Goal: Task Accomplishment & Management: Manage account settings

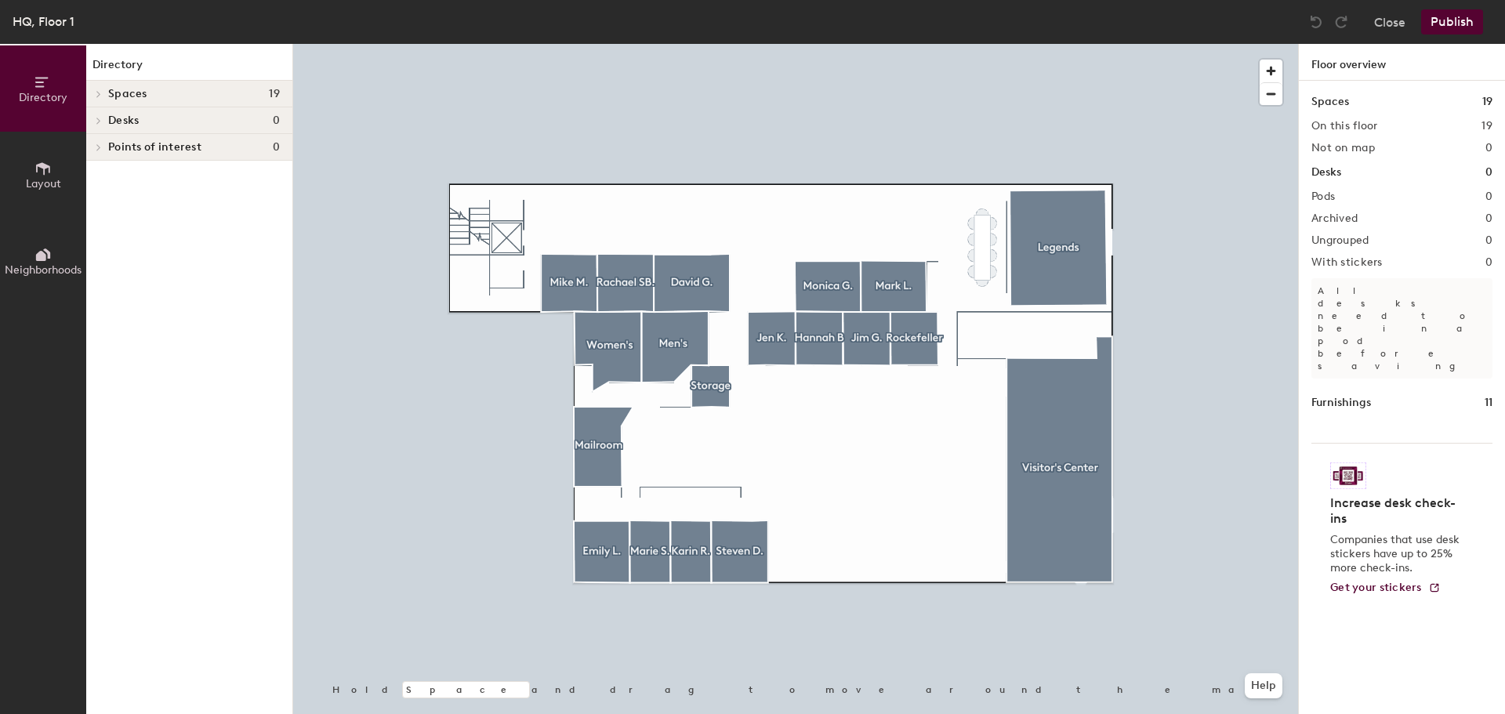
click at [97, 89] on div at bounding box center [96, 94] width 20 height 26
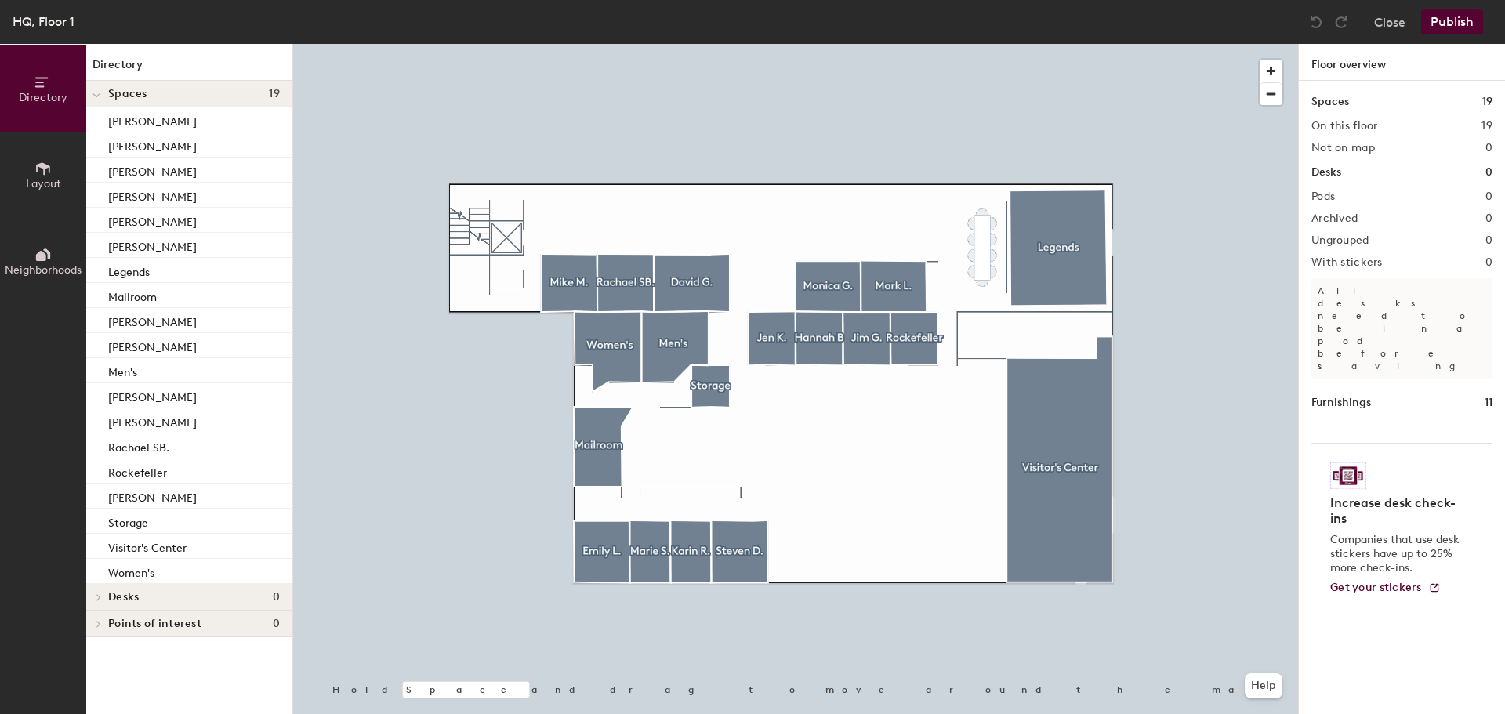
click at [97, 89] on span at bounding box center [97, 95] width 8 height 13
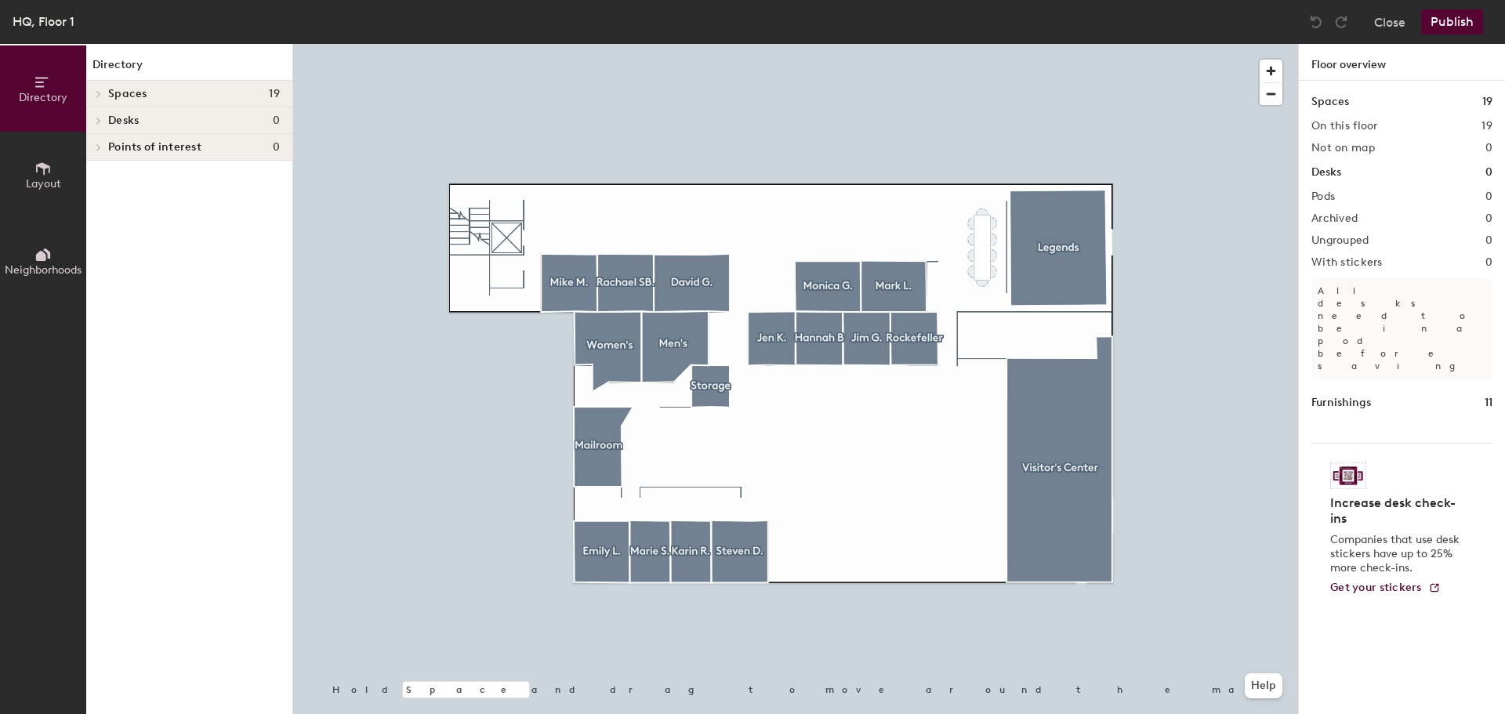
click at [59, 166] on button "Layout" at bounding box center [43, 175] width 86 height 86
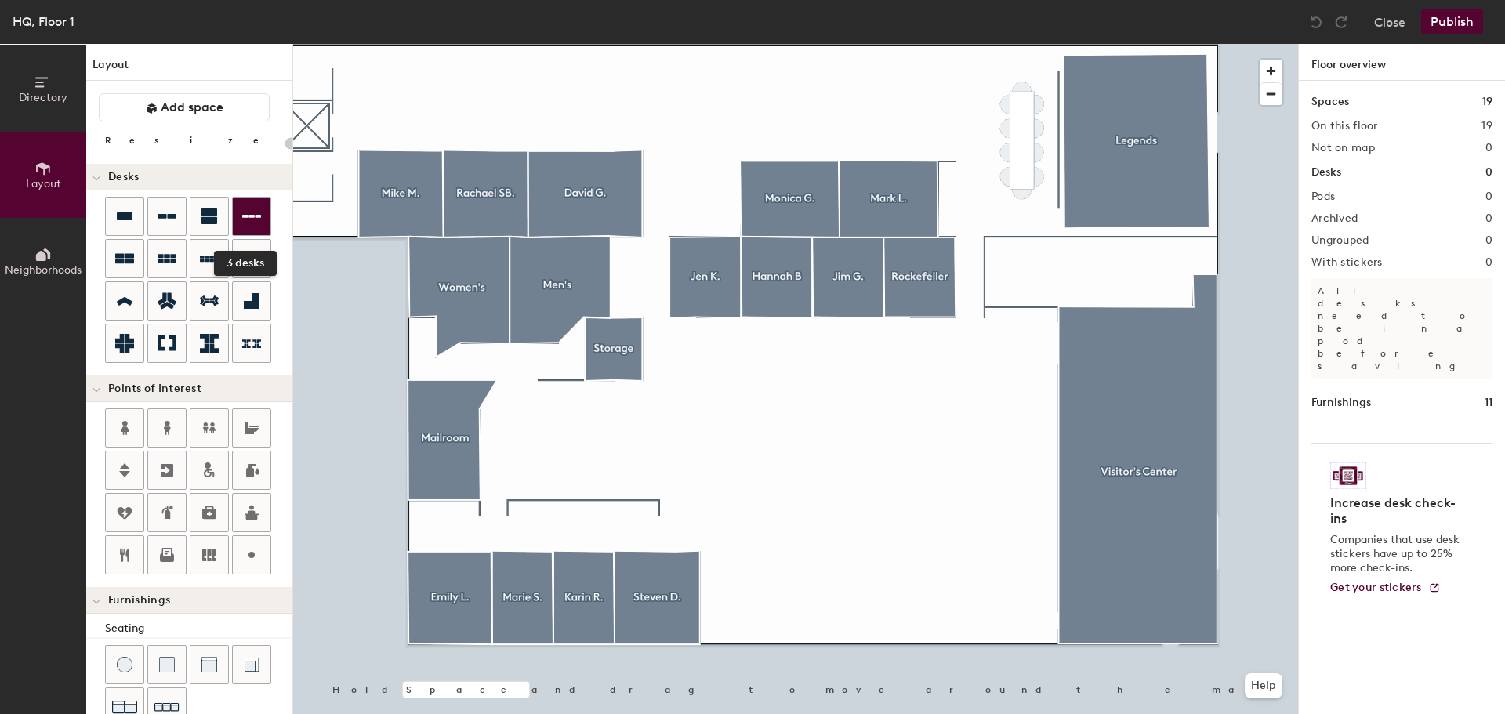
click at [258, 222] on icon at bounding box center [251, 216] width 19 height 19
click at [588, 44] on div at bounding box center [795, 44] width 1005 height 0
click at [562, 44] on div at bounding box center [795, 44] width 1005 height 0
click at [182, 263] on div at bounding box center [167, 259] width 38 height 38
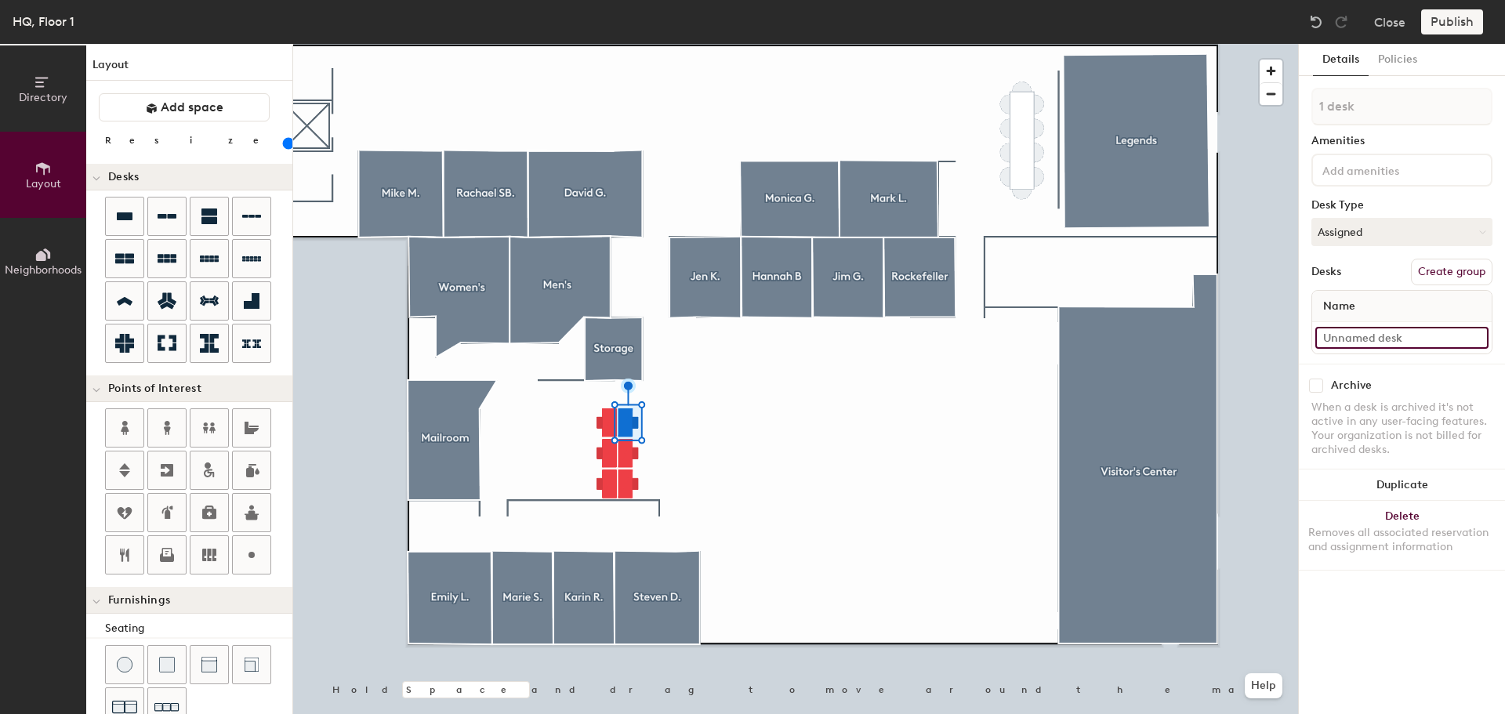
type input "140"
click at [1388, 334] on input at bounding box center [1401, 338] width 173 height 22
type input "G"
type input "140"
type input "GC"
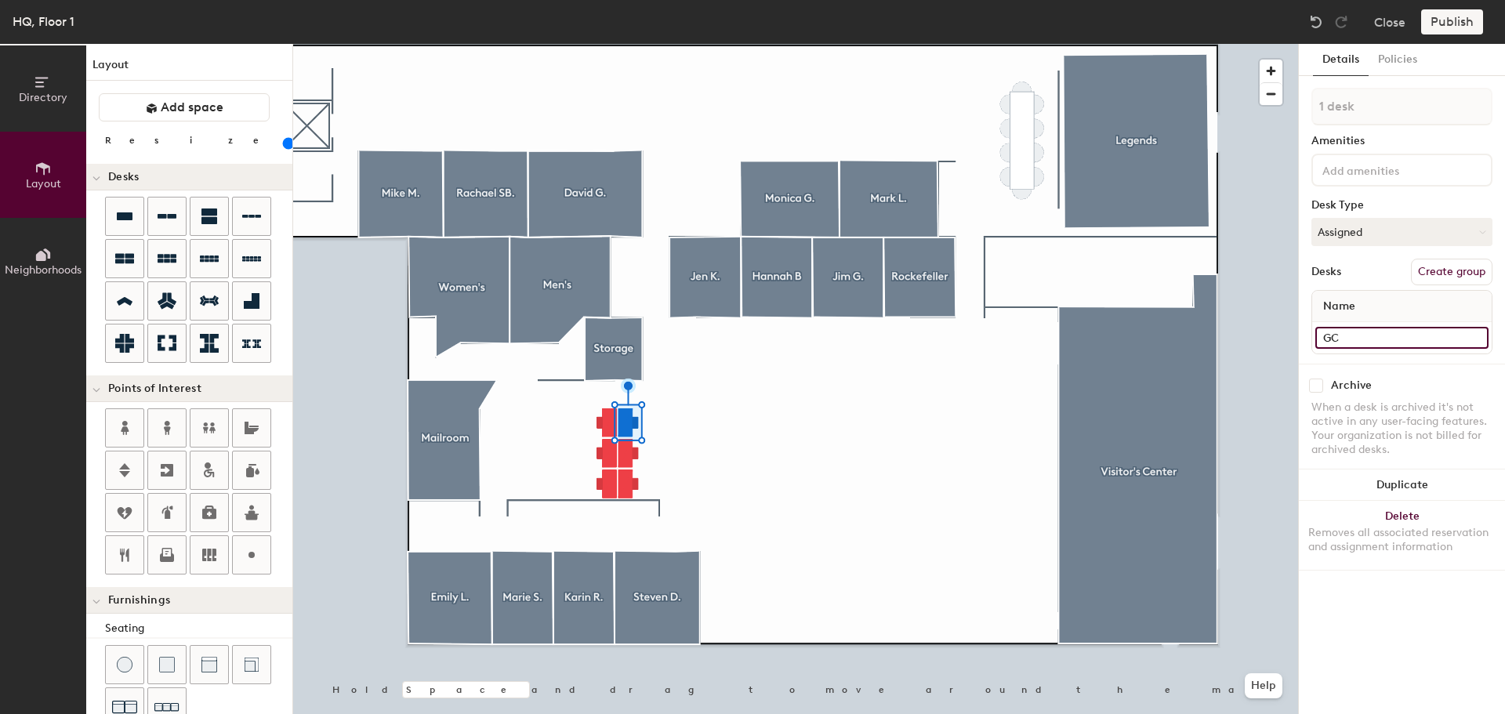
type input "140"
type input "GCS"
type input "140"
type input "GCSC"
type input "140"
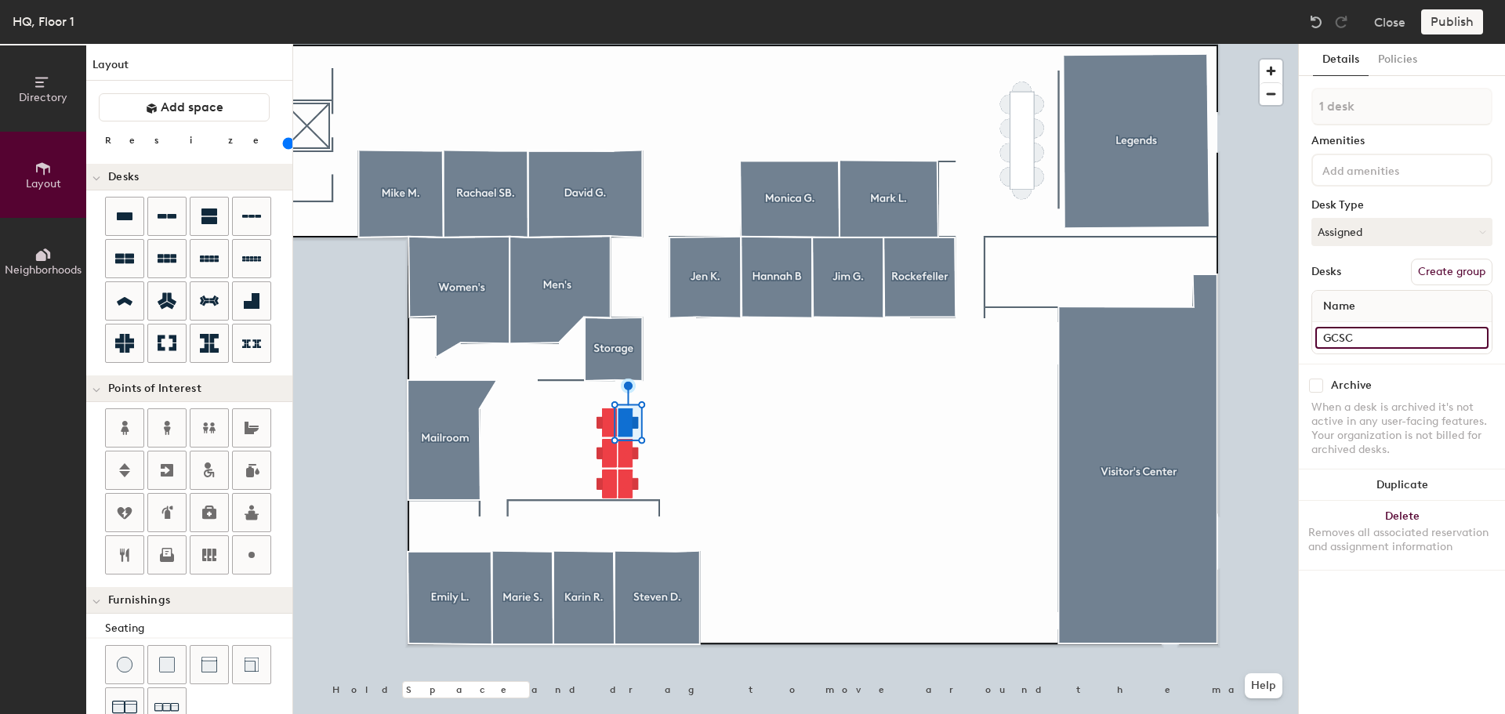
type input "GCSC"
type input "140"
type input "GCSC I"
type input "140"
type input "GCSC Int"
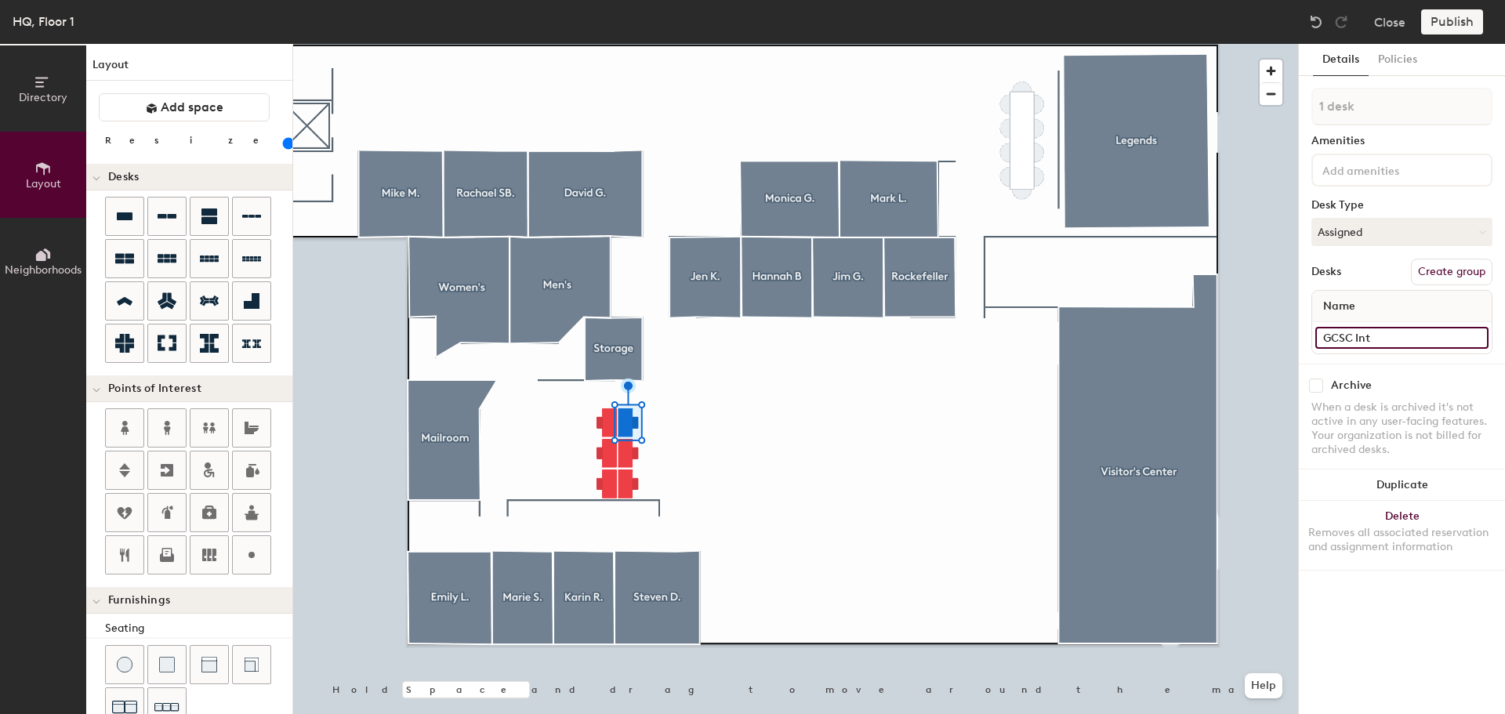
type input "140"
type input "GCSC Inter"
type input "140"
type input "GCSC Intern"
type input "140"
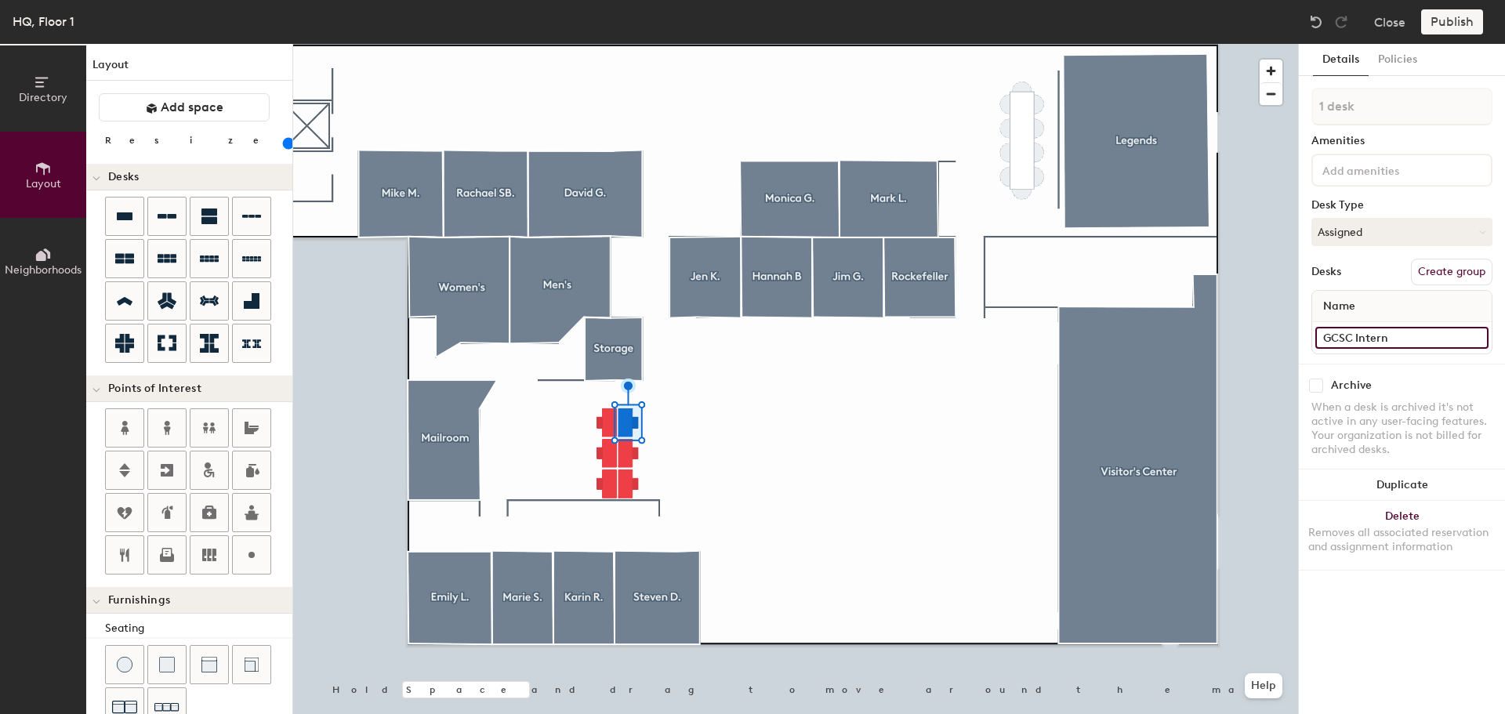
type input "GCSC Intern"
type input "140"
type input "GCSC Intern #"
type input "140"
type input "GCSC Intern #1"
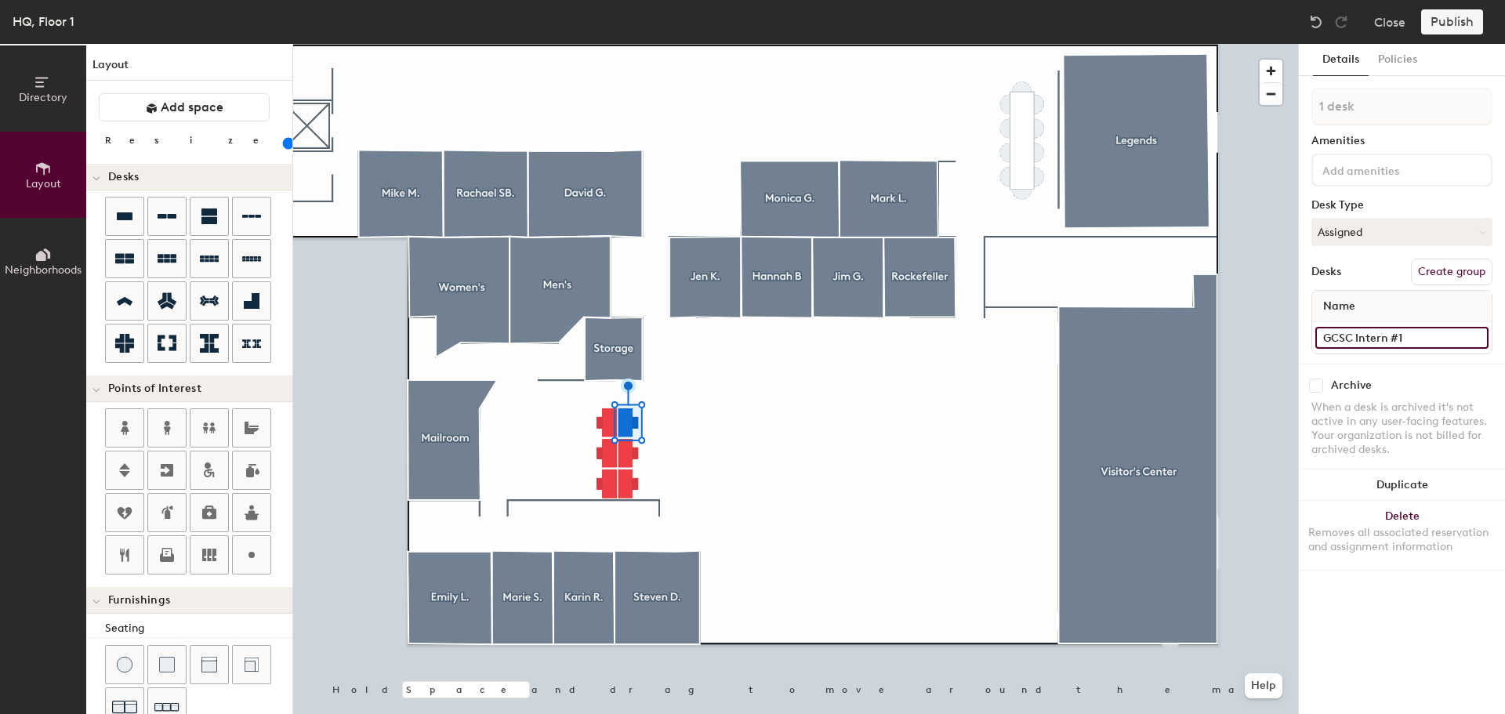
type input "140"
type input "GCSC Intern #1"
click at [625, 44] on div at bounding box center [795, 44] width 1005 height 0
type input "140"
click at [1375, 332] on input at bounding box center [1401, 338] width 173 height 22
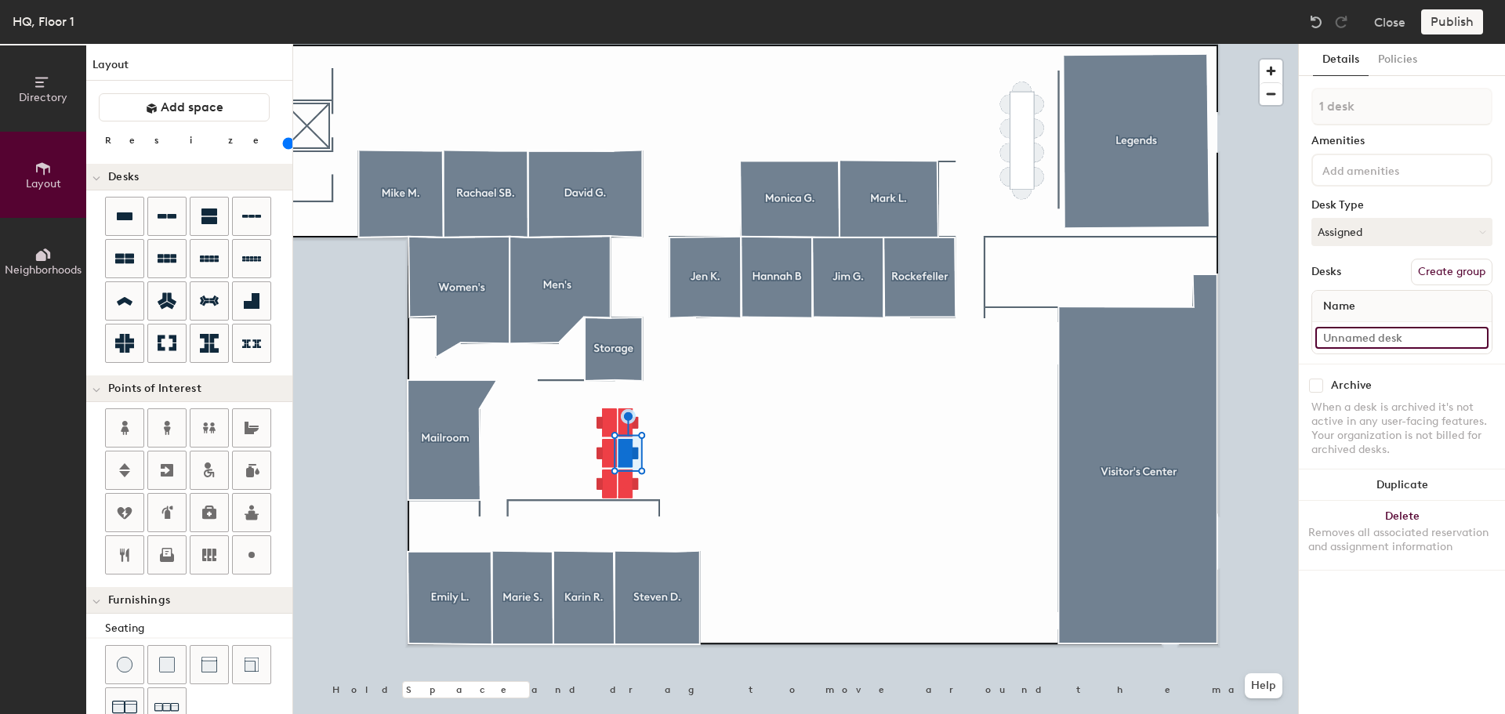
type input "G"
type input "140"
type input "GC"
type input "140"
type input "GCS"
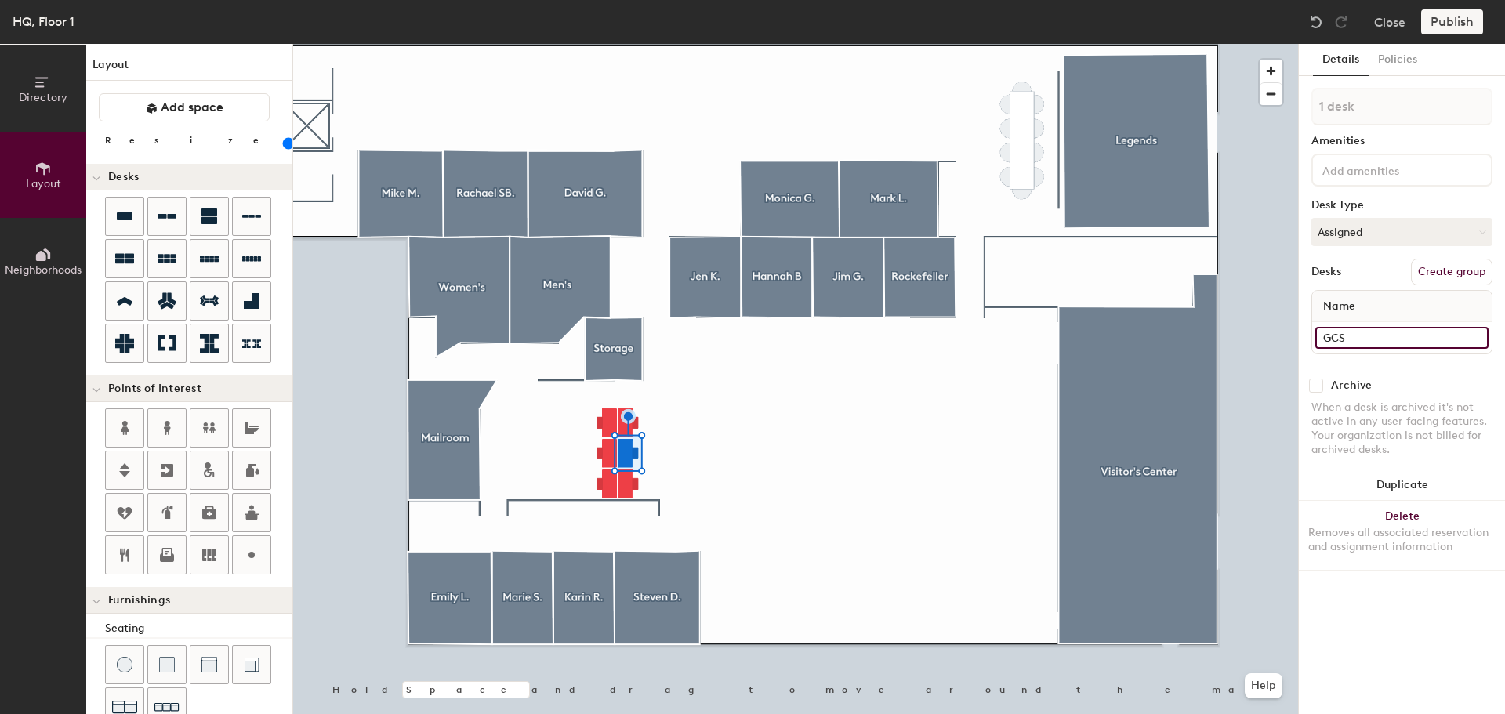
type input "140"
type input "GCSC"
type input "140"
type input "GCSC"
type input "140"
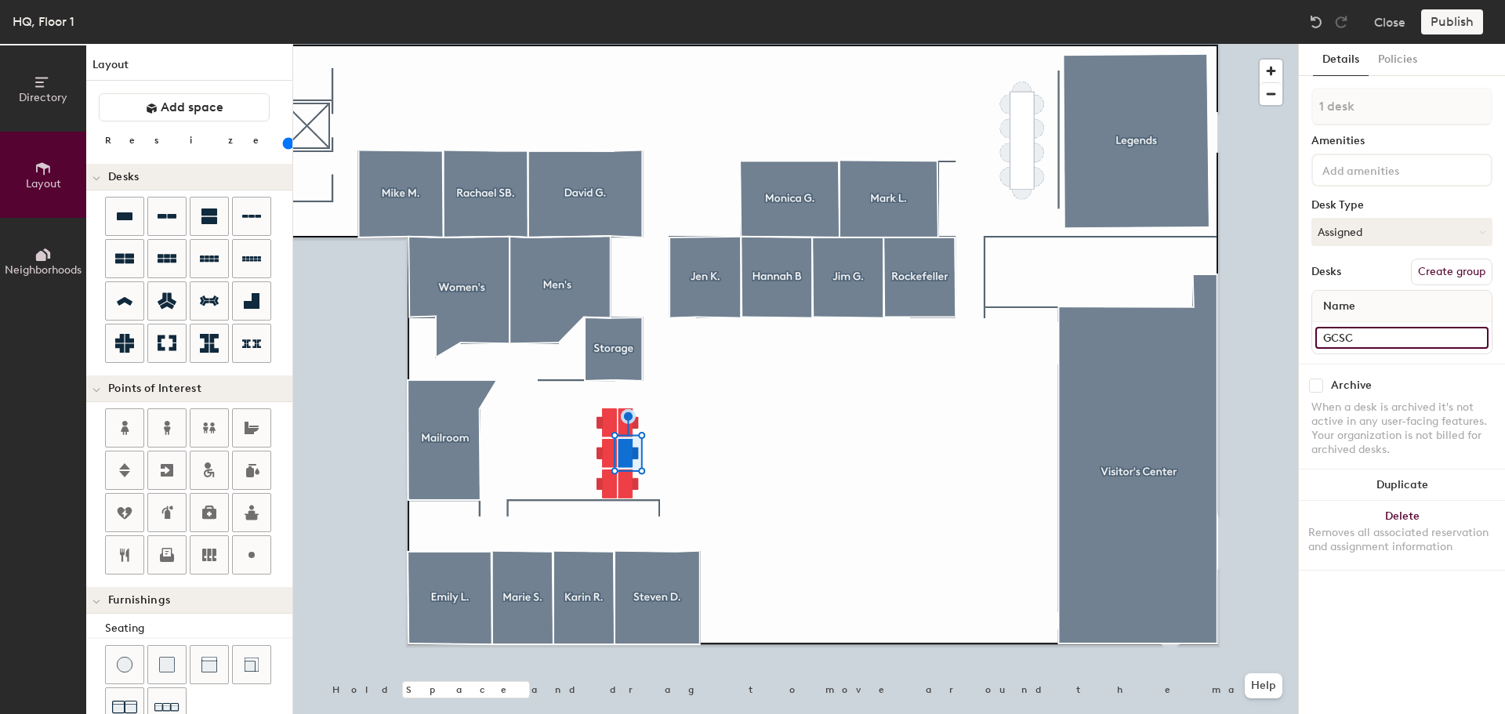
type input "GCSC I"
type input "140"
type input "GCSC Int"
type input "140"
type input "GCSC Inter"
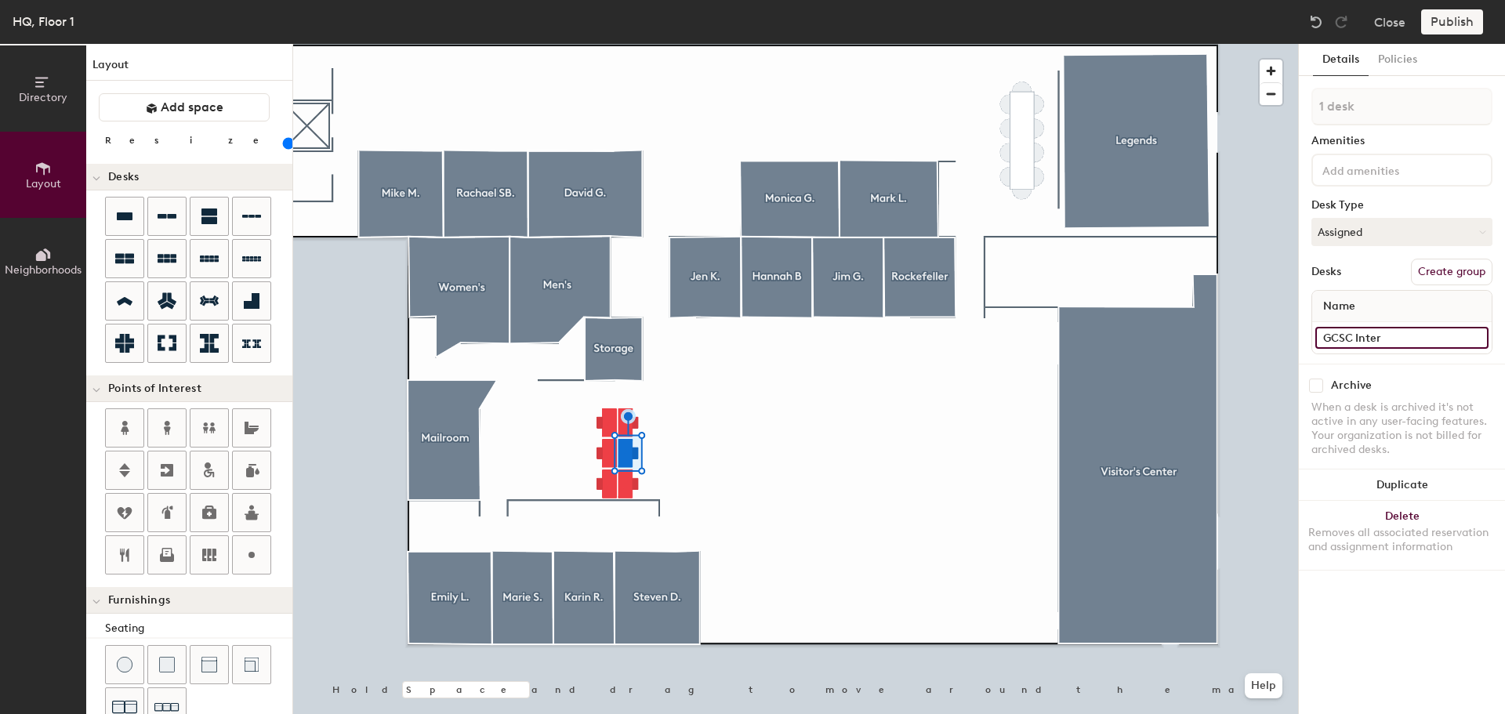
type input "140"
type input "GCSC Intern"
type input "140"
type input "GCSC Intern"
type input "140"
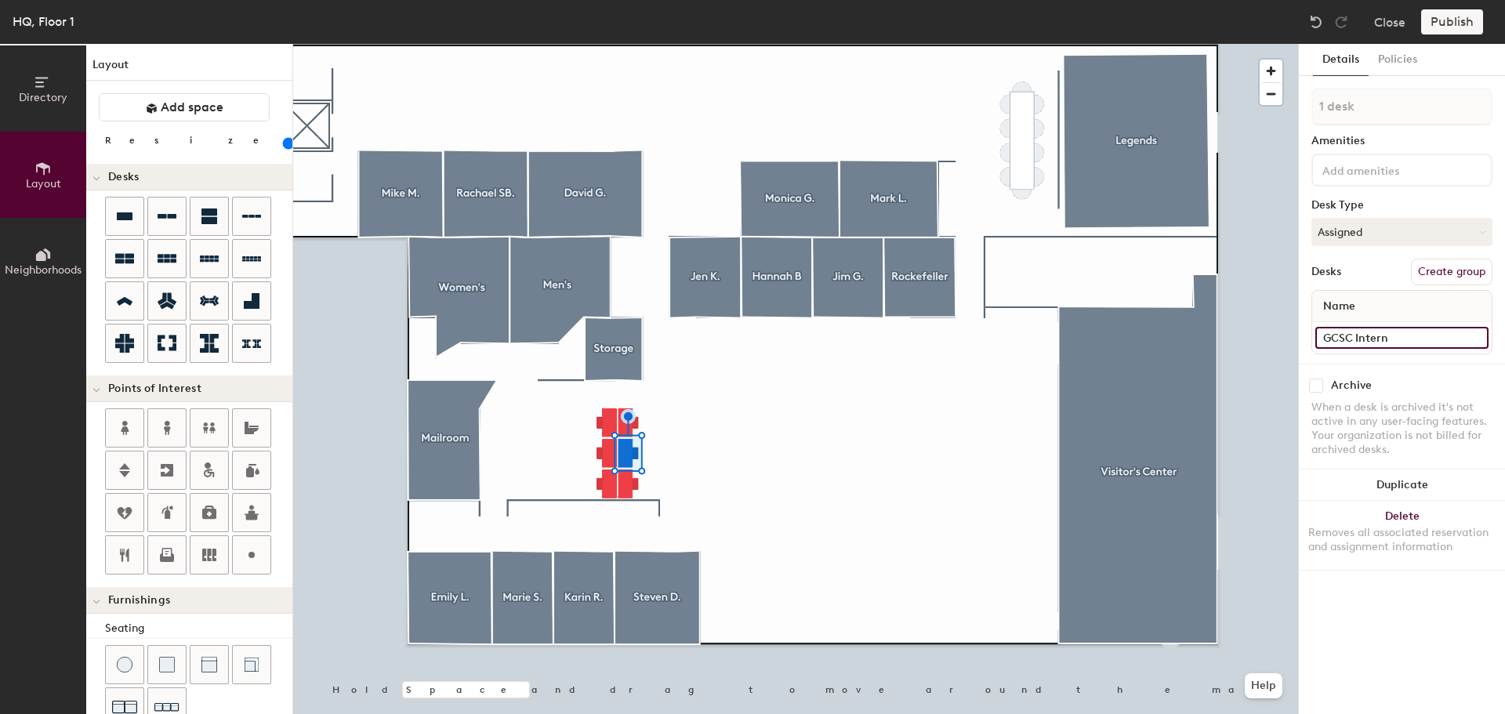
type input "GCSC Intern #"
type input "140"
type input "GCSC Intern #"
type input "140"
type input "GCSC Intern #"
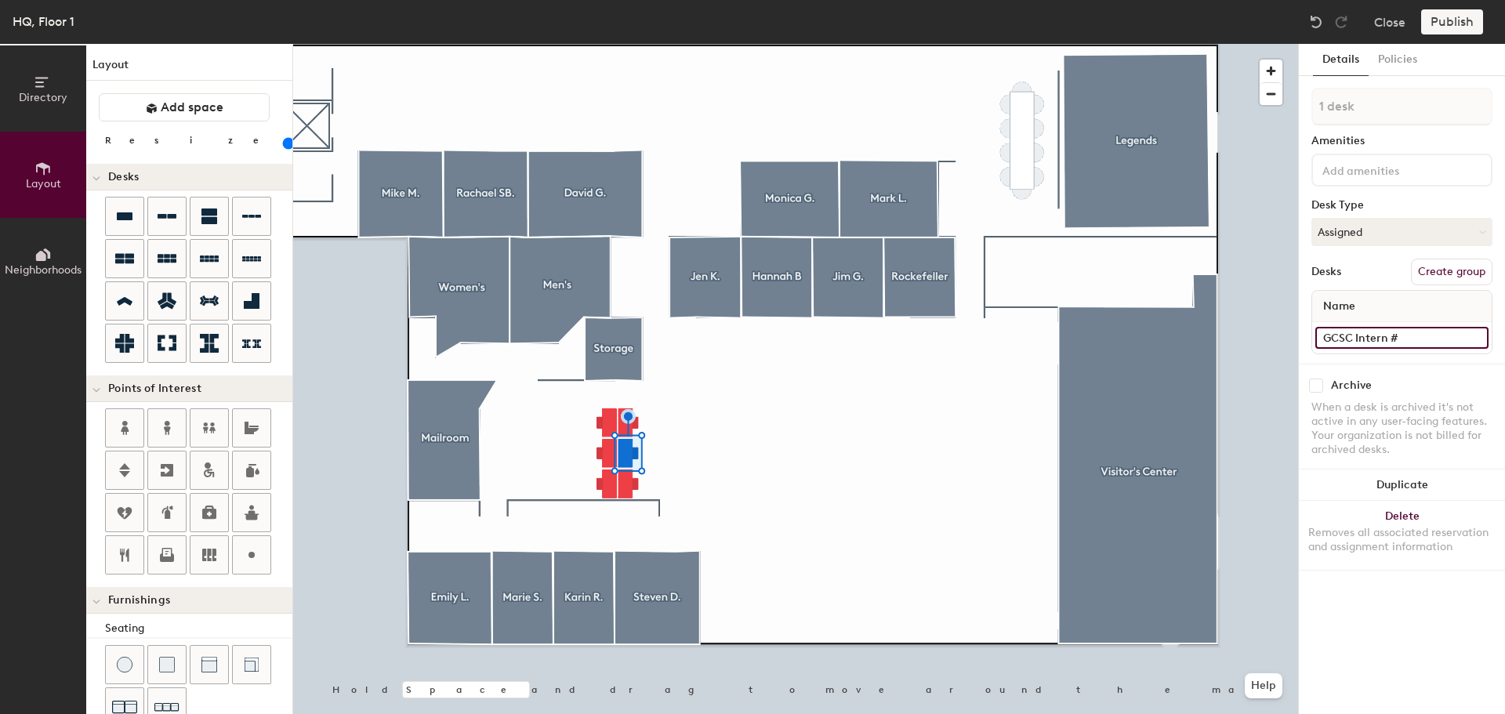
type input "140"
type input "GCSC Intern #2"
type input "140"
type input "GCSC Intern #2"
click at [1372, 333] on input at bounding box center [1401, 338] width 173 height 22
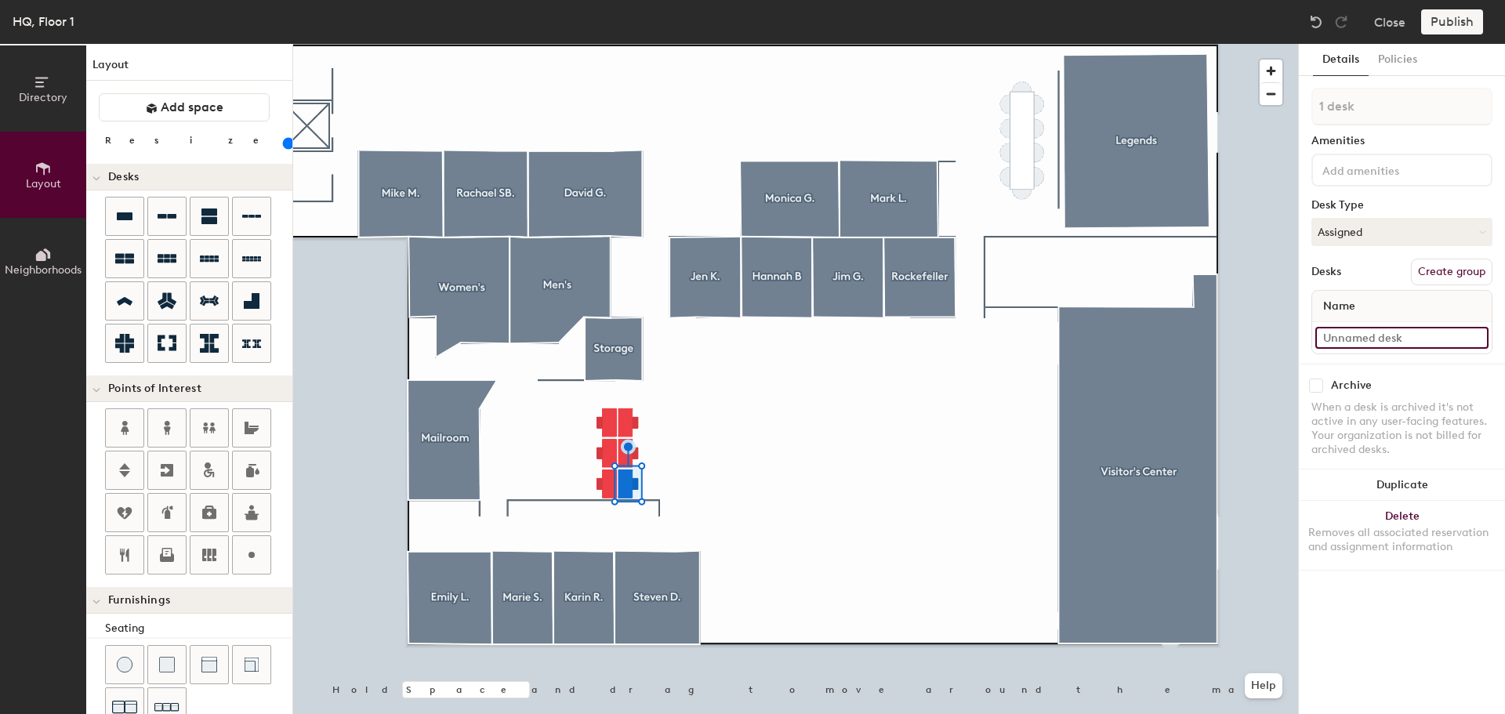
type input "140"
type input "G"
type input "140"
type input "GC"
type input "140"
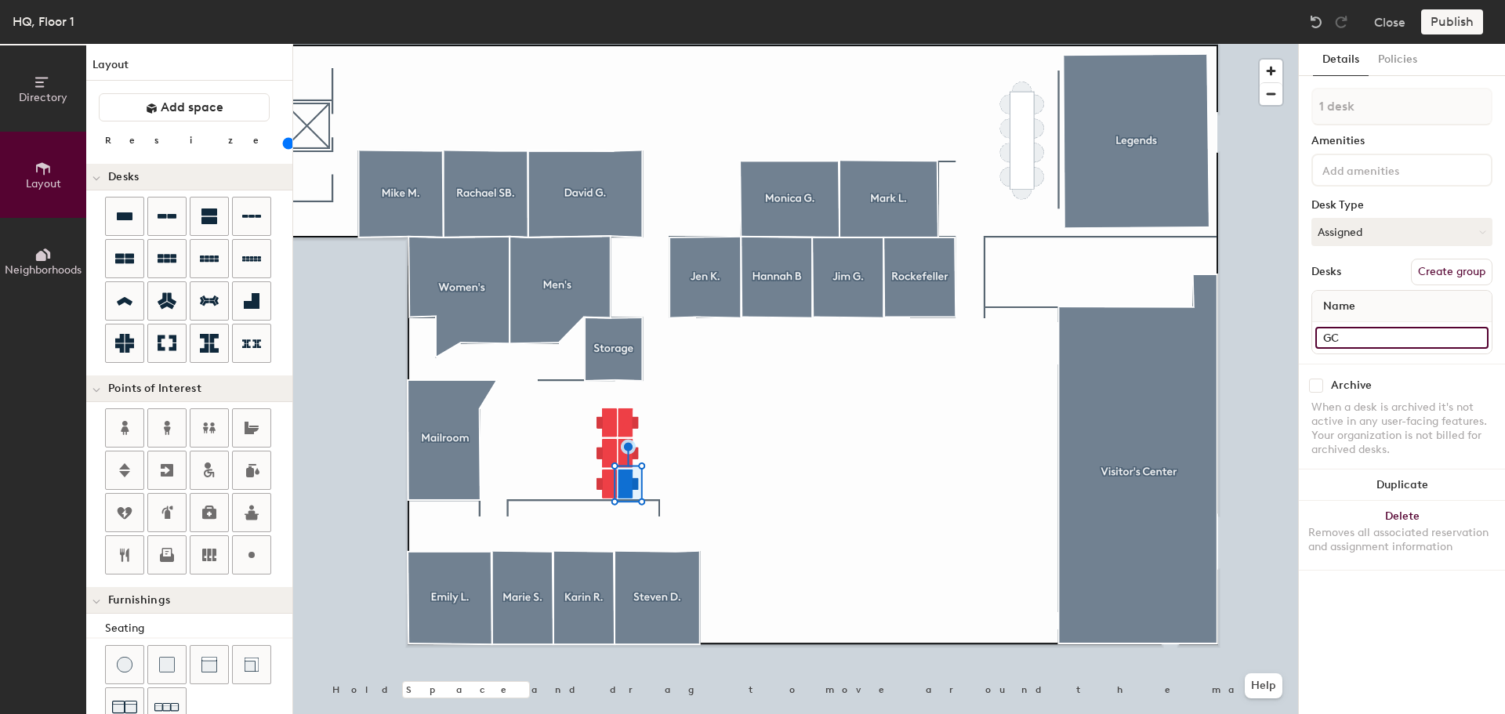
type input "GCS"
type input "140"
type input "GCSC"
type input "140"
type input "GCSC"
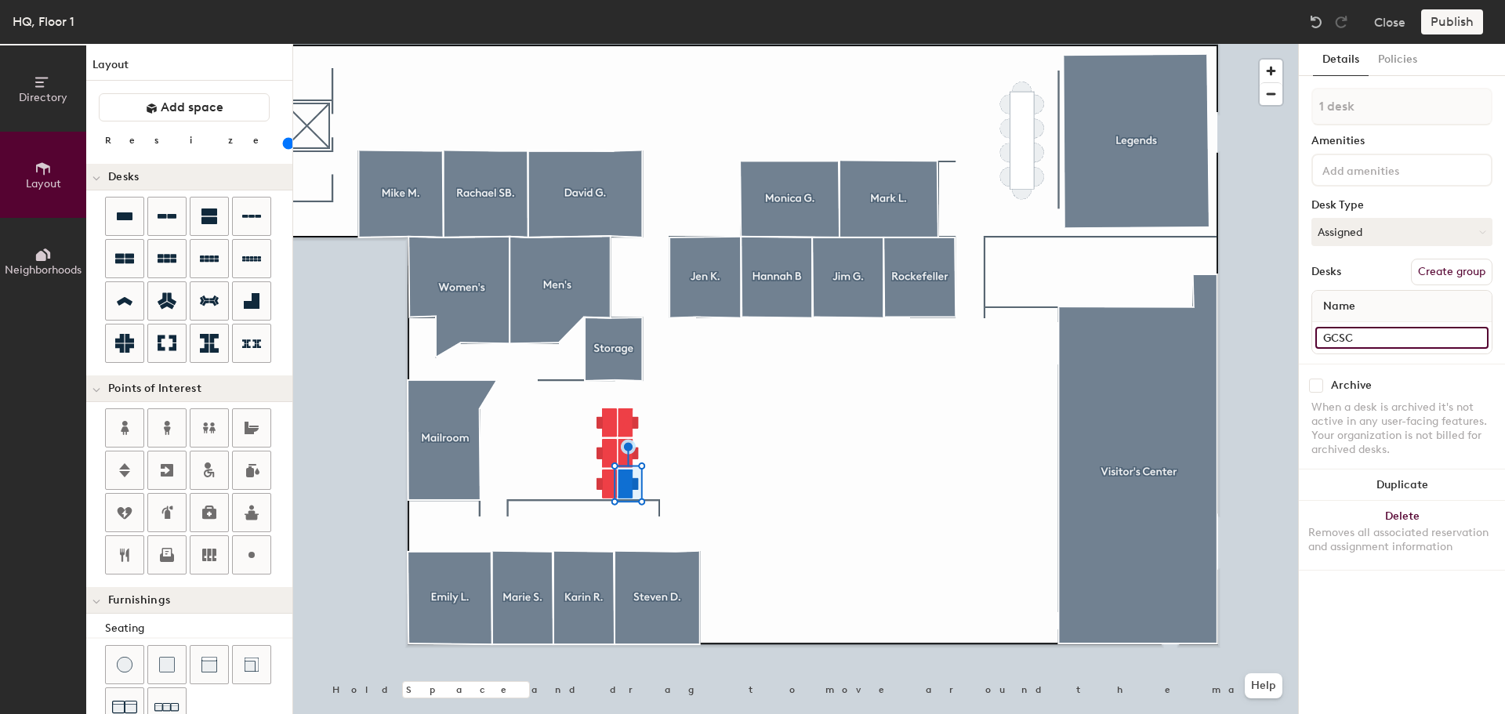
type input "140"
type input "GCSC I"
type input "140"
type input "GCSC Int"
type input "140"
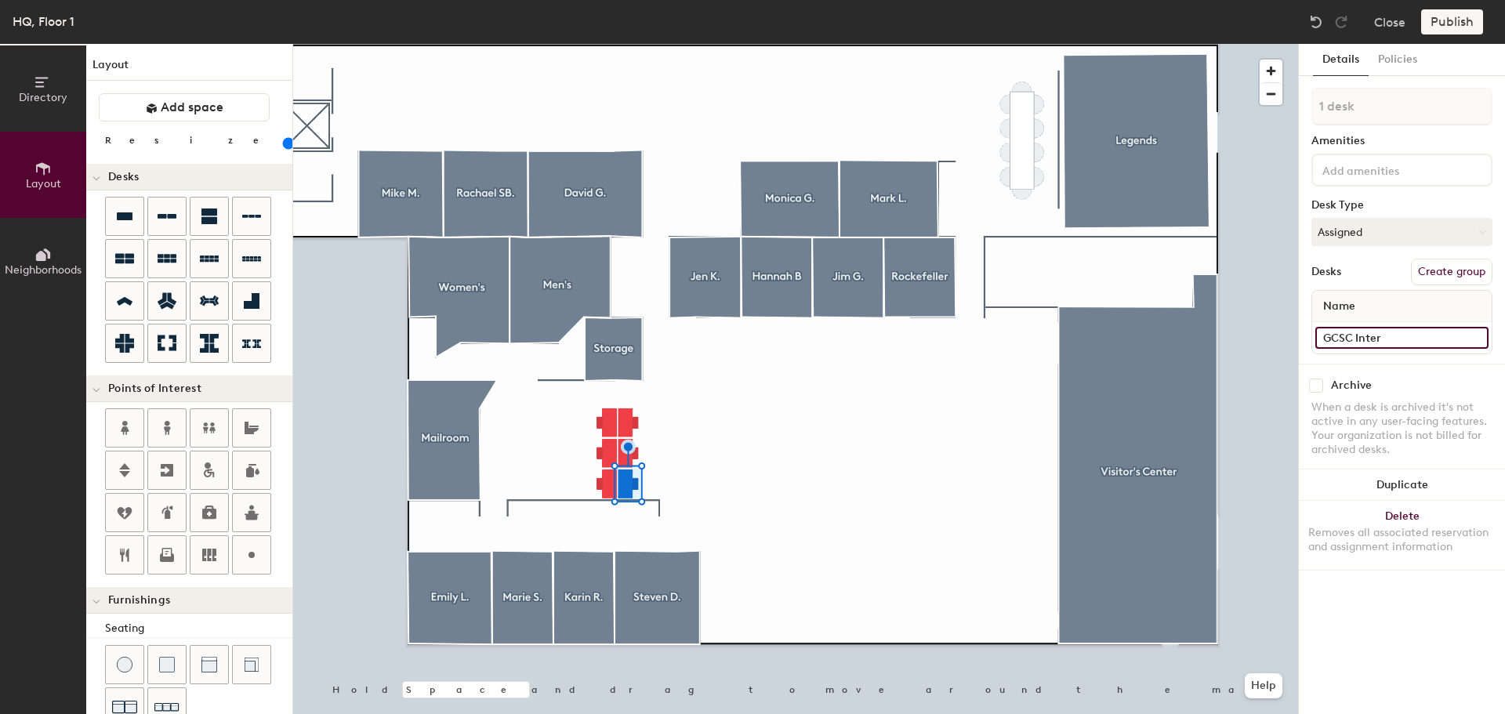
type input "GCSC Intern"
type input "140"
type input "GCSC Intern"
type input "140"
type input "GCSC Intern #"
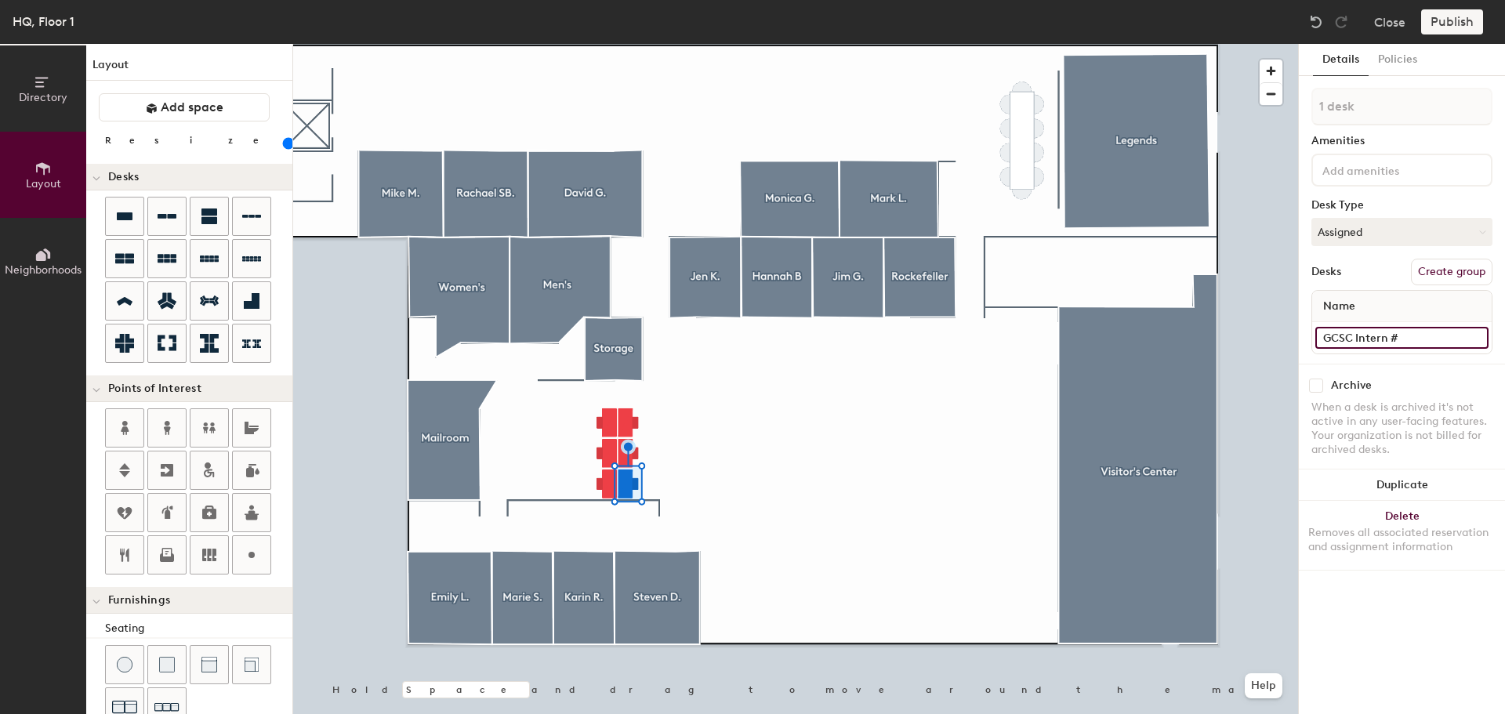
type input "140"
type input "GCSC Intern #3"
type input "140"
type input "GCSC Intern #3"
type input "140"
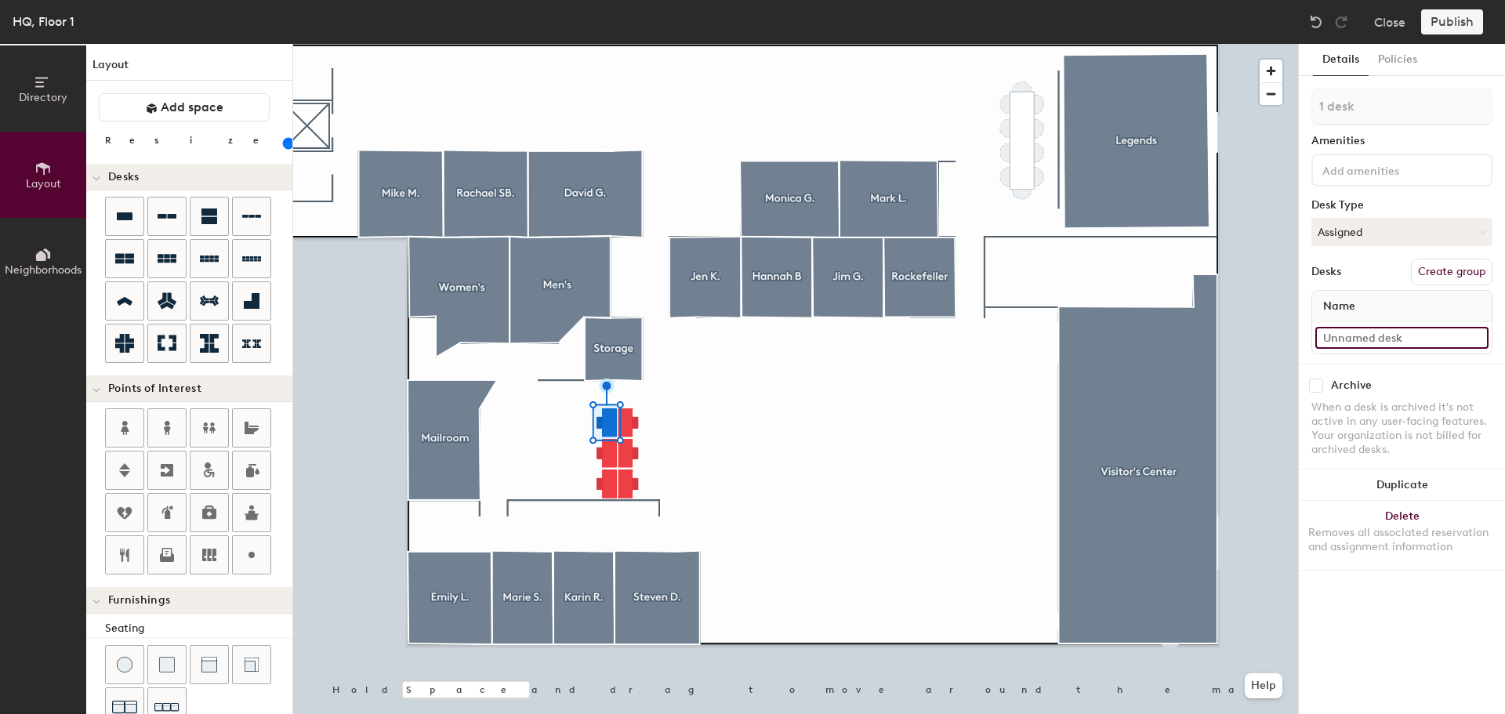
click at [1371, 335] on input at bounding box center [1401, 338] width 173 height 22
type input "G"
type input "140"
type input "GC"
type input "140"
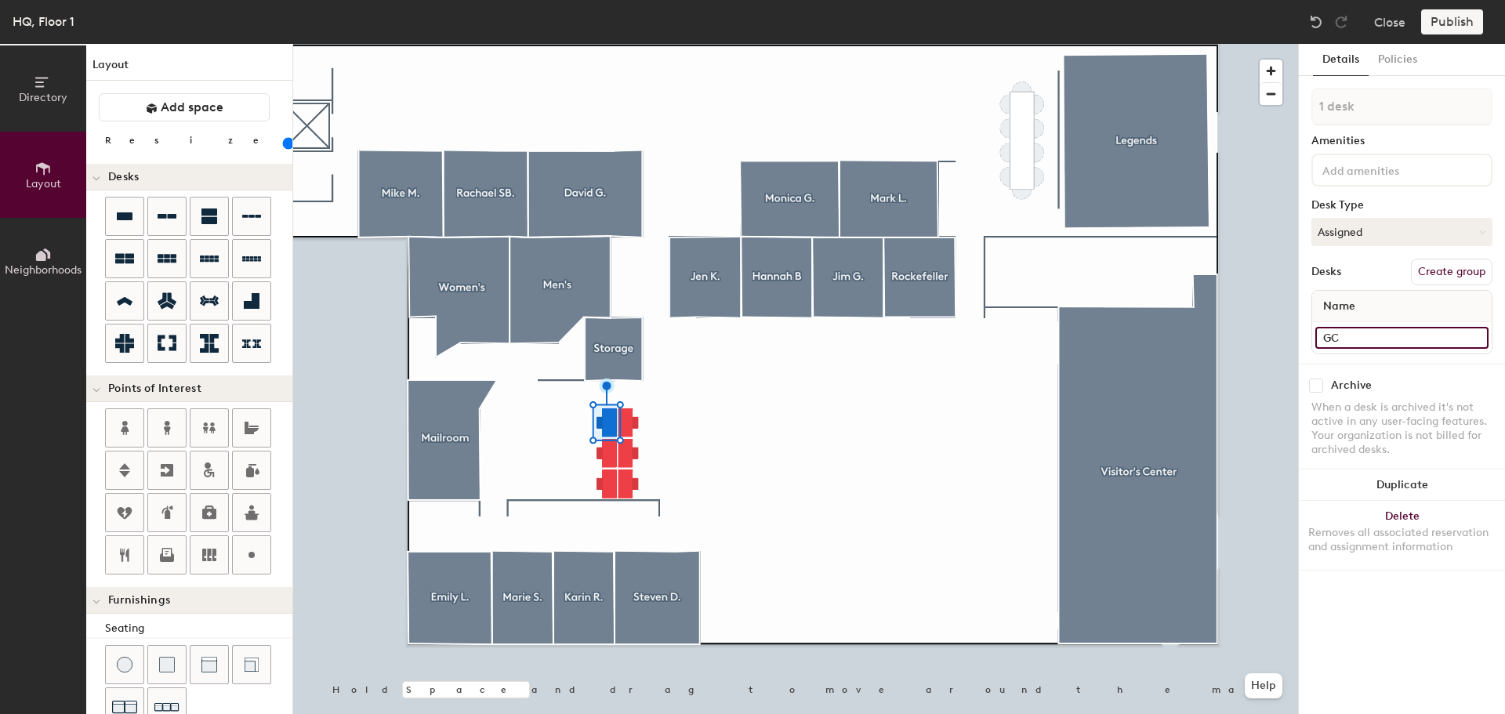
type input "GCS"
type input "140"
type input "GCSC"
type input "140"
type input "GCSC"
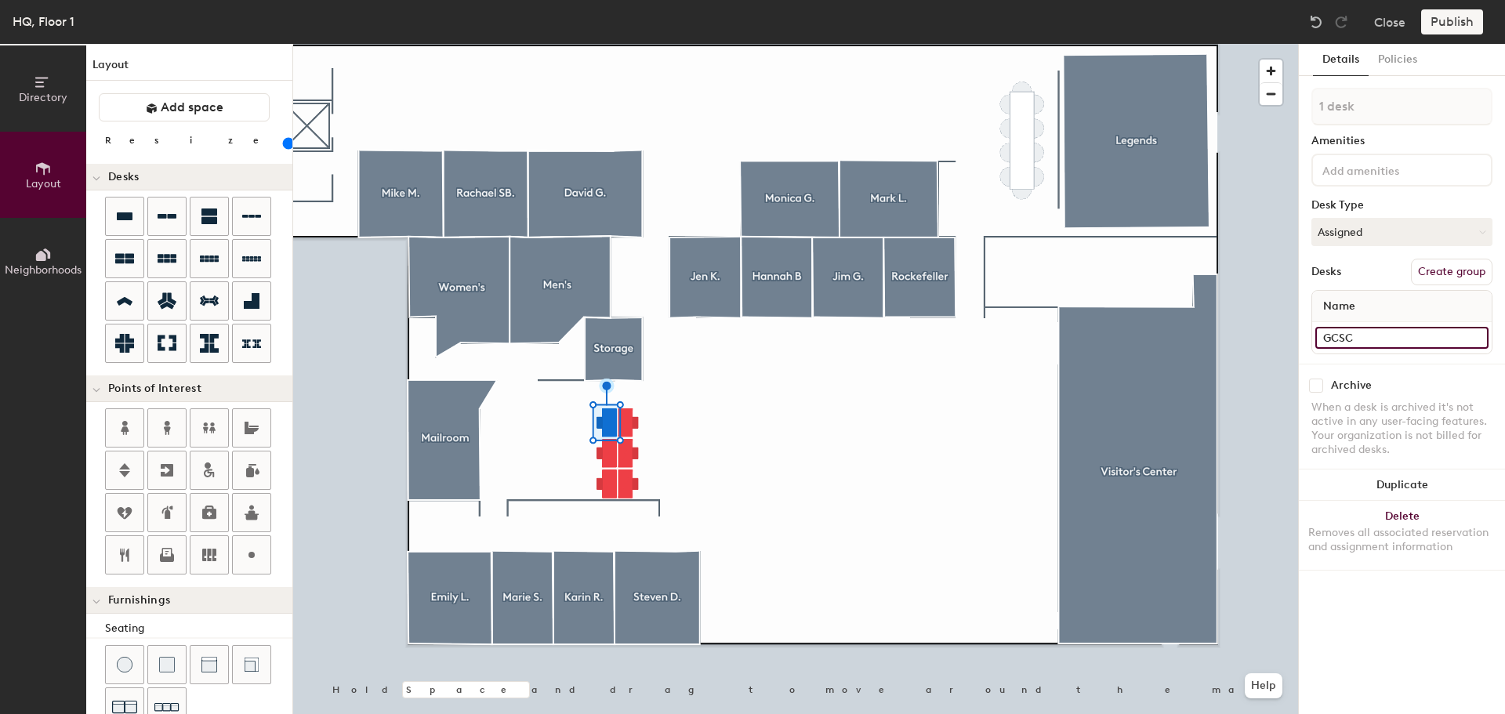
type input "140"
type input "GCSC I"
type input "140"
type input "GCSC Int"
type input "140"
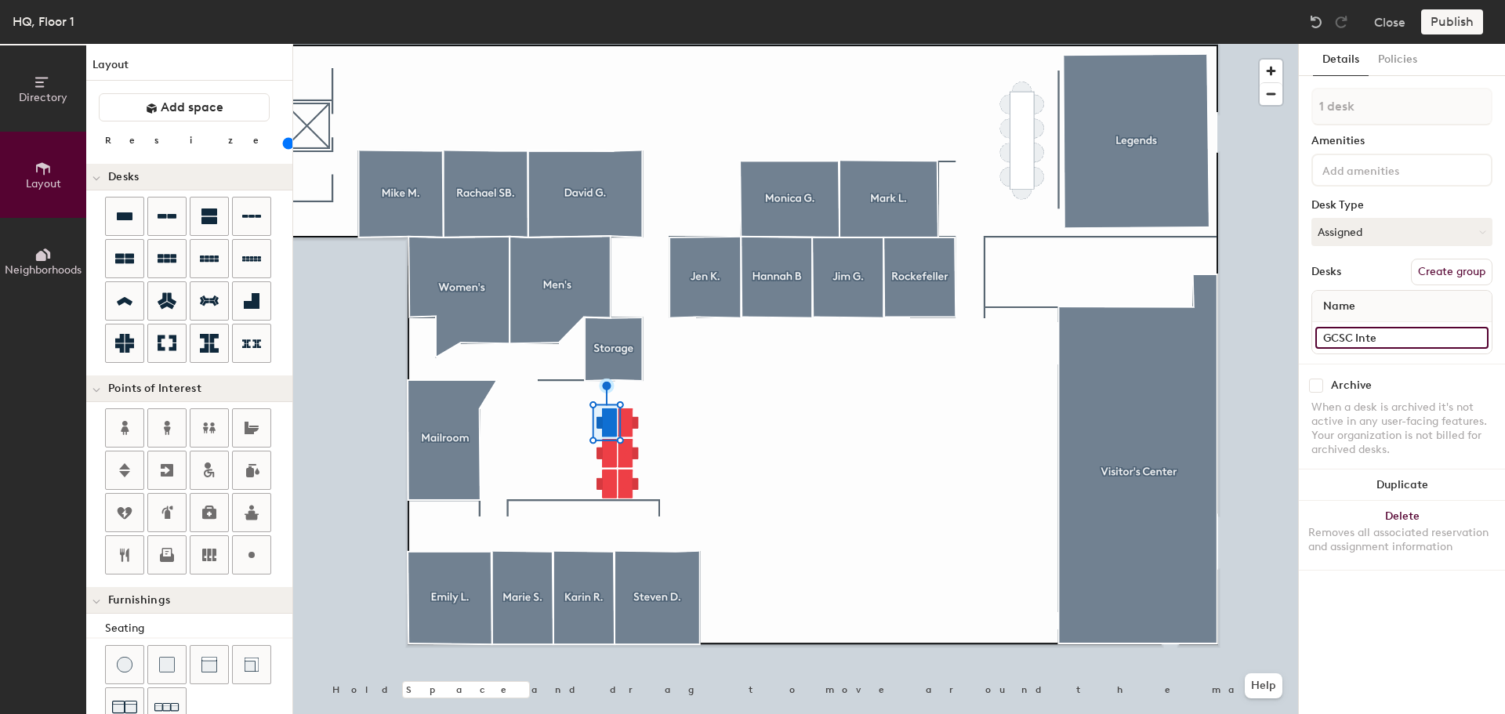
type input "GCSC Inter"
type input "140"
type input "GCSC Intern"
type input "140"
type input "GCSC Intern $"
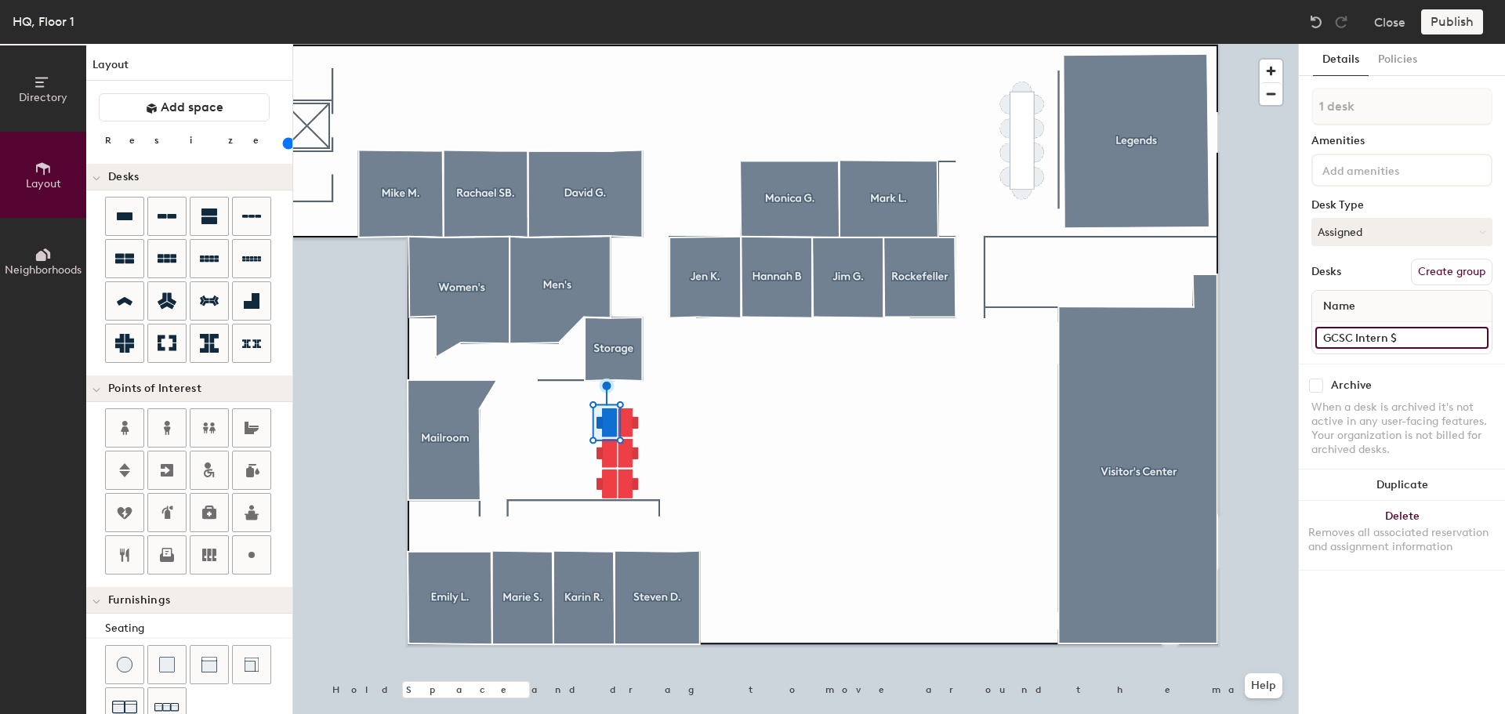
type input "140"
type input "GCSC Intern $4"
type input "140"
type input "GCSC Intern $"
type input "140"
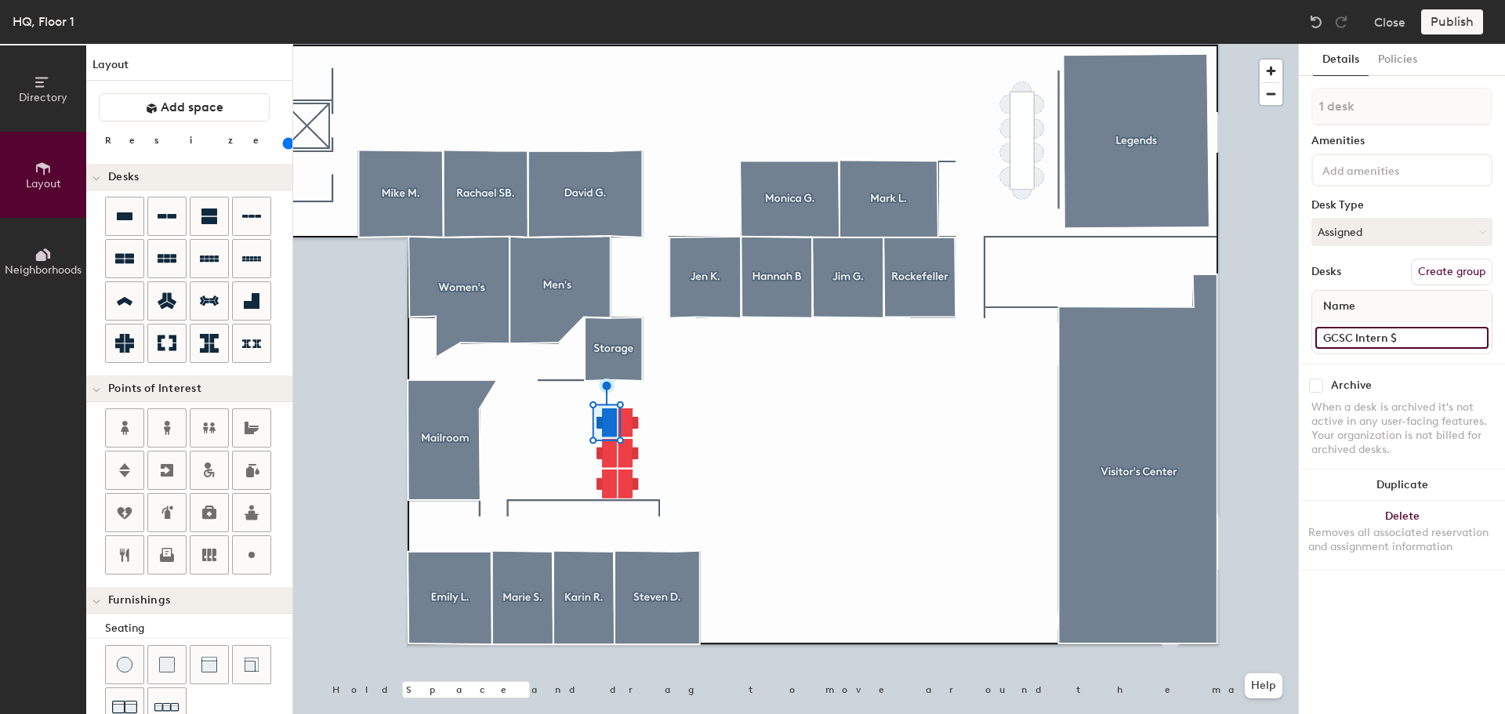
type input "GCSC Intern"
type input "140"
type input "GCSC Intern #"
type input "140"
type input "GCSC Intern #4"
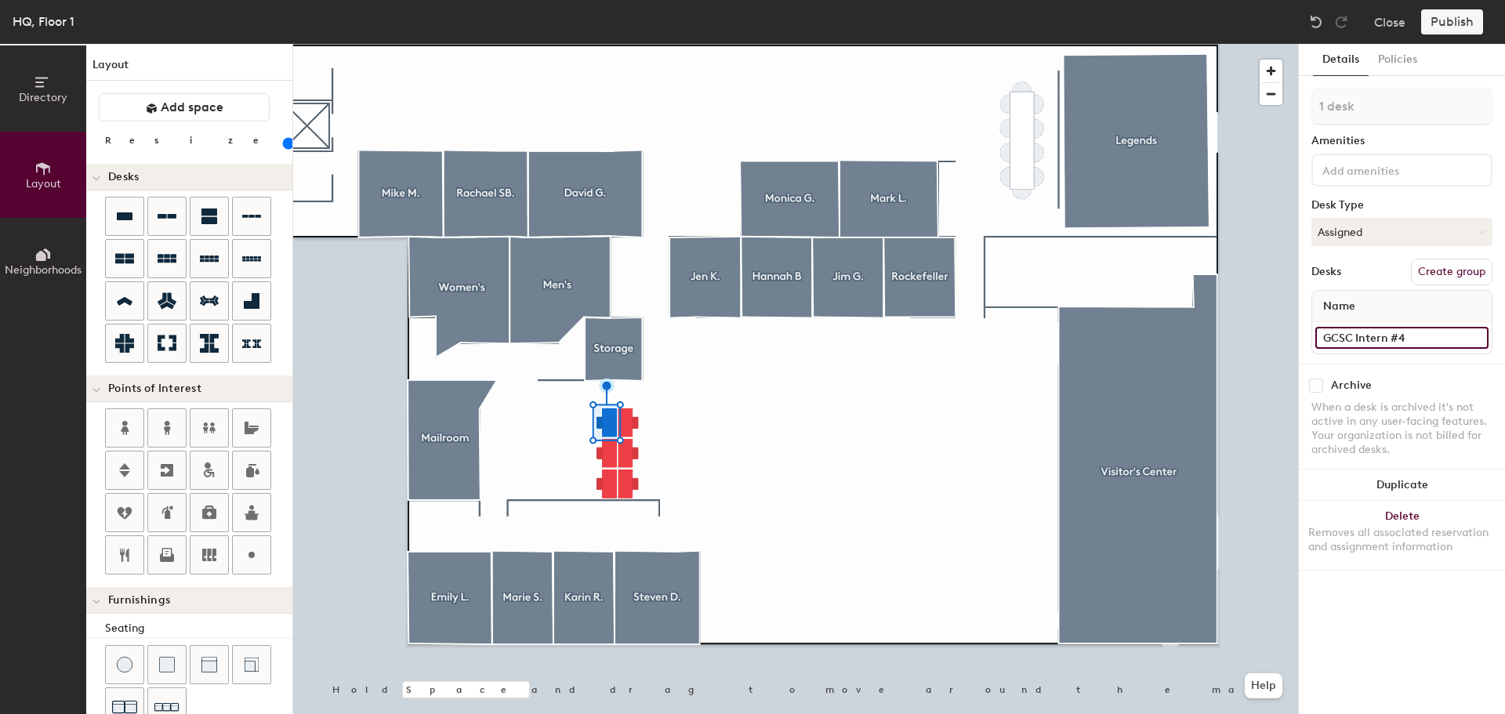
type input "140"
type input "GCSC Intern #4"
type input "140"
click at [1401, 343] on input at bounding box center [1401, 338] width 173 height 22
type input "G"
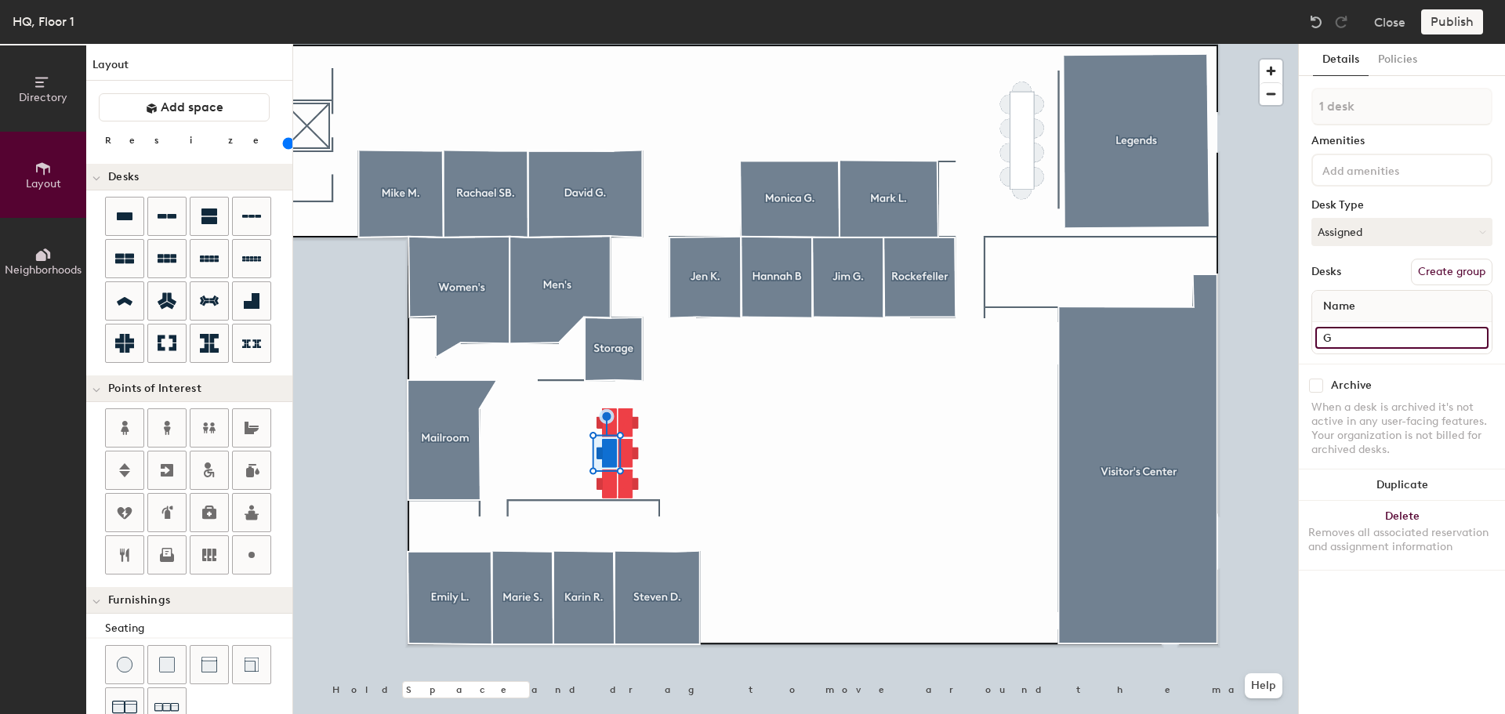
type input "140"
type input "GC"
type input "140"
type input "GCS"
type input "140"
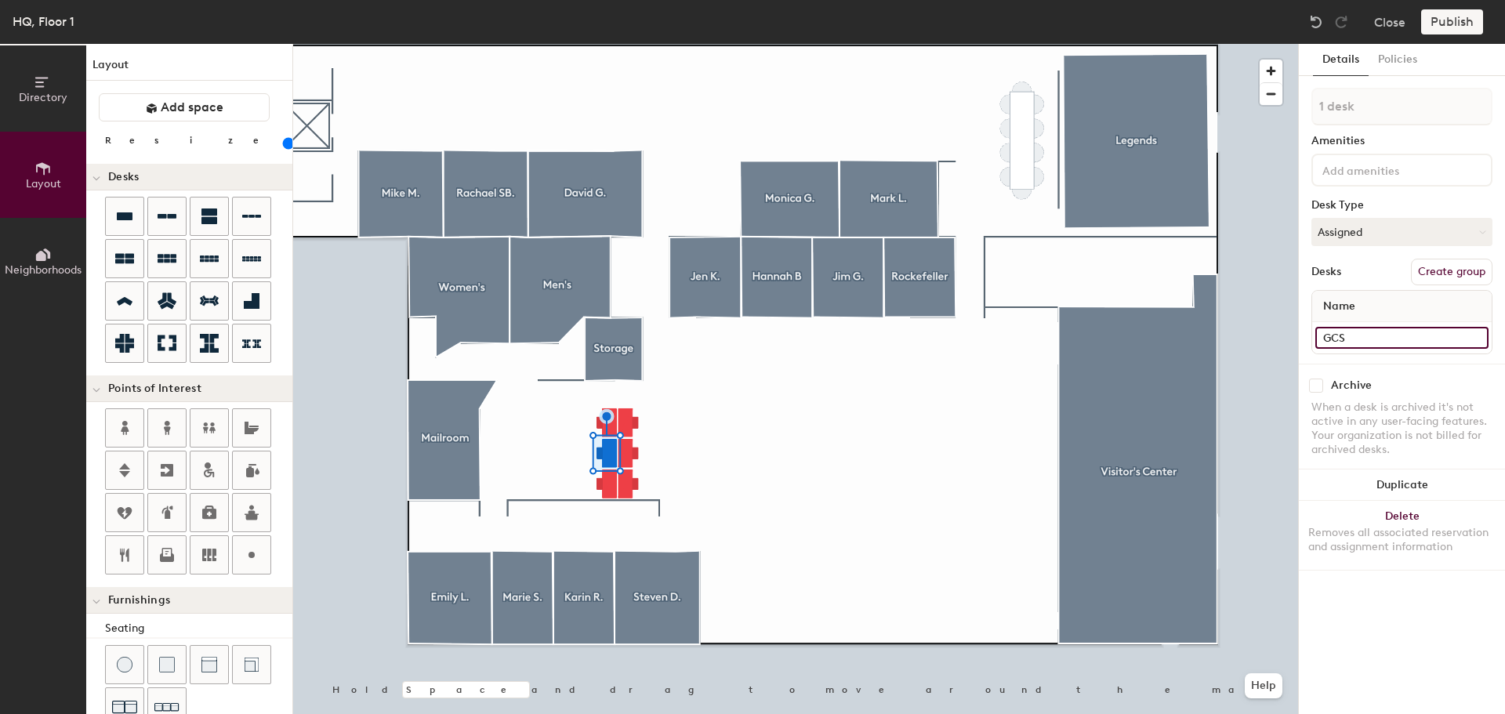
type input "GCSC"
type input "140"
type input "GCSC"
type input "140"
type input "GCSC I"
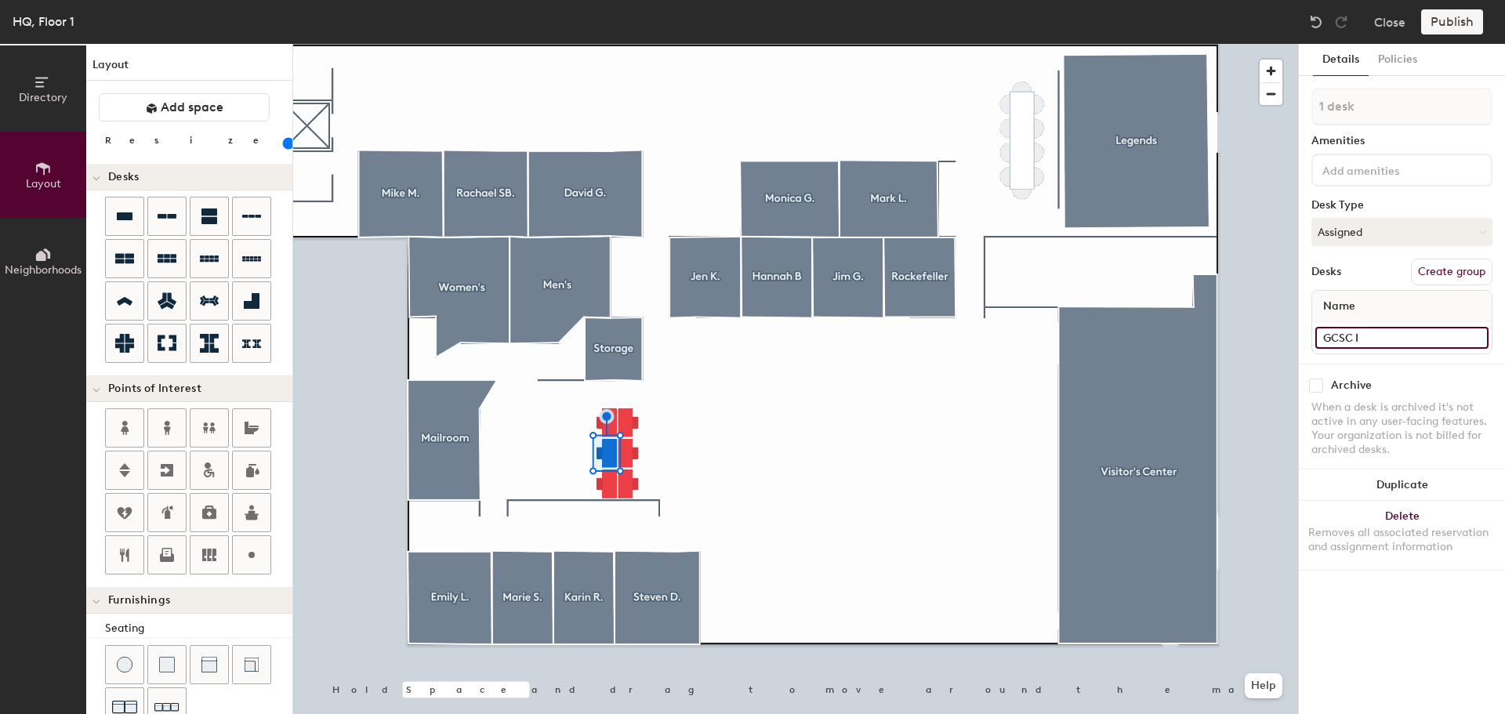
type input "140"
type input "GCSC Int"
type input "140"
type input "GCSC Inter"
type input "140"
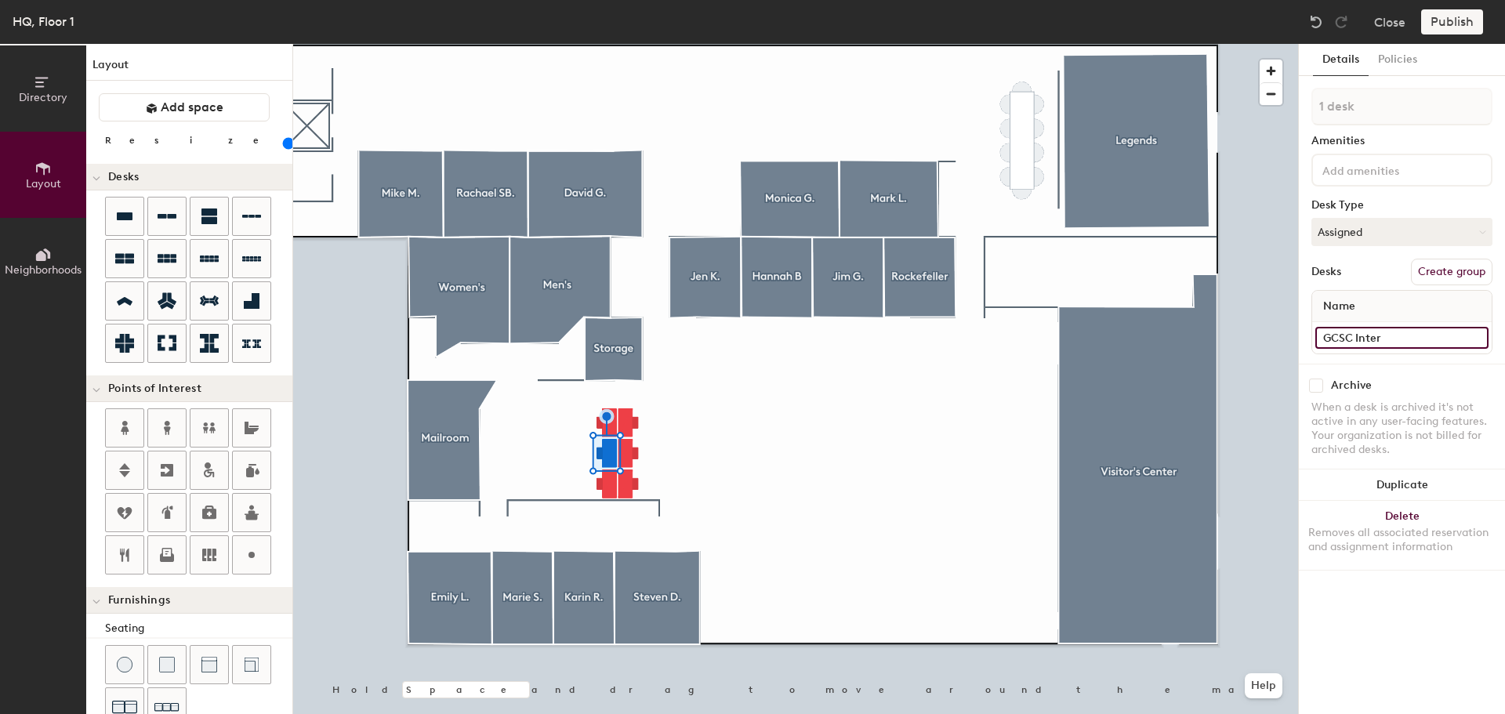
type input "GCSC Intern"
type input "140"
type input "GCSC Intern"
type input "140"
type input "GCSC Intern #"
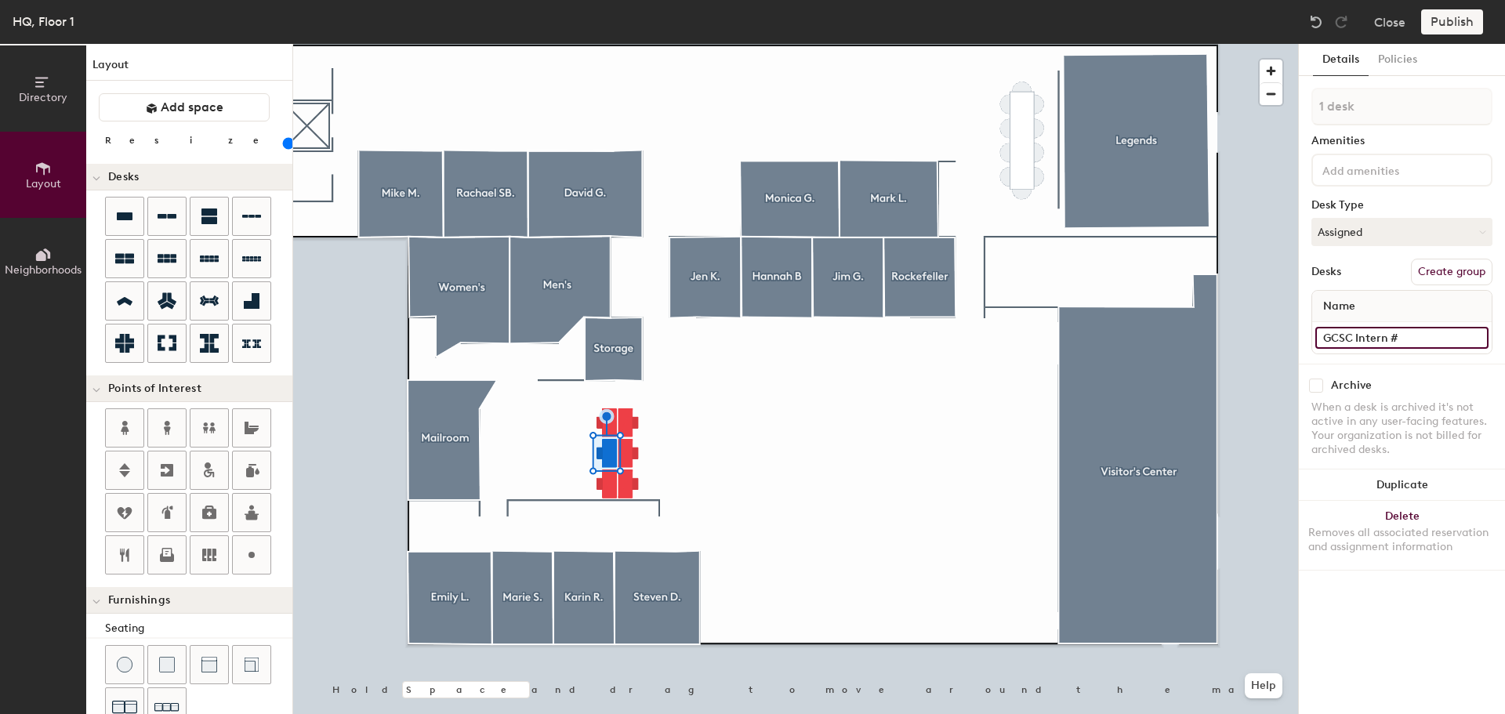
type input "140"
type input "GCSC Intern #5"
type input "140"
type input "GCSC Intern #5"
type input "140"
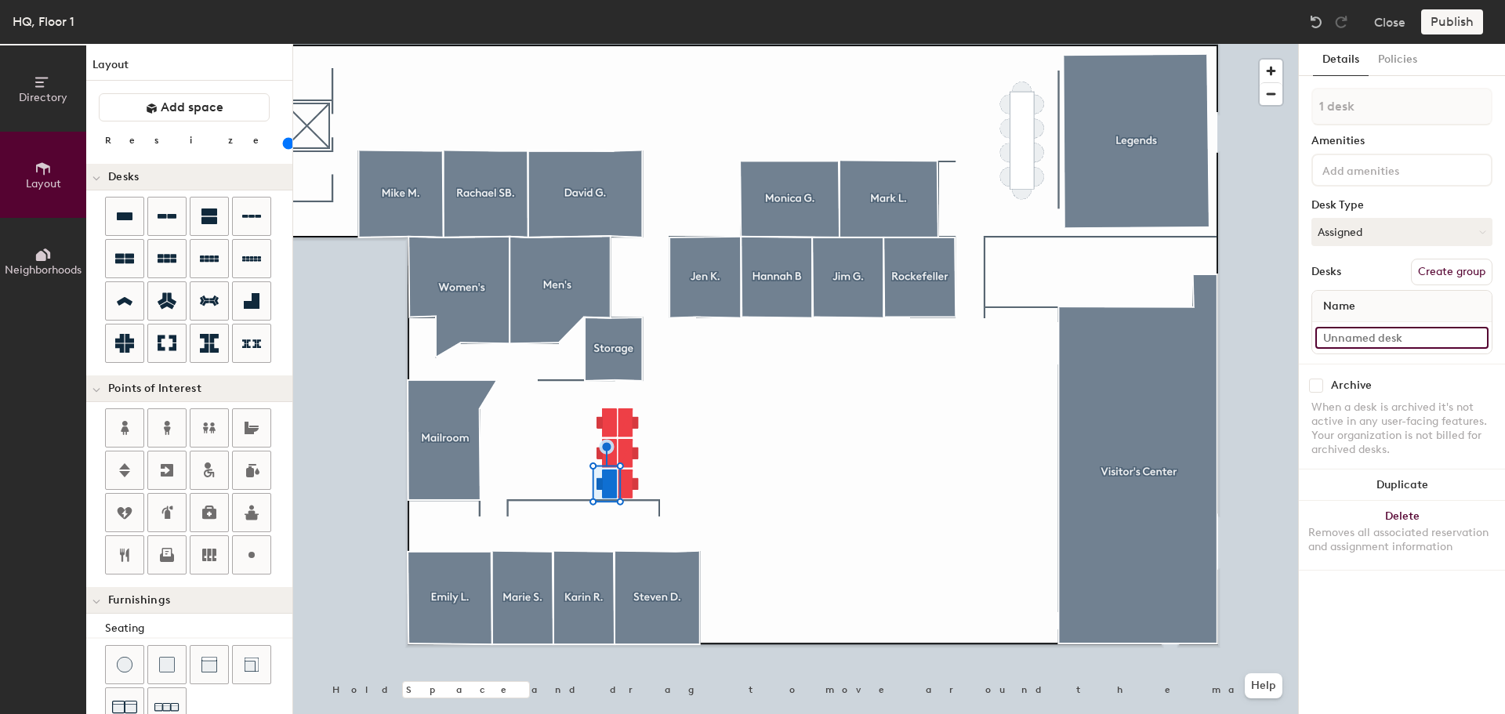
click at [1413, 347] on input at bounding box center [1401, 338] width 173 height 22
type input "G"
type input "140"
type input "GC"
type input "140"
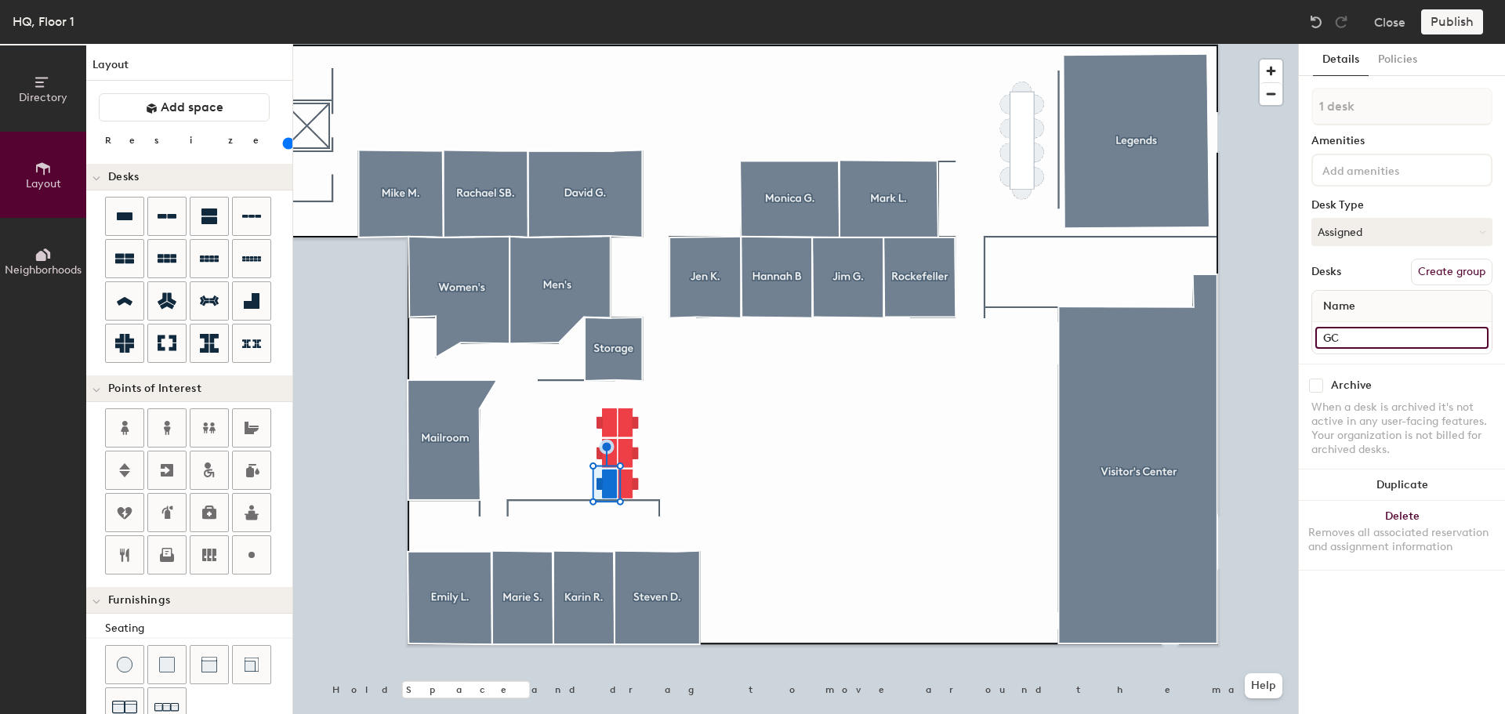
type input "GCS"
type input "140"
type input "GCSC"
type input "140"
type input "GCSC"
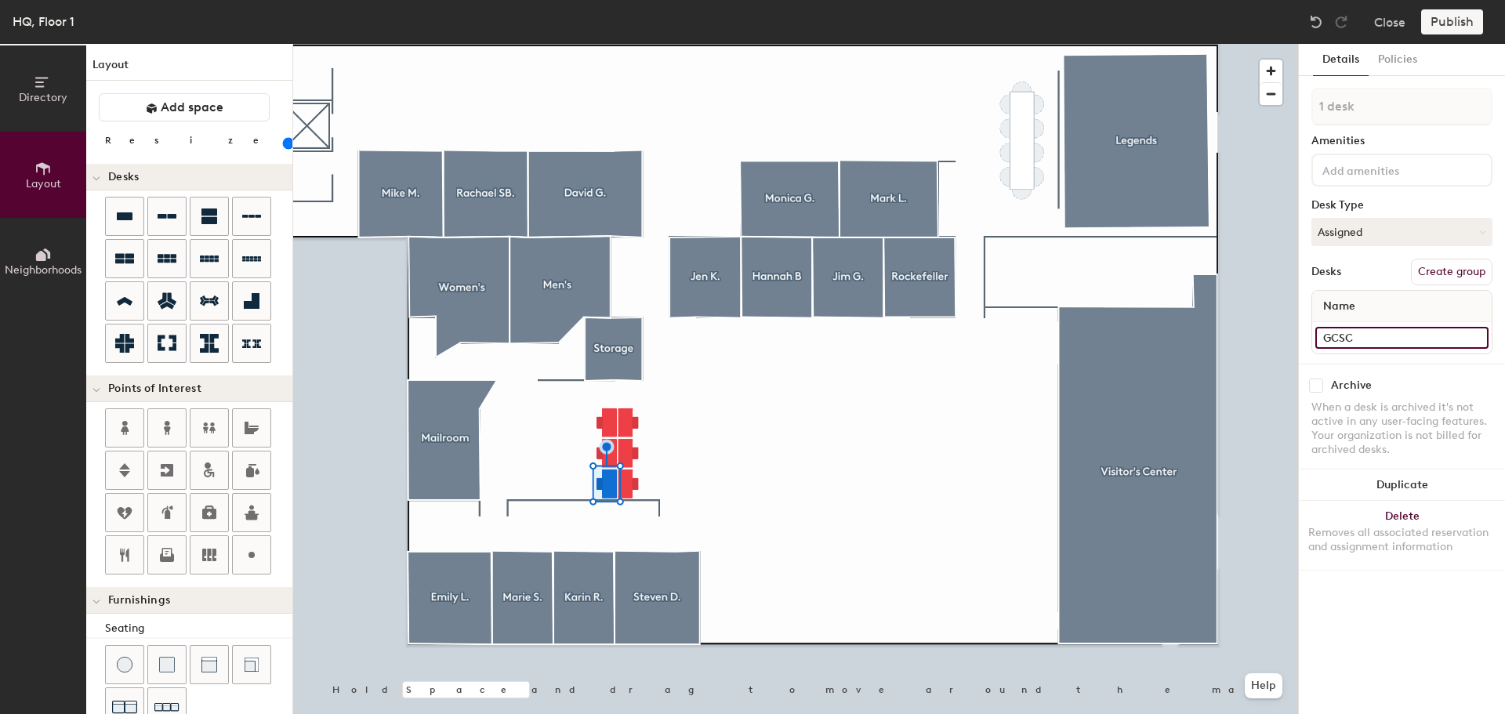
type input "140"
type input "GCSC I"
type input "140"
type input "GCSC IN"
type input "140"
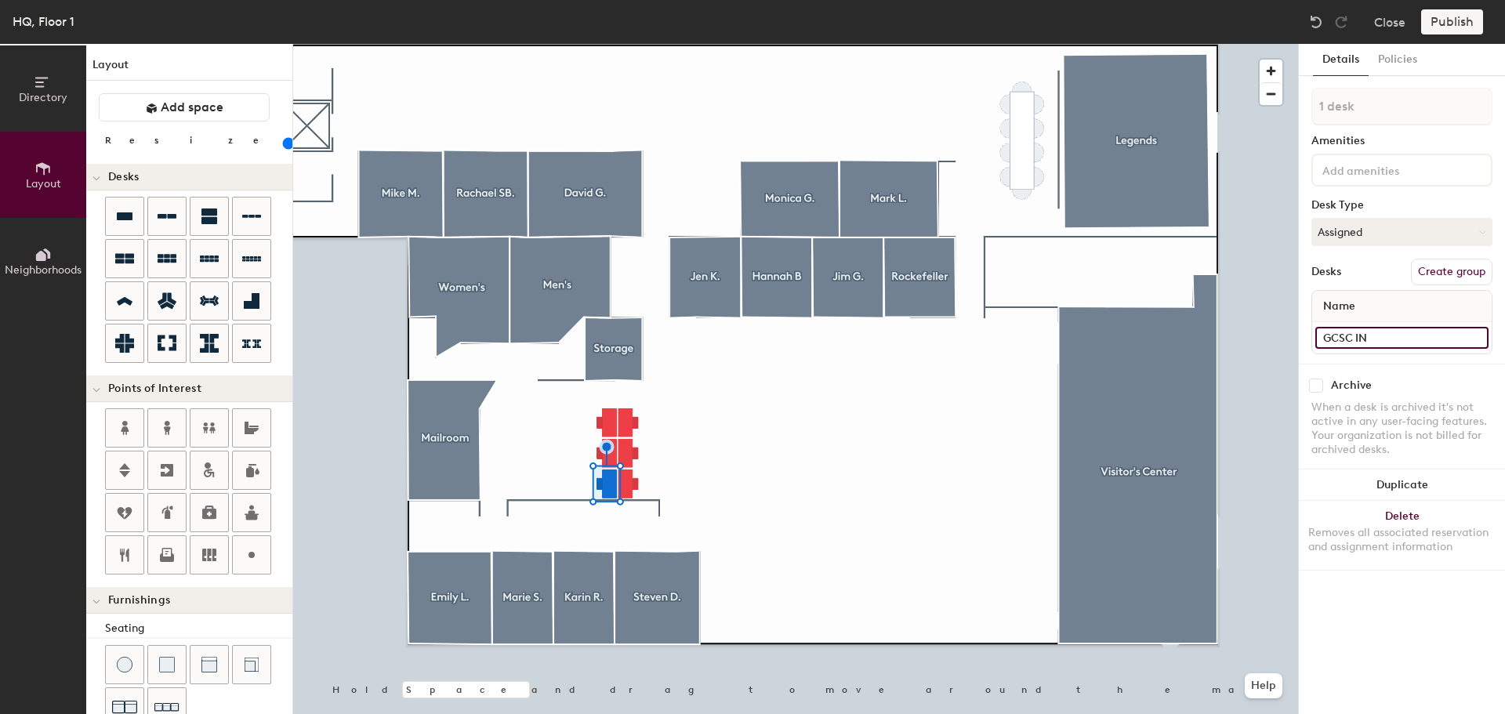
type input "GCSC I"
type input "140"
type input "GCSC In"
type input "140"
type input "GCSC Int"
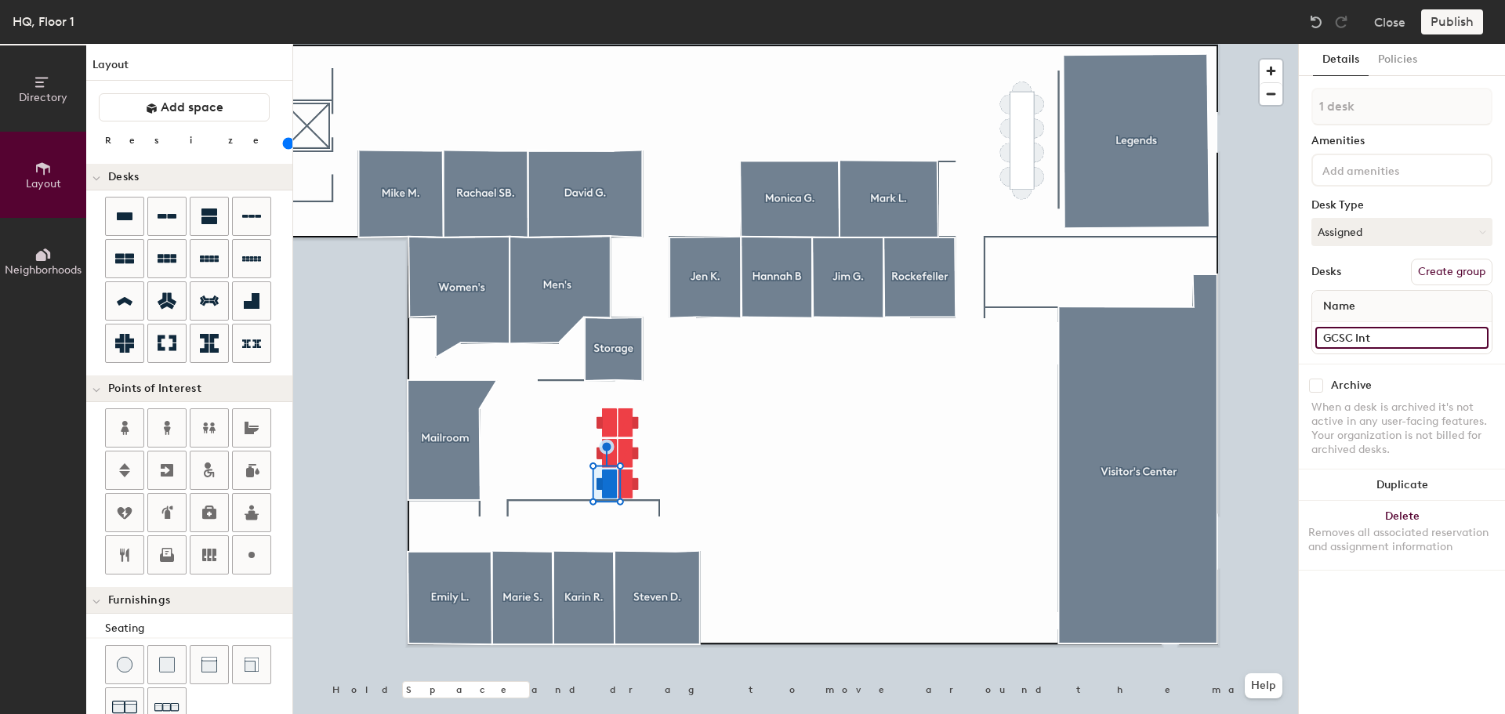
type input "140"
type input "GCSC Inter"
type input "140"
type input "GCSC Intern"
type input "140"
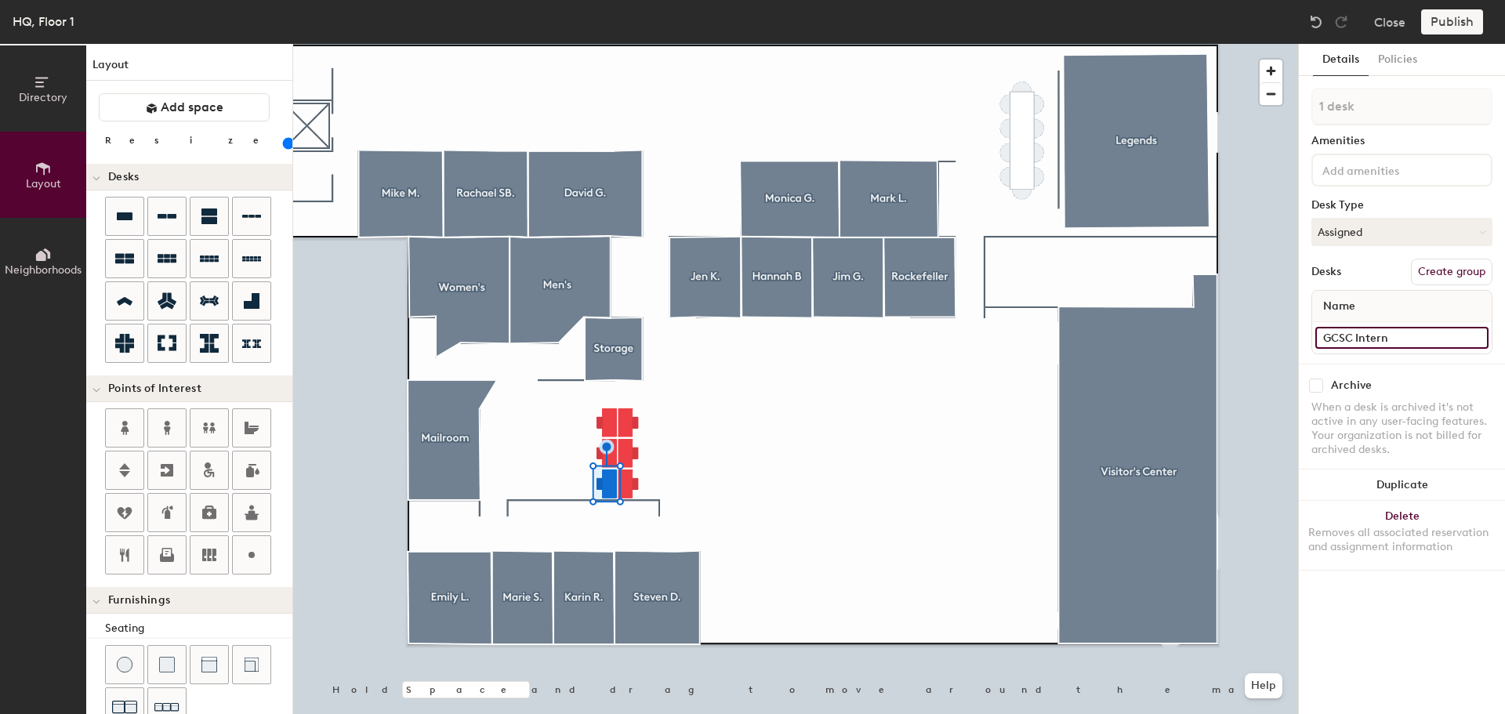
type input "GCSC Intern"
type input "140"
type input "GCSC Intern #"
type input "140"
type input "GCSC Intern #6"
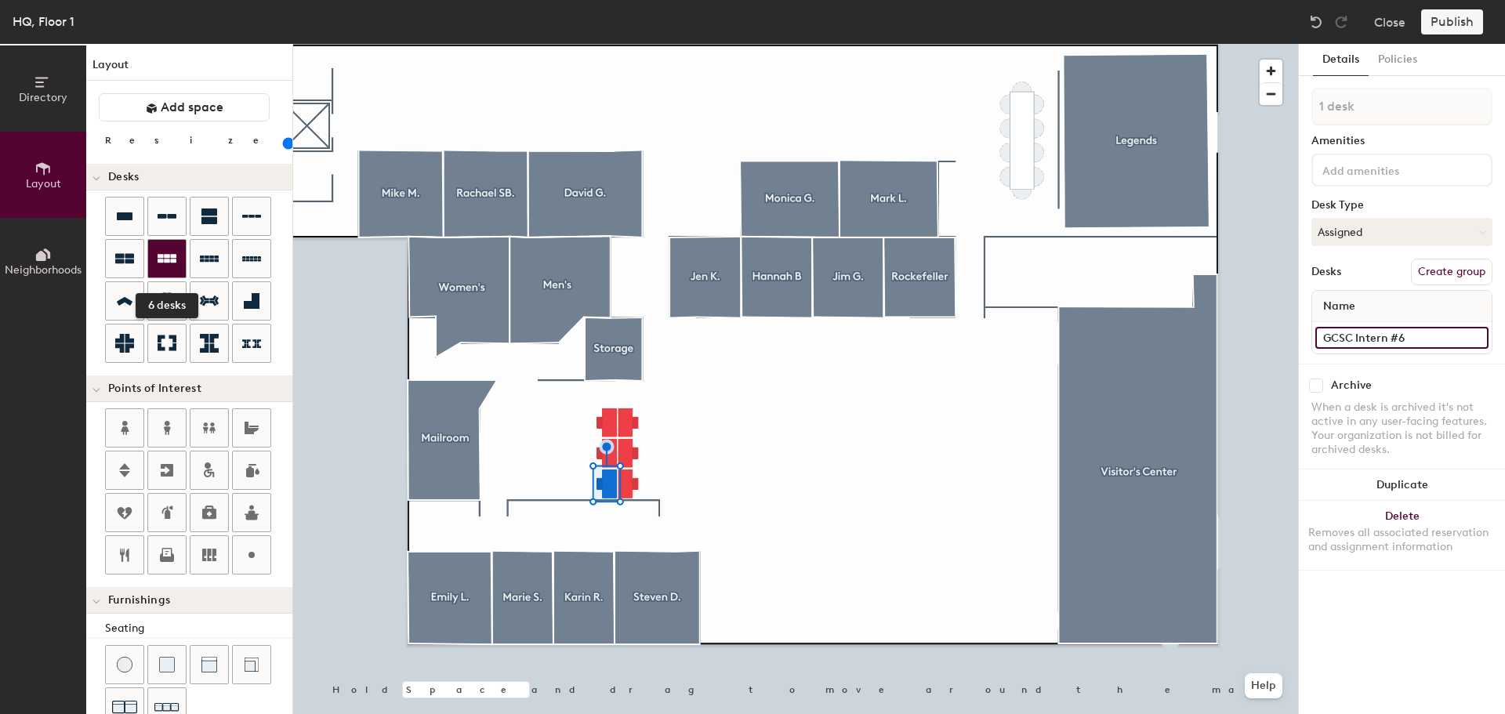
click at [170, 254] on icon at bounding box center [167, 258] width 19 height 19
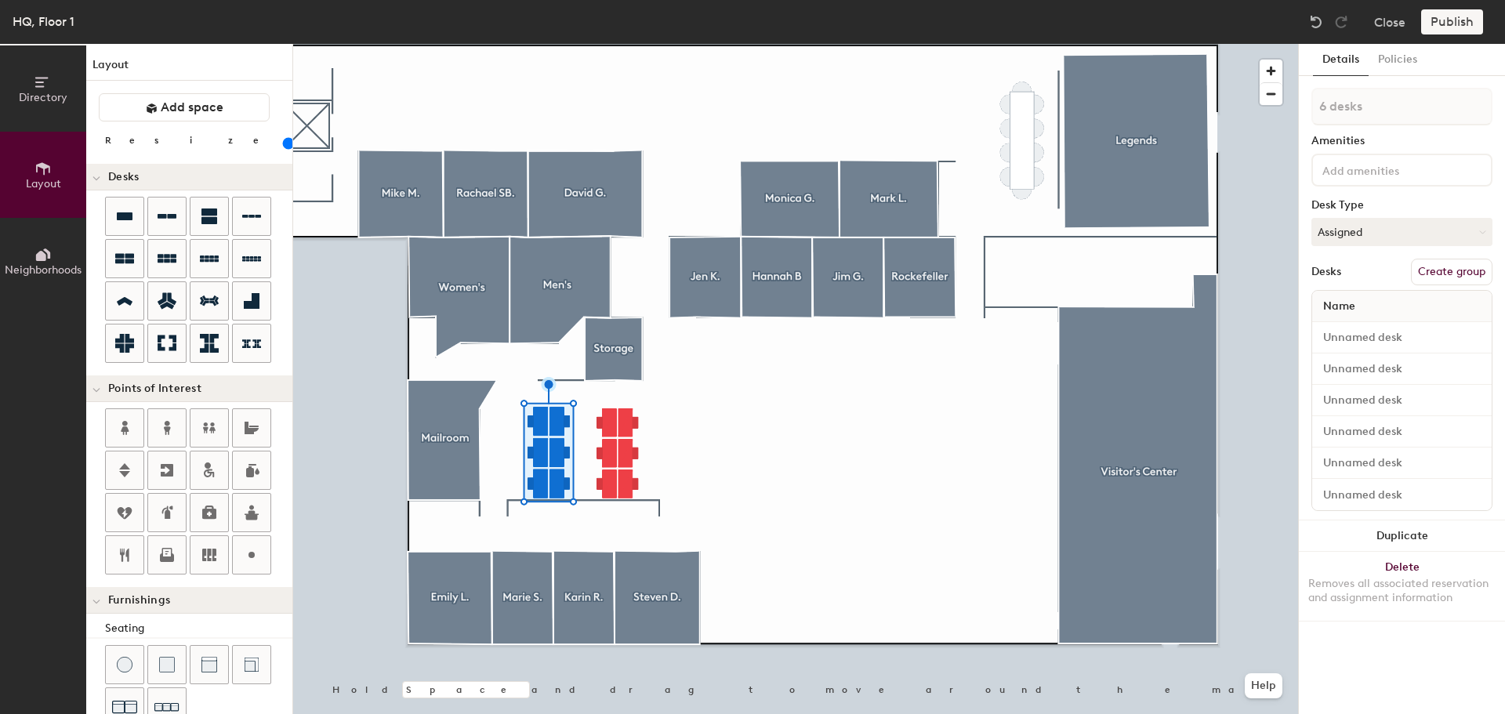
type input "140"
type input "1 desk"
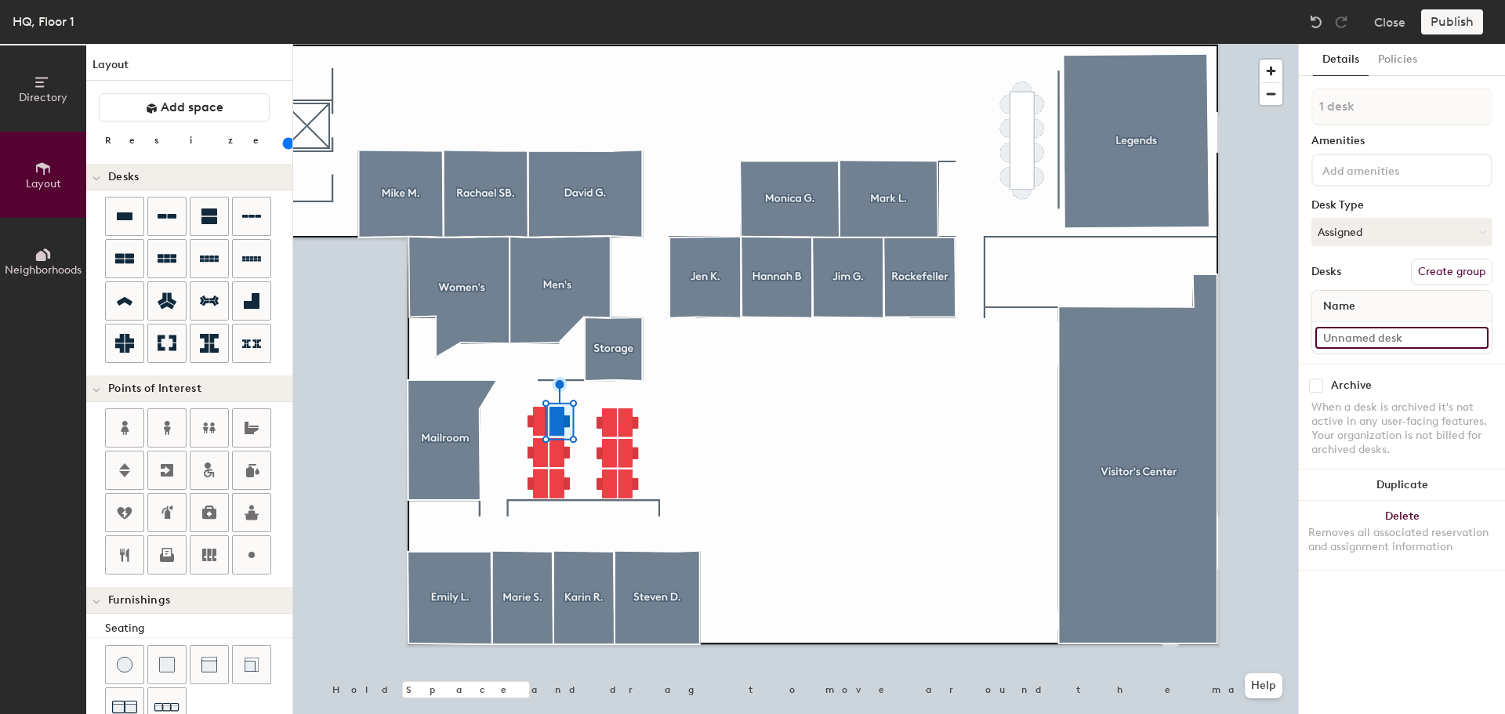
type input "140"
click at [1433, 347] on input at bounding box center [1401, 338] width 173 height 22
type input "D"
type input "140"
type input "DC"
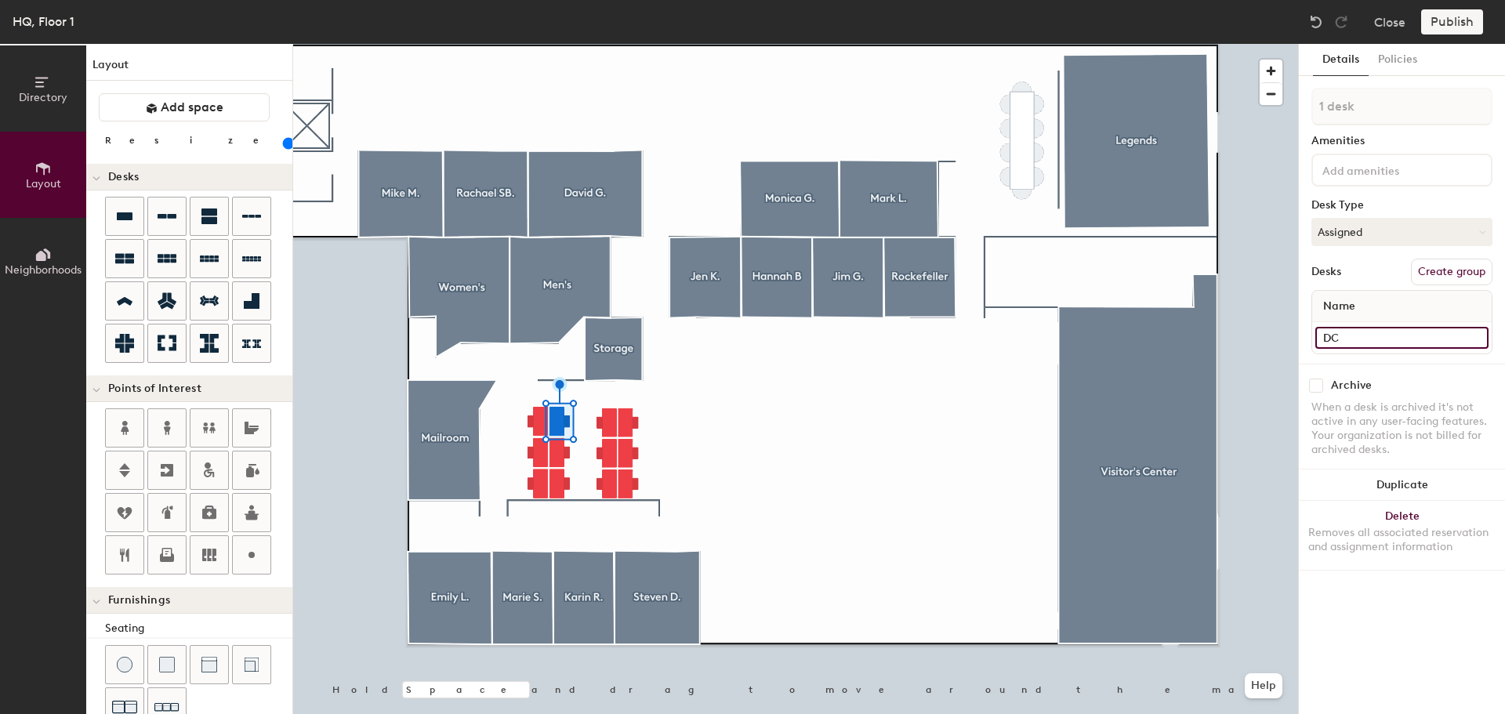
type input "140"
type input "DC"
type input "140"
type input "DC I"
type input "140"
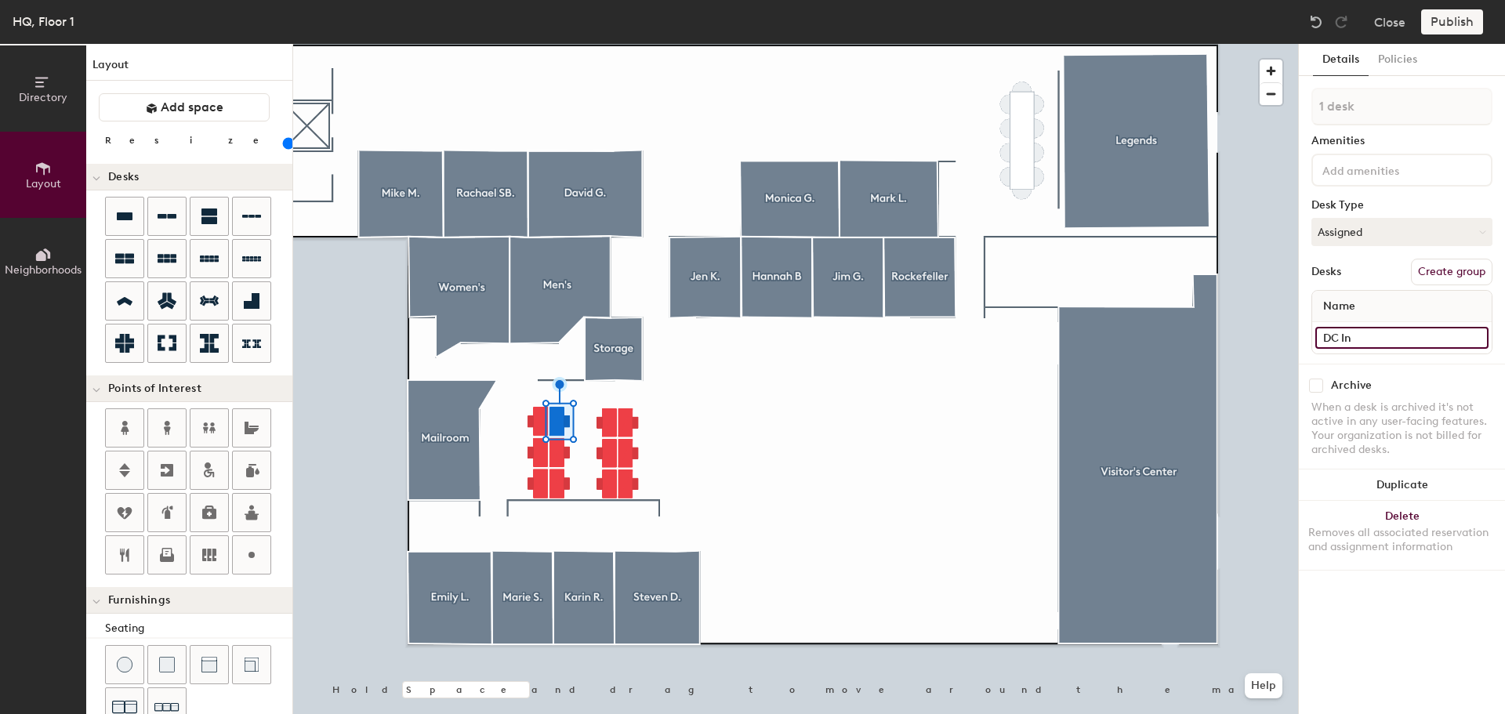
type input "DC Int"
type input "140"
type input "DC Intern"
type input "140"
type input "DC Intern"
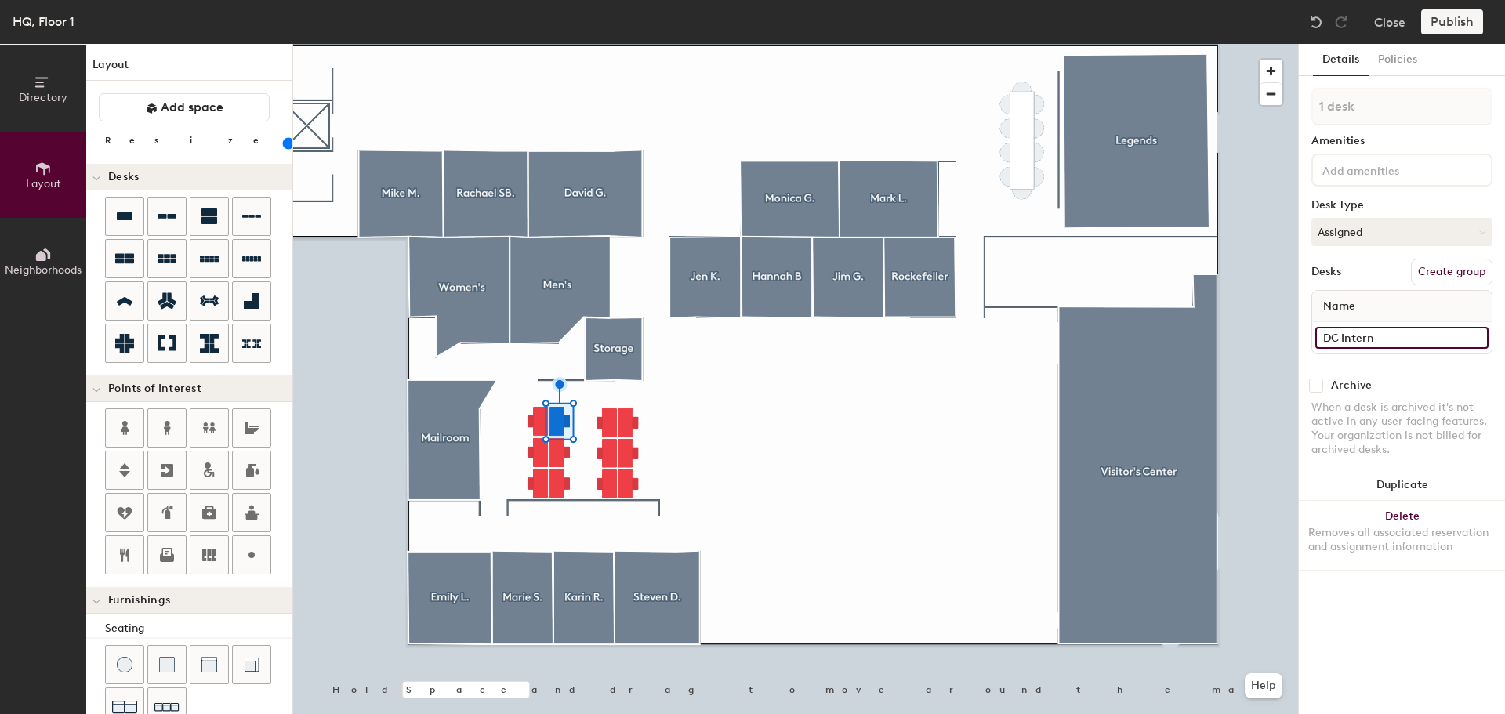
type input "140"
type input "DC Intern #"
type input "140"
type input "DC Intern #1"
type input "140"
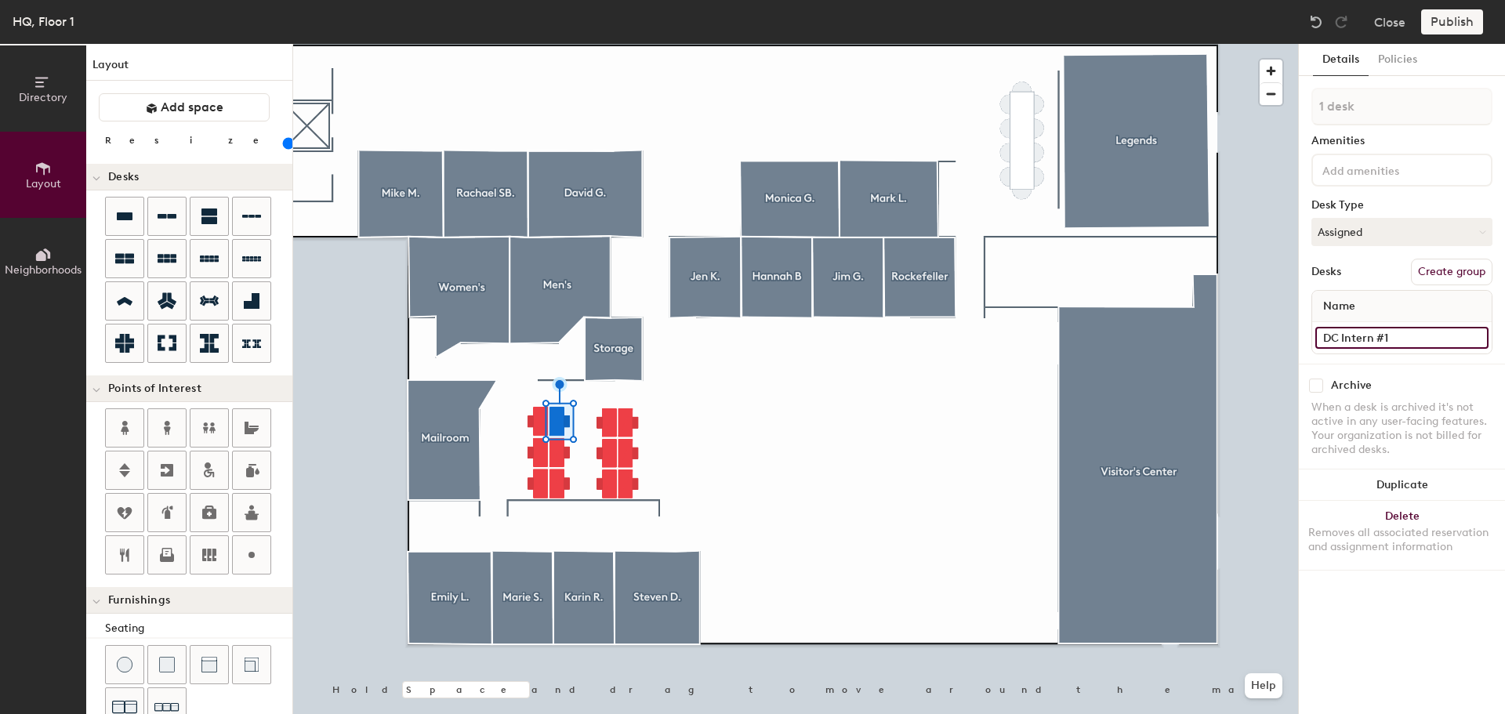
type input "DC Intern #1"
click at [1370, 306] on div "Name" at bounding box center [1402, 306] width 180 height 31
type input "140"
click at [1366, 332] on input at bounding box center [1401, 338] width 173 height 22
type input "D"
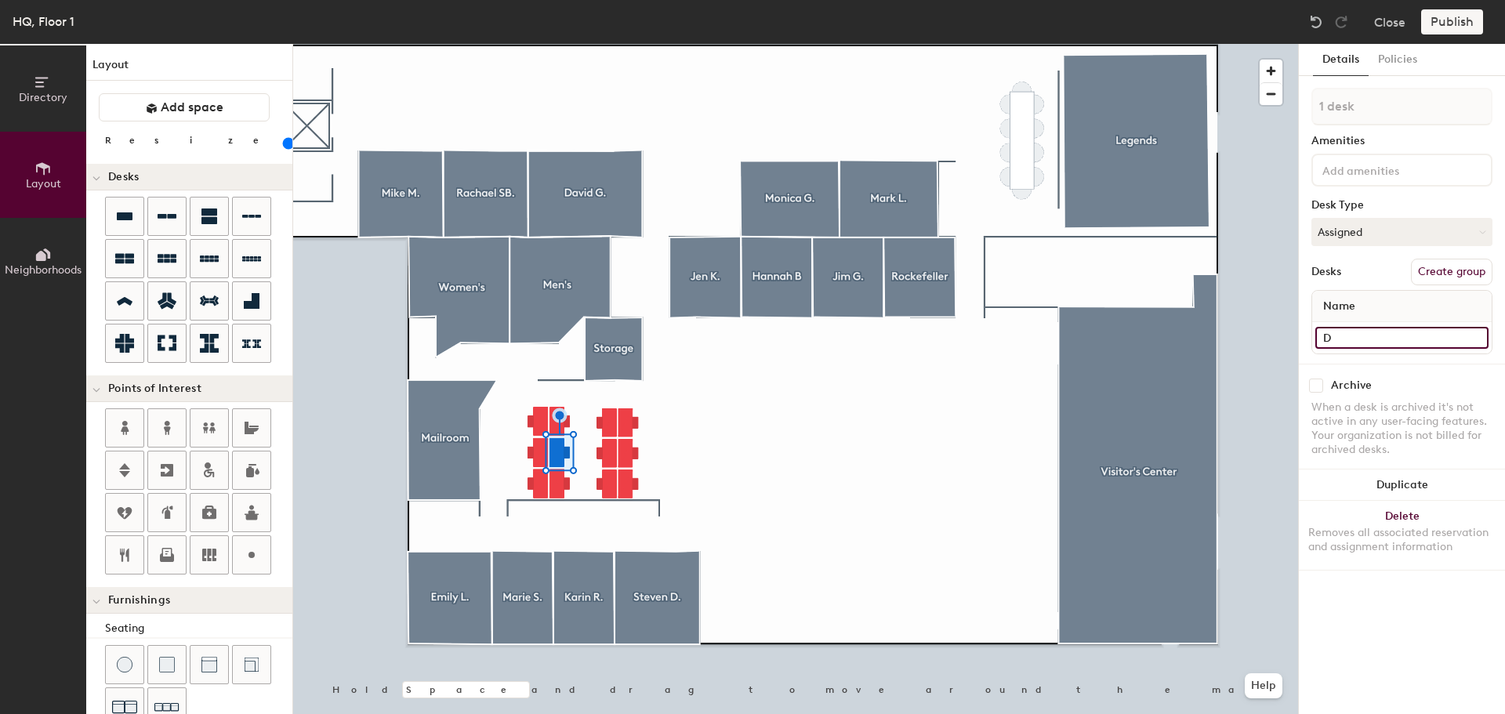
type input "140"
type input "DC"
type input "140"
type input "DC"
type input "140"
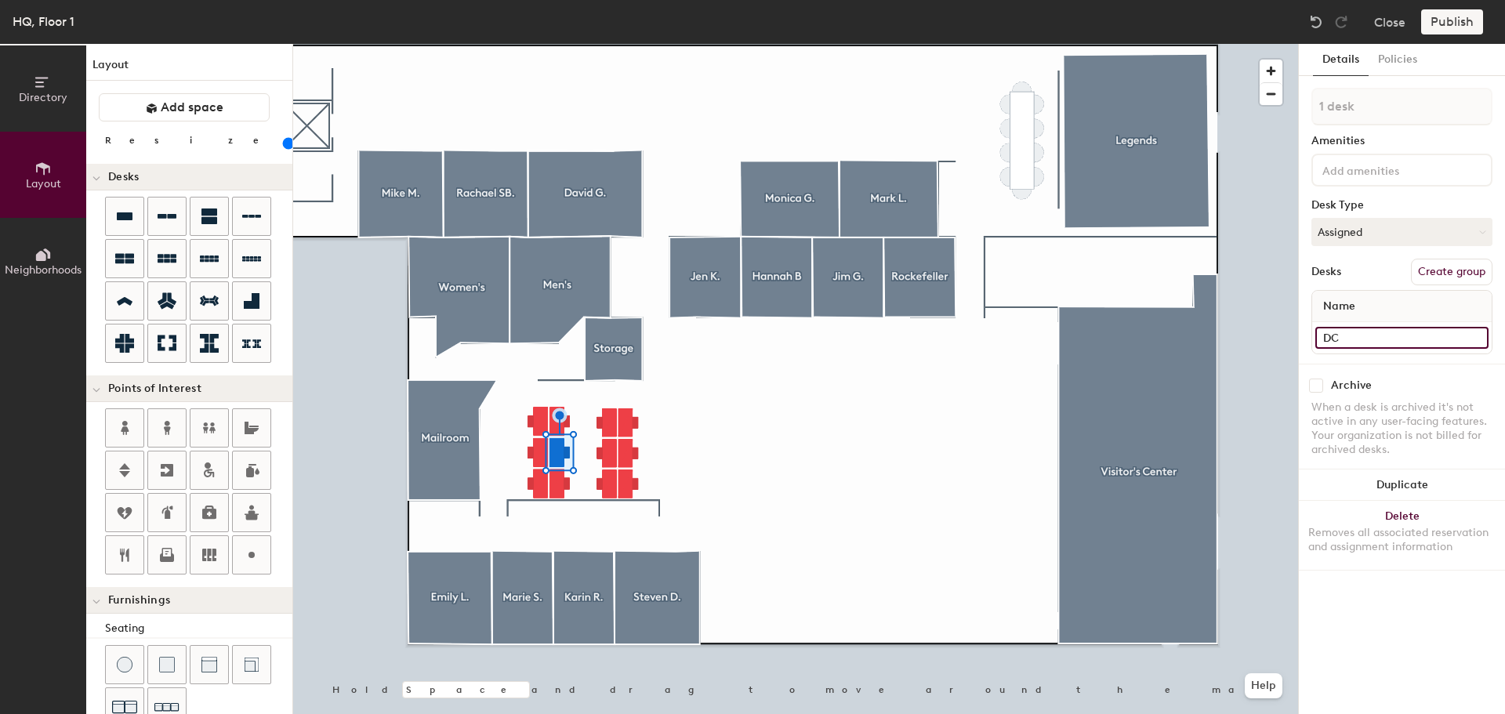
type input "DC I"
type input "140"
type input "DC Int"
click at [1350, 299] on span "Name" at bounding box center [1339, 306] width 48 height 28
click at [1360, 309] on span "Name" at bounding box center [1339, 306] width 48 height 28
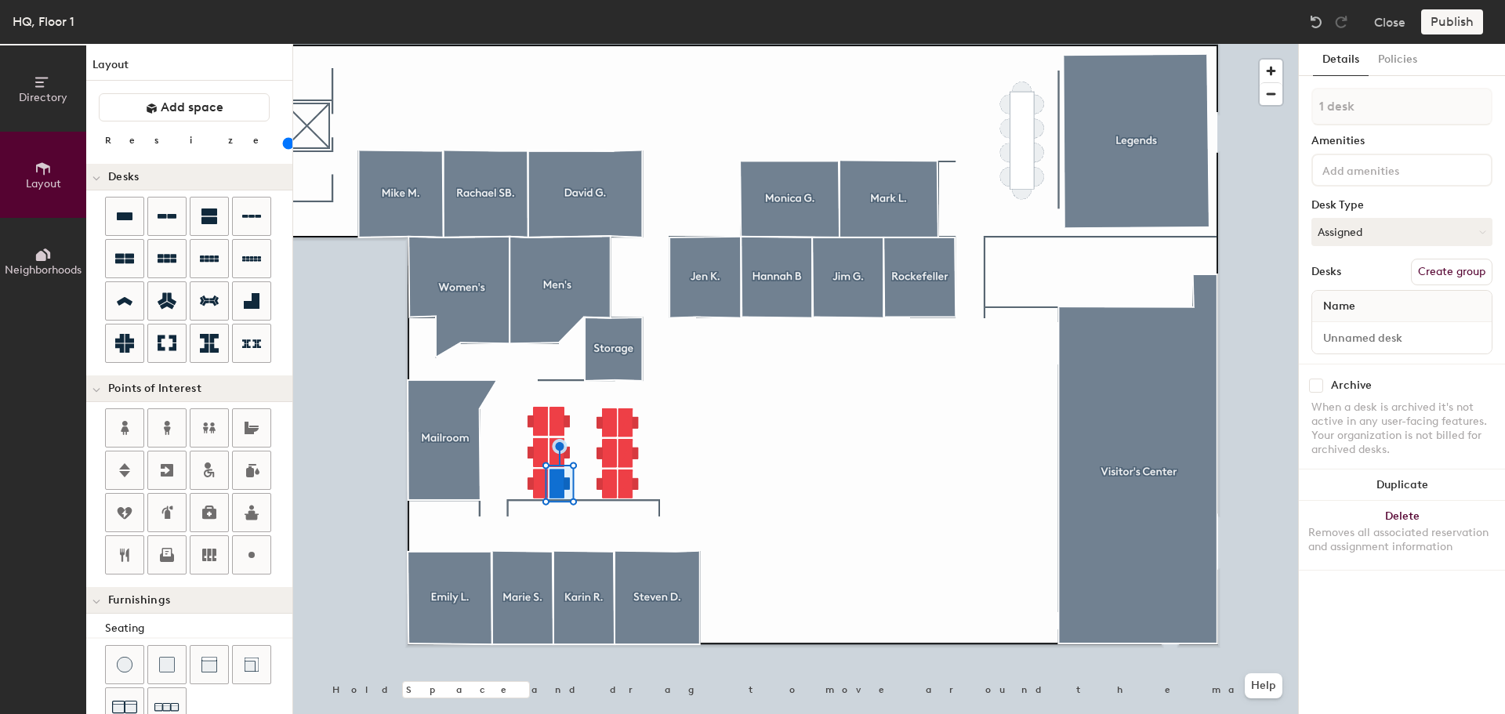
click at [1348, 309] on span "Name" at bounding box center [1339, 306] width 48 height 28
click at [1388, 333] on input at bounding box center [1401, 338] width 173 height 22
click at [1341, 347] on input at bounding box center [1401, 338] width 173 height 22
click at [1389, 344] on input at bounding box center [1401, 338] width 173 height 22
click at [1372, 347] on input at bounding box center [1401, 338] width 173 height 22
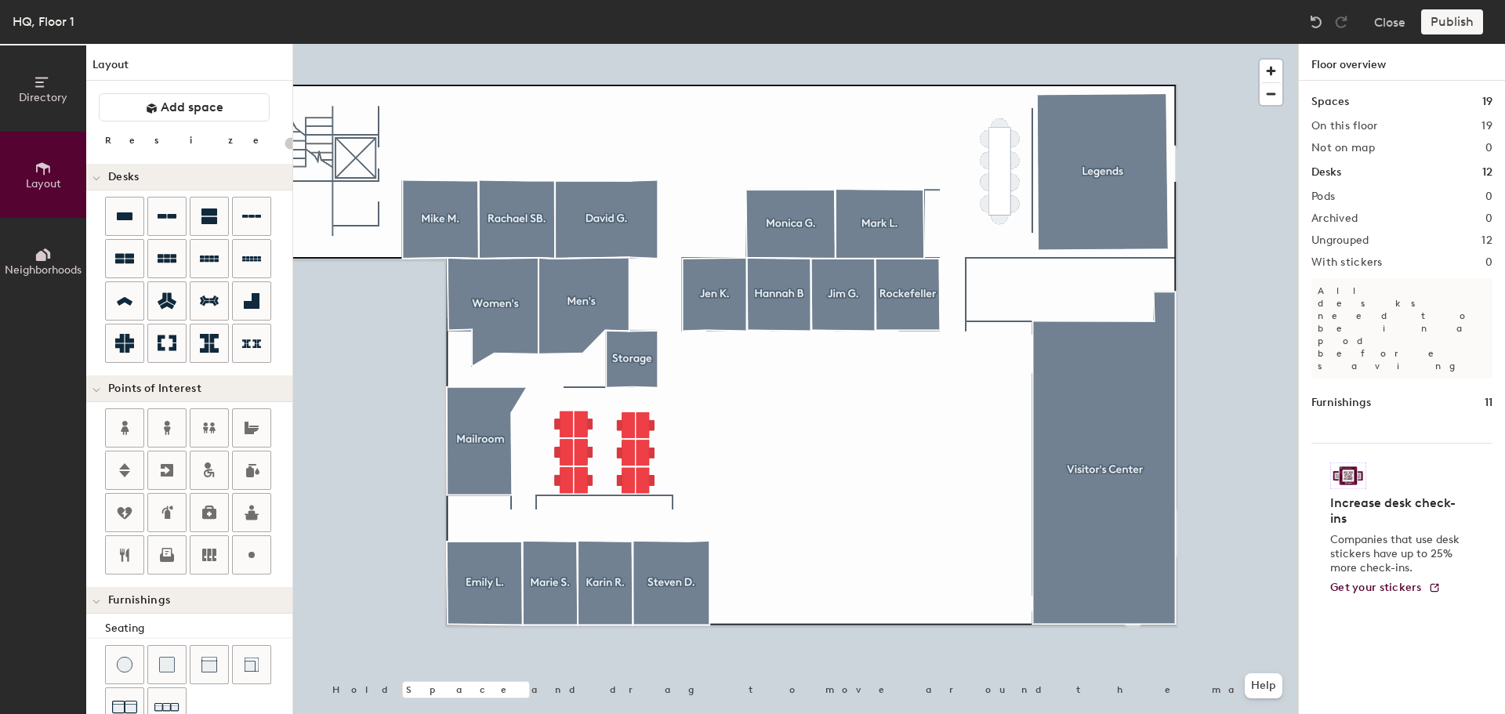
click at [1446, 33] on div "Publish" at bounding box center [1456, 21] width 71 height 25
click at [1448, 27] on div "Publish" at bounding box center [1456, 21] width 71 height 25
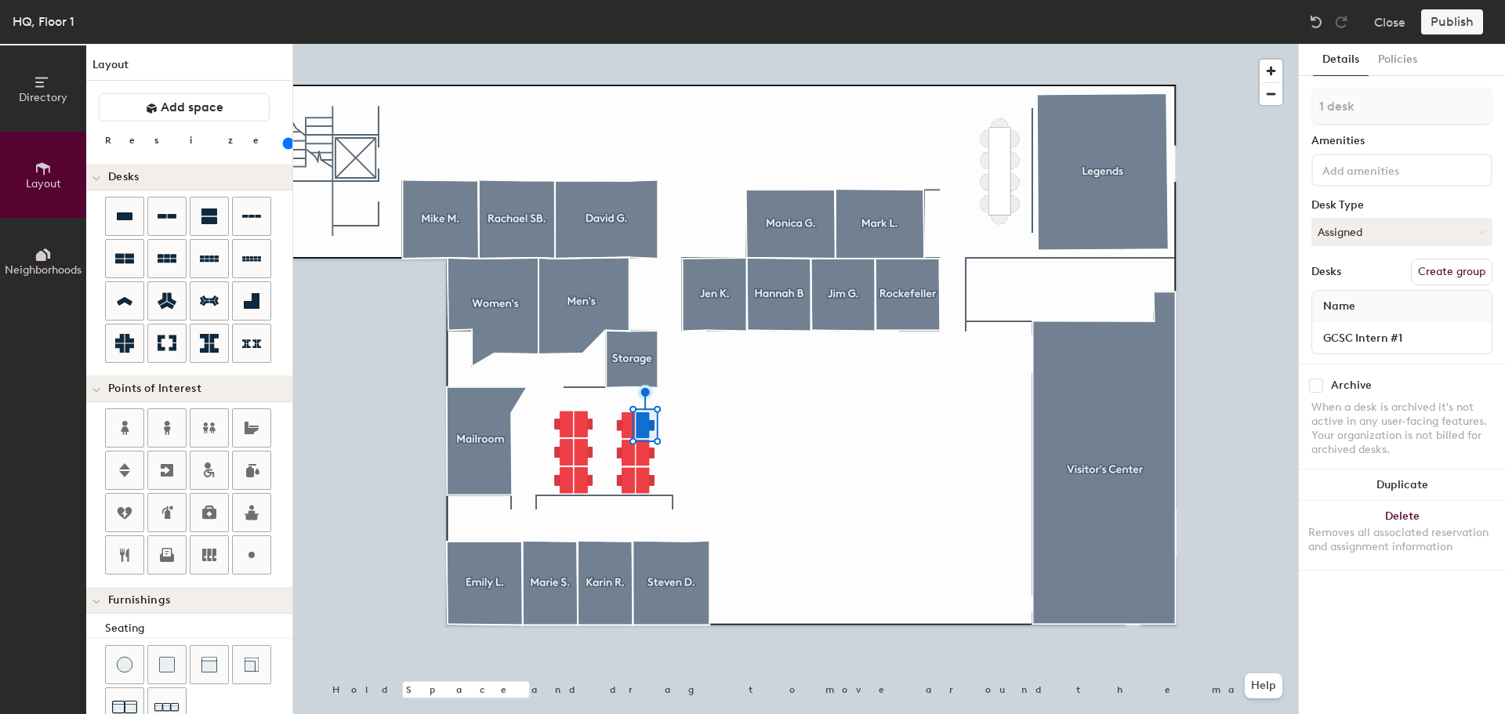
click at [1432, 274] on button "Create group" at bounding box center [1452, 272] width 82 height 27
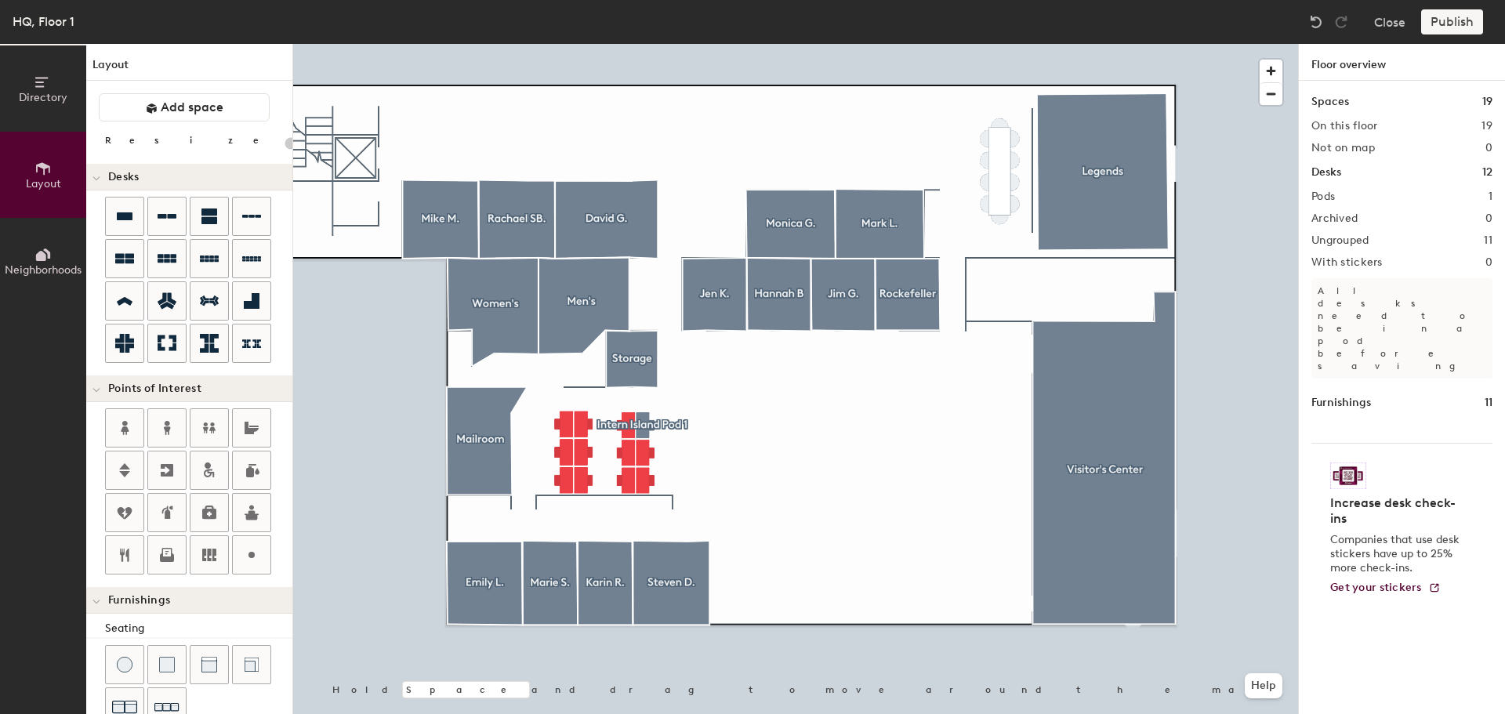
click at [638, 44] on div at bounding box center [795, 44] width 1005 height 0
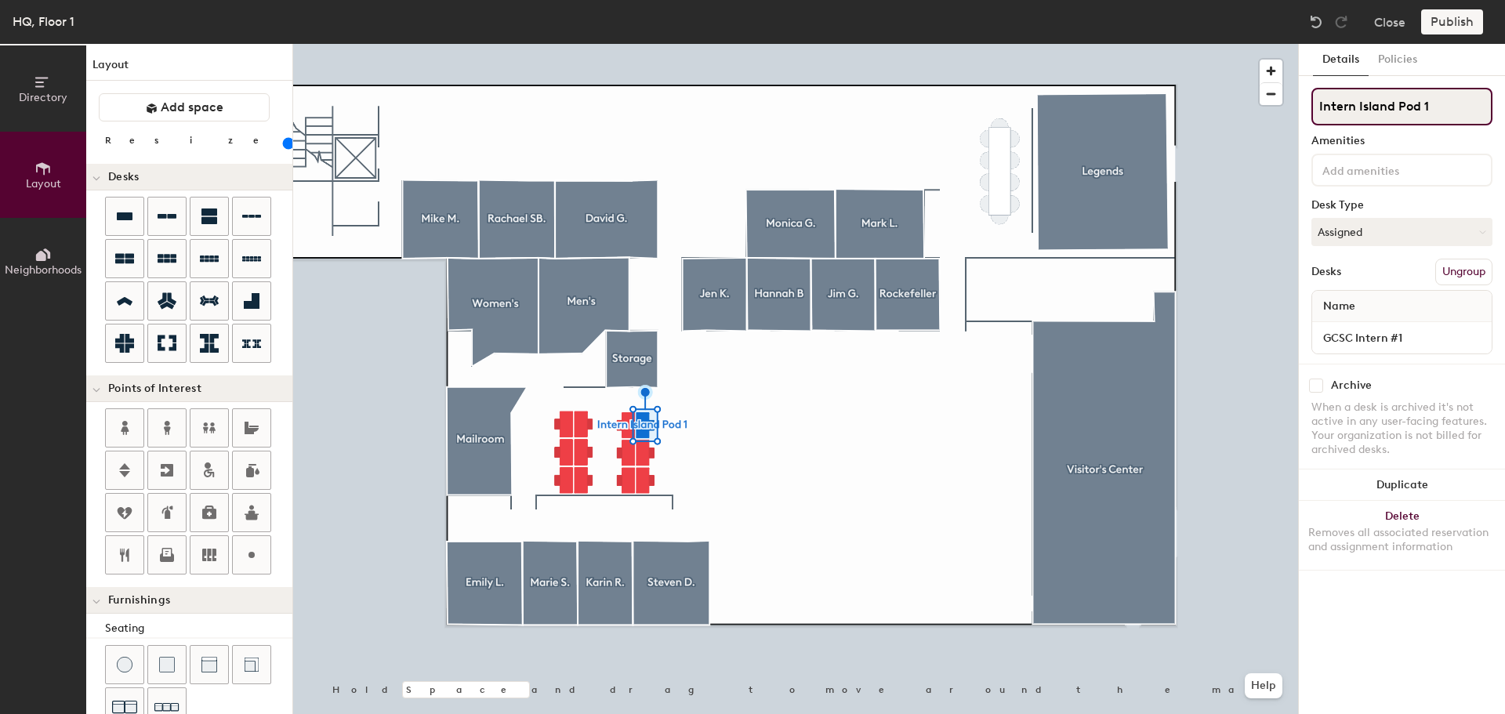
click at [1445, 104] on input "Intern Island Pod 1" at bounding box center [1402, 107] width 181 height 38
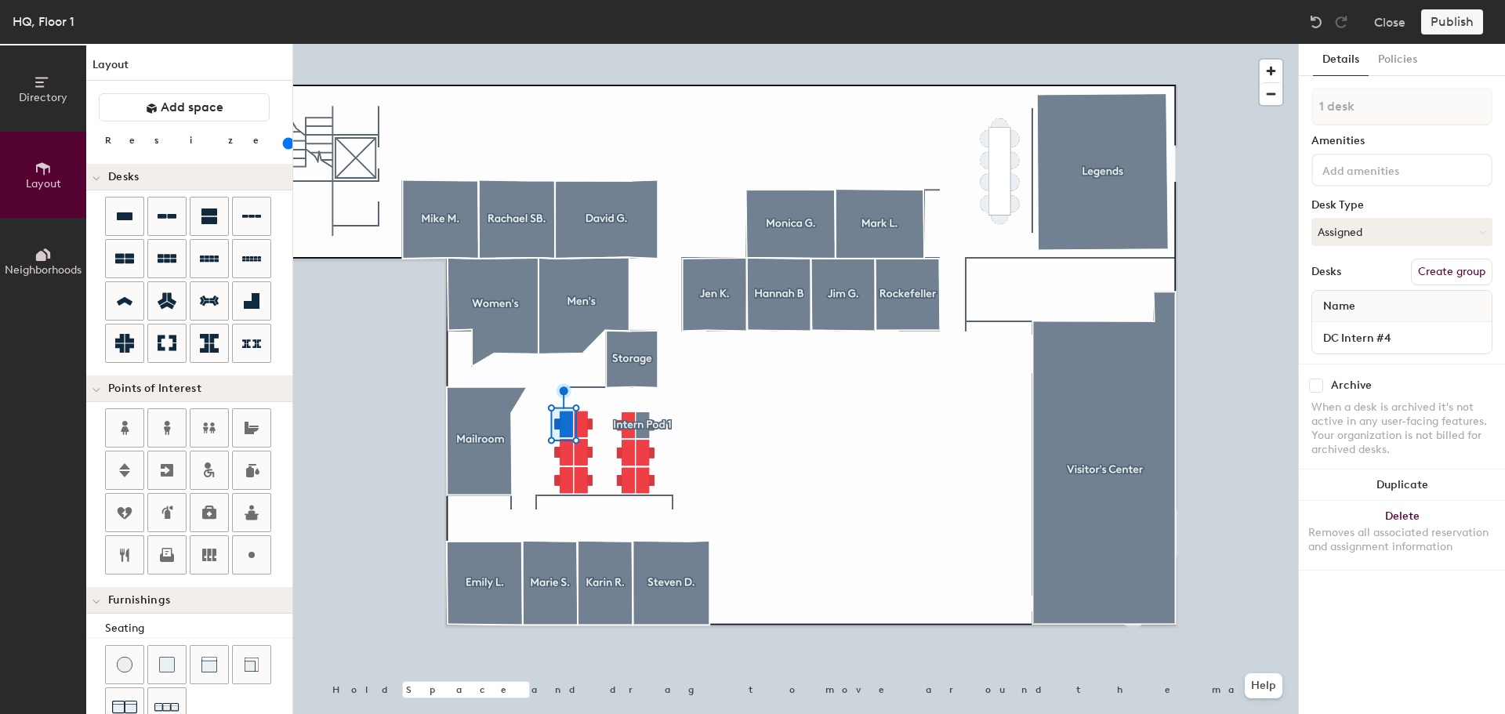
click at [1434, 271] on button "Create group" at bounding box center [1452, 272] width 82 height 27
click at [1384, 107] on input "Pod 2" at bounding box center [1402, 107] width 181 height 38
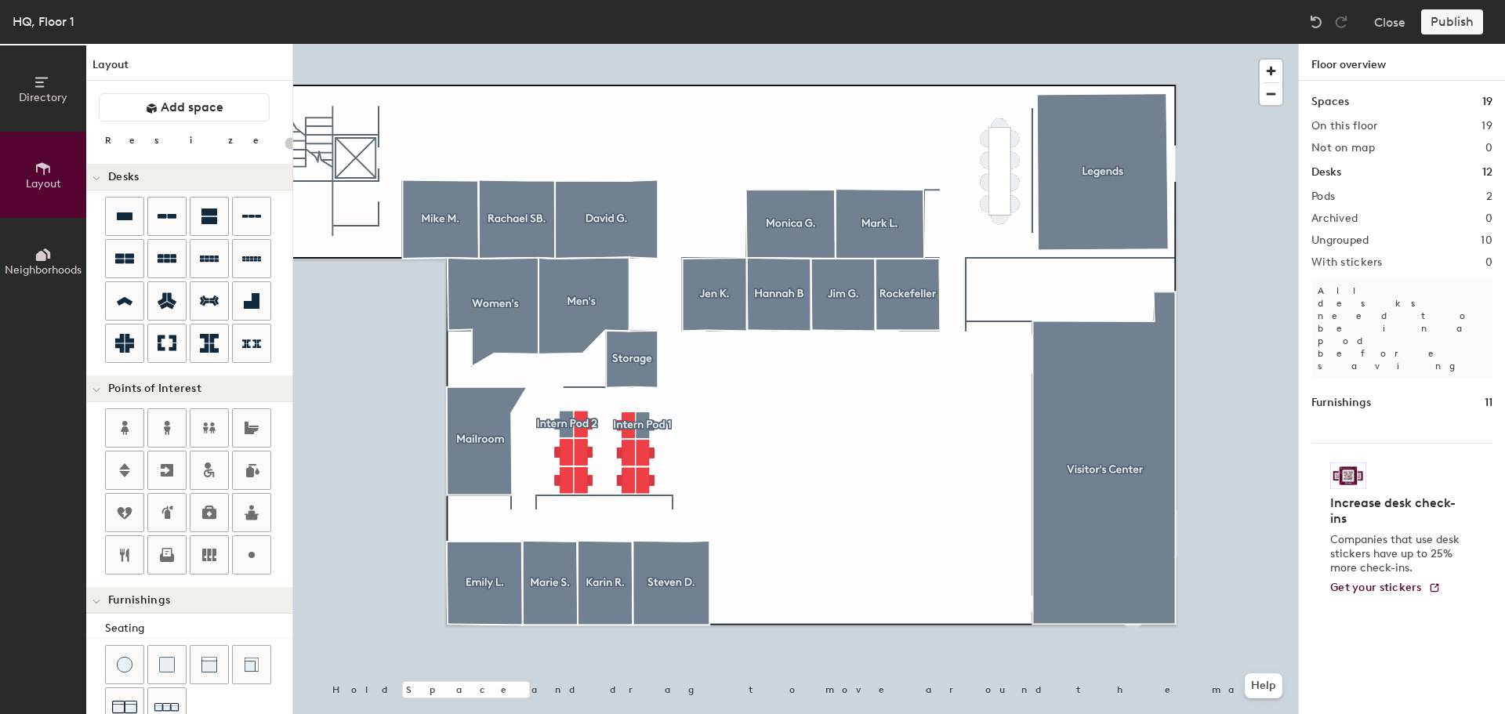
click at [626, 44] on div at bounding box center [795, 44] width 1005 height 0
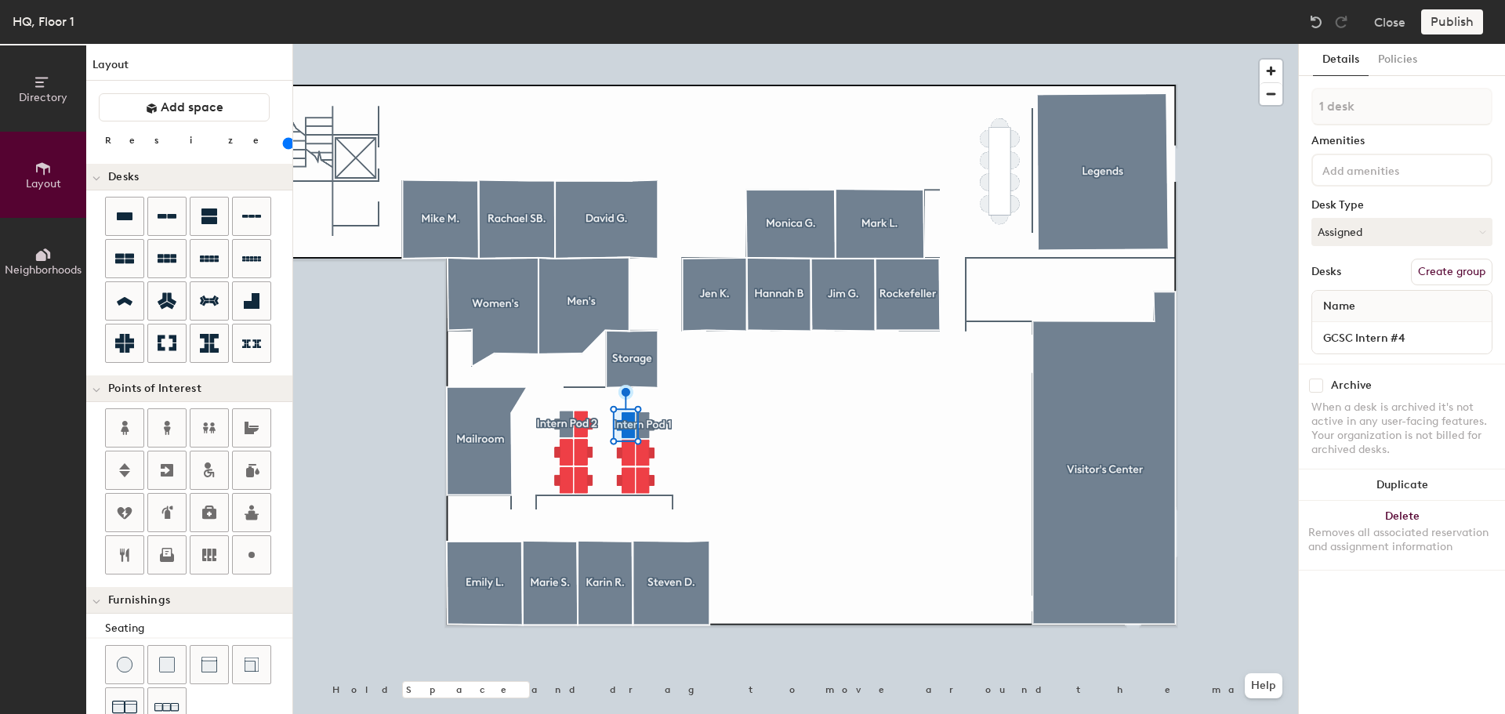
click at [1452, 259] on button "Create group" at bounding box center [1452, 272] width 82 height 27
click at [1414, 96] on input "Pod 3" at bounding box center [1402, 107] width 181 height 38
click at [1381, 278] on div "Desks Ungroup" at bounding box center [1402, 272] width 181 height 27
click at [1399, 110] on input at bounding box center [1402, 107] width 181 height 38
click at [1471, 271] on button "Ungroup" at bounding box center [1463, 272] width 57 height 27
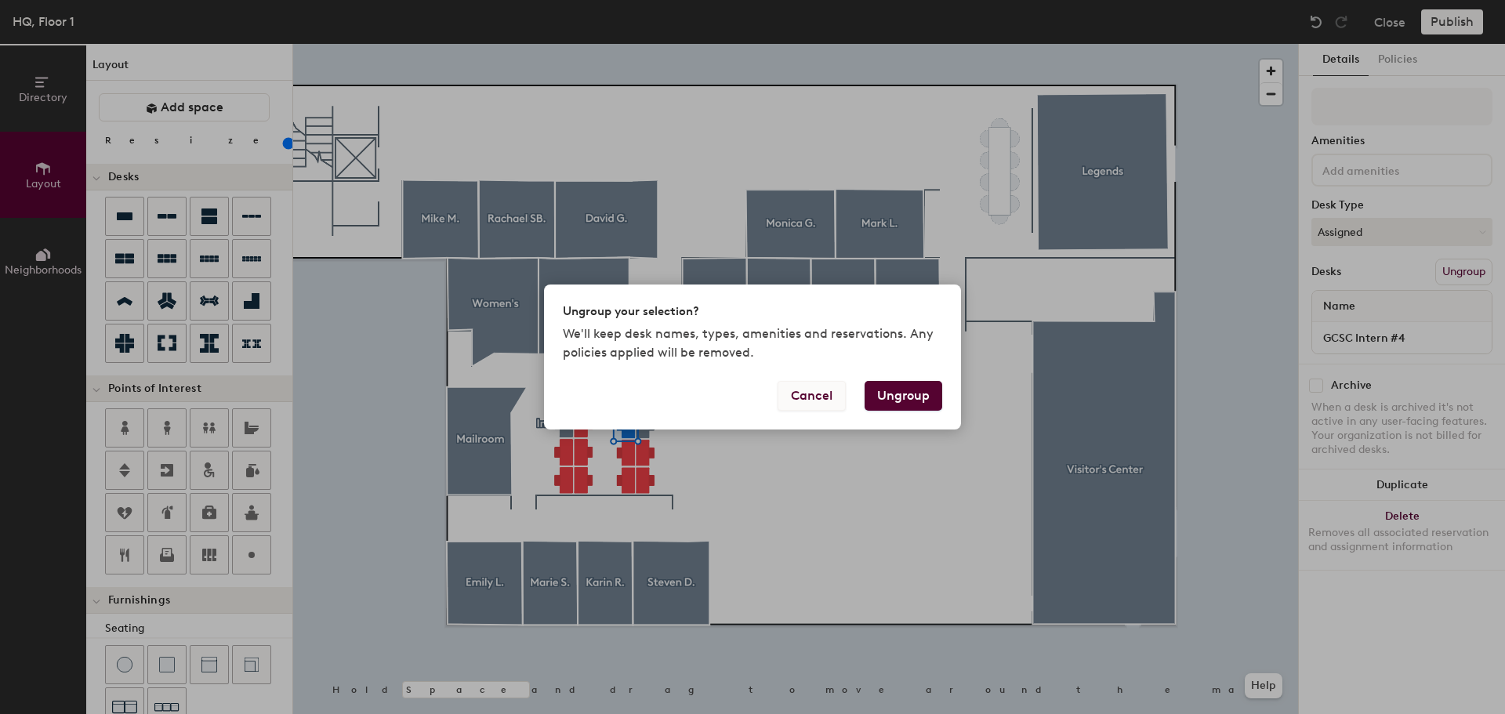
click at [826, 390] on button "Cancel" at bounding box center [812, 396] width 68 height 30
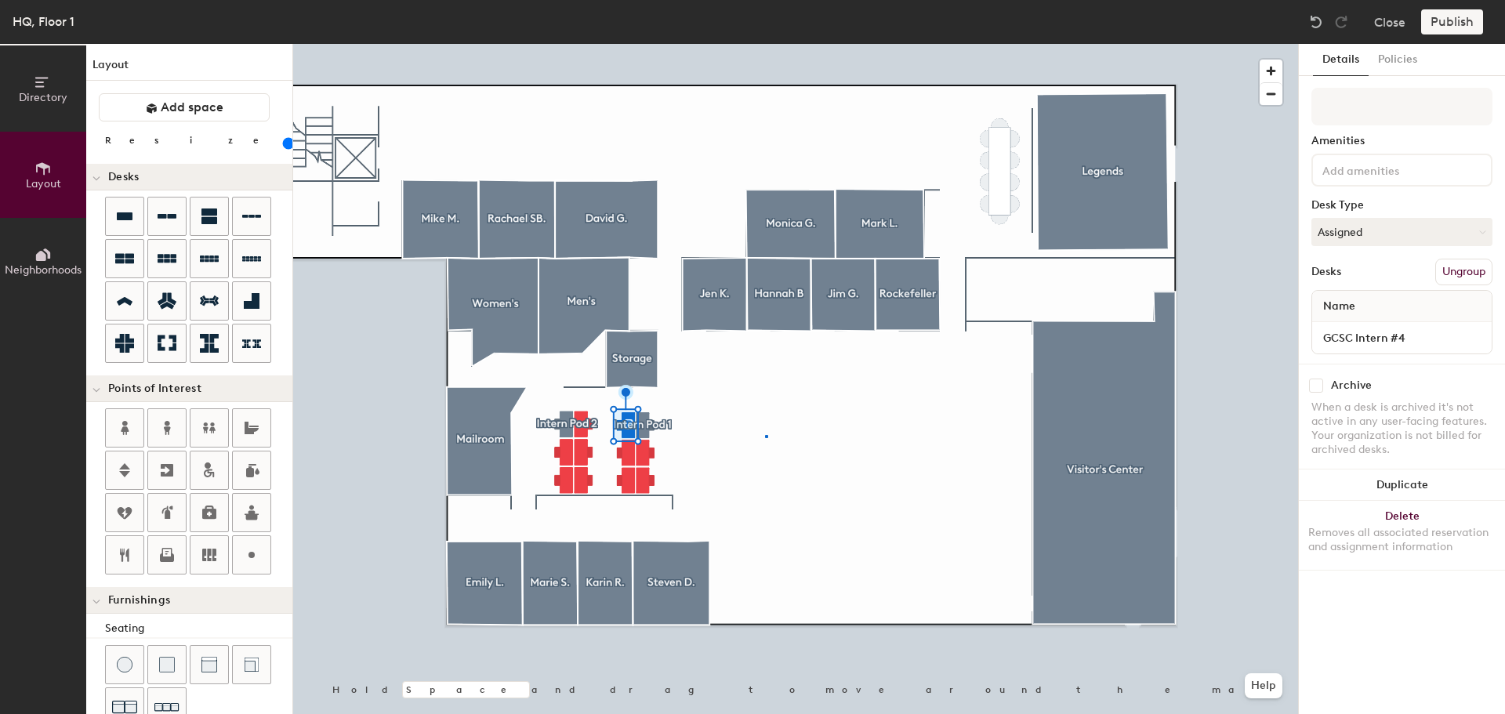
click at [765, 44] on div at bounding box center [795, 44] width 1005 height 0
click at [1447, 271] on button "Create group" at bounding box center [1452, 272] width 82 height 27
click at [1451, 280] on button "Ungroup" at bounding box center [1463, 272] width 57 height 27
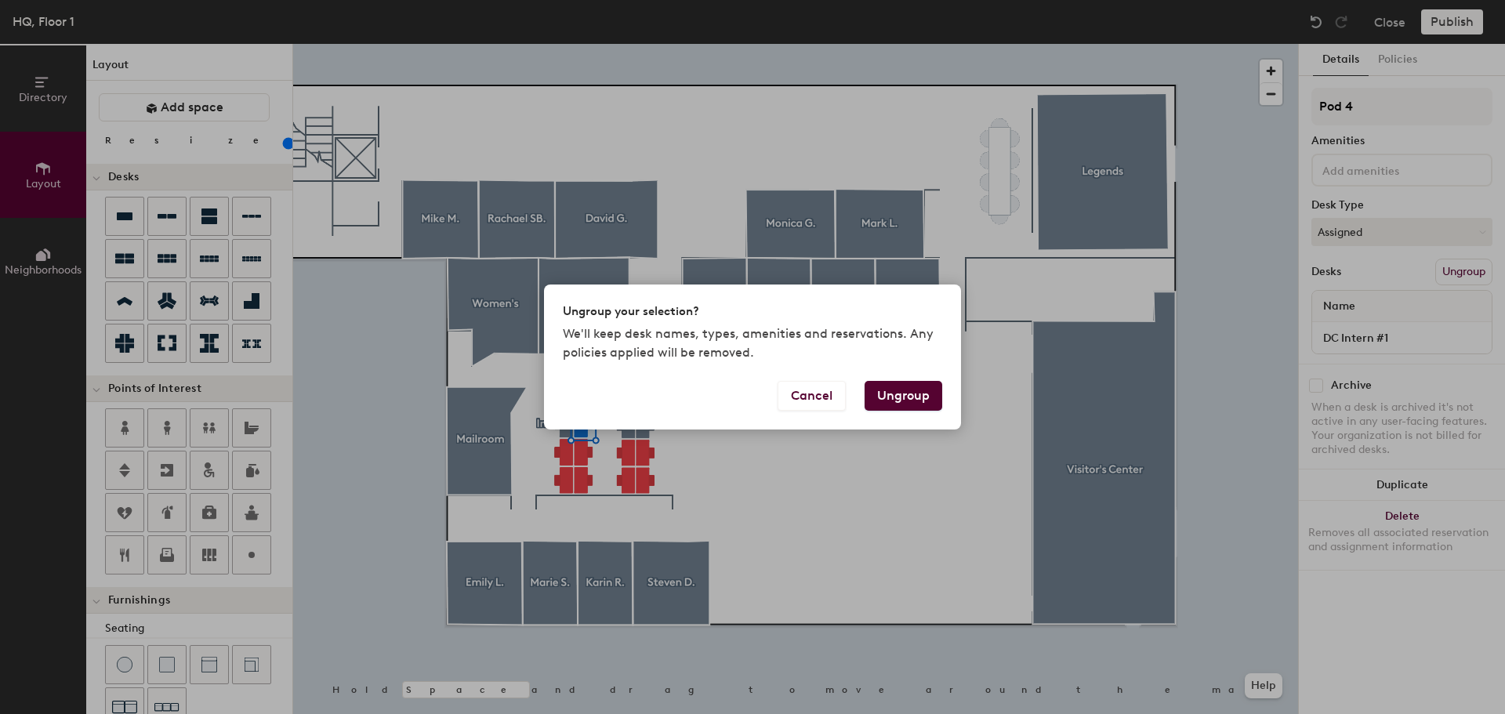
click at [894, 408] on button "Ungroup" at bounding box center [904, 396] width 78 height 30
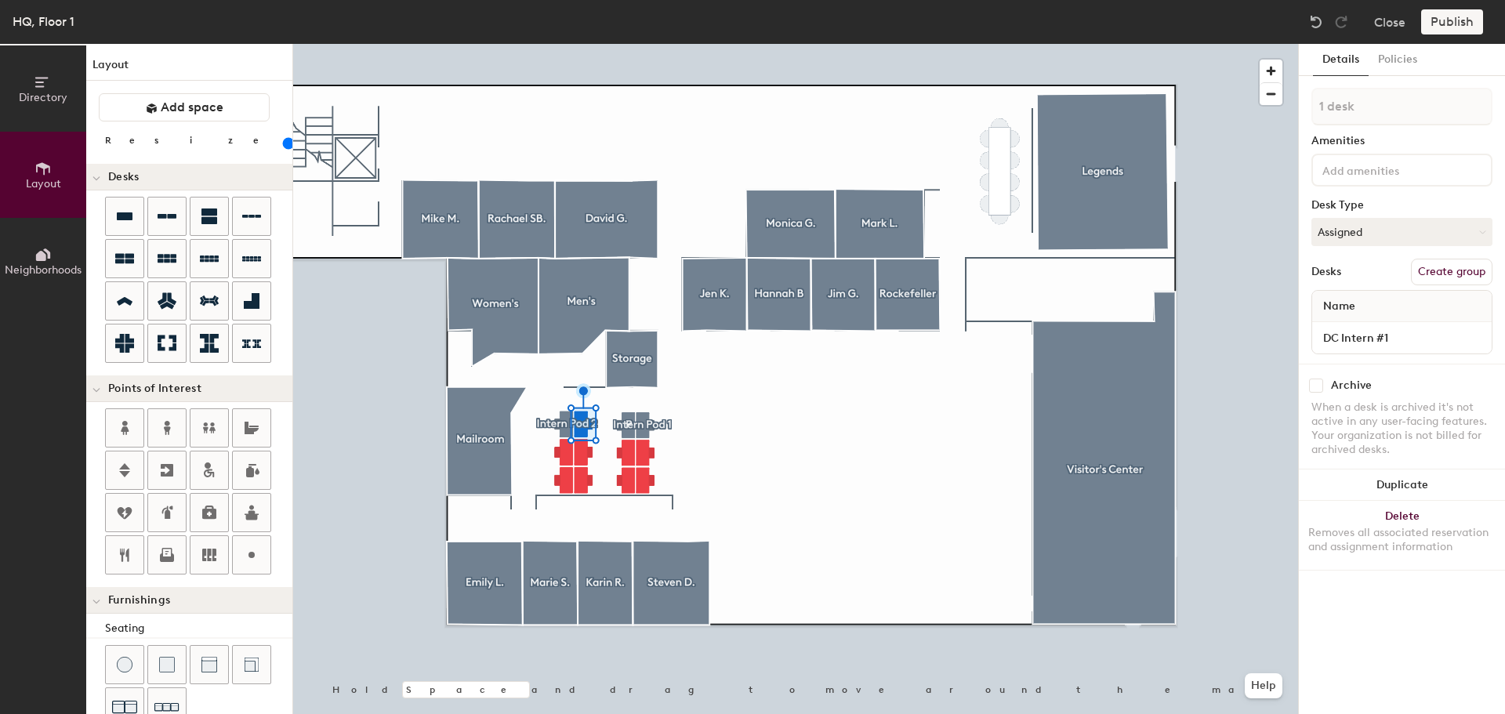
click at [561, 44] on div at bounding box center [795, 44] width 1005 height 0
click at [1464, 264] on button "Ungroup" at bounding box center [1463, 272] width 57 height 27
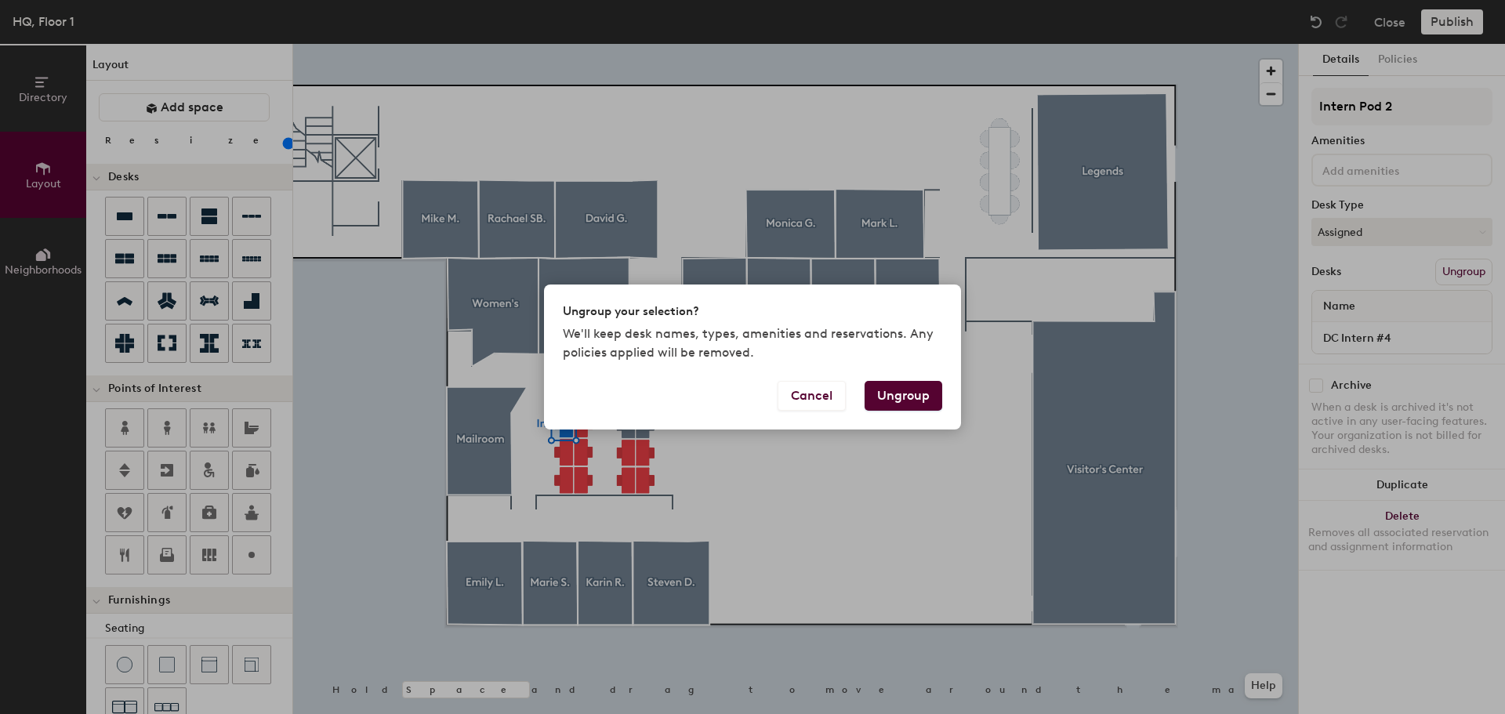
click at [914, 394] on button "Ungroup" at bounding box center [904, 396] width 78 height 30
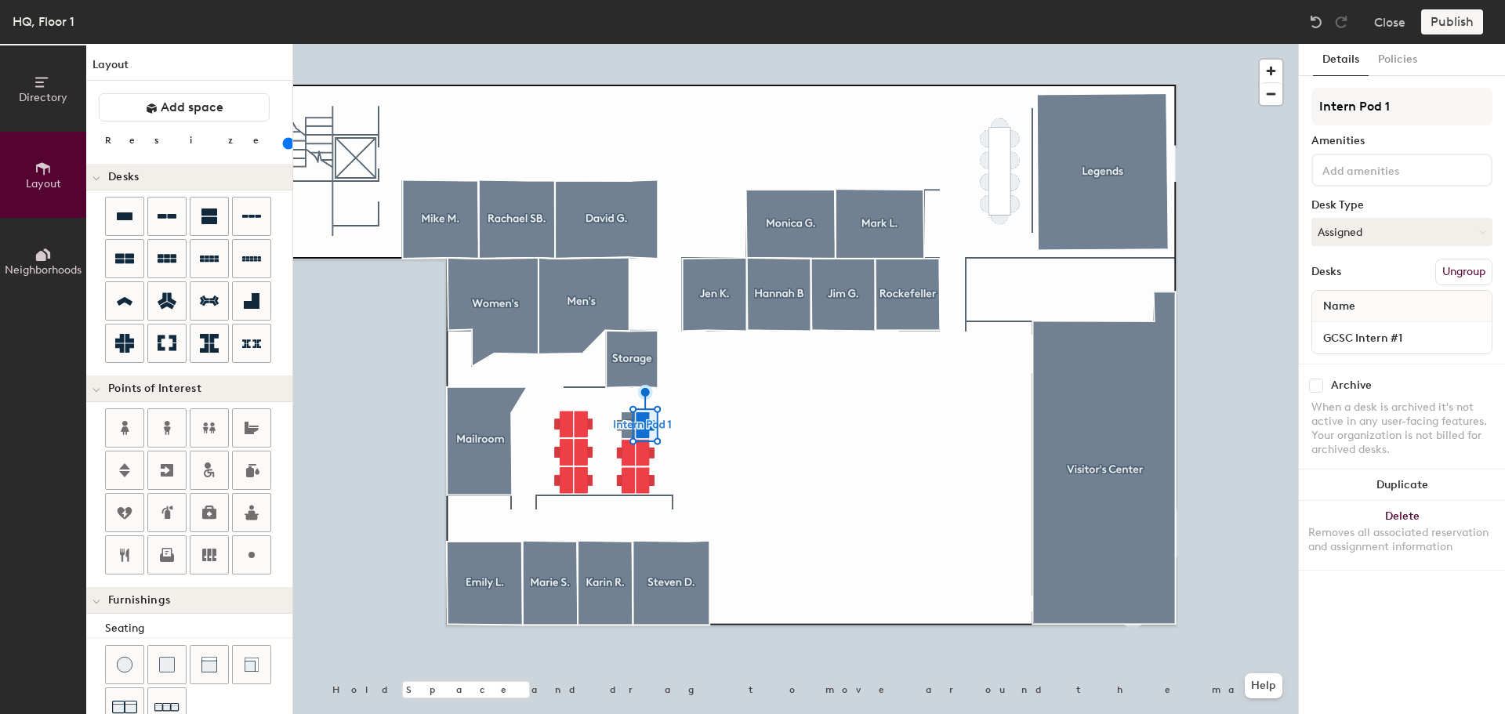
click at [1452, 270] on button "Ungroup" at bounding box center [1463, 272] width 57 height 27
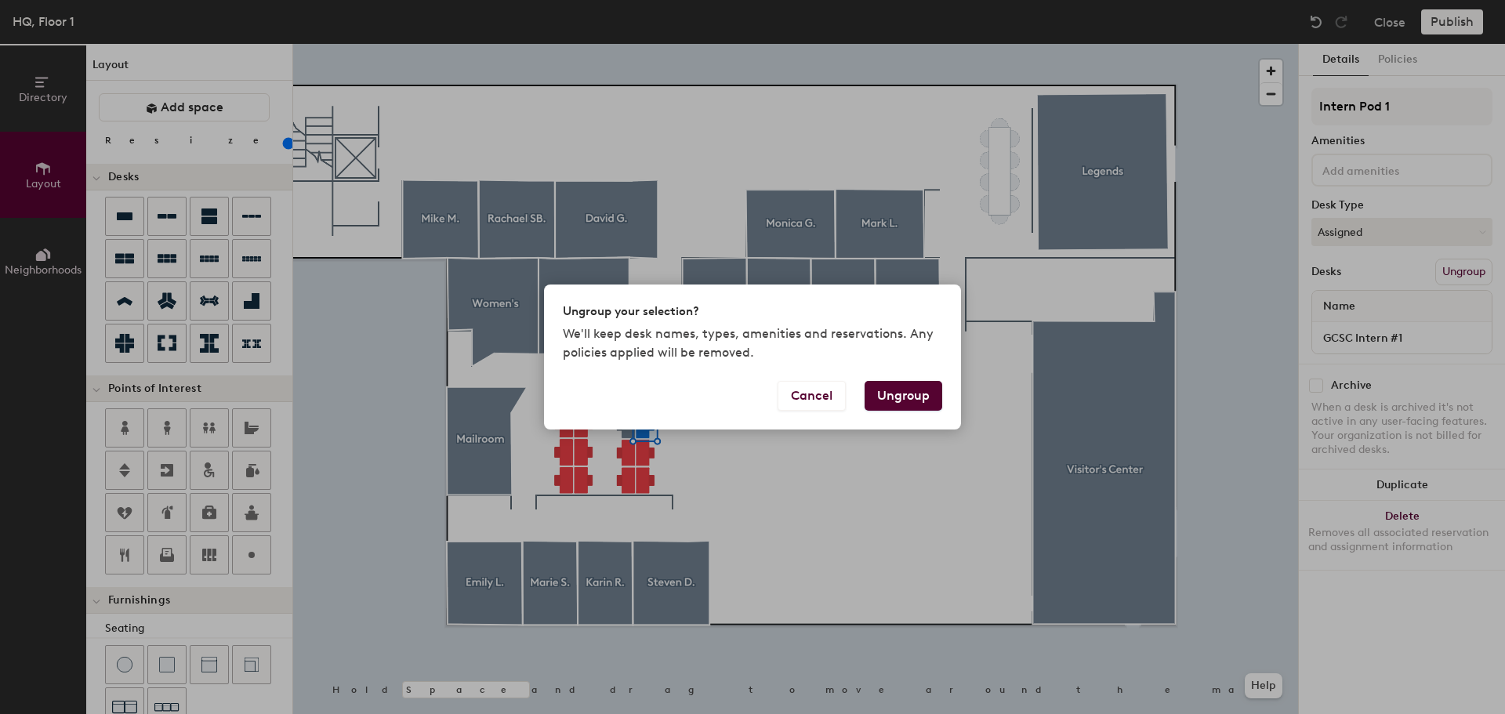
click at [897, 388] on button "Ungroup" at bounding box center [904, 396] width 78 height 30
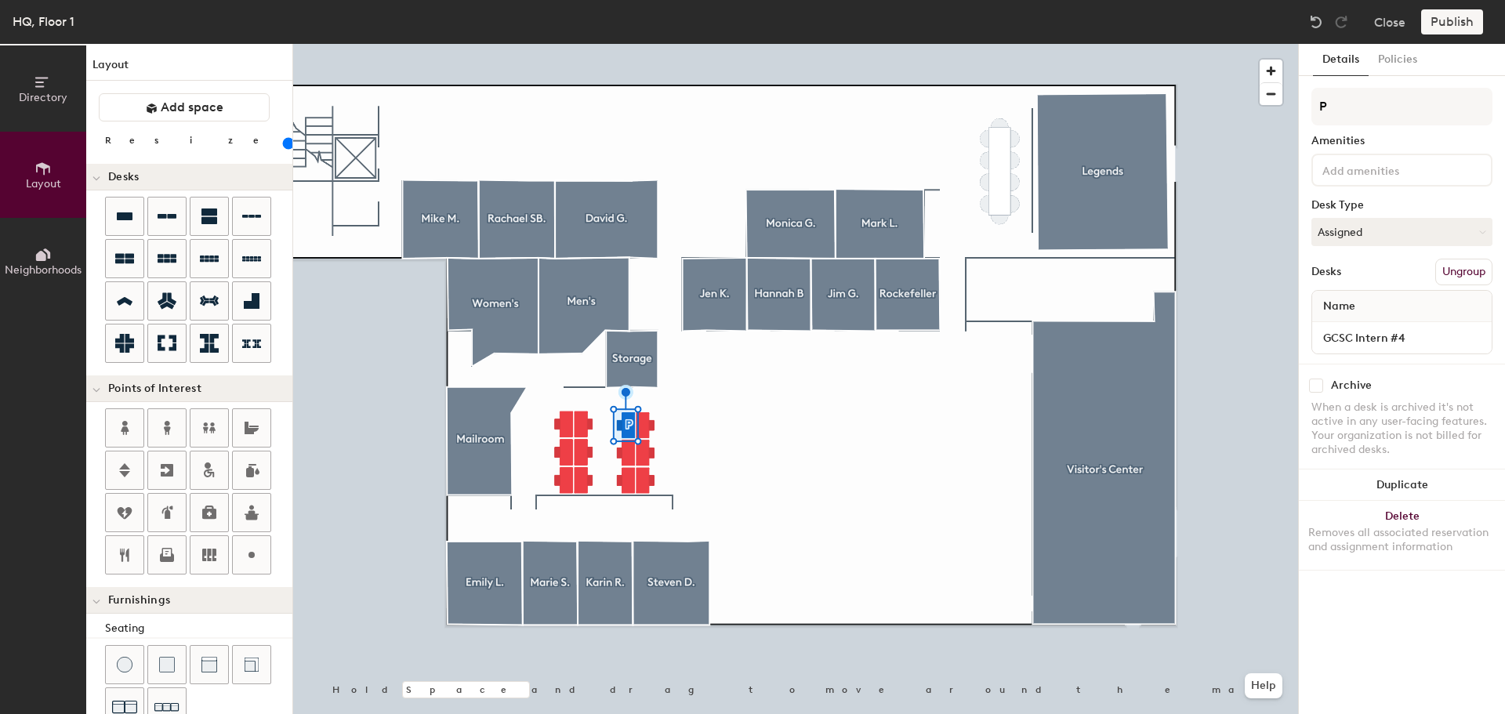
click at [1461, 280] on button "Ungroup" at bounding box center [1463, 272] width 57 height 27
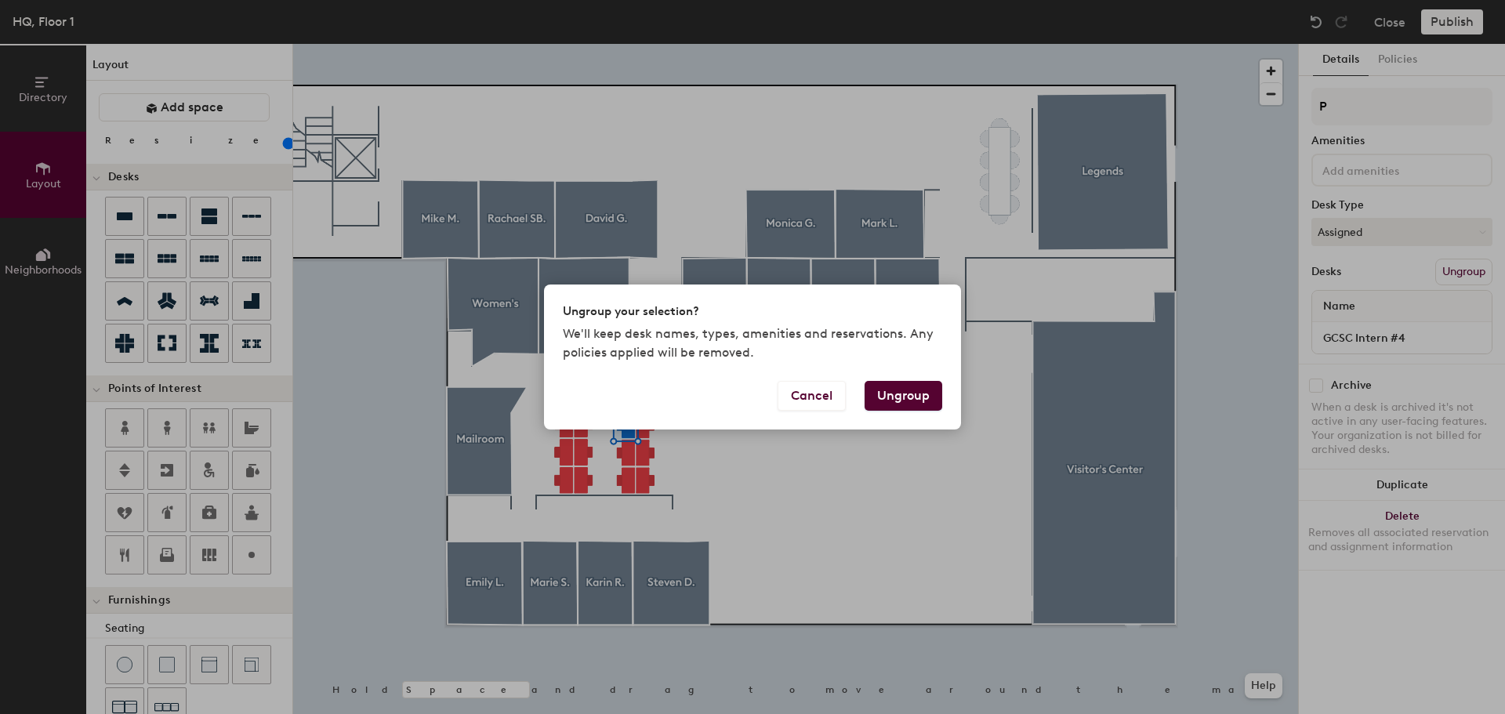
click at [913, 394] on button "Ungroup" at bounding box center [904, 396] width 78 height 30
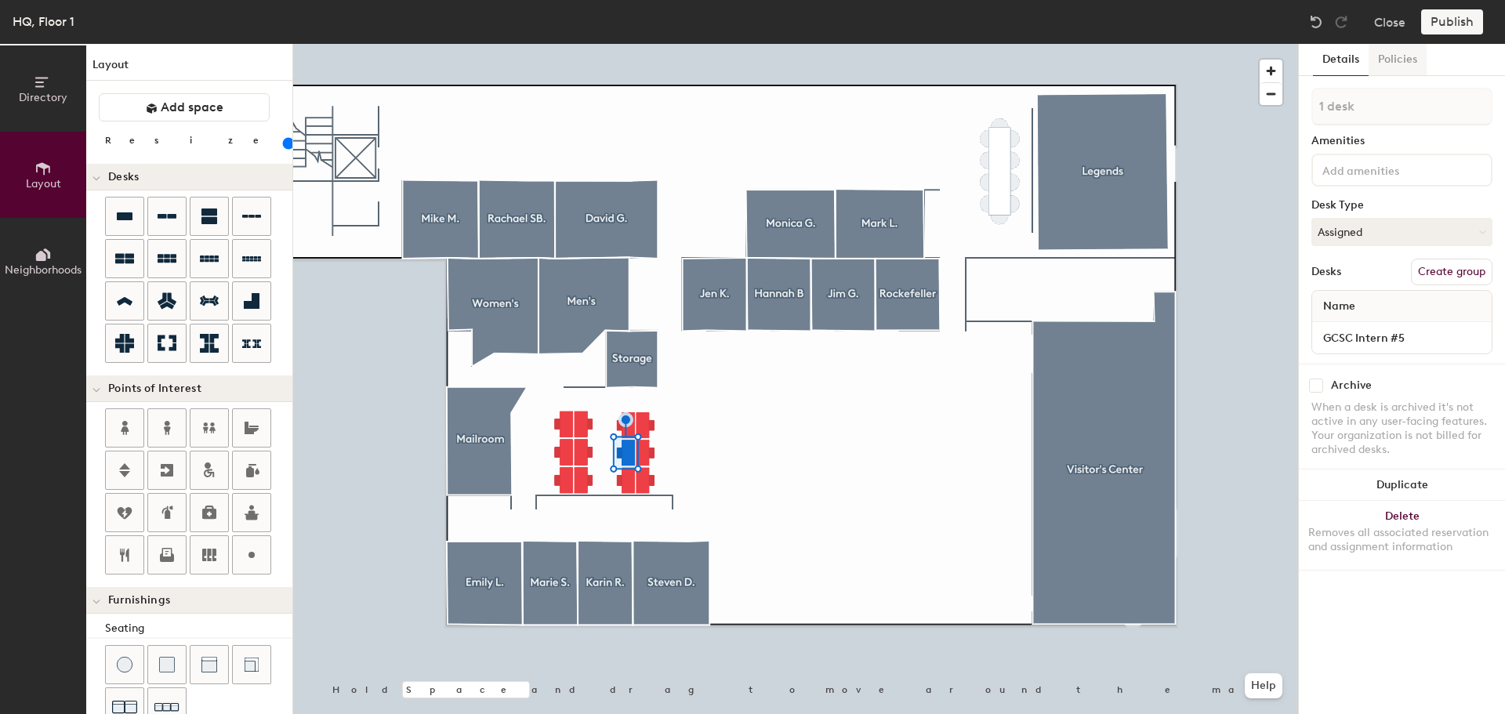
click at [1390, 53] on button "Policies" at bounding box center [1398, 60] width 58 height 32
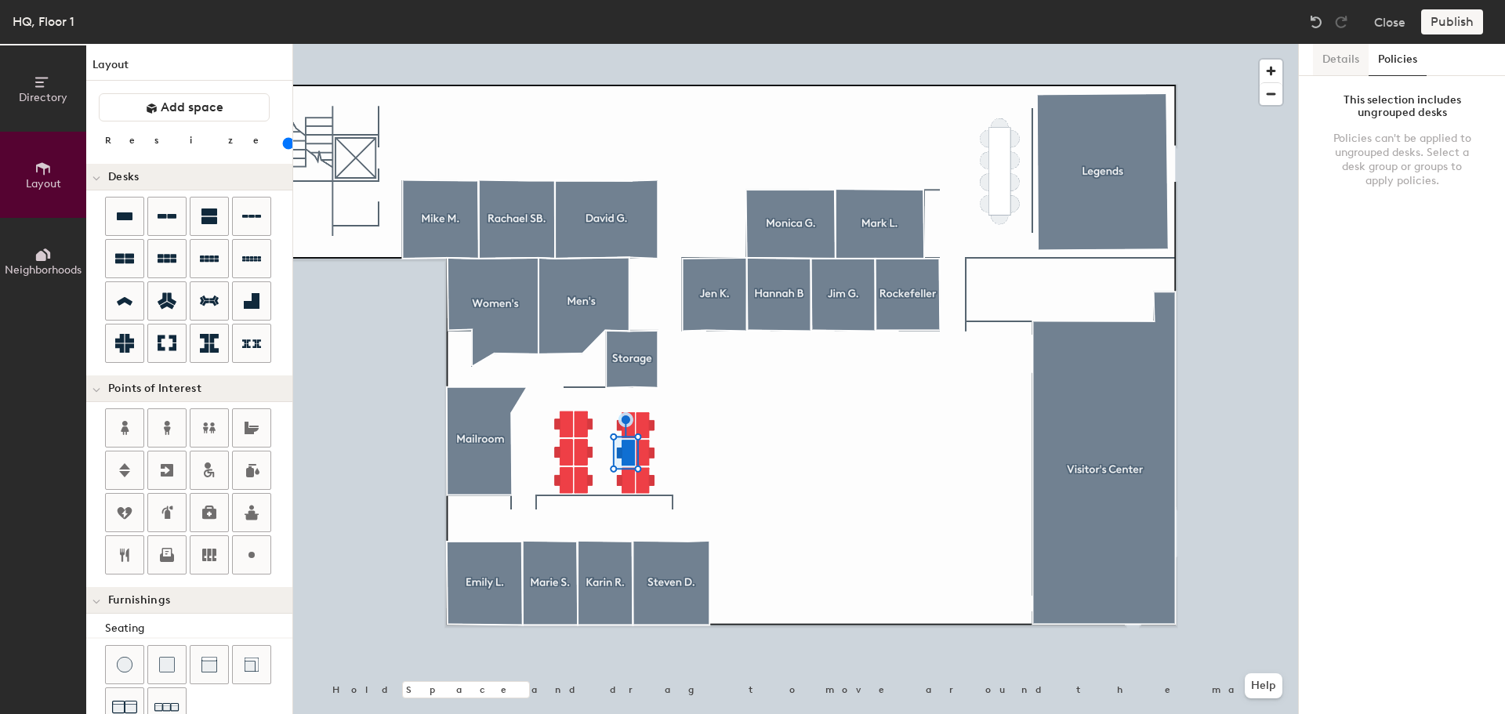
click at [1320, 53] on button "Details" at bounding box center [1341, 60] width 56 height 32
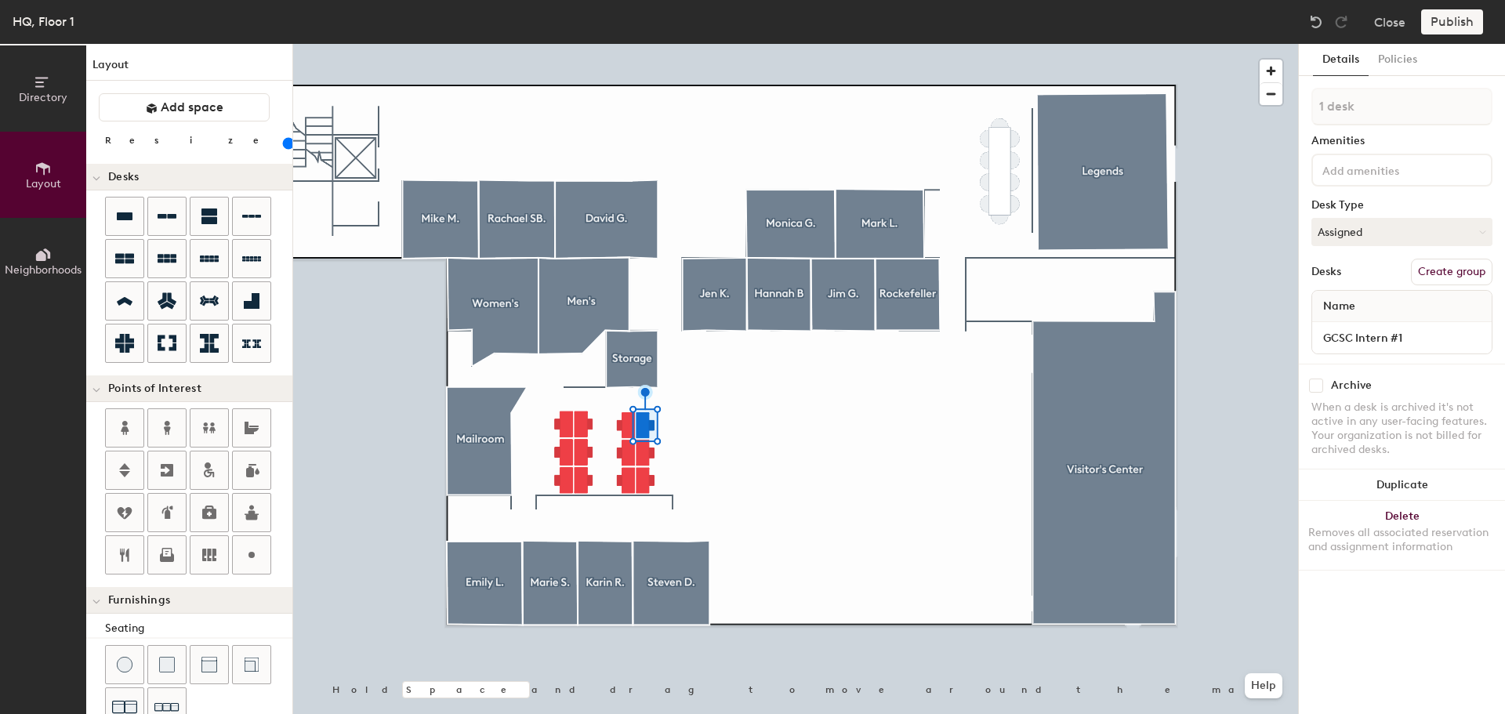
click at [1461, 277] on button "Create group" at bounding box center [1452, 272] width 82 height 27
click at [1446, 261] on button "Create group" at bounding box center [1452, 272] width 82 height 27
click at [1468, 263] on button "Ungroup" at bounding box center [1463, 272] width 57 height 27
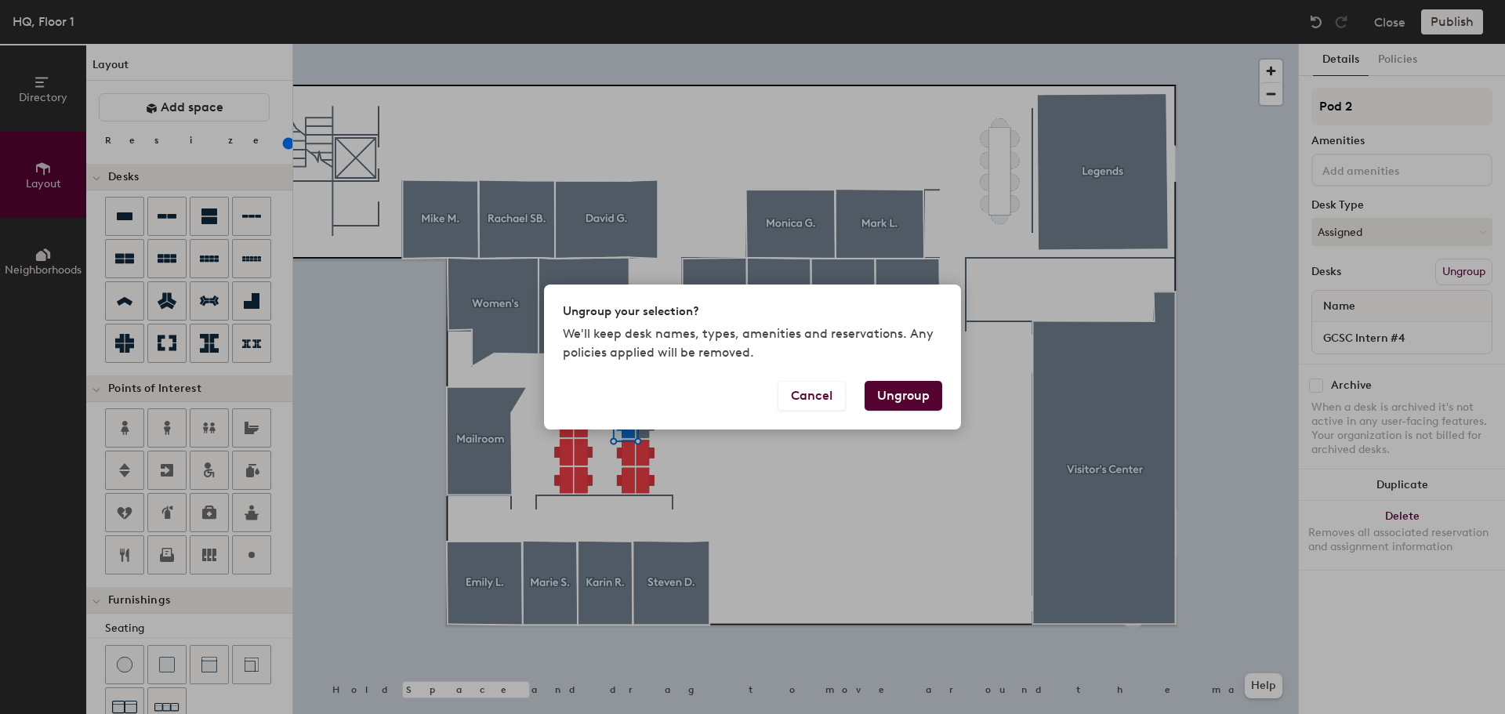
click at [935, 396] on button "Ungroup" at bounding box center [904, 396] width 78 height 30
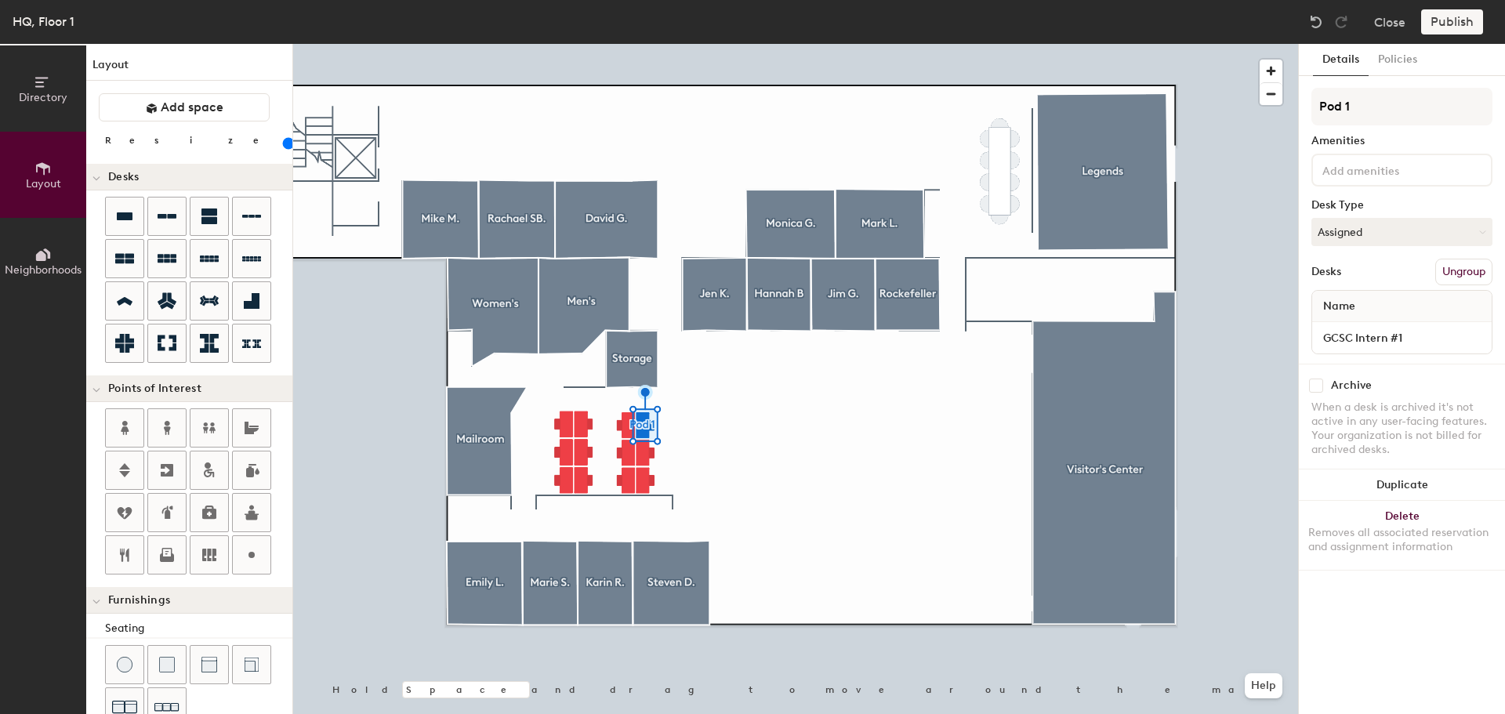
click at [1401, 299] on div "Name" at bounding box center [1402, 306] width 180 height 31
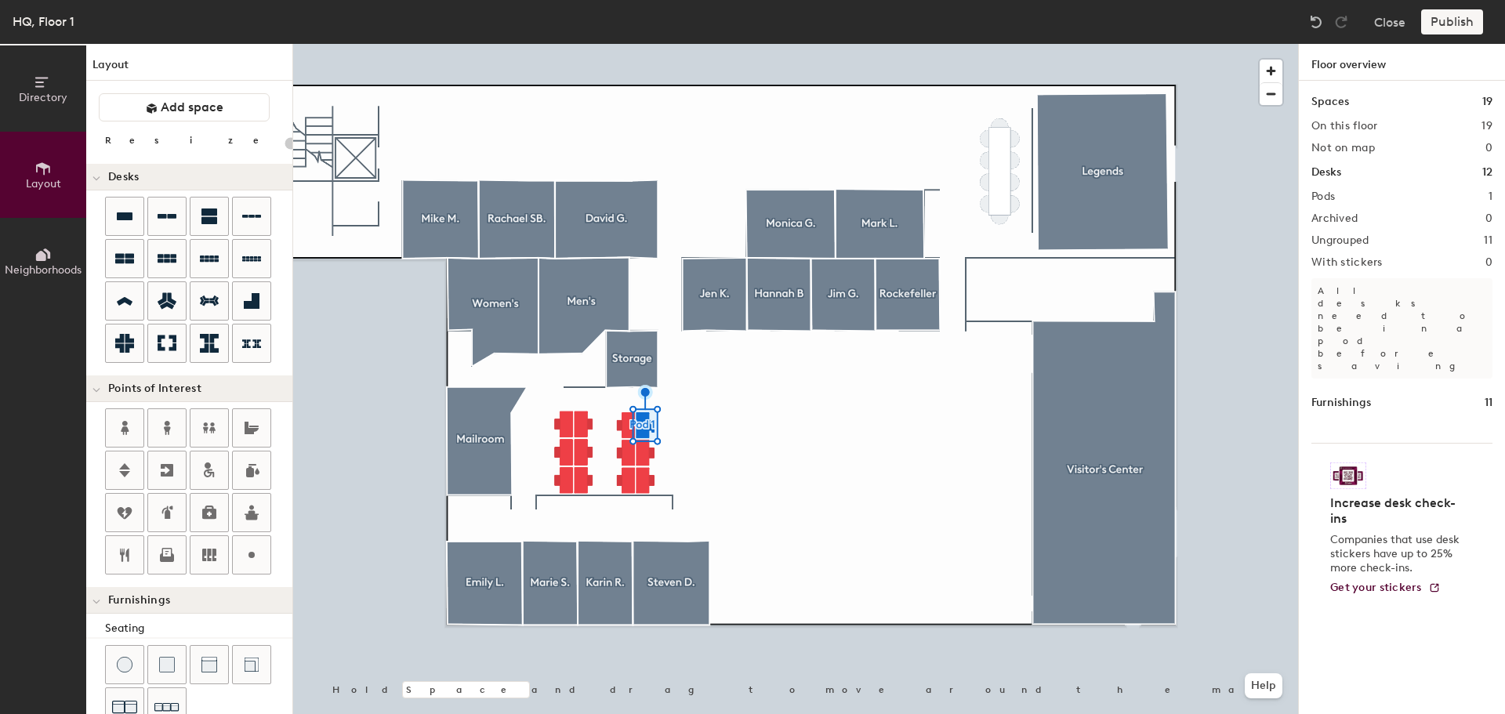
click at [651, 44] on div at bounding box center [795, 44] width 1005 height 0
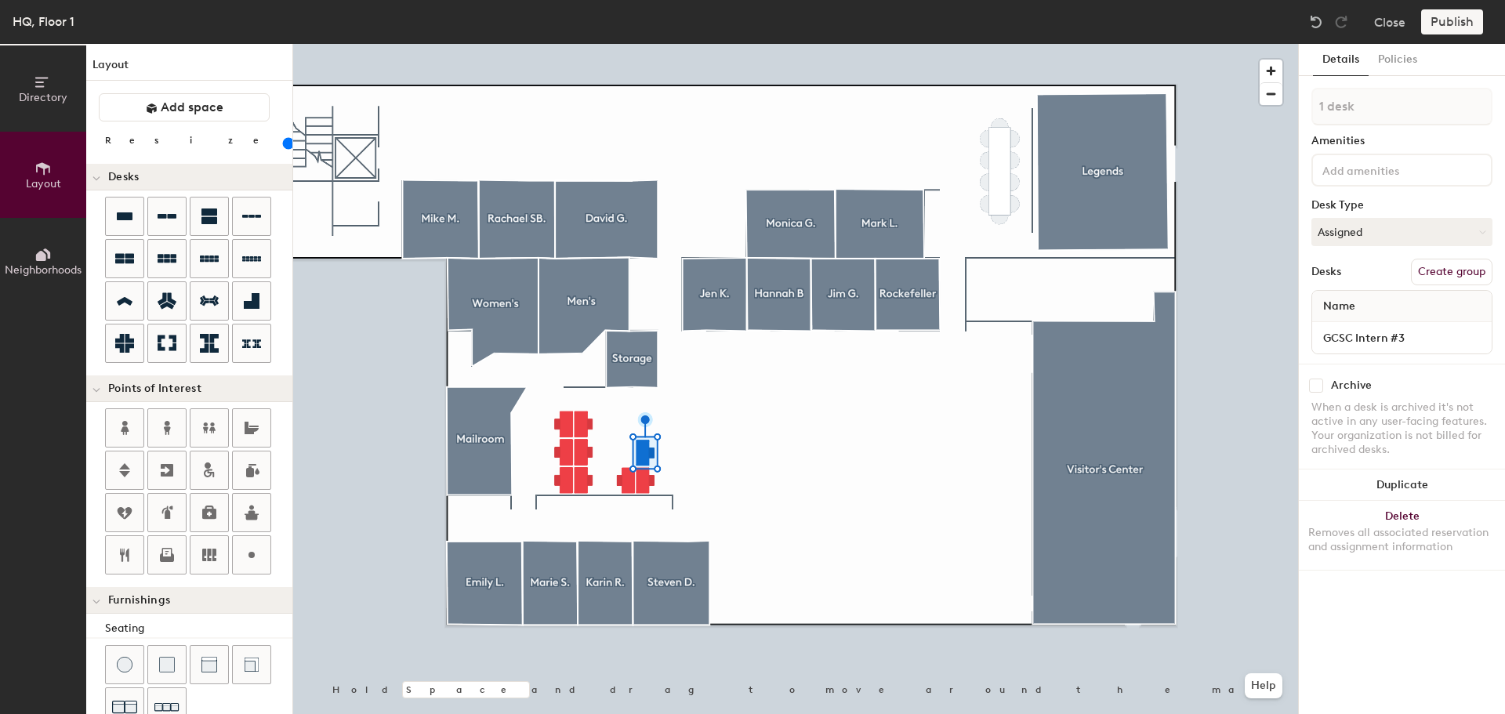
click at [632, 44] on div at bounding box center [795, 44] width 1005 height 0
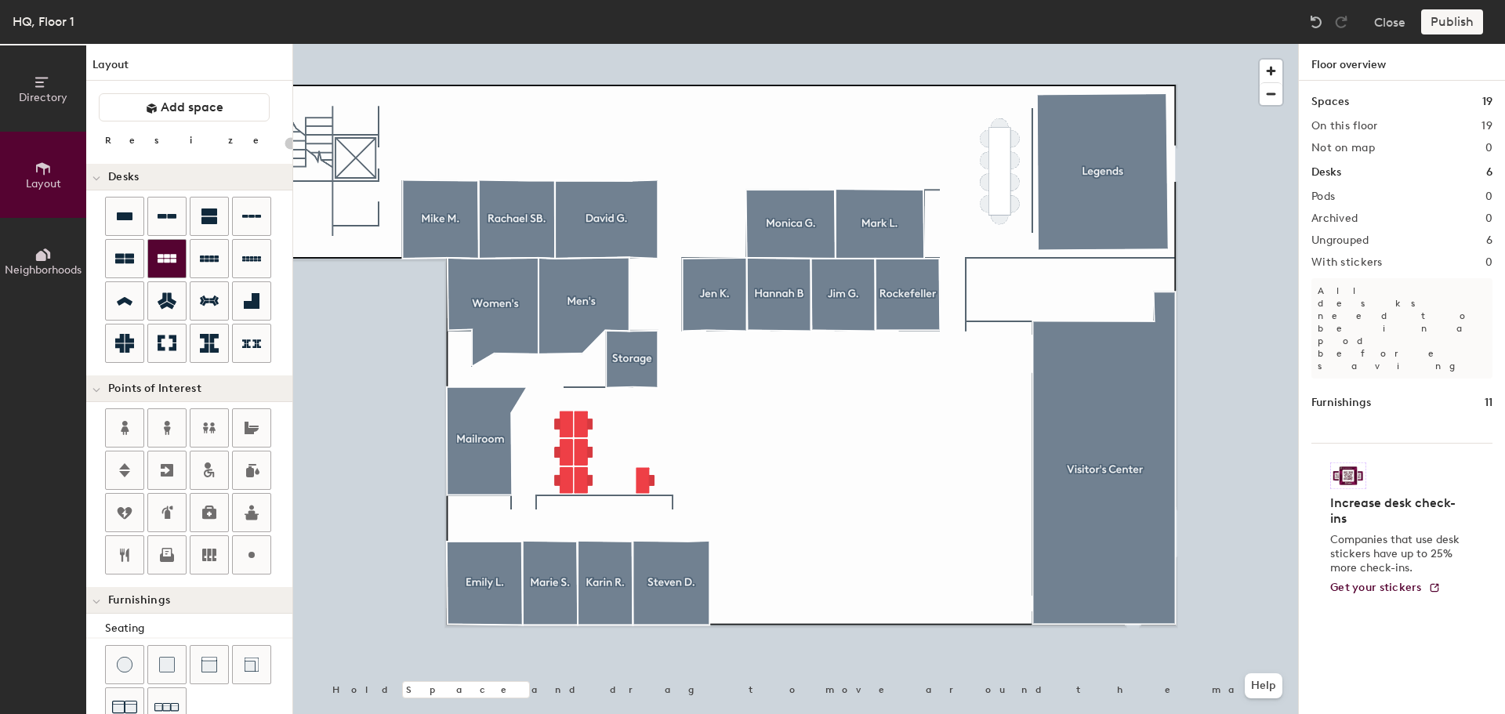
click at [175, 270] on div at bounding box center [167, 259] width 38 height 38
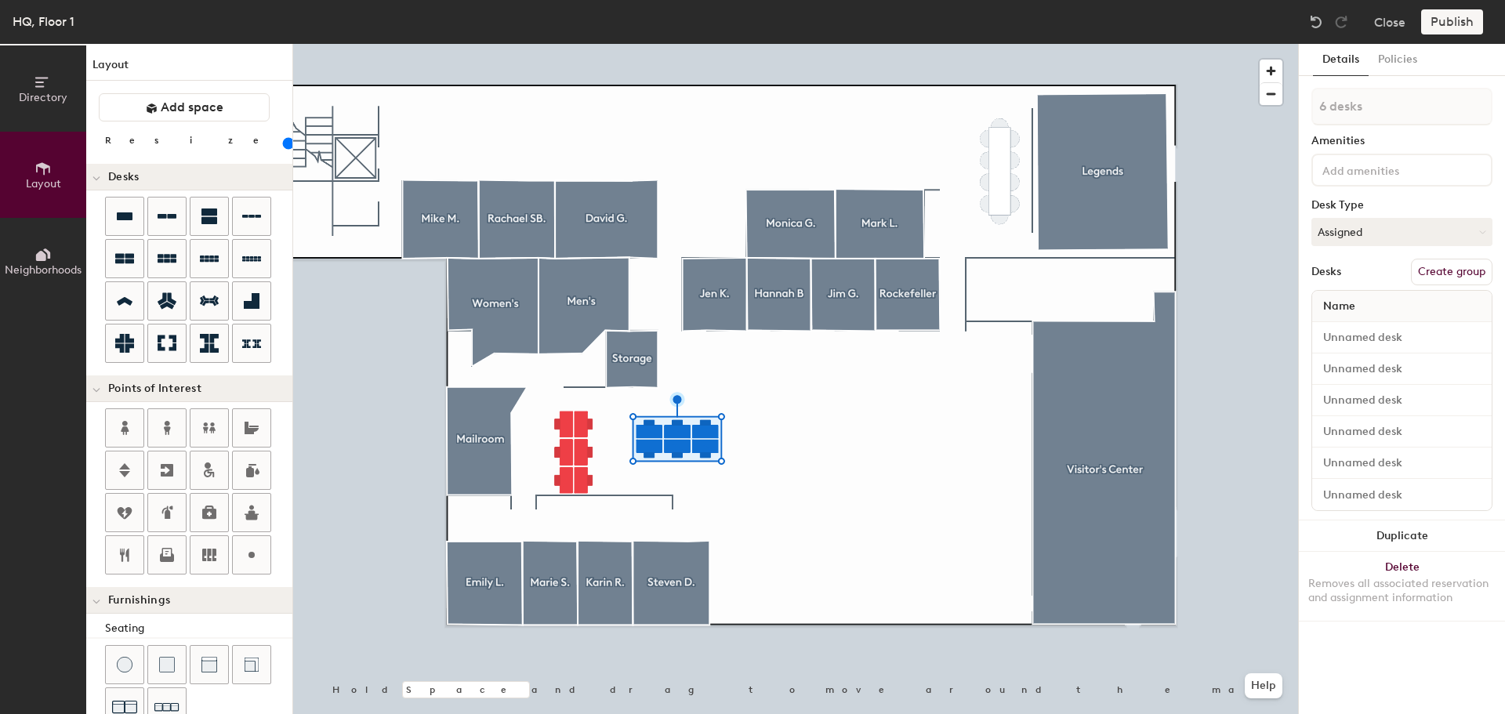
click at [1356, 301] on span "Name" at bounding box center [1339, 306] width 48 height 28
click at [1479, 268] on button "Create group" at bounding box center [1452, 272] width 82 height 27
type input "140"
type input "Pod"
type input "140"
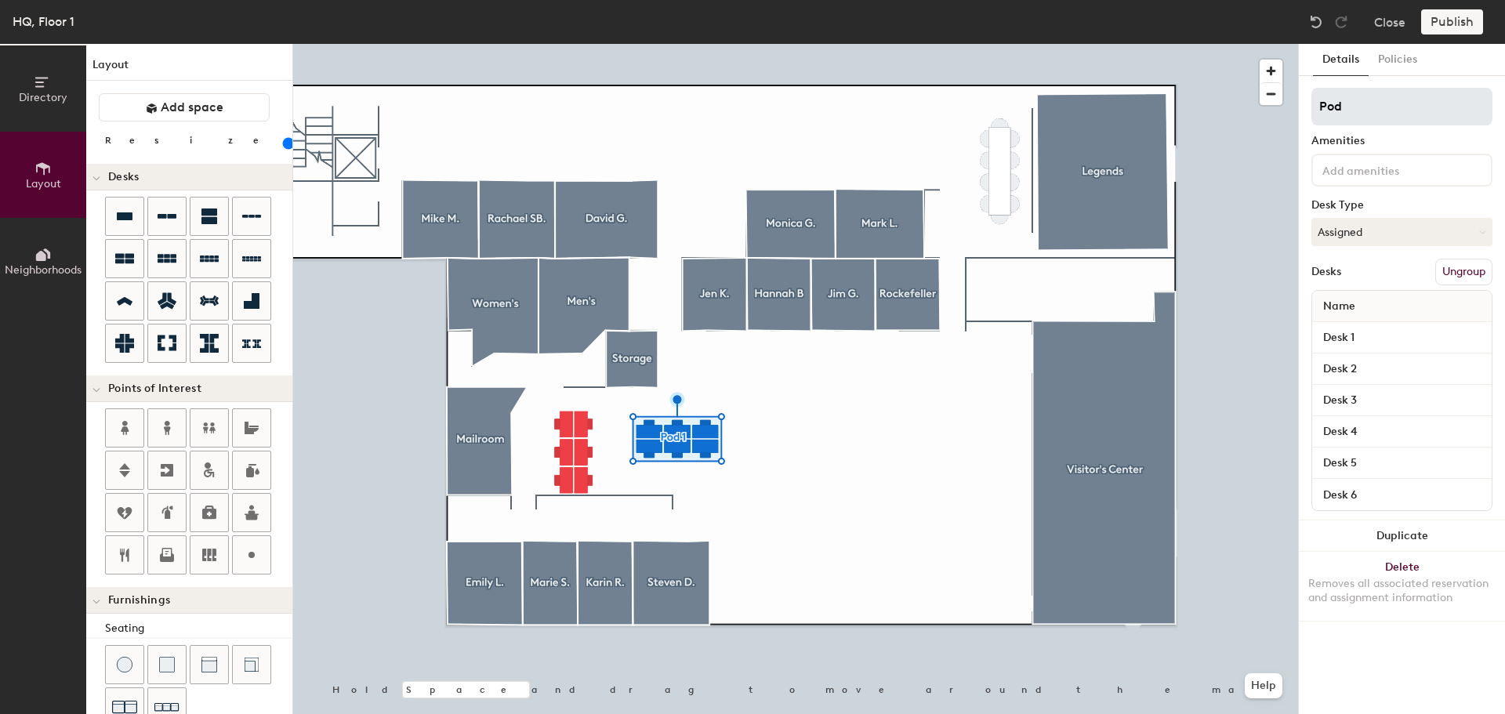
type input "Po"
type input "140"
type input "P"
type input "140"
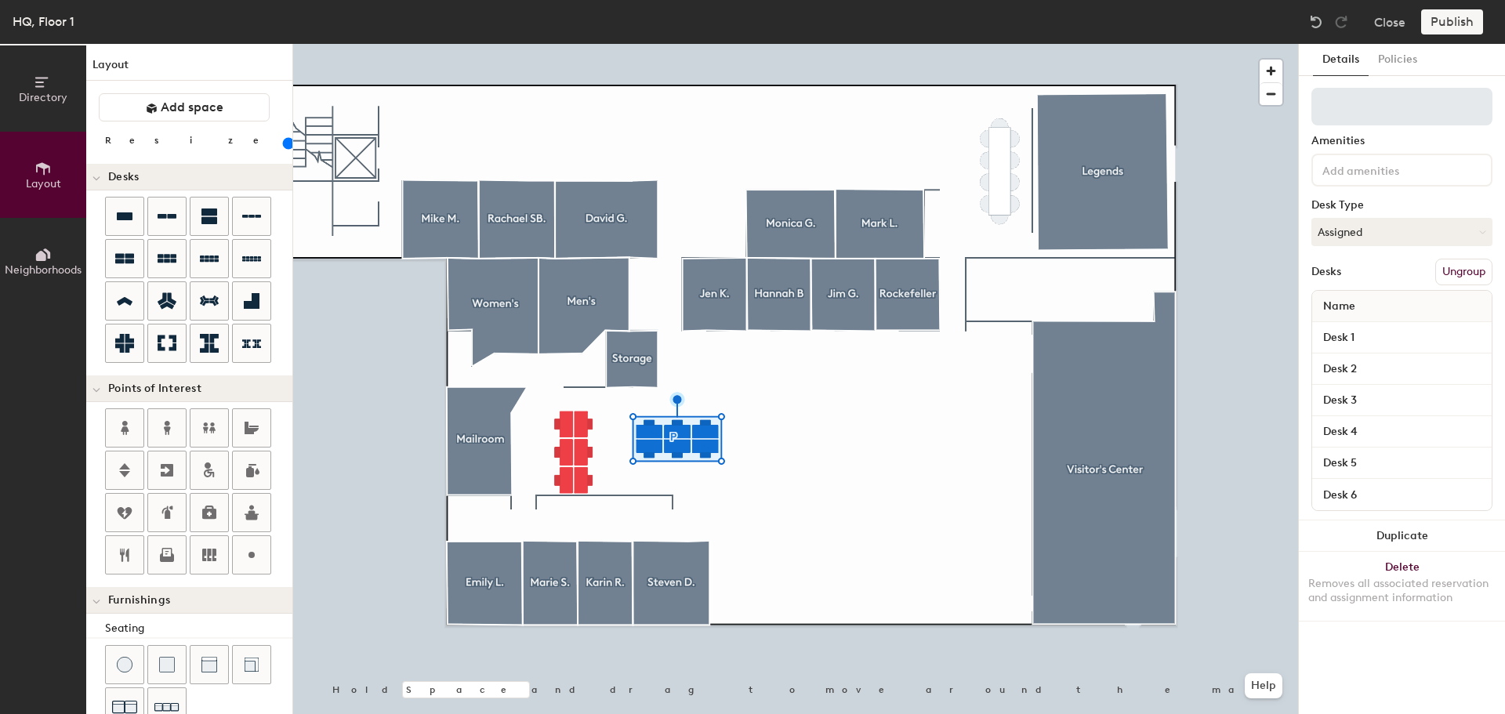
type input "I"
type input "140"
type input "Int"
type input "140"
type input "Inter"
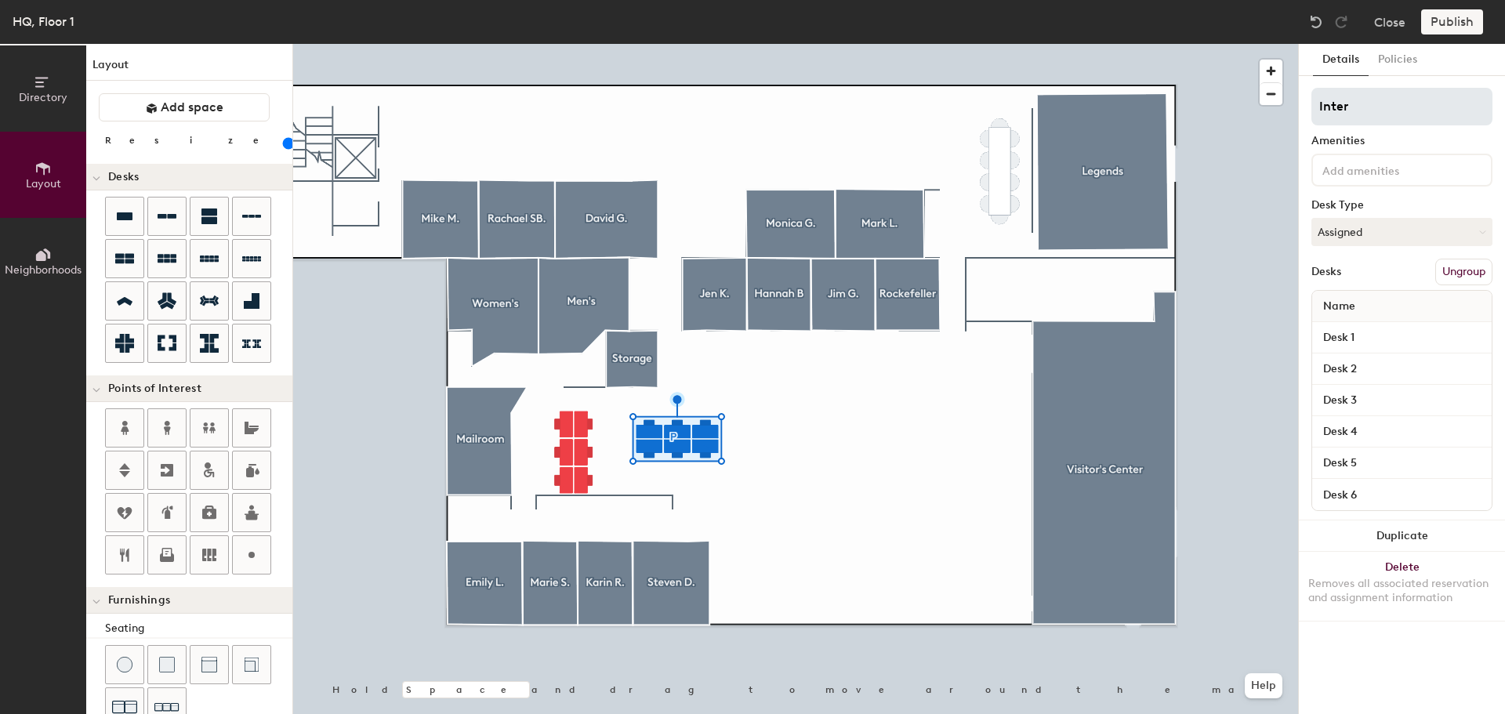
type input "140"
type input "Intern"
type input "140"
type input "Intern"
type input "140"
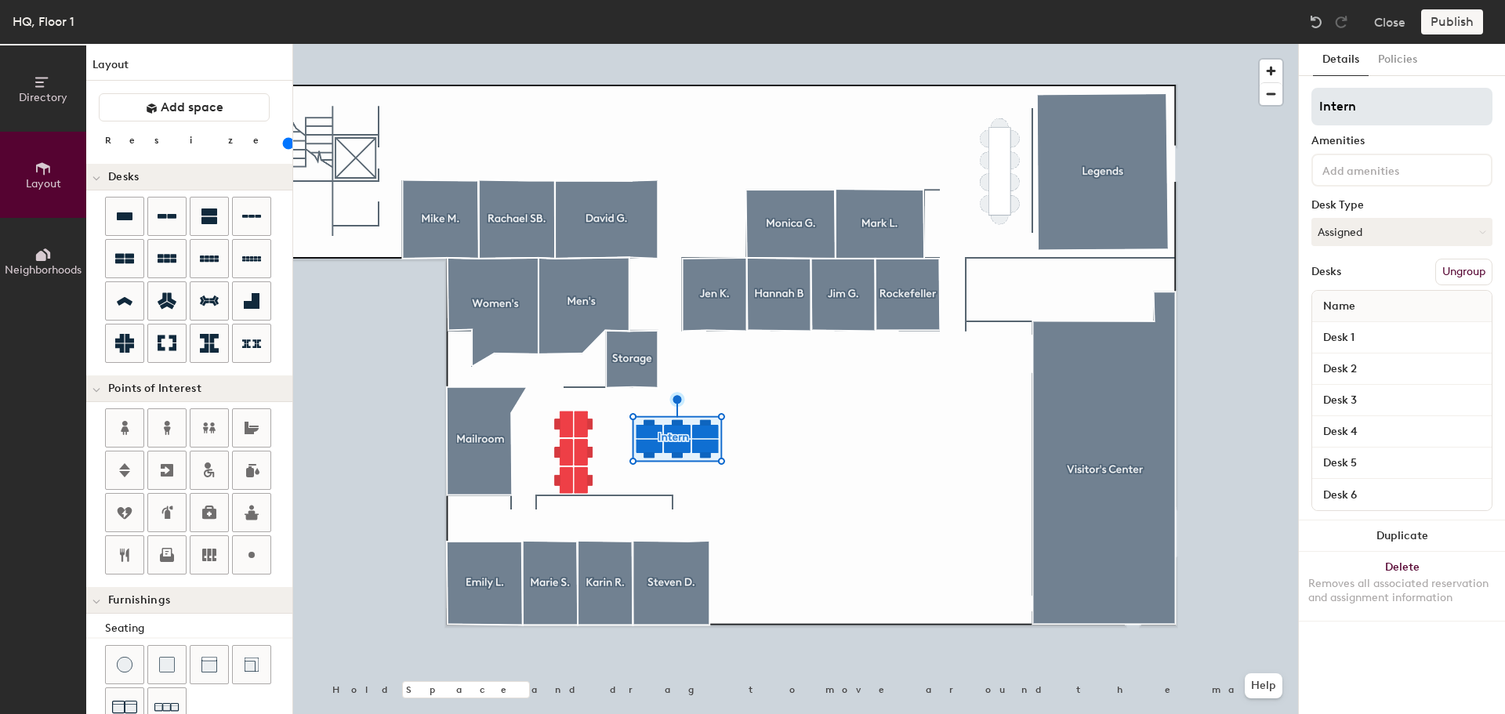
type input "Intern P"
type input "140"
type input "Intern Po"
type input "140"
type input "Intern Pod"
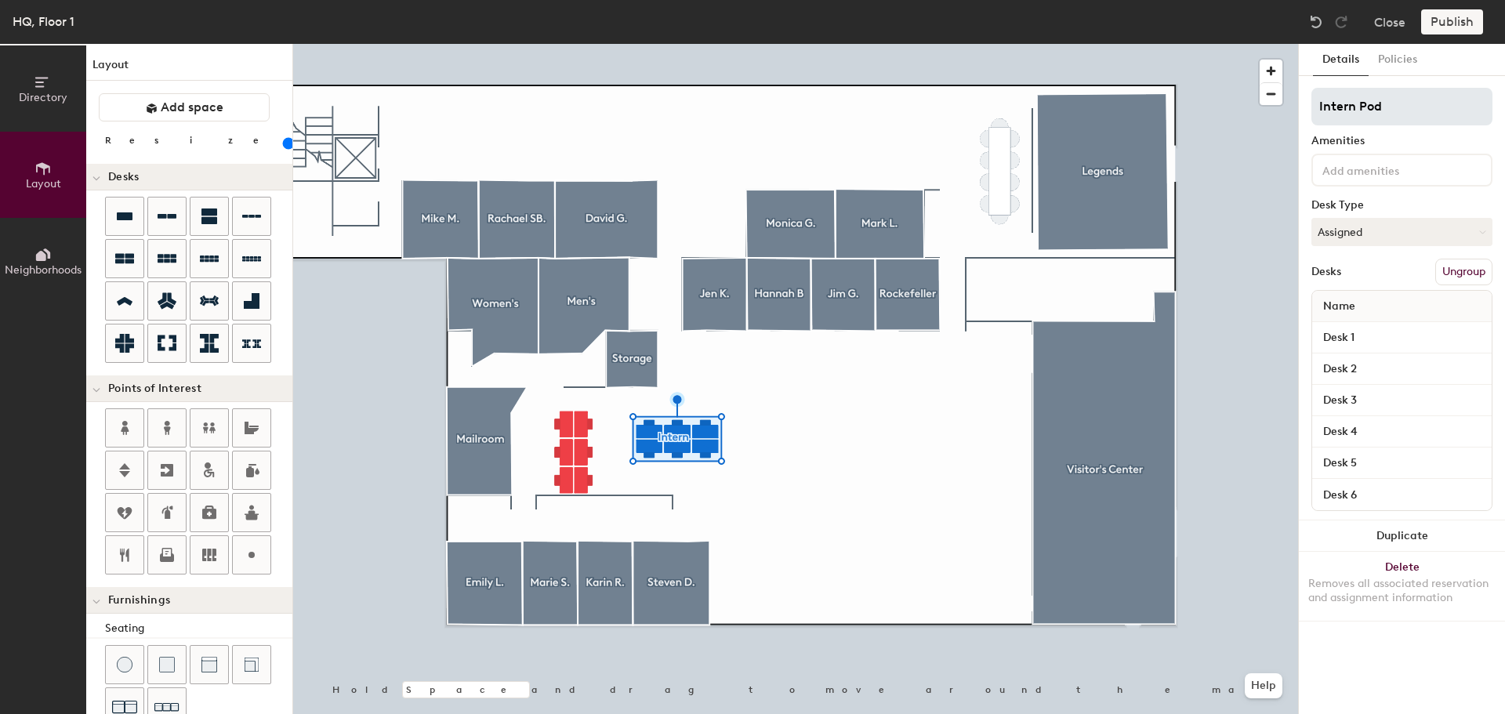
type input "140"
type input "Intern Pod 1"
type input "140"
type input "Intern Pod"
type input "140"
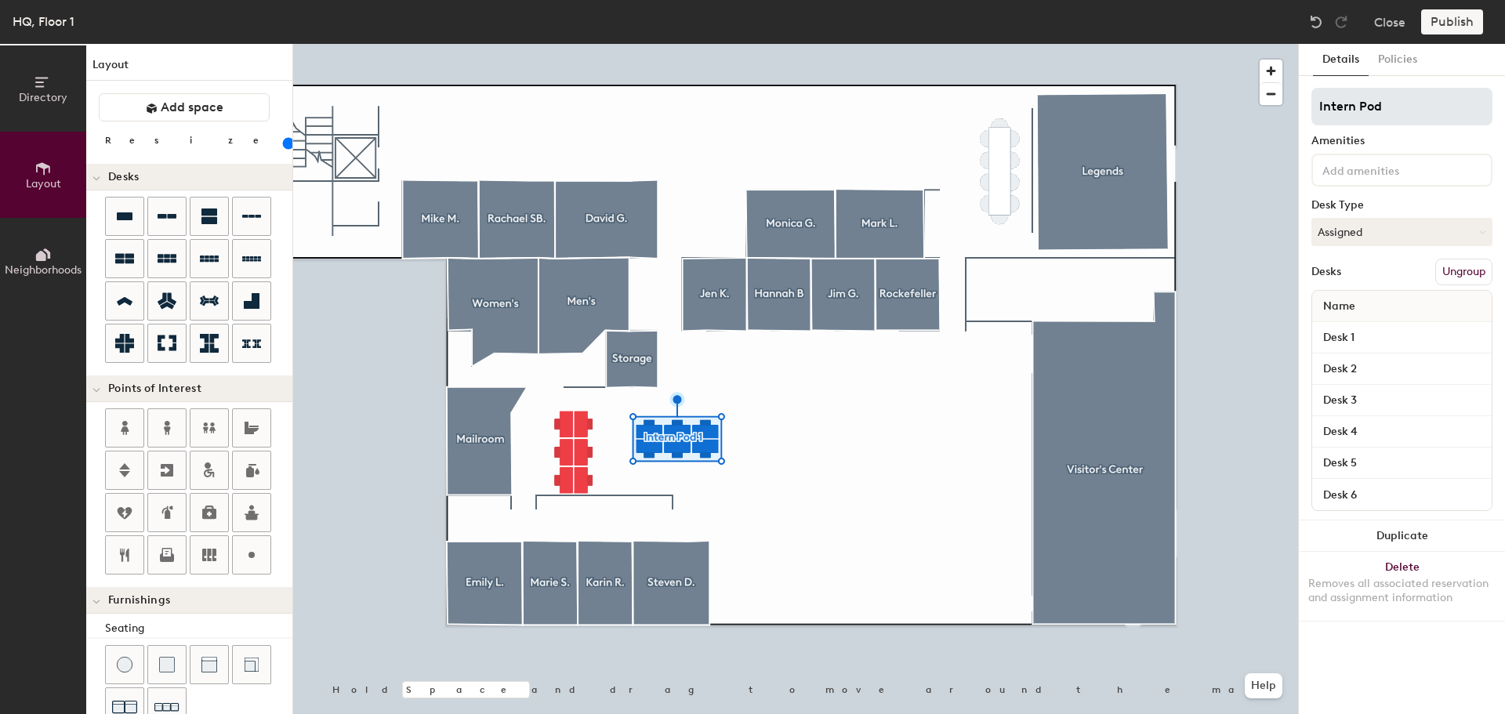
type input "Intern Pod"
type input "140"
type input "Intern Po"
type input "140"
type input "Intern P"
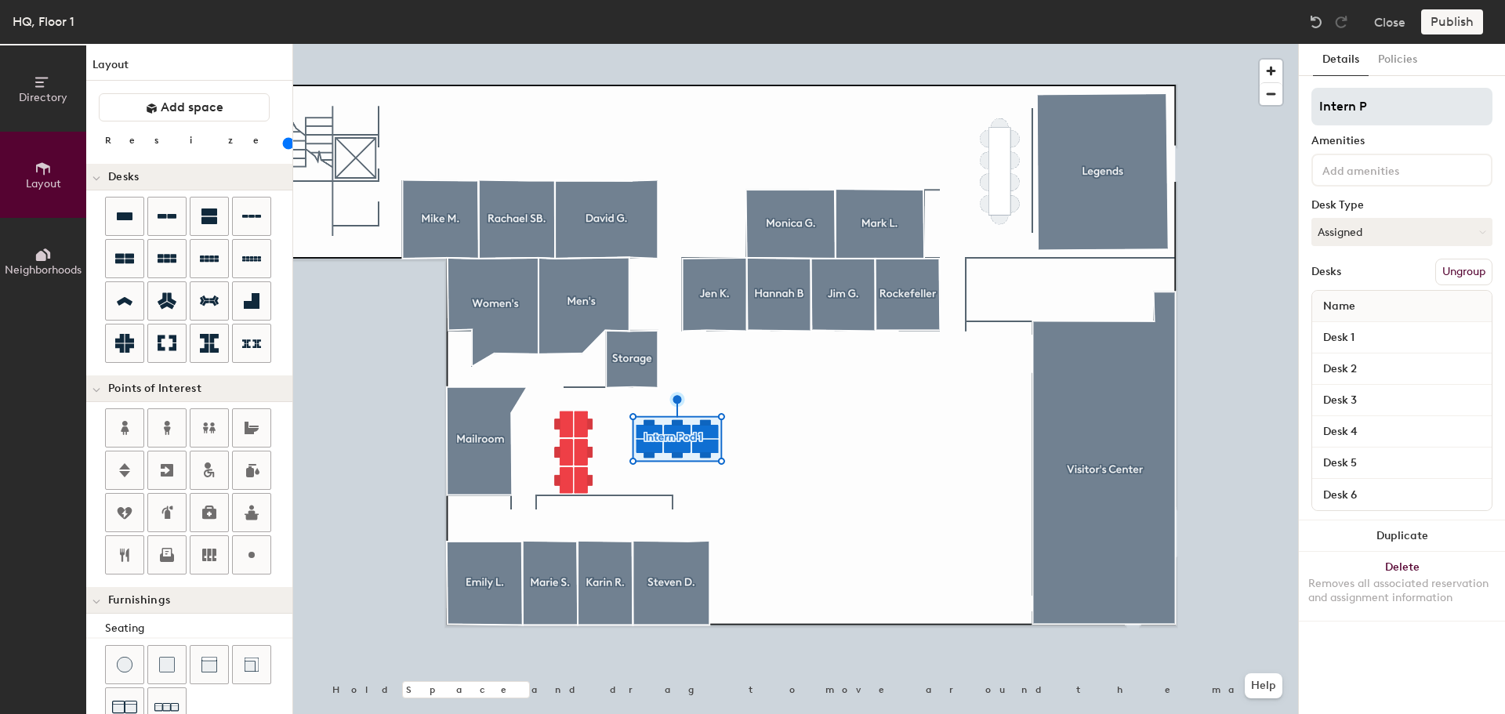
type input "140"
type input "Intern"
type input "140"
type input "Intern P"
type input "140"
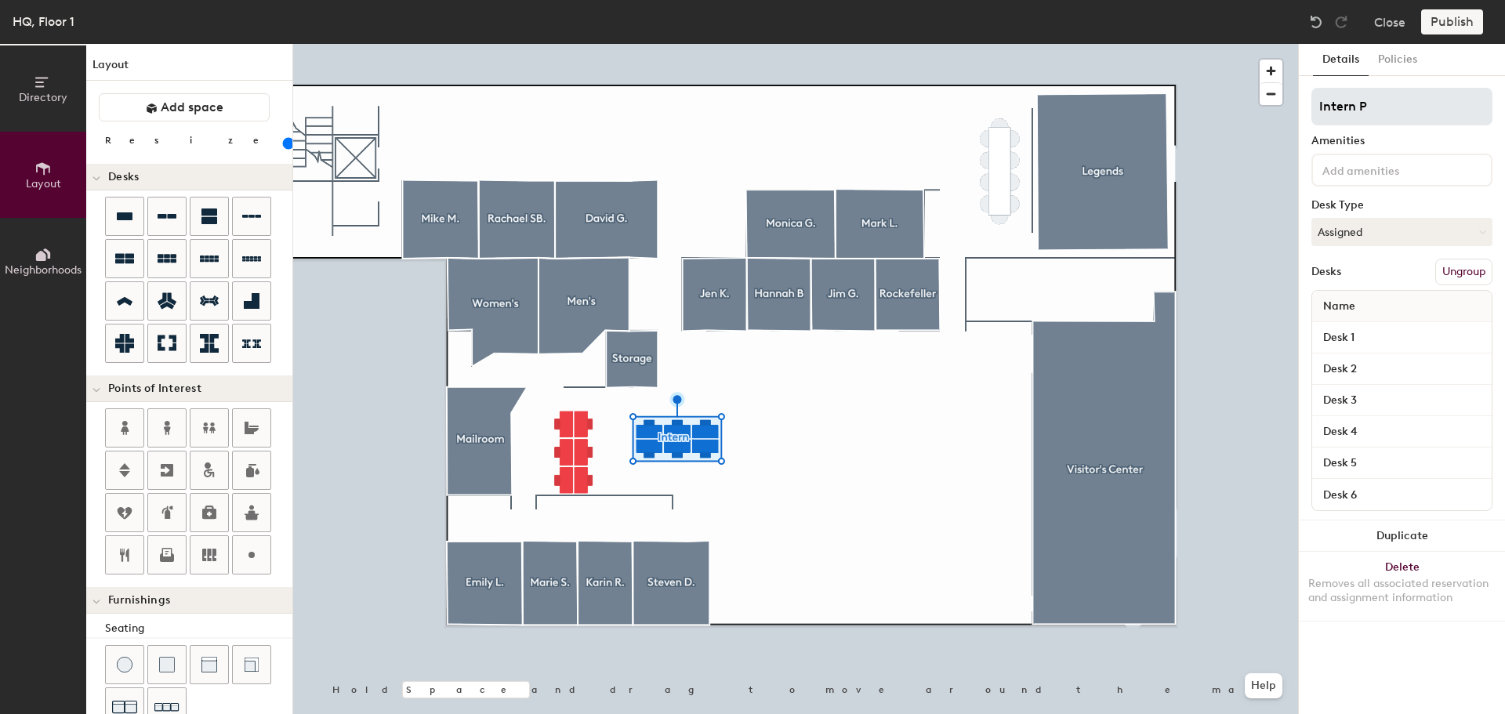
type input "Intern Po"
type input "140"
type input "Intern Pod"
type input "140"
type input "Intern Pod 1"
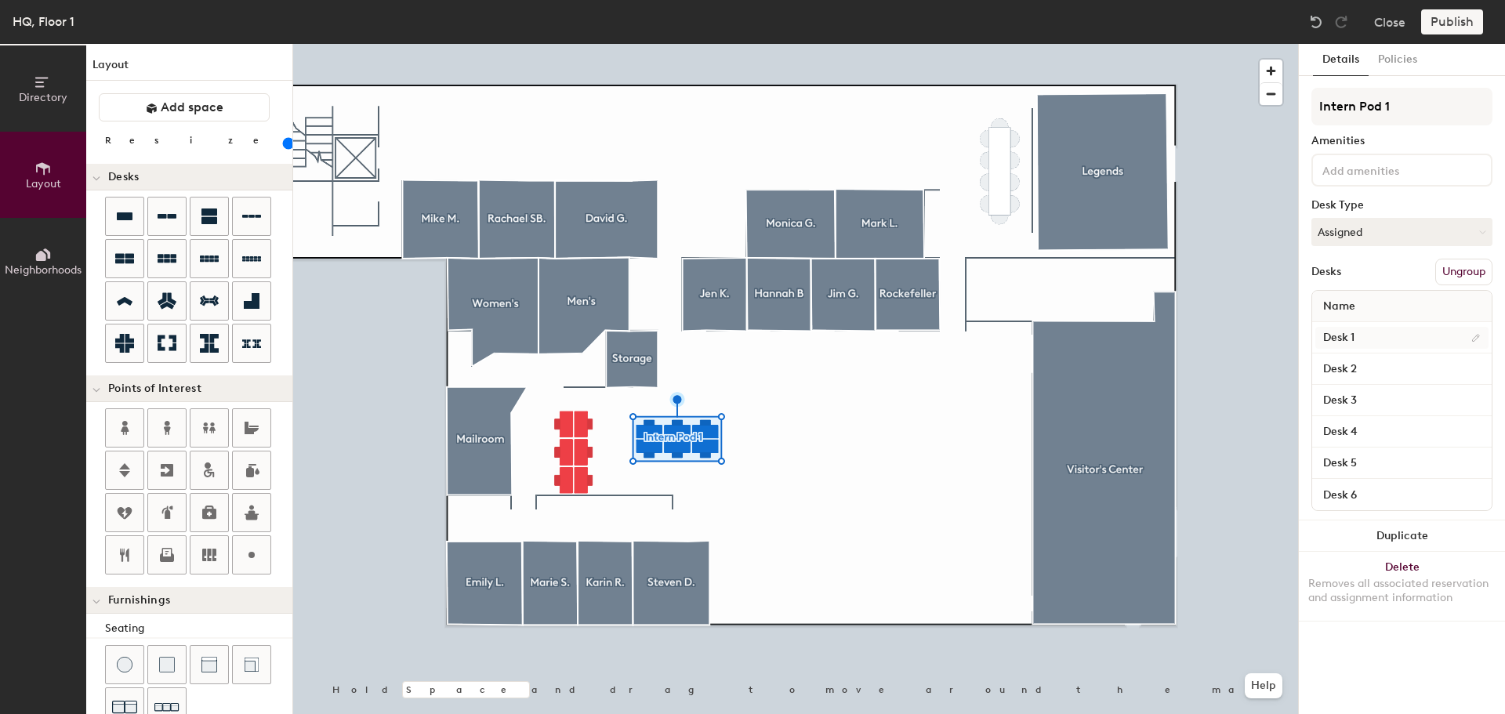
type input "140"
type input "Intern Pod 1"
type input "140"
click at [1391, 333] on input "Desk 1" at bounding box center [1401, 338] width 173 height 22
type input "G"
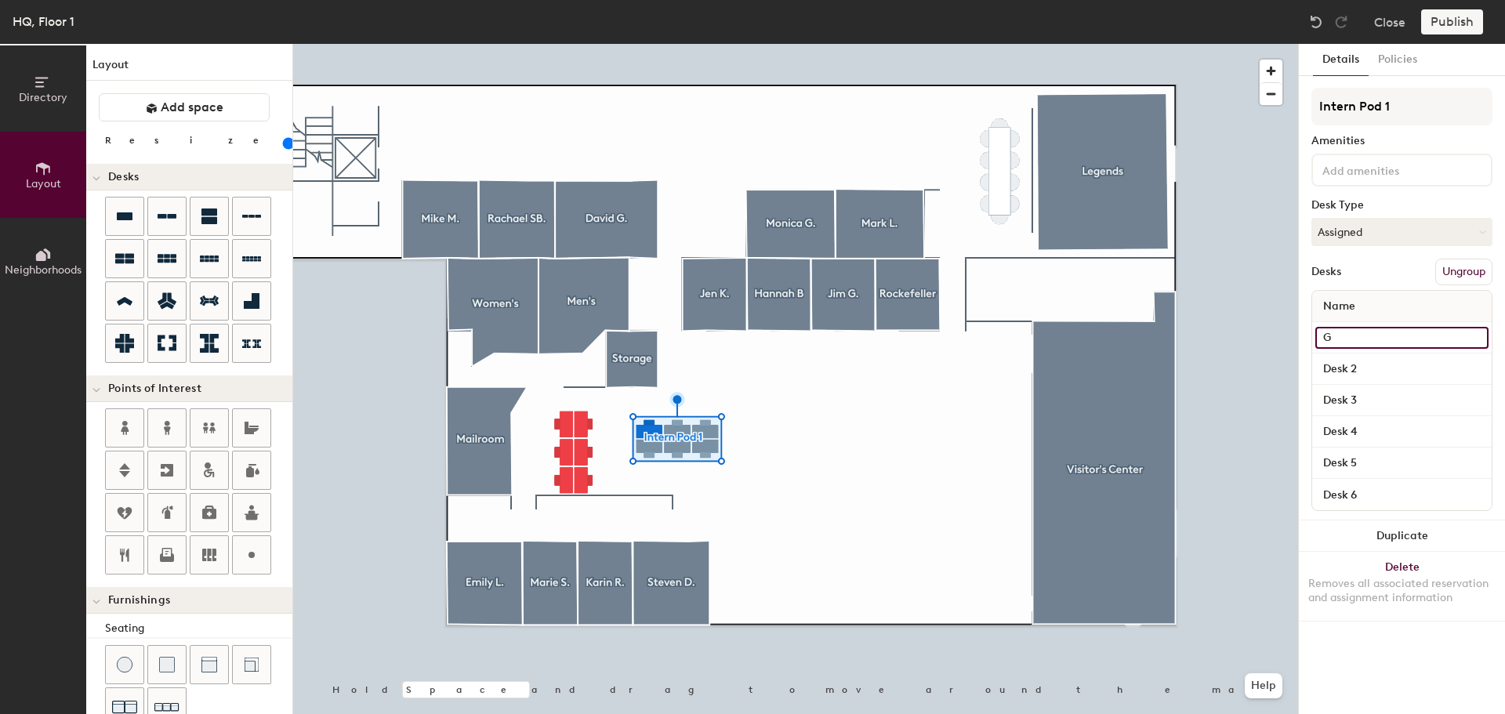
type input "140"
type input "GC"
type input "140"
type input "GCS"
type input "140"
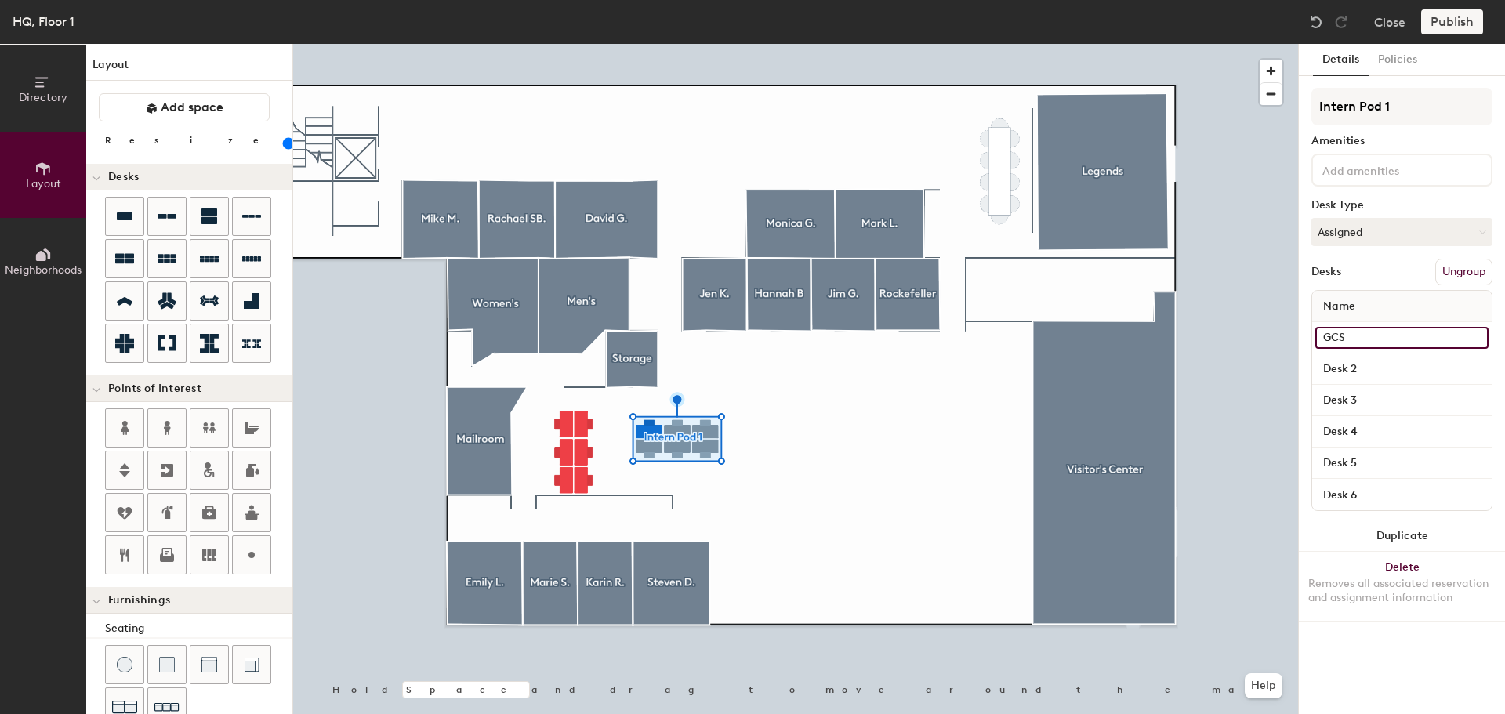
type input "GCSC"
type input "140"
type input "GCSC"
type input "140"
type input "GCSC I"
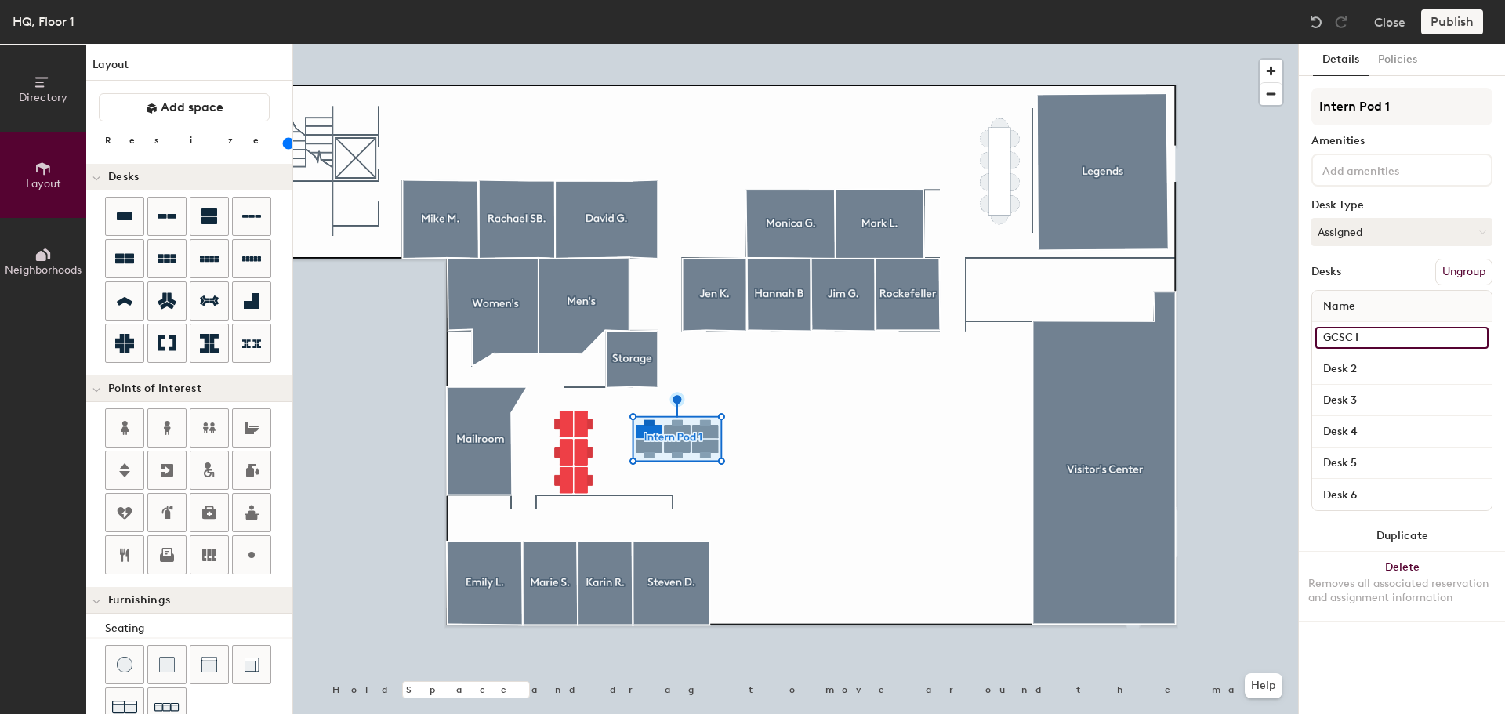
type input "140"
type input "GCSC Int"
type input "140"
type input "GCSC Intern"
type input "140"
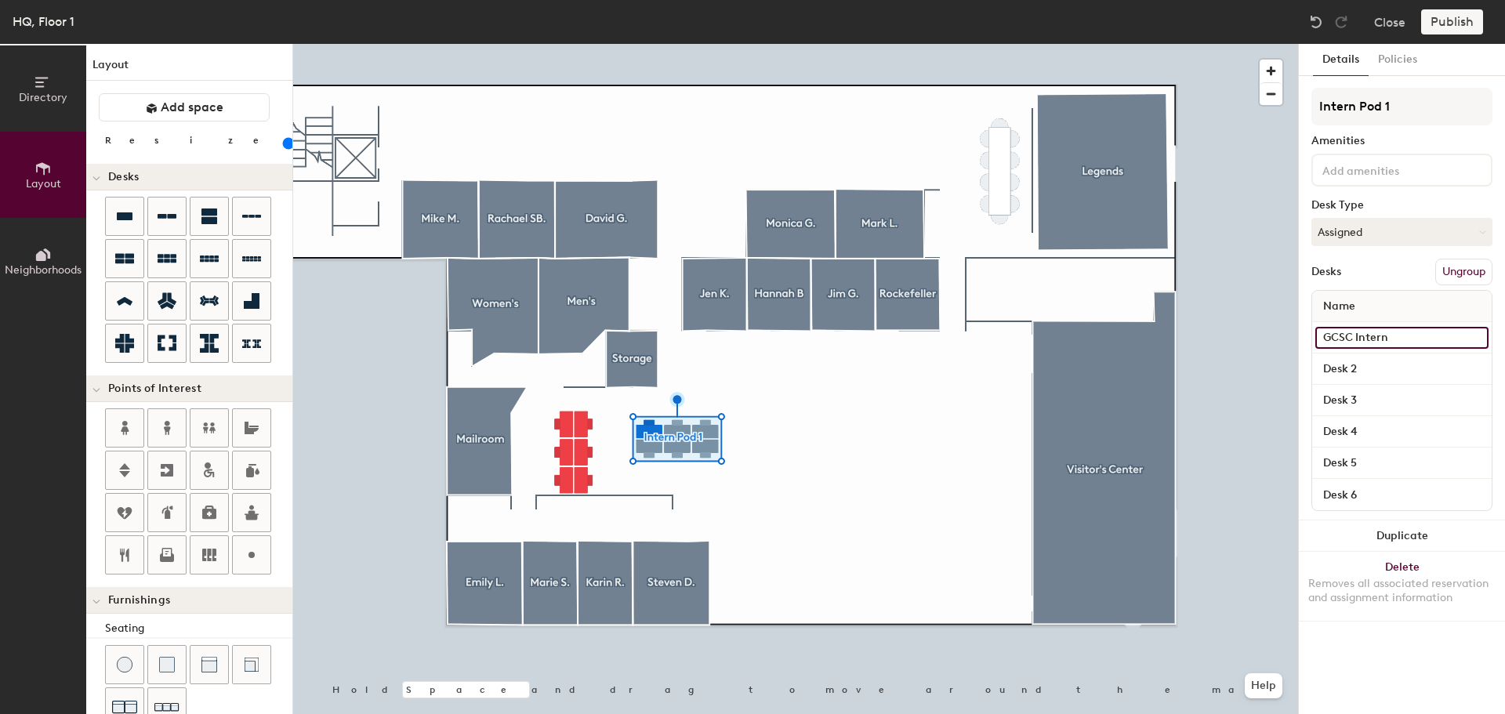
type input "GCSC Intern #"
type input "140"
type input "GCSC Intern #1"
type input "140"
type input "GCSC Intern #1"
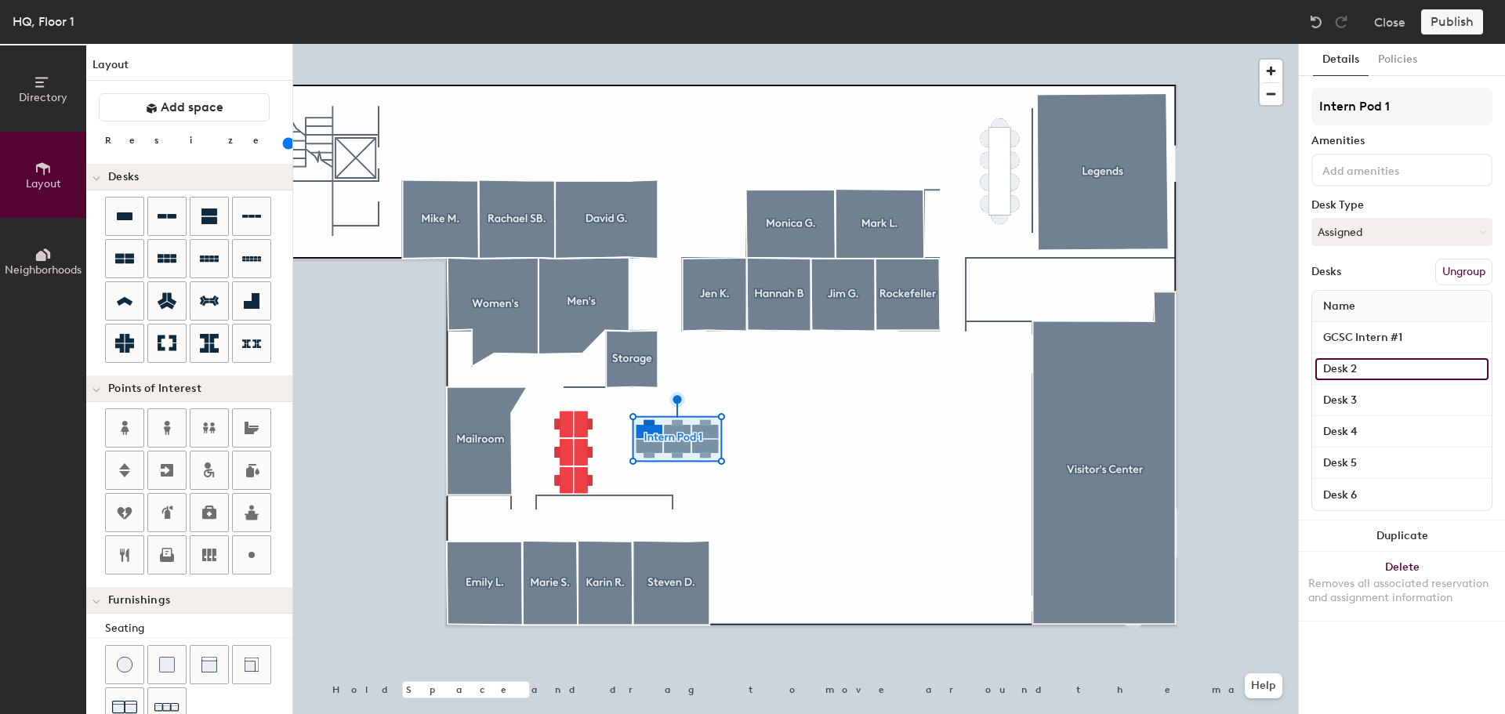
type input "140"
click at [1392, 367] on input "Desk 2" at bounding box center [1401, 369] width 173 height 22
type input "G"
type input "140"
type input "GC"
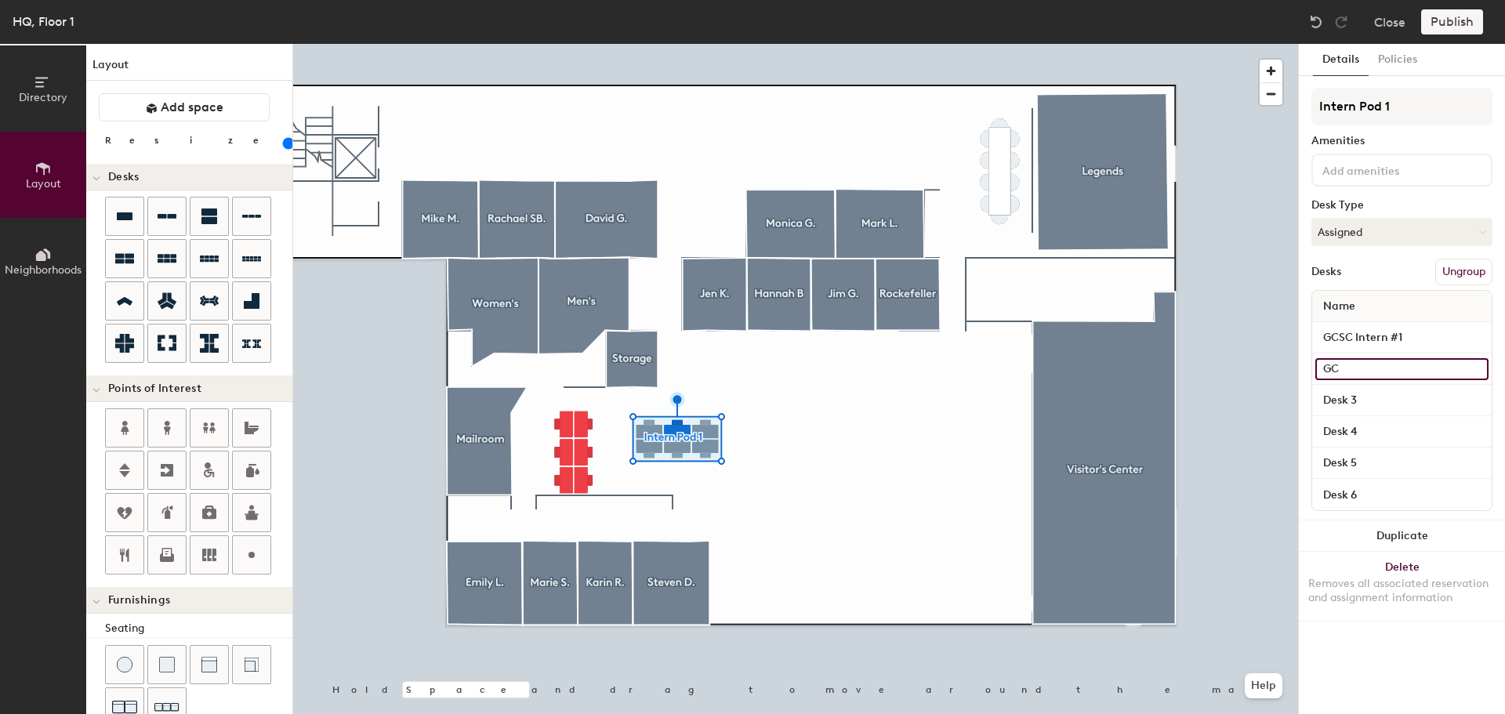
type input "140"
type input "GCS"
type input "140"
type input "GCSC"
type input "140"
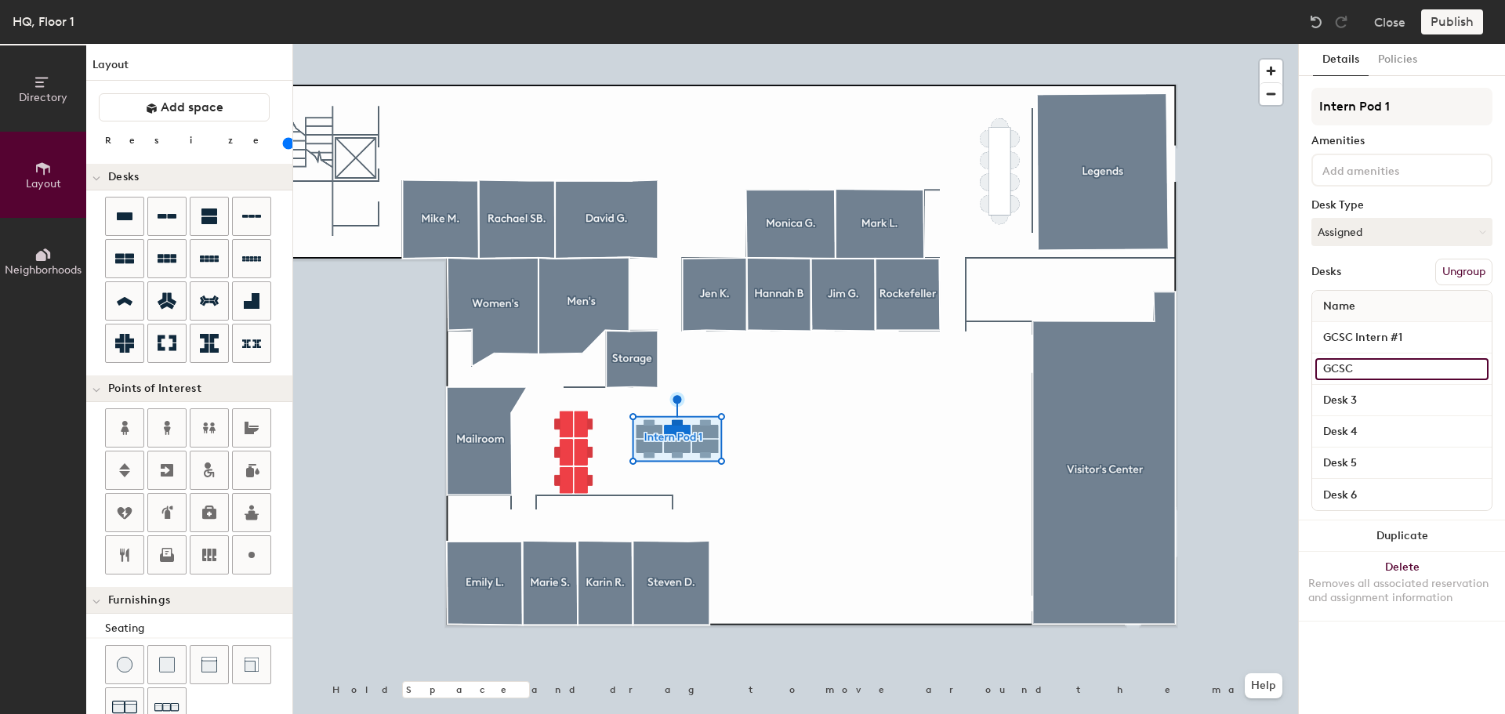
type input "GCSC"
type input "140"
type input "GCSC I"
type input "140"
type input "GCSC Int"
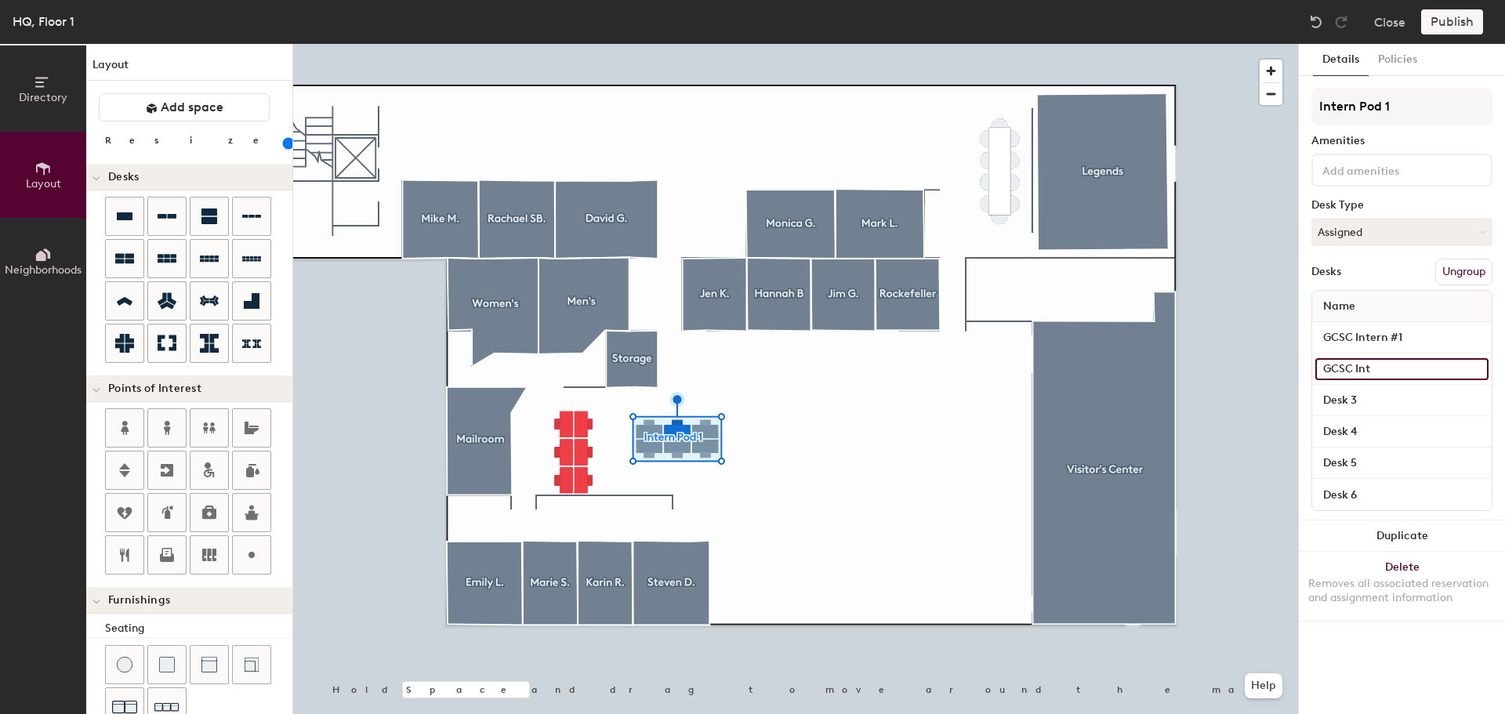
type input "140"
type input "GCSC Inter"
type input "140"
type input "GCSC Intern"
type input "140"
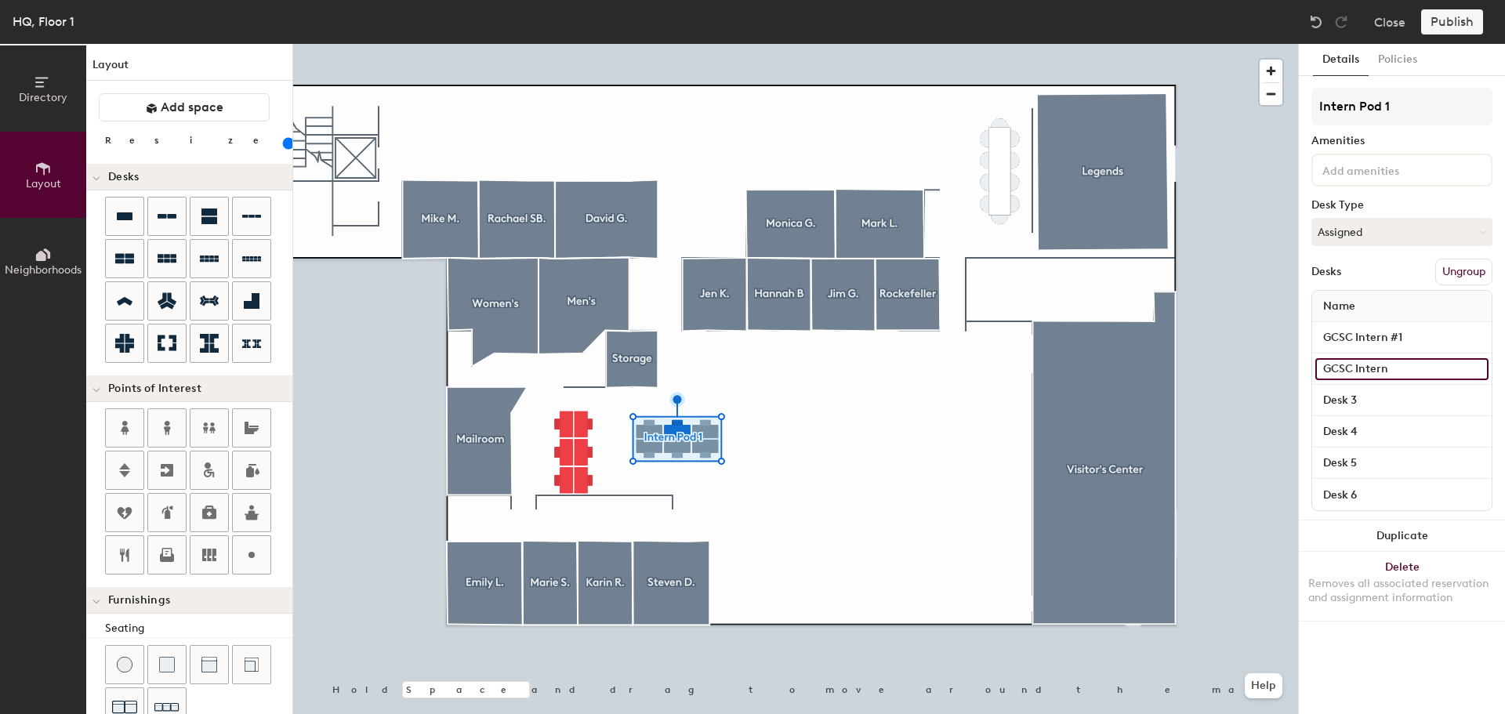
type input "GCSC Intern #"
type input "140"
type input "GCSC Intern #2"
type input "140"
type input "GCSC Intern #2"
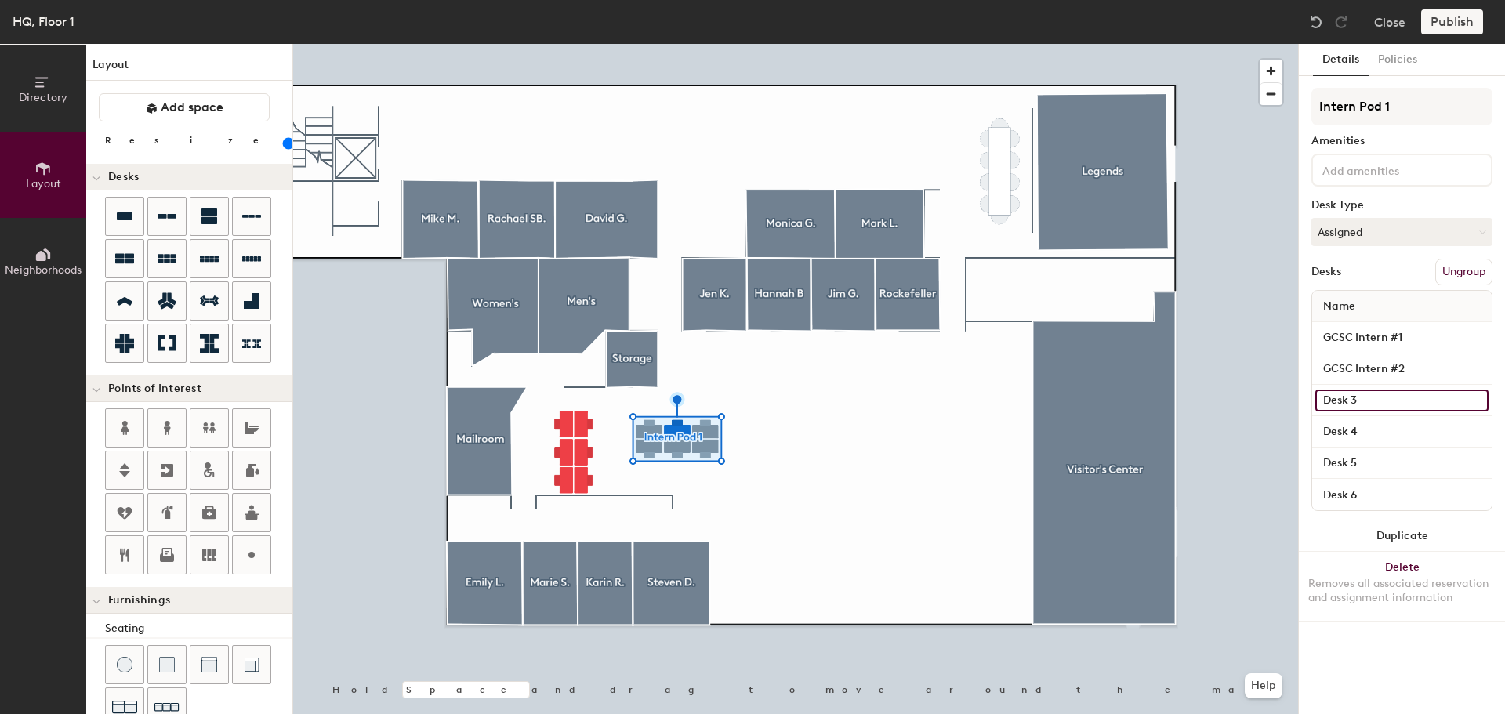
type input "140"
click at [1381, 401] on input "Desk 3" at bounding box center [1401, 401] width 173 height 22
type input "G"
type input "140"
type input "GC"
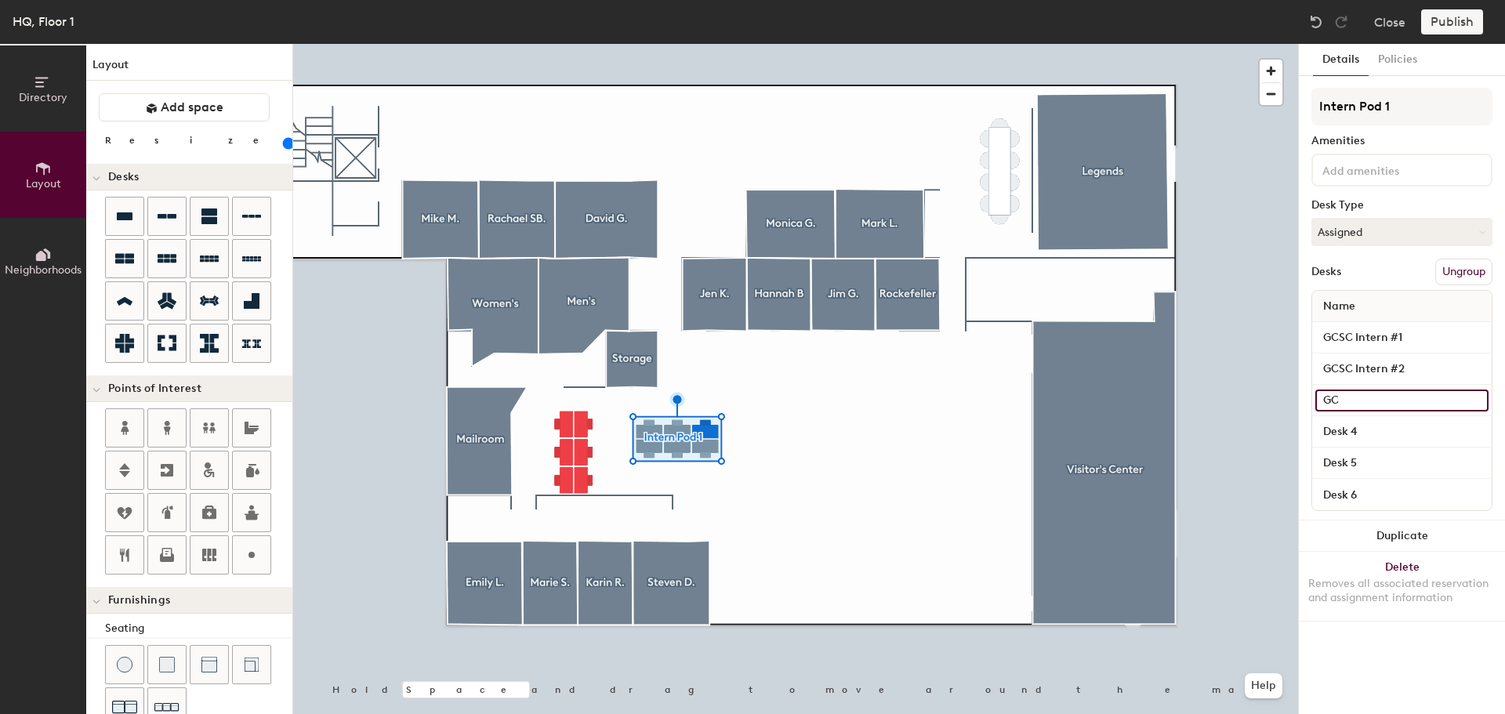
type input "140"
type input "GCS"
type input "140"
type input "GCSC"
type input "140"
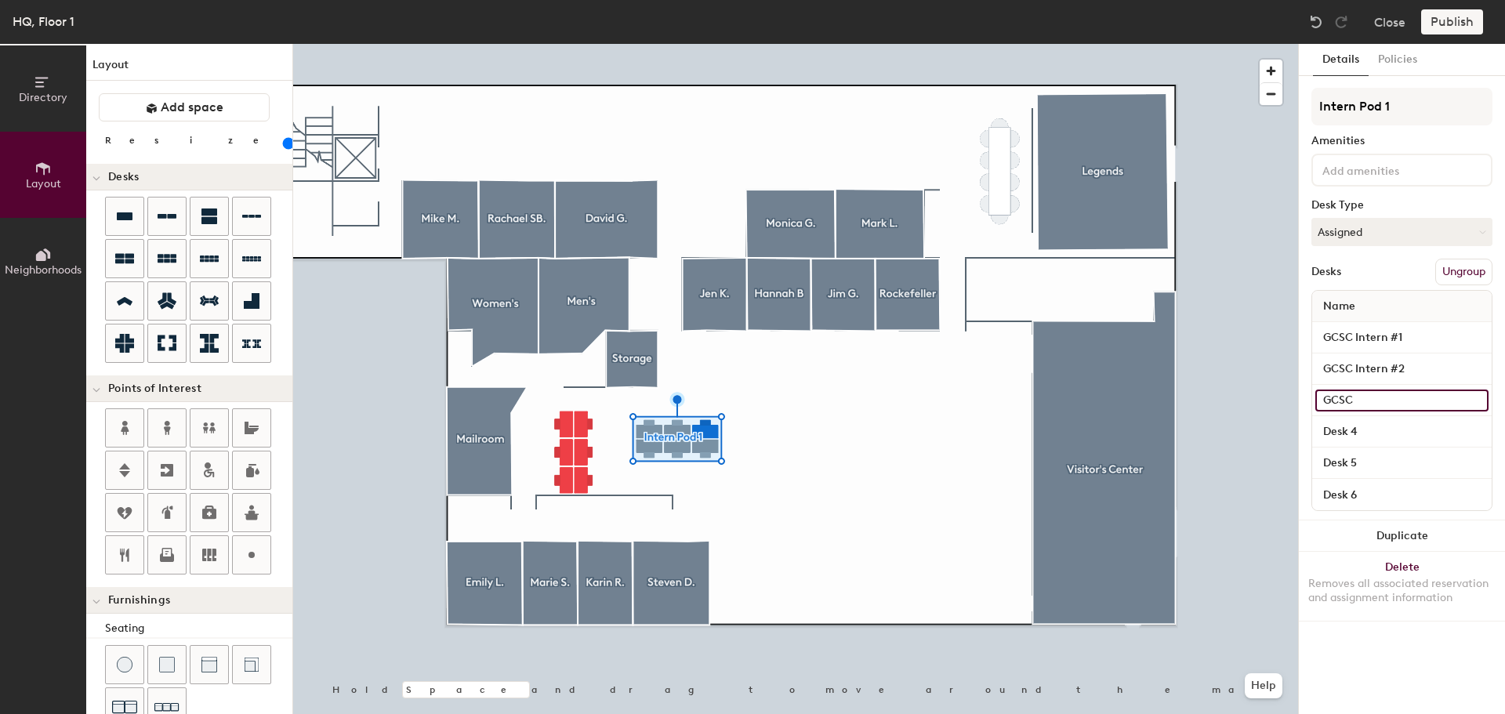
type input "GCSC"
type input "140"
type input "GCSC I"
type input "140"
type input "GCSC Int"
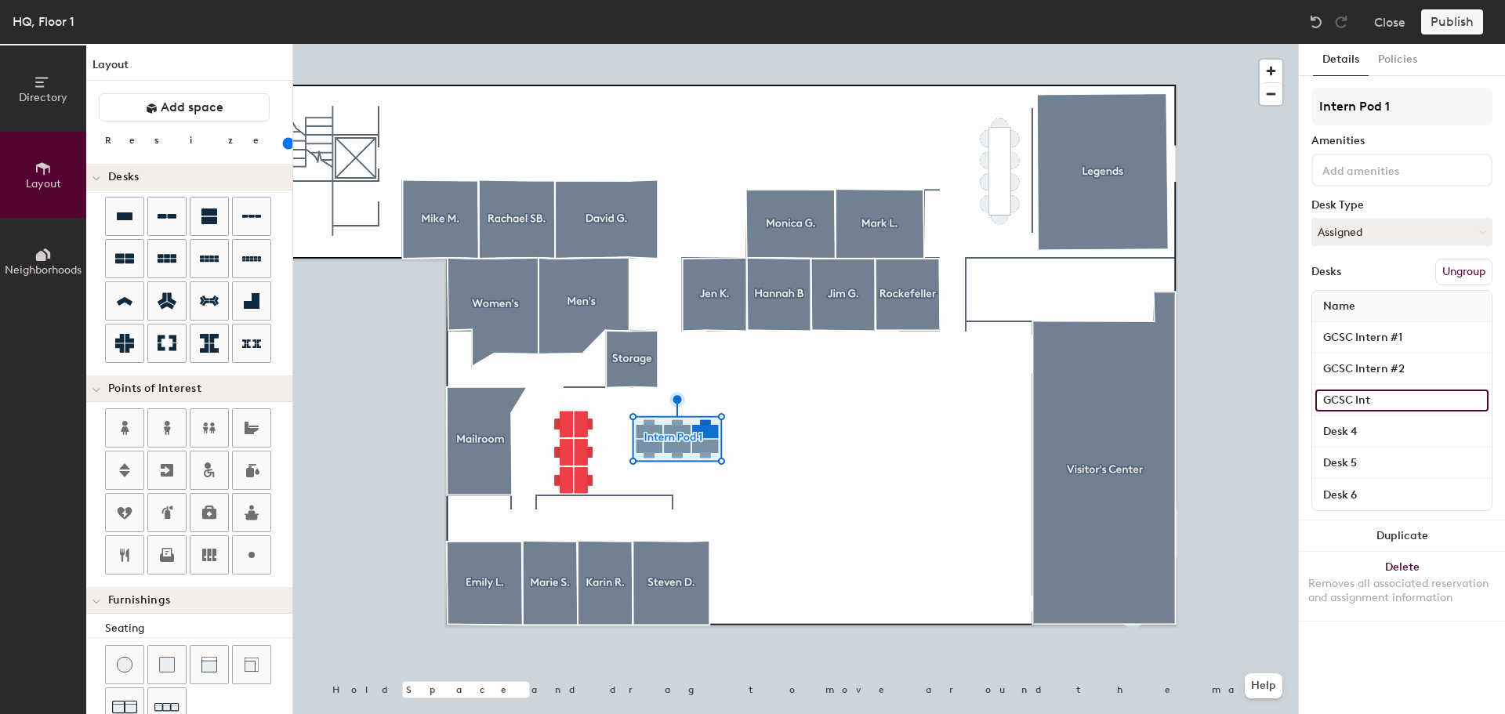
type input "140"
type input "GCSC Inter"
type input "140"
type input "GCSC Intern"
type input "140"
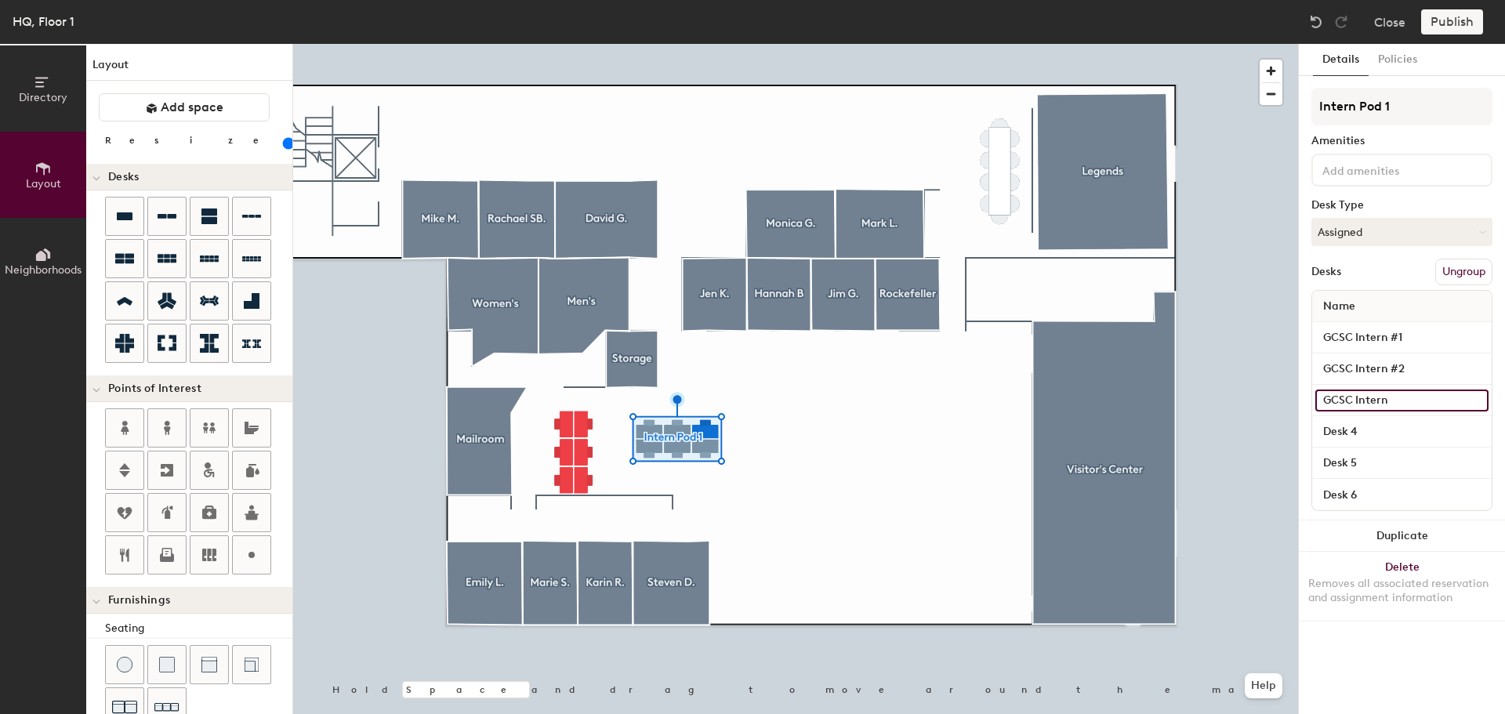
type input "GCSC Intern #"
type input "140"
type input "GCSC Intern #3"
type input "140"
type input "GCSC Intern #3"
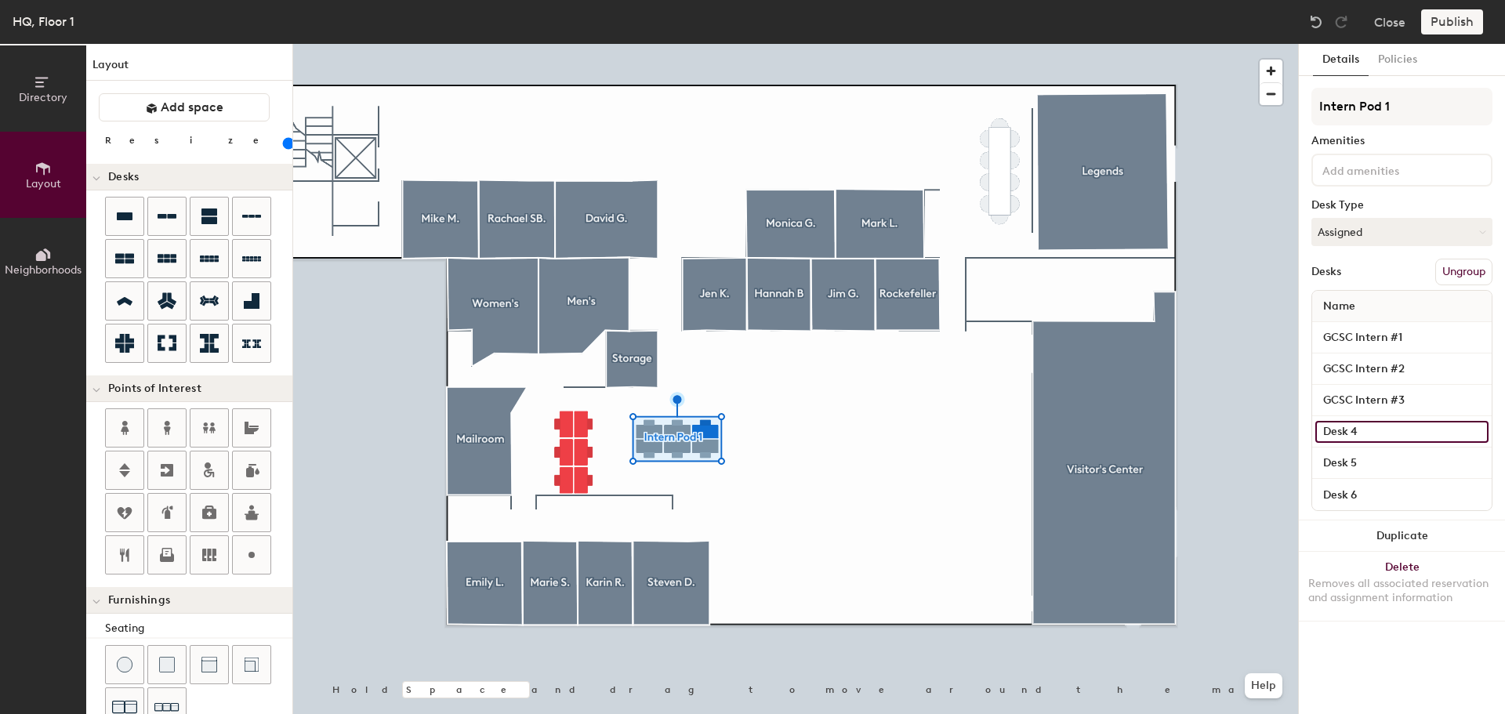
click at [1377, 432] on input "Desk 4" at bounding box center [1401, 432] width 173 height 22
type input "140"
type input "G"
type input "140"
type input "GC"
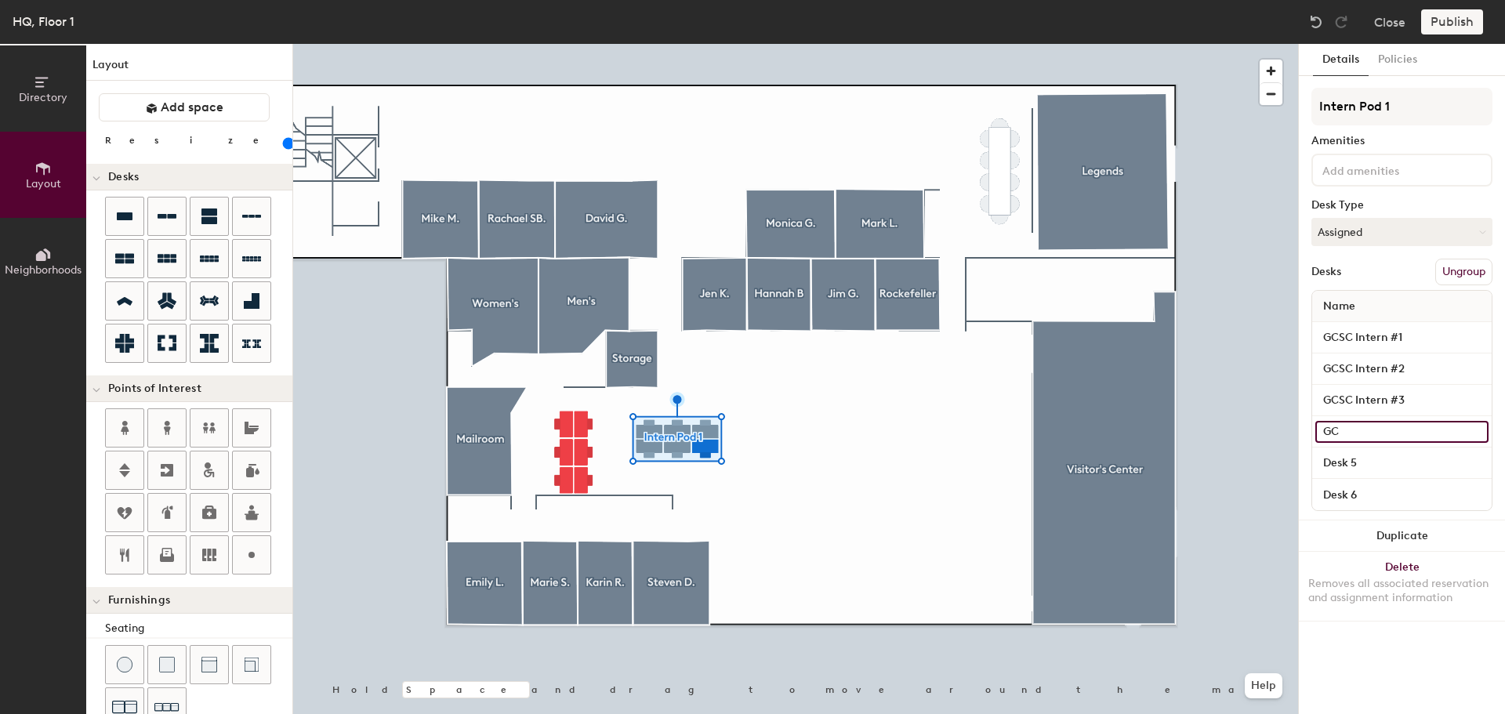
type input "140"
type input "GCS"
type input "140"
type input "GCSC"
type input "140"
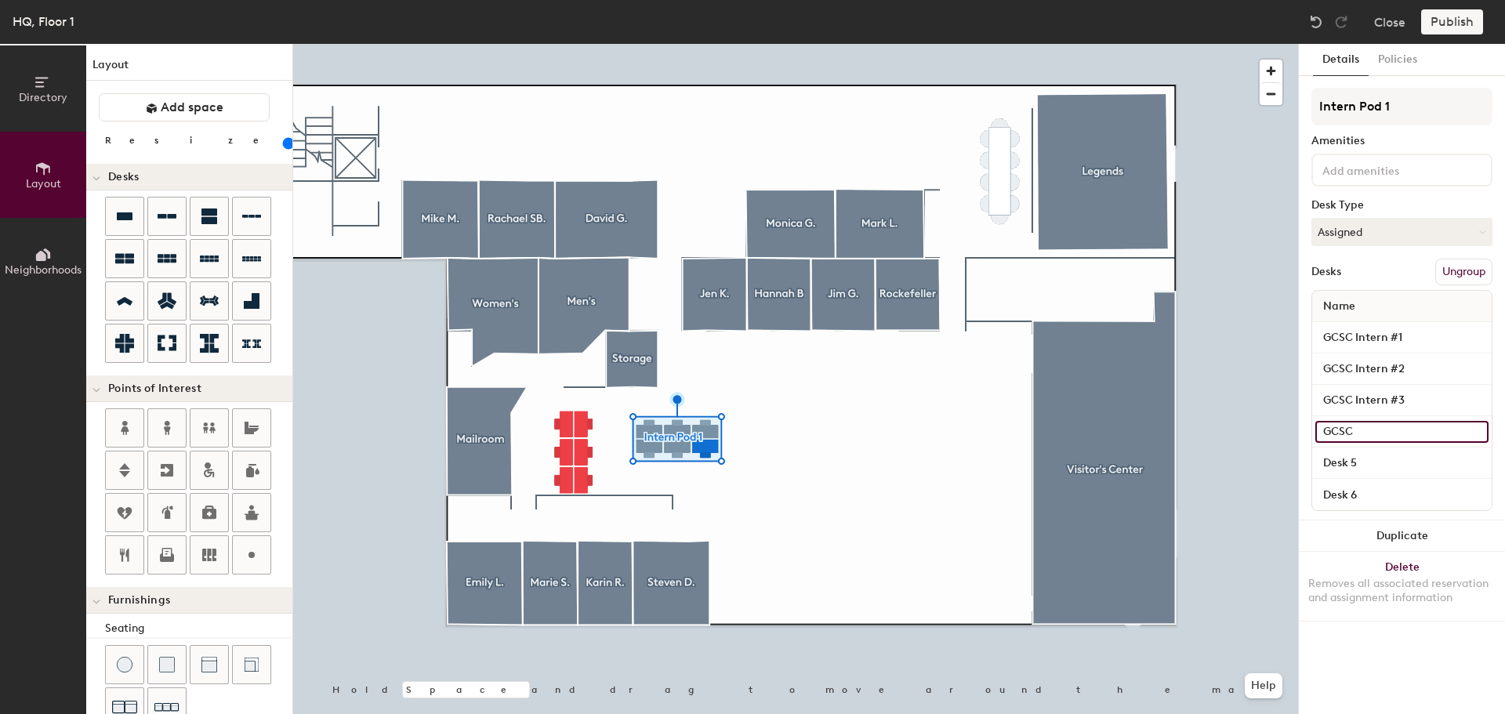
type input "GCSC"
type input "140"
type input "GCSC I"
type input "140"
type input "GCSC In"
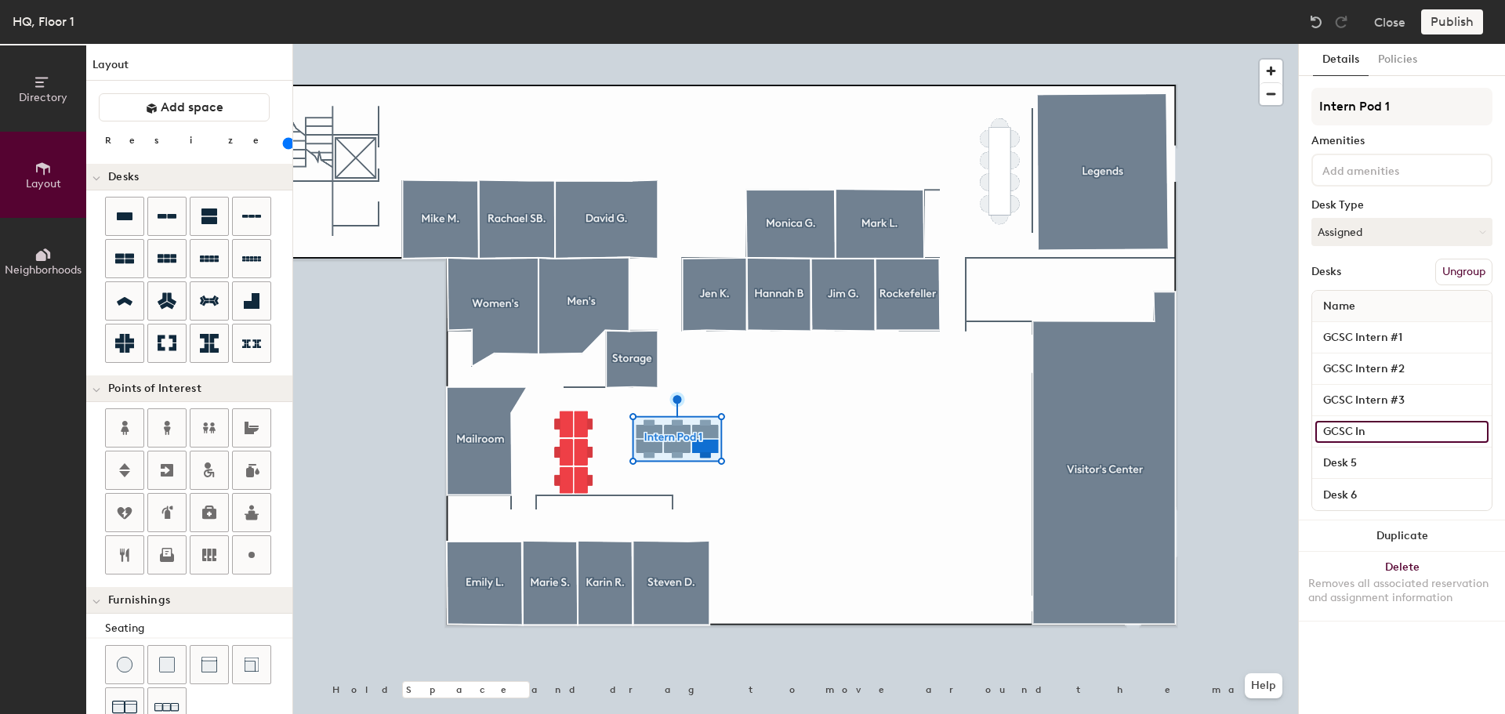
type input "140"
type input "GCSC Int"
type input "140"
type input "GCSC Inter"
type input "140"
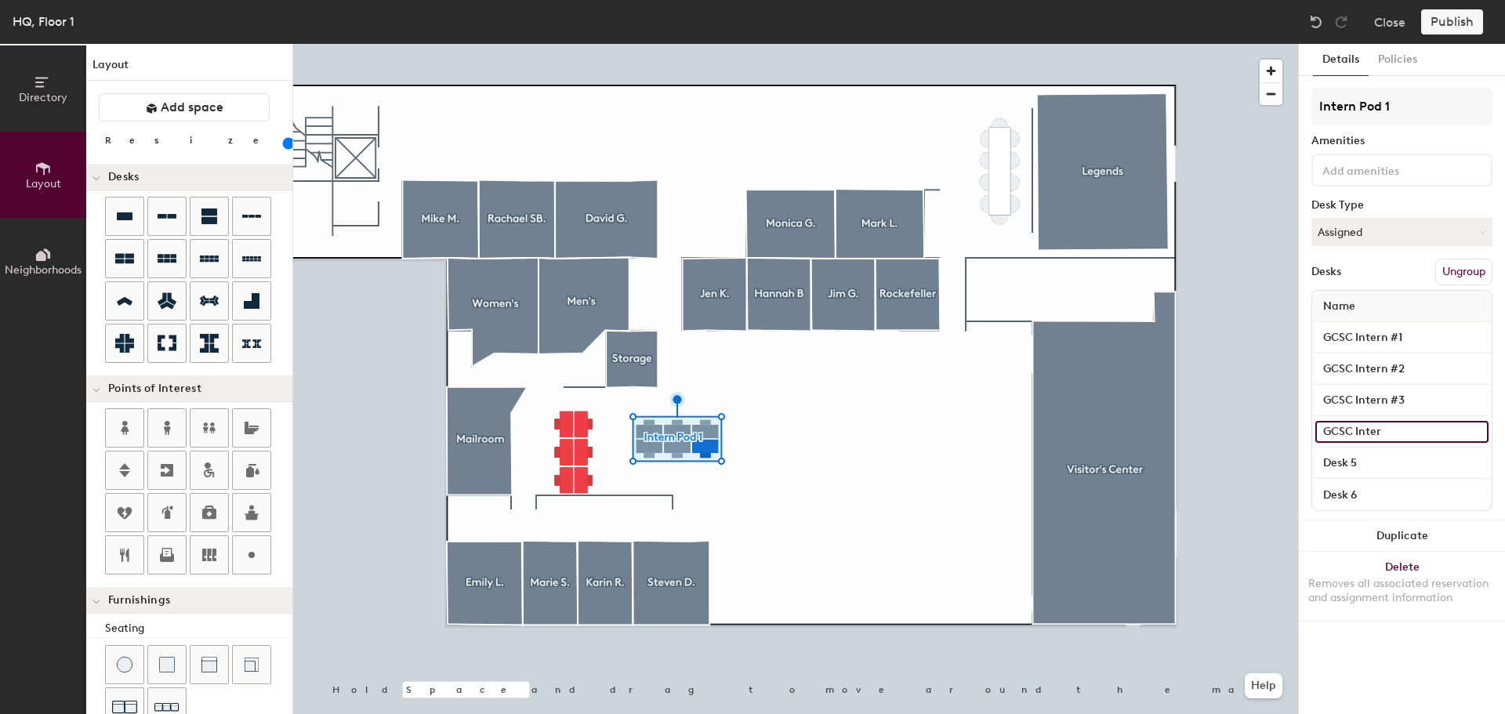
type input "GCSC Intern"
type input "140"
type input "GCSC Intern"
type input "140"
type input "GCSC Intern #"
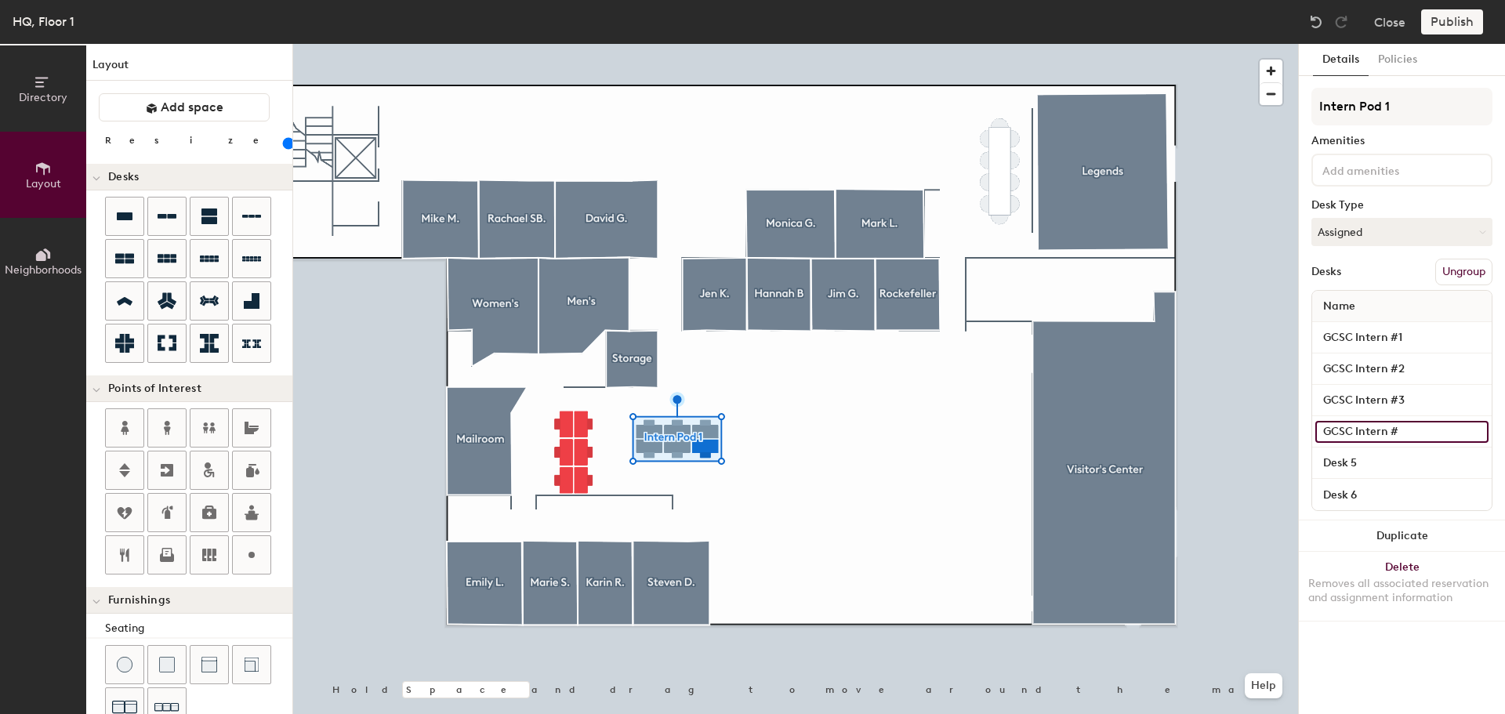
type input "140"
type input "GCSC Intern #4"
type input "140"
type input "GCSC Intern #4"
click at [1348, 460] on input "Desk 5" at bounding box center [1401, 463] width 173 height 22
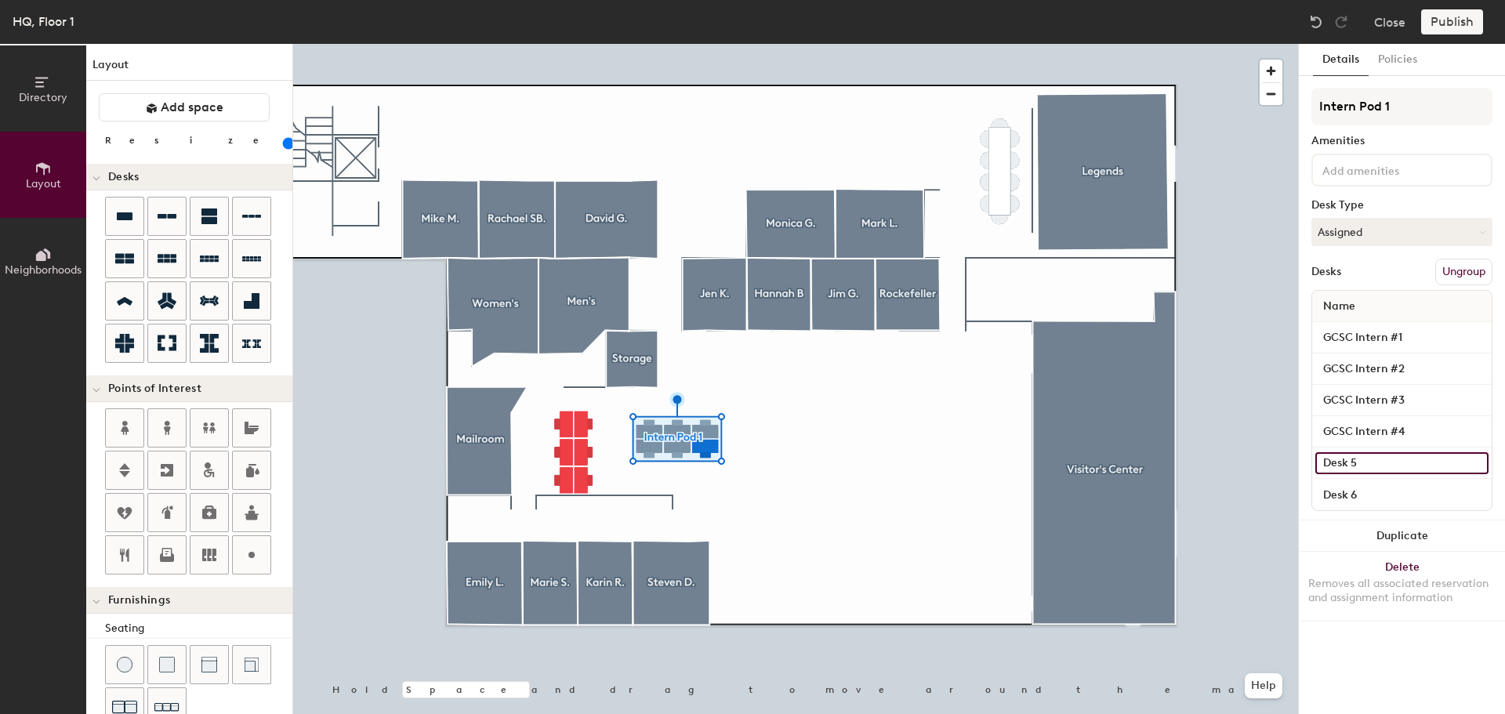
type input "140"
type input "G"
type input "140"
type input "GC"
type input "140"
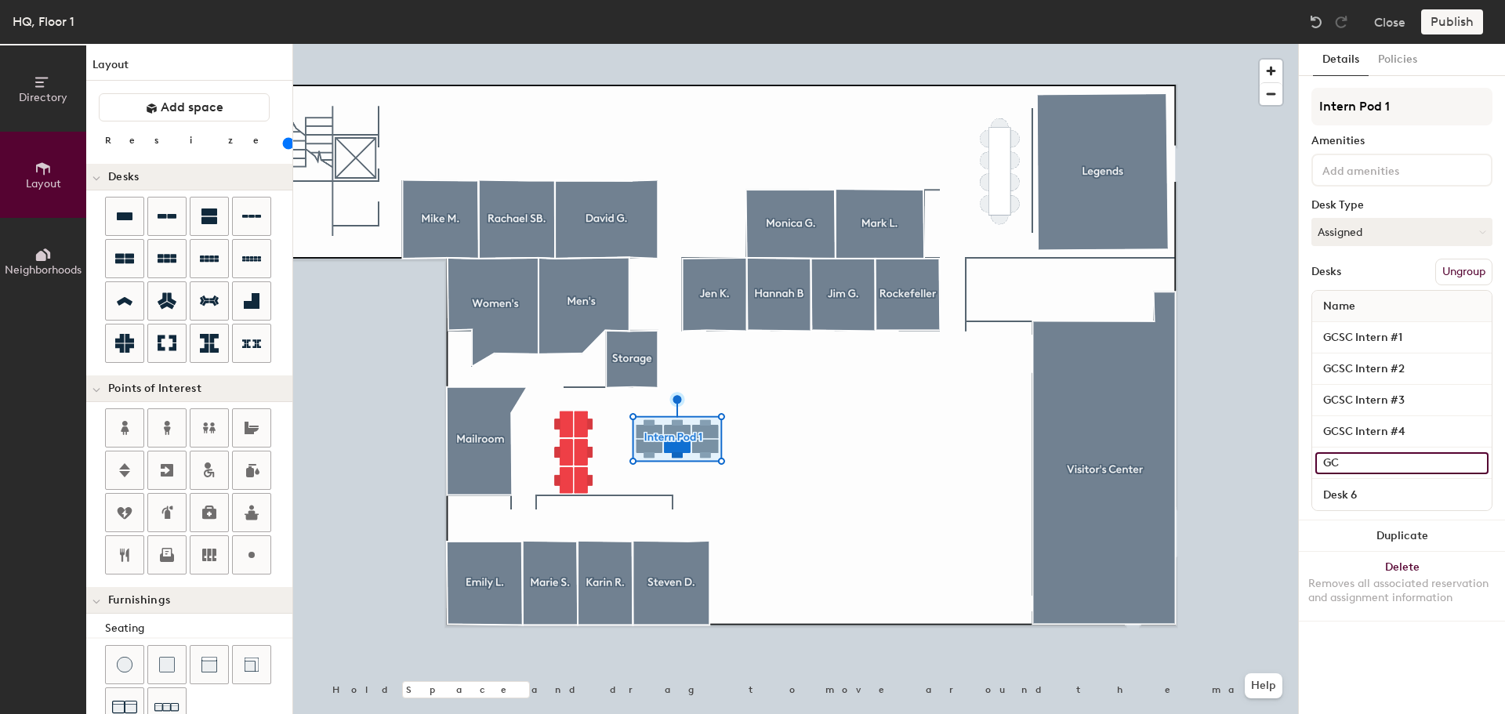
type input "GCS"
type input "140"
type input "GCSC"
type input "140"
type input "GCSC"
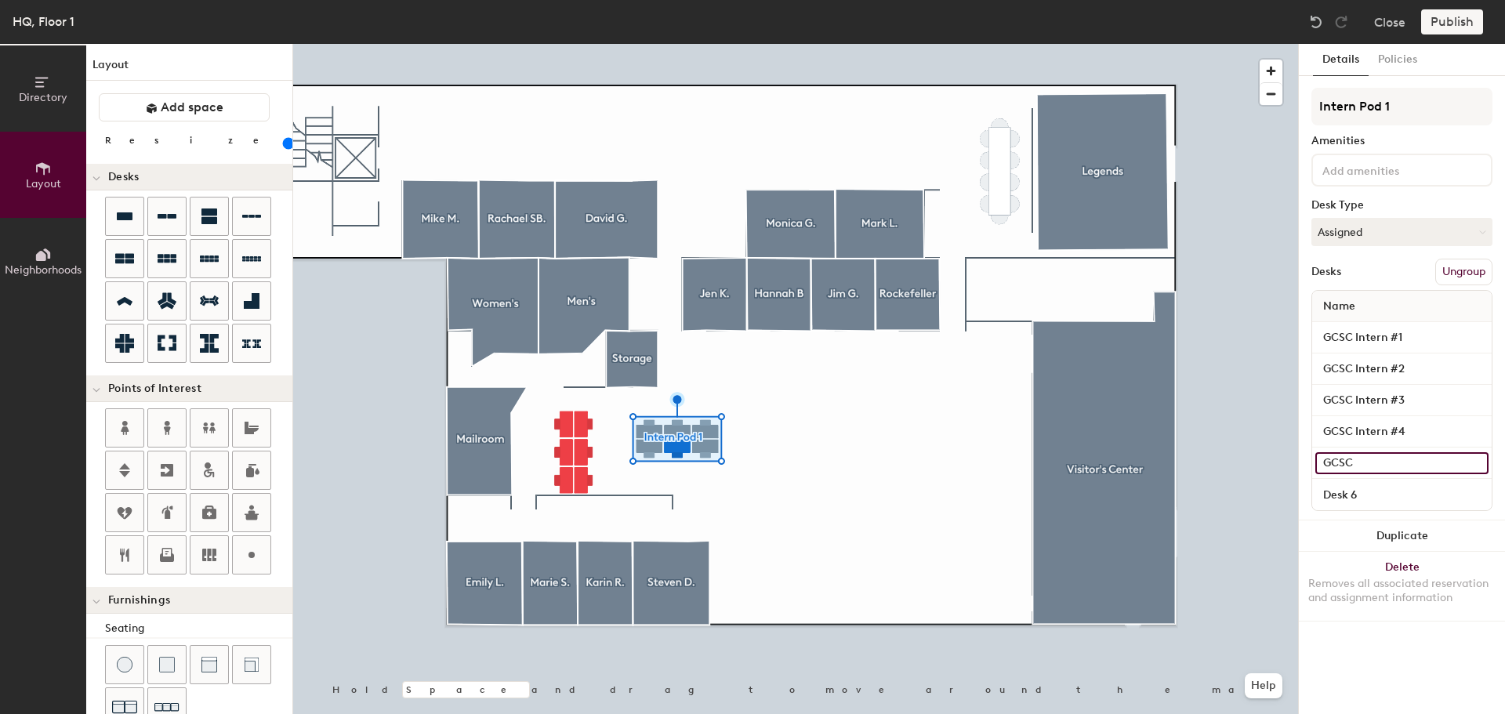
type input "140"
type input "GCSC I"
type input "140"
type input "GCSC Int"
type input "140"
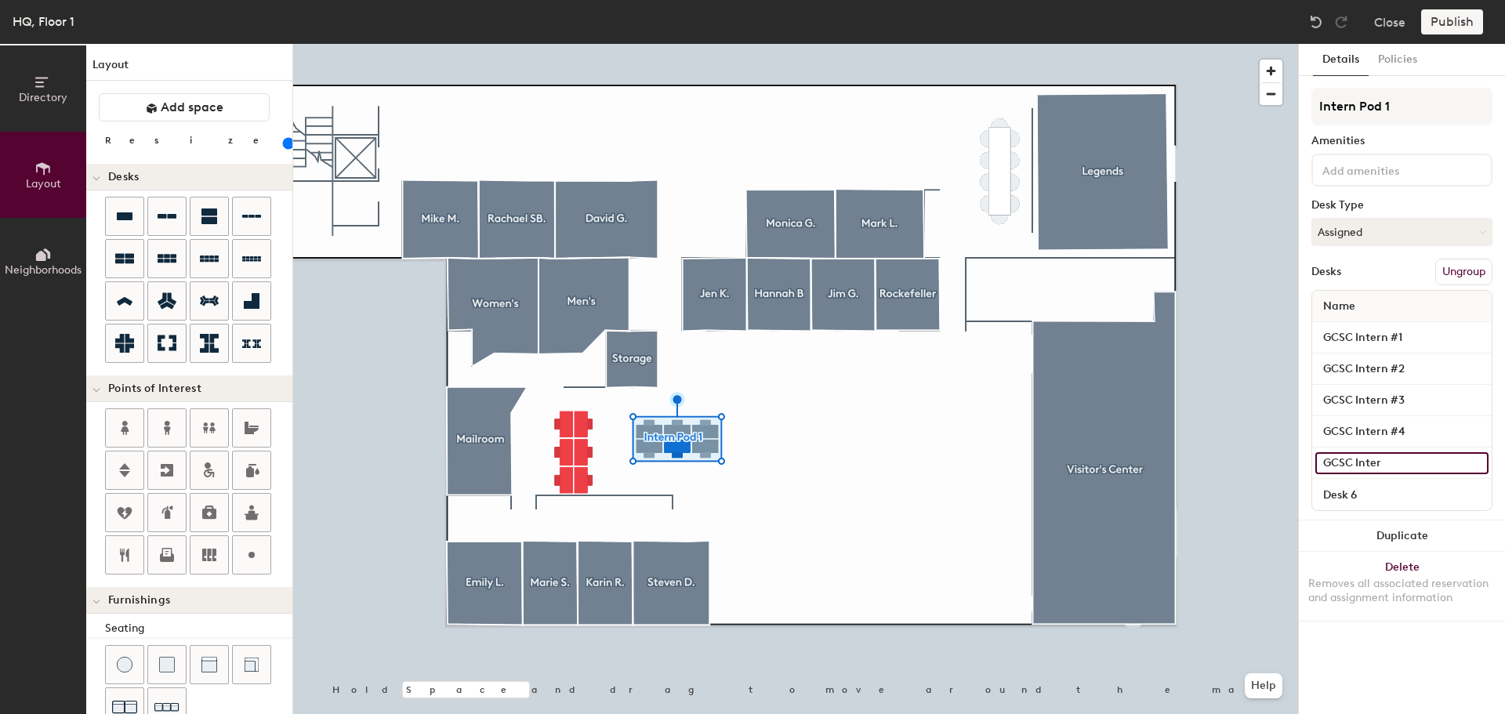
type input "GCSC Intern"
type input "140"
type input "GCSC Intern"
type input "140"
type input "GCSC Intern #"
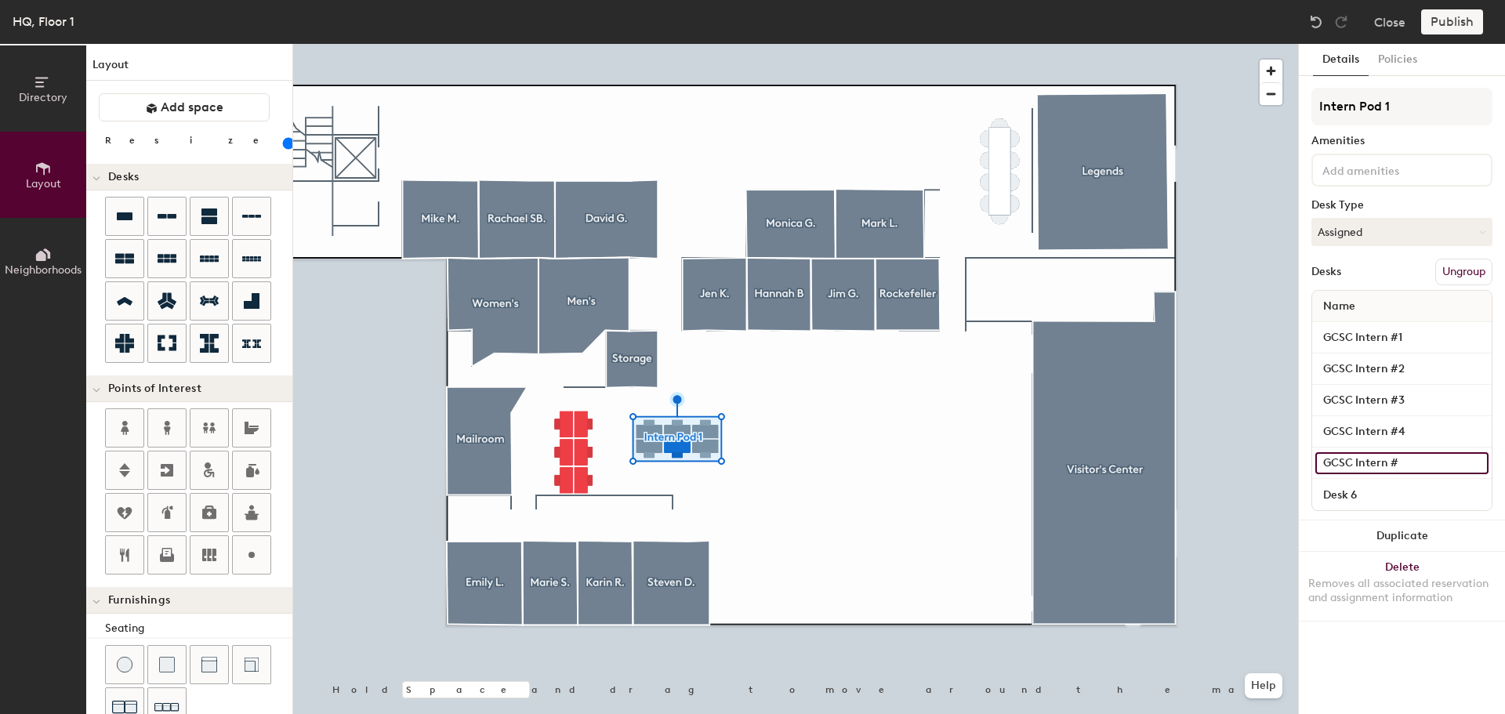
type input "140"
type input "GCSC Intern #5"
type input "140"
type input "GCSC Intern #5"
type input "140"
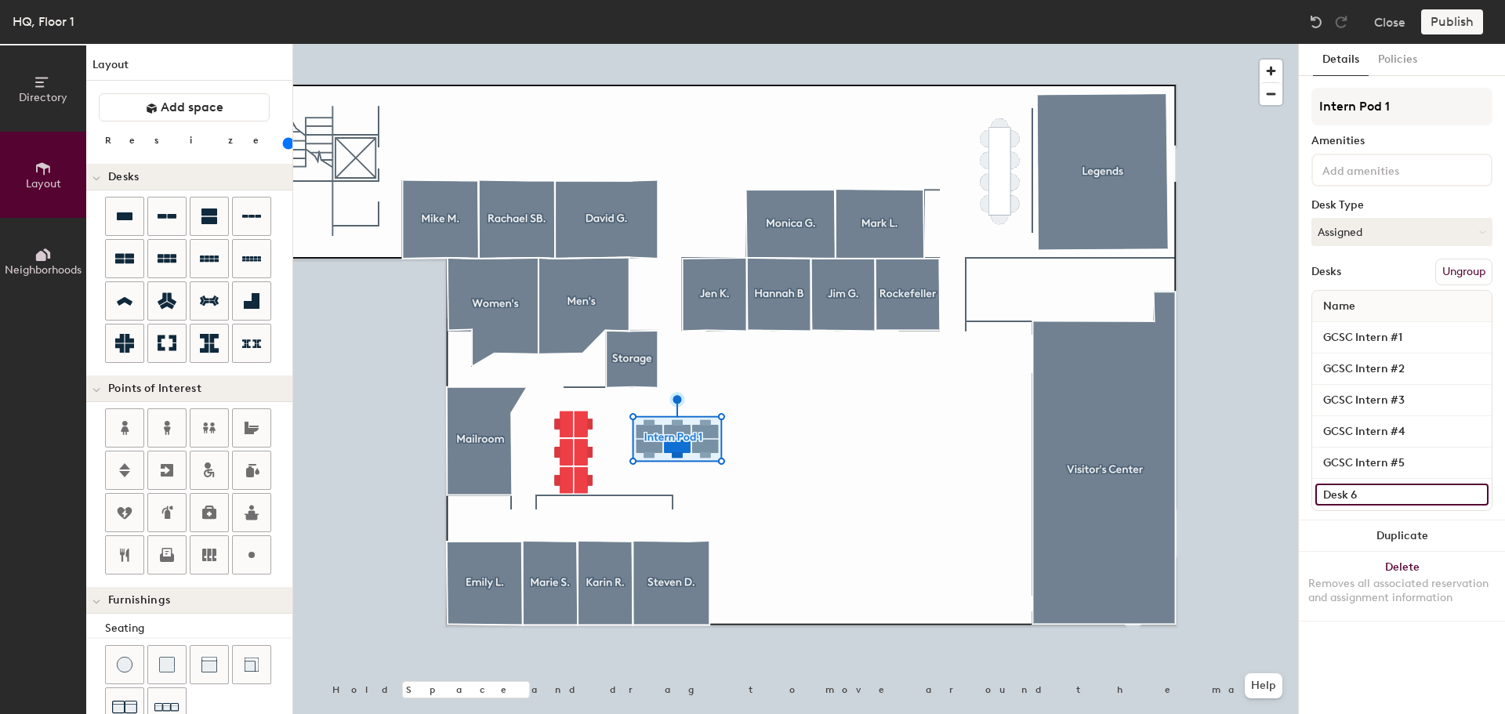
click at [1377, 488] on input "Desk 6" at bounding box center [1401, 495] width 173 height 22
type input "G"
type input "140"
type input "GC"
type input "140"
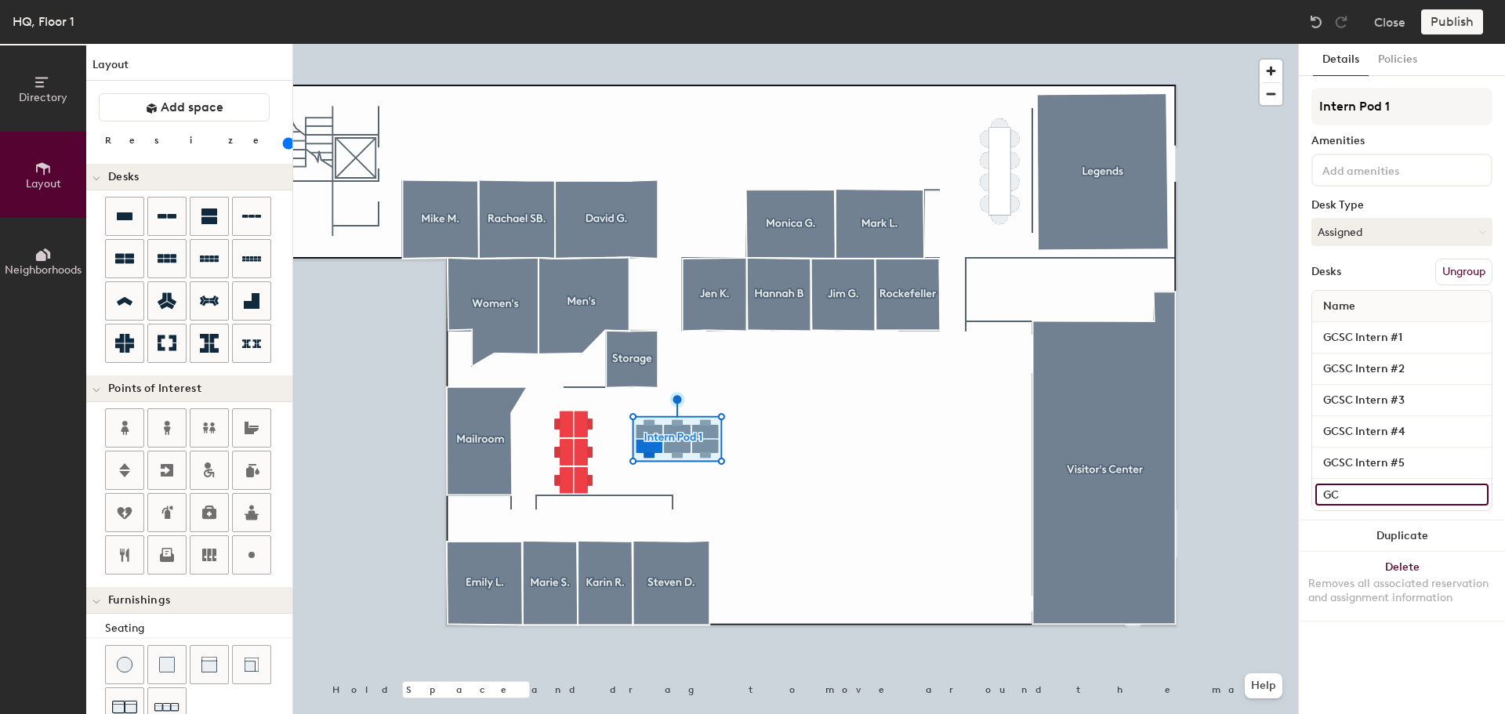
type input "GCS"
type input "140"
type input "GCSC"
type input "140"
type input "GCSC"
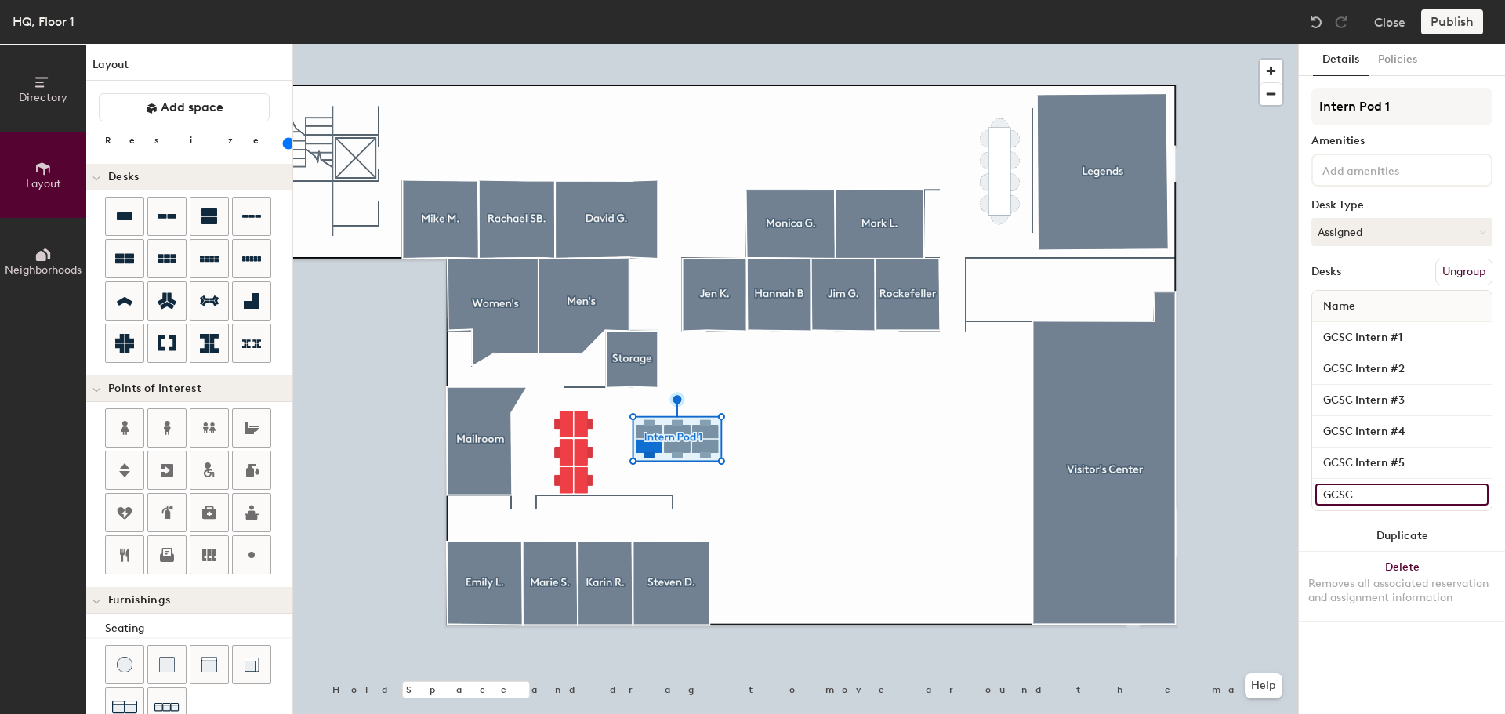
type input "140"
type input "GCSC I"
type input "140"
type input "GCSC Int"
type input "140"
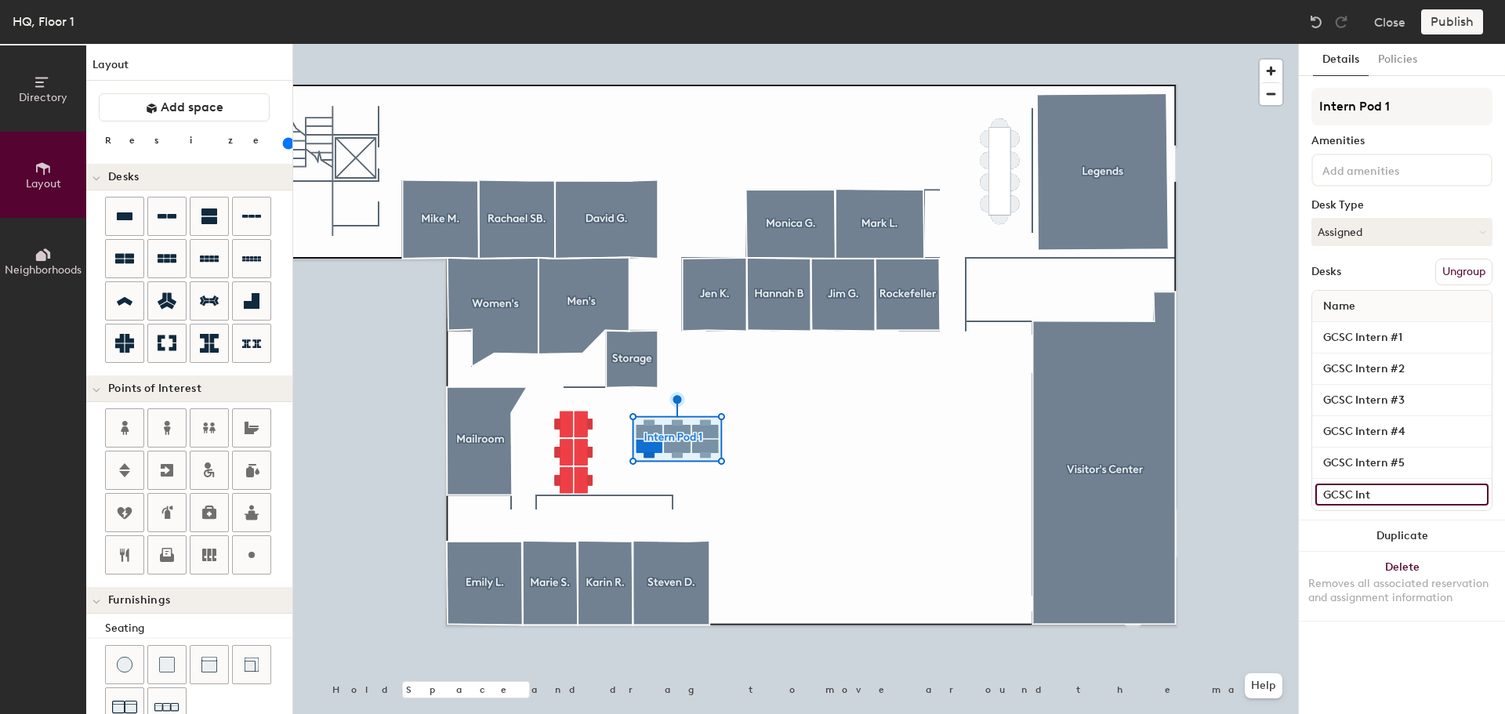
type input "GCSC Inte"
type input "140"
type input "GCSC Inter"
type input "140"
type input "GCSC Intern"
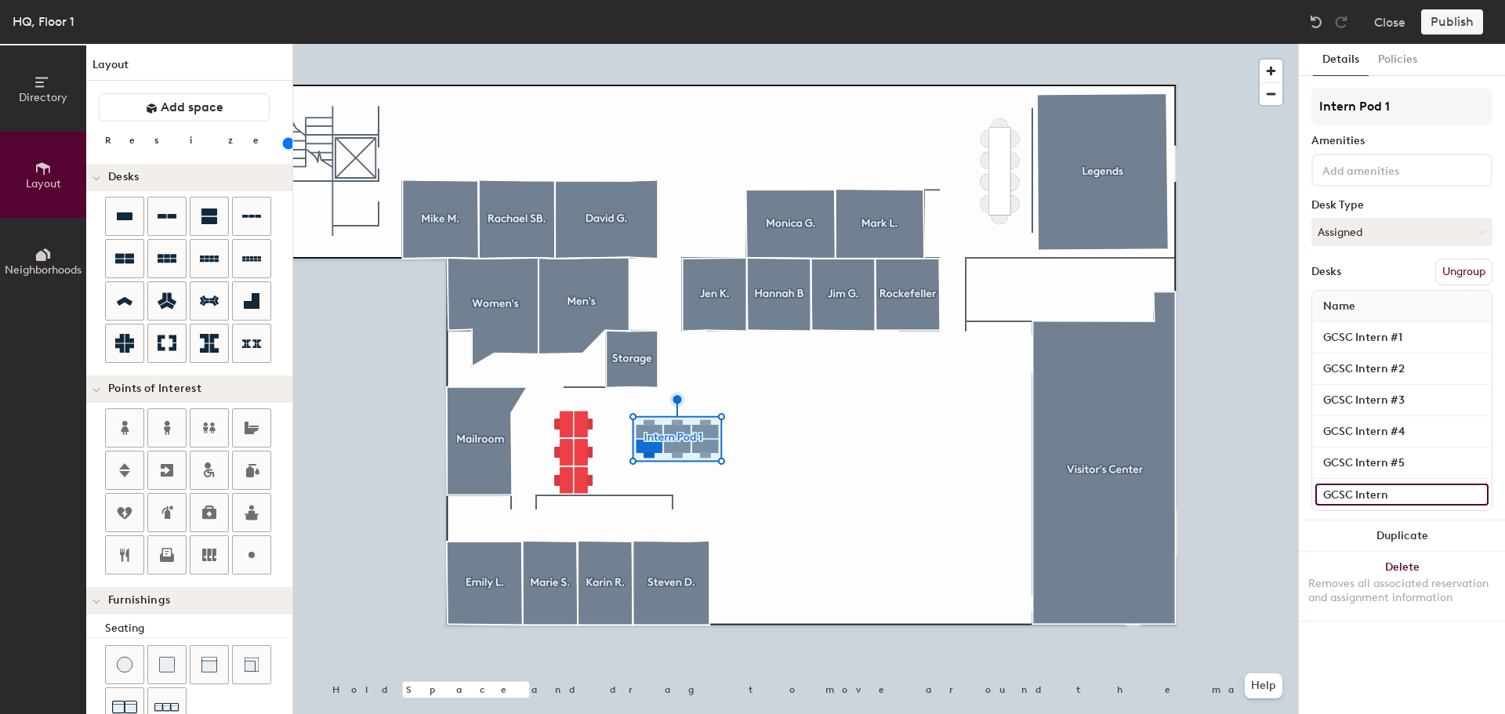
type input "140"
type input "GCSC Intern"
type input "140"
type input "GCSC Intern #"
type input "140"
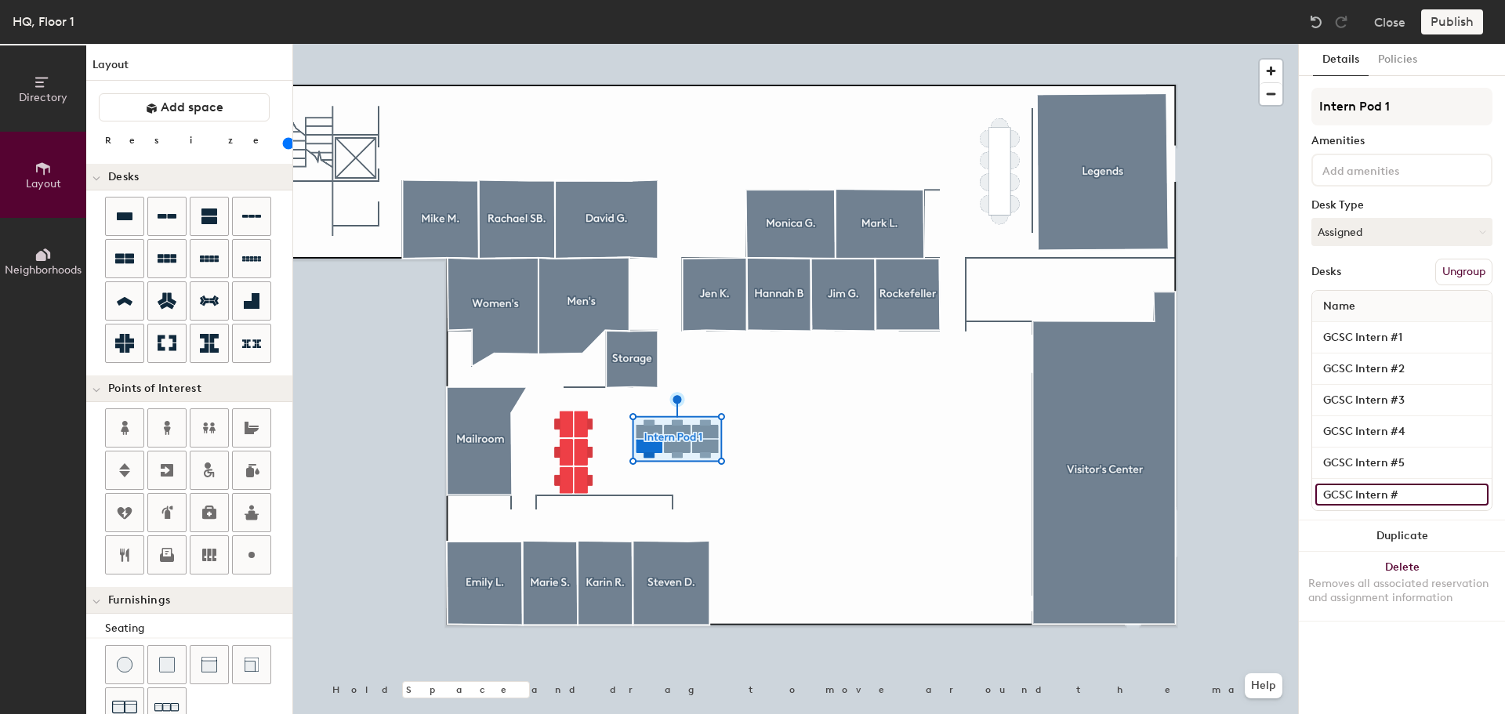
type input "GCSC Intern #6"
type input "140"
type input "GCSC Intern #6"
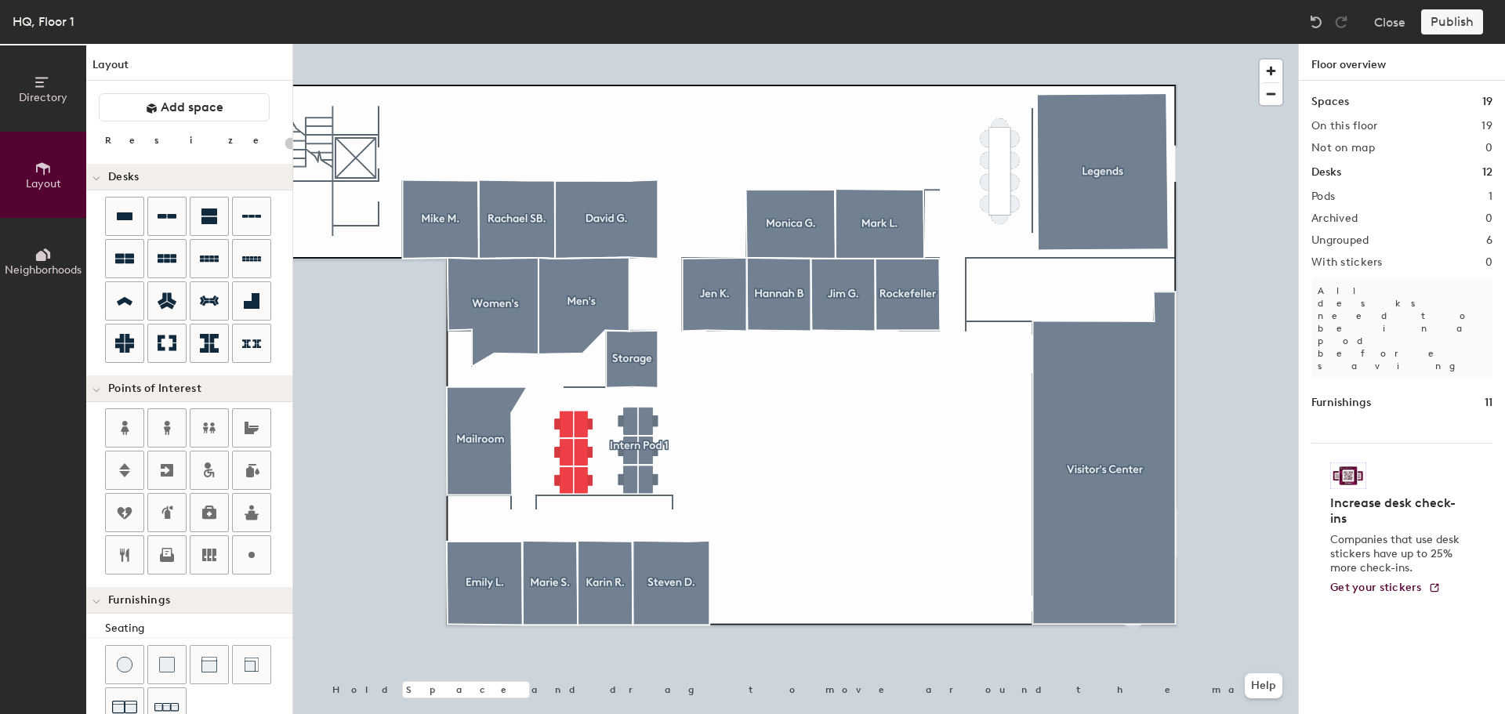
click at [573, 44] on div at bounding box center [795, 44] width 1005 height 0
click at [565, 44] on div at bounding box center [795, 44] width 1005 height 0
click at [163, 250] on icon at bounding box center [167, 258] width 19 height 19
type input "140"
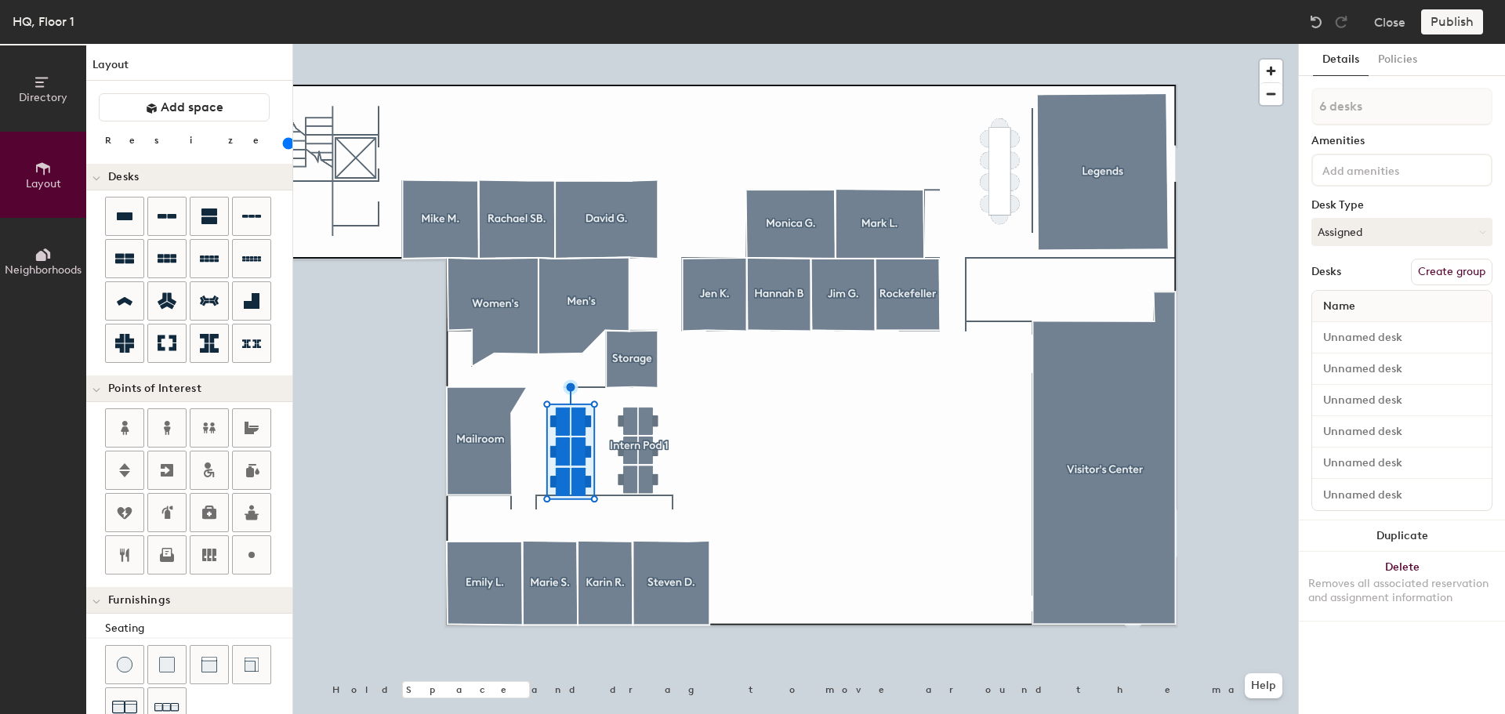
click at [1471, 274] on button "Create group" at bounding box center [1452, 272] width 82 height 27
click at [1372, 107] on input "Pod 2" at bounding box center [1402, 107] width 181 height 38
type input "P"
type input "Intern Pod 2"
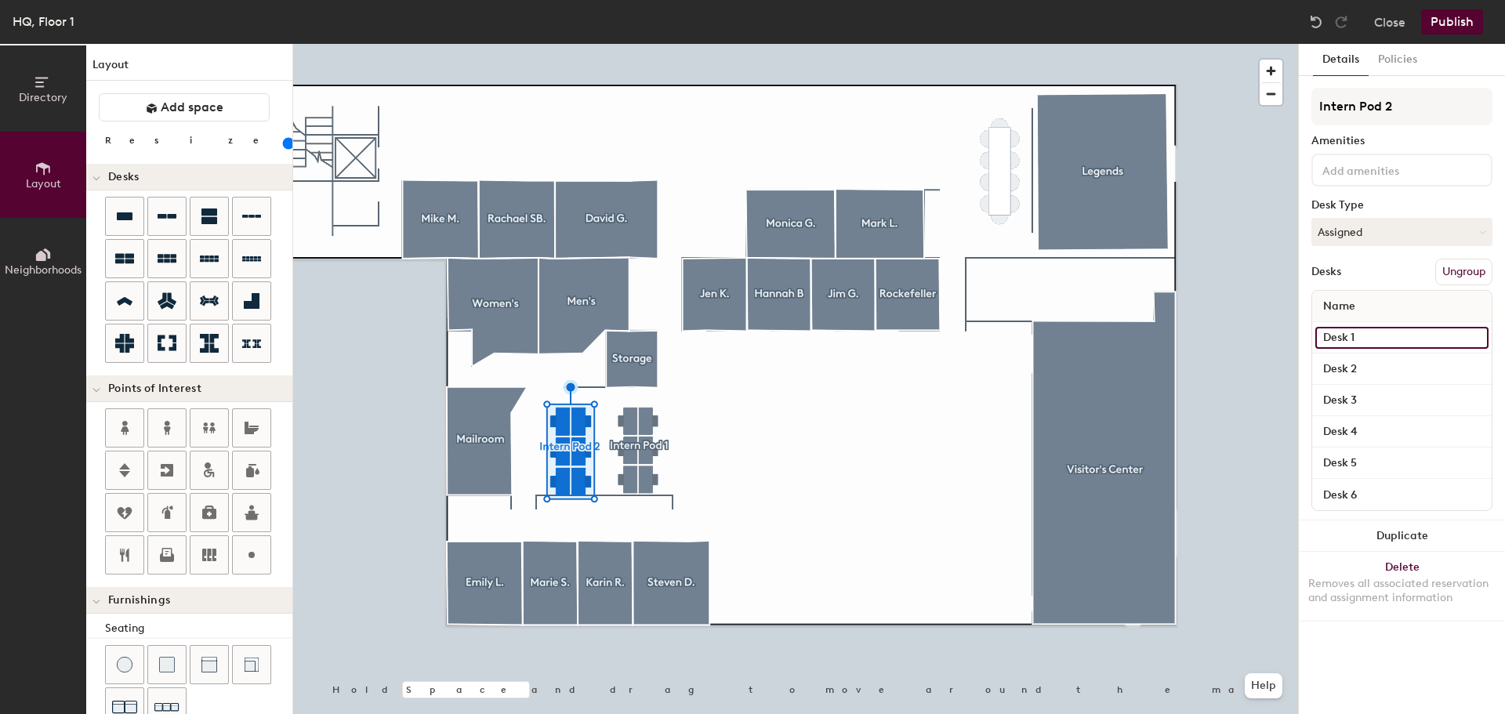
click at [1370, 339] on input "Desk 1" at bounding box center [1401, 338] width 173 height 22
type input "DC Intern #1"
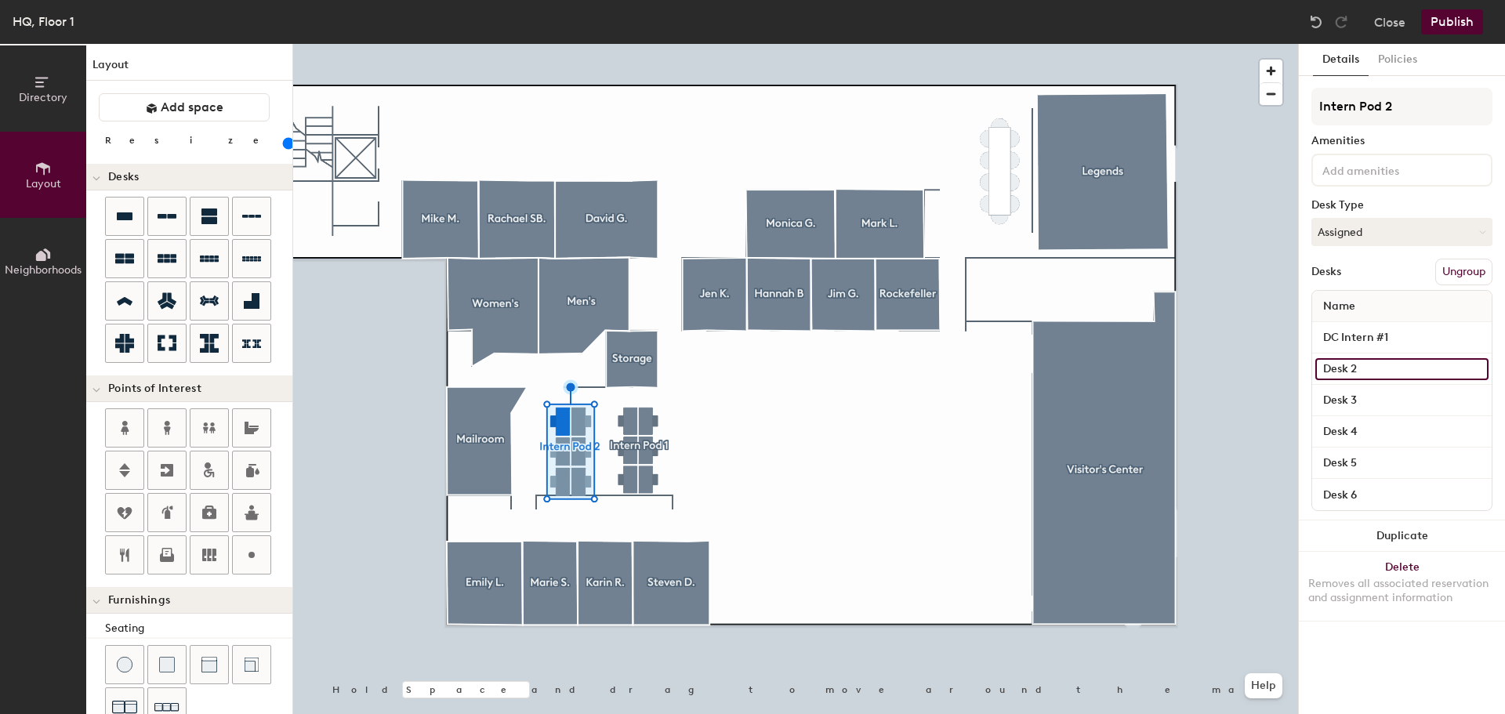
click at [1369, 371] on input "Desk 2" at bounding box center [1401, 369] width 173 height 22
click at [1371, 369] on input "DC Intern#2" at bounding box center [1401, 369] width 173 height 22
click at [1346, 361] on input at bounding box center [1401, 369] width 173 height 22
click at [1374, 407] on input "Desk 3" at bounding box center [1401, 401] width 173 height 22
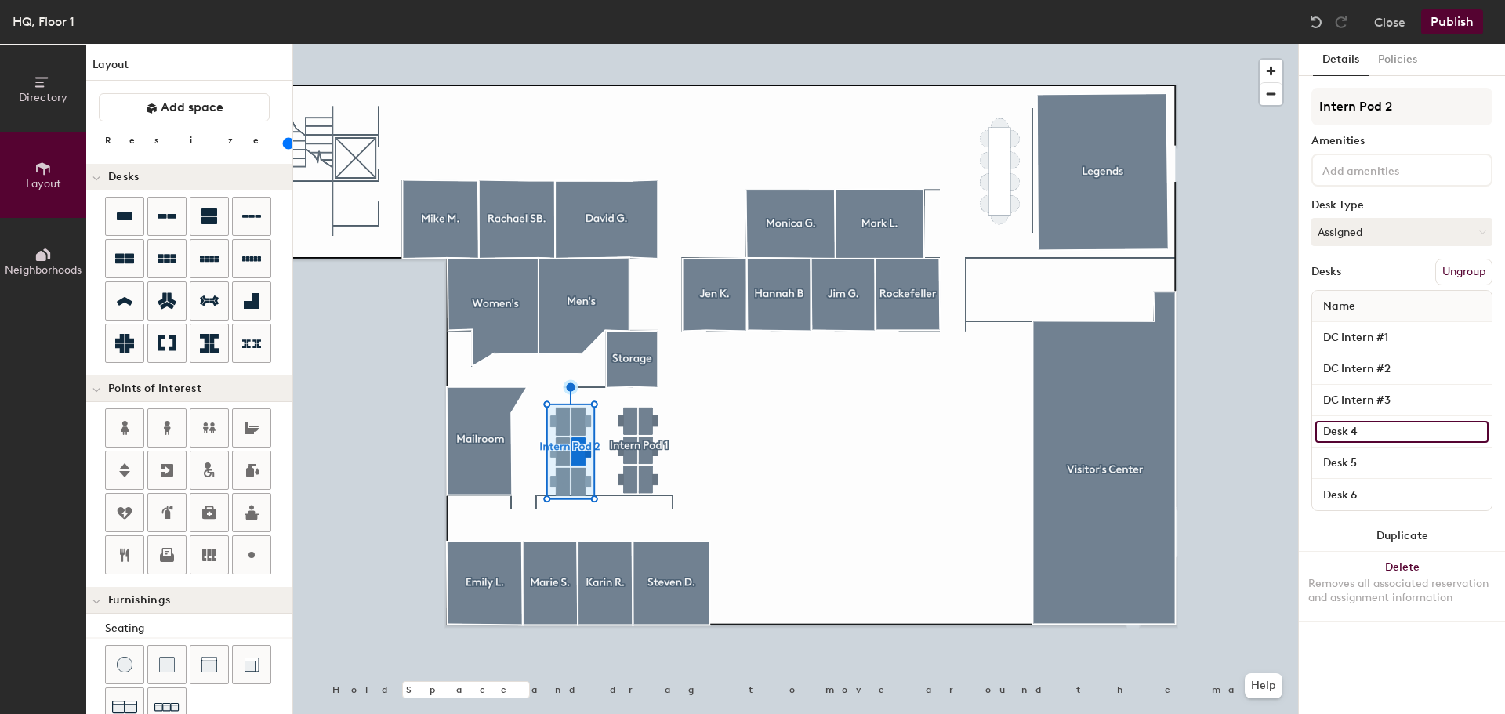
click at [1376, 432] on input "Desk 4" at bounding box center [1401, 432] width 173 height 22
click at [1387, 466] on input "Desk 5" at bounding box center [1401, 463] width 173 height 22
drag, startPoint x: 1361, startPoint y: 479, endPoint x: 1348, endPoint y: 495, distance: 20.1
click at [1360, 481] on div "Desk 6" at bounding box center [1402, 494] width 180 height 31
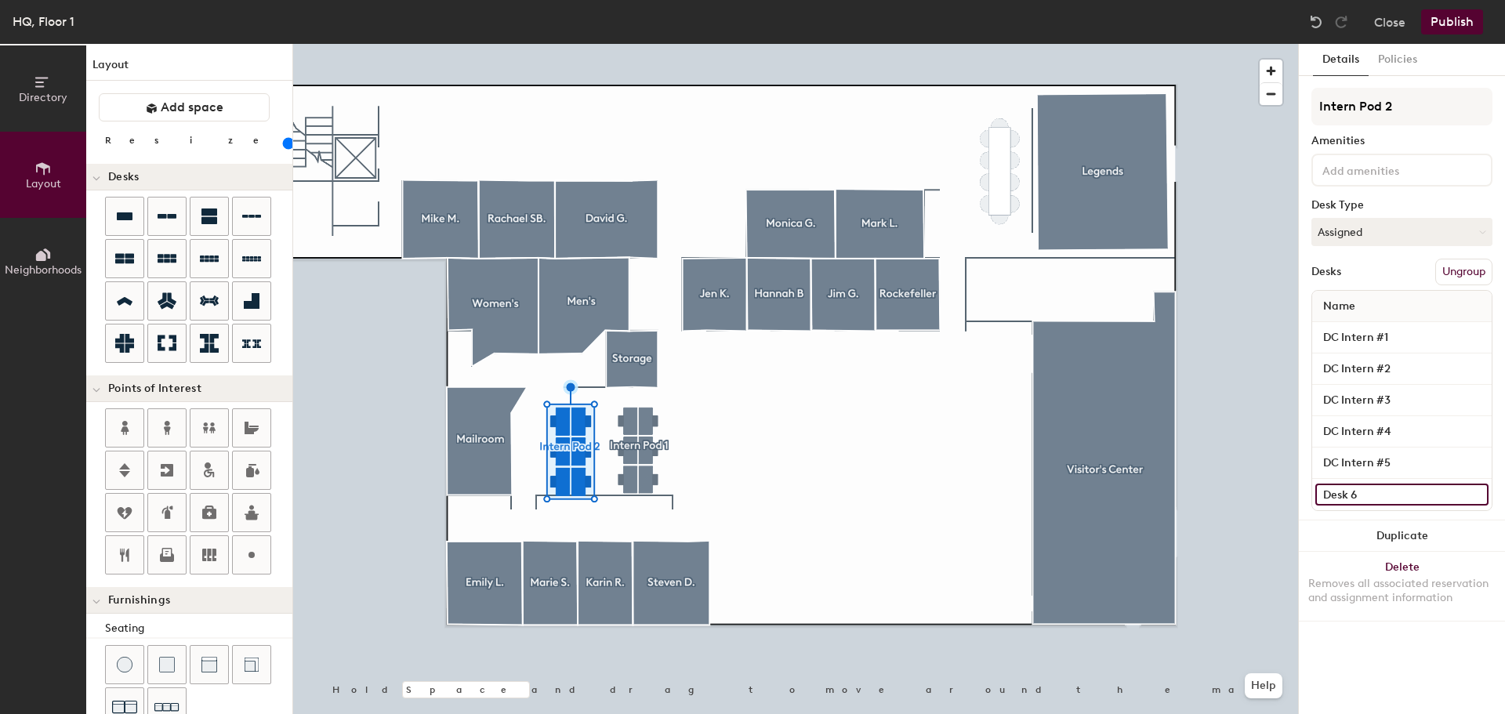
click at [1348, 496] on input "Desk 6" at bounding box center [1401, 495] width 173 height 22
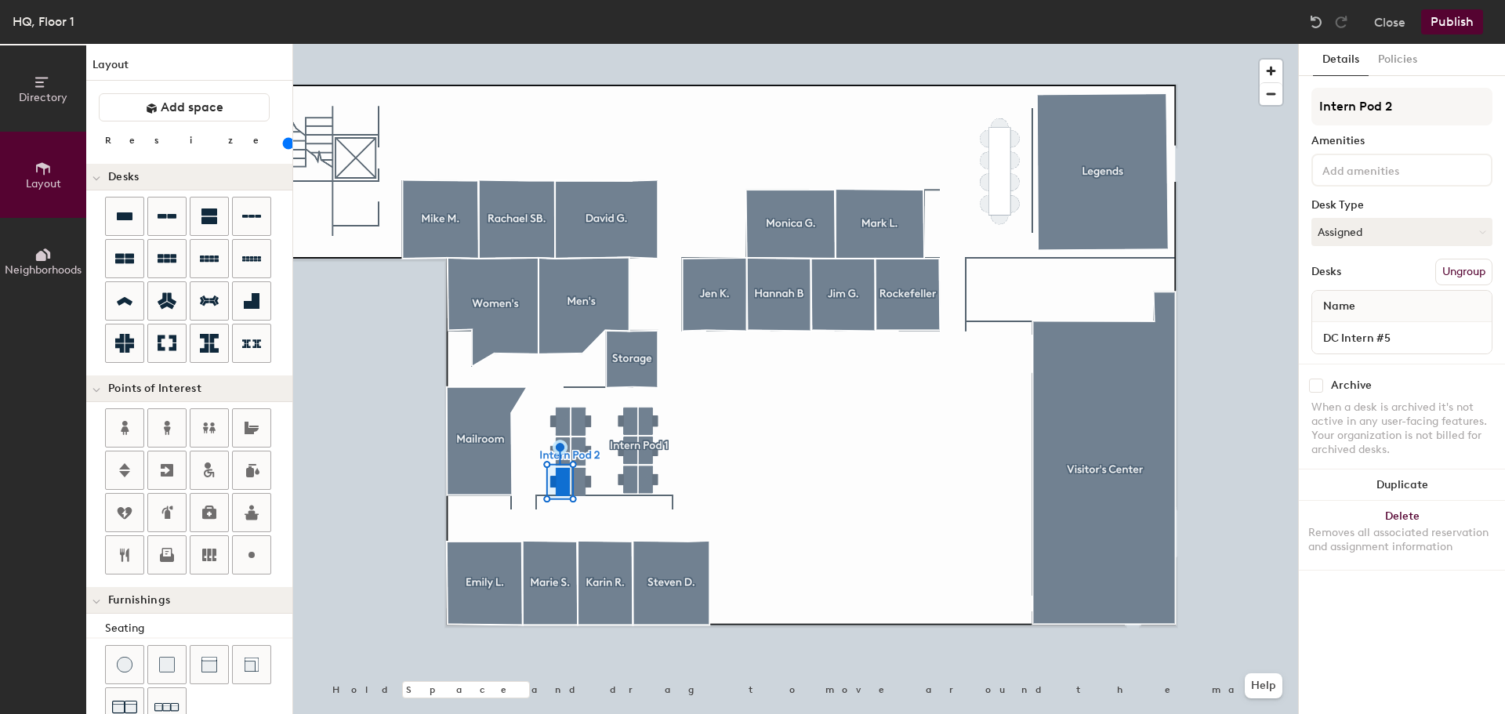
click at [561, 44] on div at bounding box center [795, 44] width 1005 height 0
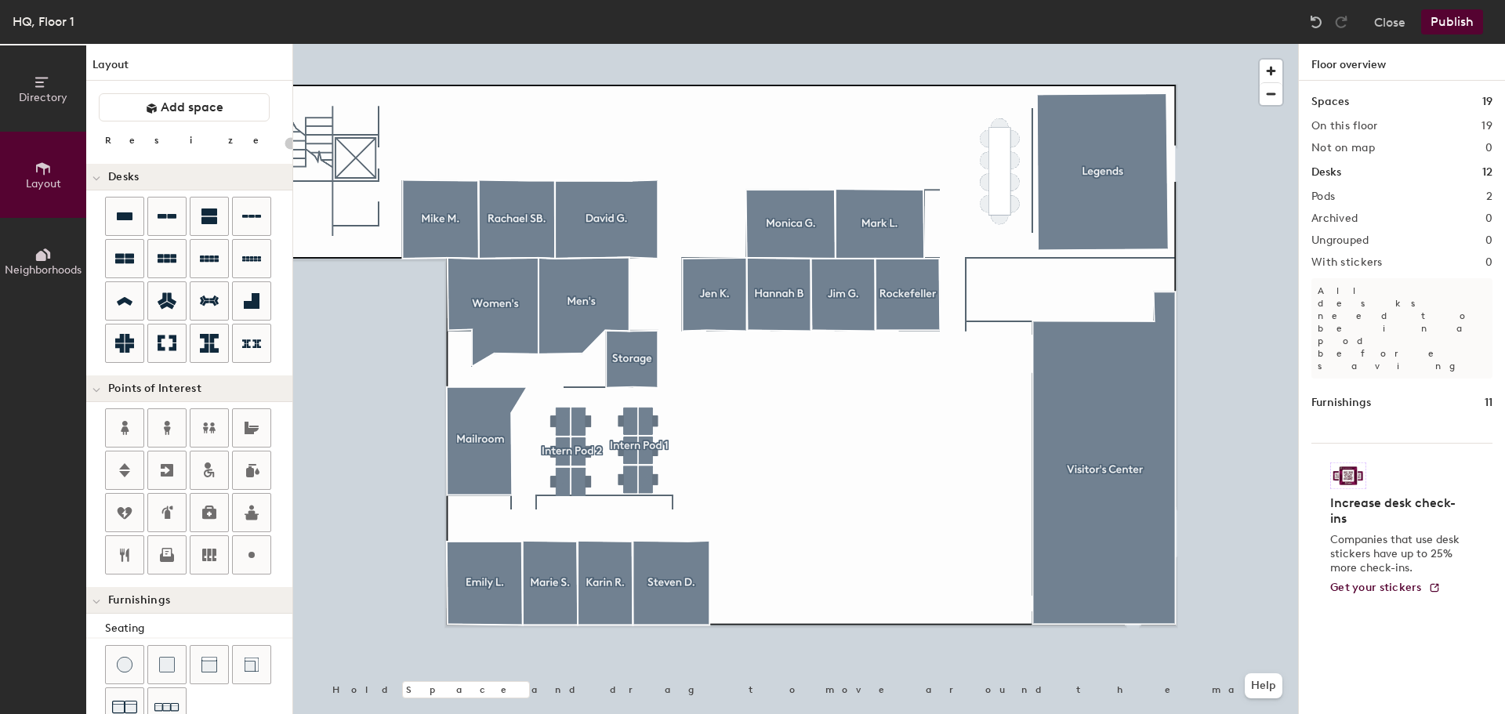
click at [1429, 21] on button "Publish" at bounding box center [1452, 21] width 62 height 25
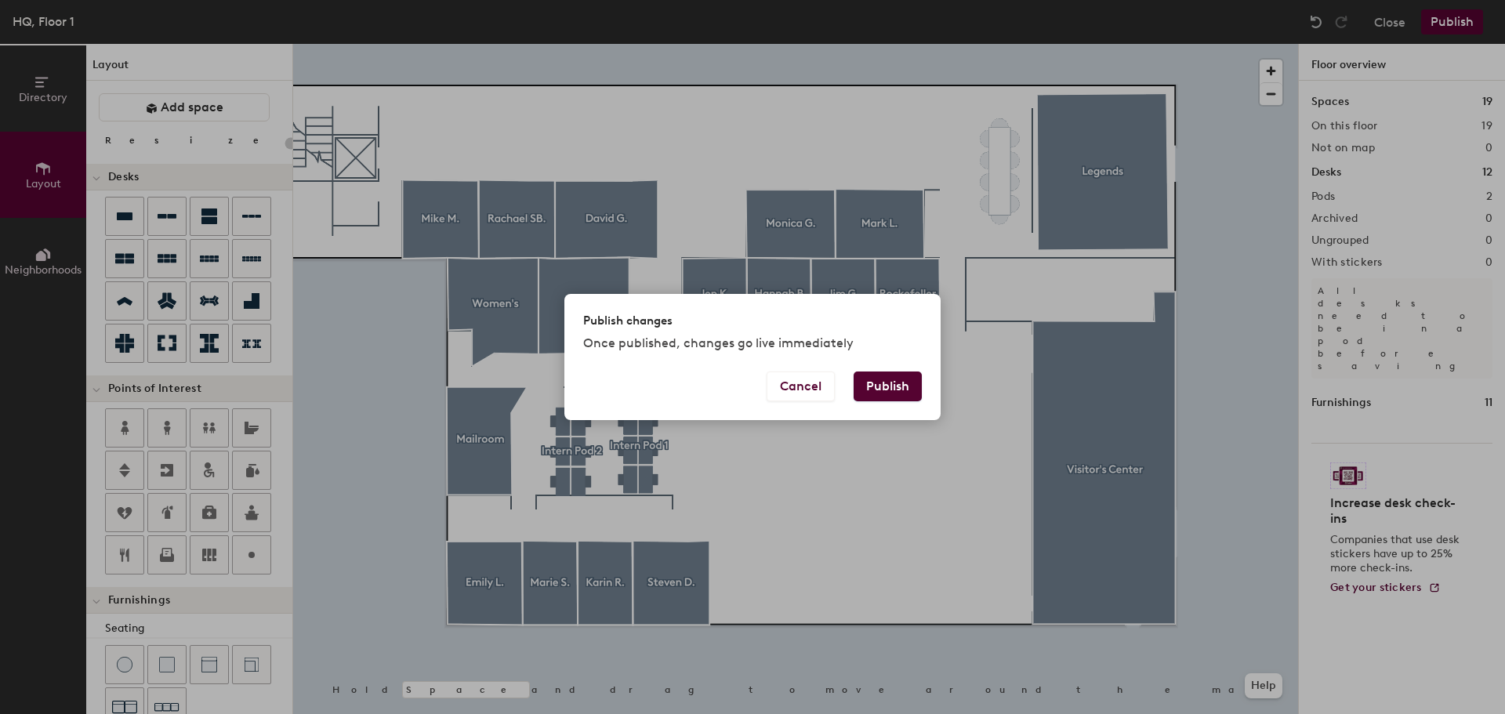
click at [873, 391] on button "Publish" at bounding box center [888, 387] width 68 height 30
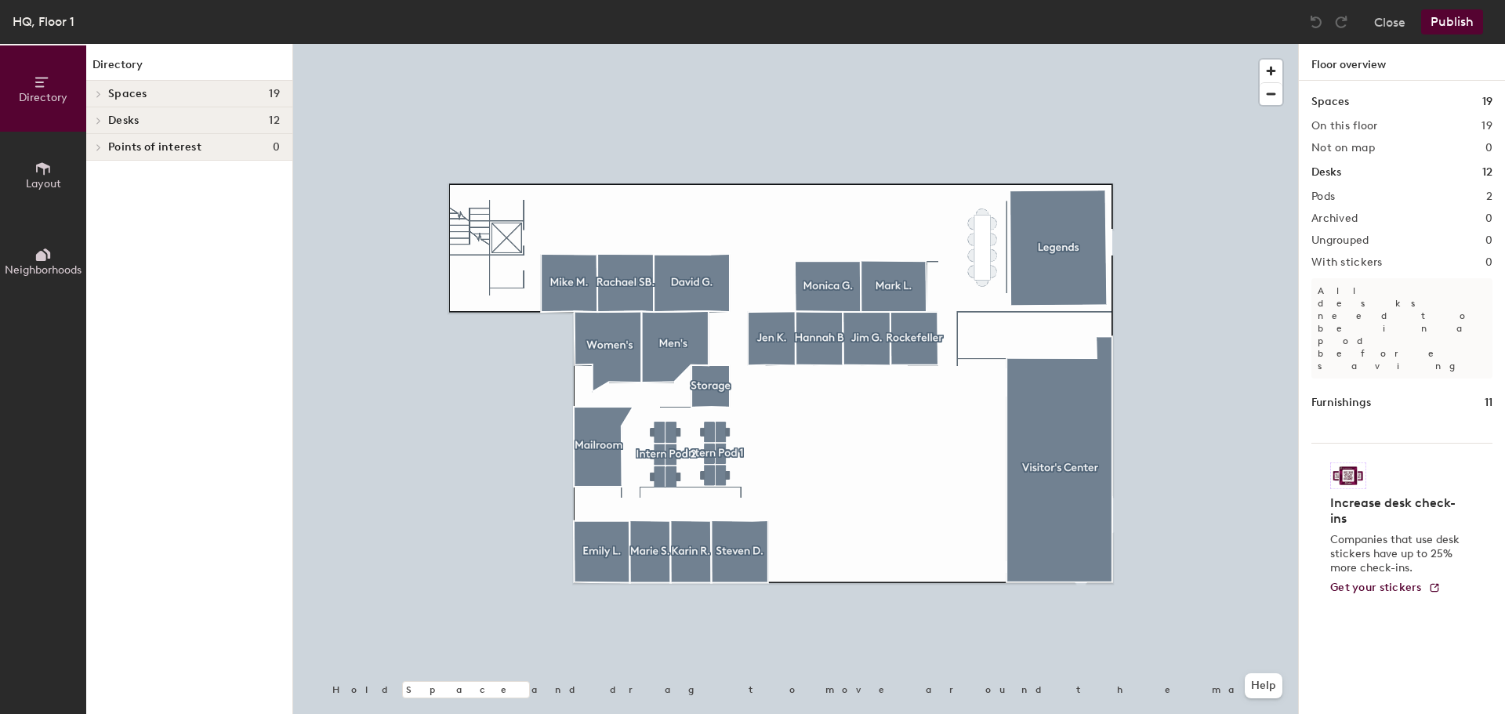
click at [1047, 44] on div at bounding box center [795, 44] width 1005 height 0
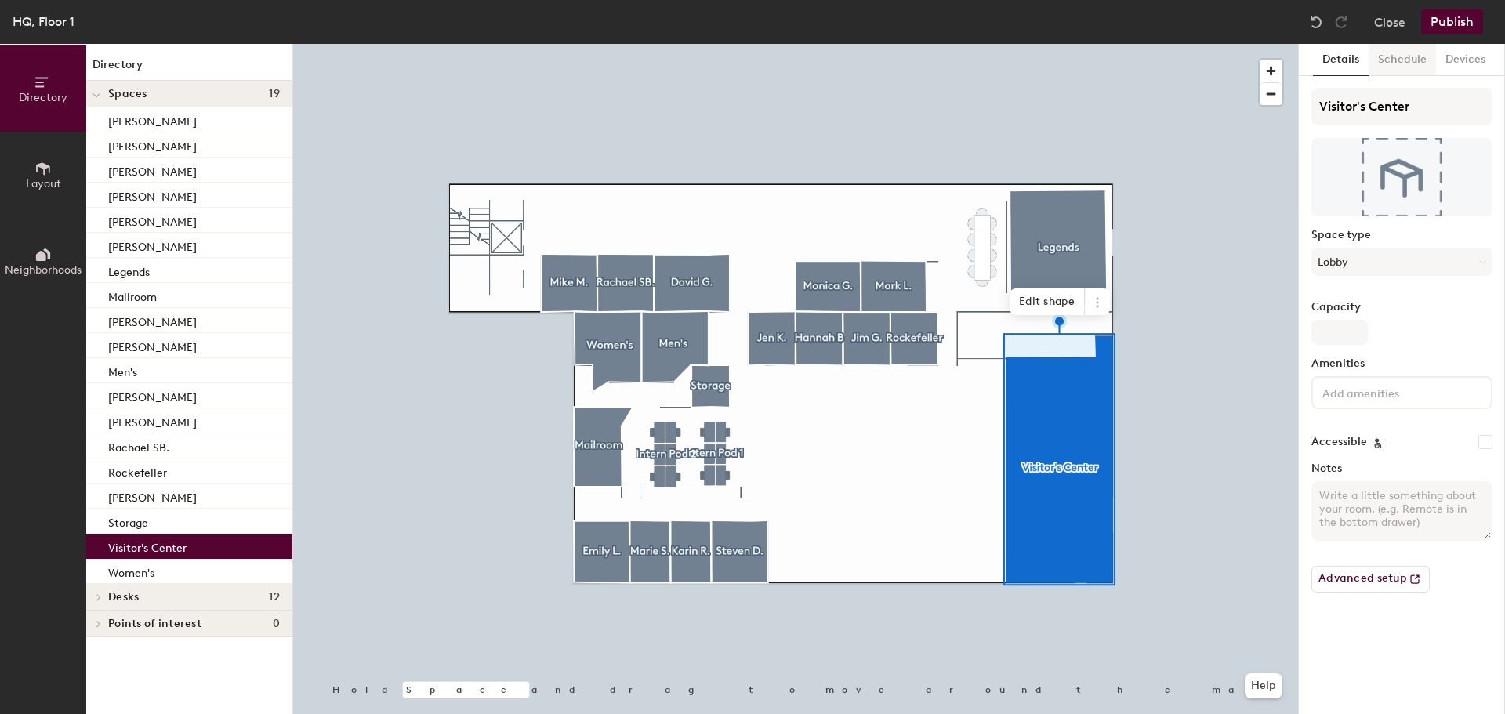
click at [1394, 64] on button "Schedule" at bounding box center [1402, 60] width 67 height 32
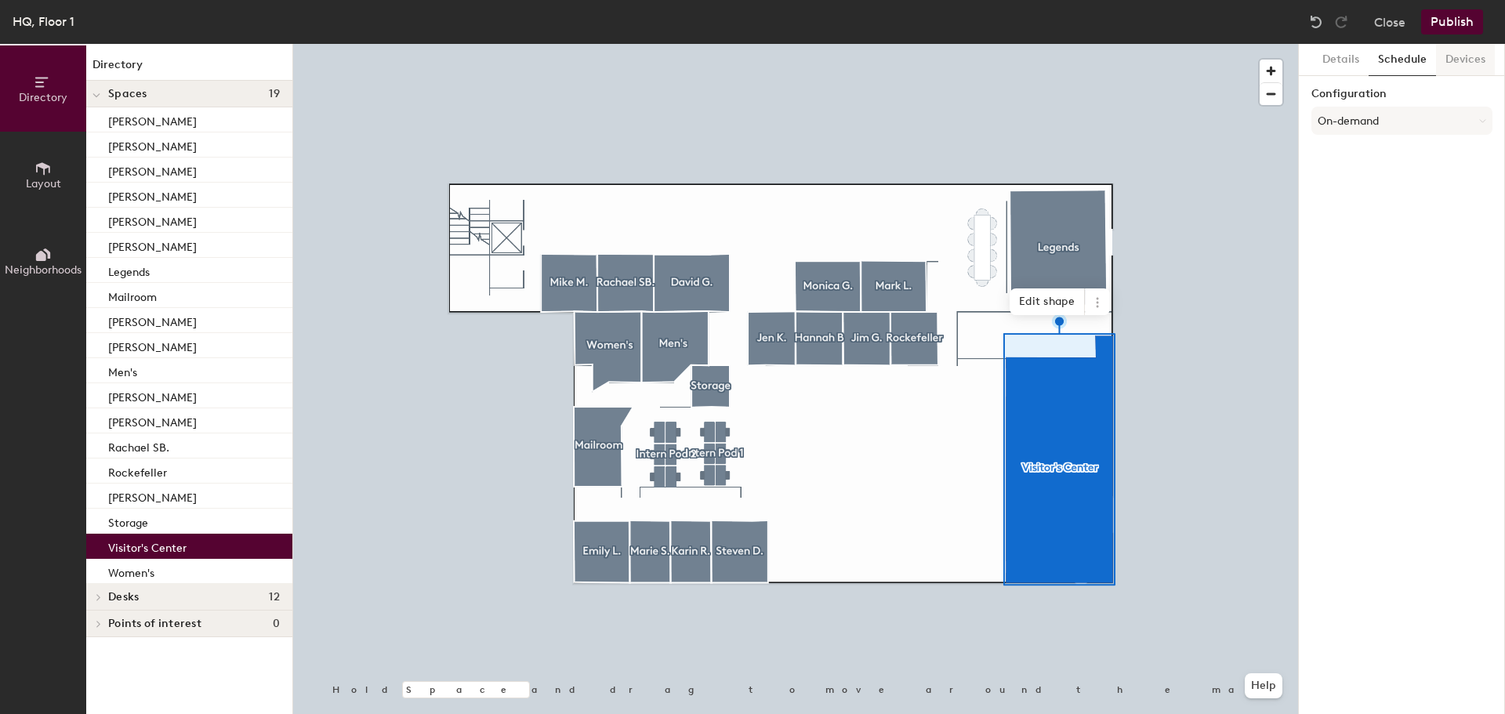
click at [1461, 64] on button "Devices" at bounding box center [1465, 60] width 59 height 32
click at [1363, 64] on button "Details" at bounding box center [1341, 60] width 56 height 32
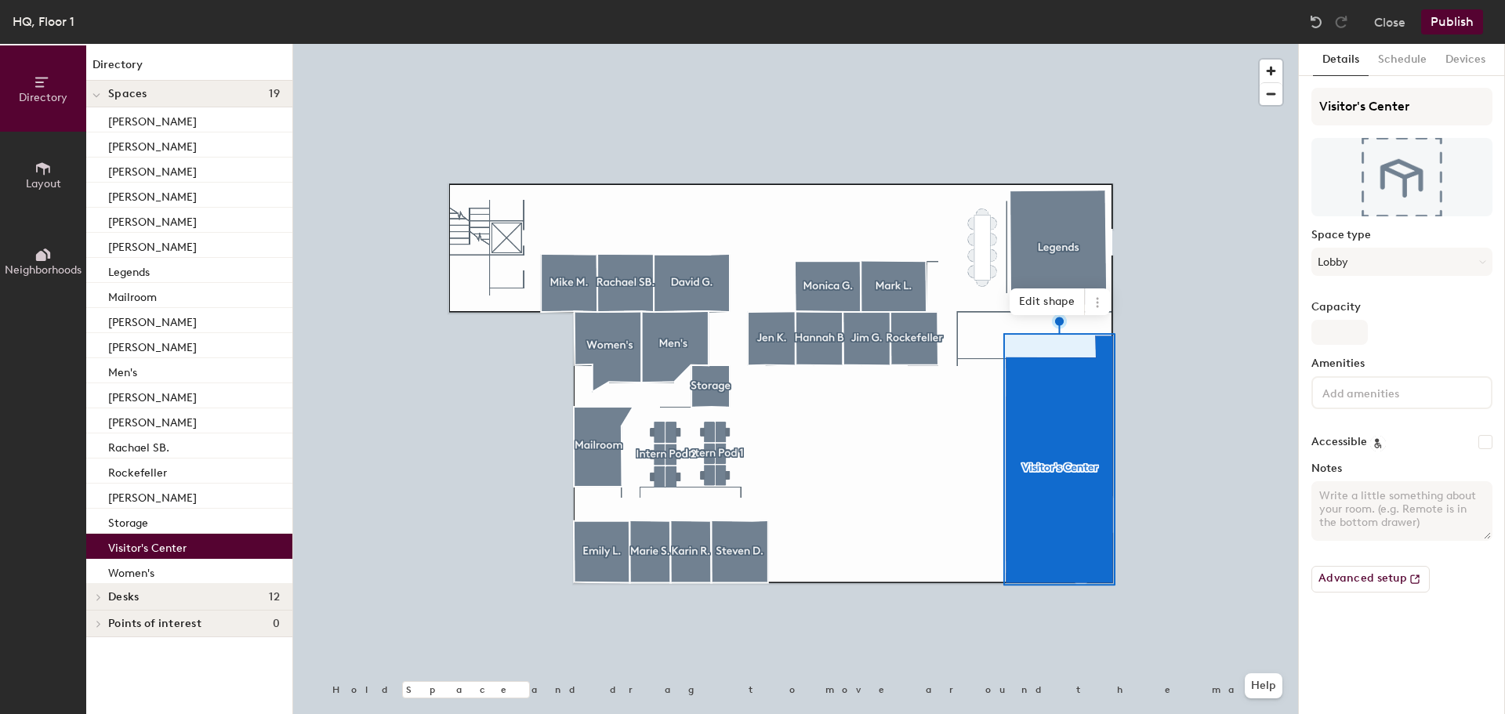
click at [18, 180] on button "Layout" at bounding box center [43, 175] width 86 height 86
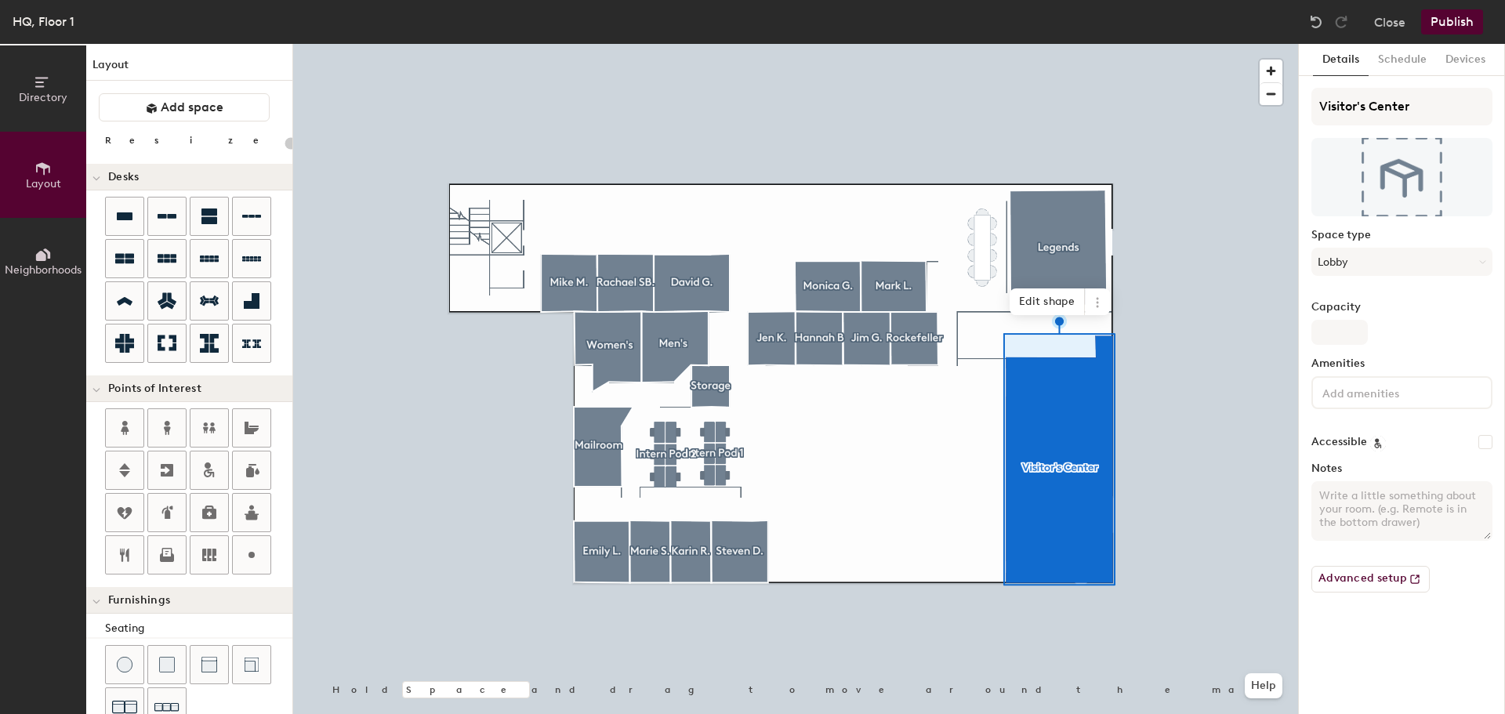
click at [51, 250] on icon at bounding box center [42, 254] width 17 height 17
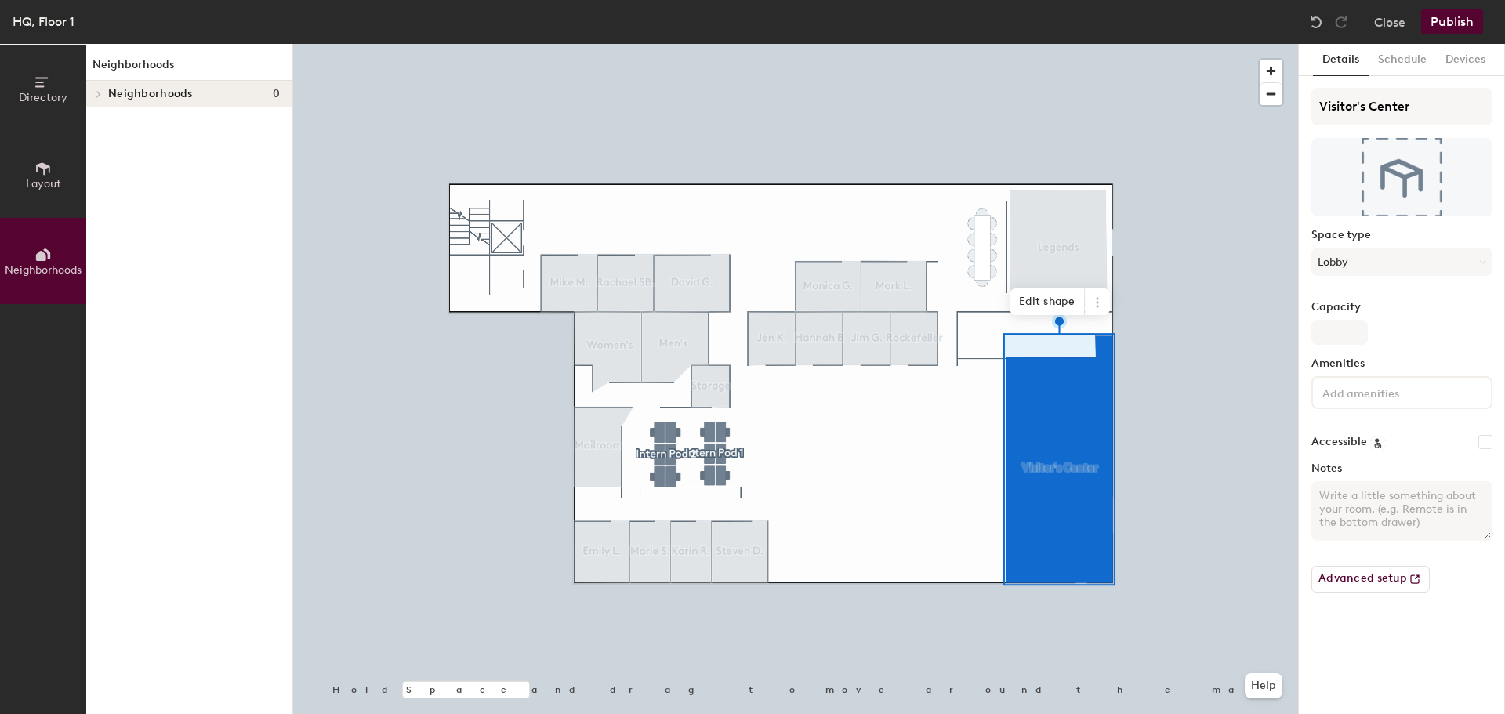
click at [42, 171] on icon at bounding box center [42, 168] width 17 height 17
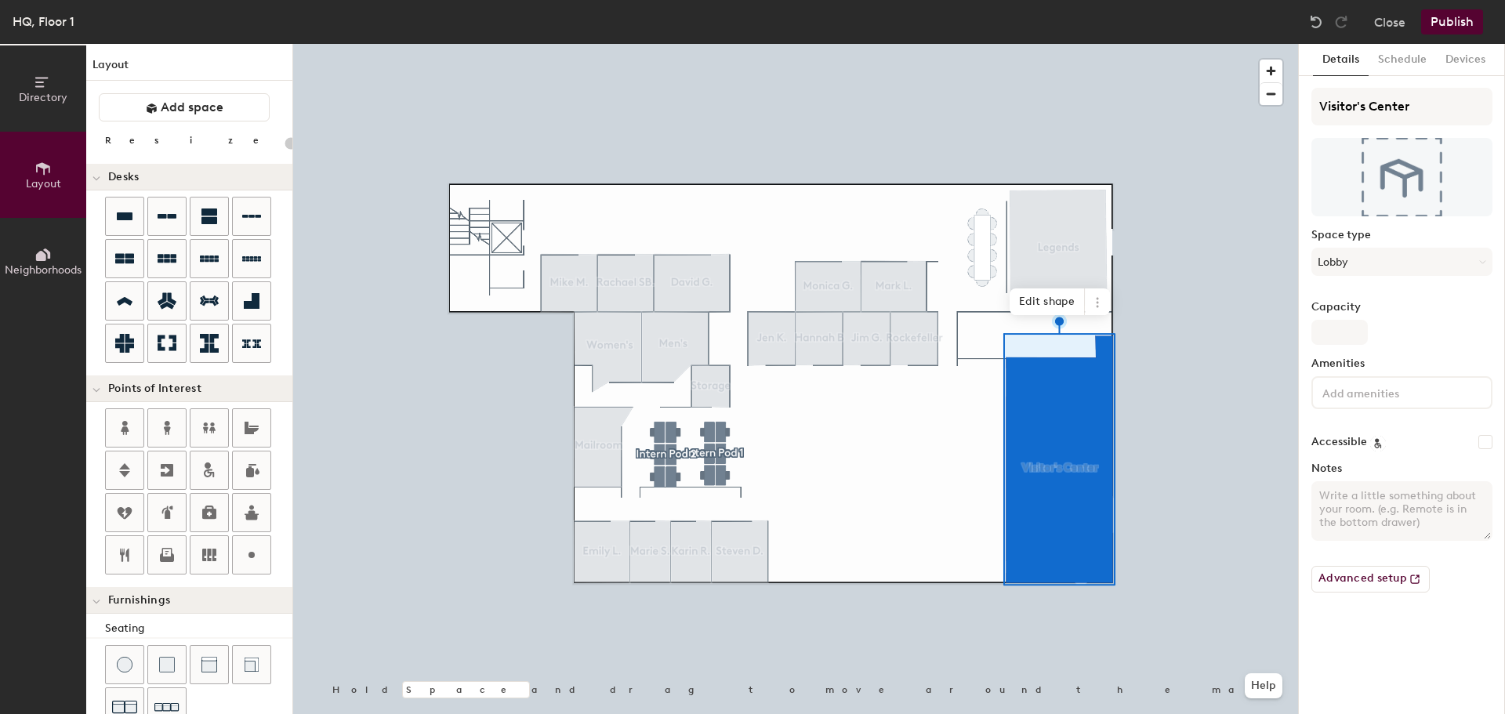
click at [35, 254] on icon at bounding box center [42, 254] width 17 height 17
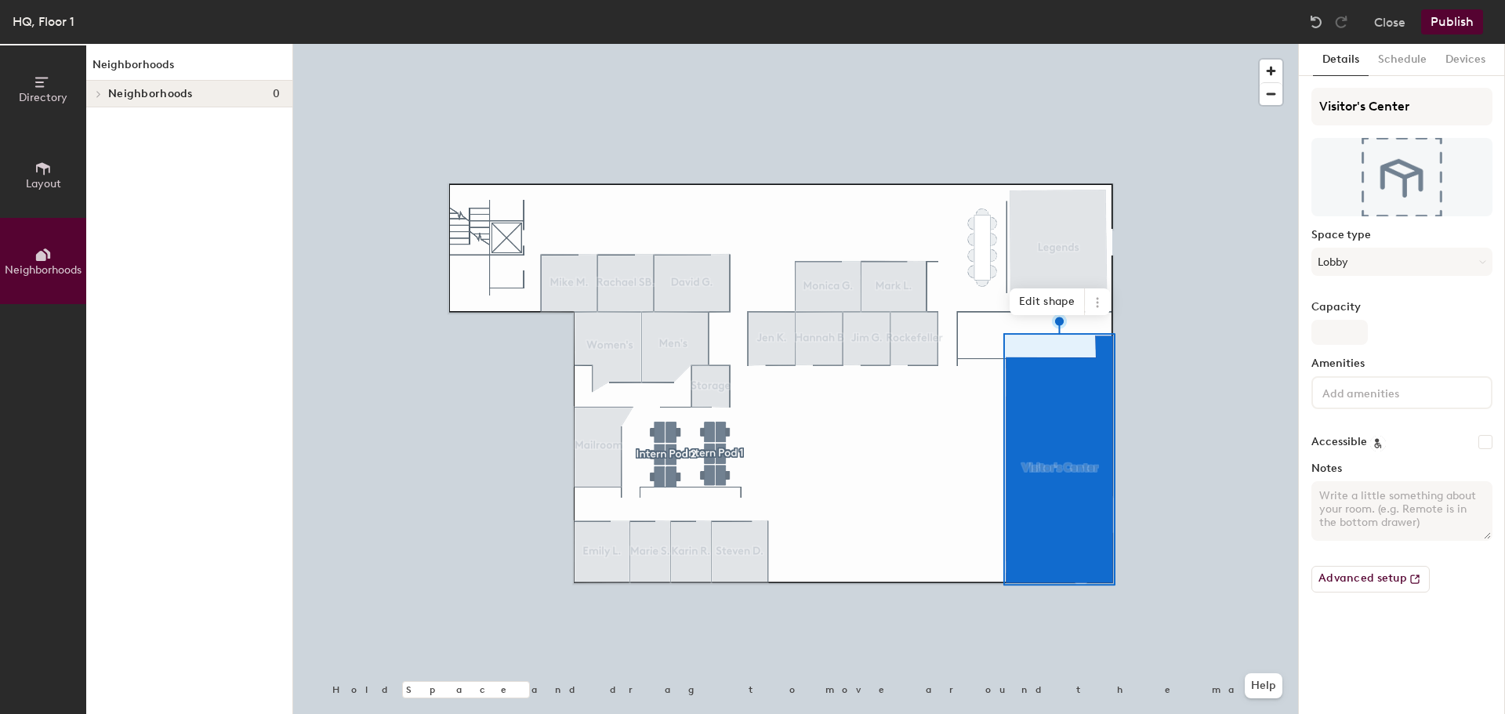
click at [35, 189] on span "Layout" at bounding box center [43, 183] width 35 height 13
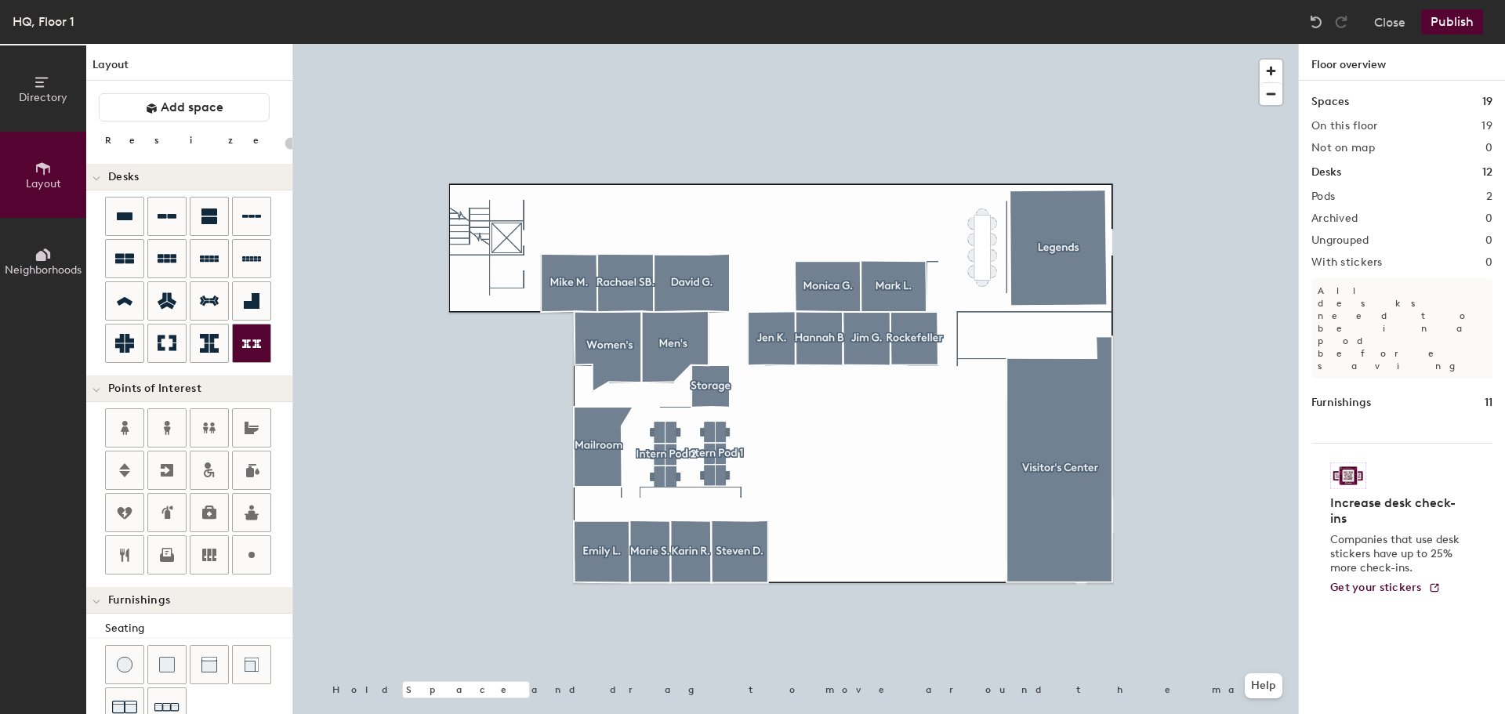
click at [1073, 44] on div at bounding box center [795, 44] width 1005 height 0
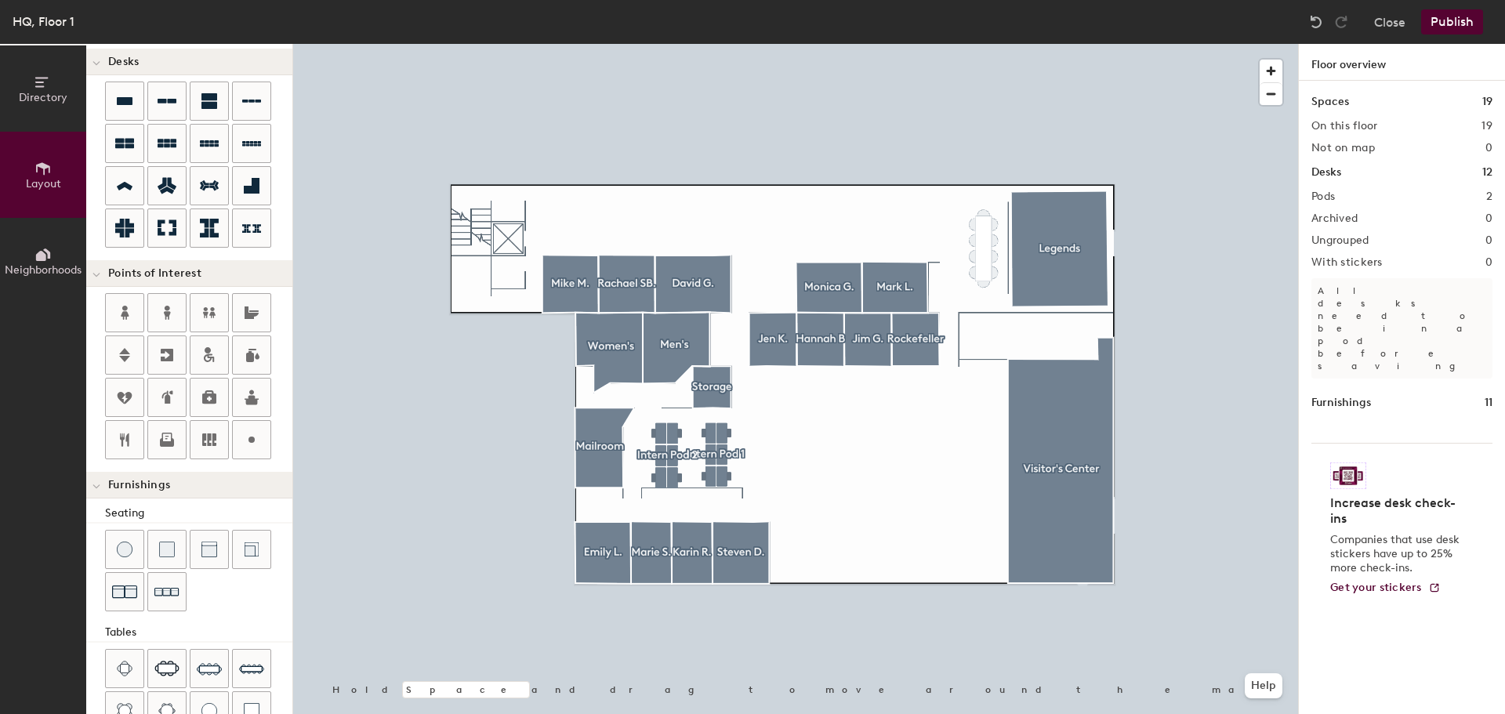
scroll to position [41, 0]
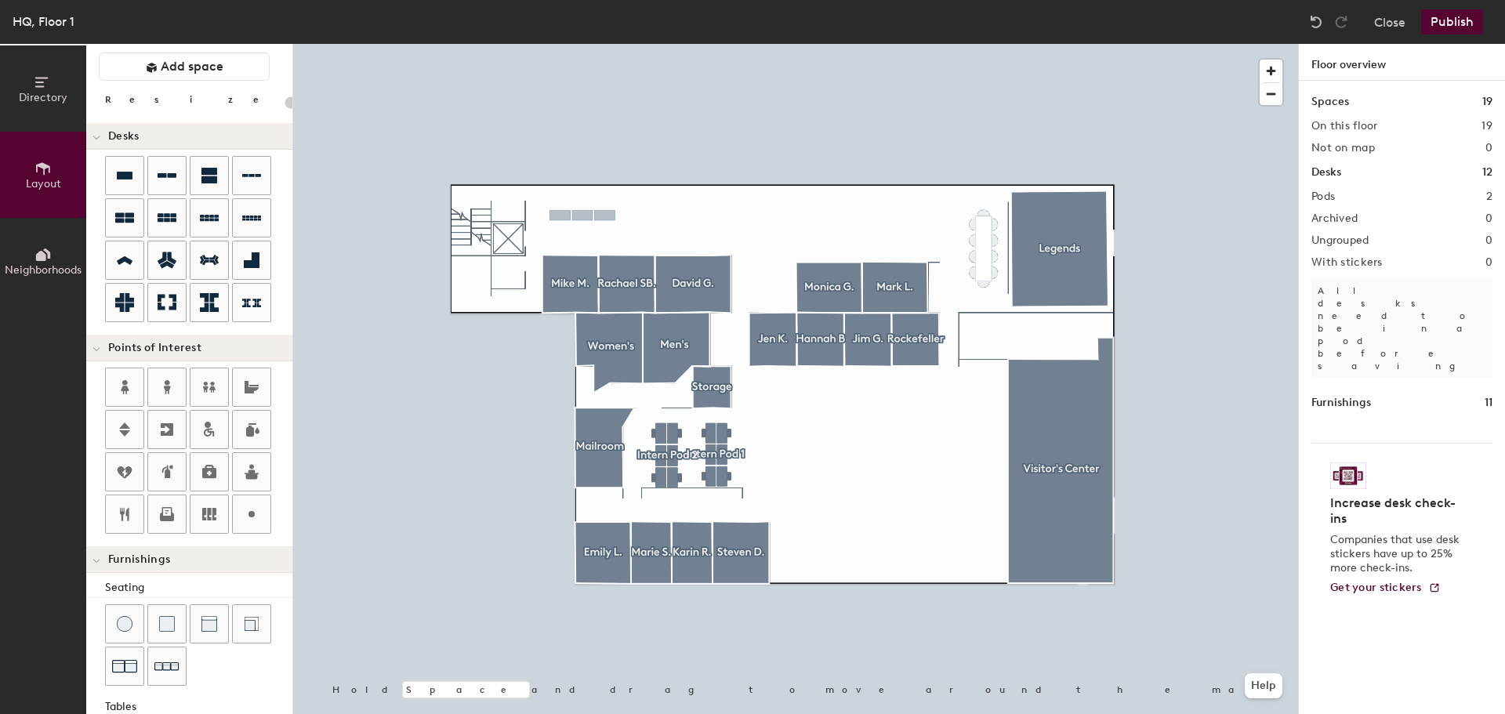
click at [583, 221] on div "Directory Layout Neighborhoods Layout Add space Resize Desks Points of Interest…" at bounding box center [752, 379] width 1505 height 670
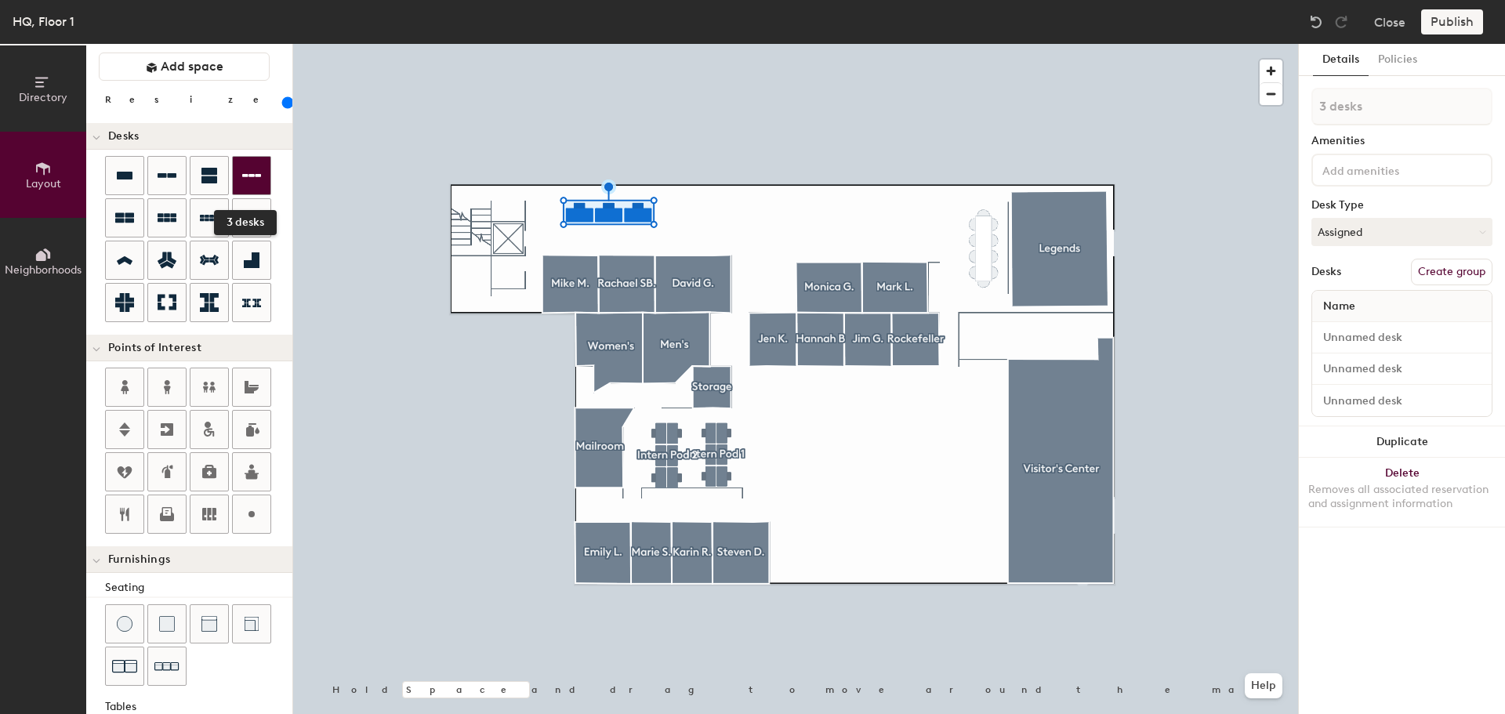
click at [251, 183] on icon at bounding box center [251, 175] width 19 height 19
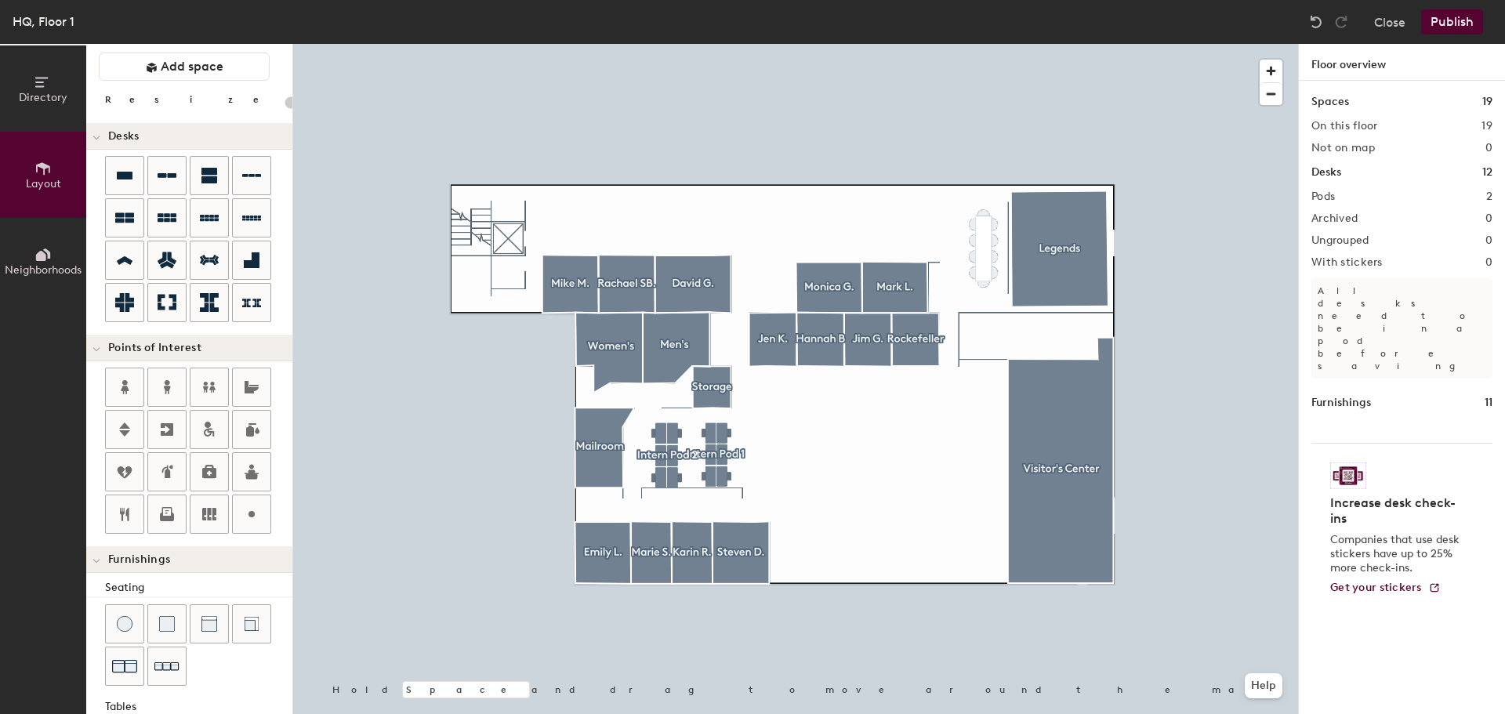
click at [602, 470] on div "Directory Layout Neighborhoods Layout Add space Resize Desks Points of Interest…" at bounding box center [752, 379] width 1505 height 670
type input "20"
click at [627, 508] on span "Done" at bounding box center [628, 505] width 46 height 27
click at [614, 505] on span "Edit" at bounding box center [608, 505] width 41 height 27
click at [652, 466] on input "Printer" at bounding box center [636, 469] width 50 height 22
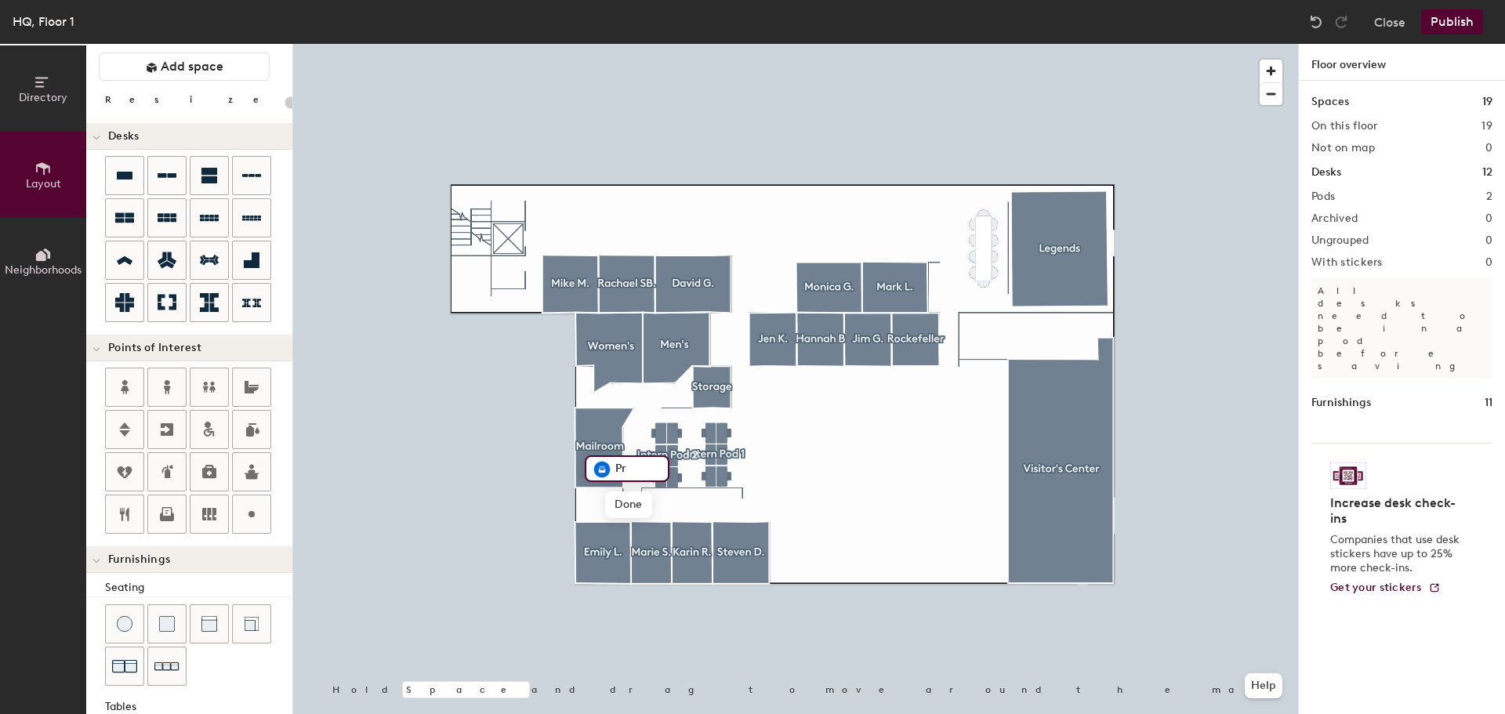
type input "P"
click at [631, 500] on span "Done" at bounding box center [628, 505] width 46 height 27
click at [619, 501] on span "Edit" at bounding box center [608, 505] width 41 height 27
click at [646, 474] on input "P" at bounding box center [636, 469] width 50 height 22
type input "Printer"
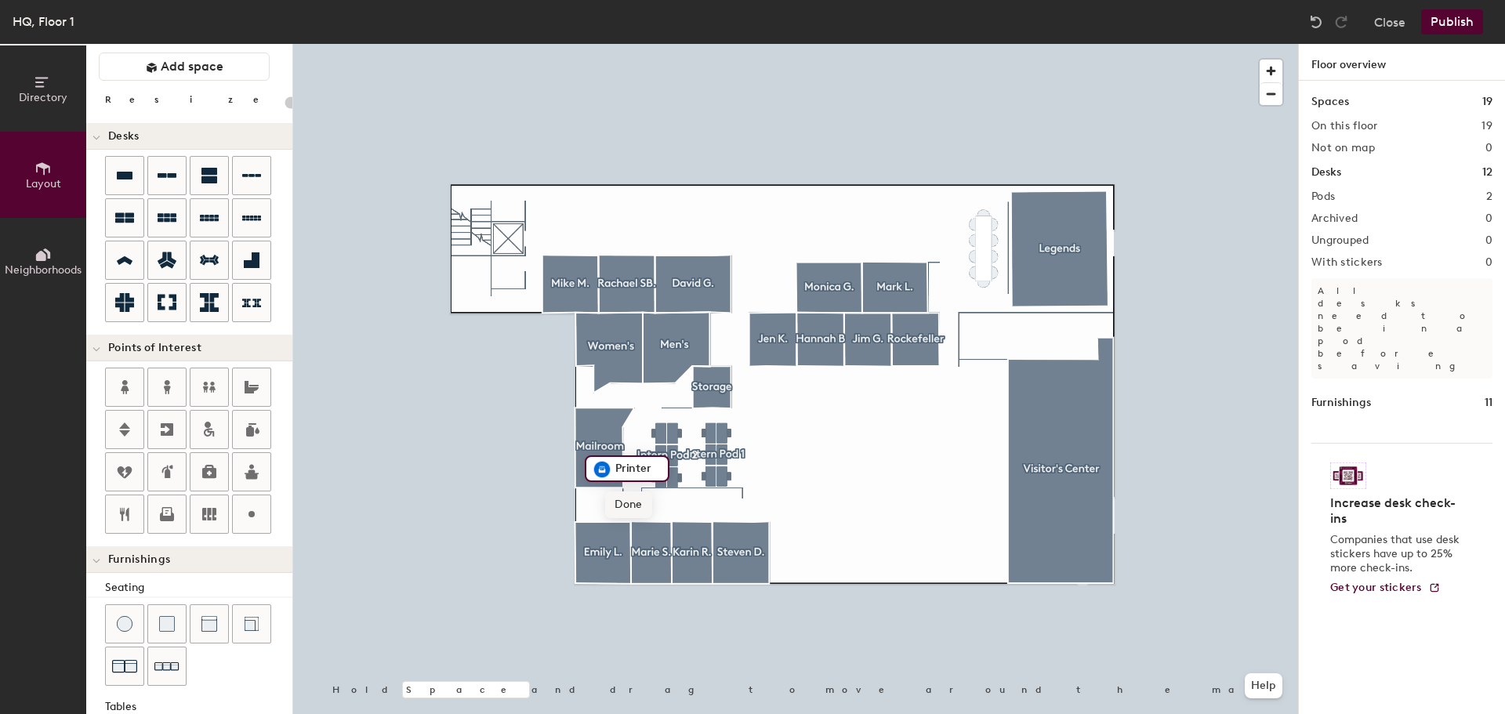
click at [630, 507] on span "Done" at bounding box center [628, 505] width 46 height 27
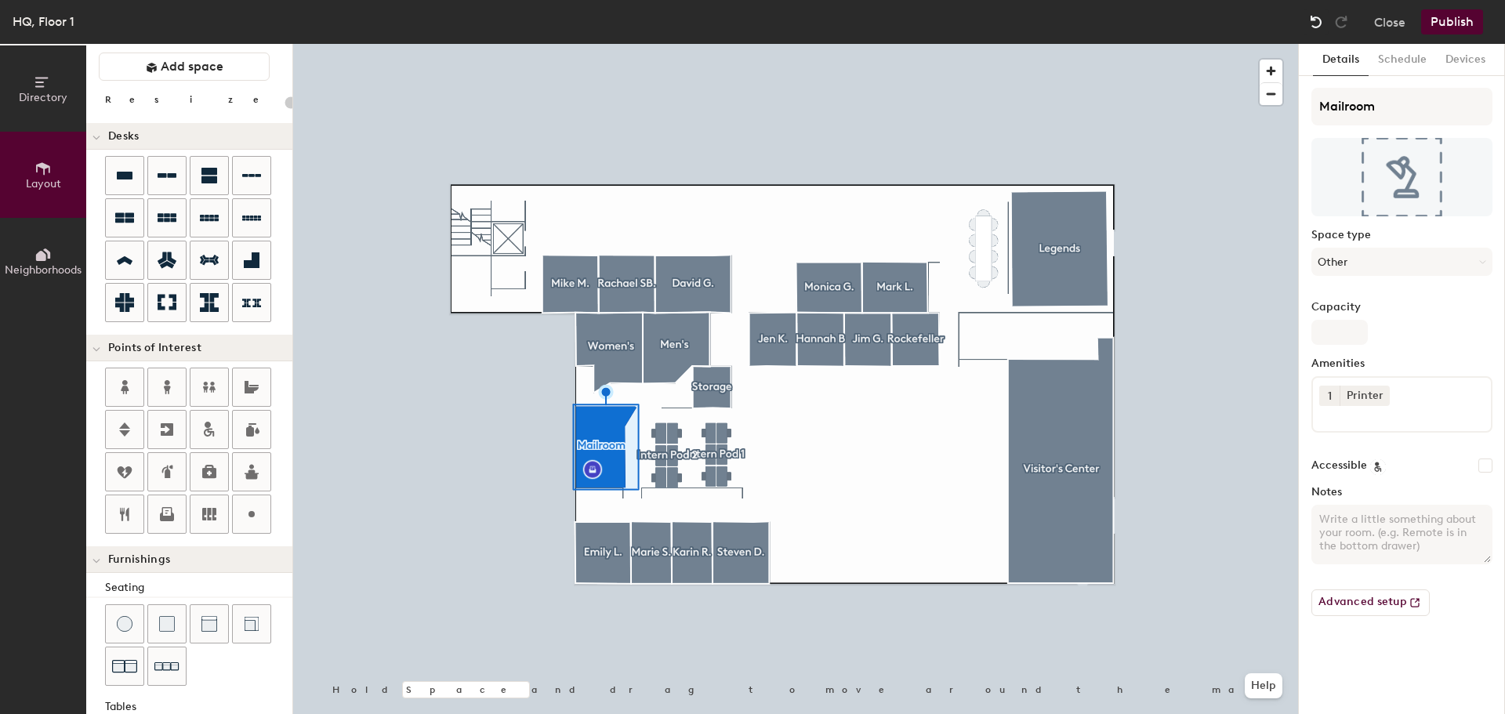
click at [1311, 25] on img at bounding box center [1316, 22] width 16 height 16
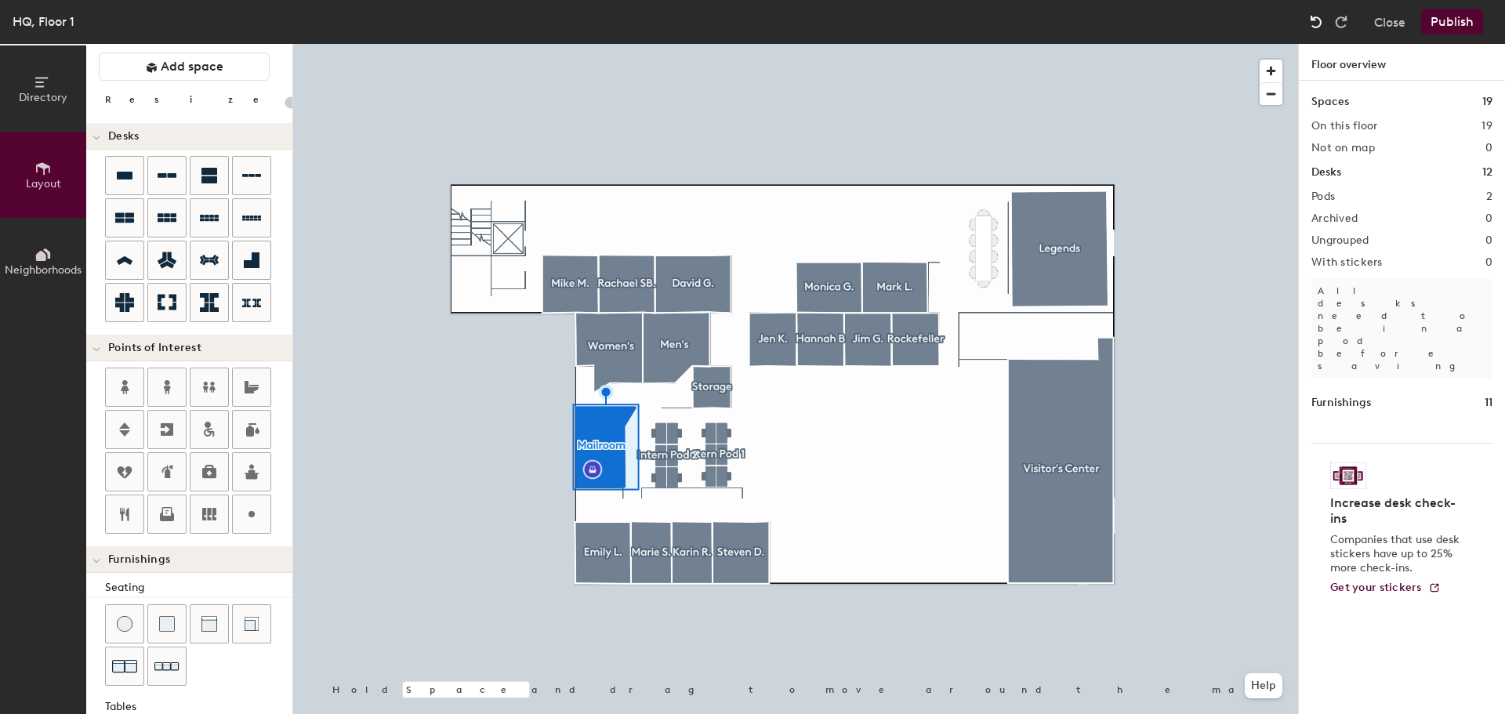
click at [1311, 25] on img at bounding box center [1316, 22] width 16 height 16
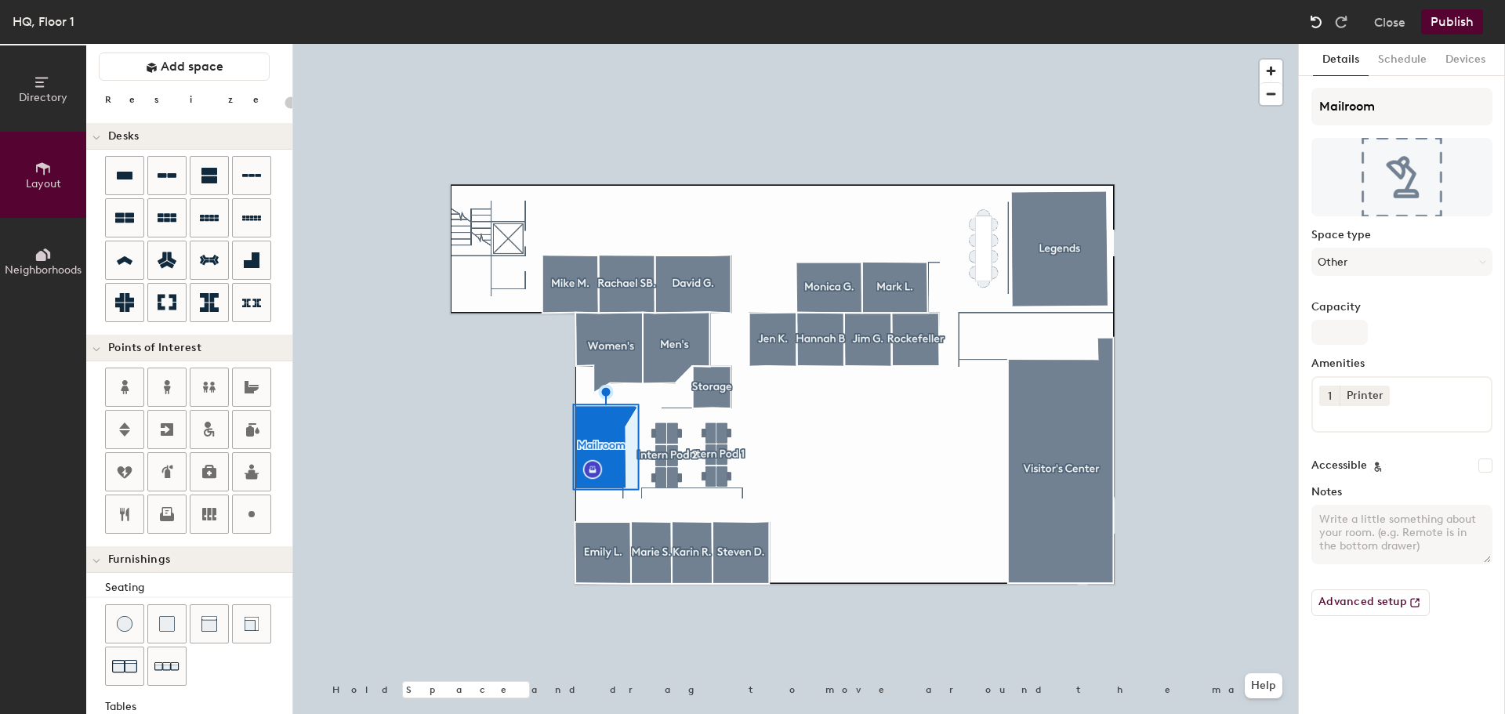
click at [1311, 25] on img at bounding box center [1316, 22] width 16 height 16
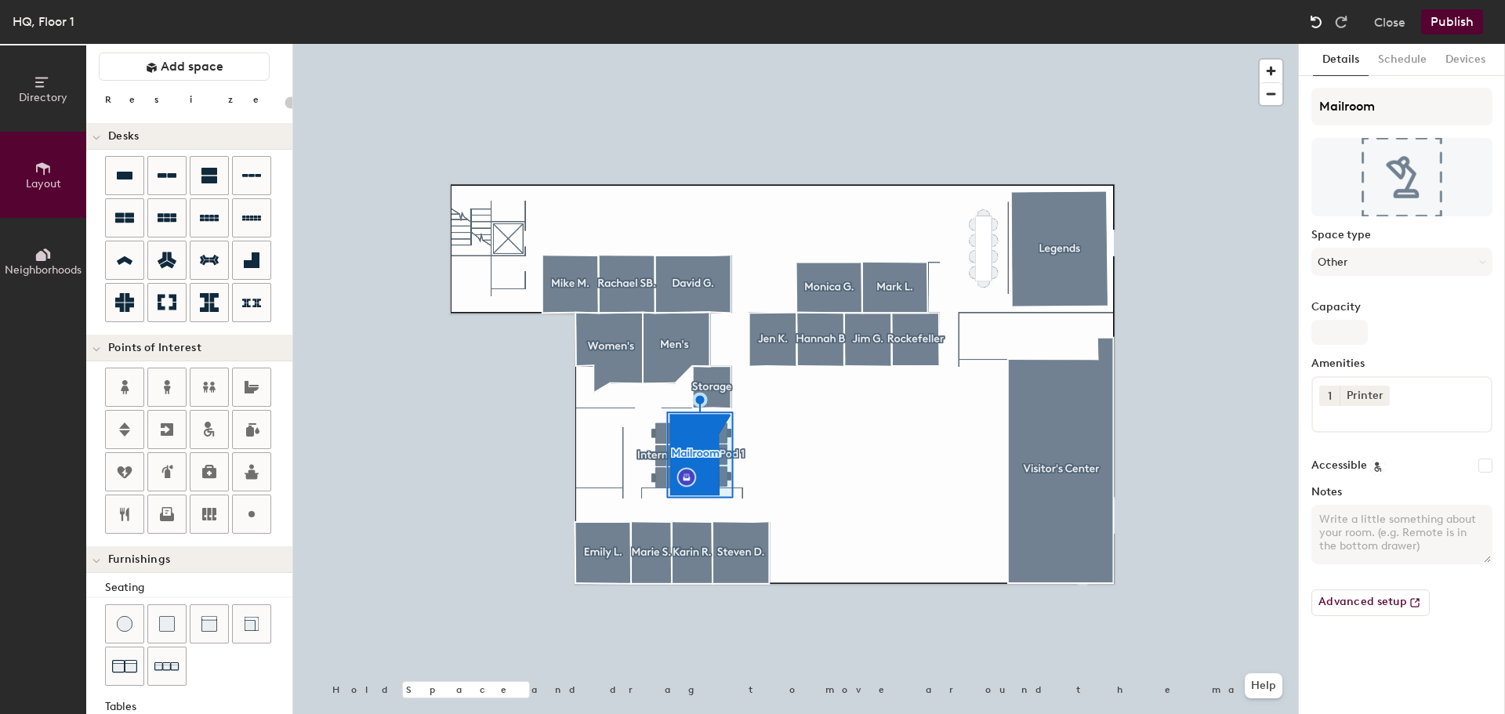
click at [1311, 25] on img at bounding box center [1316, 22] width 16 height 16
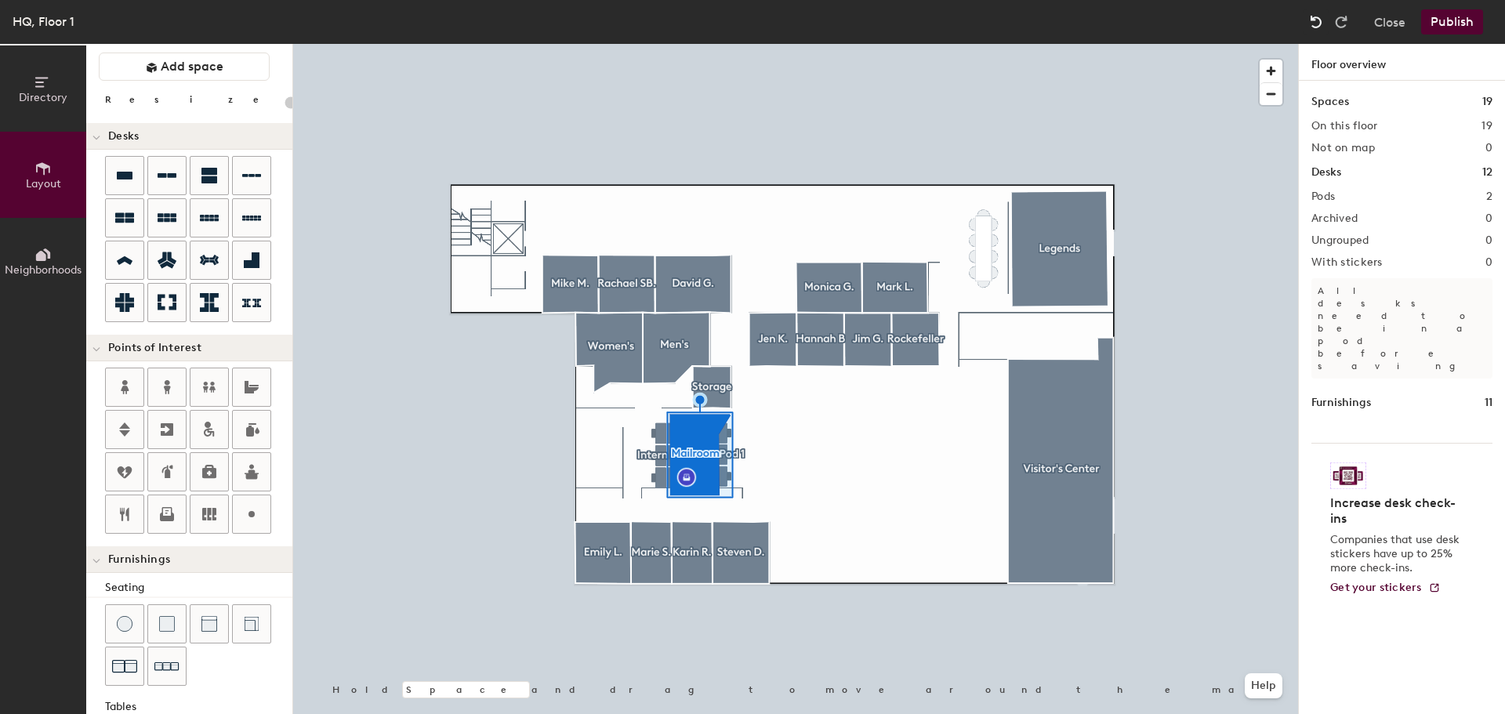
click at [1311, 25] on img at bounding box center [1316, 22] width 16 height 16
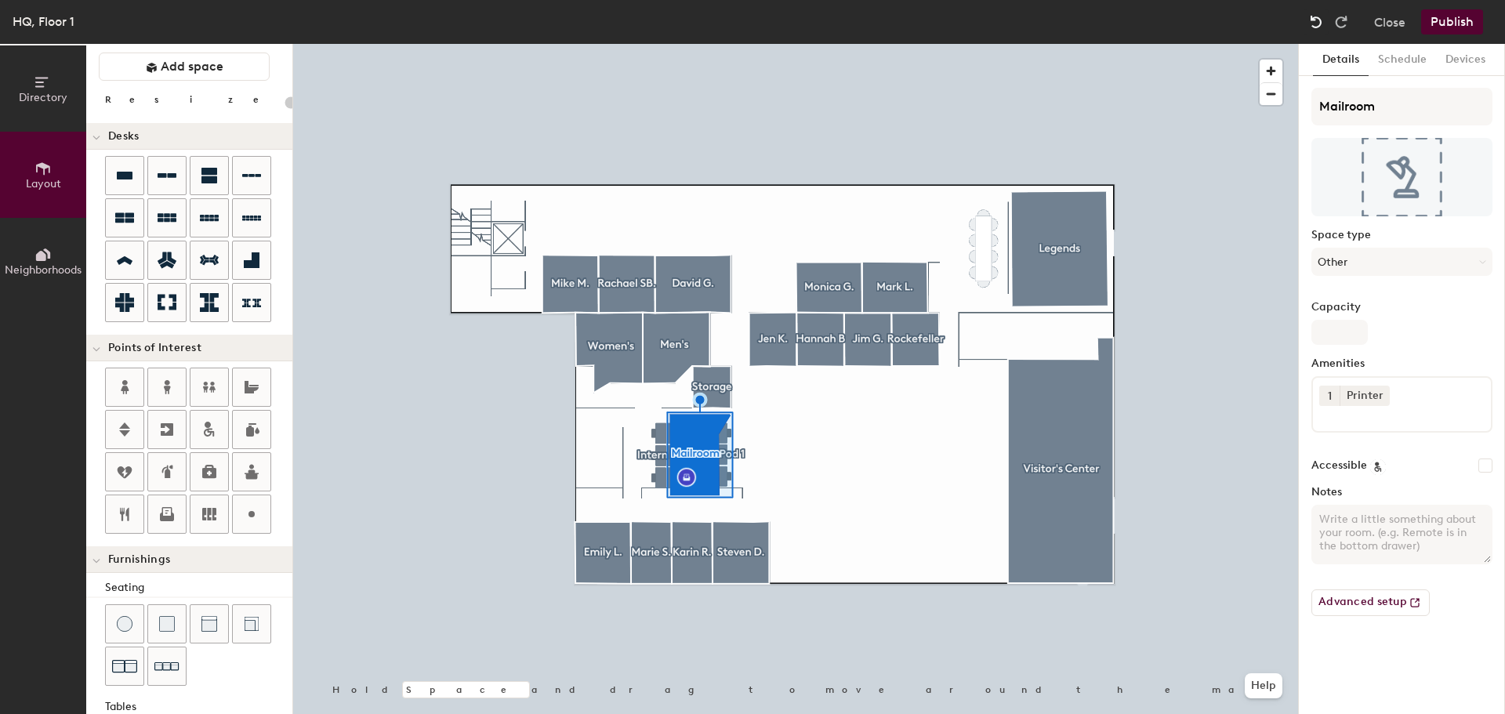
click at [1311, 25] on img at bounding box center [1316, 22] width 16 height 16
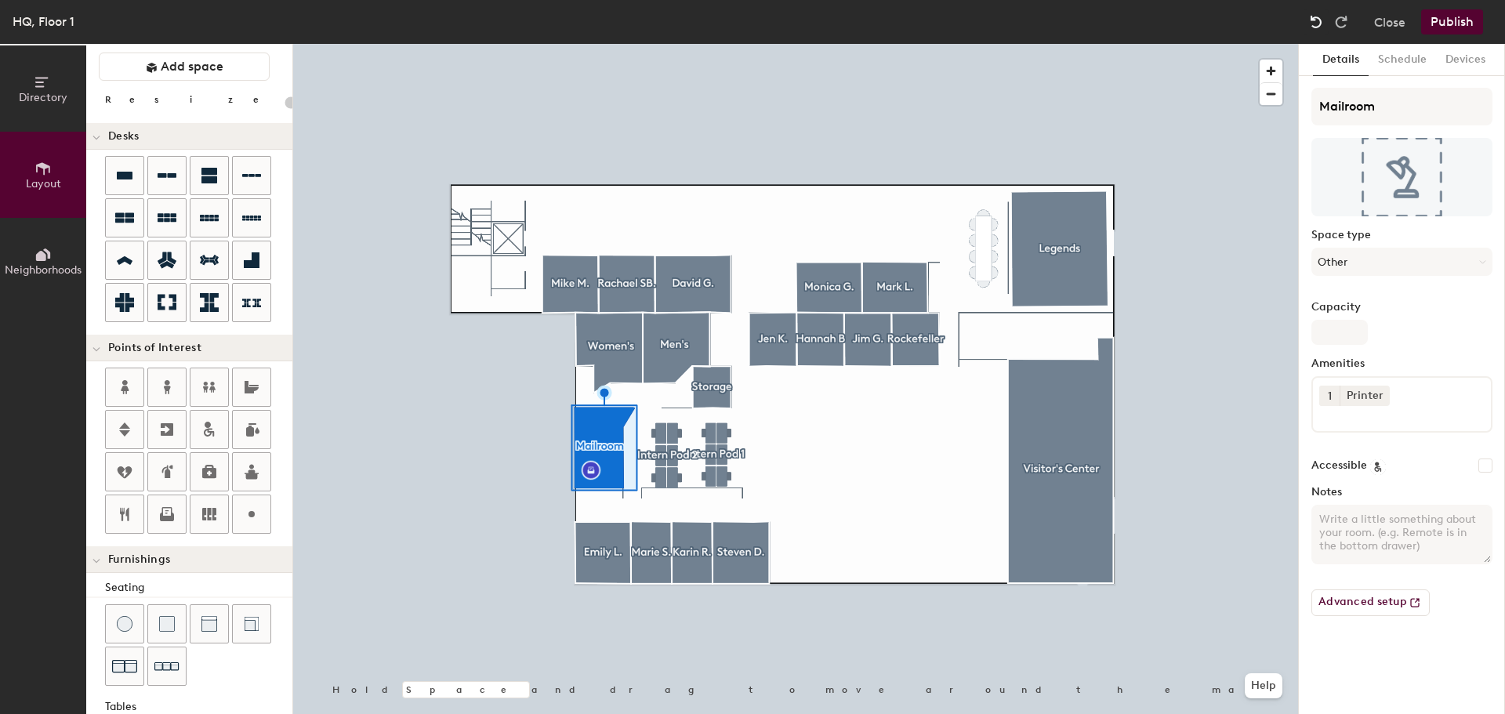
click at [1311, 25] on img at bounding box center [1316, 22] width 16 height 16
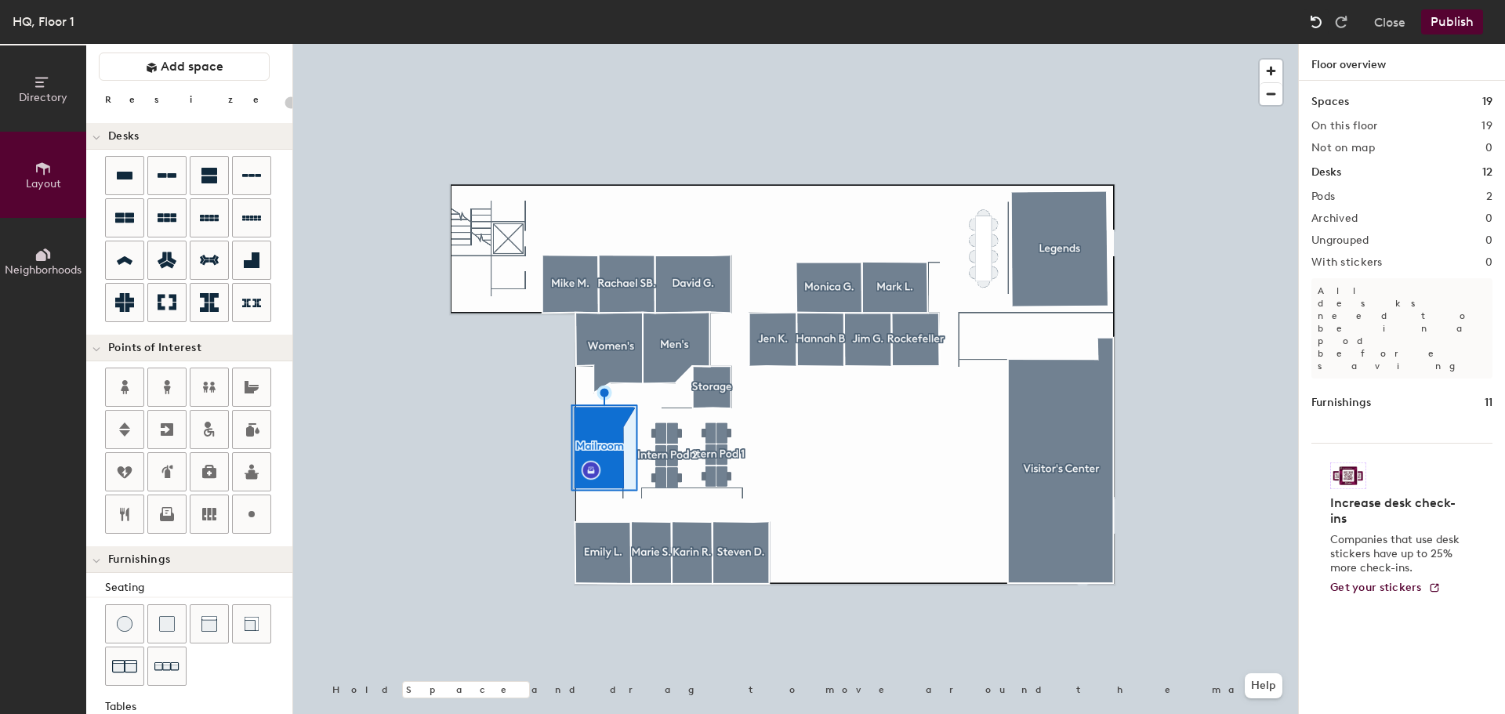
click at [1311, 25] on img at bounding box center [1316, 22] width 16 height 16
click at [1333, 17] on div at bounding box center [1341, 21] width 25 height 25
click at [626, 396] on div "Directory Layout Neighborhoods Layout Add space Resize Desks Points of Interest…" at bounding box center [752, 379] width 1505 height 670
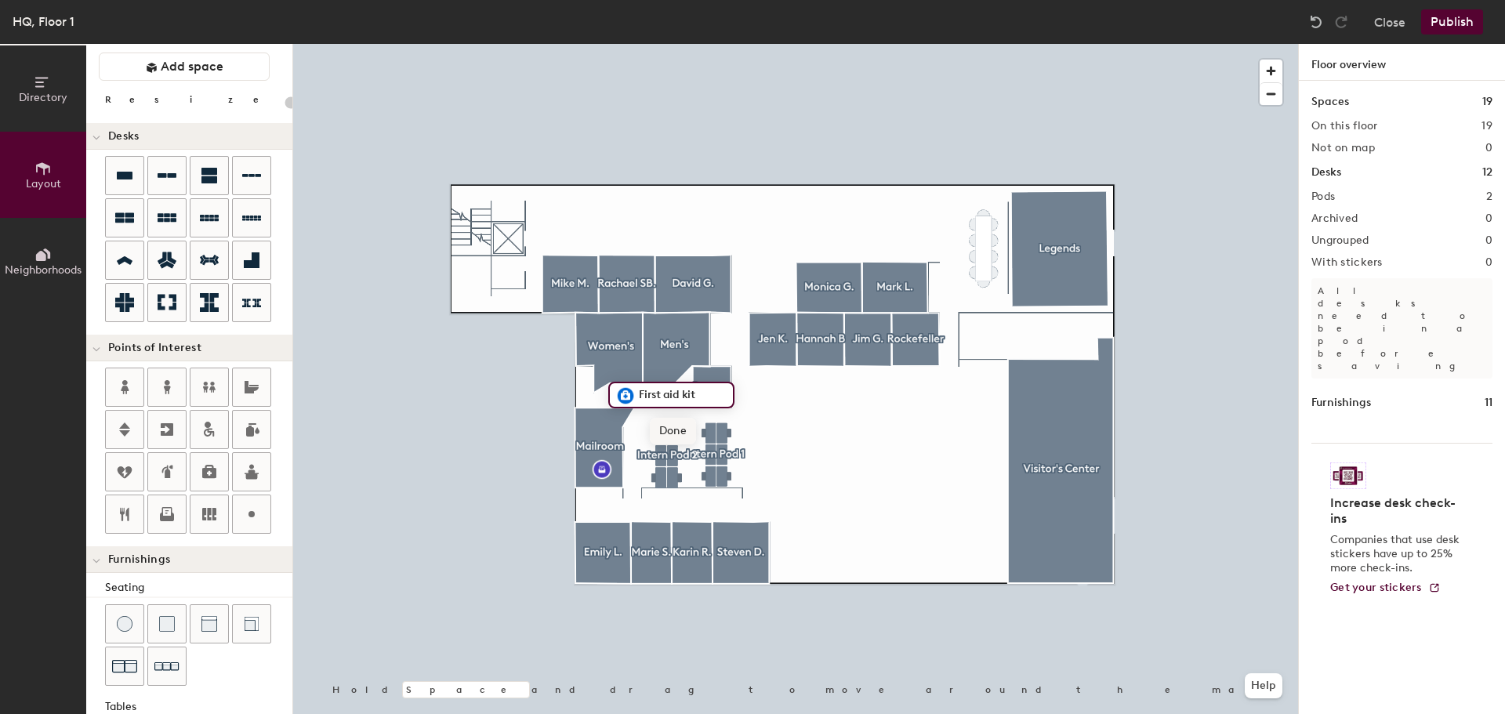
click at [665, 437] on span "Done" at bounding box center [673, 431] width 46 height 27
click at [511, 241] on div "Directory Layout Neighborhoods Layout Add space Resize Desks Points of Interest…" at bounding box center [752, 379] width 1505 height 670
click at [532, 278] on span "Done" at bounding box center [540, 276] width 46 height 27
click at [125, 181] on icon at bounding box center [124, 175] width 19 height 19
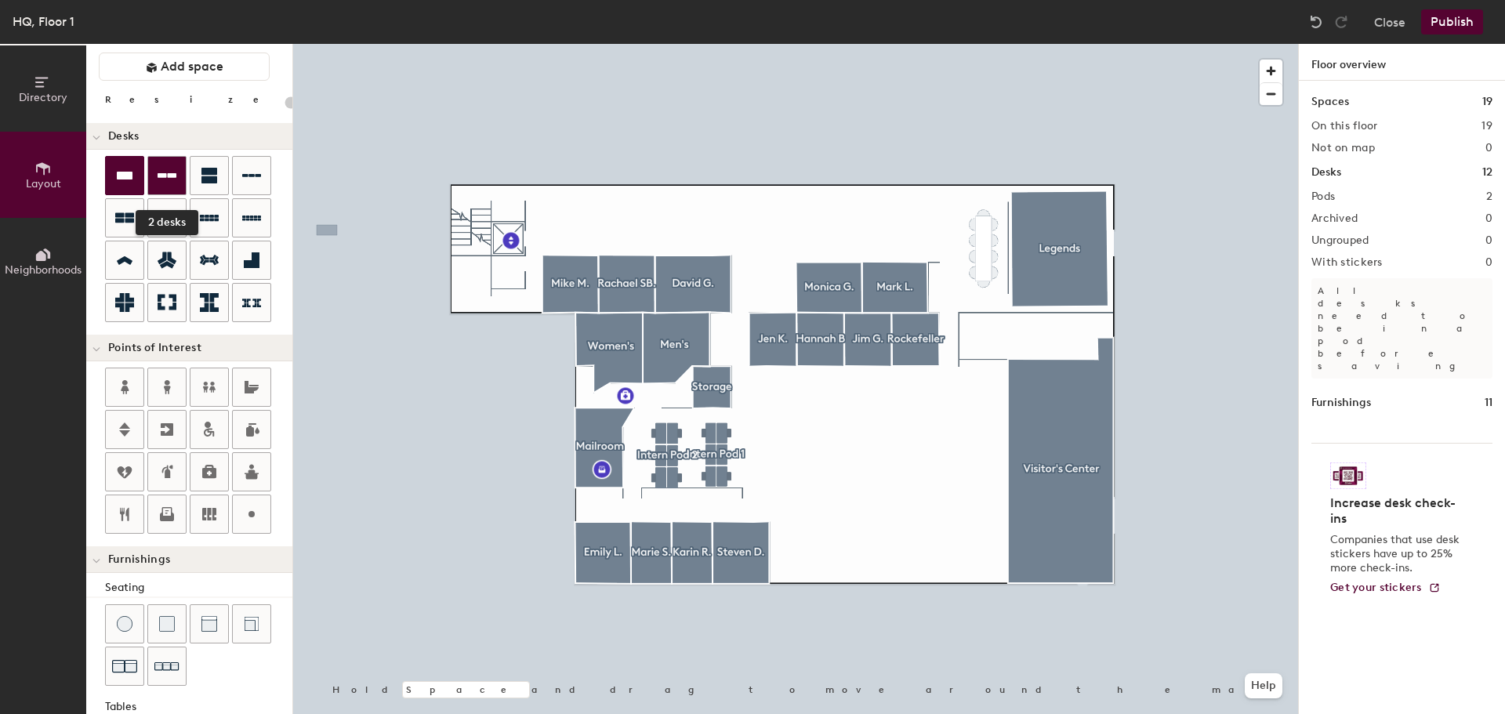
click at [173, 176] on icon at bounding box center [167, 175] width 19 height 5
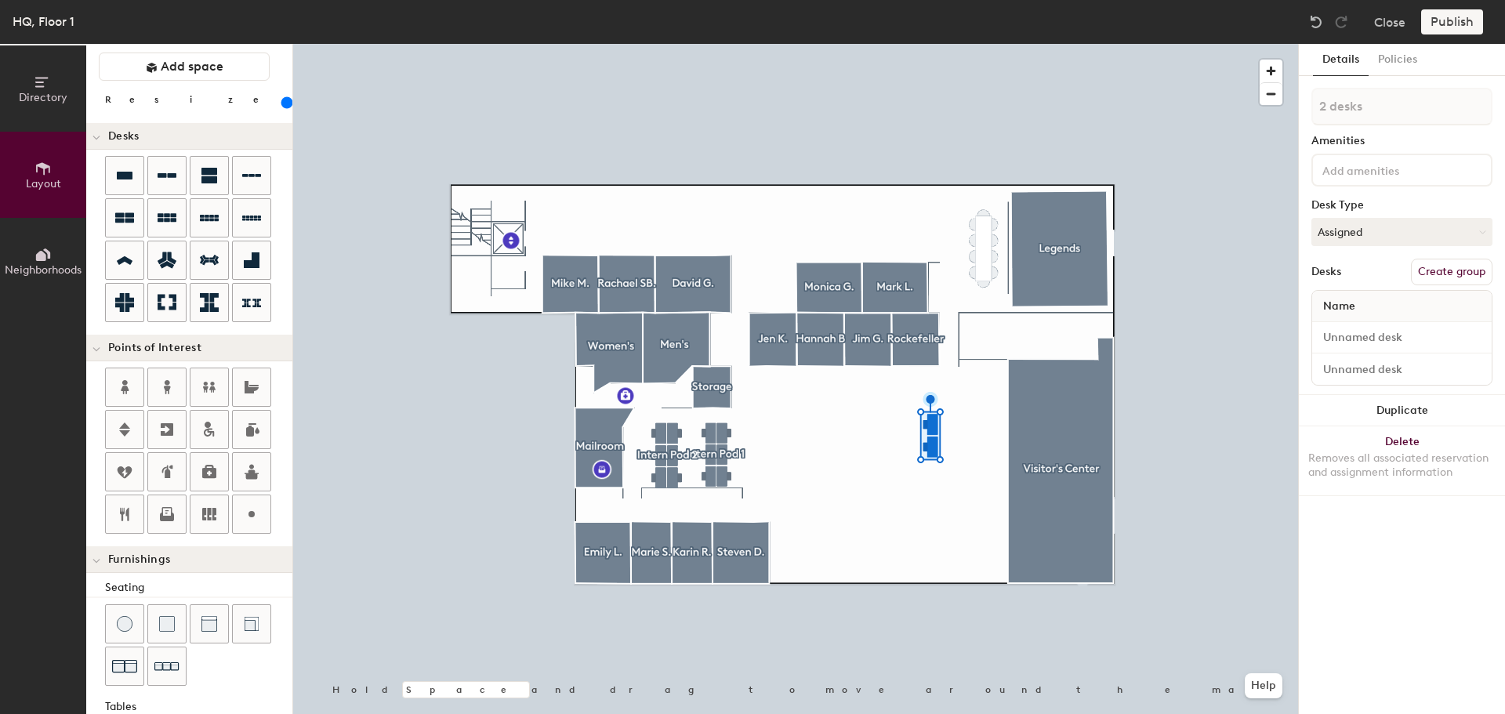
type input "200"
type input "1 desk"
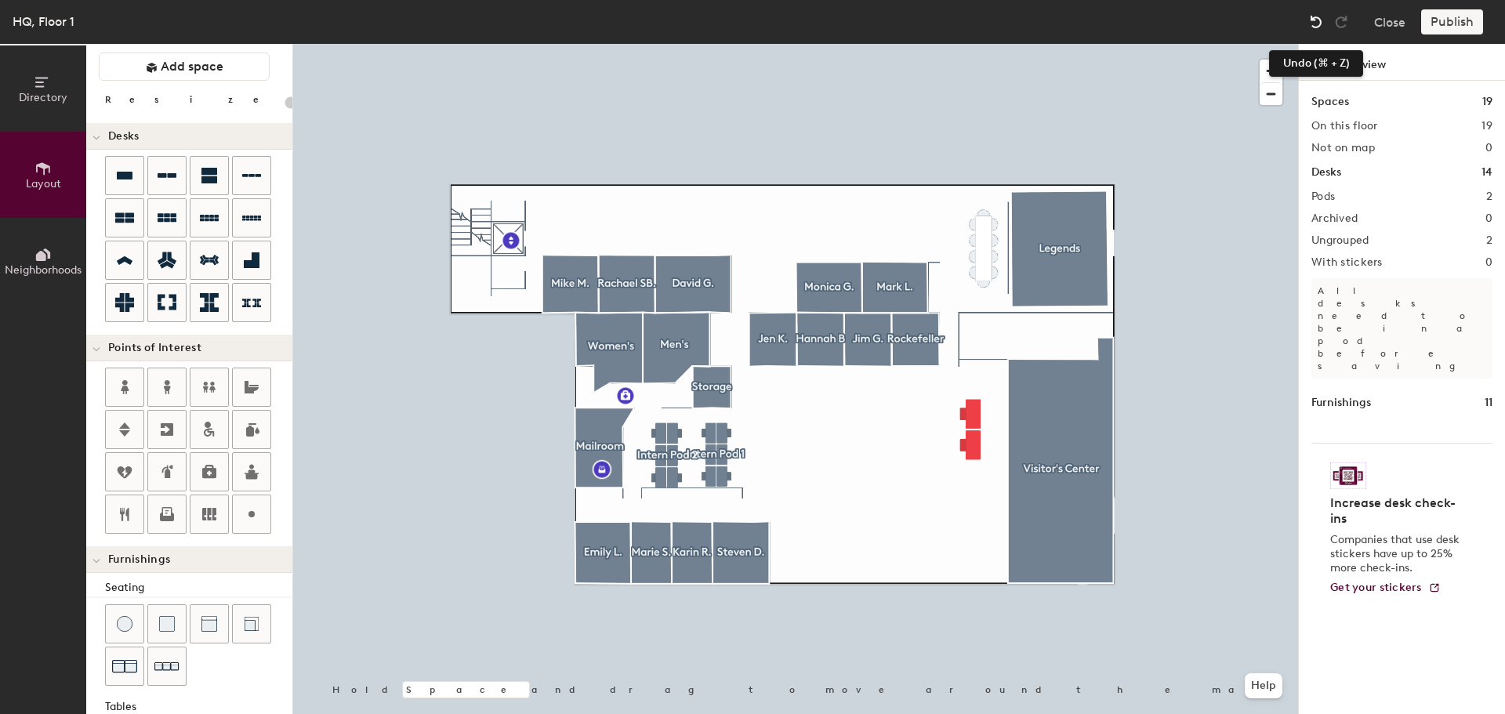
click at [1320, 30] on div at bounding box center [1316, 21] width 25 height 25
type input "200"
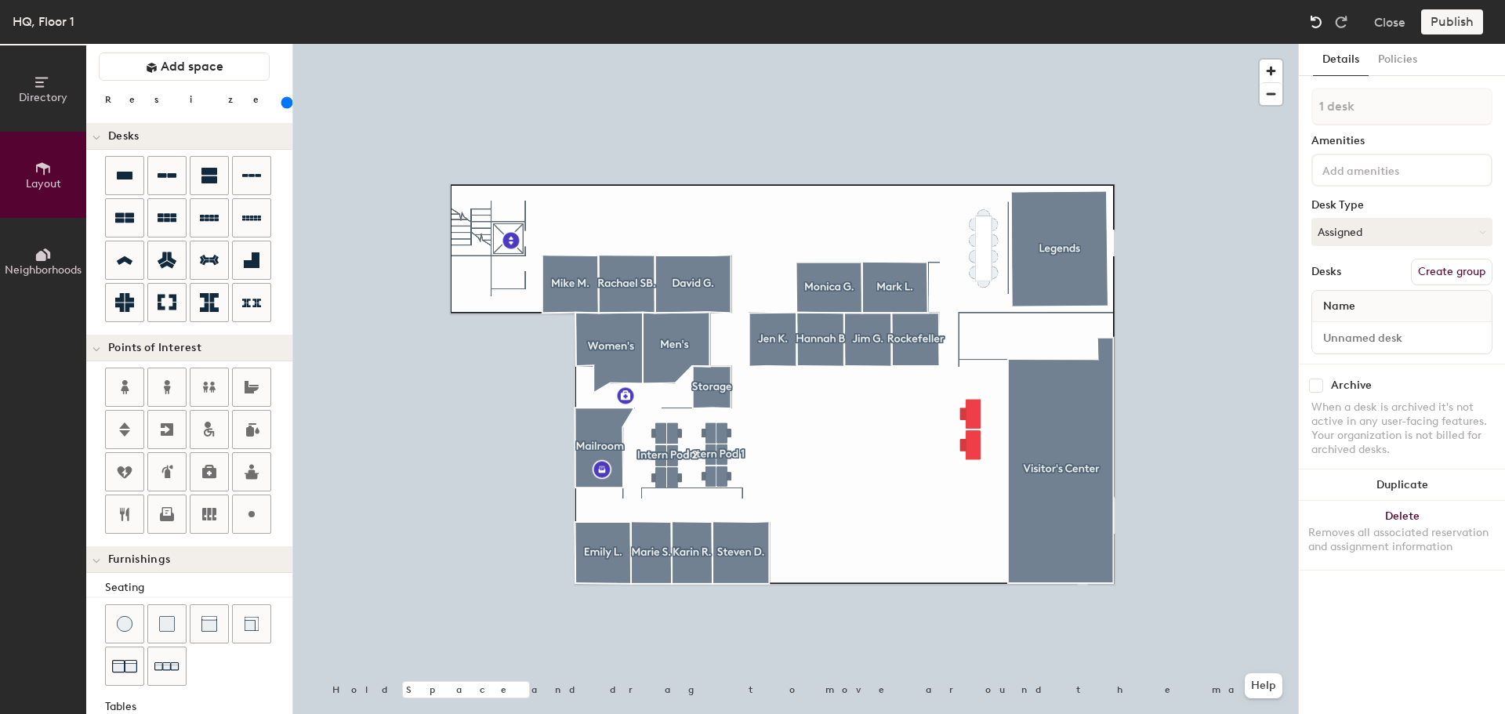
click at [1320, 30] on div at bounding box center [1316, 21] width 25 height 25
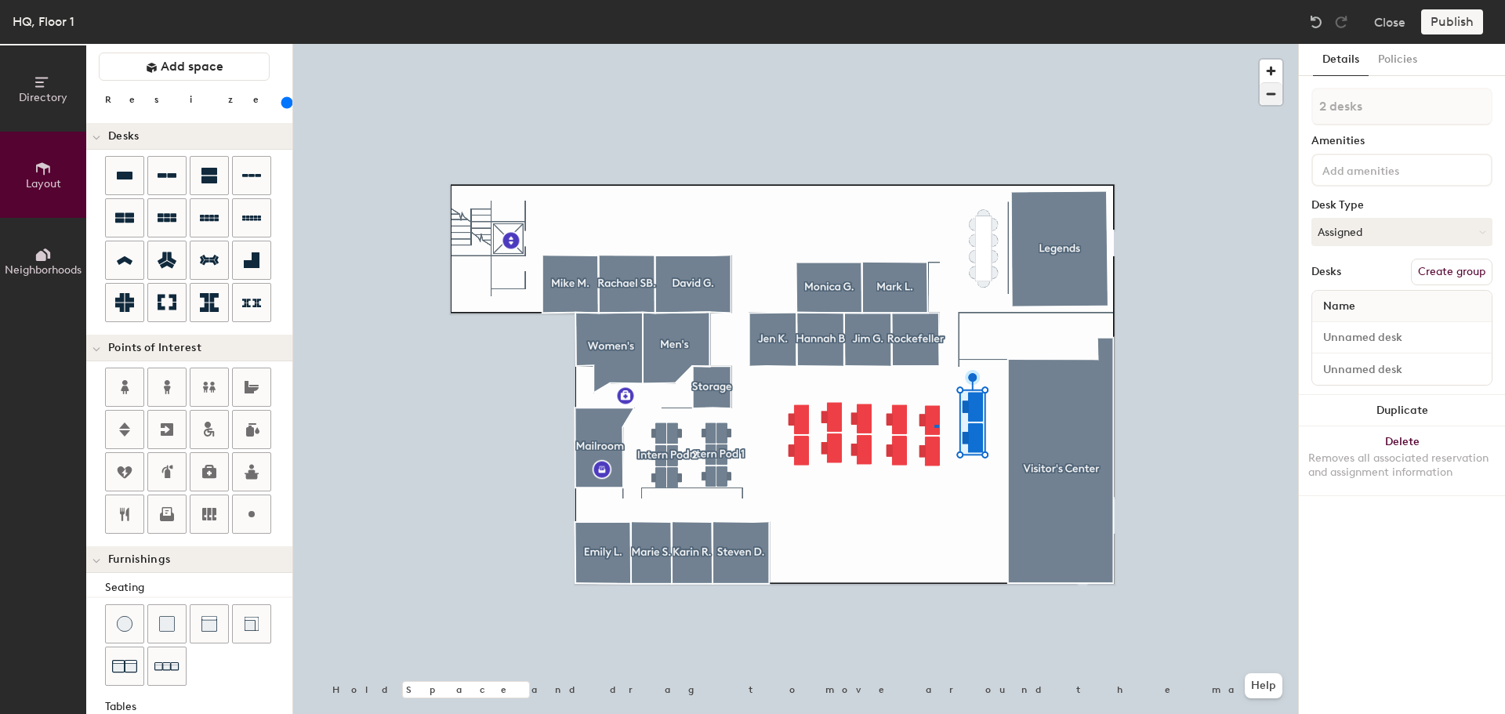
type input "1 desk"
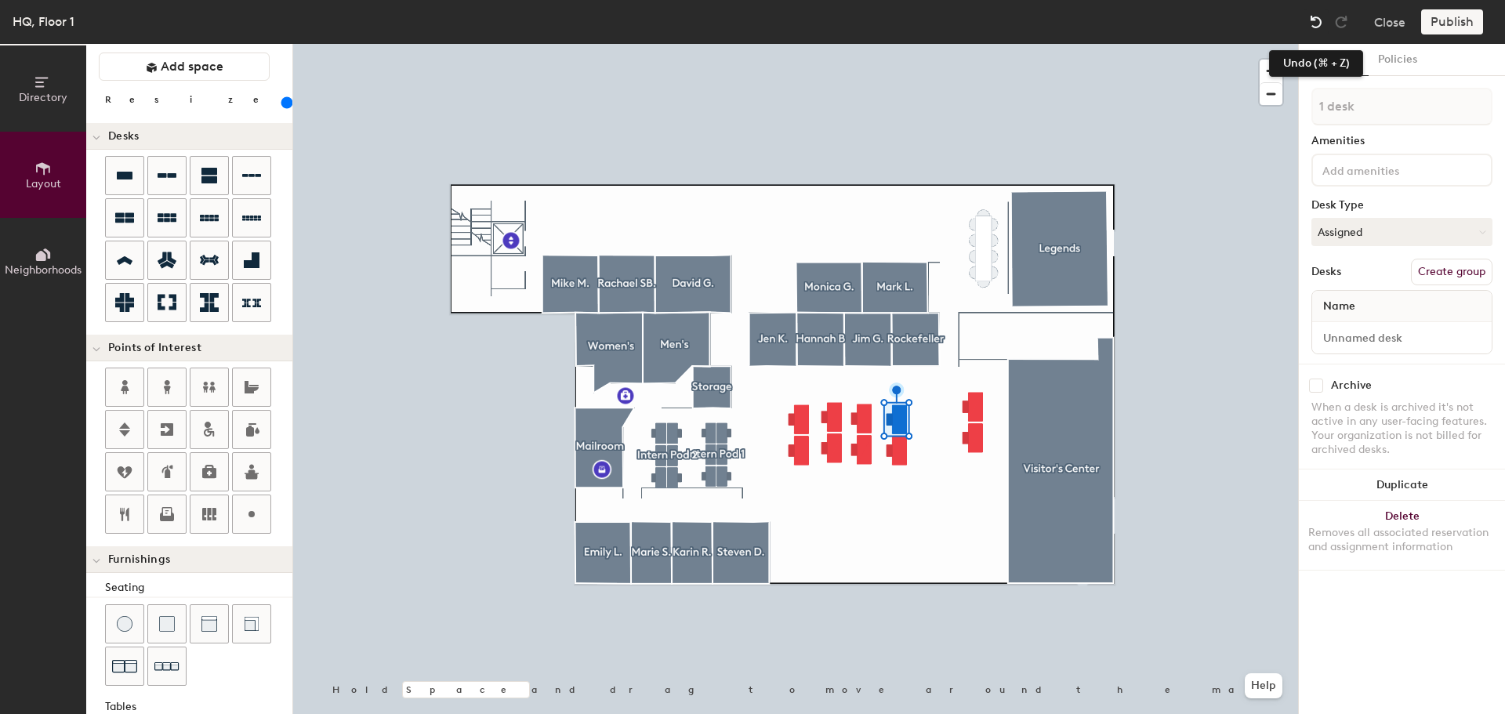
click at [1314, 17] on img at bounding box center [1316, 22] width 16 height 16
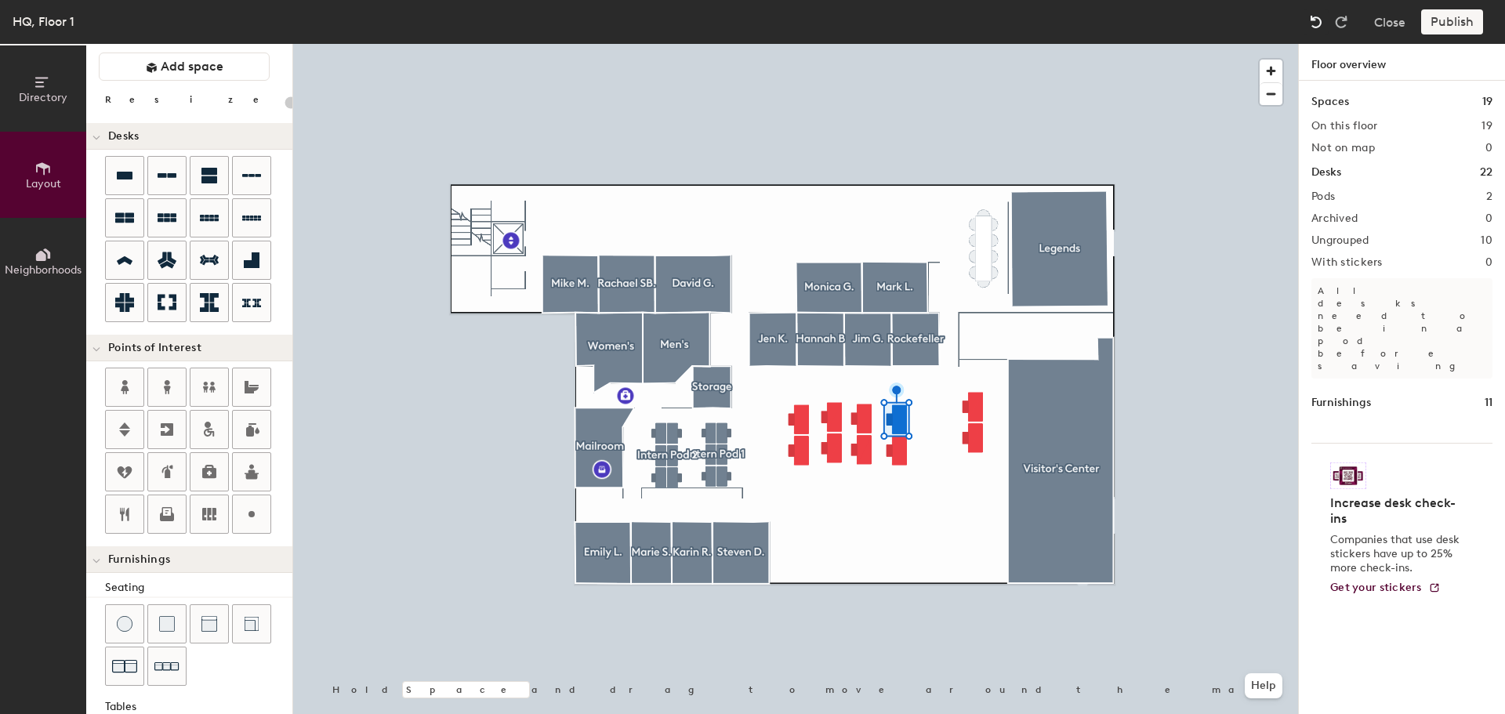
click at [1314, 18] on img at bounding box center [1316, 22] width 16 height 16
type input "200"
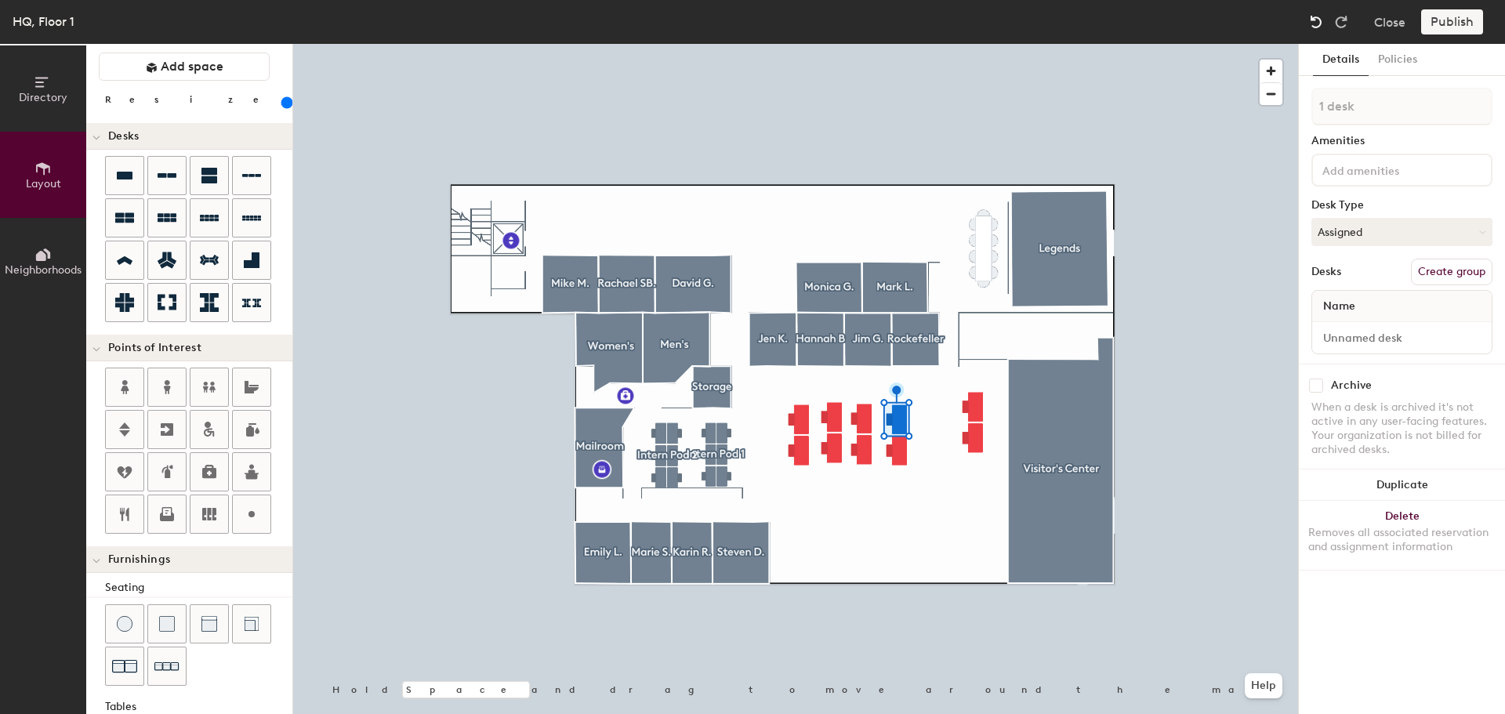
click at [1314, 18] on img at bounding box center [1316, 22] width 16 height 16
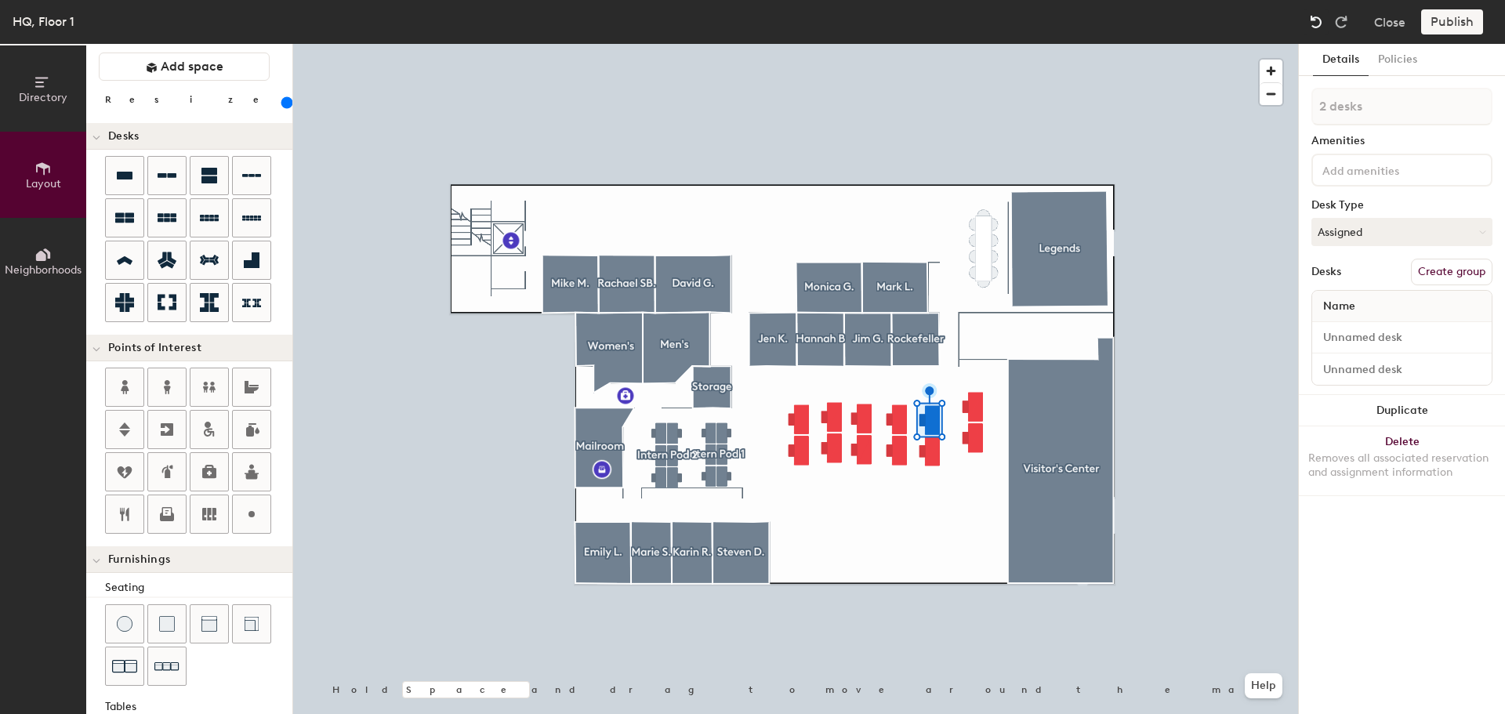
click at [1314, 18] on img at bounding box center [1316, 22] width 16 height 16
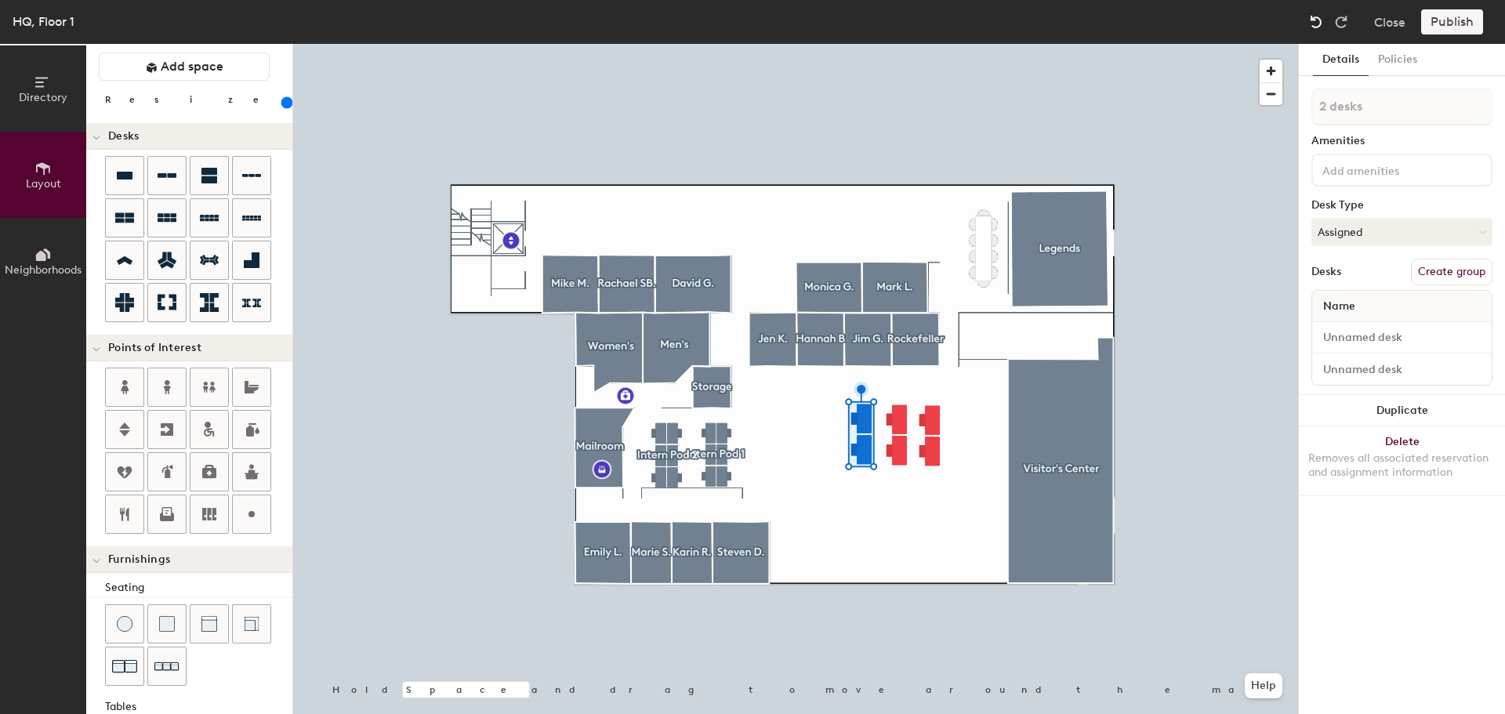
click at [1314, 18] on img at bounding box center [1316, 22] width 16 height 16
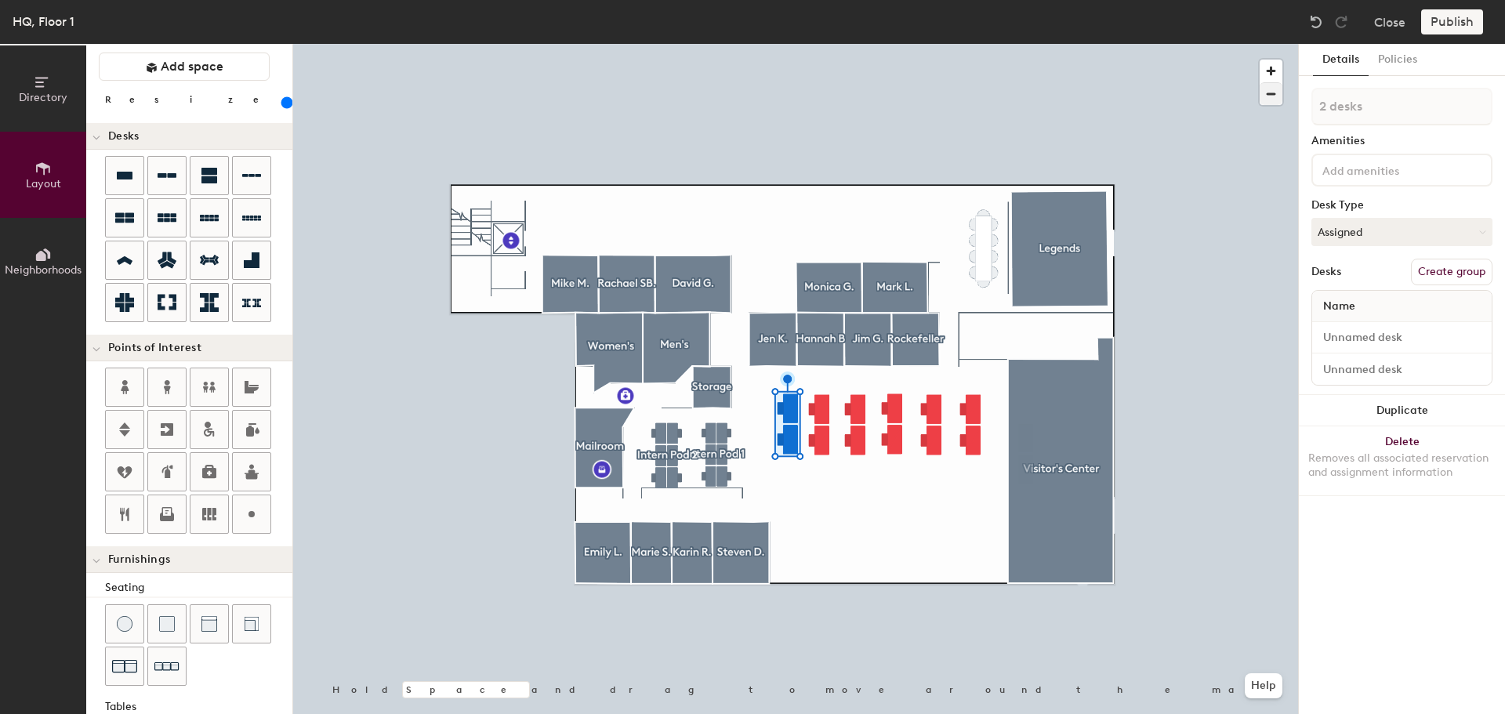
type input "1 desk"
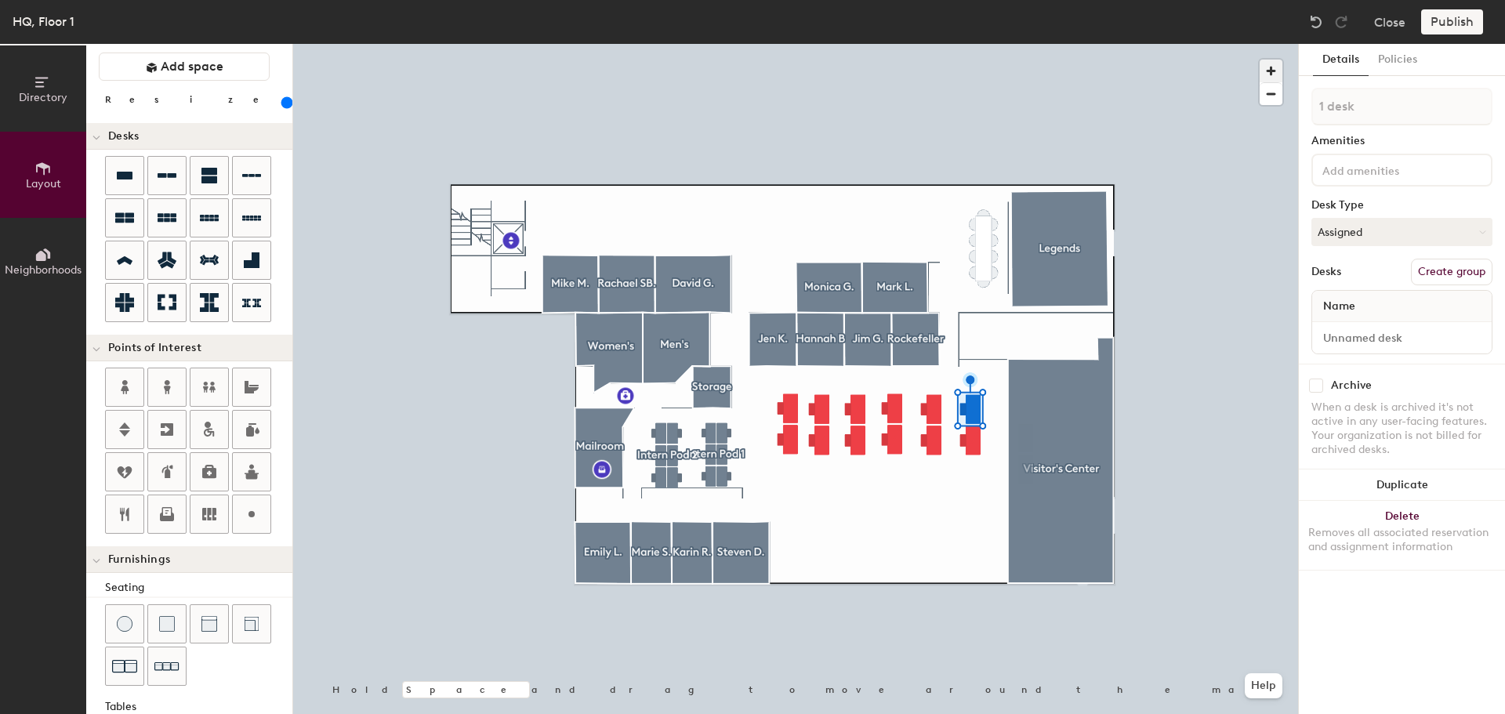
click at [1263, 70] on span "button" at bounding box center [1271, 71] width 23 height 23
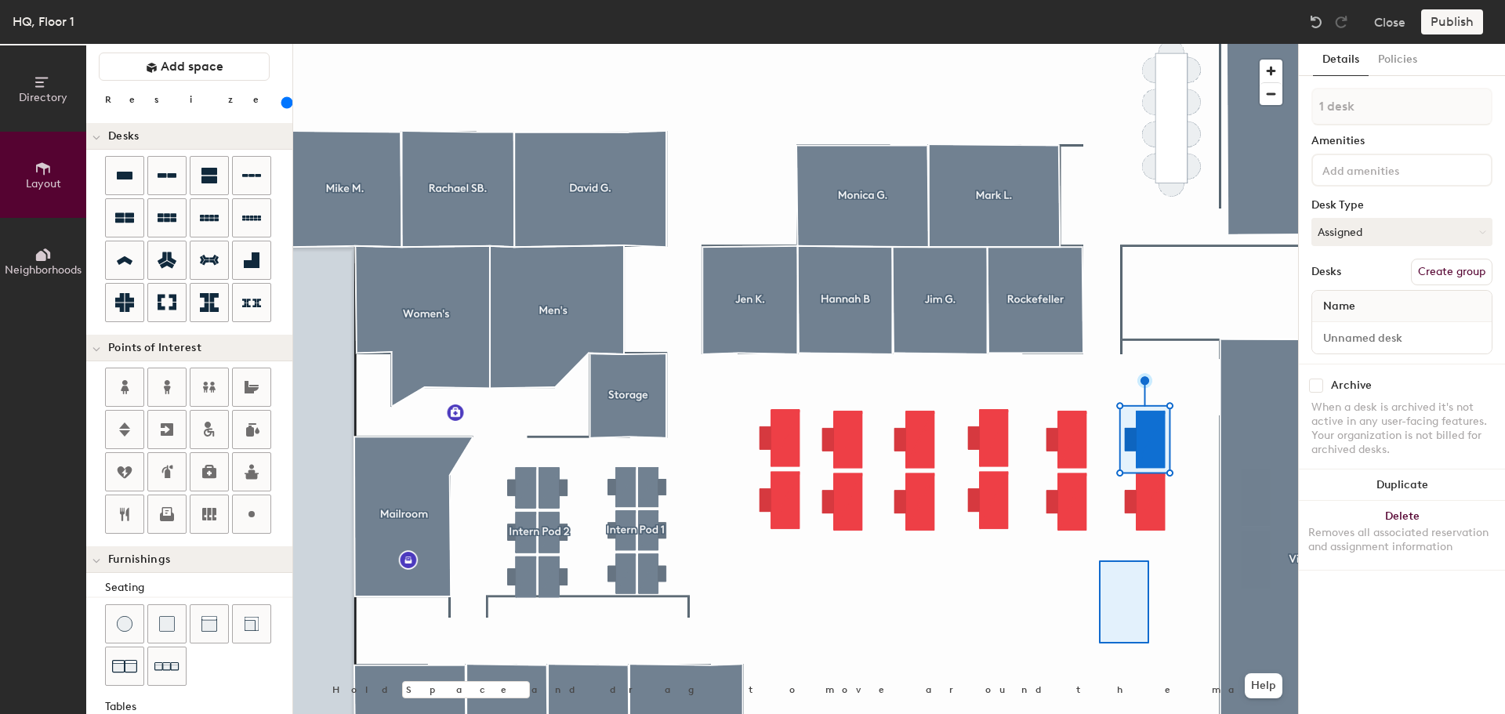
click at [1112, 44] on div at bounding box center [795, 44] width 1005 height 0
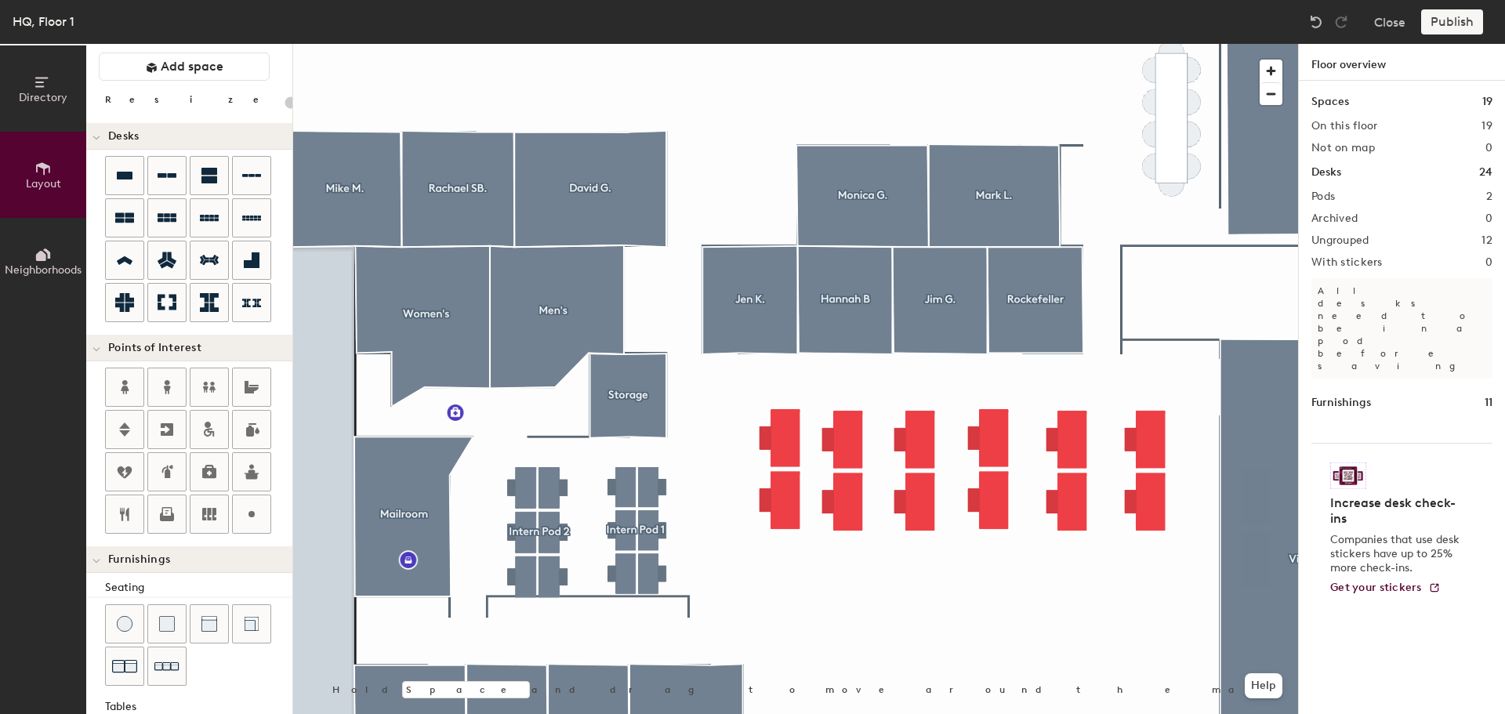
type input "200"
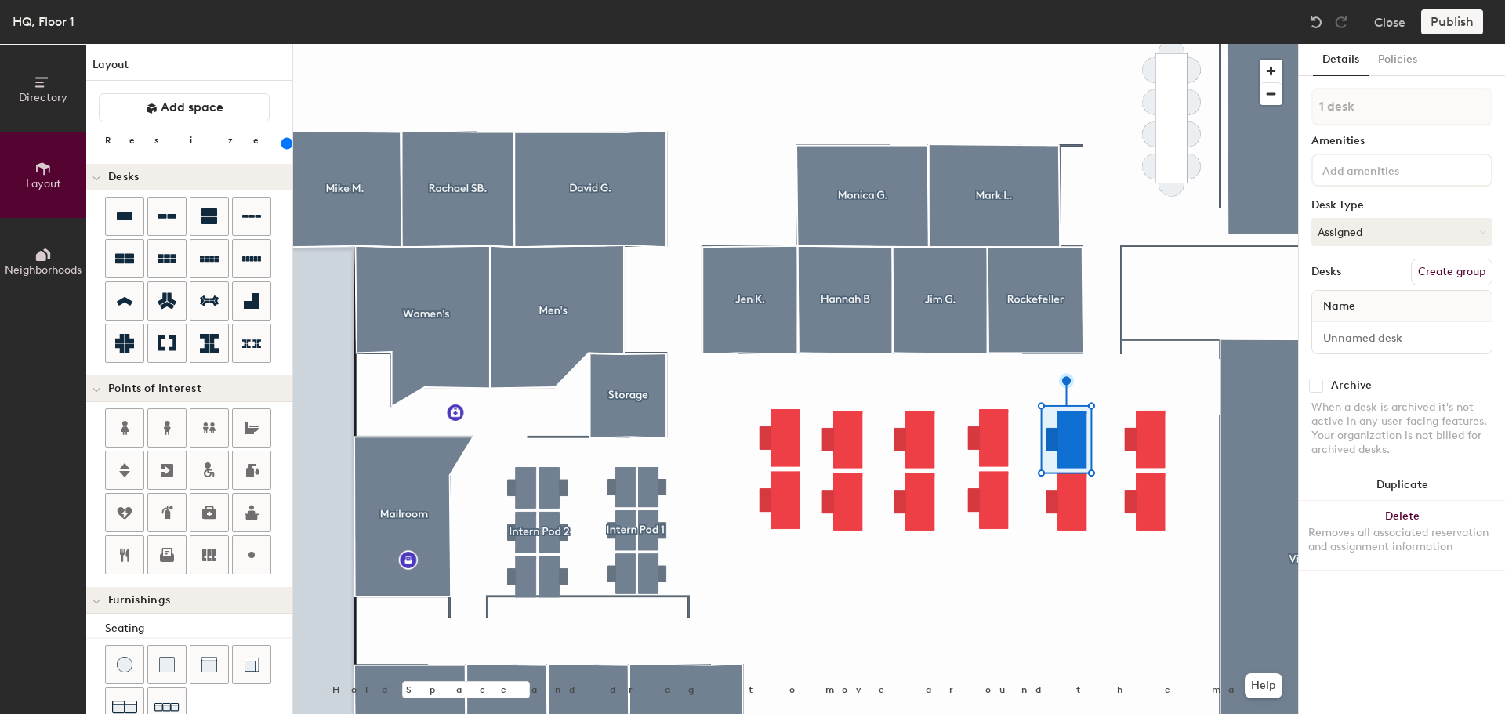
scroll to position [41, 0]
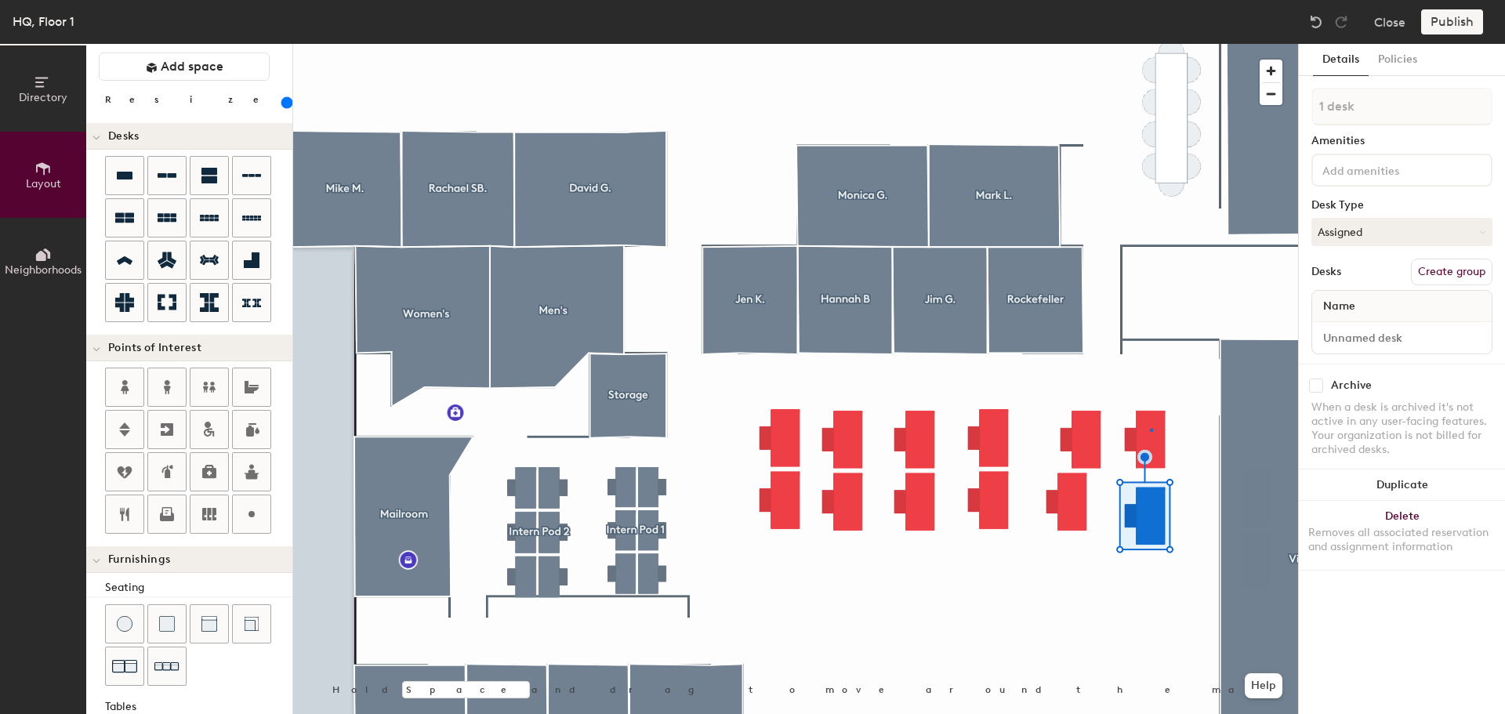
click at [1150, 44] on div at bounding box center [795, 44] width 1005 height 0
click at [1088, 44] on div at bounding box center [795, 44] width 1005 height 0
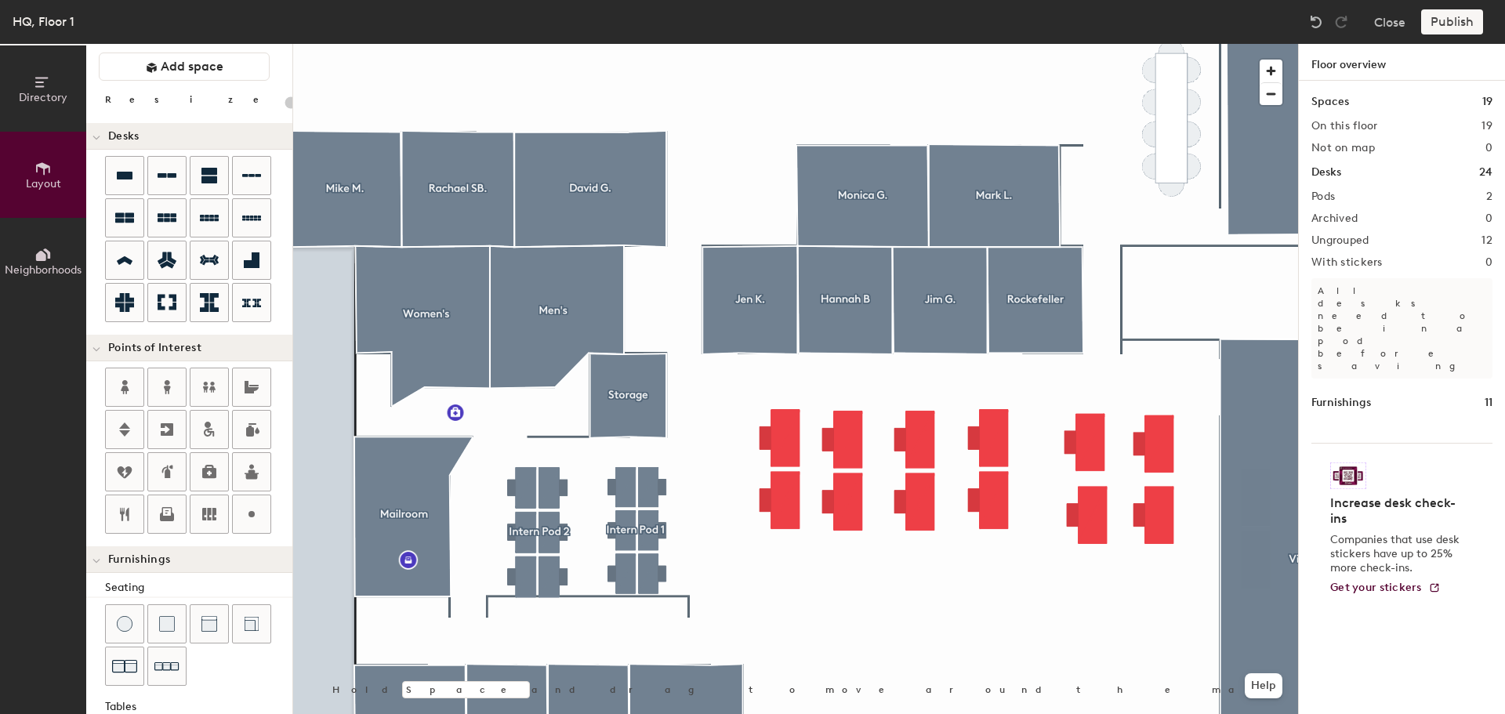
type input "200"
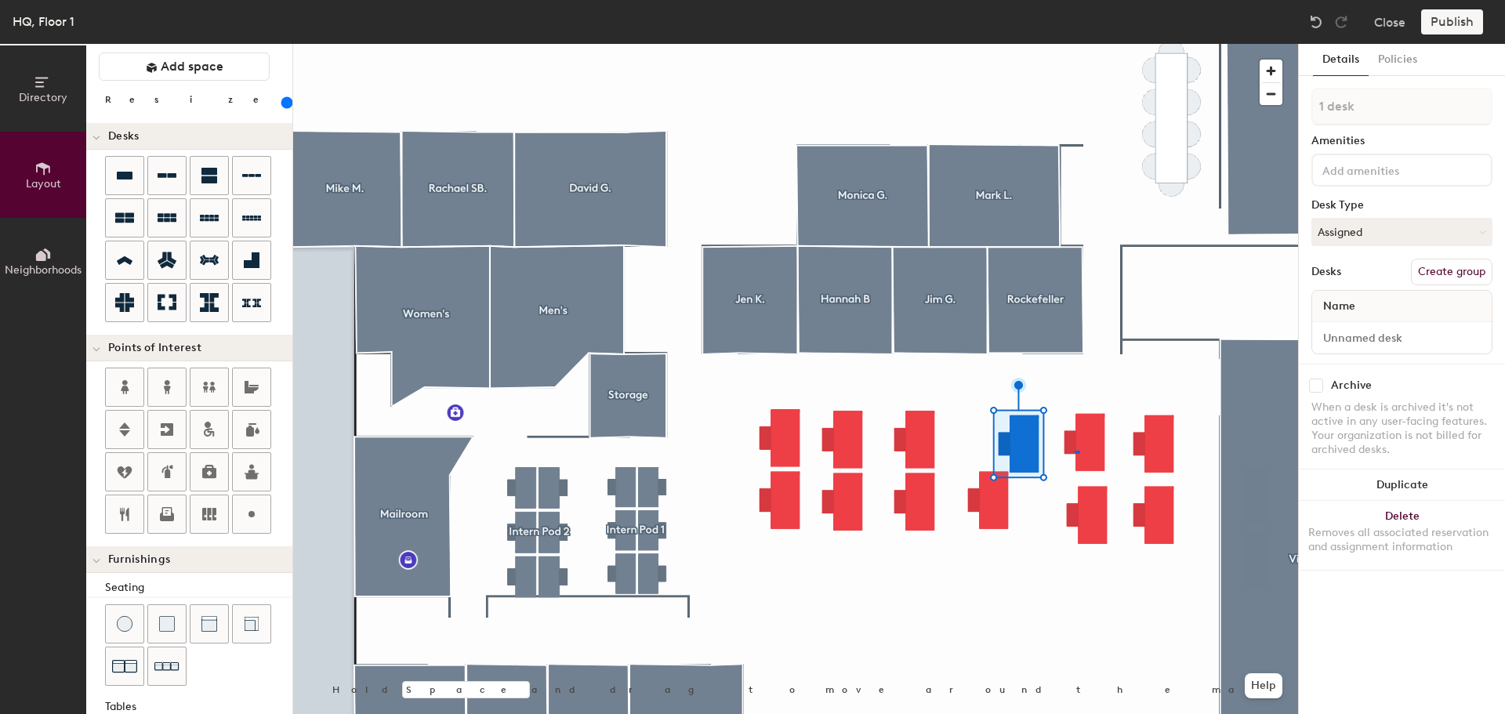
drag, startPoint x: 1082, startPoint y: 521, endPoint x: 1304, endPoint y: 626, distance: 245.5
click at [1075, 44] on div at bounding box center [795, 44] width 1005 height 0
click at [1092, 44] on div at bounding box center [795, 44] width 1005 height 0
click at [931, 44] on div at bounding box center [795, 44] width 1005 height 0
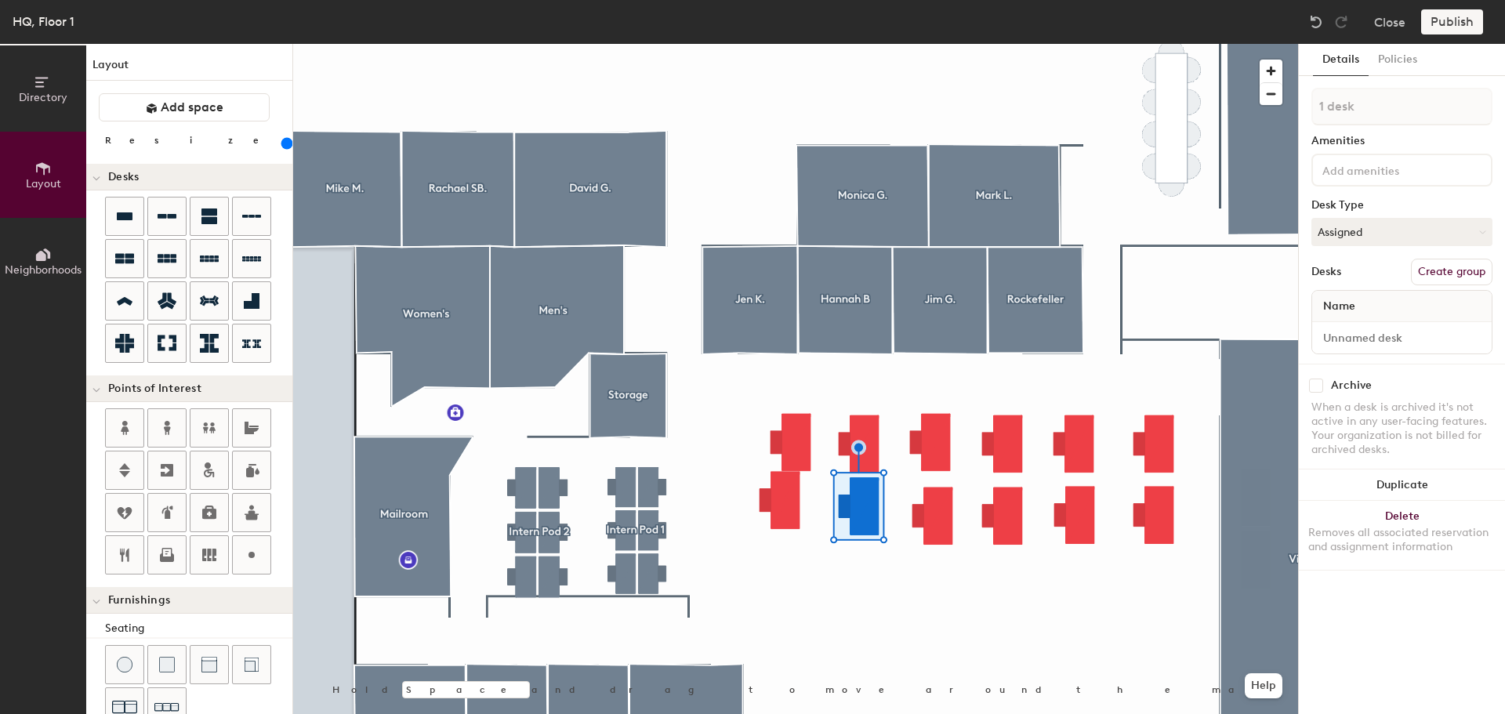
scroll to position [41, 0]
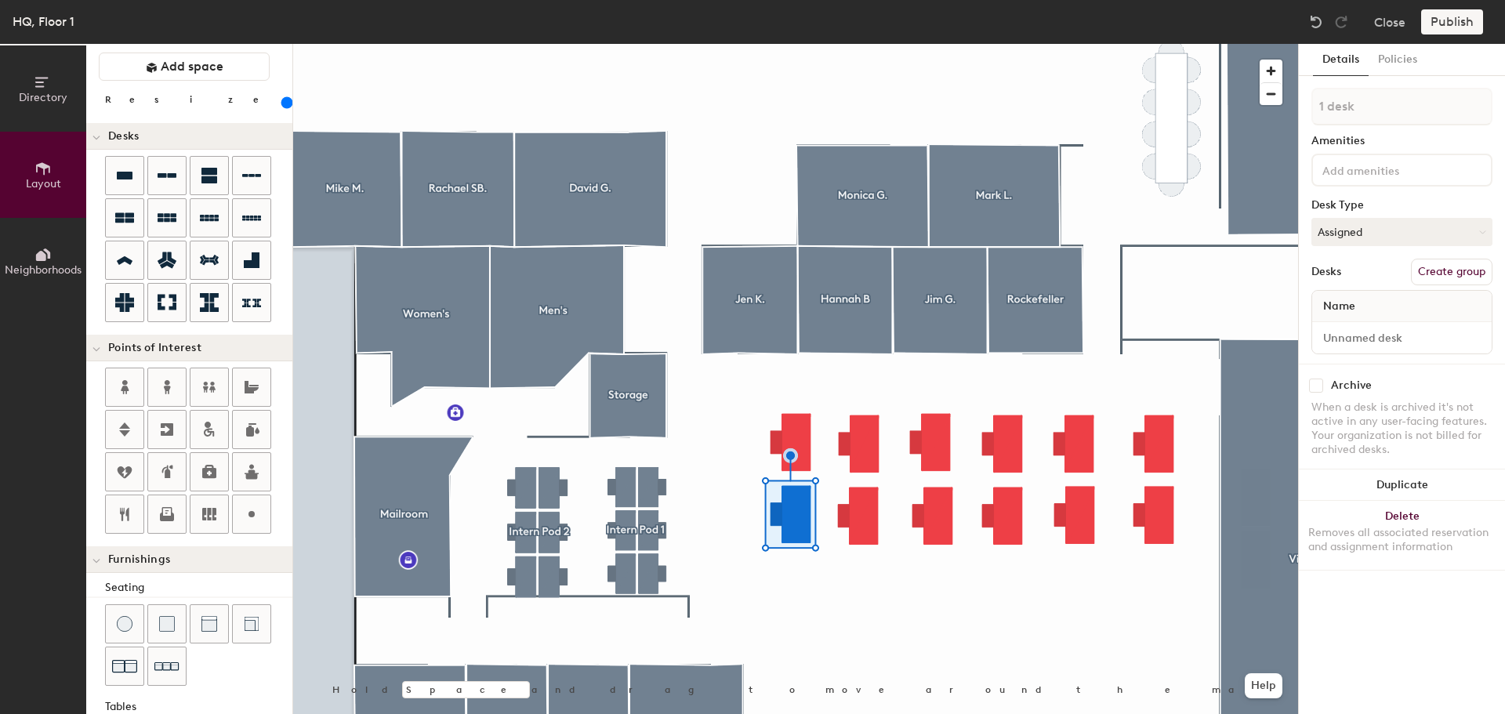
click at [880, 44] on div at bounding box center [795, 44] width 1005 height 0
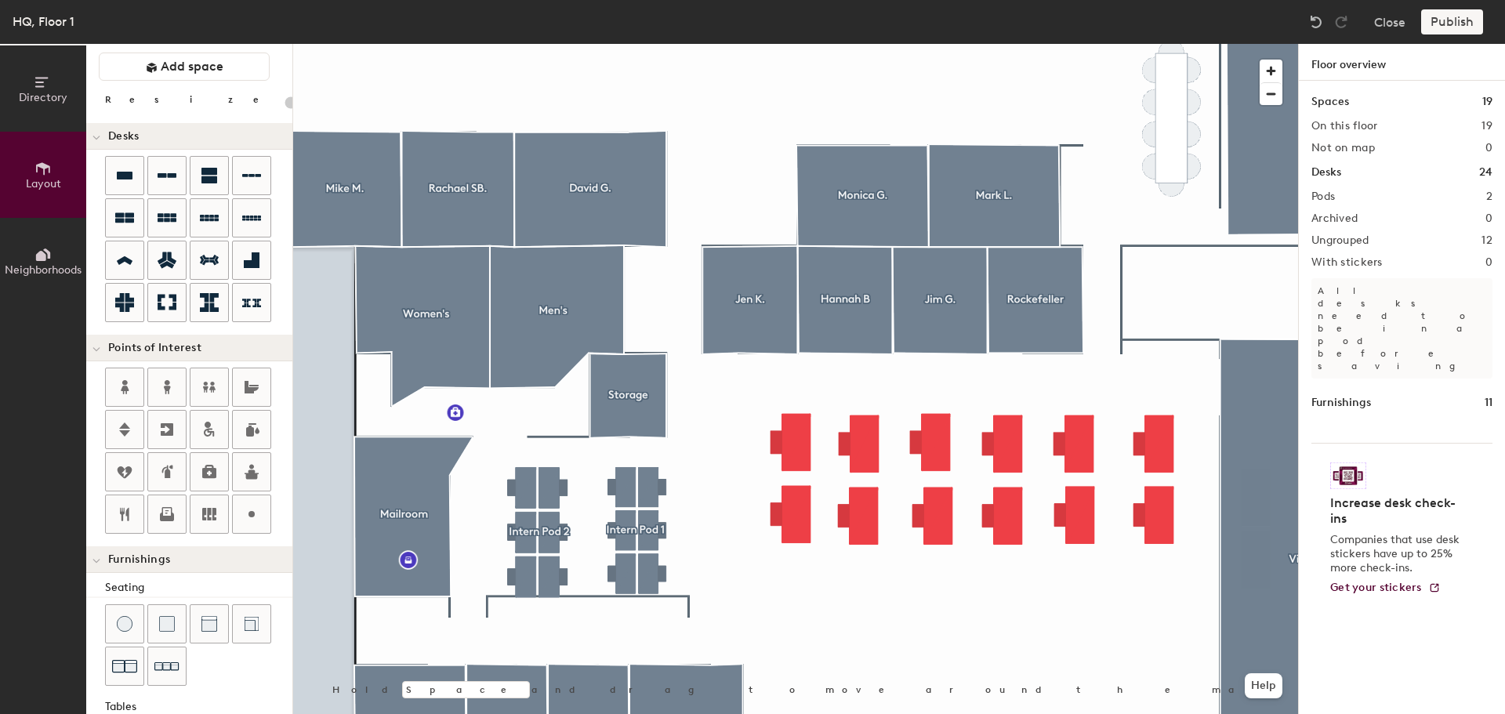
click at [1150, 44] on div at bounding box center [795, 44] width 1005 height 0
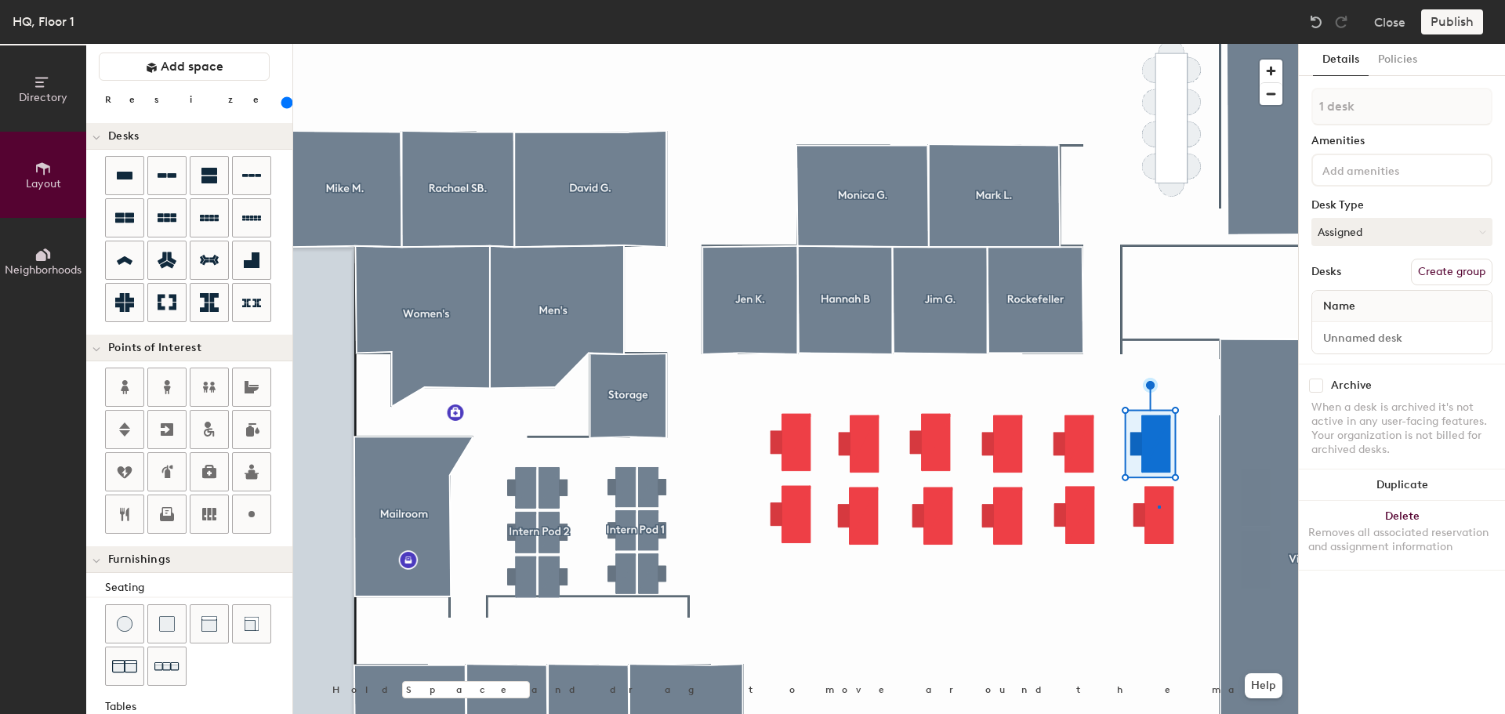
click at [1158, 44] on div at bounding box center [795, 44] width 1005 height 0
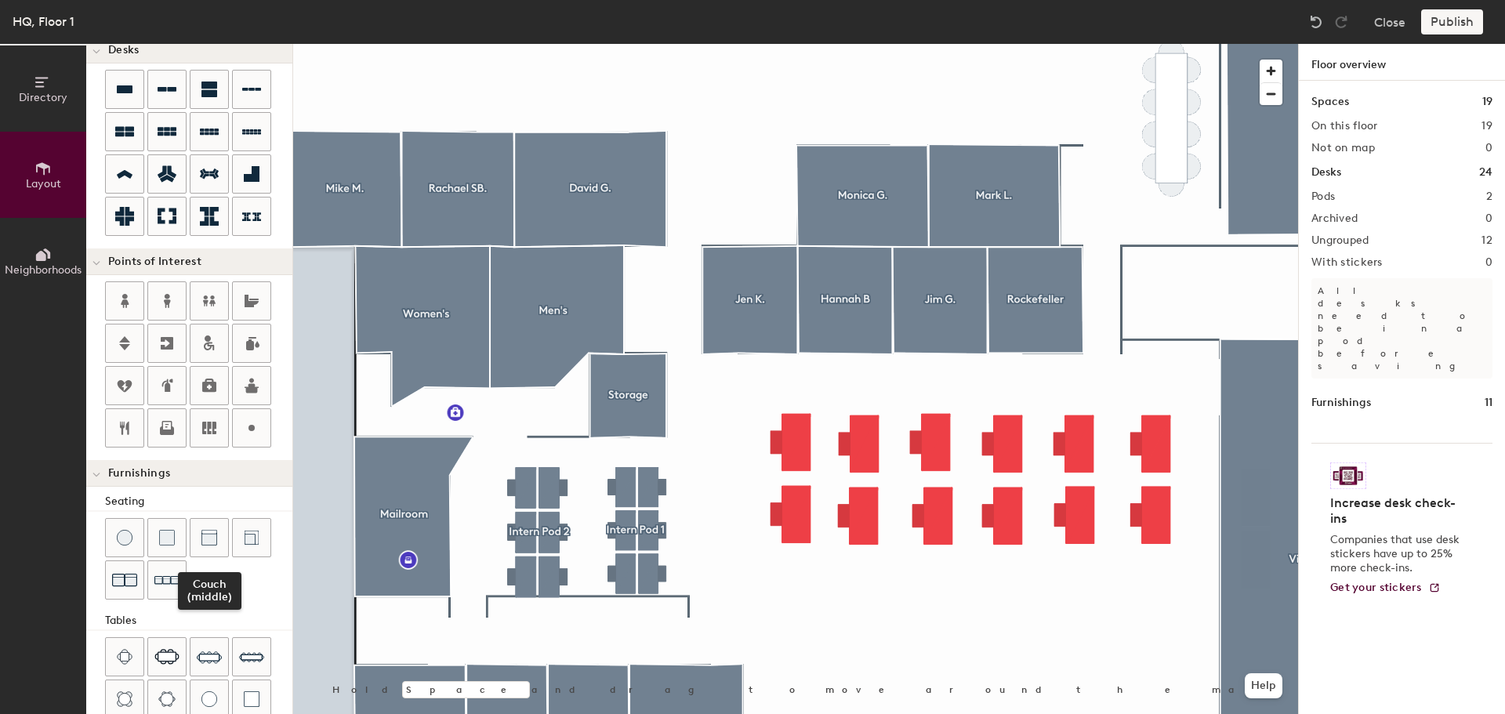
scroll to position [276, 0]
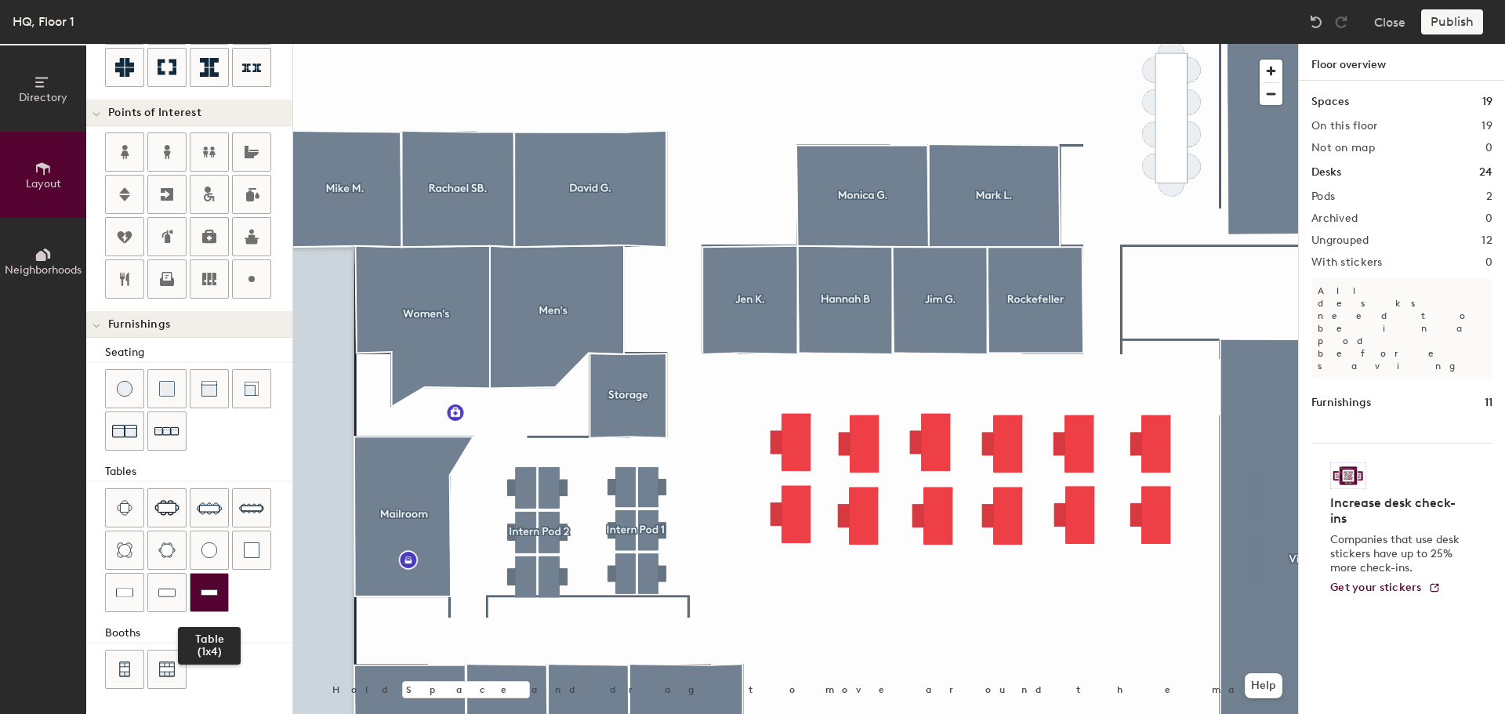
click at [203, 582] on div at bounding box center [210, 593] width 38 height 38
type input "200"
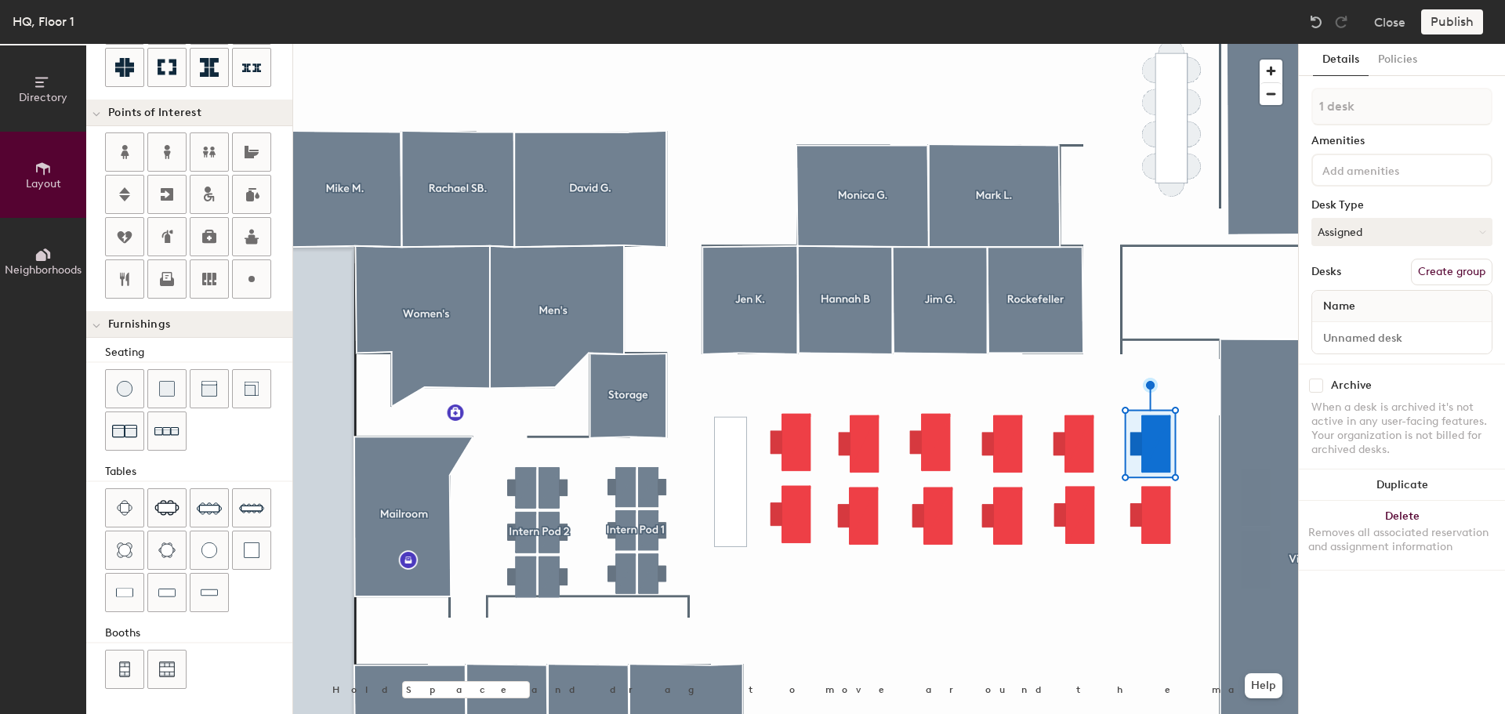
click at [1383, 303] on div "Name" at bounding box center [1402, 306] width 180 height 31
click at [1458, 277] on button "Create group" at bounding box center [1452, 272] width 82 height 27
type input "P"
type input "Rich J."
click at [1353, 343] on input "Desk 1" at bounding box center [1401, 338] width 173 height 22
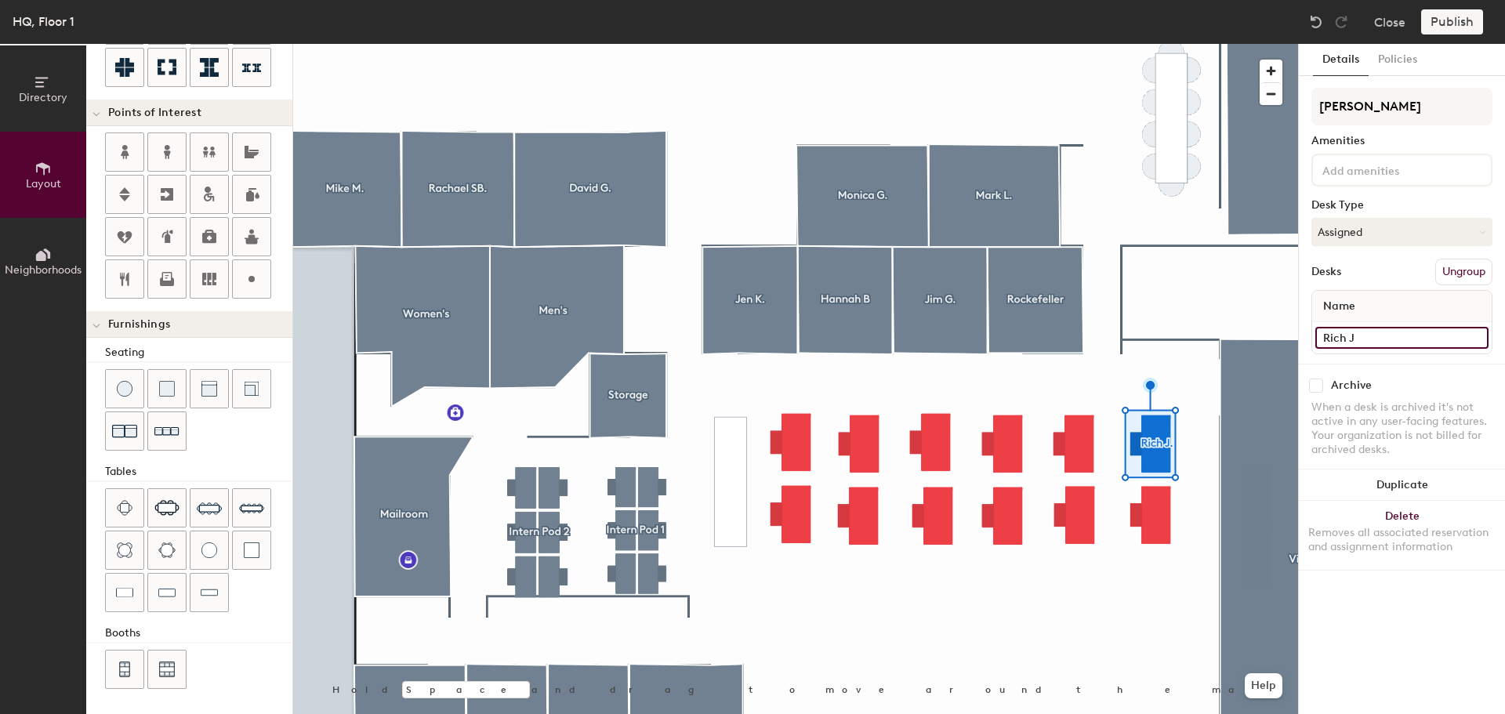
type input "Rich J"
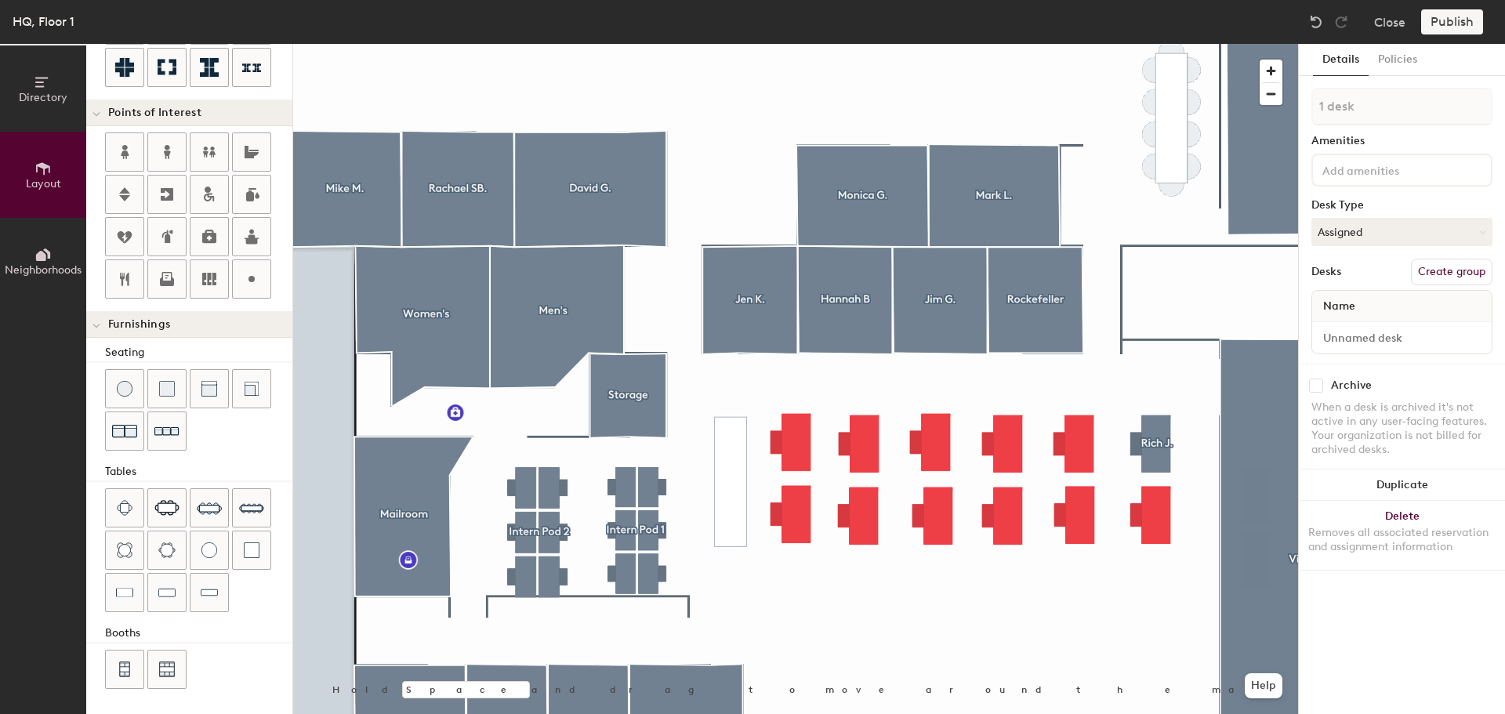
type input "200"
click at [1438, 268] on button "Create group" at bounding box center [1452, 272] width 82 height 27
drag, startPoint x: 1382, startPoint y: 102, endPoint x: 1308, endPoint y: 111, distance: 74.3
click at [1312, 111] on input "Pod 4" at bounding box center [1402, 107] width 181 height 38
type input "Lindsey K."
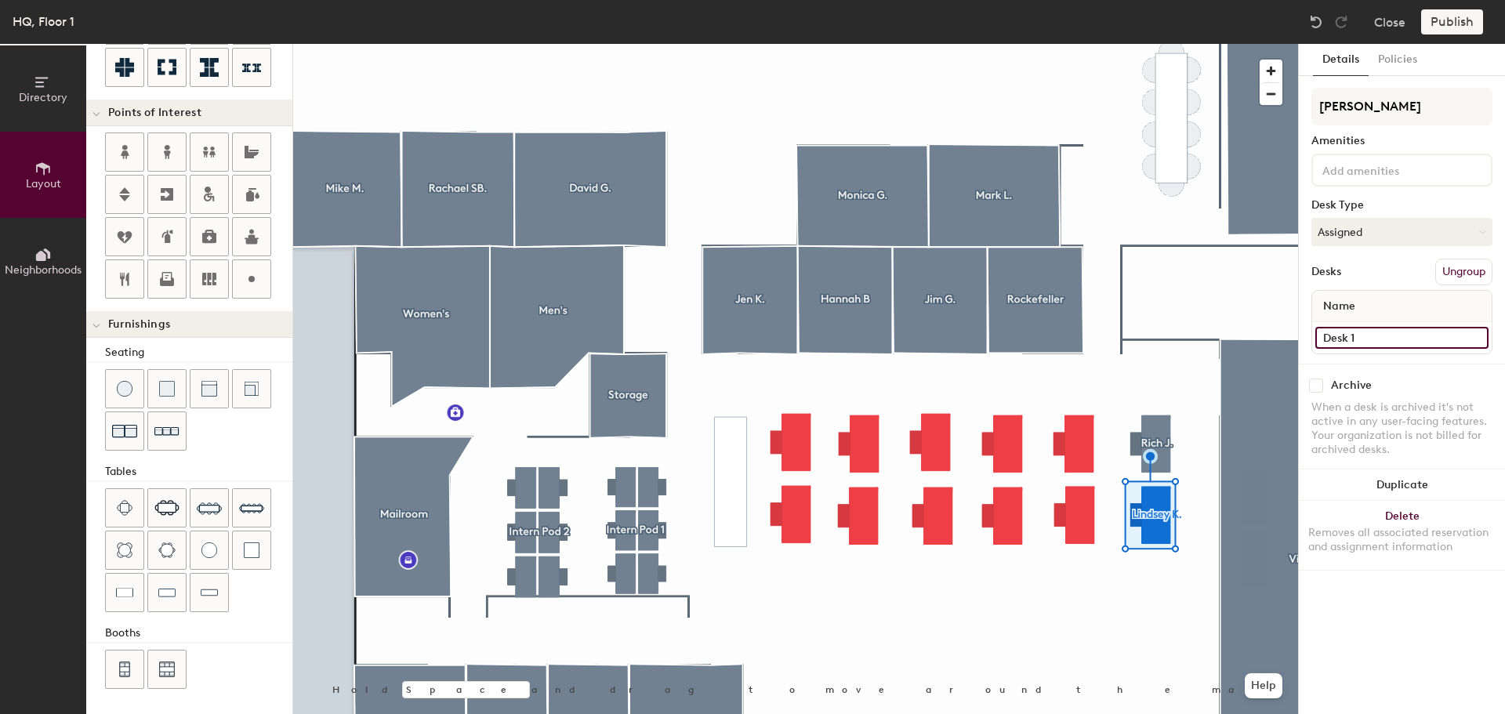
click at [1349, 339] on input "Desk 1" at bounding box center [1401, 338] width 173 height 22
type input "Lindsey K."
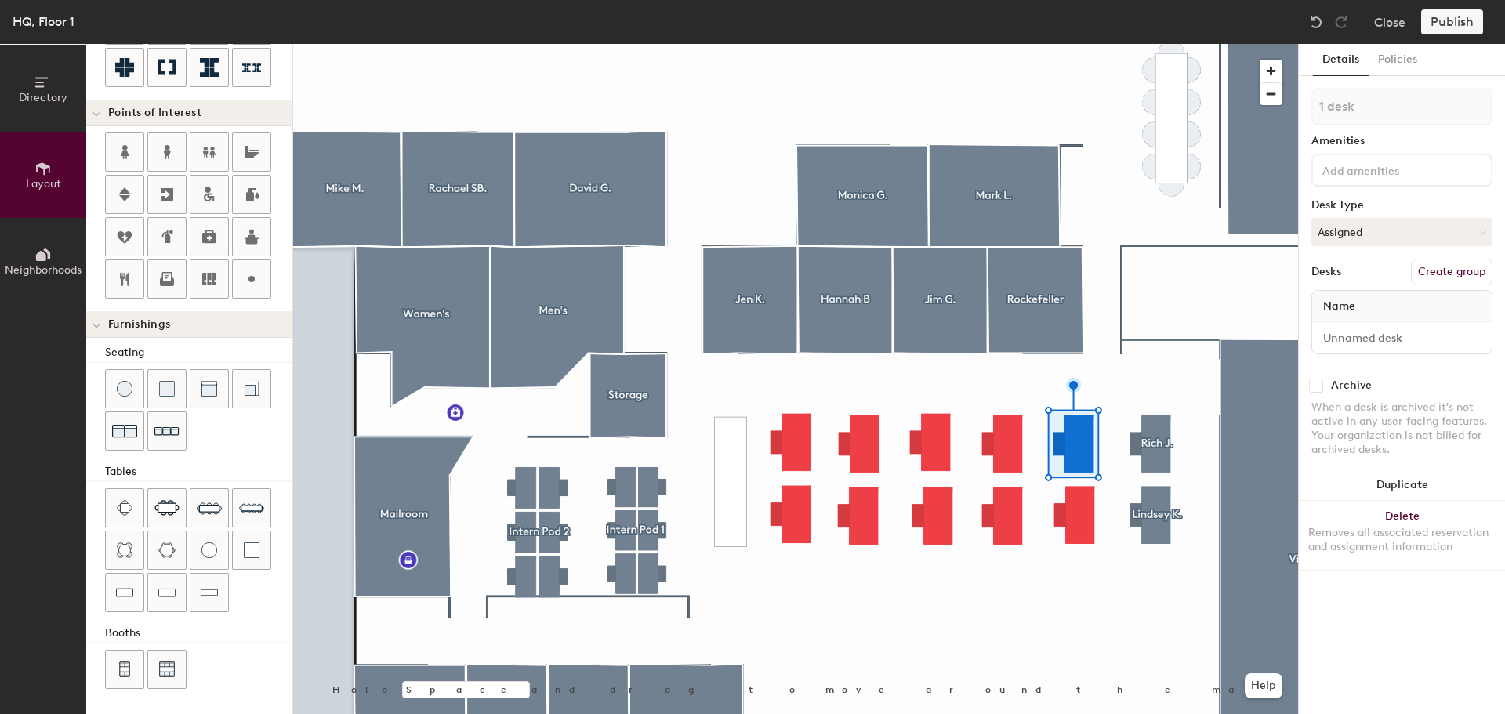
click at [1443, 267] on button "Create group" at bounding box center [1452, 272] width 82 height 27
click at [1263, 123] on div "Directory Layout Neighborhoods Layout Add space Resize Desks Points of Interest…" at bounding box center [752, 379] width 1505 height 670
click at [1297, 106] on div "Directory Layout Neighborhoods Layout Add space Resize Desks Points of Interest…" at bounding box center [752, 379] width 1505 height 670
type input "Mallory L."
click at [1386, 332] on input "Desk 1" at bounding box center [1401, 338] width 173 height 22
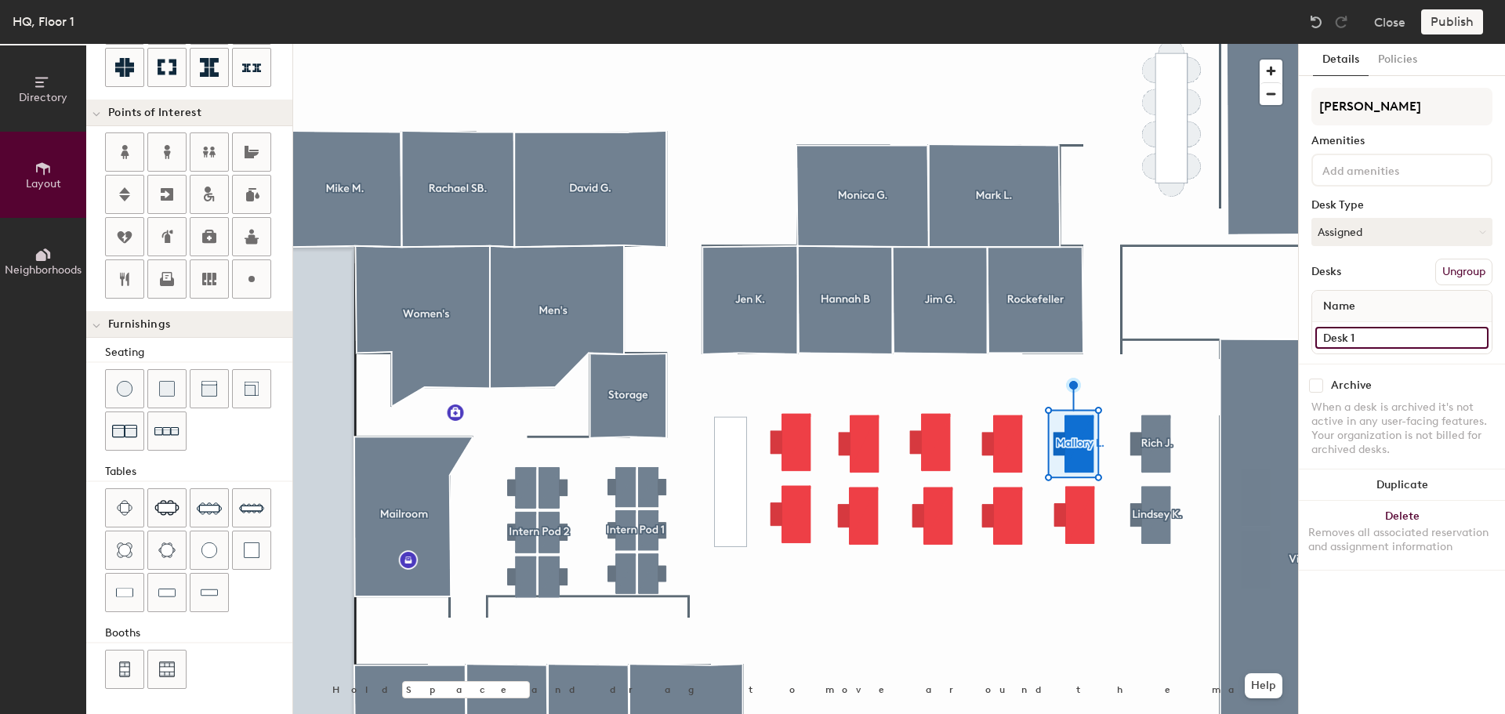
paste input "Mallory L."
type input "Mallory L."
click at [1087, 44] on div at bounding box center [795, 44] width 1005 height 0
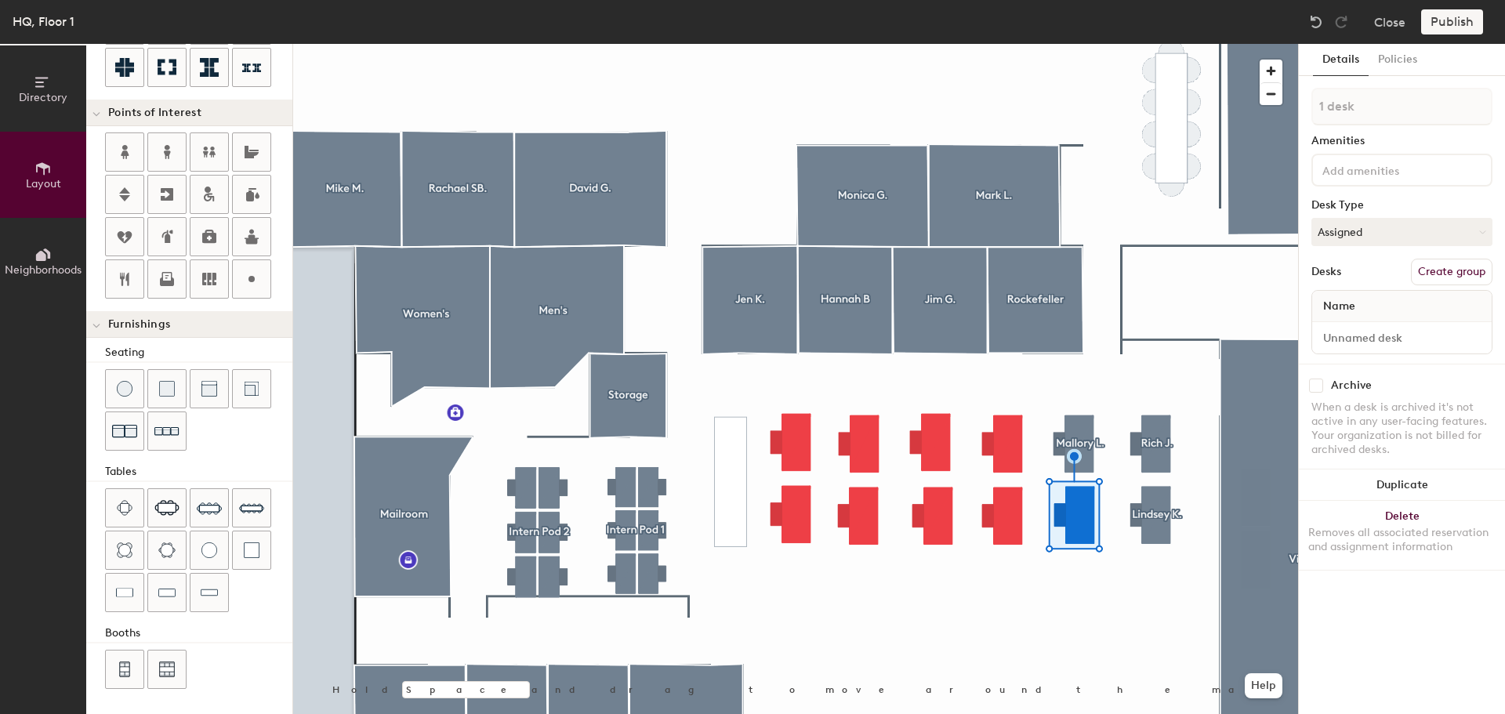
click at [1453, 267] on button "Create group" at bounding box center [1452, 272] width 82 height 27
drag, startPoint x: 1386, startPoint y: 90, endPoint x: 1310, endPoint y: 106, distance: 77.6
click at [1310, 106] on div "Details Policies Pod 6 Amenities Desk Type Assigned Desks Ungroup Name Desk 1 A…" at bounding box center [1402, 379] width 206 height 670
type input "Morgan J."
click at [1377, 342] on input "Desk 1" at bounding box center [1401, 338] width 173 height 22
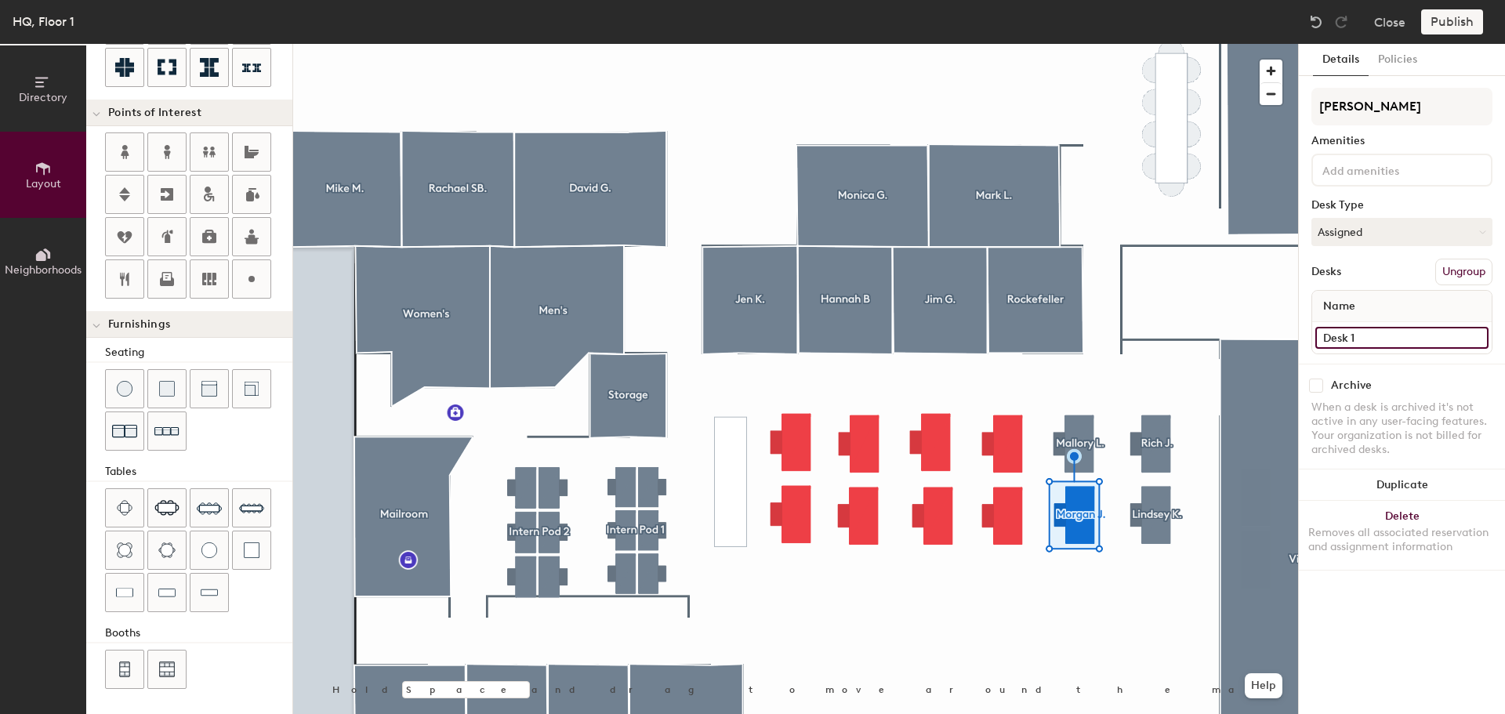
paste input "Mallory L."
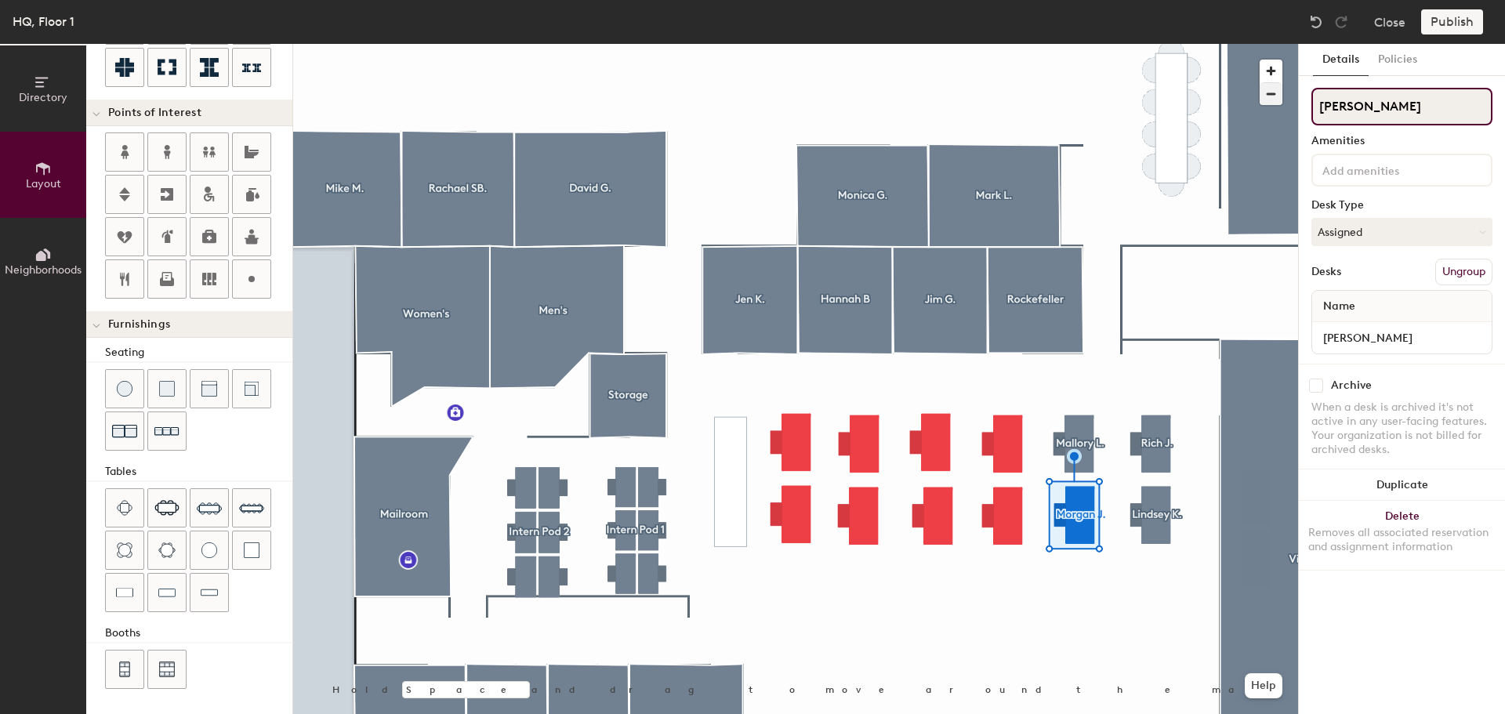
click at [1225, 102] on div "Directory Layout Neighborhoods Layout Add space Resize Desks Points of Interest…" at bounding box center [752, 379] width 1505 height 670
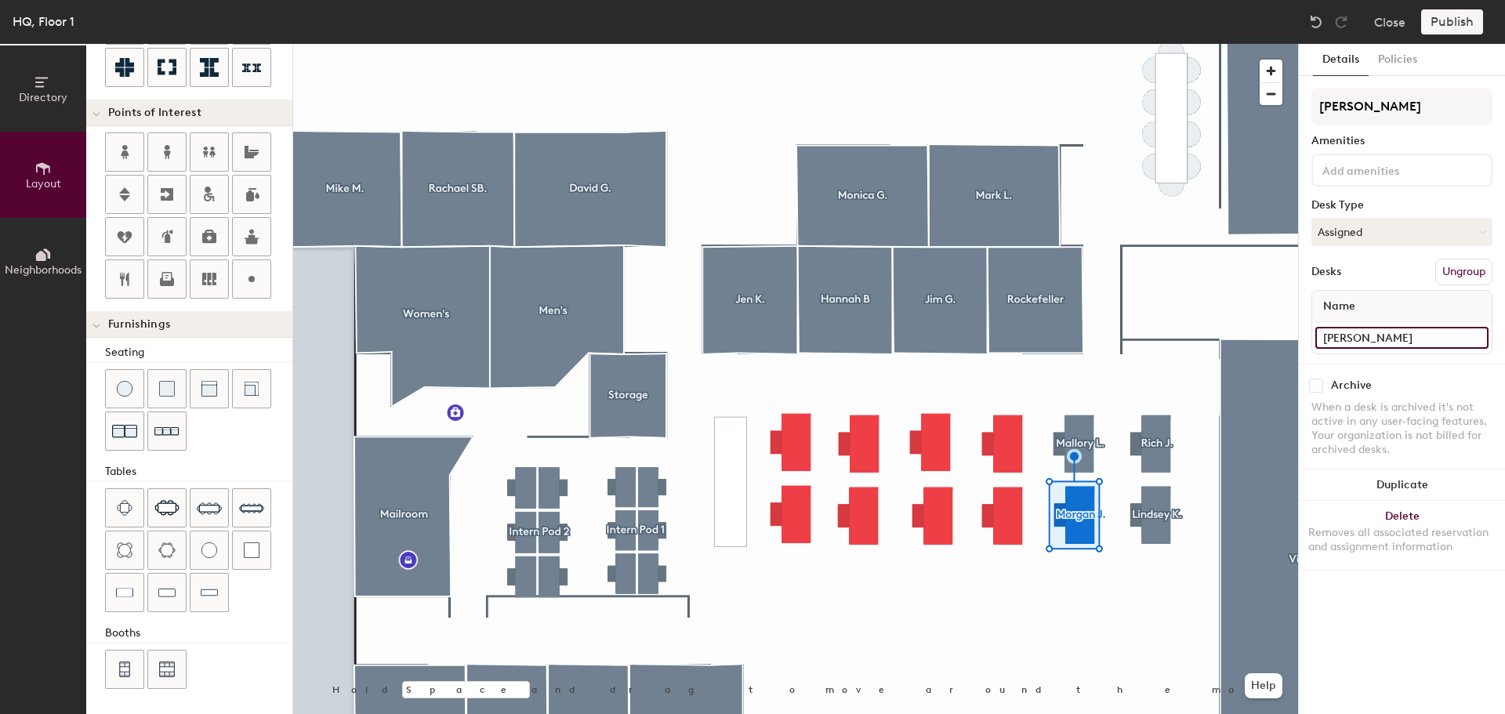
click at [1413, 336] on input "[PERSON_NAME]" at bounding box center [1401, 338] width 173 height 22
paste input "organ J"
type input "Morgan J."
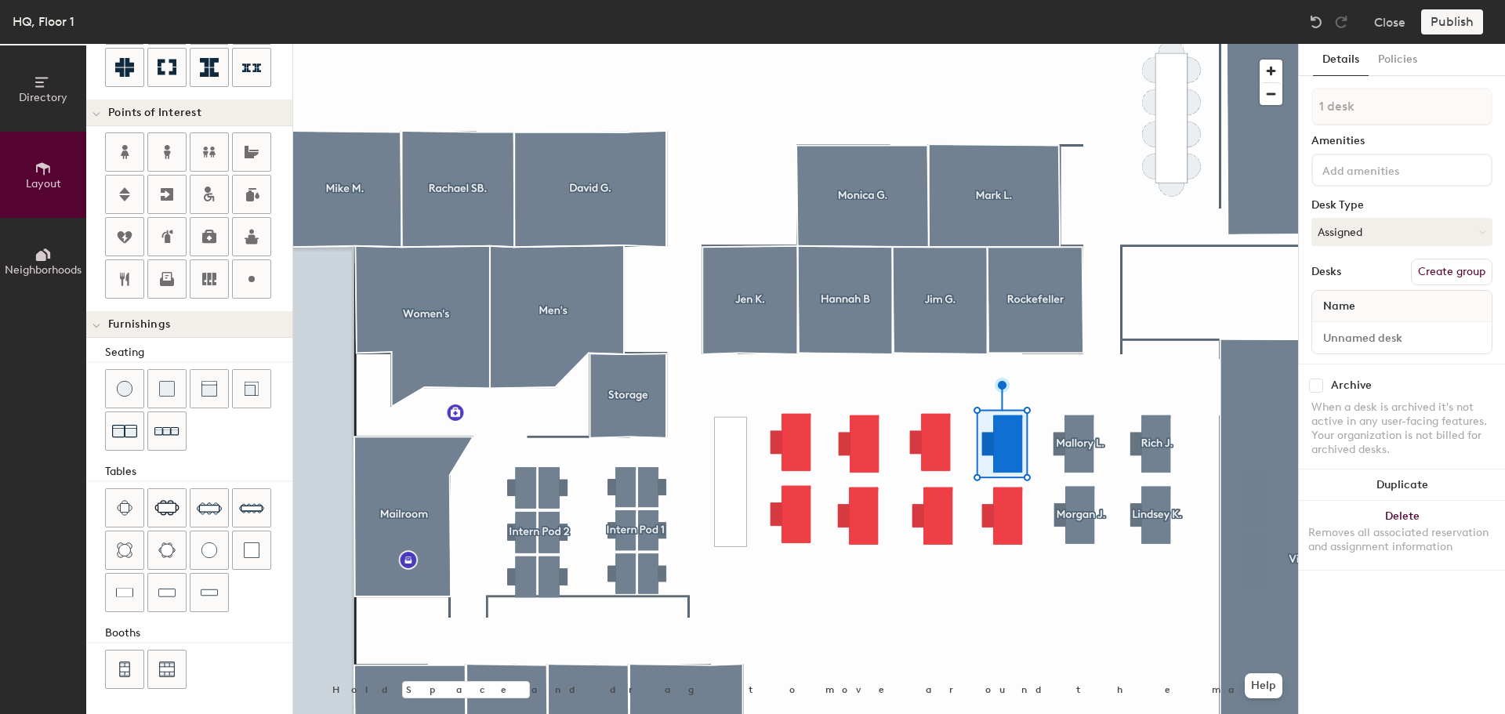
click at [1450, 280] on button "Create group" at bounding box center [1452, 272] width 82 height 27
type input "P"
type input "Maurice M."
click at [1385, 339] on input "Desk 1" at bounding box center [1401, 338] width 173 height 22
paste input "Maurice M."
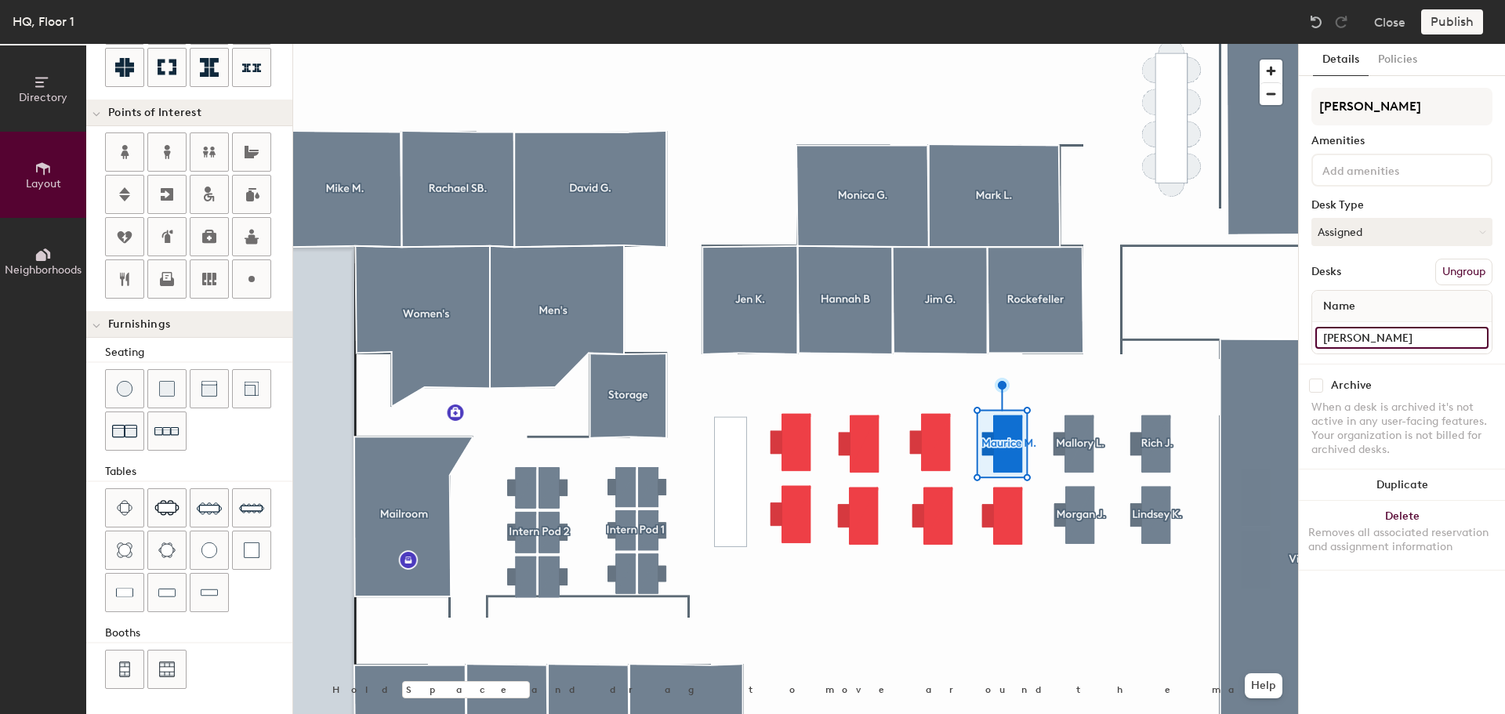
type input "Maurice M."
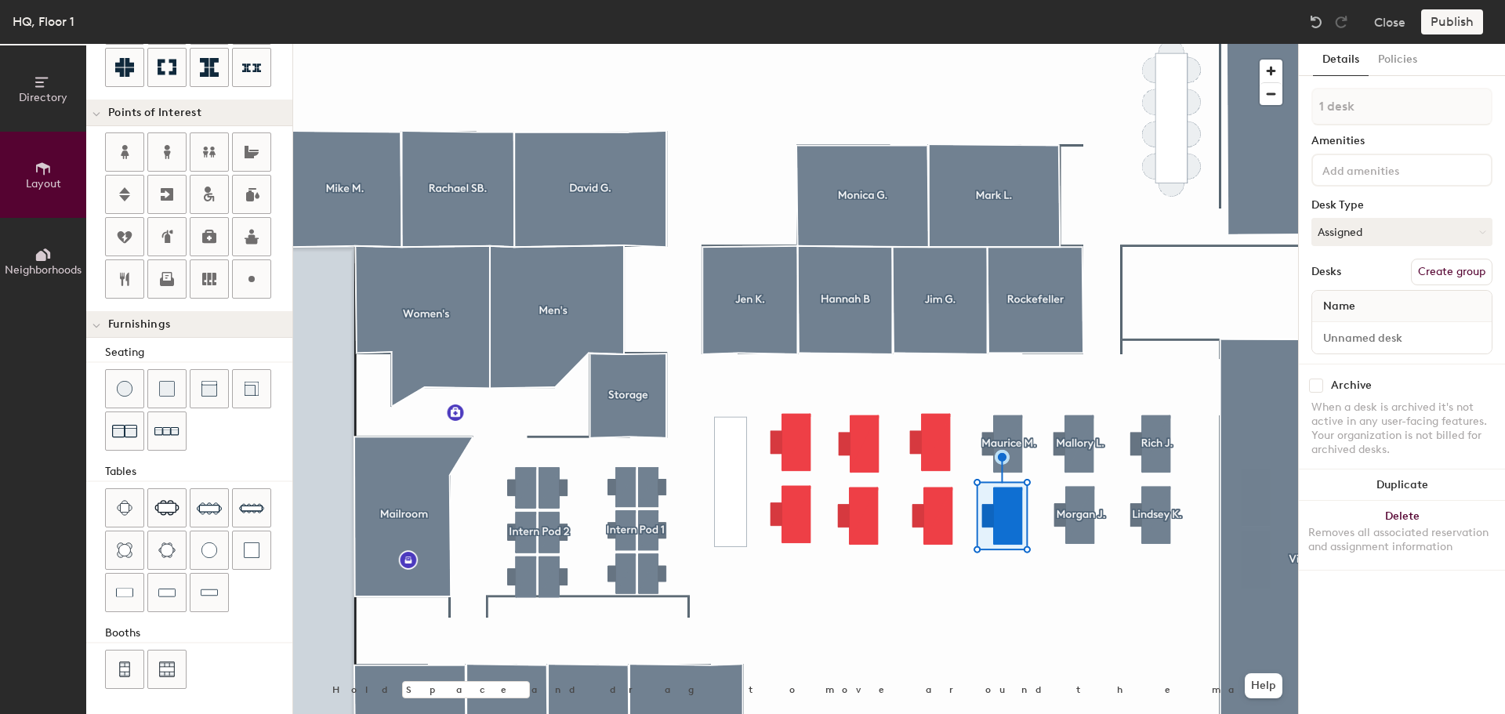
click at [1476, 281] on button "Create group" at bounding box center [1452, 272] width 82 height 27
type input "Isaiah B."
click at [1366, 354] on div "Name Desk 1" at bounding box center [1402, 322] width 181 height 64
click at [1376, 340] on input "Desk 1" at bounding box center [1401, 338] width 173 height 22
paste input "Isaiah B."
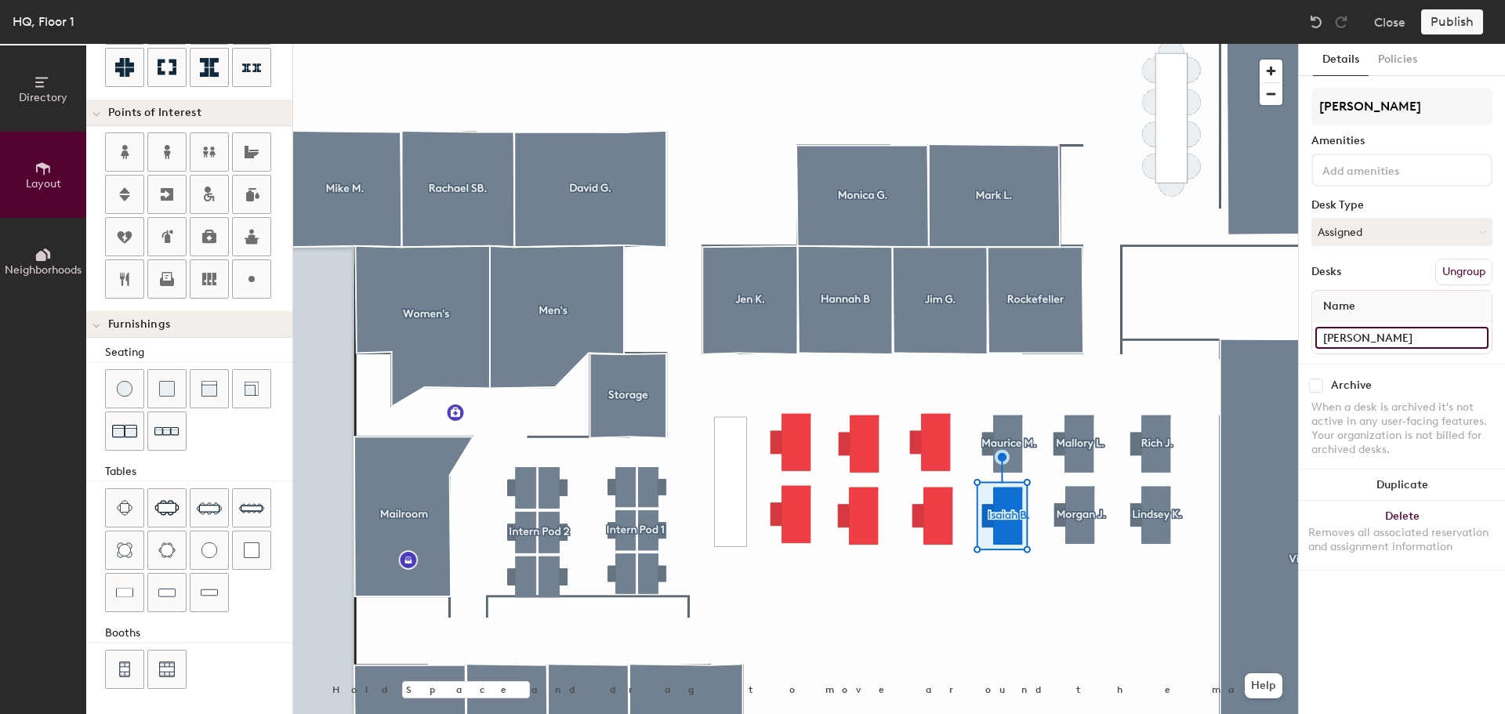
type input "Isaiah B."
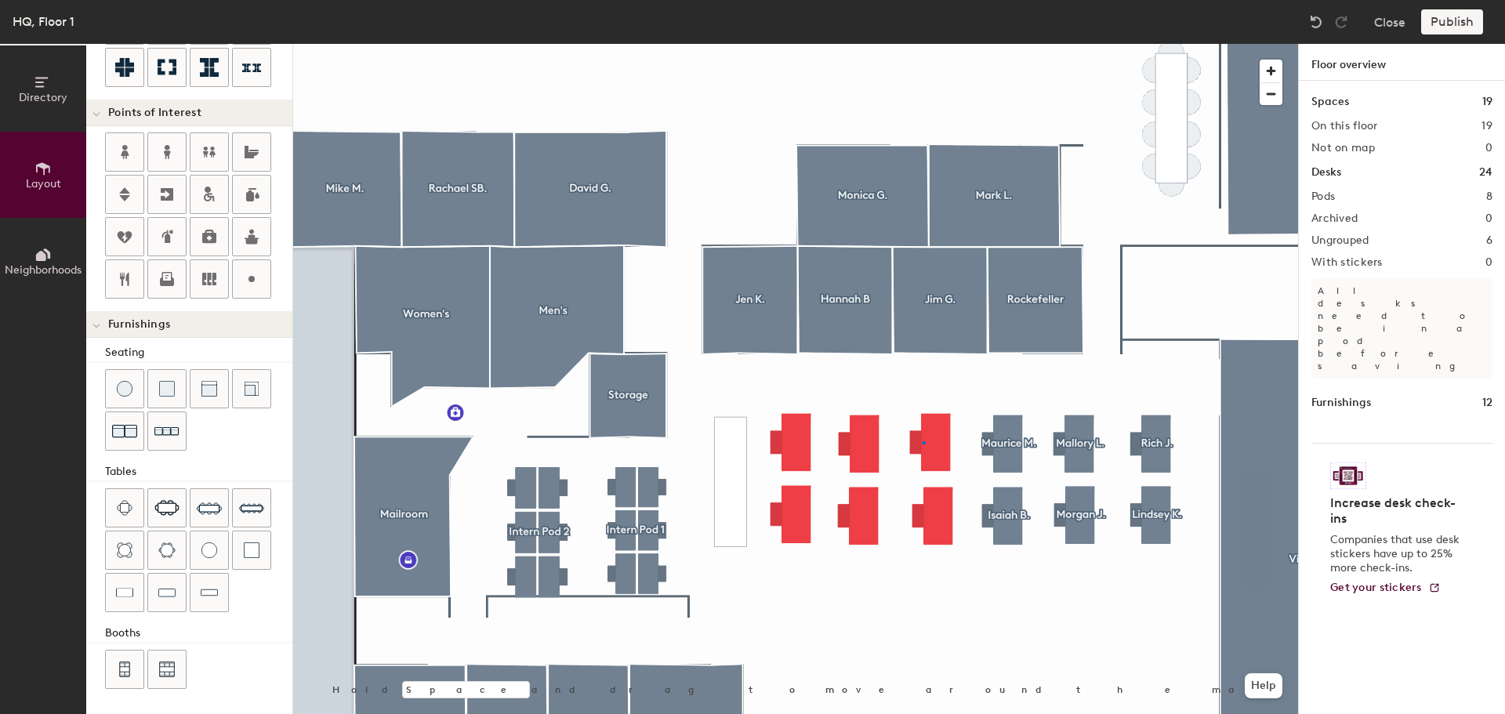
click at [924, 44] on div at bounding box center [795, 44] width 1005 height 0
type input "200"
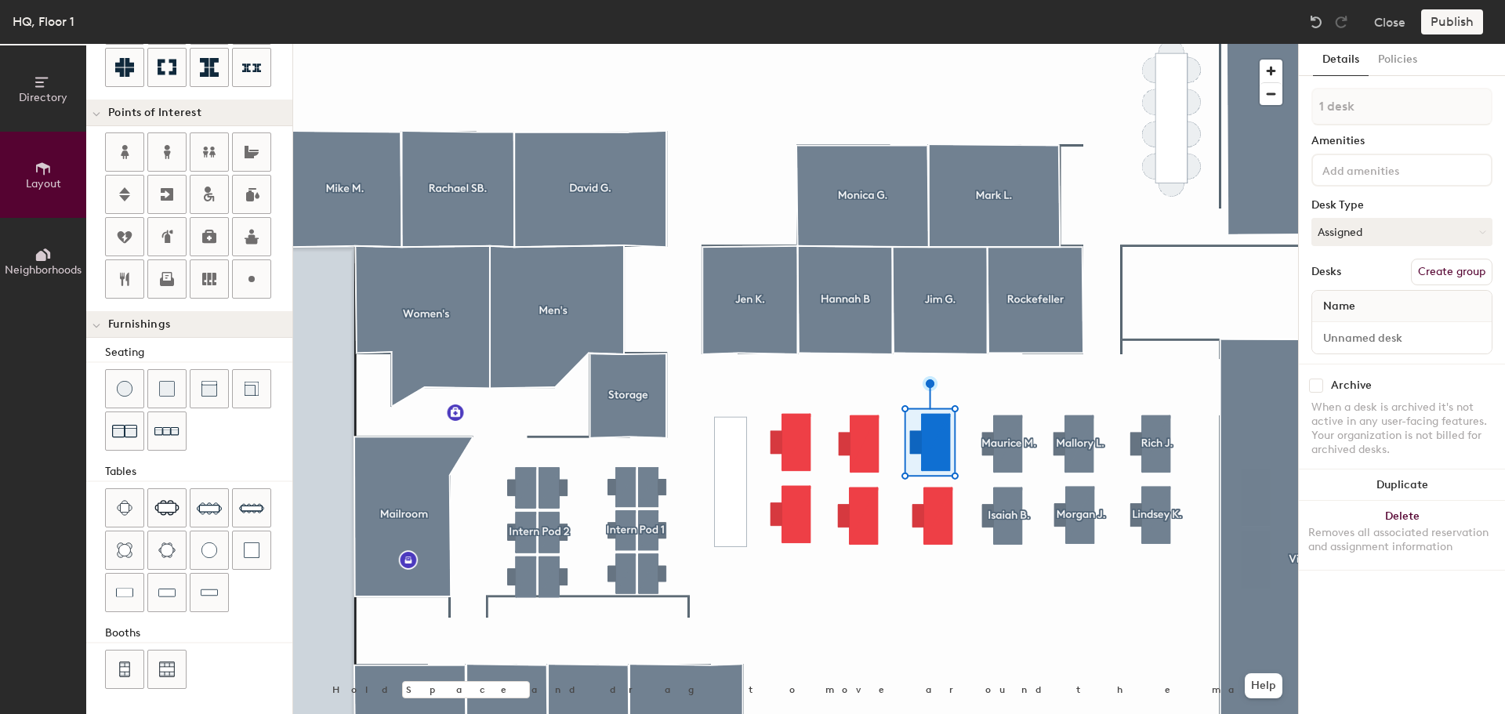
click at [1419, 261] on button "Create group" at bounding box center [1452, 272] width 82 height 27
type input "Alex H."
click at [1405, 336] on input "Desk 1" at bounding box center [1401, 338] width 173 height 22
paste input "Alex H."
type input "Alex H."
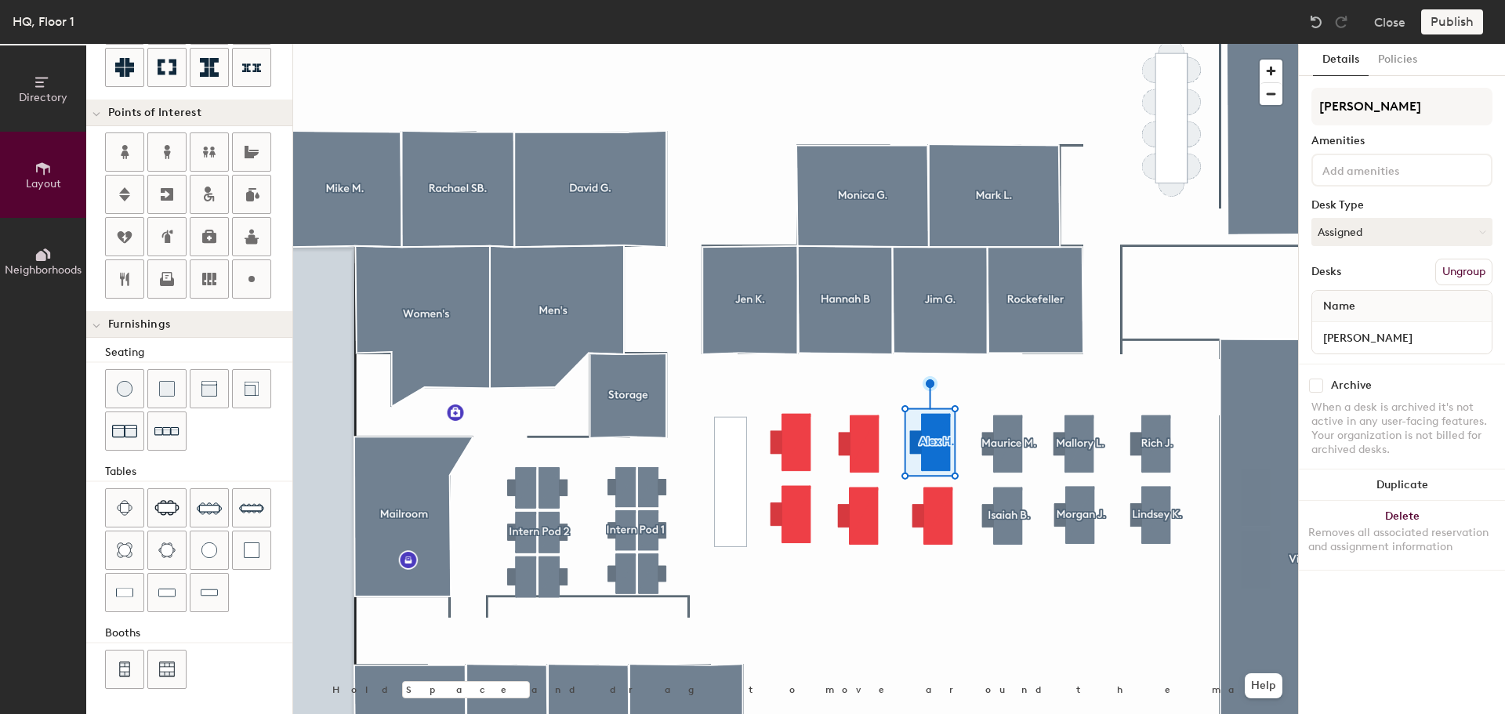
click at [931, 44] on div at bounding box center [795, 44] width 1005 height 0
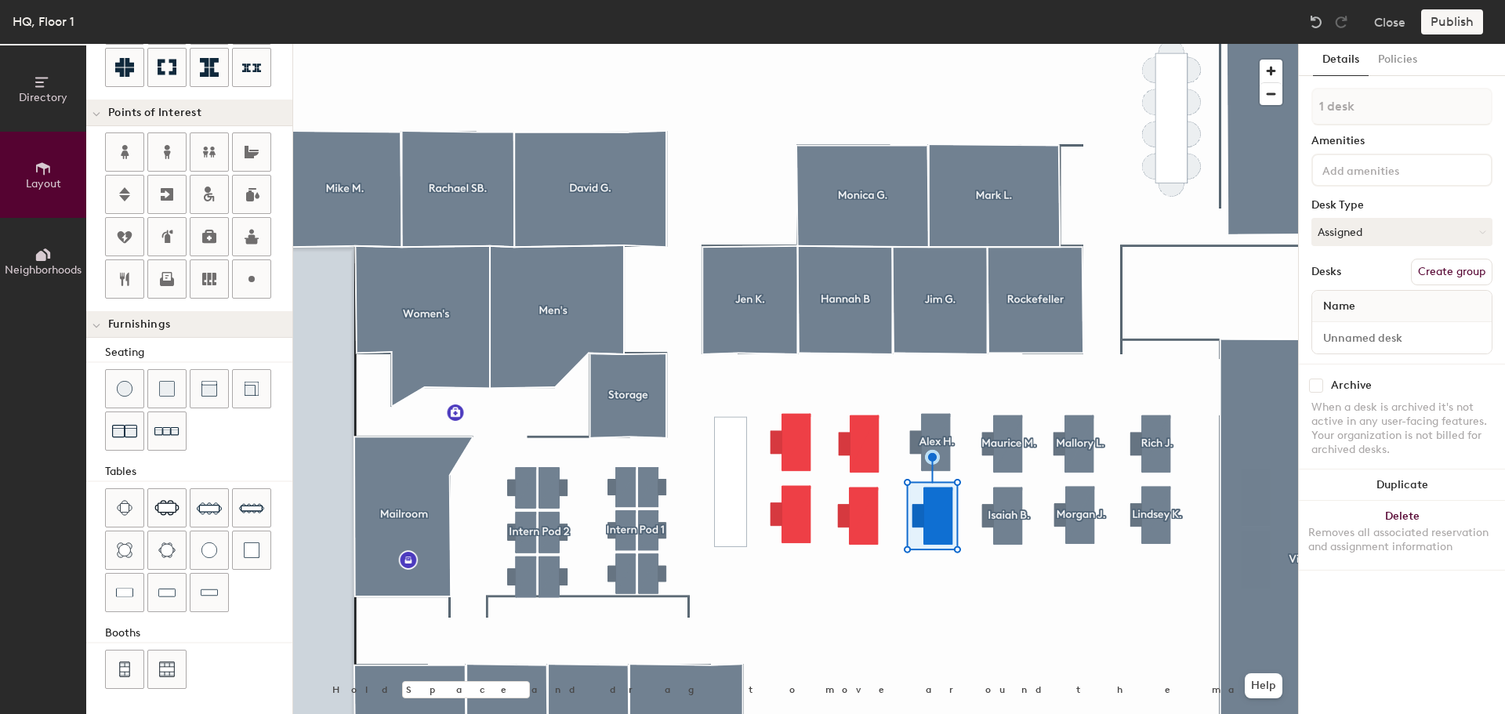
click at [1442, 267] on button "Create group" at bounding box center [1452, 272] width 82 height 27
type input "Derrin S."
click at [1386, 343] on input "Desk 1" at bounding box center [1401, 338] width 173 height 22
paste input "rrin S."
type input "Derrin S."
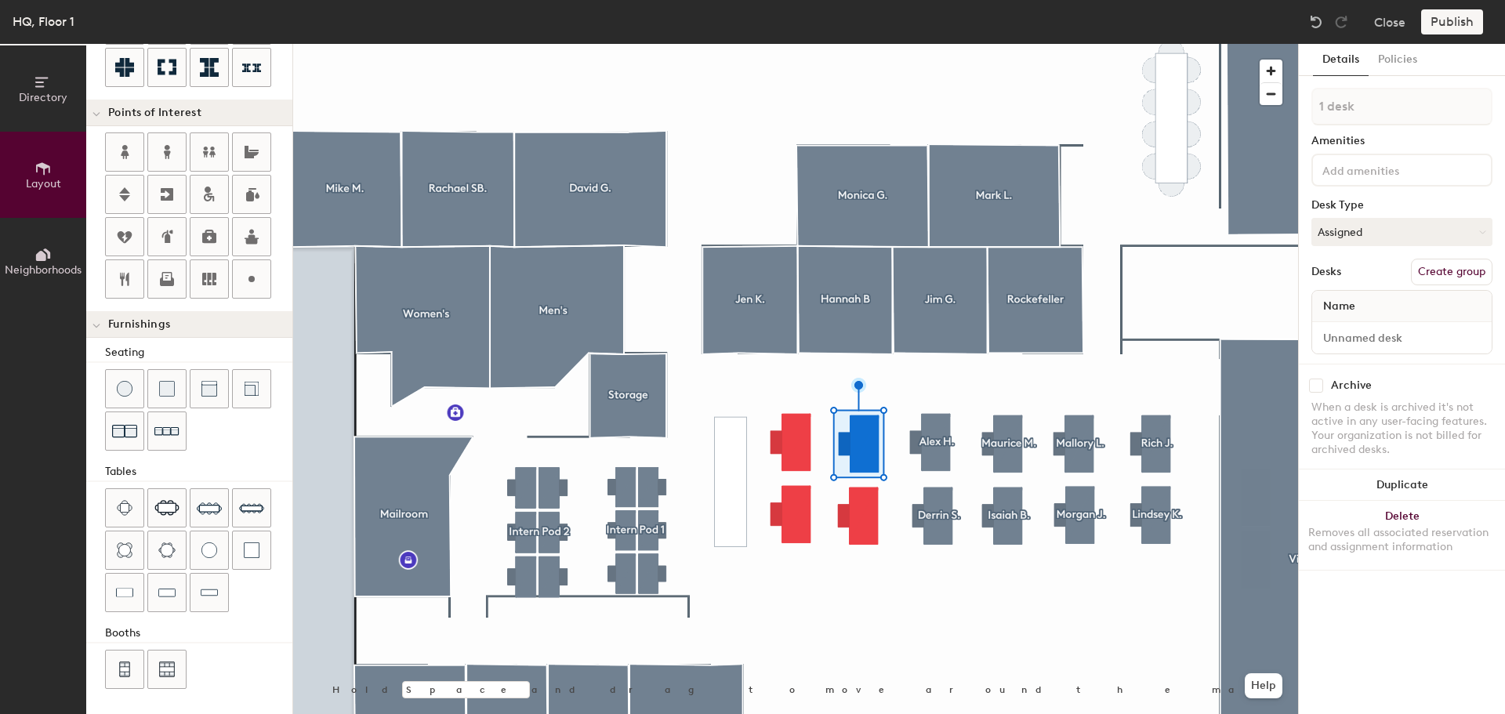
click at [1423, 164] on input at bounding box center [1389, 169] width 141 height 19
click at [1435, 379] on div "Archive" at bounding box center [1402, 386] width 181 height 14
click at [1451, 261] on button "Create group" at bounding box center [1452, 272] width 82 height 27
type input "P"
type input "Anson H."
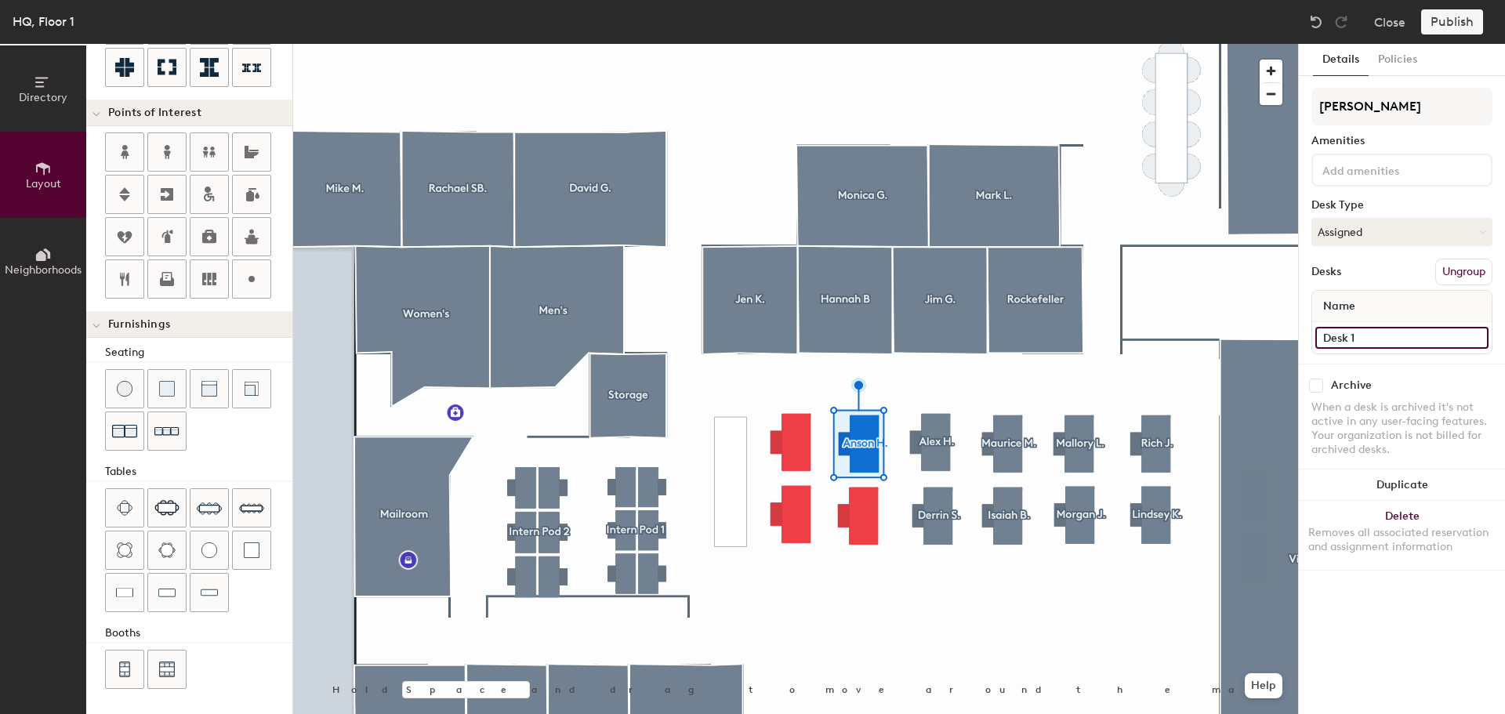
click at [1369, 336] on input "Desk 1" at bounding box center [1401, 338] width 173 height 22
paste input "Anson H."
type input "Anson H."
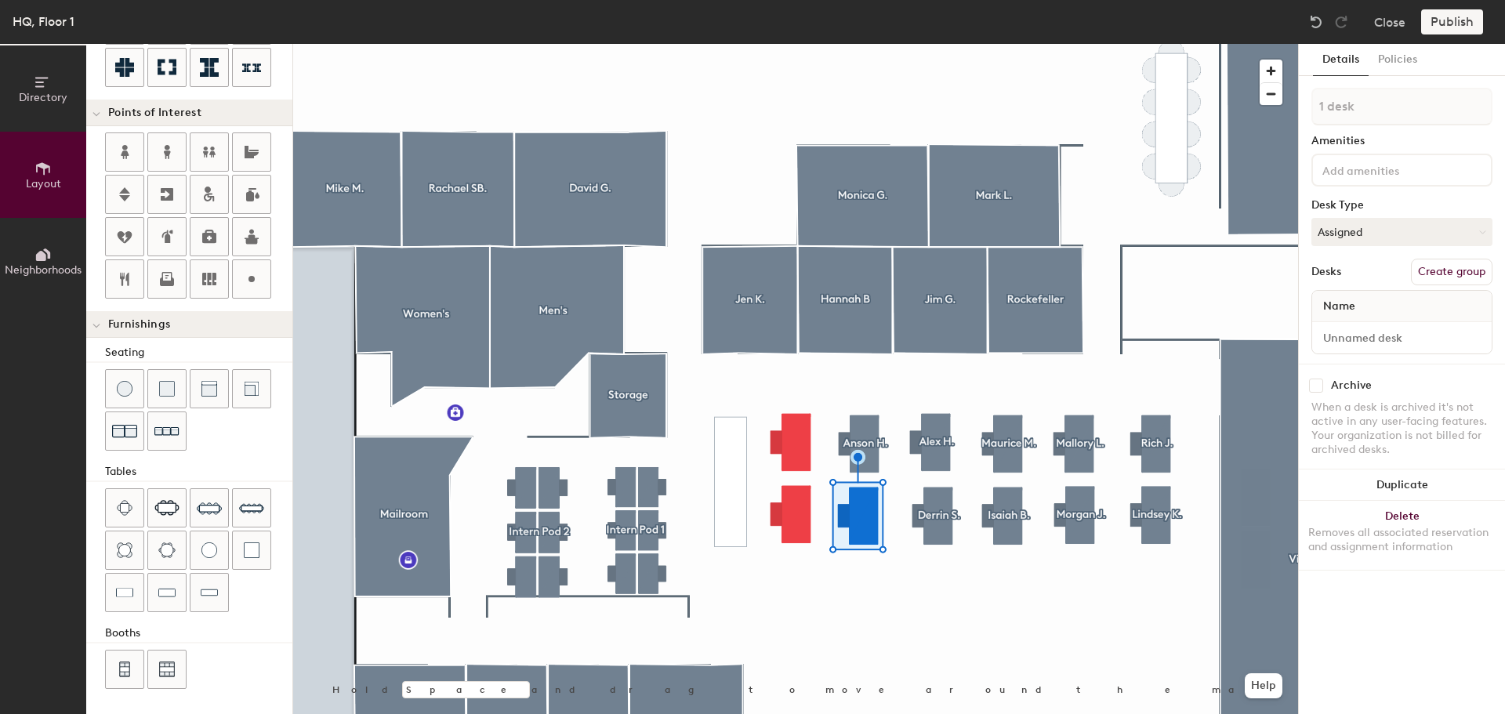
click at [1418, 265] on button "Create group" at bounding box center [1452, 272] width 82 height 27
type input "Abby K."
click at [1394, 341] on input "Desk 1" at bounding box center [1401, 338] width 173 height 22
paste input "Abby K."
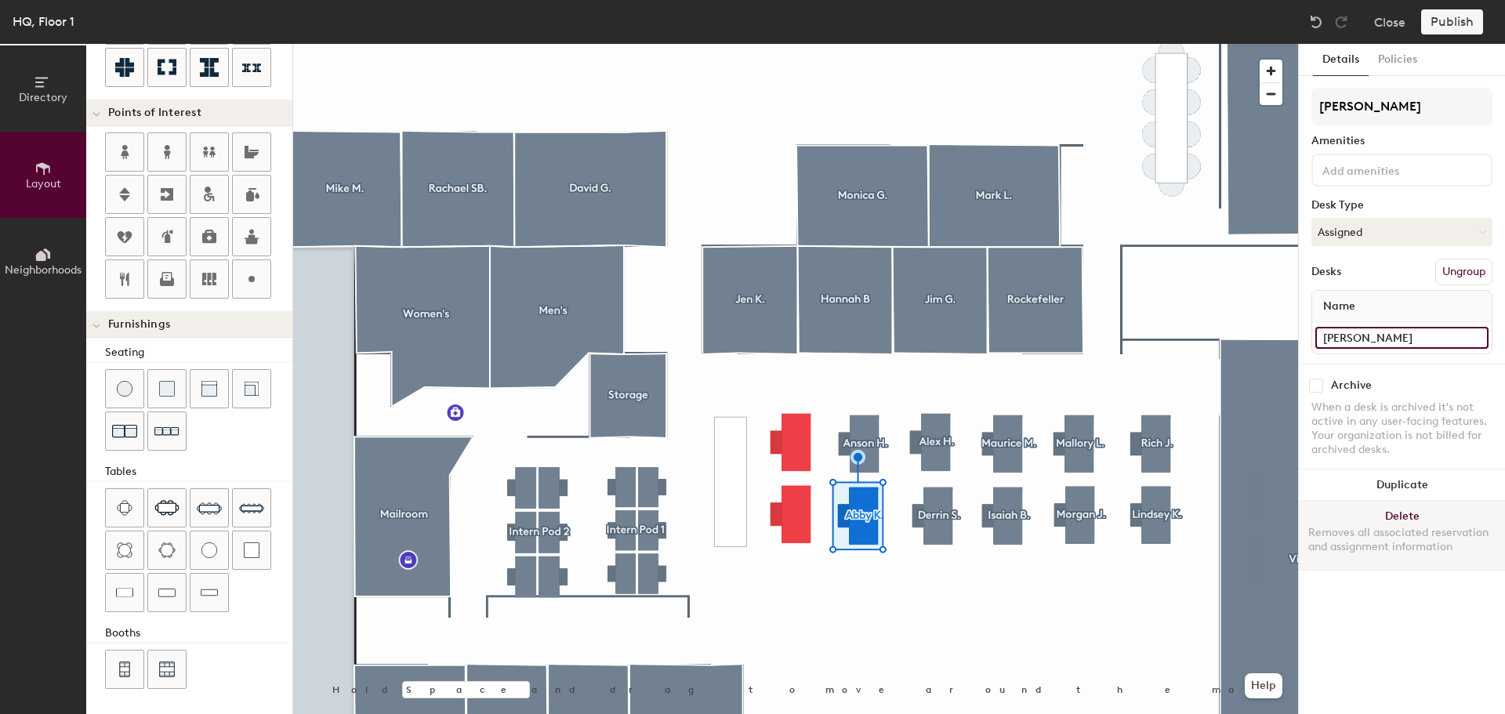
type input "Abby K."
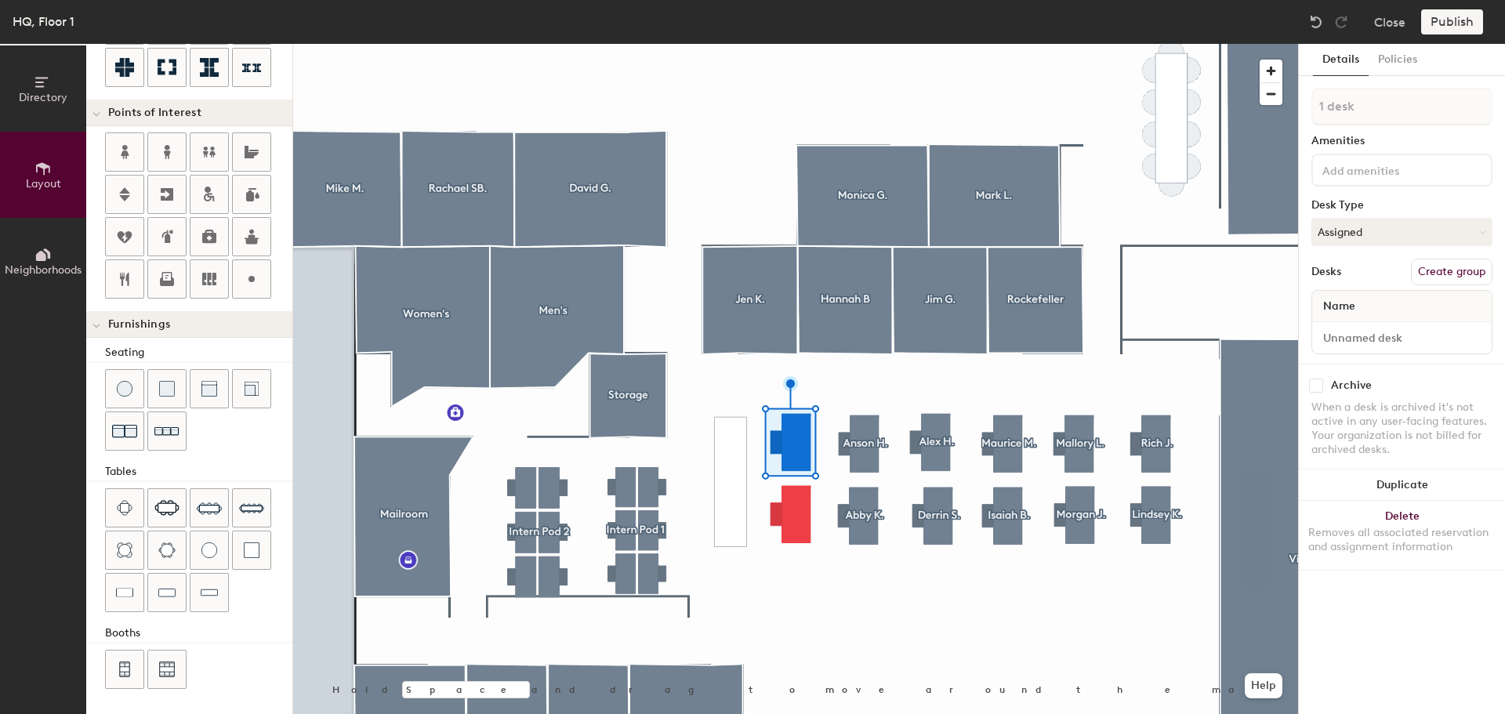
click at [1477, 273] on button "Create group" at bounding box center [1452, 272] width 82 height 27
type input "Jamie P."
click at [1427, 339] on input "Desk 1" at bounding box center [1401, 338] width 173 height 22
type input "Jamie P."
click at [1431, 178] on input at bounding box center [1389, 169] width 141 height 19
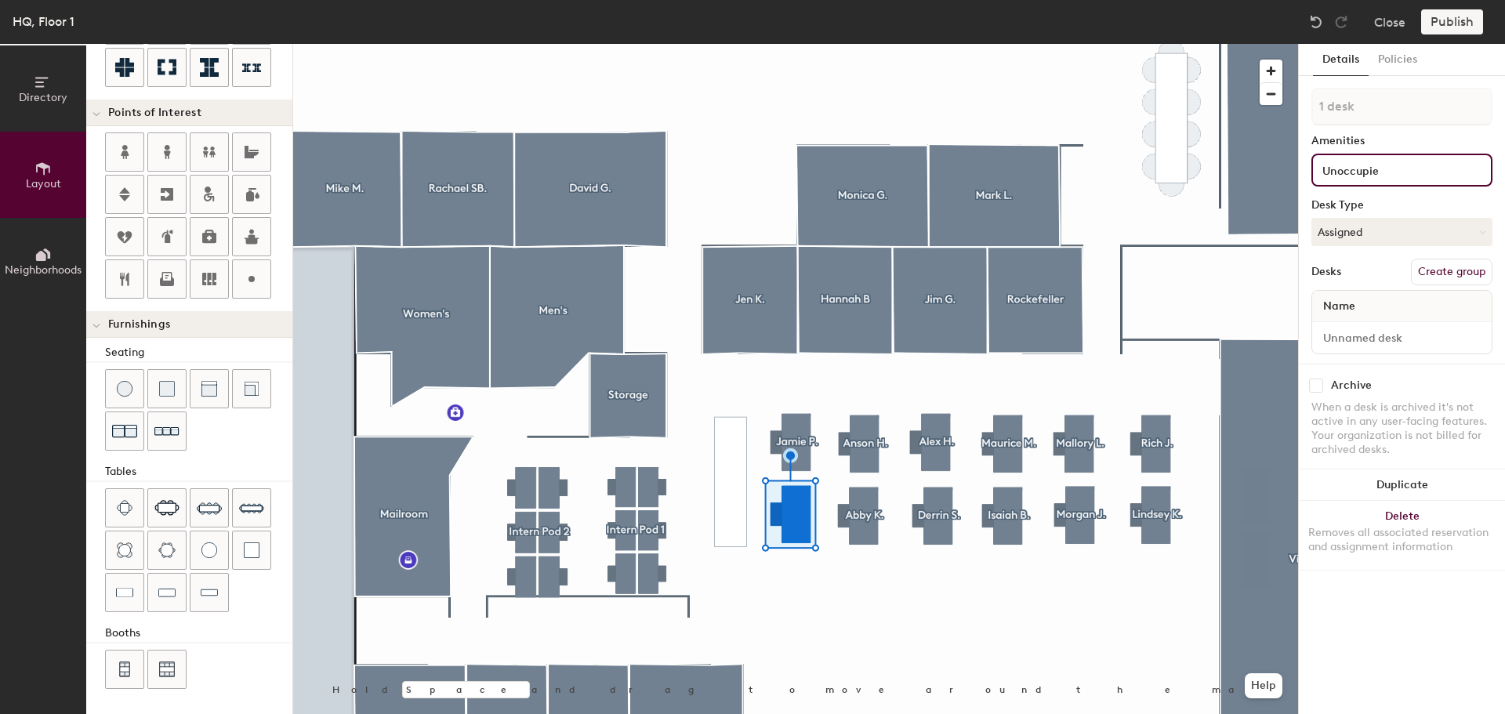
type input "Unoccupied"
click at [1261, 169] on div "Directory Layout Neighborhoods Layout Add space Resize Desks Points of Interest…" at bounding box center [752, 379] width 1505 height 670
click at [1424, 140] on div "Amenities" at bounding box center [1402, 141] width 181 height 13
click at [1446, 263] on button "Create group" at bounding box center [1452, 272] width 82 height 27
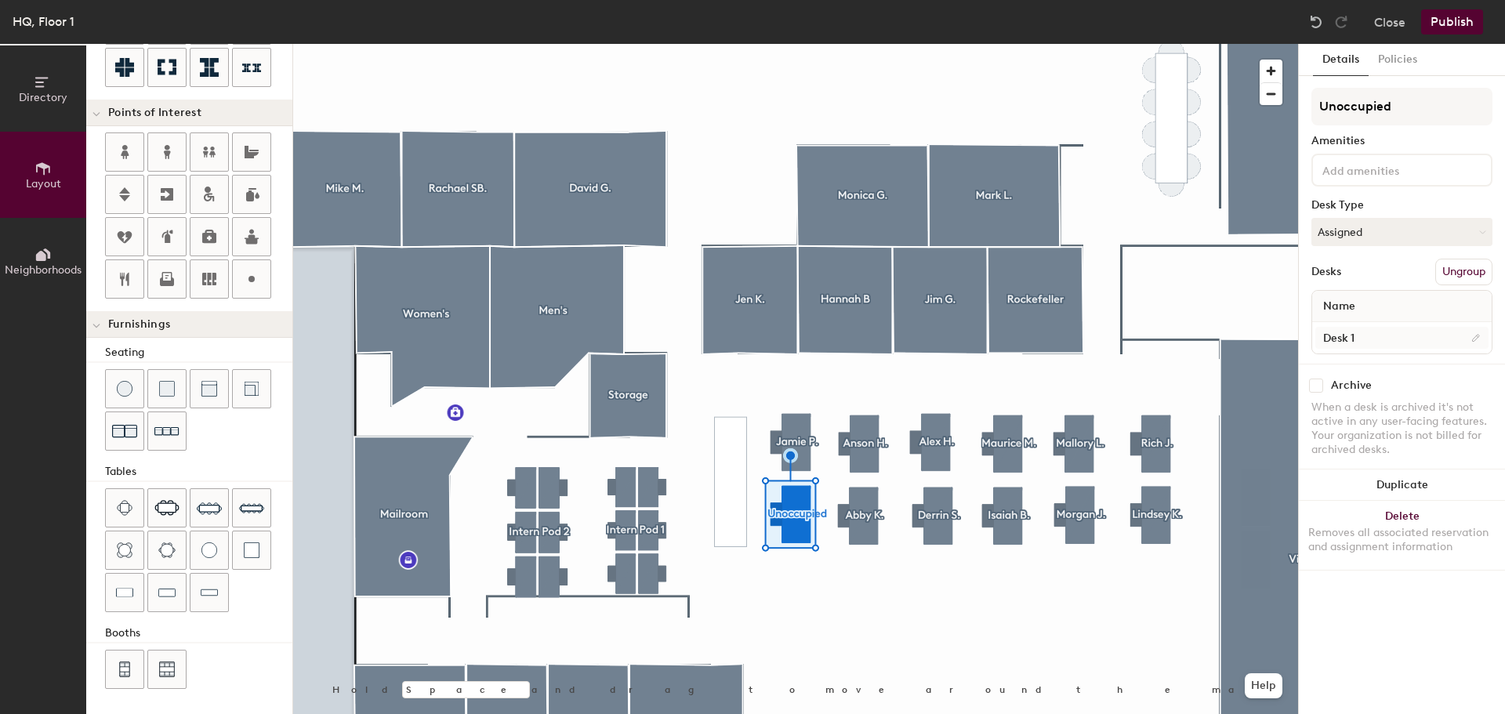
type input "Unoccupied"
click at [1398, 335] on input "Desk 1" at bounding box center [1401, 338] width 173 height 22
paste input "Unoccupied"
type input "Unoccupied"
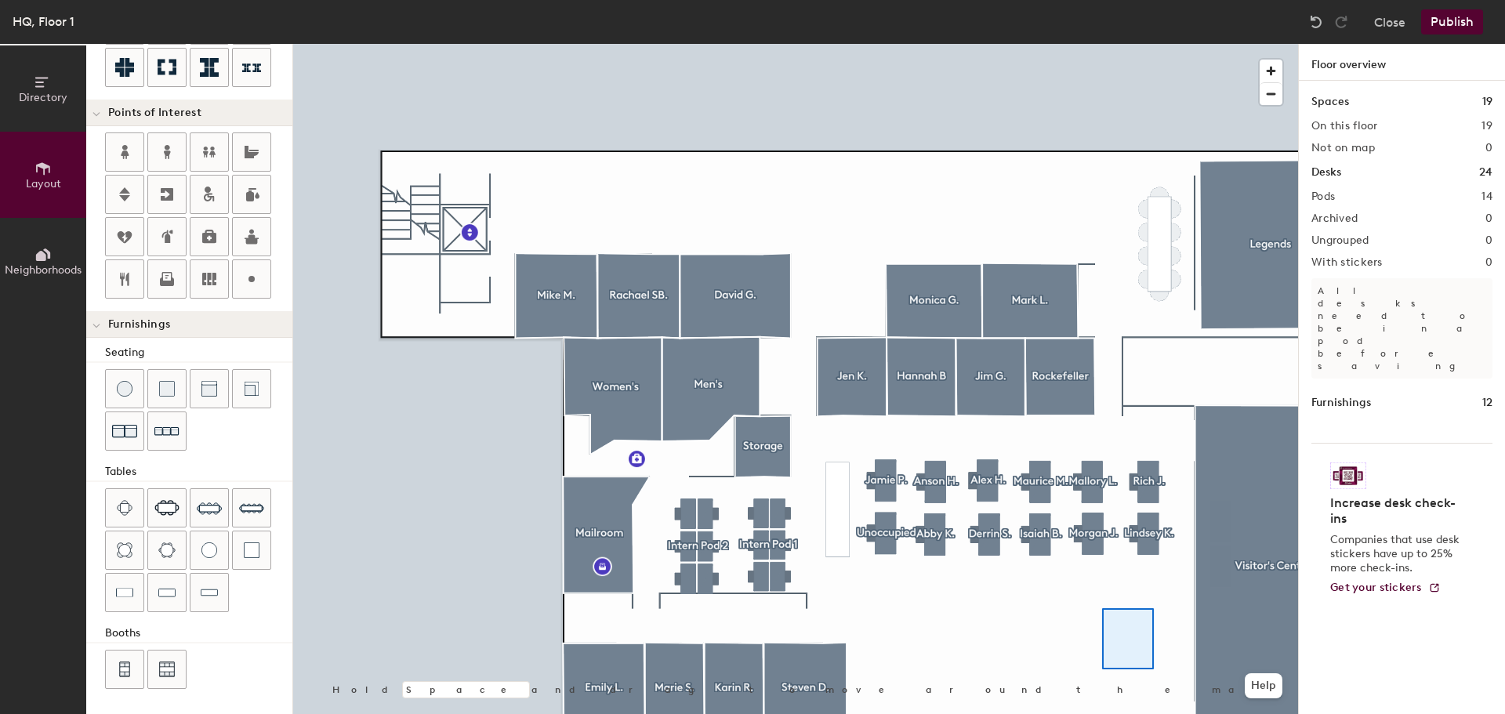
click at [1102, 44] on div at bounding box center [795, 44] width 1005 height 0
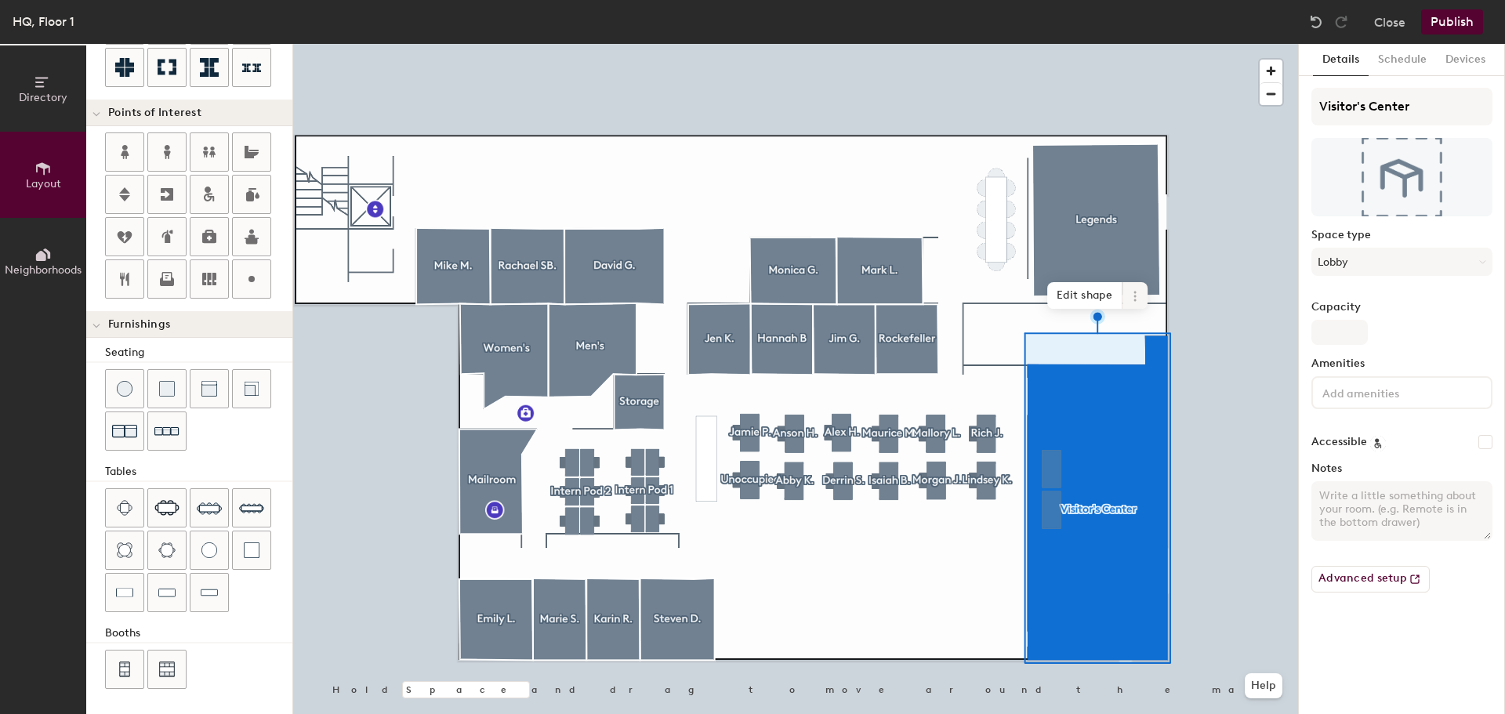
click at [1140, 302] on span at bounding box center [1135, 295] width 25 height 27
click at [1237, 336] on span "Remove from map" at bounding box center [1192, 332] width 140 height 27
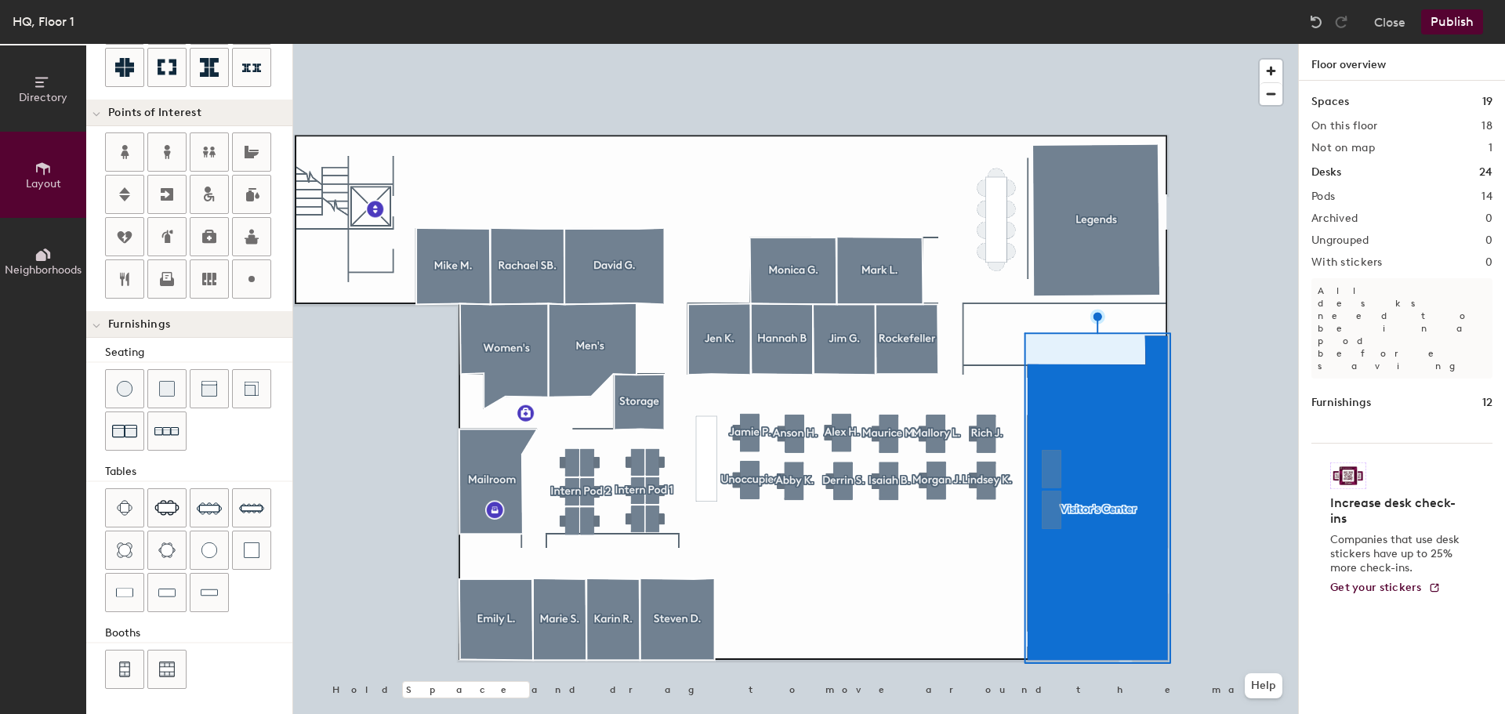
type input "20"
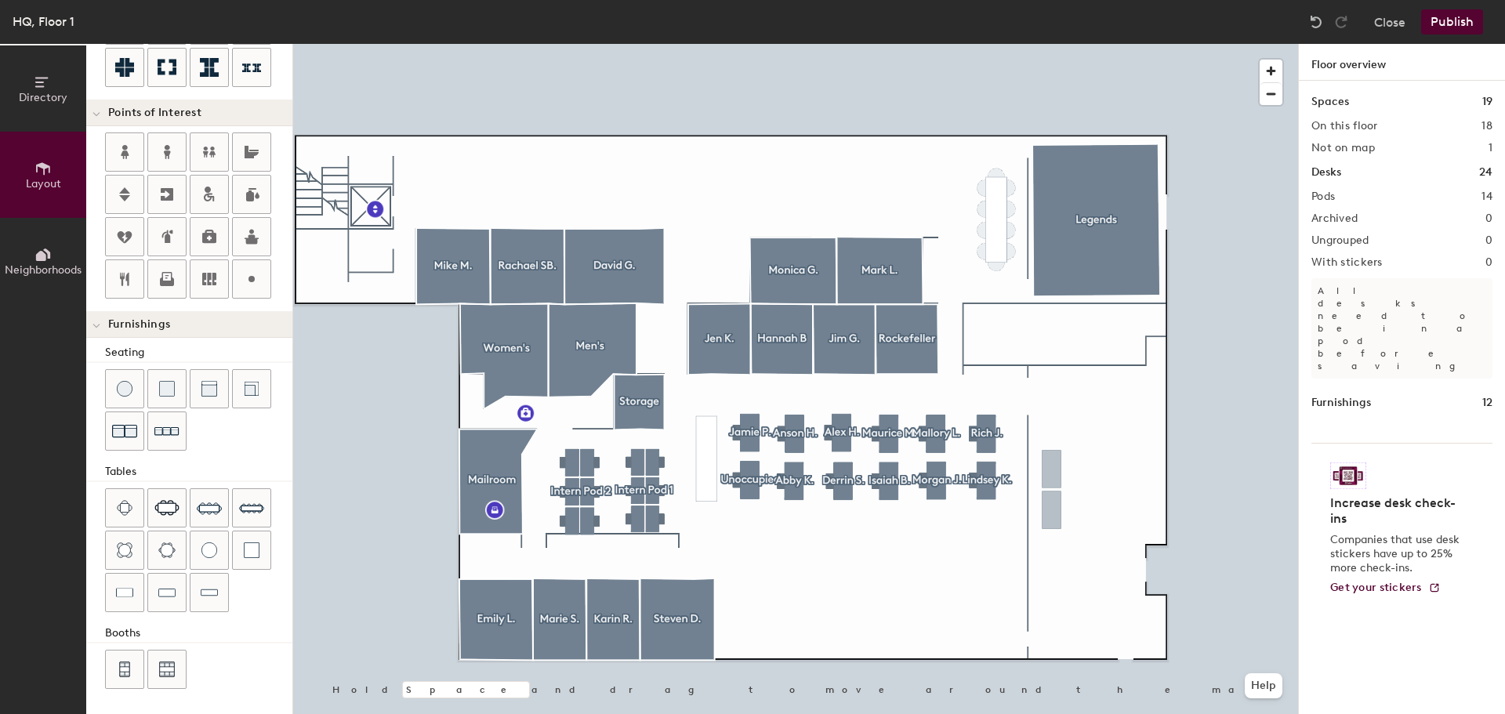
click at [1054, 44] on div at bounding box center [795, 44] width 1005 height 0
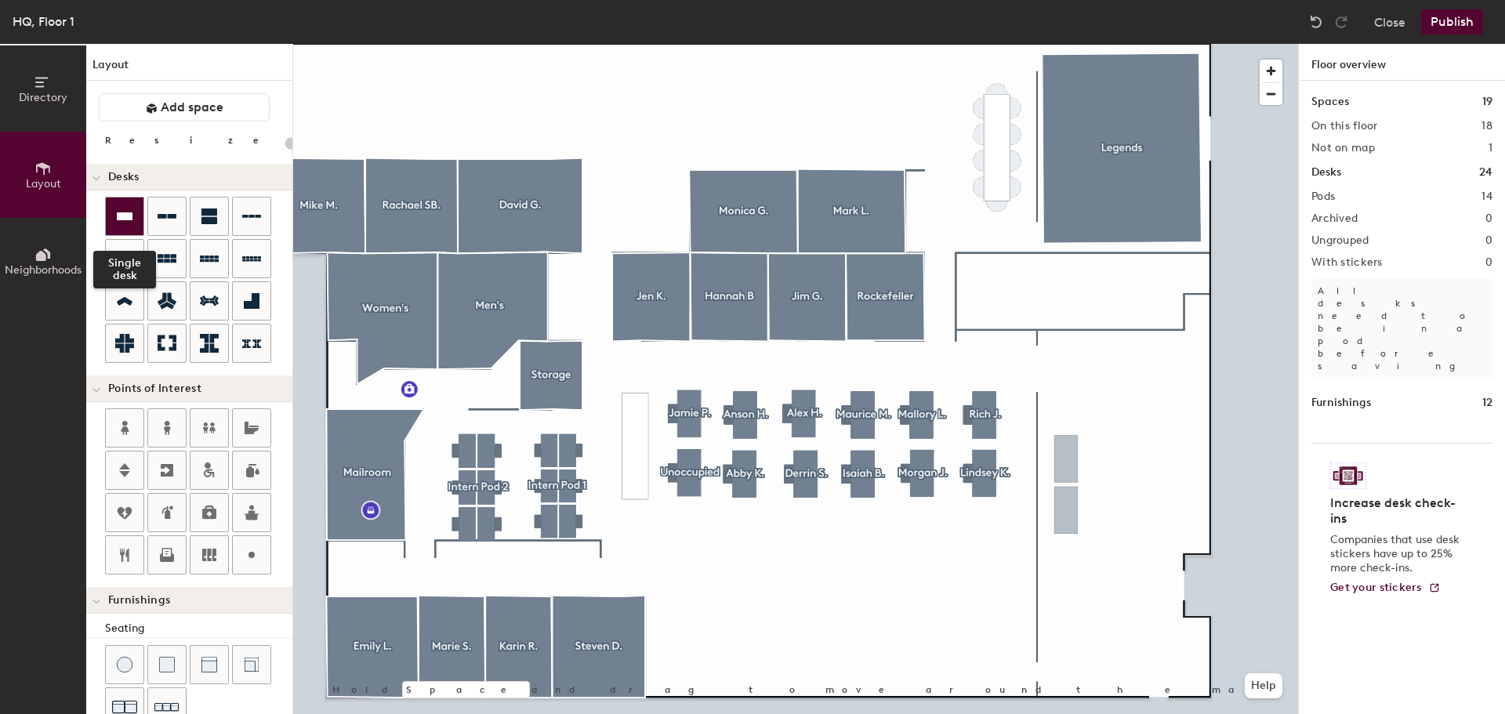
click at [119, 223] on icon at bounding box center [124, 216] width 19 height 19
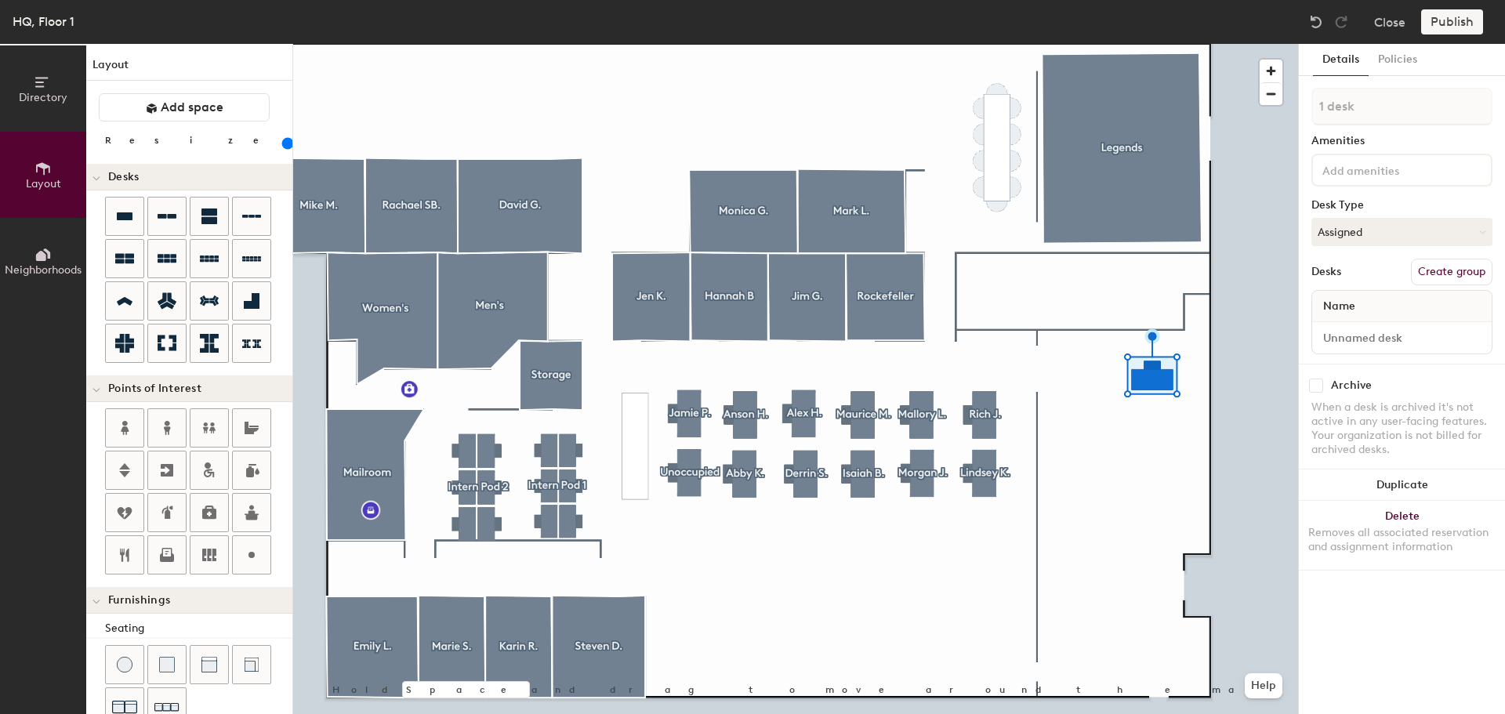
click at [1473, 276] on button "Create group" at bounding box center [1452, 272] width 82 height 27
type input "180"
type input "Pod 1"
type input "180"
type input "P"
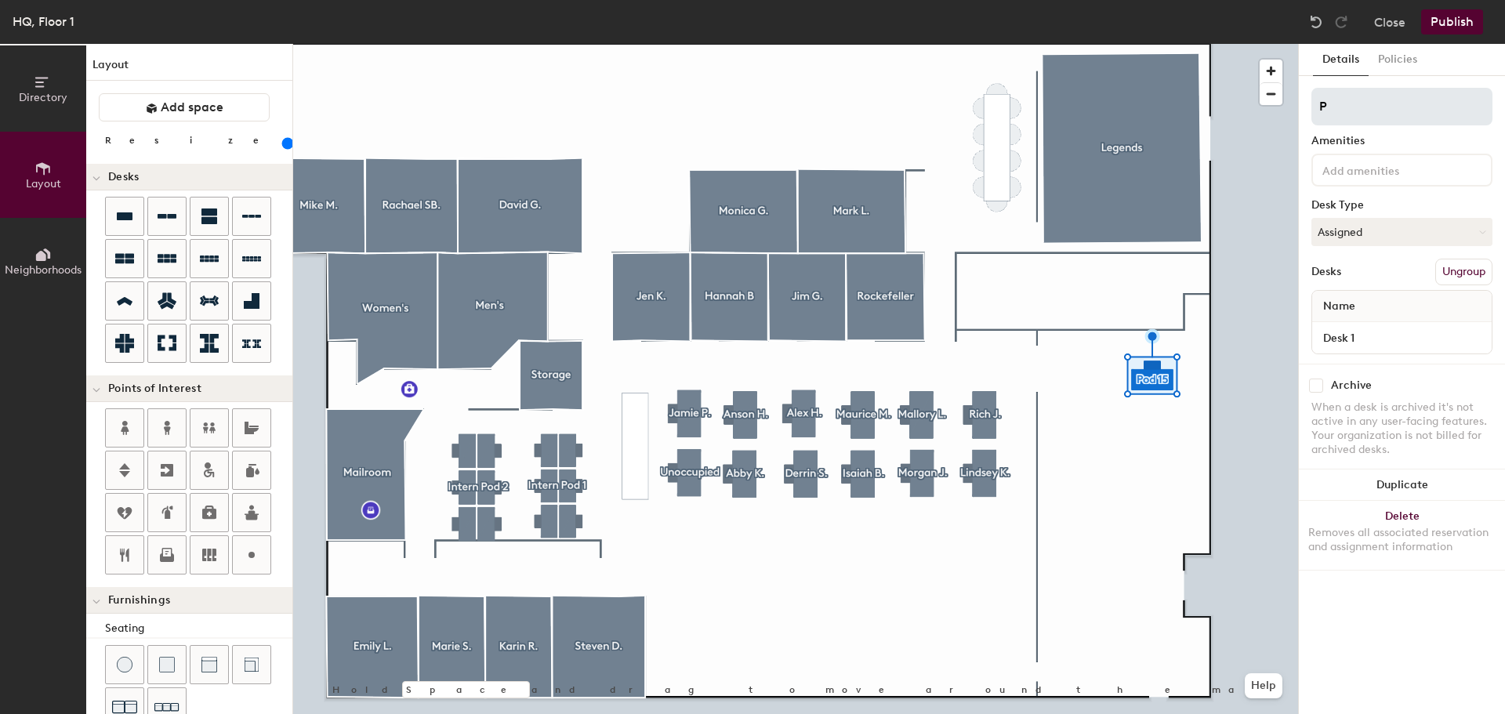
type input "180"
type input "M"
type input "180"
type input "Mall"
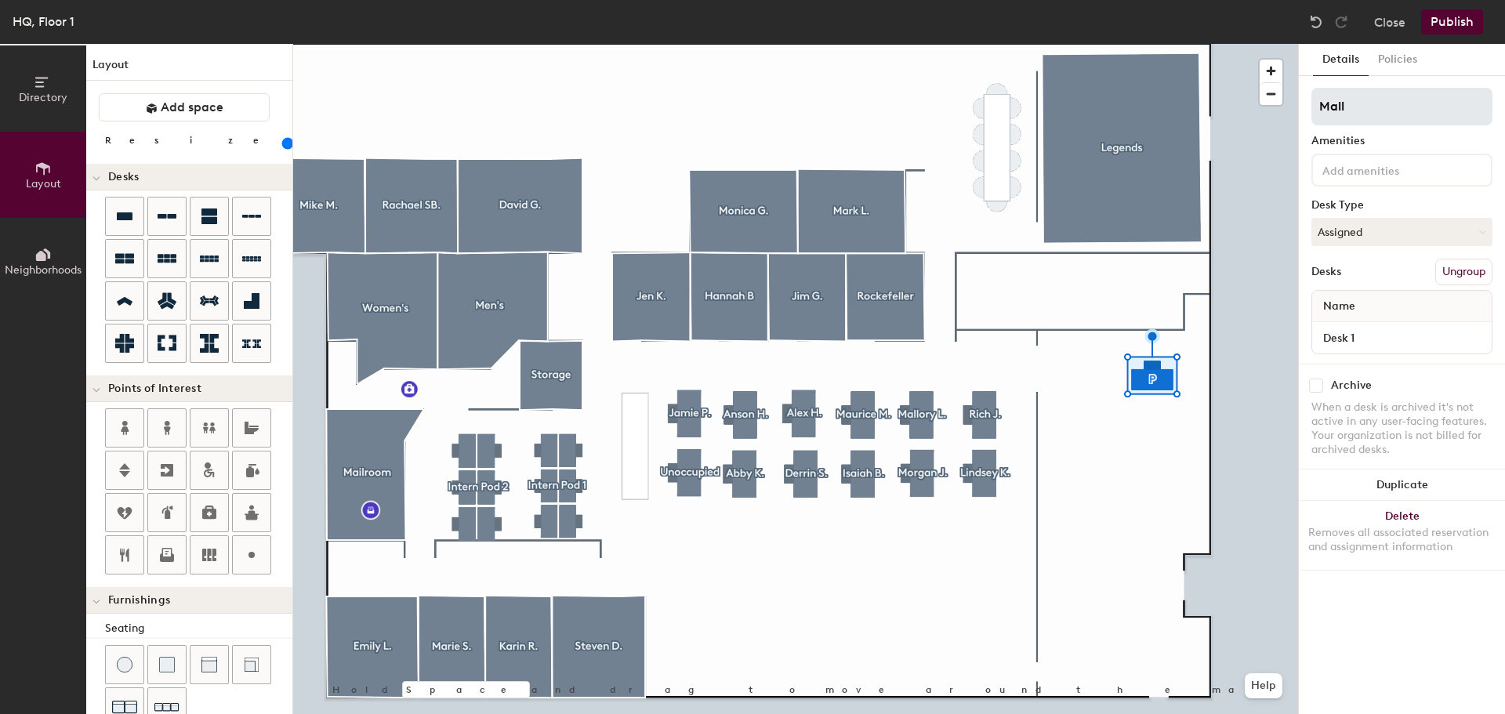
type input "180"
type input "Mallor"
type input "180"
type input "[PERSON_NAME]"
type input "180"
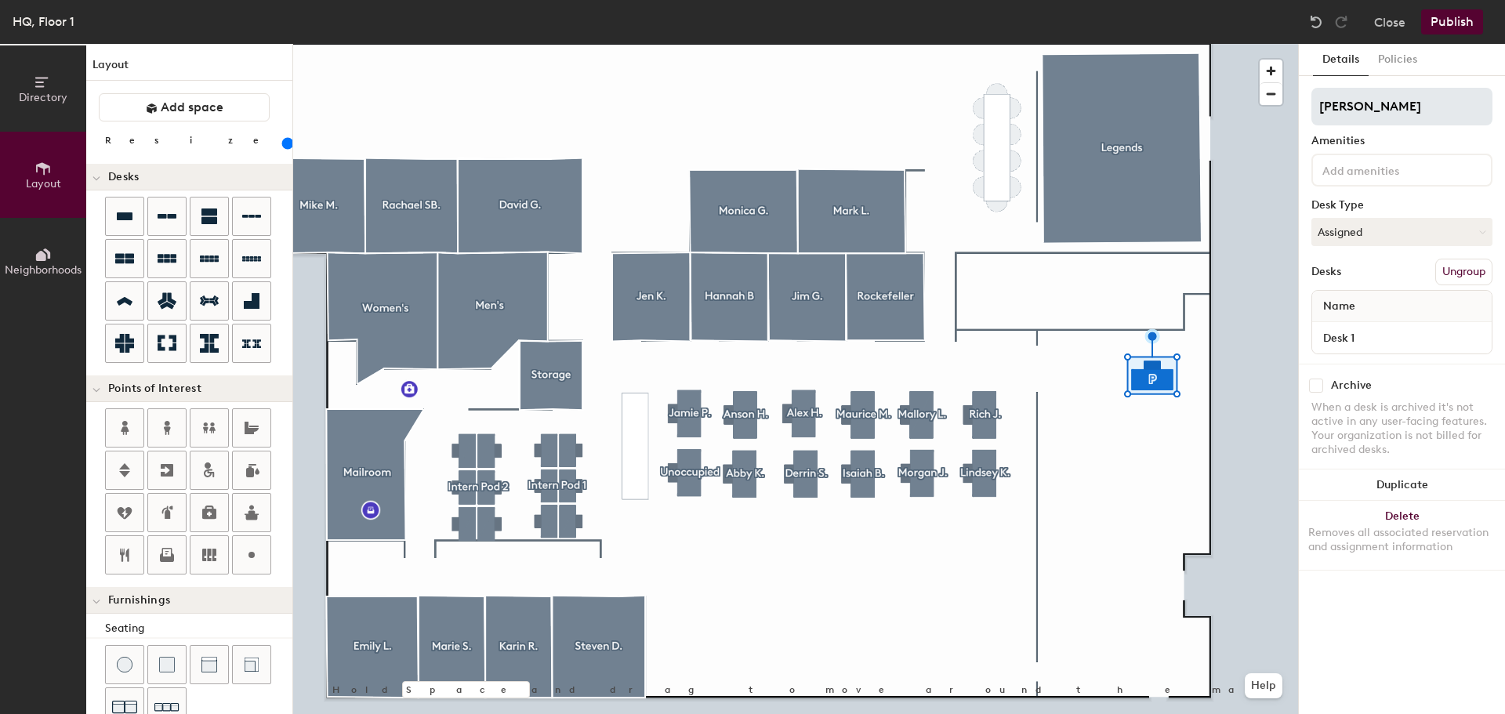
type input "[PERSON_NAME] L"
type input "180"
type input "[PERSON_NAME]"
type input "180"
drag, startPoint x: 1414, startPoint y: 107, endPoint x: 1304, endPoint y: 108, distance: 110.5
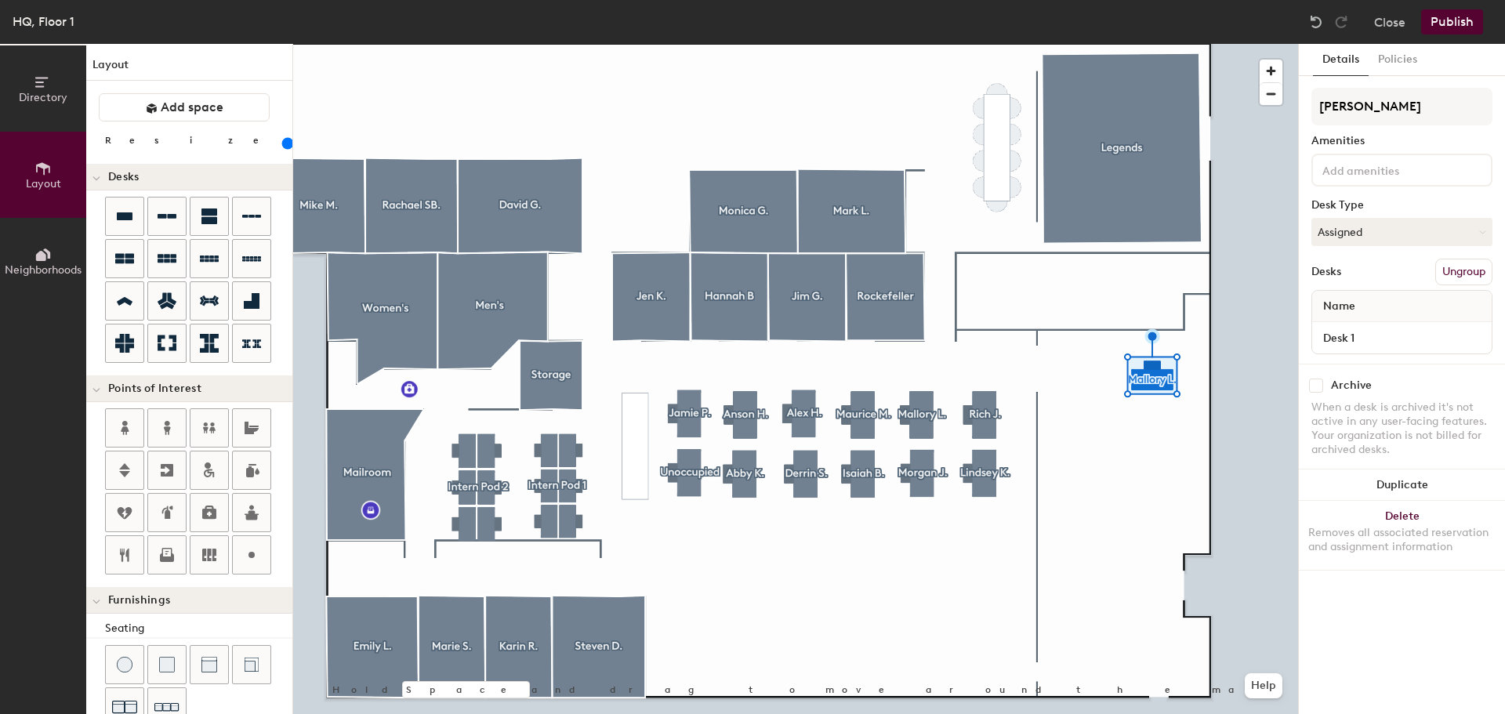
click at [1304, 108] on div "Details Policies [PERSON_NAME] Amenities Desk Type Assigned Desks Ungroup Name …" at bounding box center [1402, 379] width 206 height 670
type input "[PERSON_NAME]"
type input "180"
click at [1384, 336] on input "Desk 1" at bounding box center [1401, 338] width 173 height 22
paste input "[PERSON_NAME]"
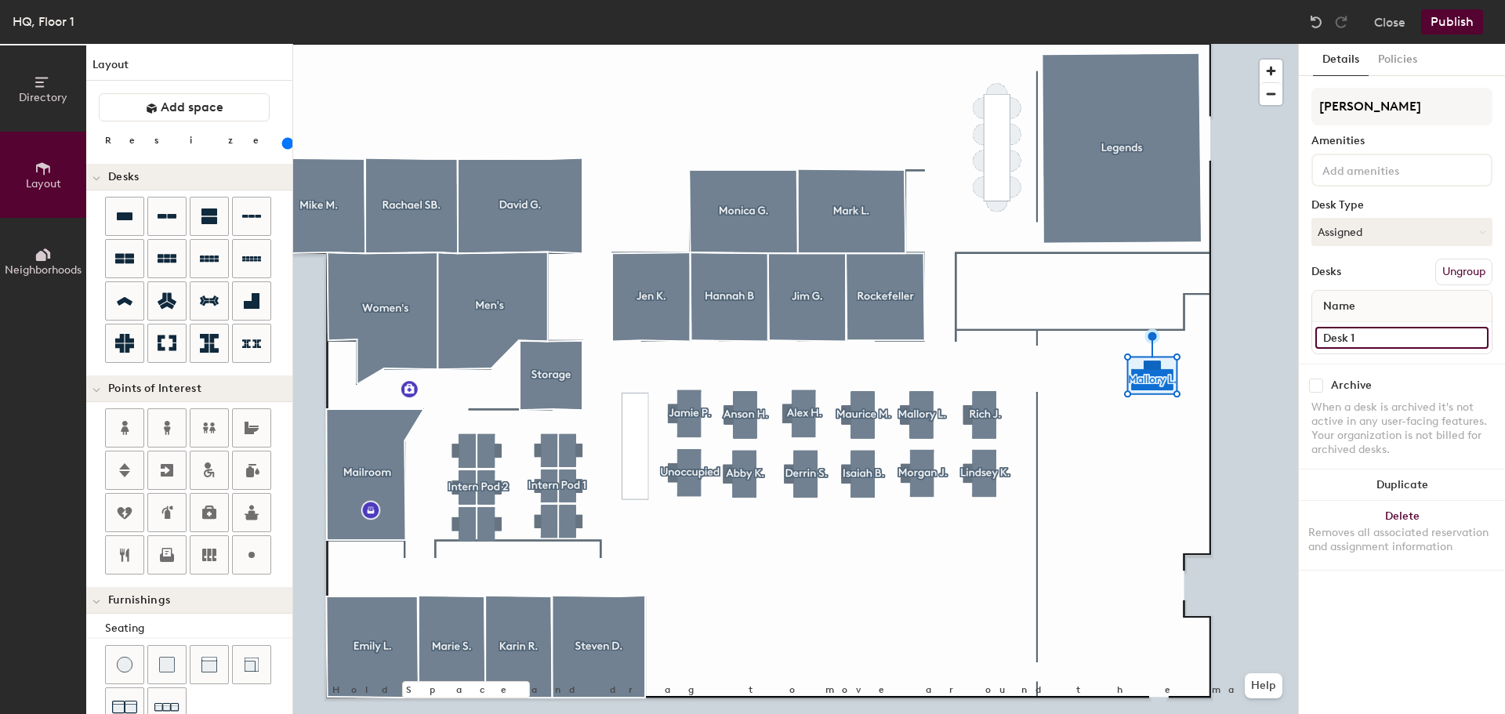
type input "[PERSON_NAME]"
type input "180"
type input "[PERSON_NAME]"
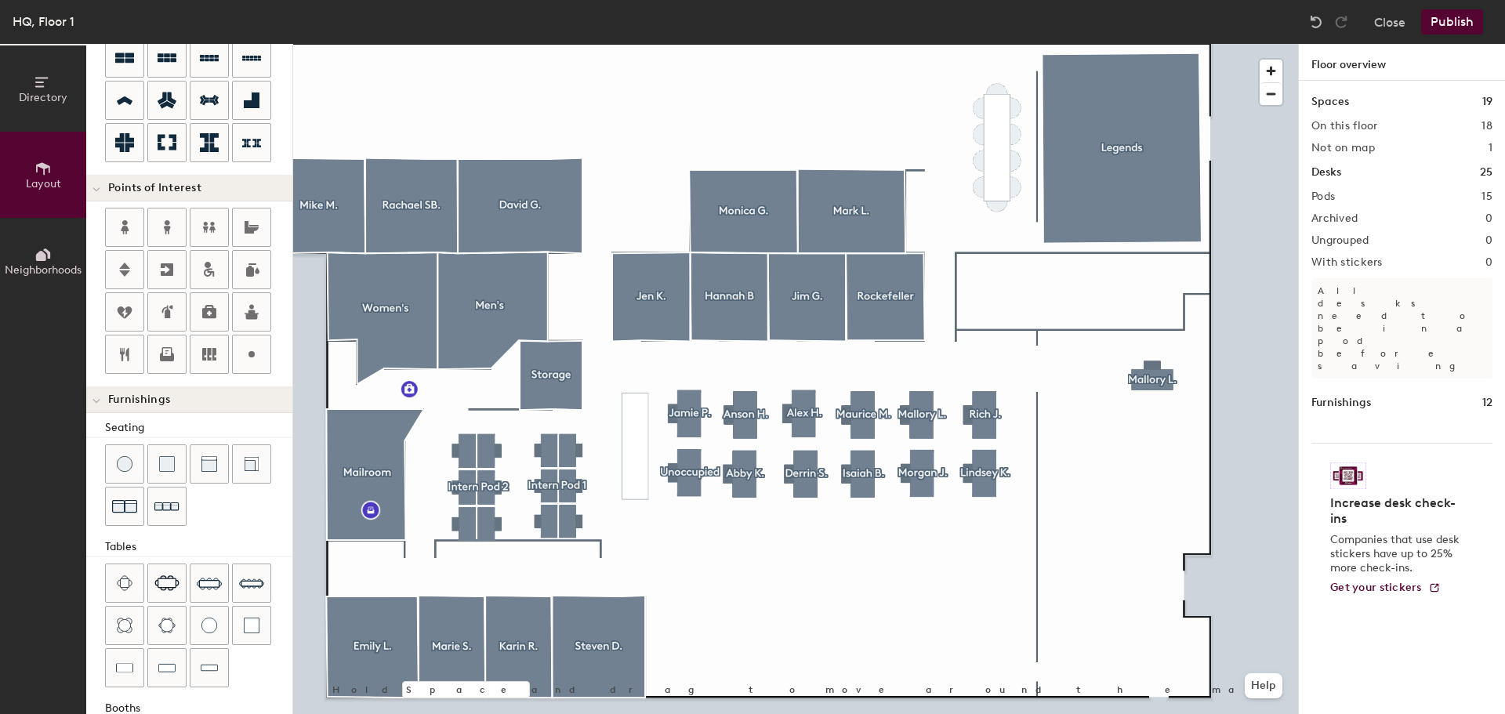
scroll to position [235, 0]
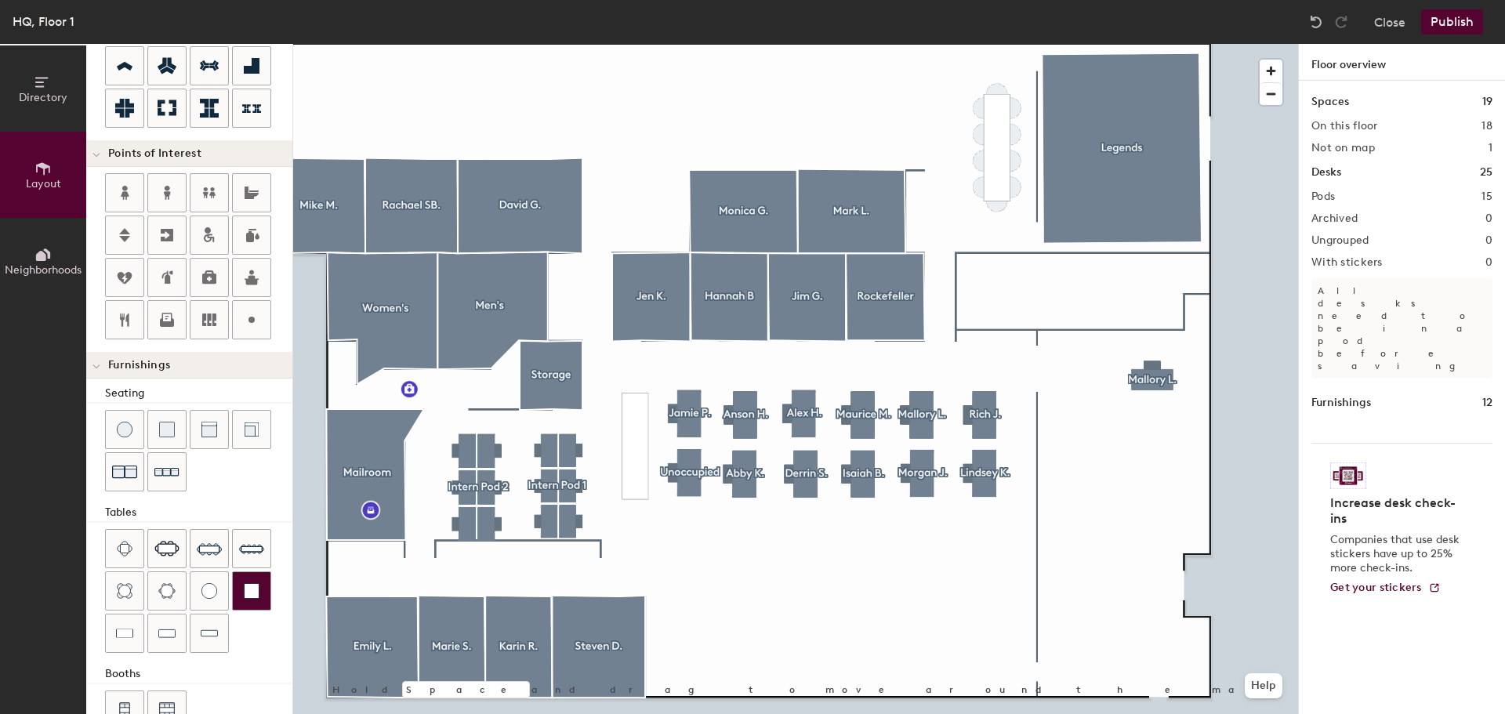
click at [249, 600] on div at bounding box center [252, 591] width 38 height 38
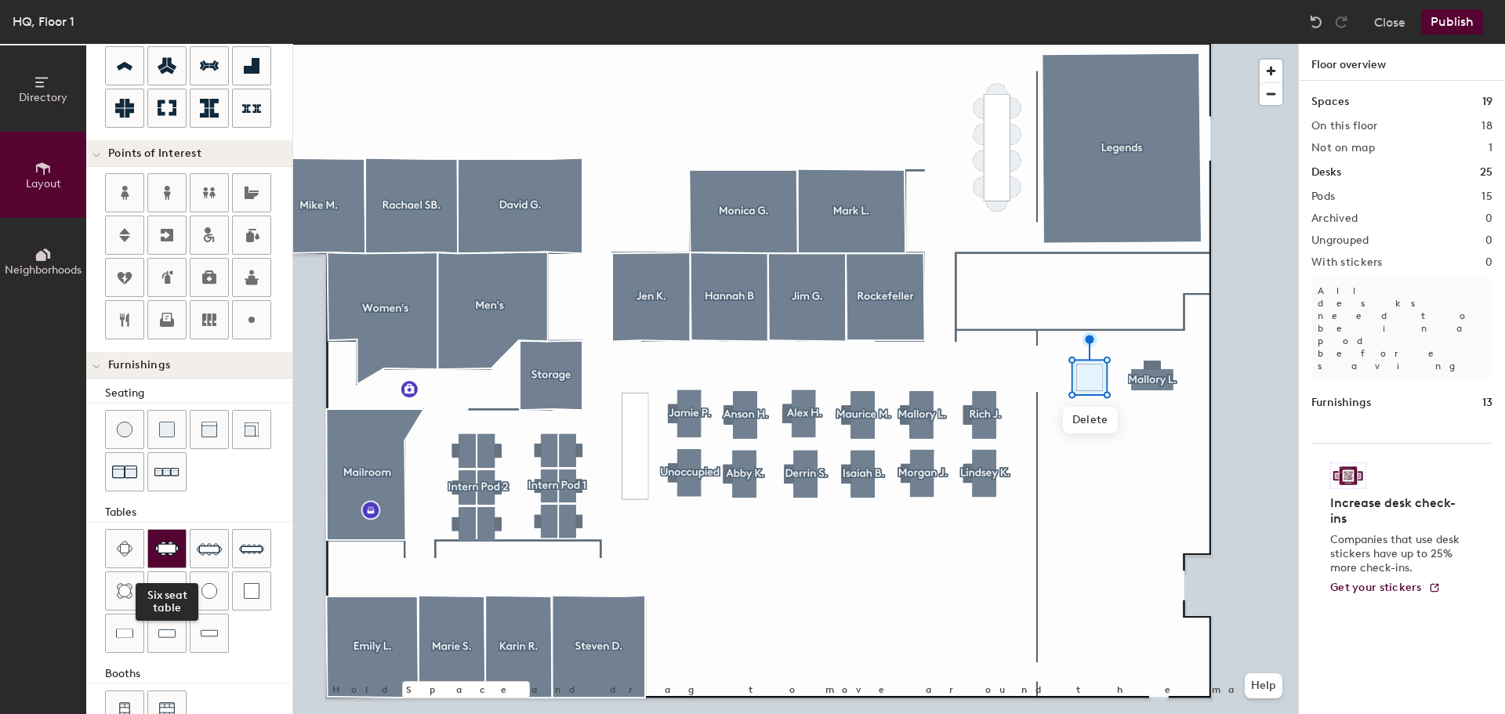
click at [183, 550] on div at bounding box center [167, 549] width 38 height 38
click at [179, 546] on img at bounding box center [166, 549] width 25 height 16
click at [161, 552] on img at bounding box center [166, 549] width 25 height 16
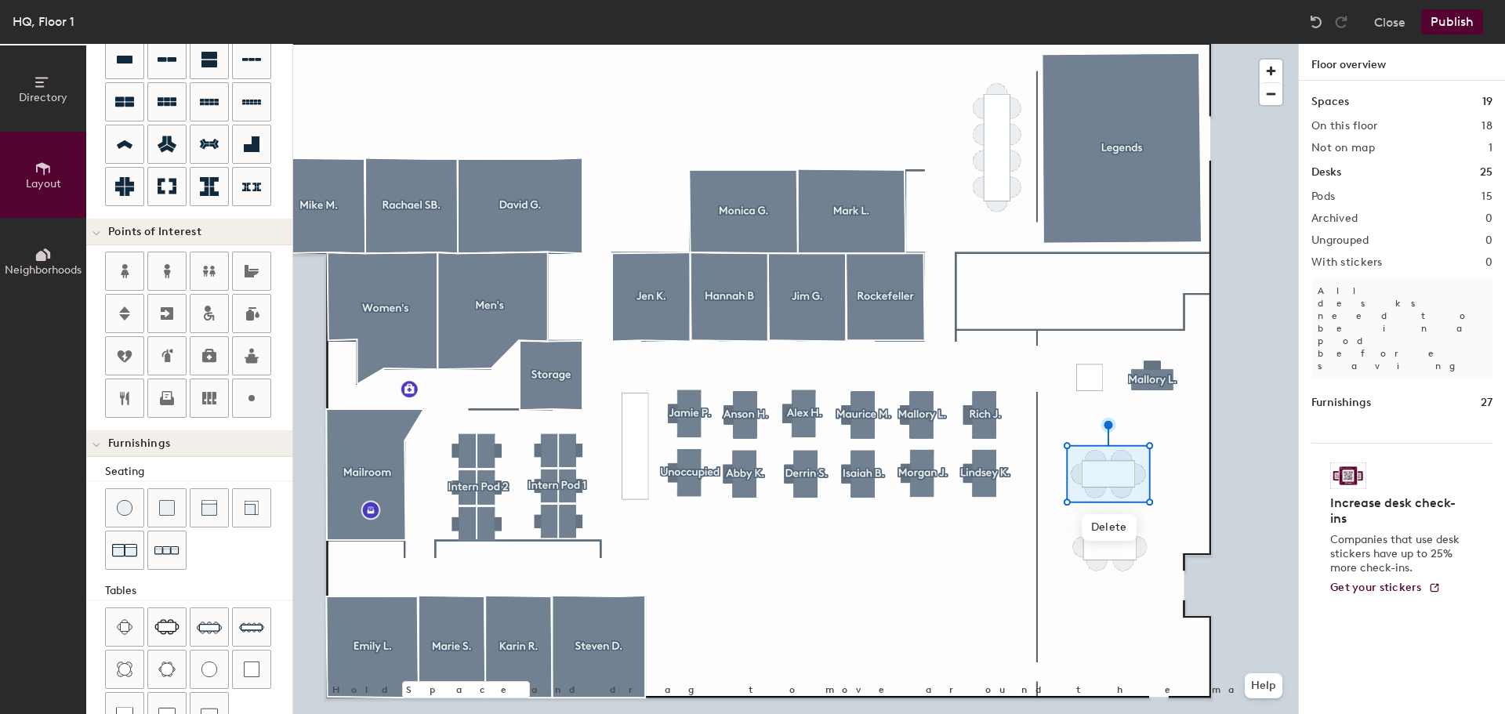
scroll to position [0, 0]
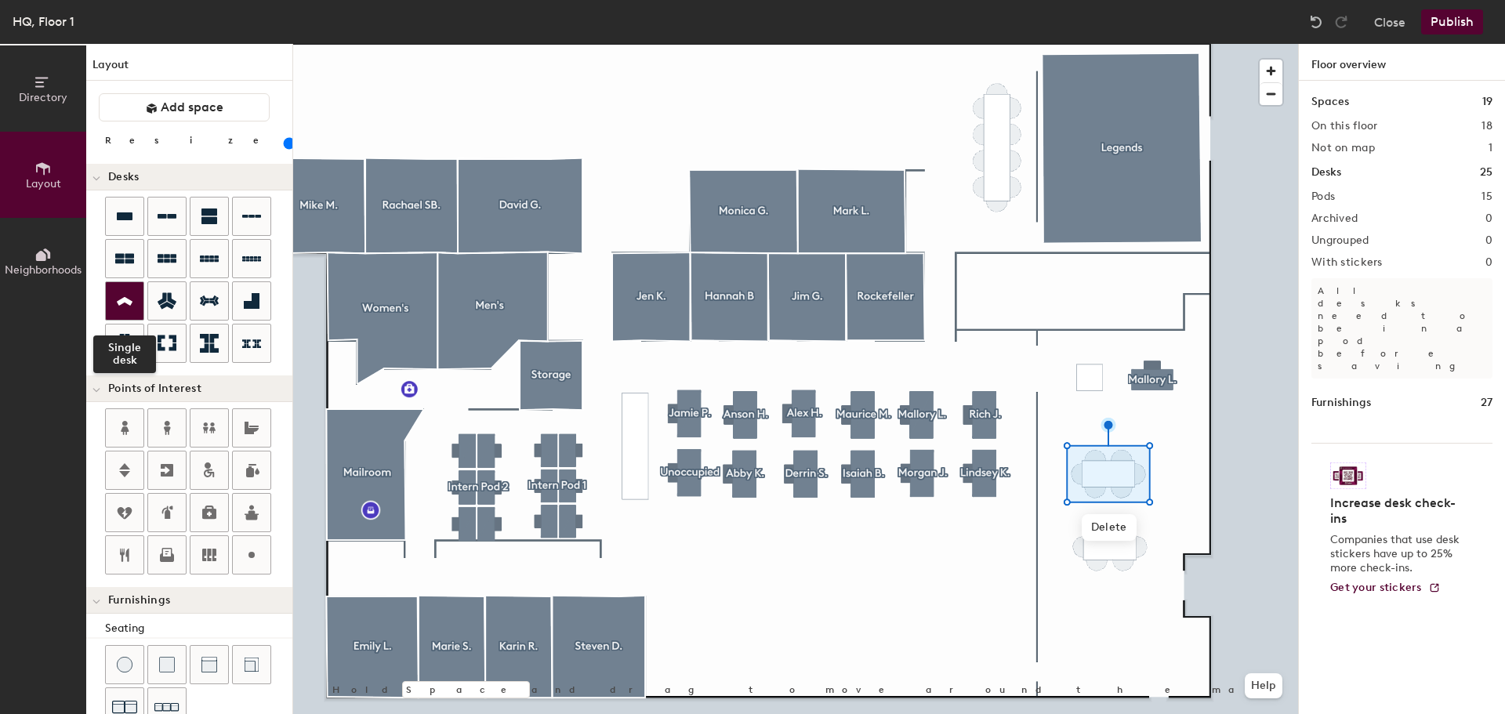
click at [133, 313] on div at bounding box center [125, 301] width 38 height 38
type input "140"
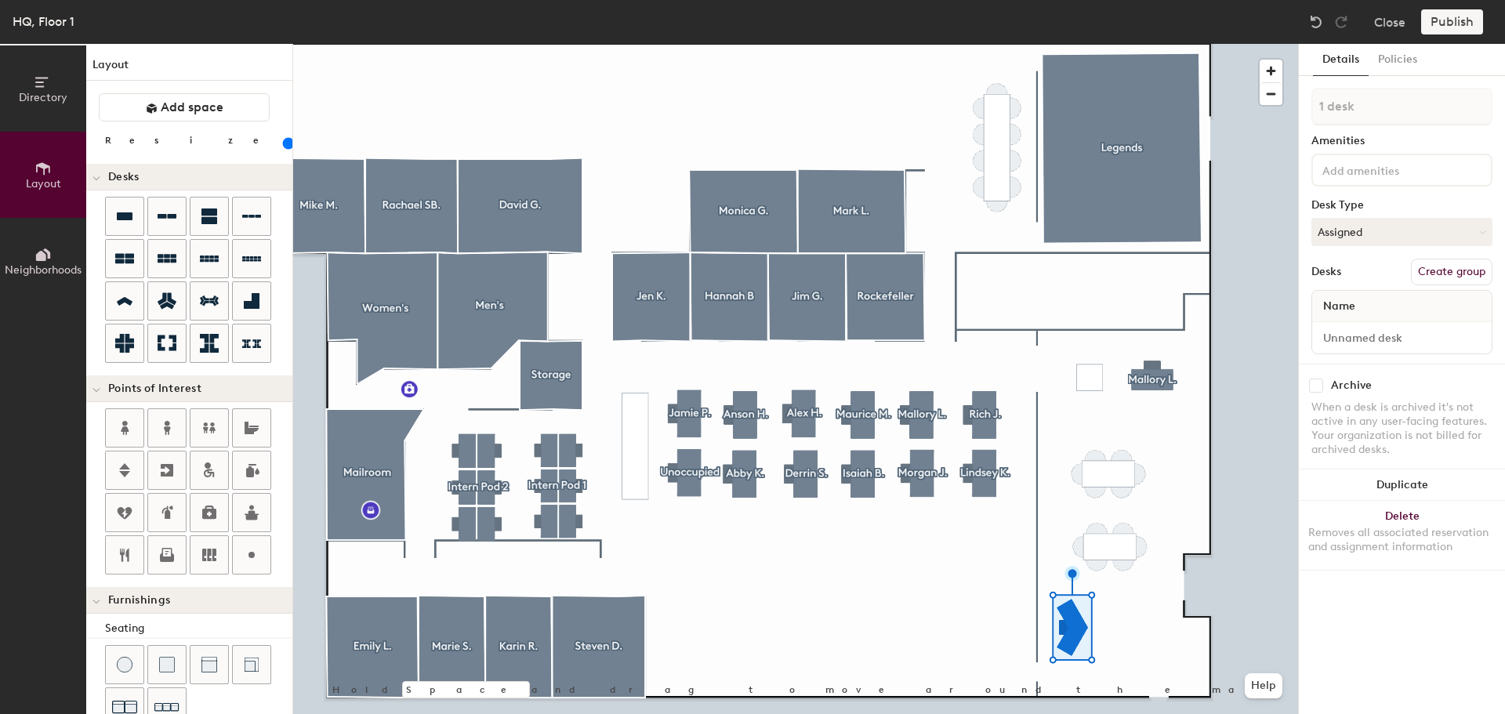
click at [1473, 263] on button "Create group" at bounding box center [1452, 272] width 82 height 27
type input "P"
drag, startPoint x: 1428, startPoint y: 102, endPoint x: 1286, endPoint y: 104, distance: 141.1
click at [1286, 104] on div "Directory Layout Neighborhoods Layout Add space Resize Desks Points of Interest…" at bounding box center [752, 379] width 1505 height 670
type input "Concierge"
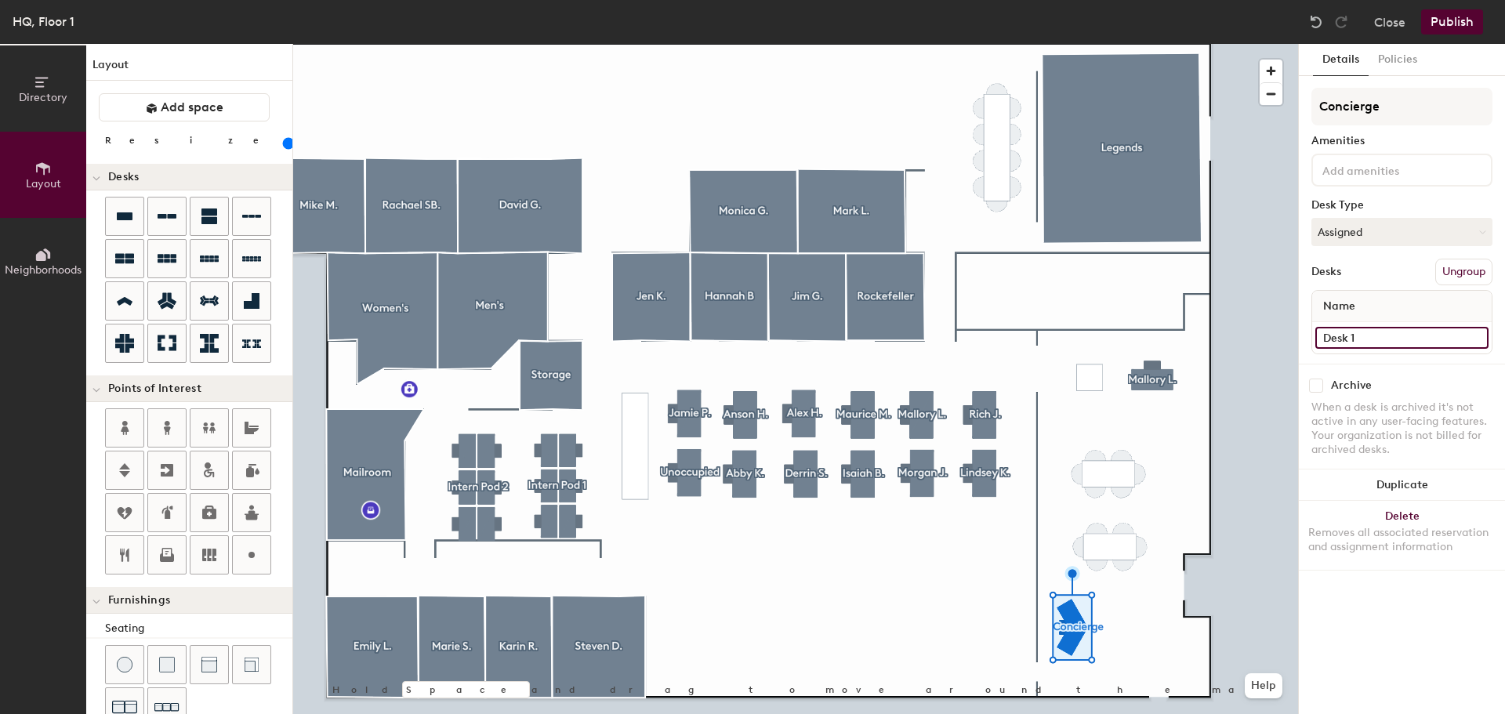
click at [1414, 345] on input "Desk 1" at bounding box center [1401, 338] width 173 height 22
paste input "Concierge"
type input "Concierge"
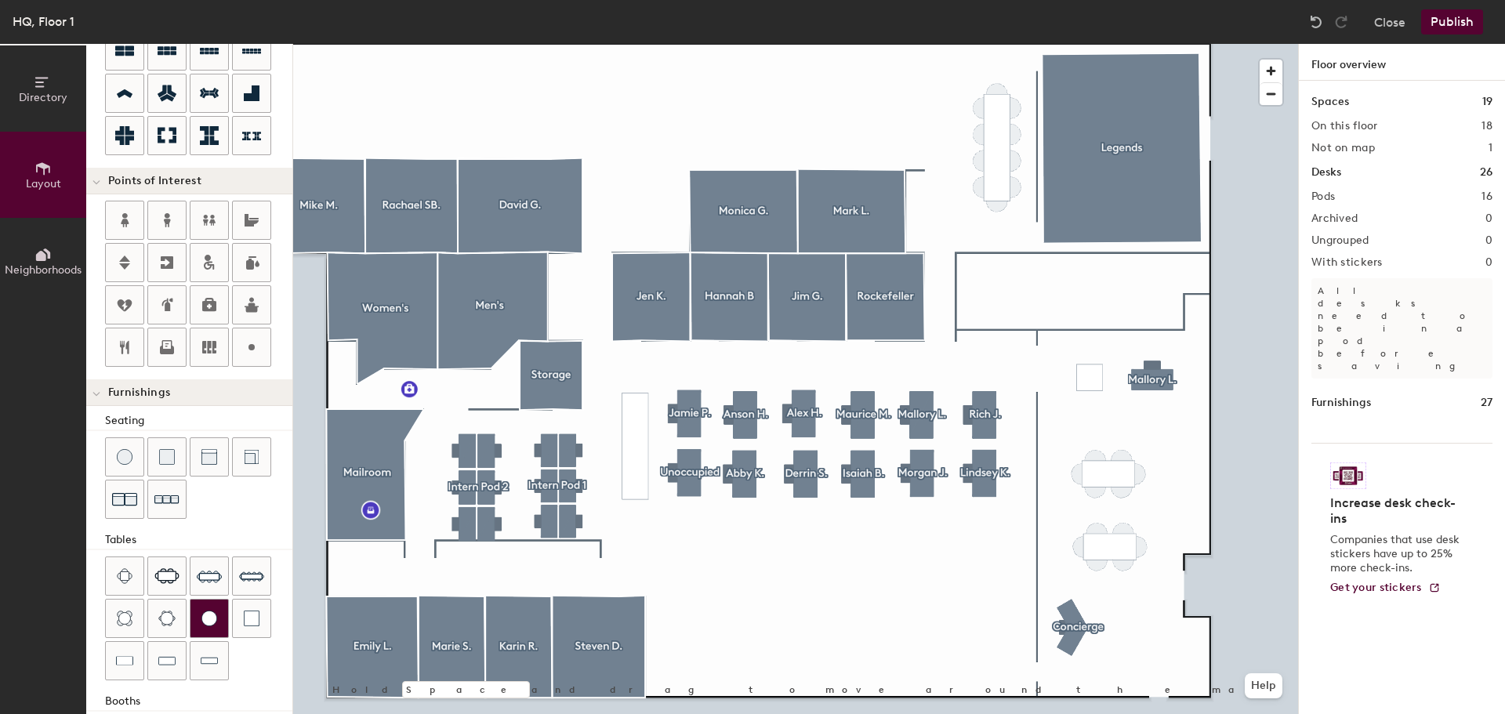
scroll to position [235, 0]
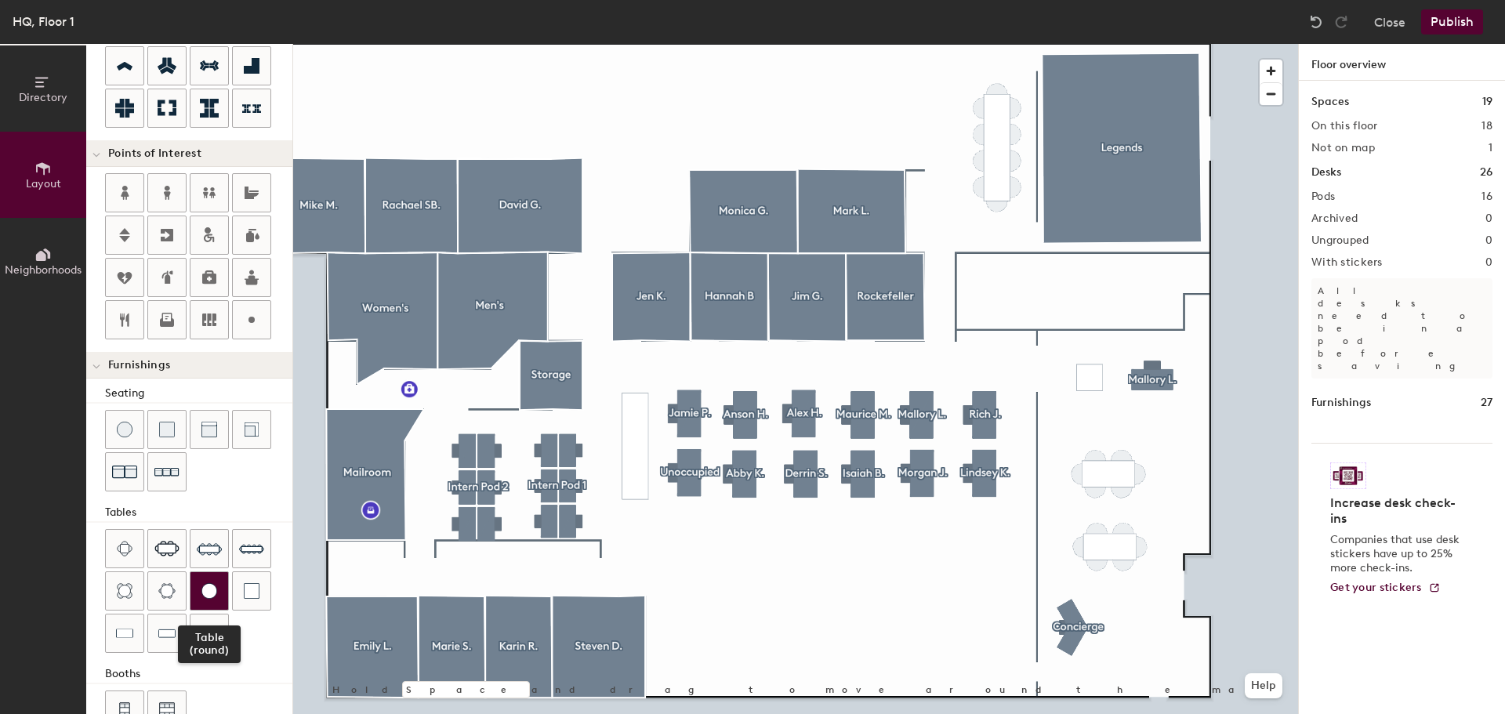
click at [211, 604] on div at bounding box center [210, 591] width 38 height 38
click at [198, 596] on div at bounding box center [210, 591] width 38 height 38
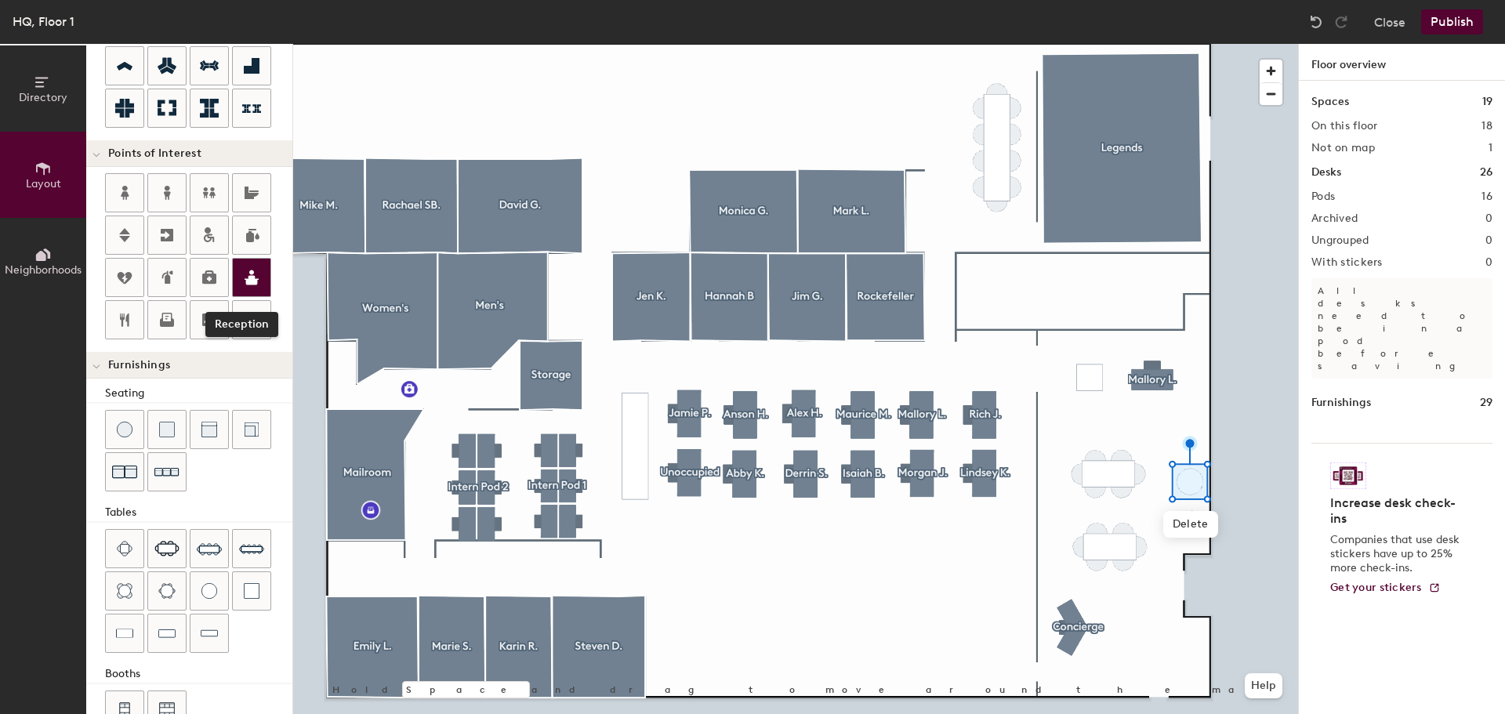
scroll to position [276, 0]
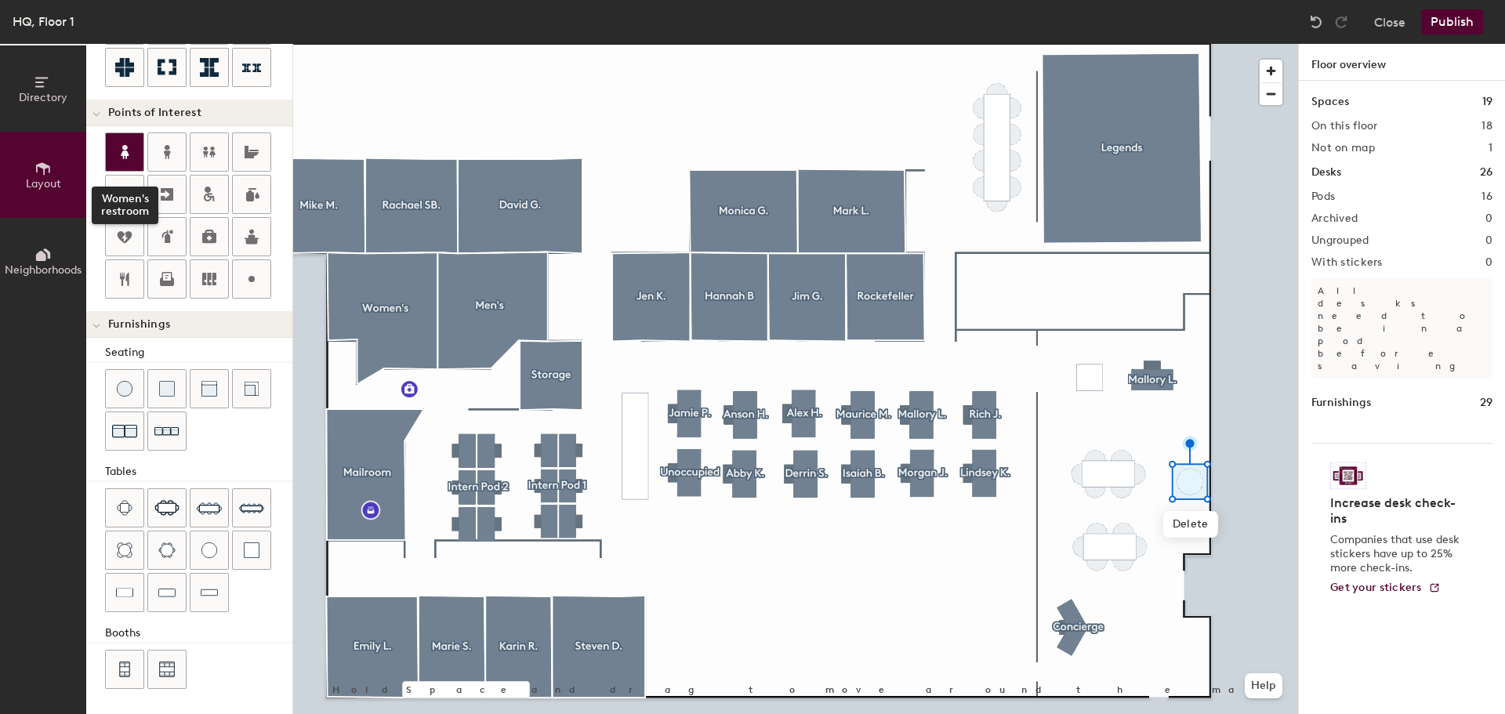
click at [121, 150] on icon at bounding box center [124, 152] width 19 height 19
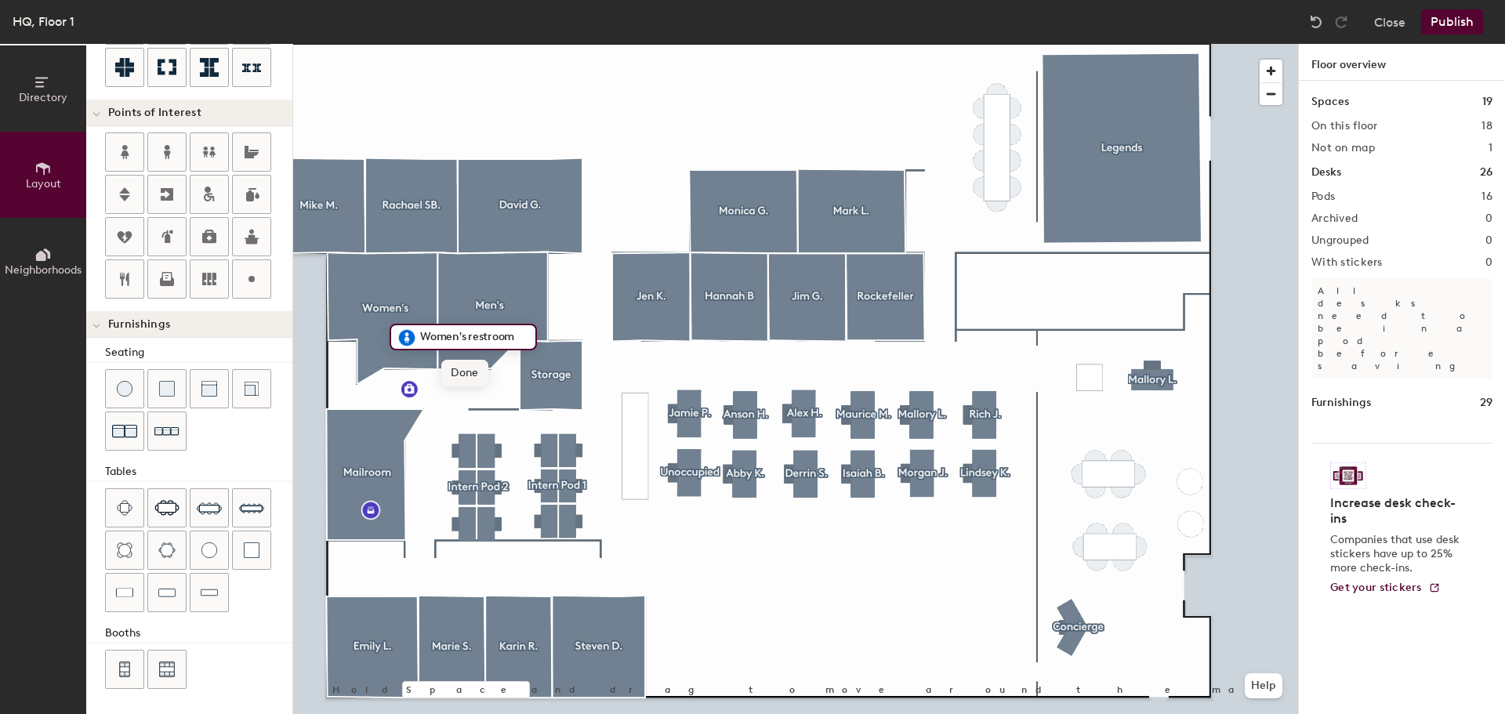
click at [460, 378] on span "Done" at bounding box center [464, 373] width 46 height 27
click at [176, 151] on div at bounding box center [167, 152] width 38 height 38
click at [516, 363] on span "Done" at bounding box center [519, 372] width 46 height 27
click at [1457, 24] on button "Publish" at bounding box center [1452, 21] width 62 height 25
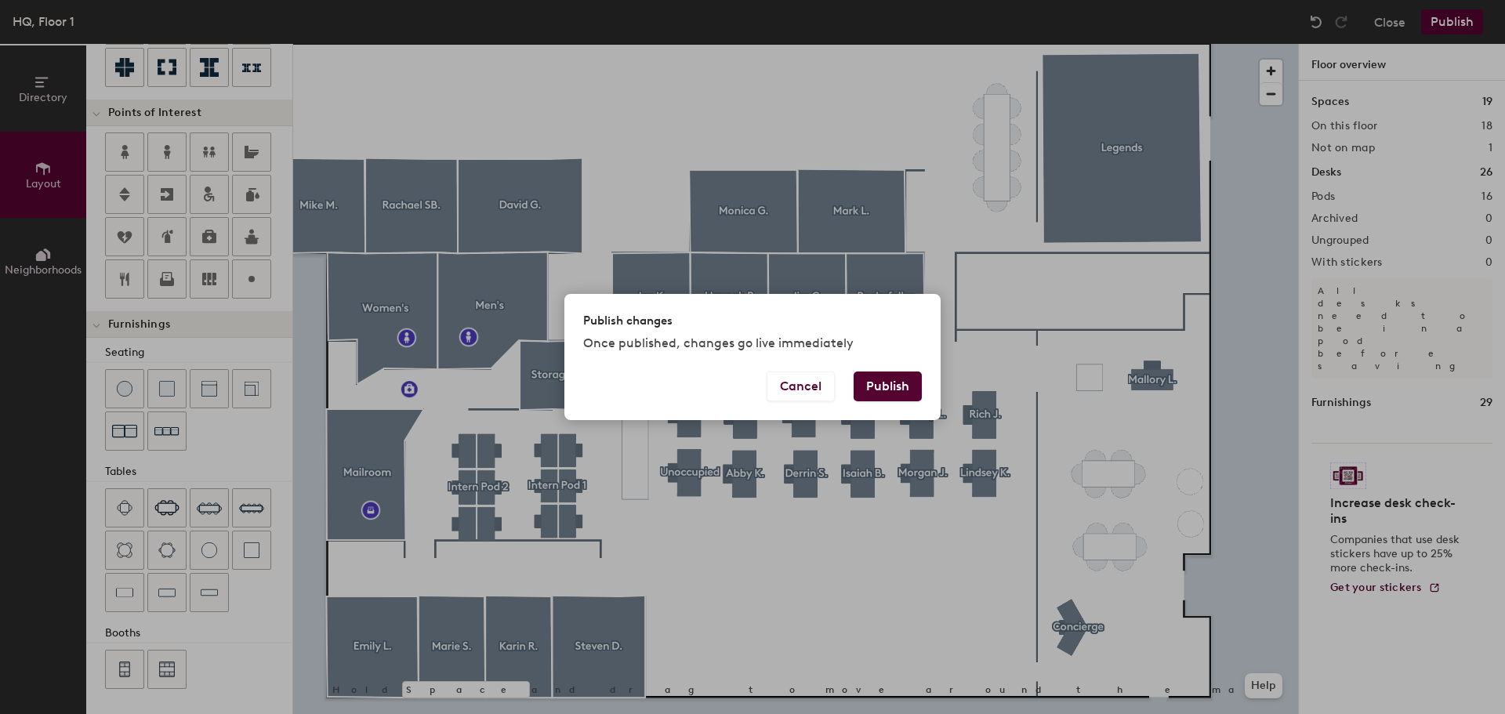
click at [902, 386] on button "Publish" at bounding box center [888, 387] width 68 height 30
type input "20"
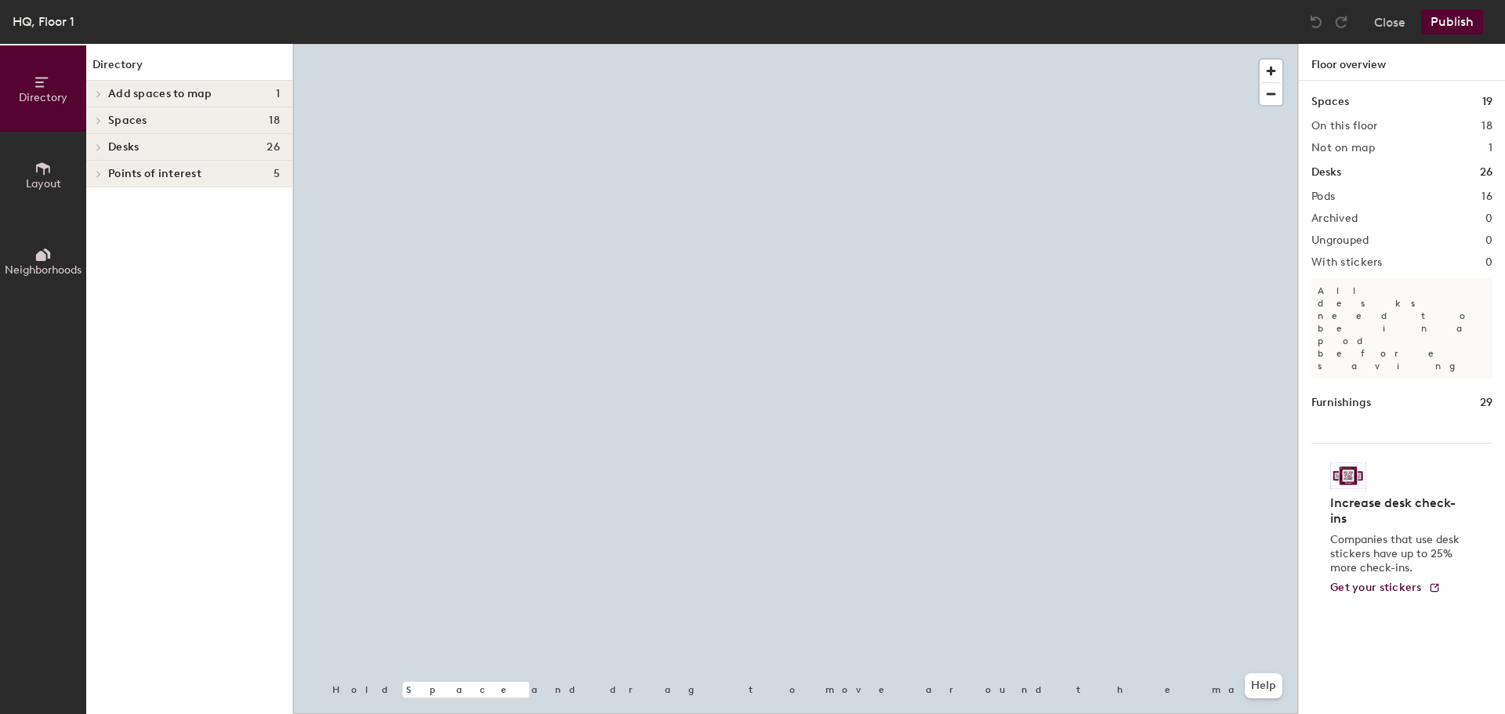
click at [997, 44] on div at bounding box center [795, 44] width 1005 height 0
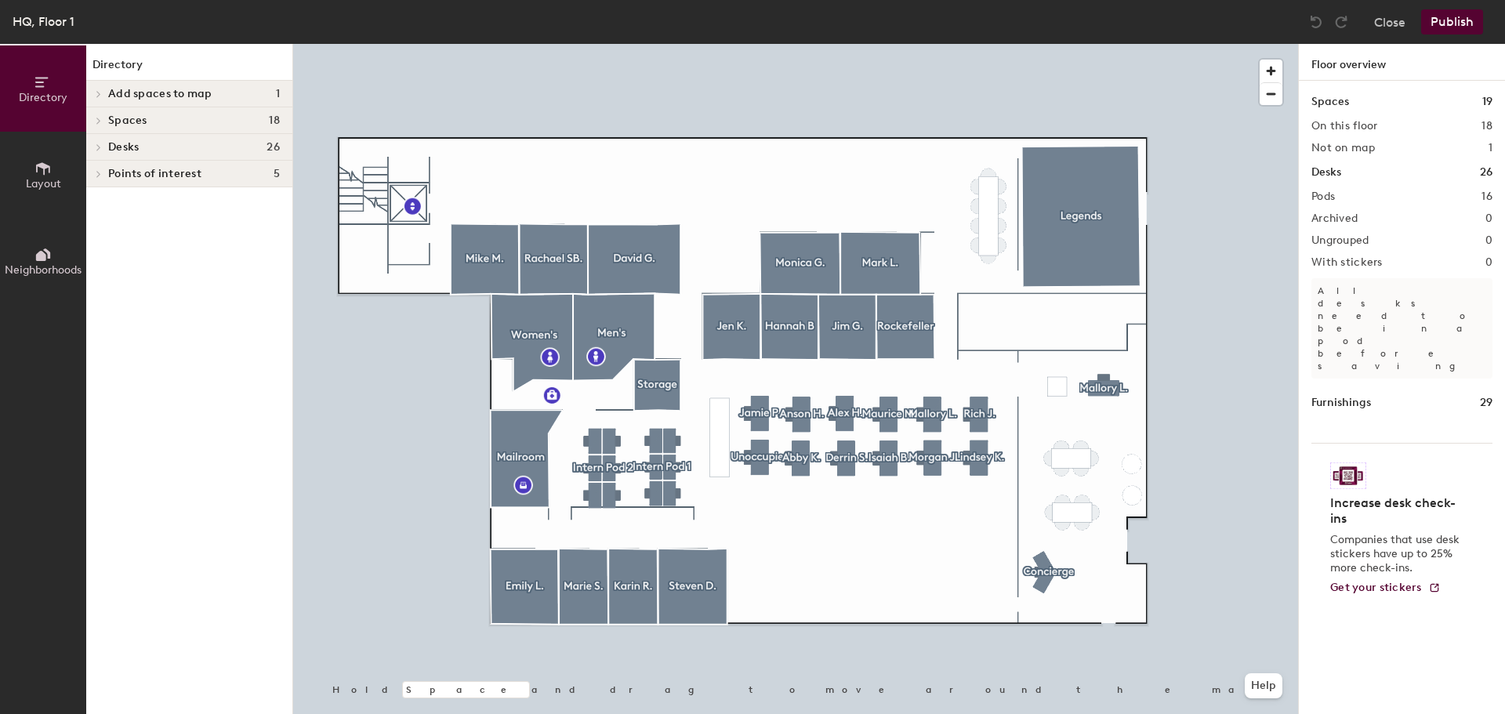
click at [165, 178] on span "Points of interest" at bounding box center [154, 174] width 93 height 13
click at [208, 179] on h4 "Points of interest 5" at bounding box center [194, 174] width 172 height 13
click at [141, 179] on span "Points of interest" at bounding box center [154, 174] width 93 height 13
click at [60, 187] on span "Layout" at bounding box center [43, 183] width 35 height 13
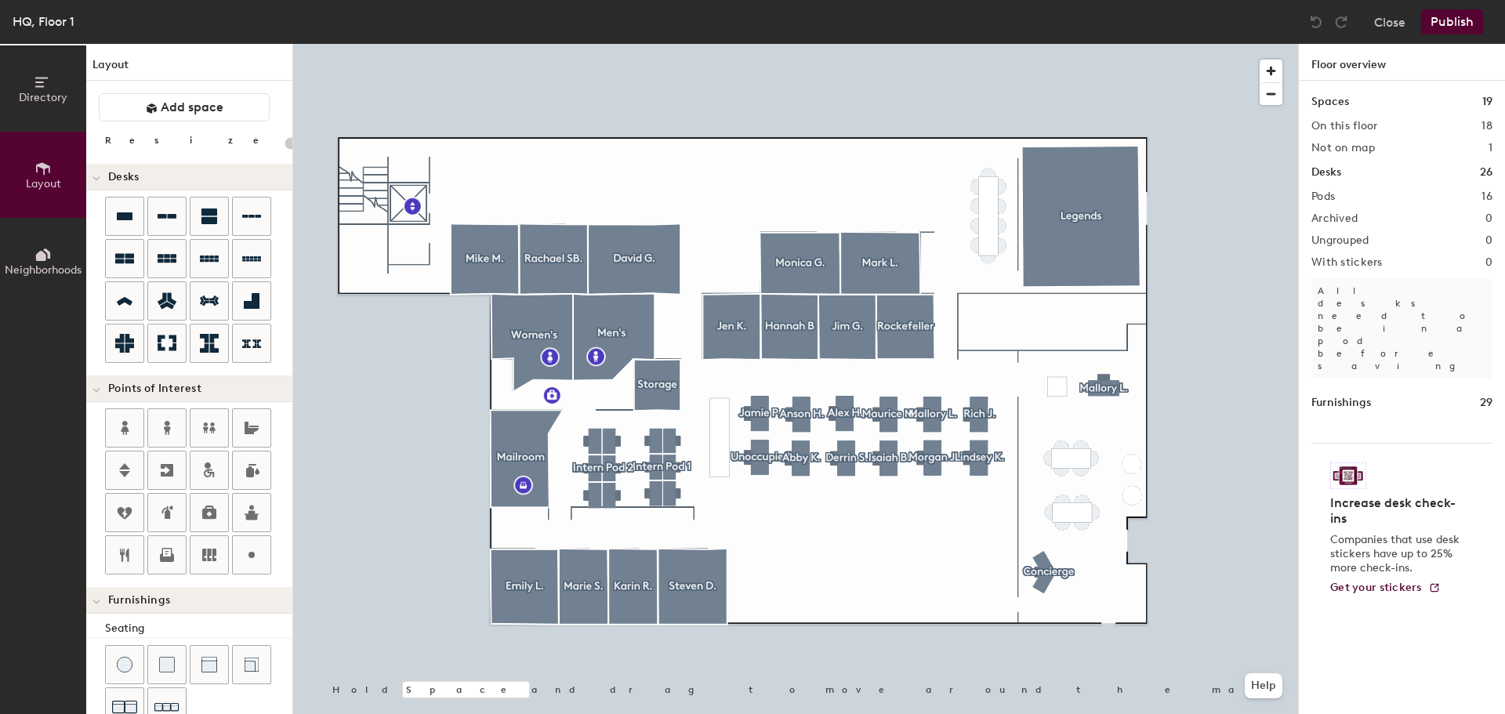
click at [40, 258] on icon at bounding box center [41, 256] width 10 height 10
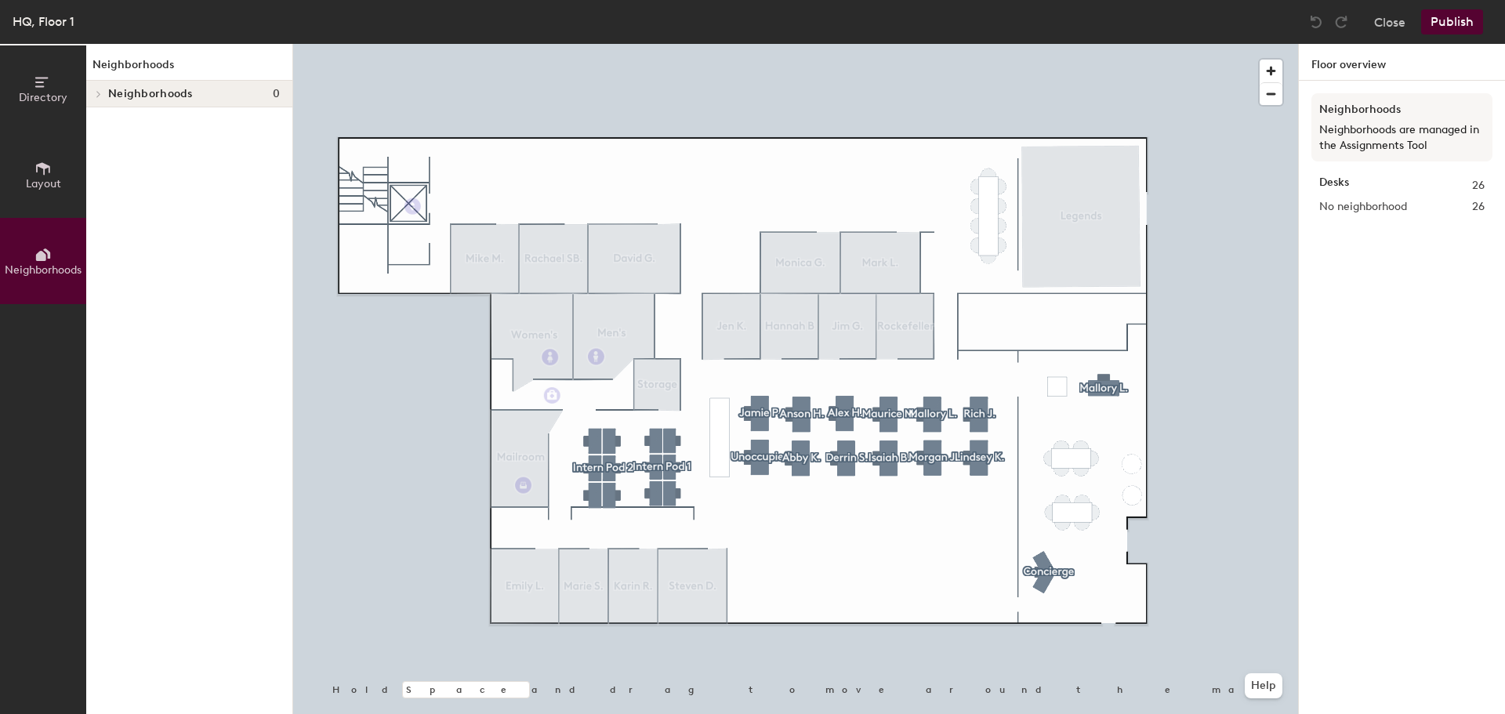
click at [38, 207] on button "Layout" at bounding box center [43, 175] width 86 height 86
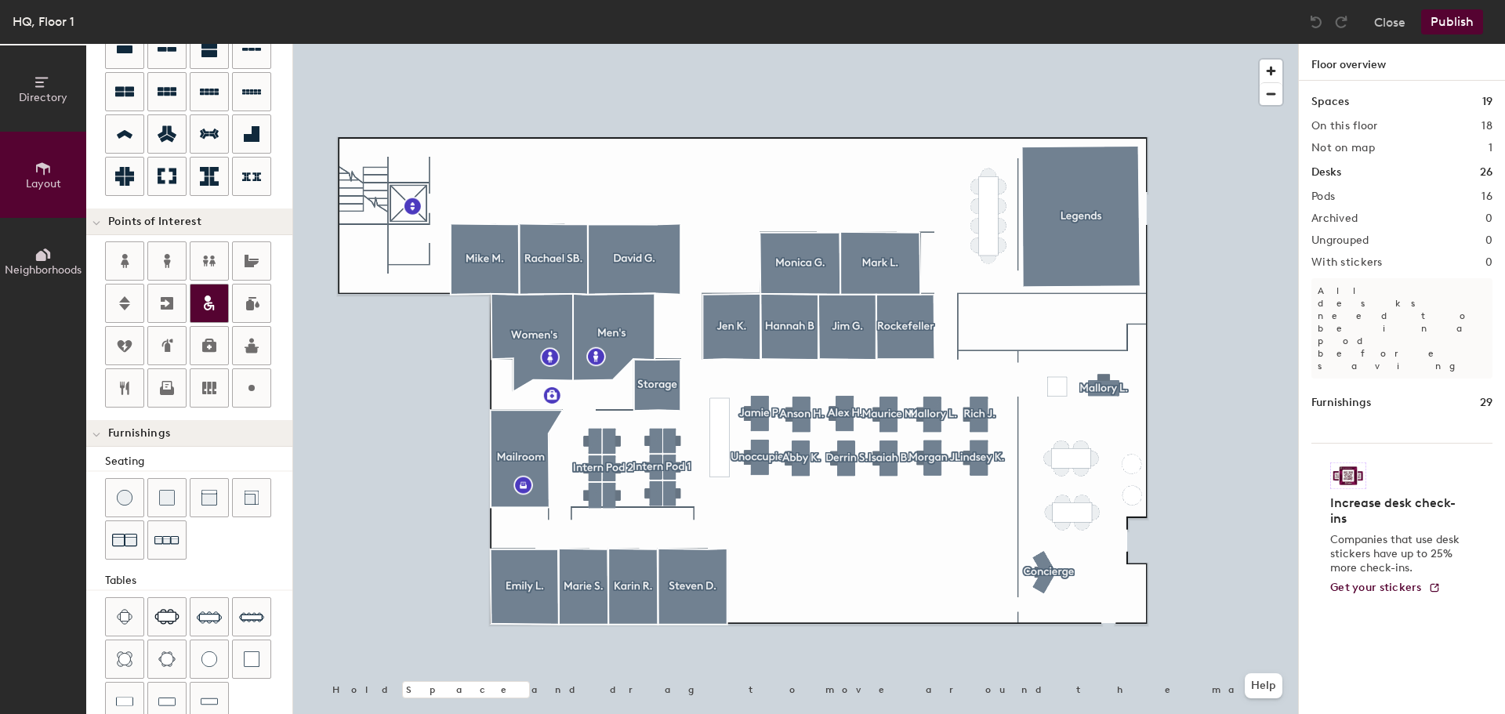
scroll to position [78, 0]
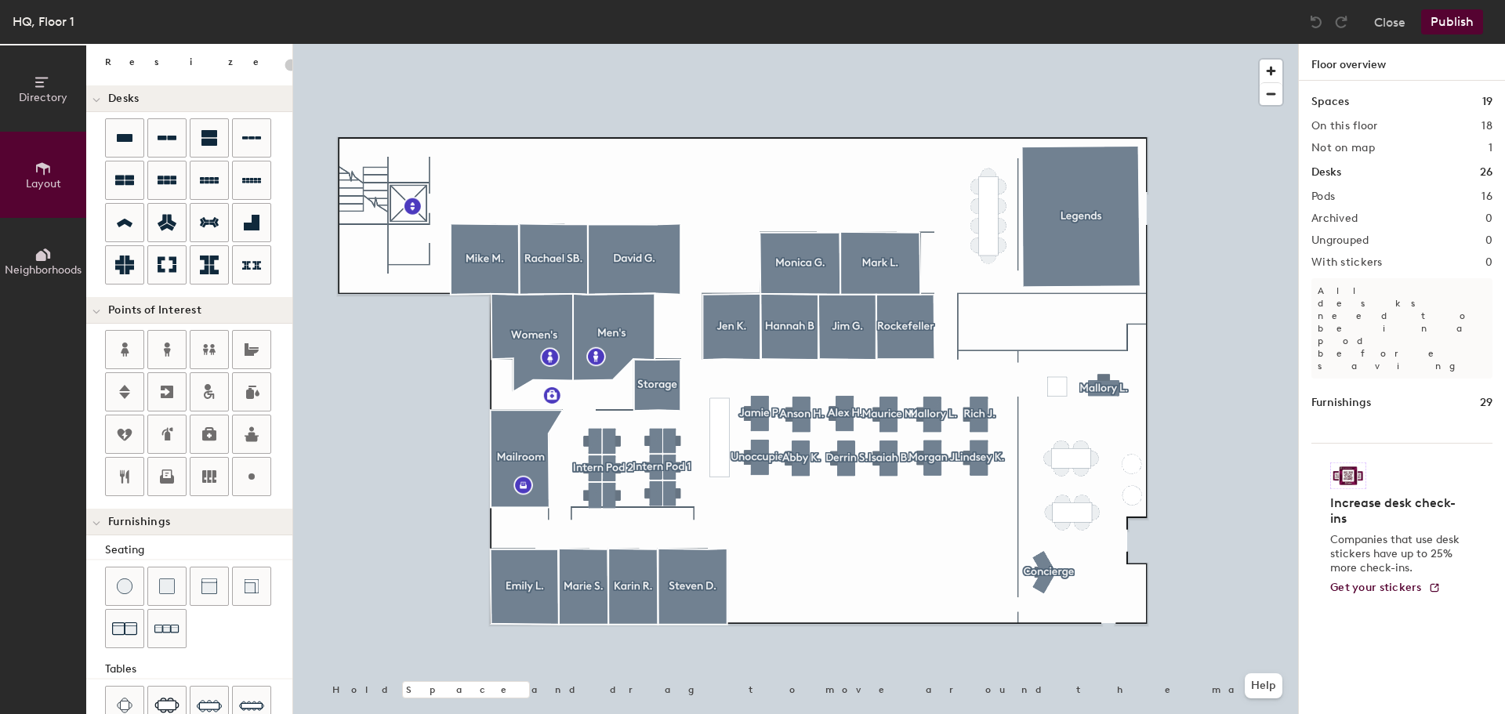
click at [103, 314] on div at bounding box center [96, 310] width 20 height 26
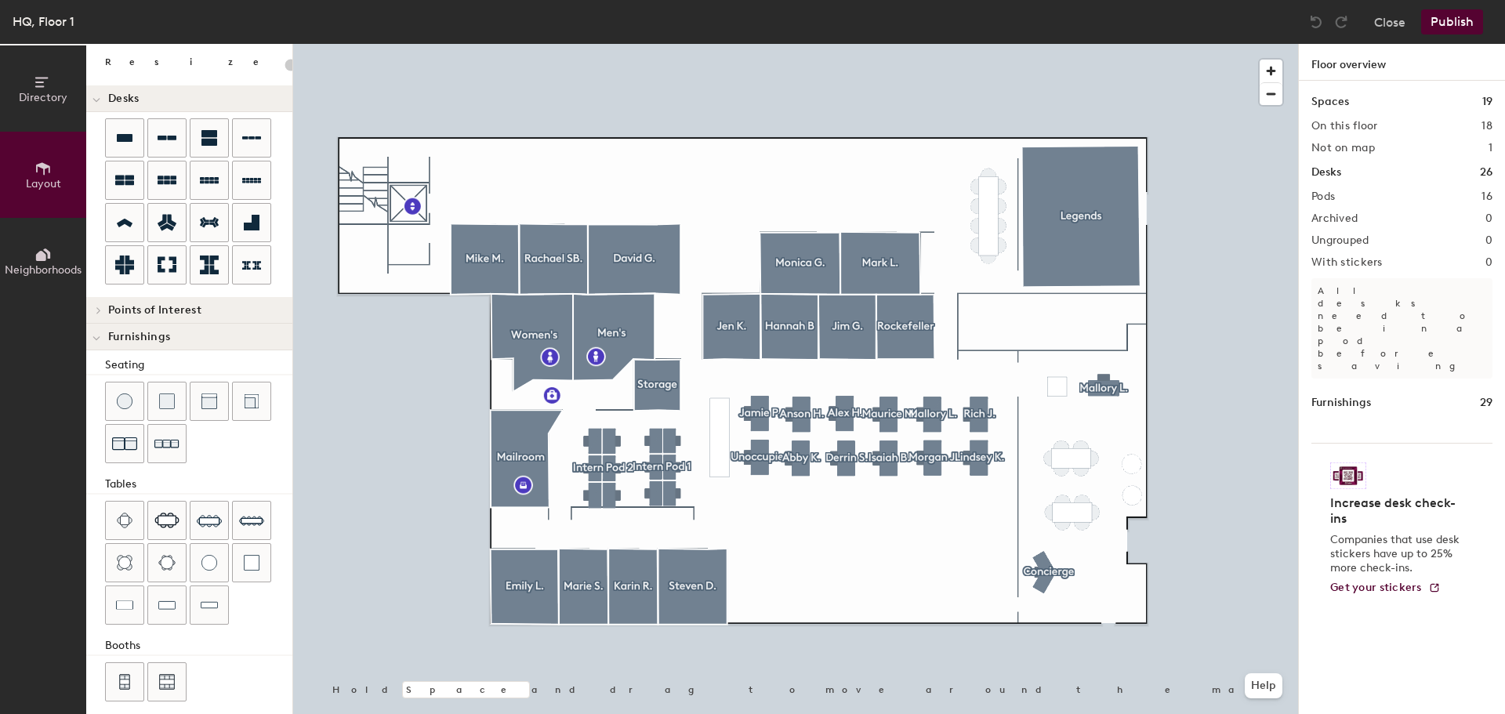
click at [102, 309] on span at bounding box center [97, 311] width 13 height 8
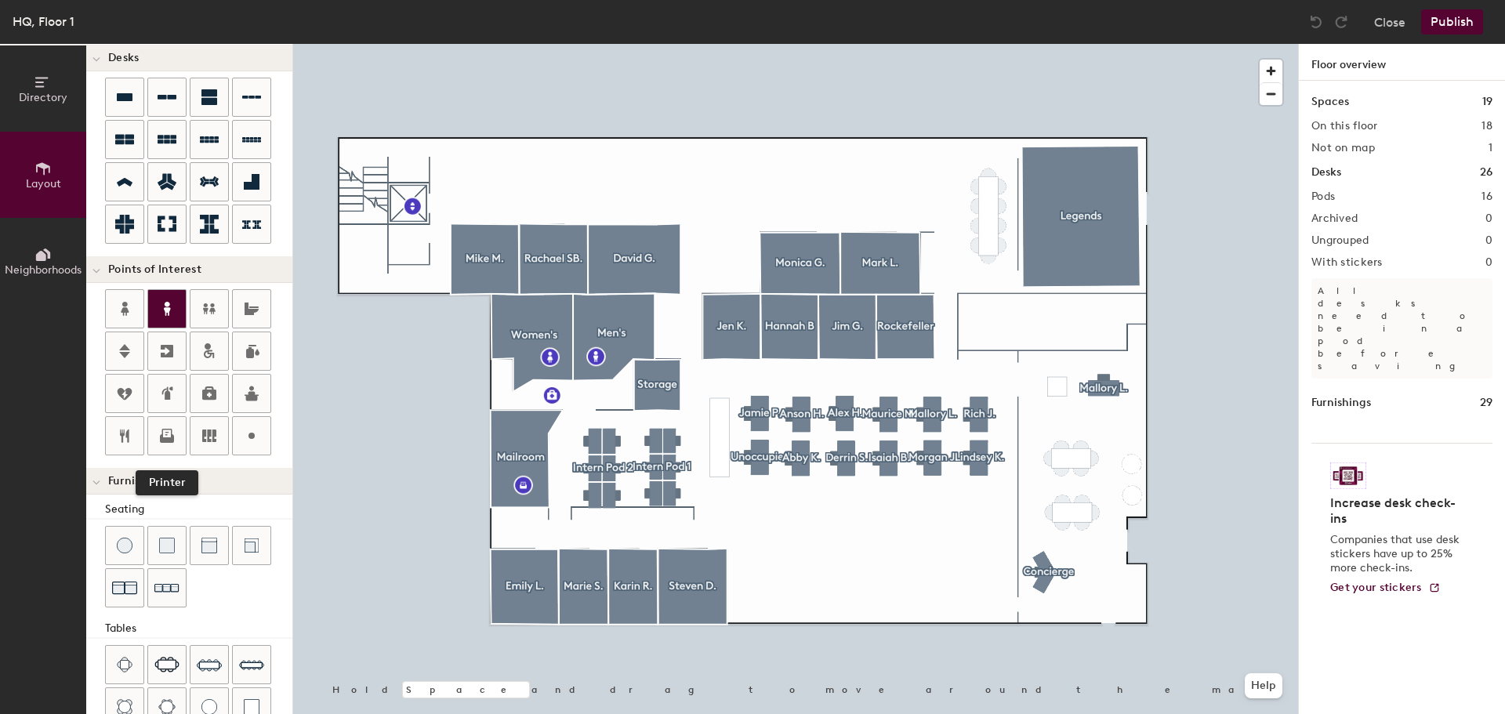
scroll to position [0, 0]
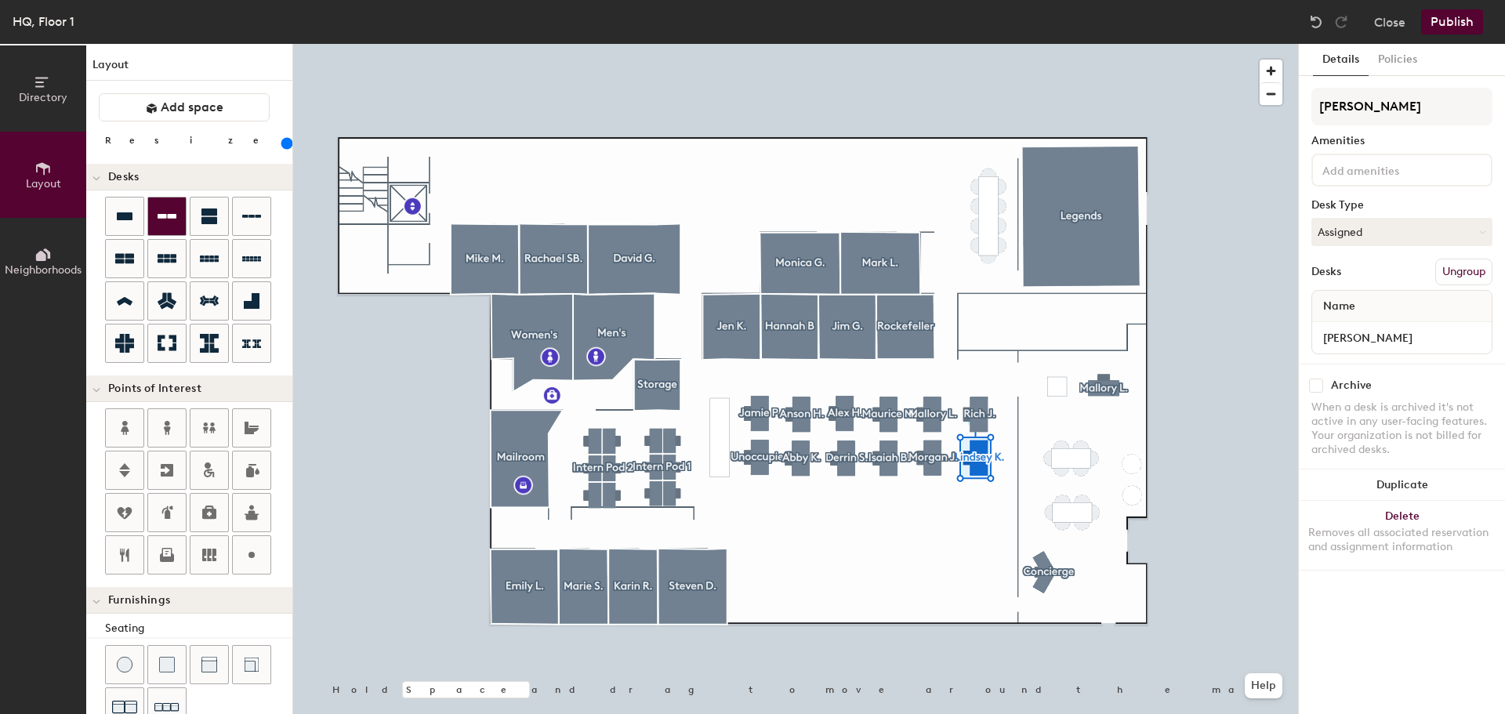
click at [168, 216] on icon at bounding box center [167, 216] width 19 height 5
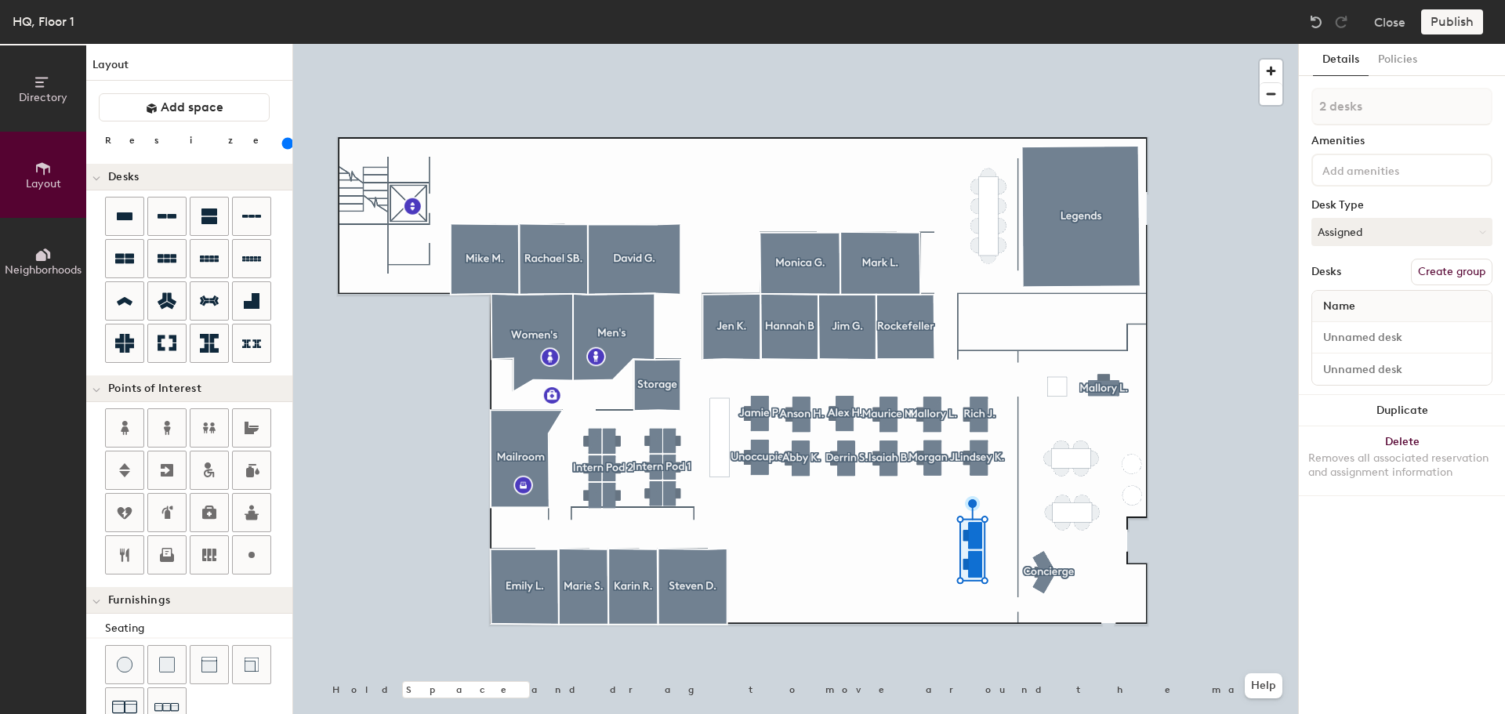
type input "160"
type input "1 desk"
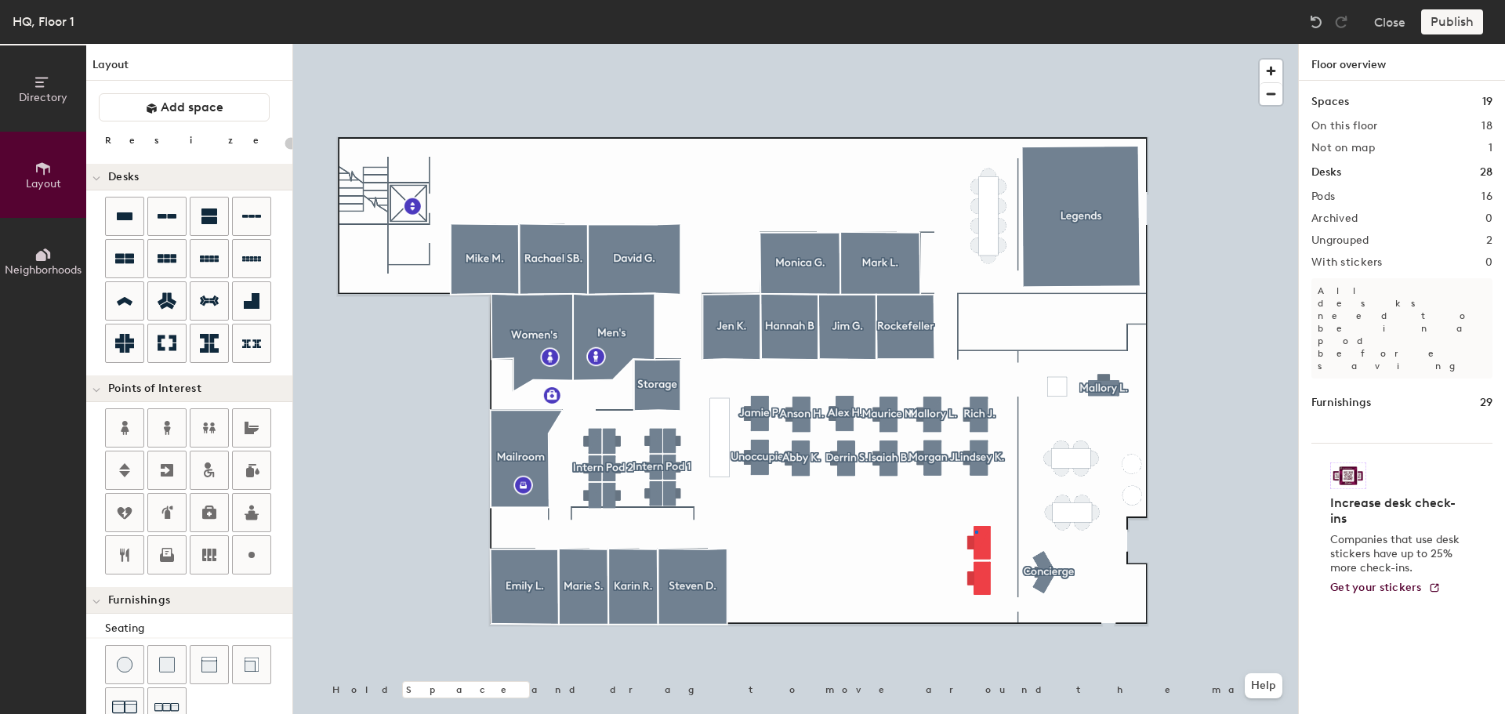
click at [975, 44] on div at bounding box center [795, 44] width 1005 height 0
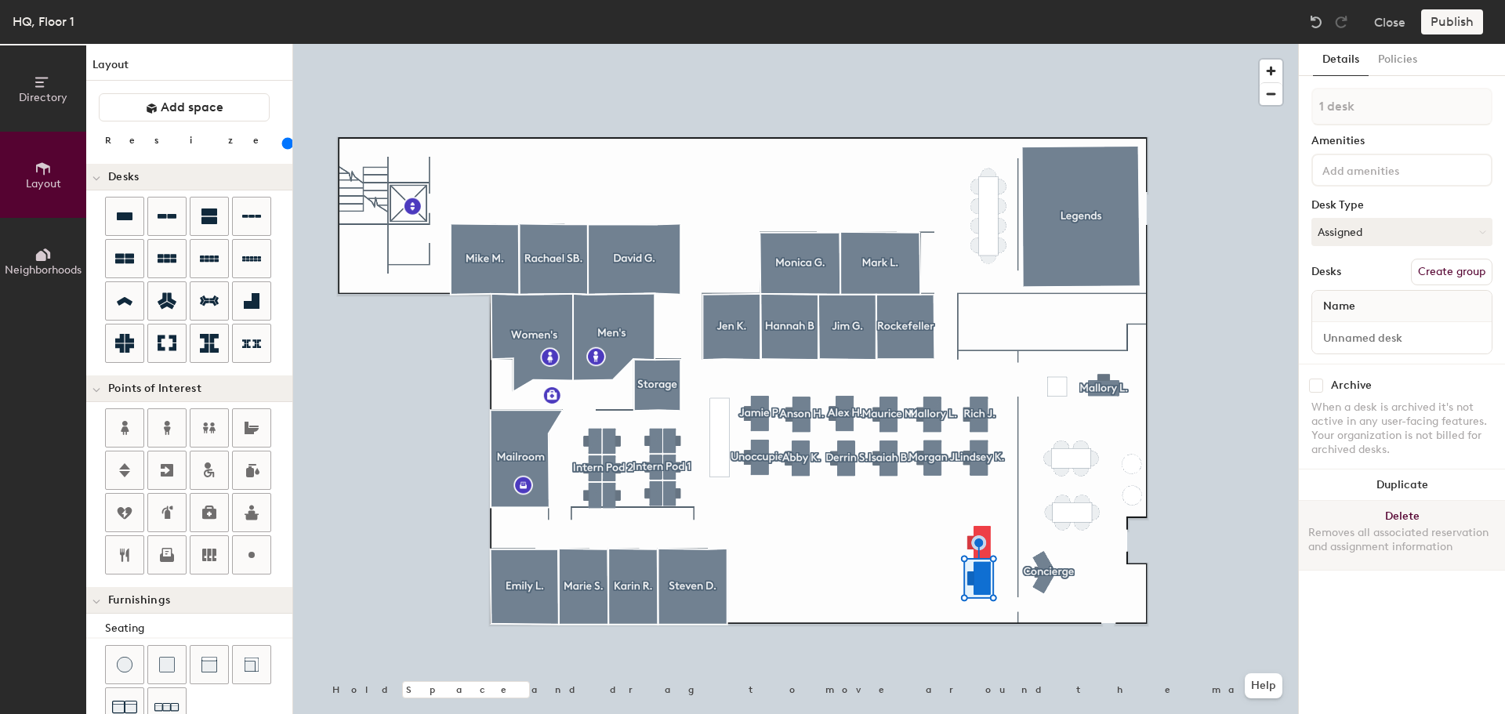
click at [985, 44] on div at bounding box center [795, 44] width 1005 height 0
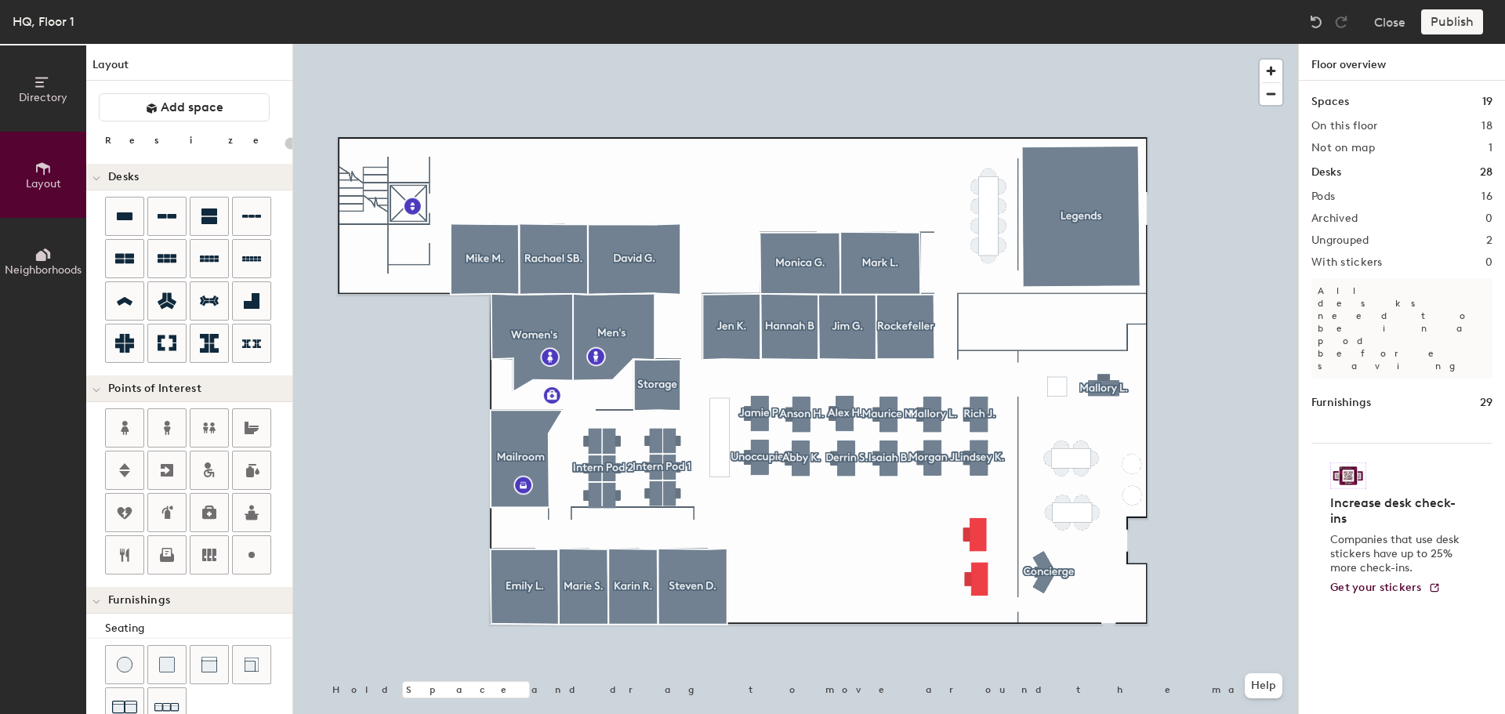
type input "180"
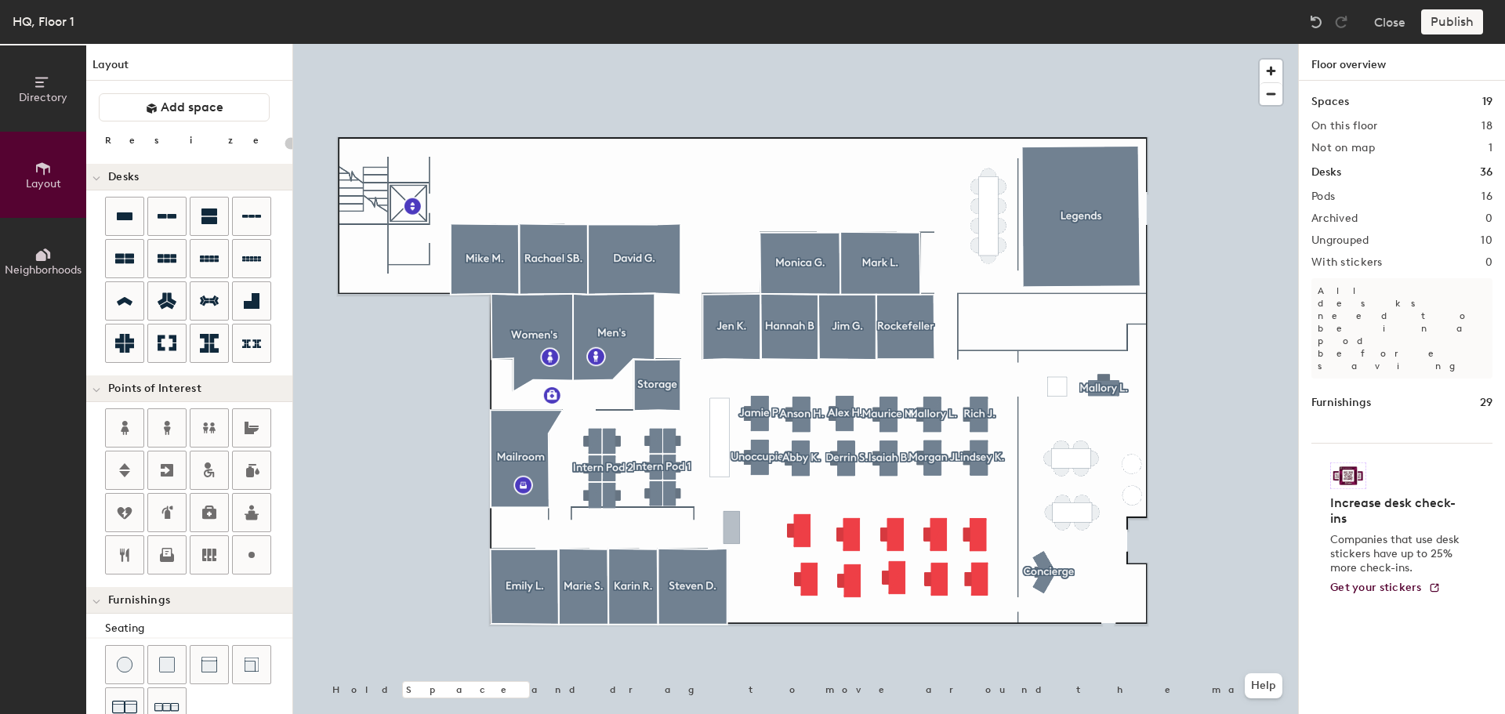
click at [776, 44] on div at bounding box center [795, 44] width 1005 height 0
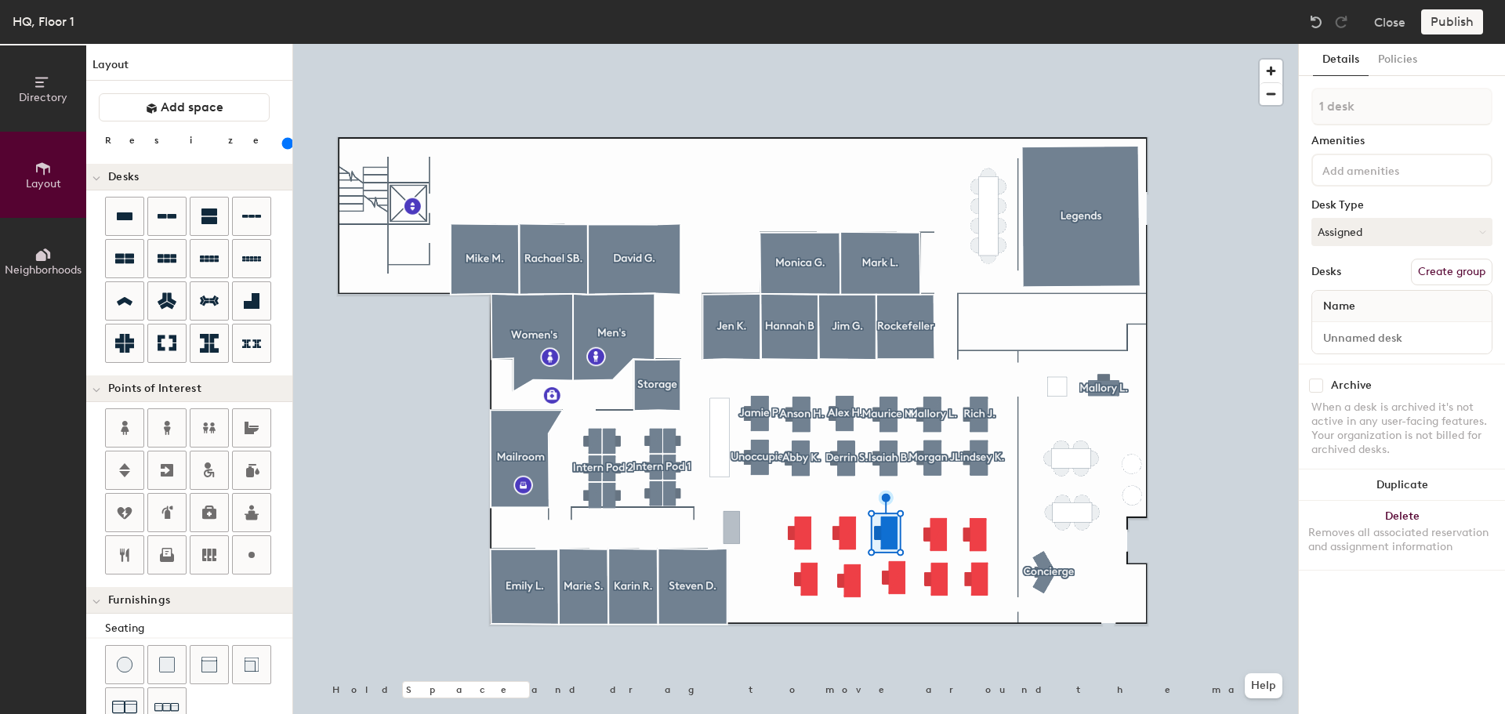
click at [938, 44] on div at bounding box center [795, 44] width 1005 height 0
click at [1325, 24] on div at bounding box center [1316, 21] width 25 height 25
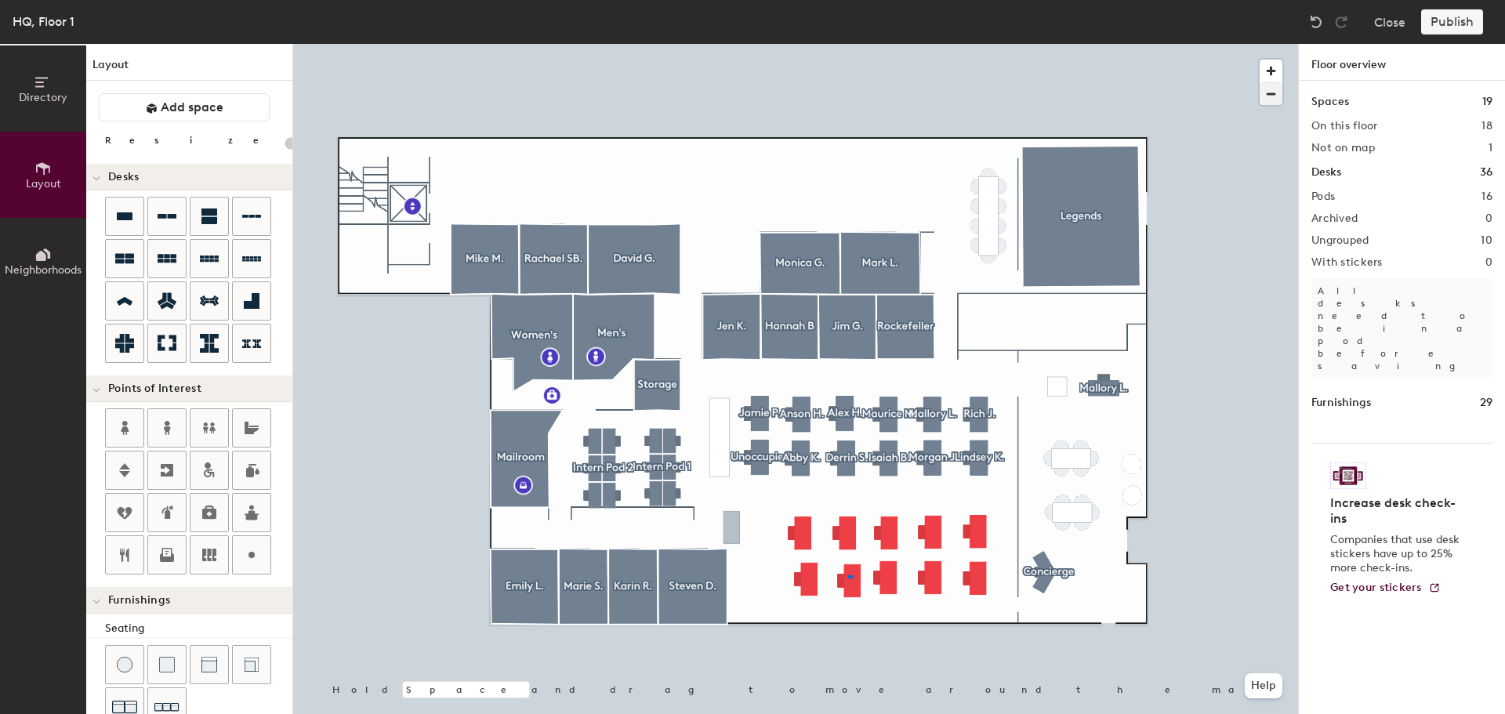
click at [847, 44] on div at bounding box center [795, 44] width 1005 height 0
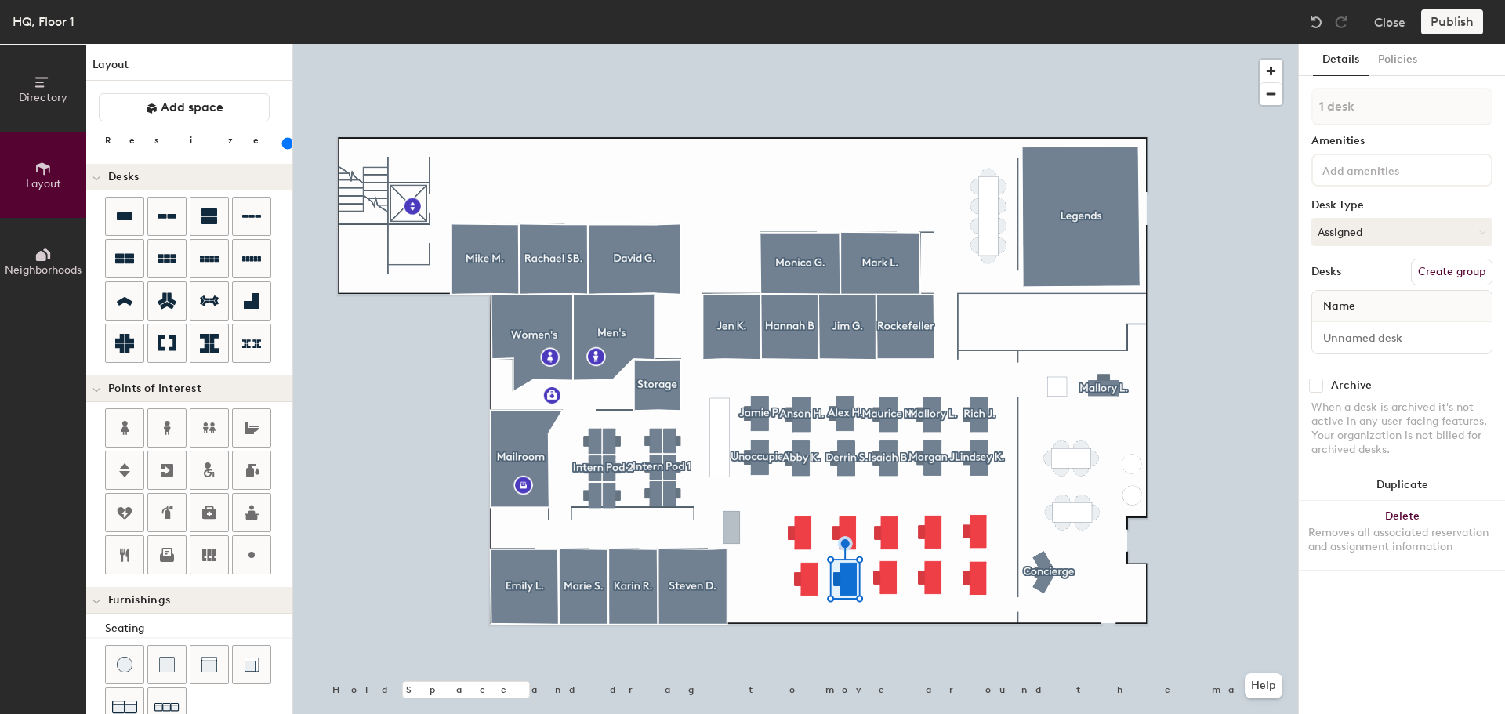
click at [801, 44] on div at bounding box center [795, 44] width 1005 height 0
type input "200"
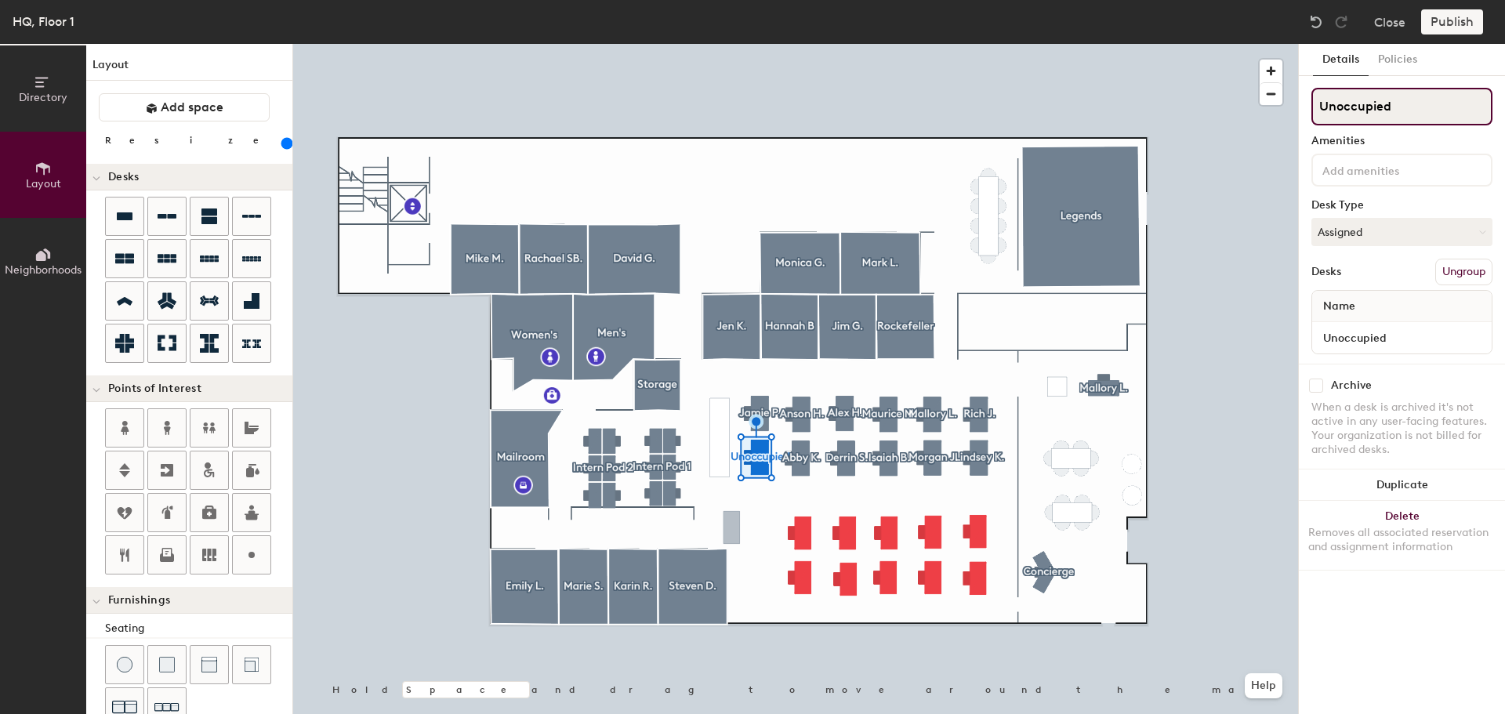
click at [1270, 111] on div "Directory Layout Neighborhoods Layout Add space Resize Desks Points of Interest…" at bounding box center [752, 379] width 1505 height 670
type input "Vacant"
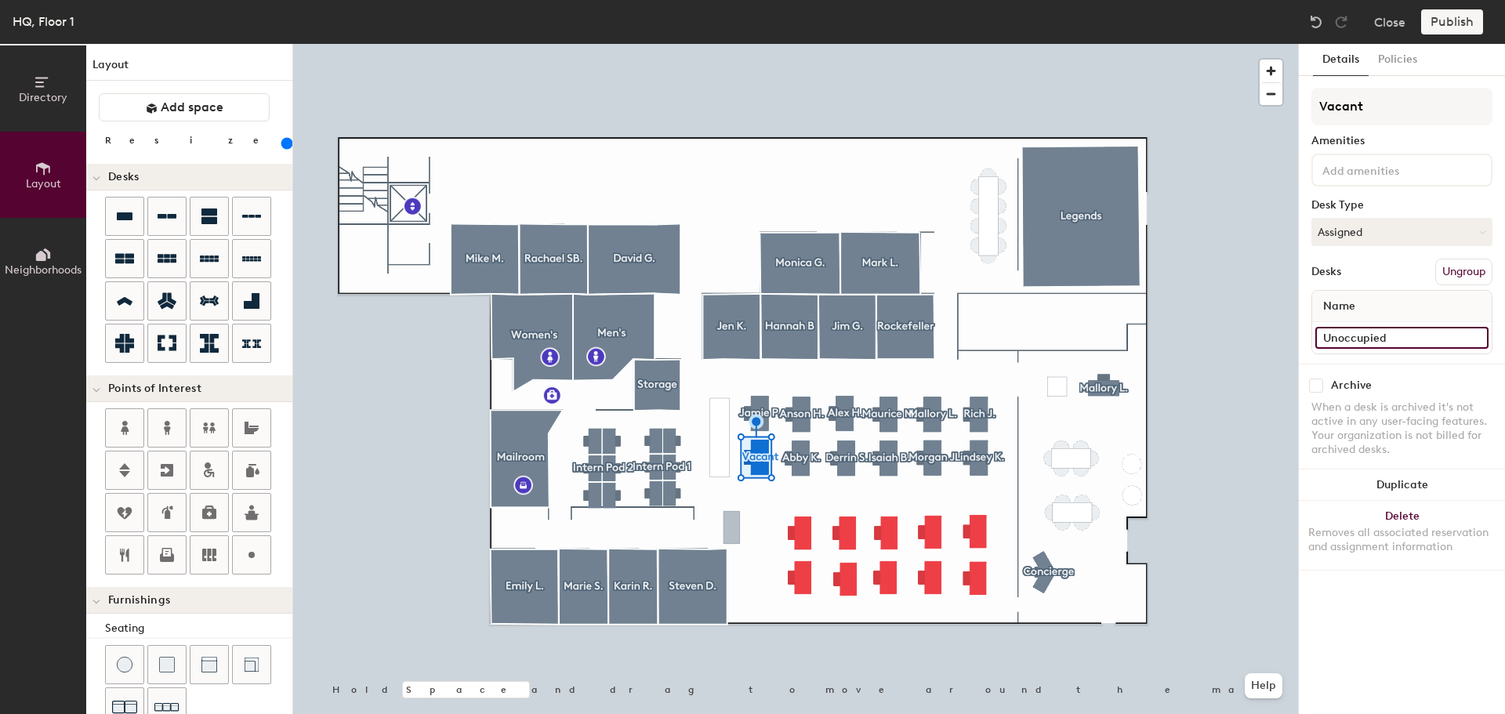
click at [1403, 338] on input "Unoccupied" at bounding box center [1401, 338] width 173 height 22
type input "Vacant"
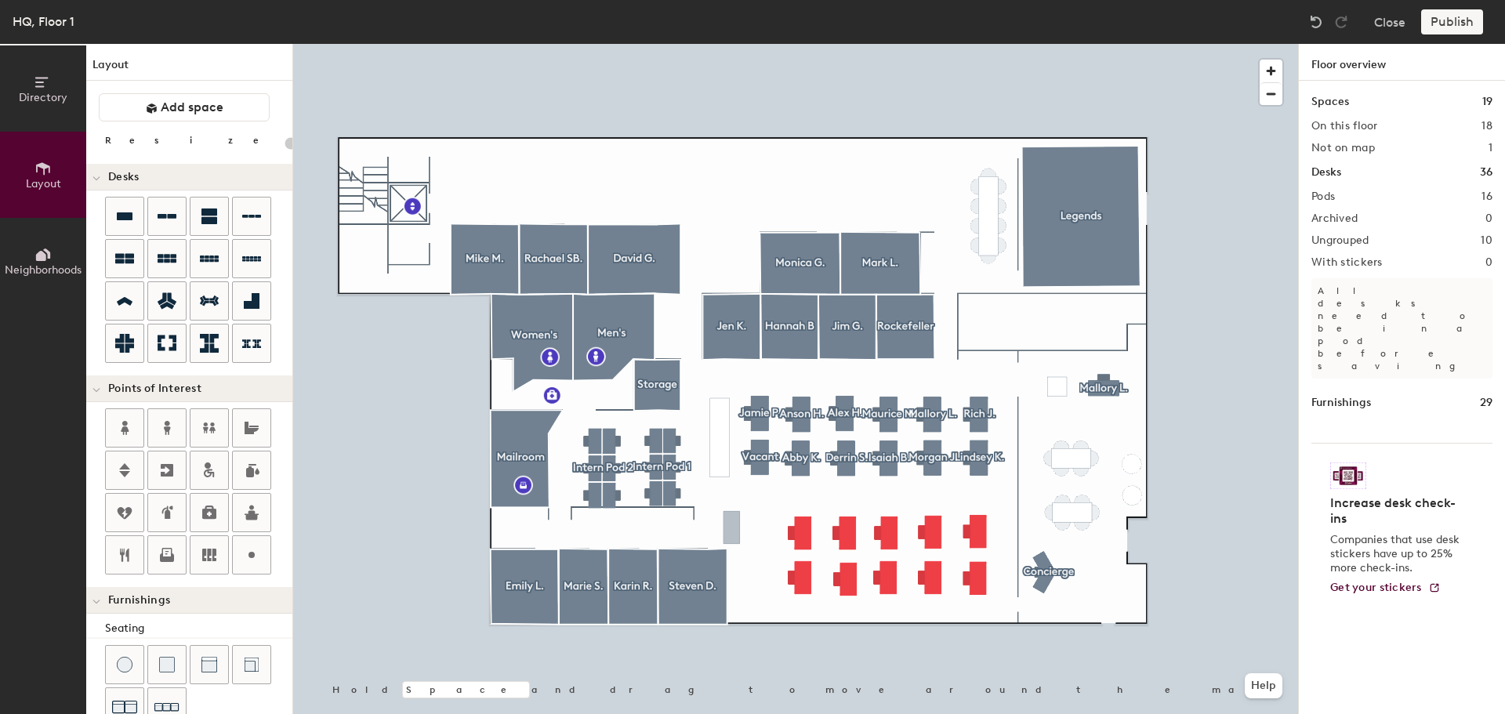
click at [715, 44] on div at bounding box center [795, 44] width 1005 height 0
type input "180"
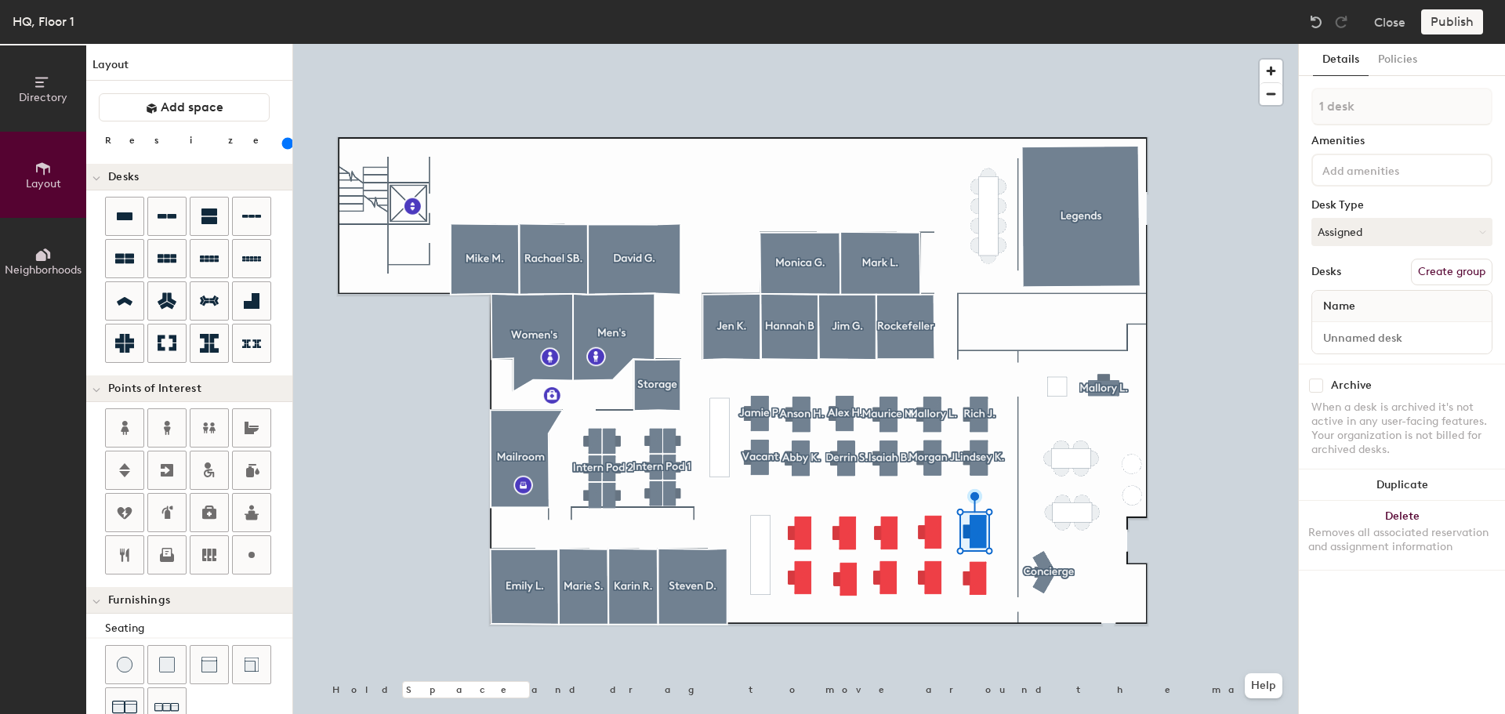
click at [1466, 270] on button "Create group" at bounding box center [1452, 272] width 82 height 27
click at [1255, 98] on div "Directory Layout Neighborhoods Layout Add space Resize Desks Points of Interest…" at bounding box center [752, 379] width 1505 height 670
type input "[PERSON_NAME]"
type input "Vacant"
click at [1435, 279] on button "Create group" at bounding box center [1452, 272] width 82 height 27
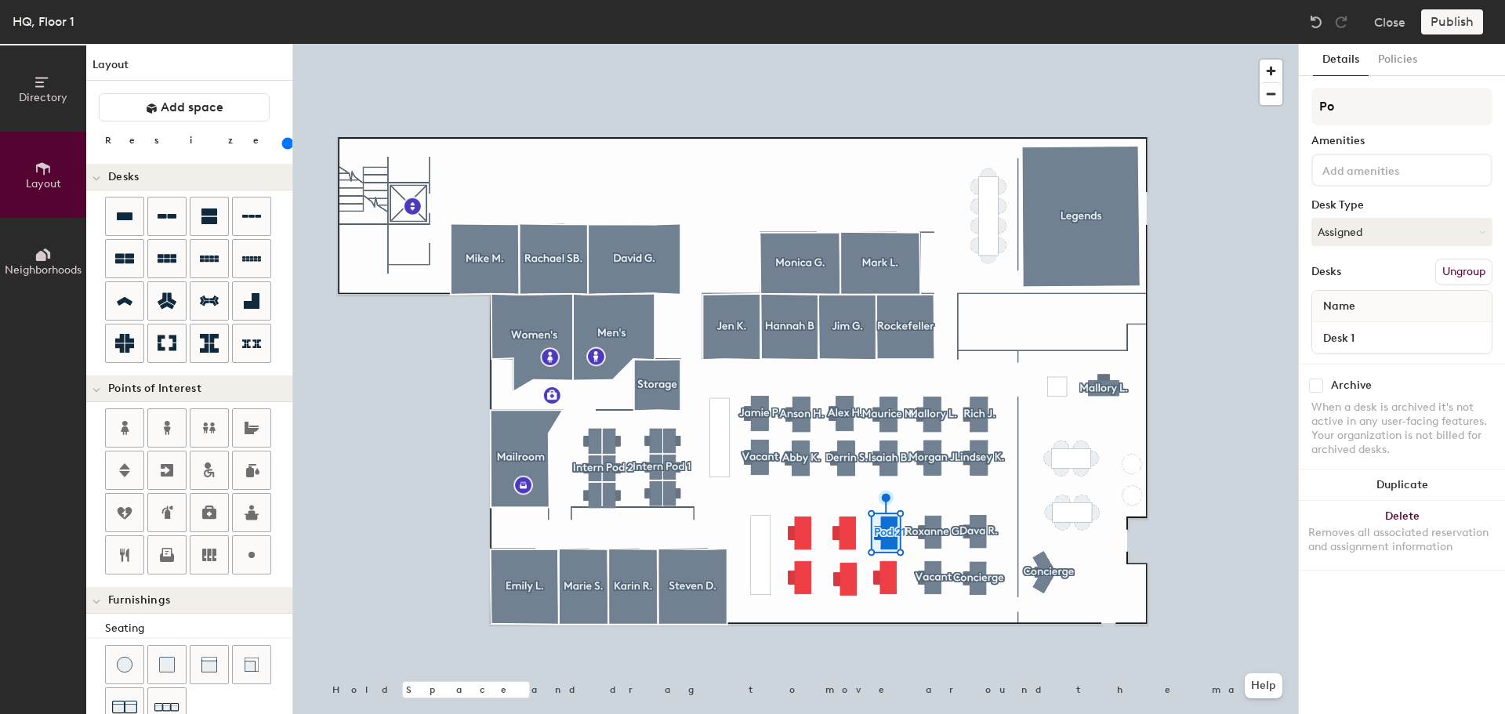
type input "P"
type input "[PERSON_NAME]"
click at [1395, 325] on div "Desk 1" at bounding box center [1402, 337] width 180 height 31
click at [1394, 334] on input "Desk 1" at bounding box center [1401, 338] width 173 height 22
type input "[PERSON_NAME]"
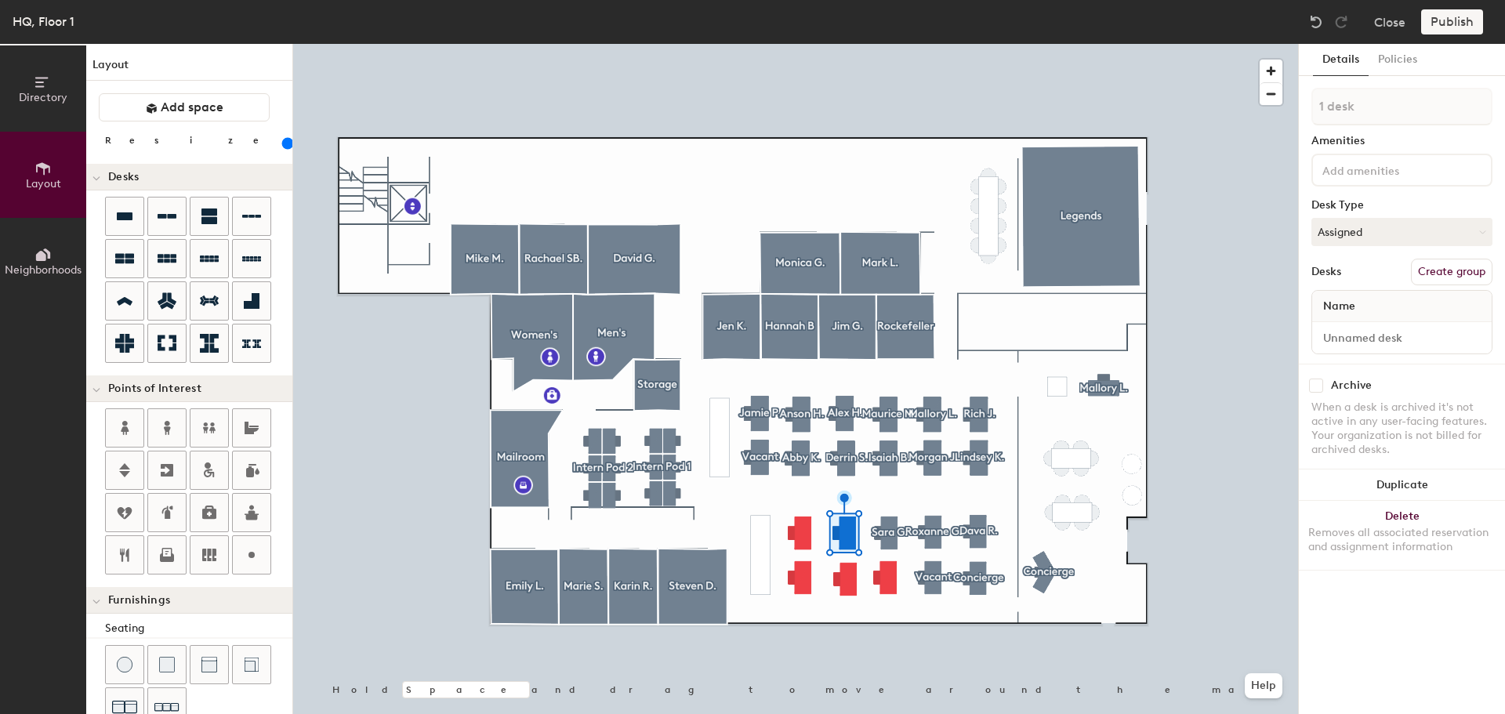
click at [1450, 265] on button "Create group" at bounding box center [1452, 272] width 82 height 27
type input "P"
type input "[PERSON_NAME]"
click at [1410, 332] on input "Desk 1" at bounding box center [1401, 338] width 173 height 22
type input "[PERSON_NAME]"
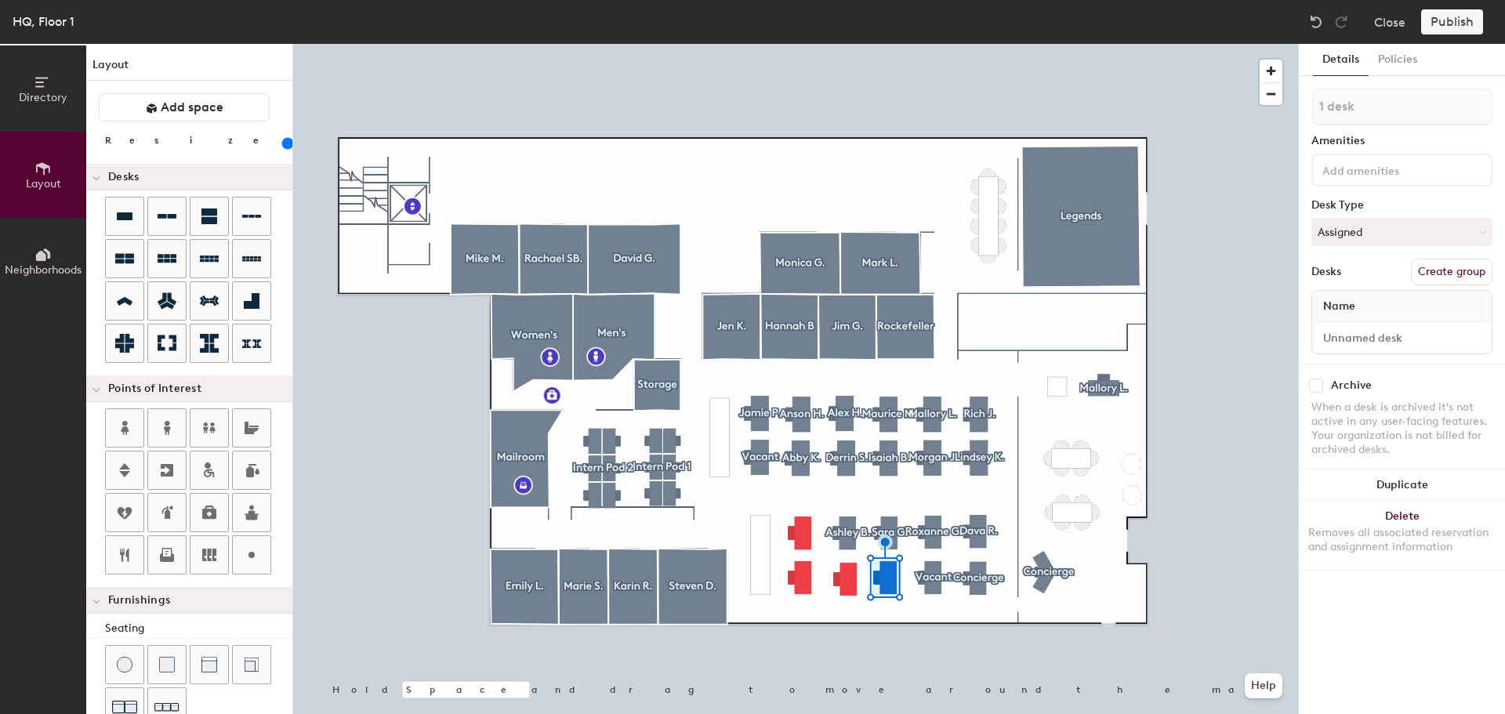
click at [1425, 259] on div "1 desk Amenities Desk Type Assigned Desks Create group Name" at bounding box center [1402, 226] width 181 height 276
click at [1423, 276] on button "Create group" at bounding box center [1452, 272] width 82 height 27
type input "P"
type input "[PERSON_NAME]"
click at [1414, 335] on input "Desk 1" at bounding box center [1401, 338] width 173 height 22
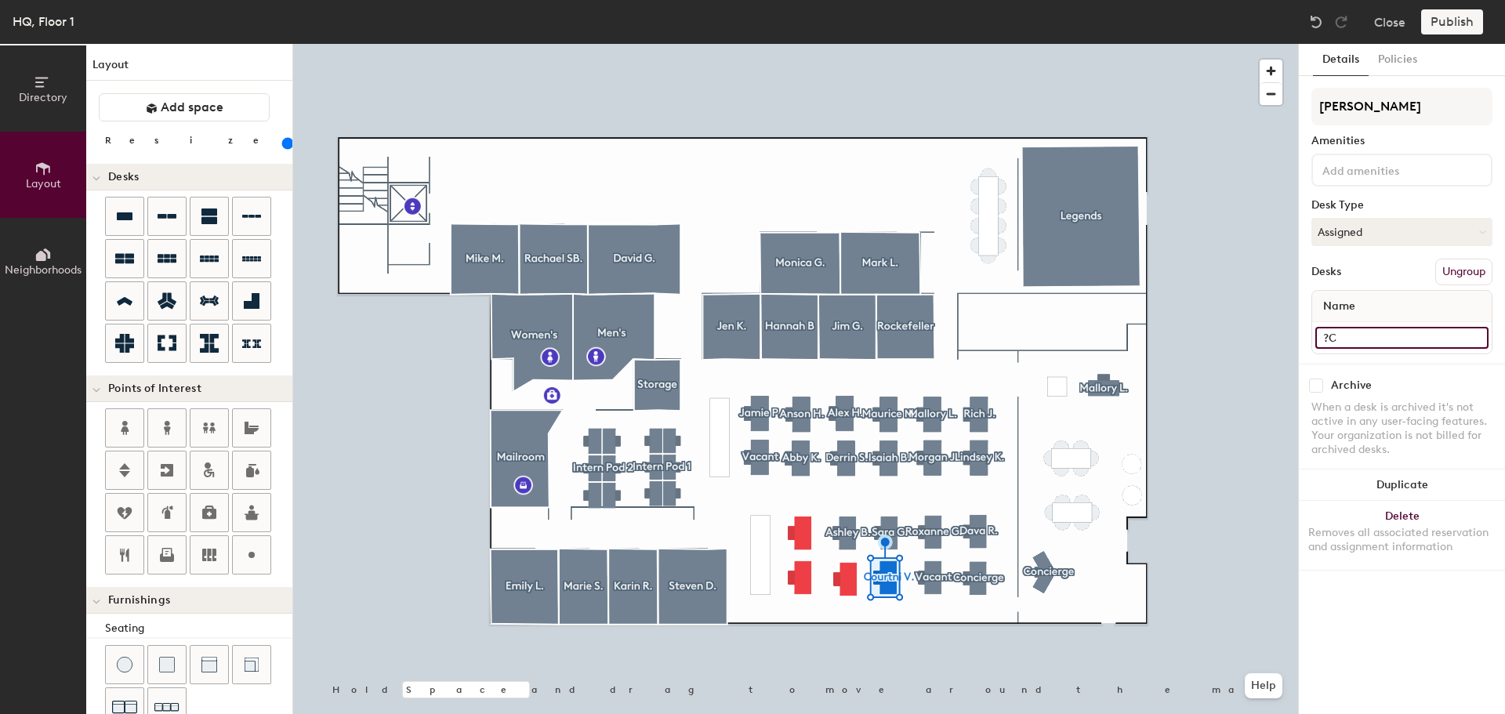
type input "?"
type input "[PERSON_NAME]"
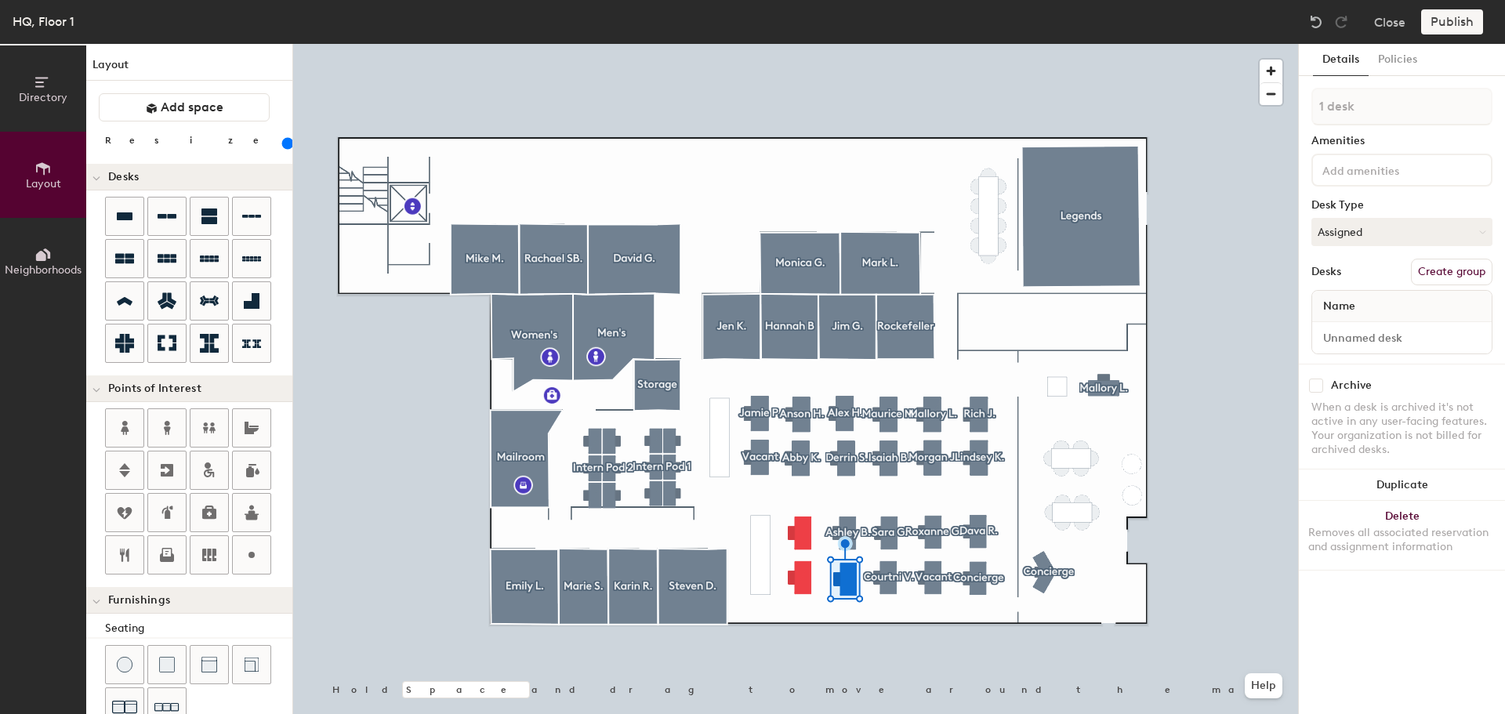
click at [1461, 257] on div "1 desk Amenities Desk Type Assigned Desks Create group Name" at bounding box center [1402, 226] width 181 height 276
click at [1466, 278] on button "Create group" at bounding box center [1452, 272] width 82 height 27
drag, startPoint x: 1387, startPoint y: 109, endPoint x: 1311, endPoint y: 112, distance: 76.1
click at [1311, 112] on div "Details Policies Pod 24 Amenities Desk Type Assigned Desks Ungroup Name Desk 1 …" at bounding box center [1402, 379] width 206 height 670
type input "[PERSON_NAME]"
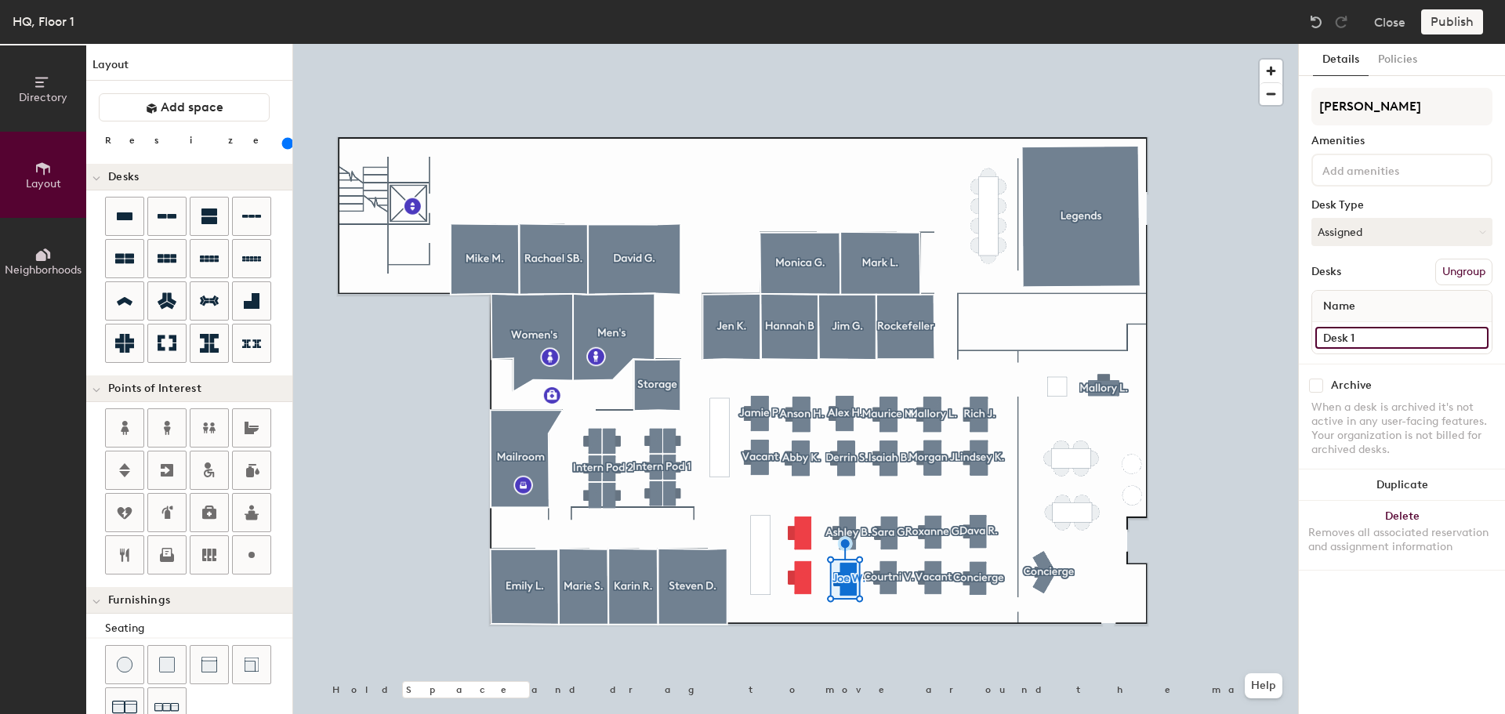
click at [1390, 330] on input "Desk 1" at bounding box center [1401, 338] width 173 height 22
type input "[PERSON_NAME]"
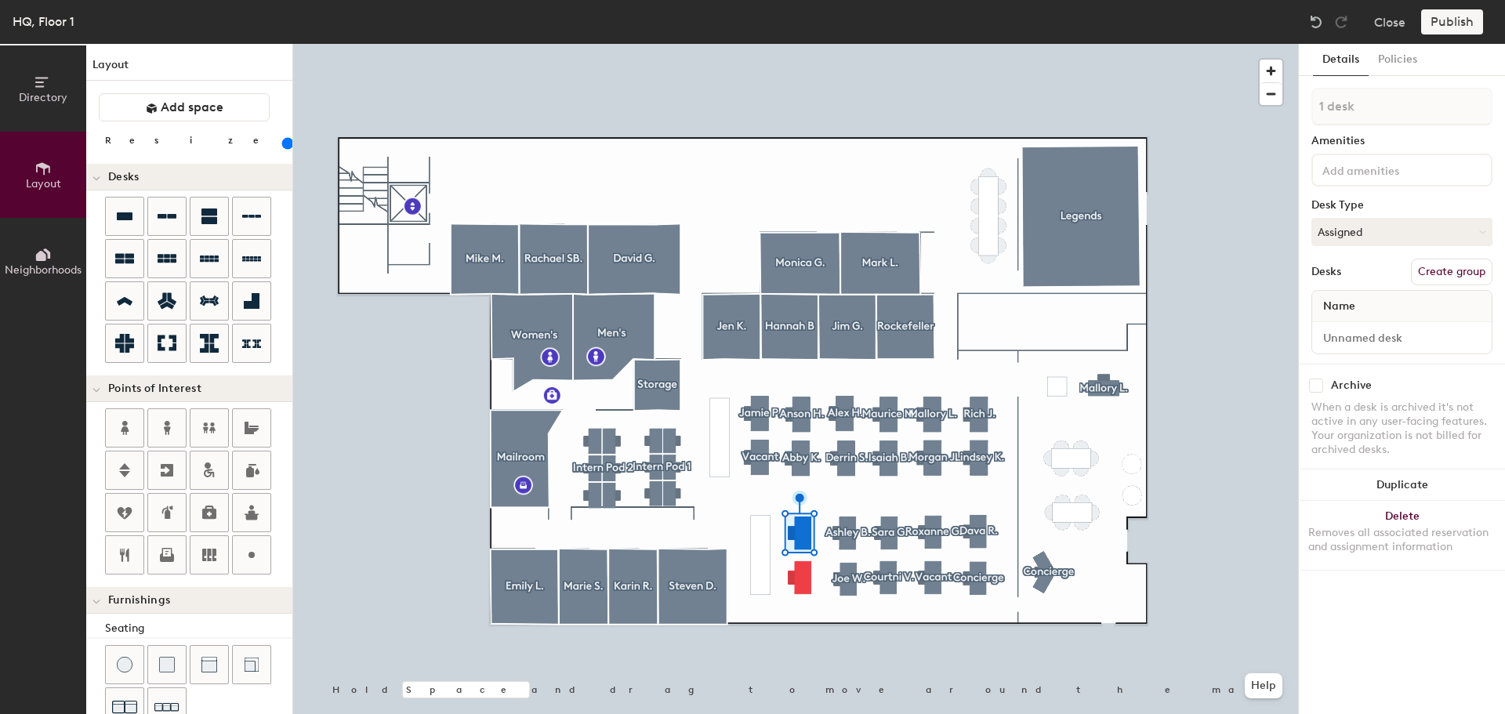
click at [1445, 281] on button "Create group" at bounding box center [1452, 272] width 82 height 27
type input "P"
type input "[PERSON_NAME]"
click at [800, 44] on div at bounding box center [795, 44] width 1005 height 0
click at [1457, 269] on button "Create group" at bounding box center [1452, 272] width 82 height 27
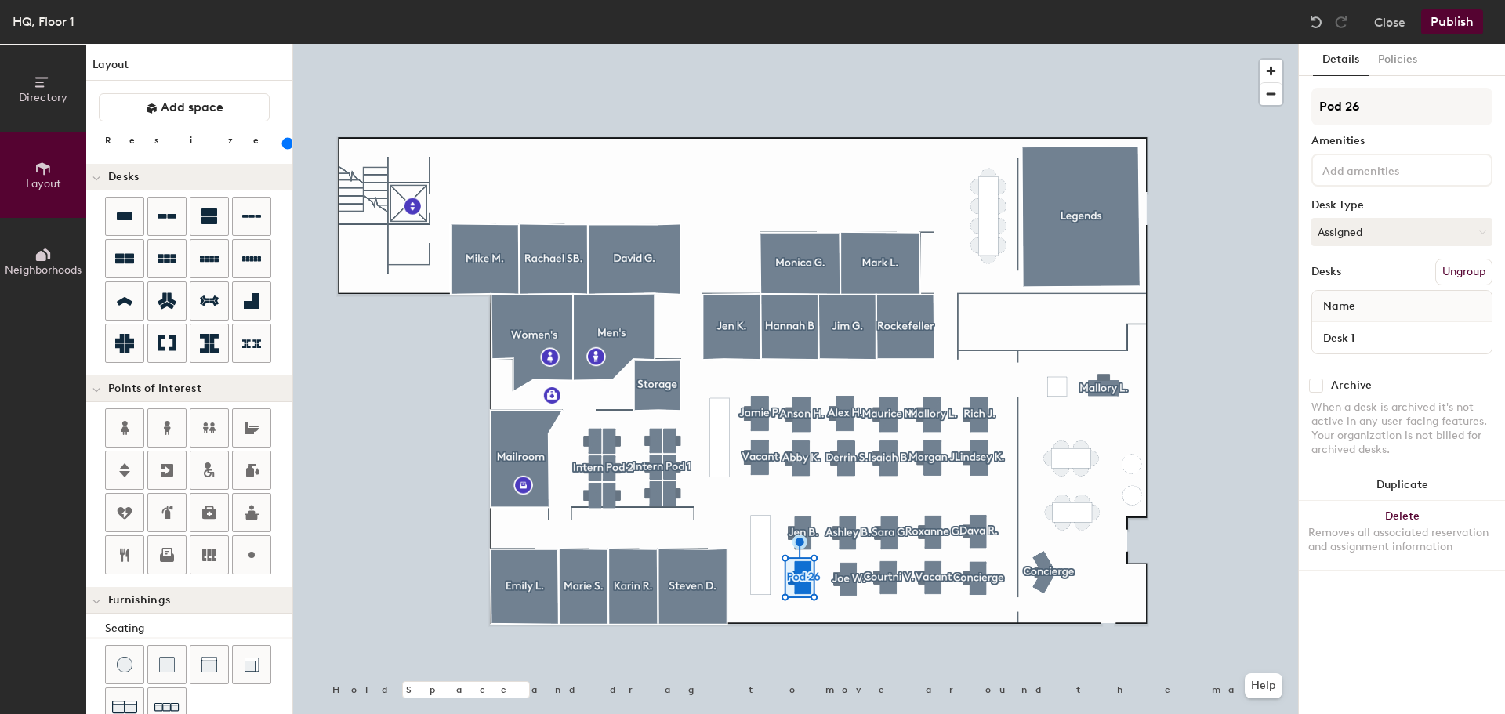
click at [1292, 108] on div "Directory Layout Neighborhoods Layout Add space Resize Desks Points of Interest…" at bounding box center [752, 379] width 1505 height 670
type input "[PERSON_NAME]"
click at [1395, 354] on div "[PERSON_NAME] Amenities Desk Type Assigned Desks Ungroup Name Desk 1" at bounding box center [1402, 226] width 181 height 276
type input "D"
type input "[PERSON_NAME]"
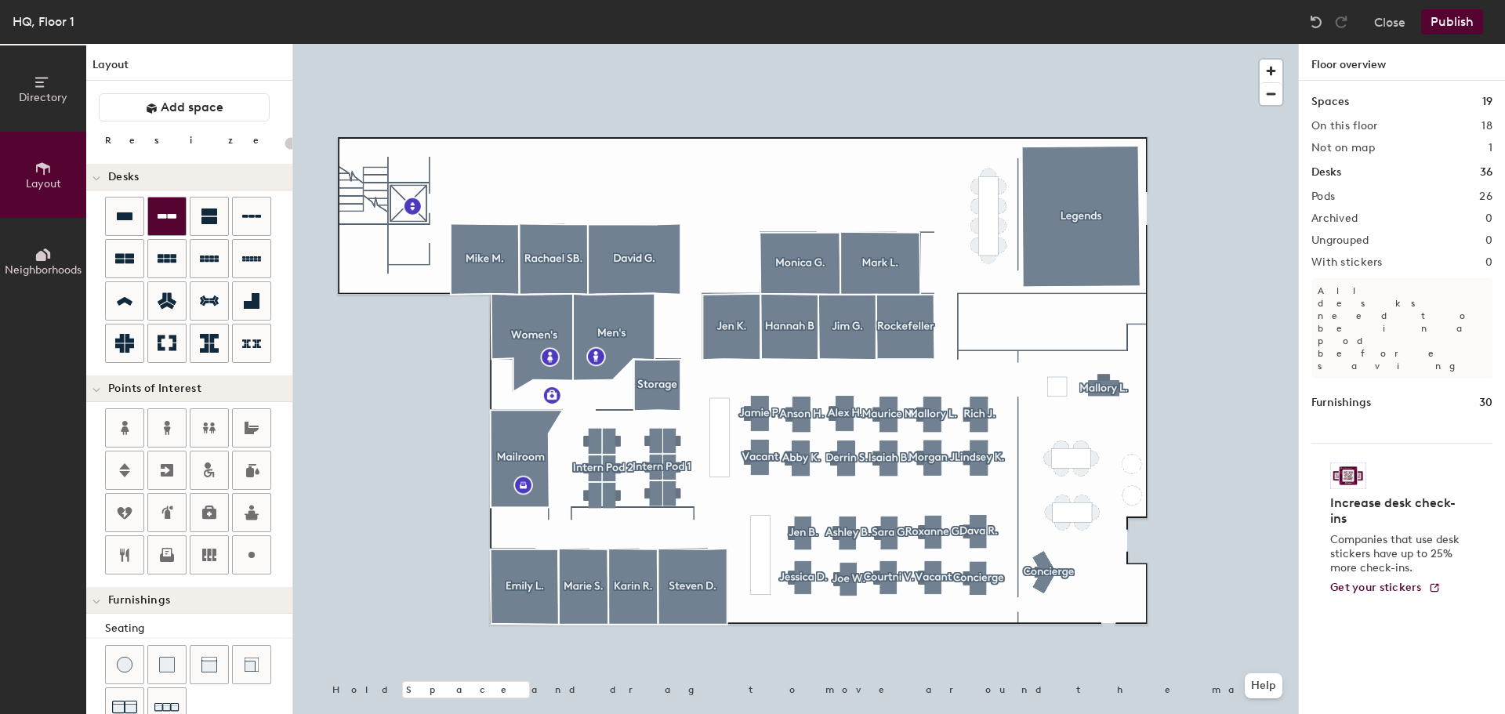
click at [165, 225] on div at bounding box center [167, 217] width 38 height 38
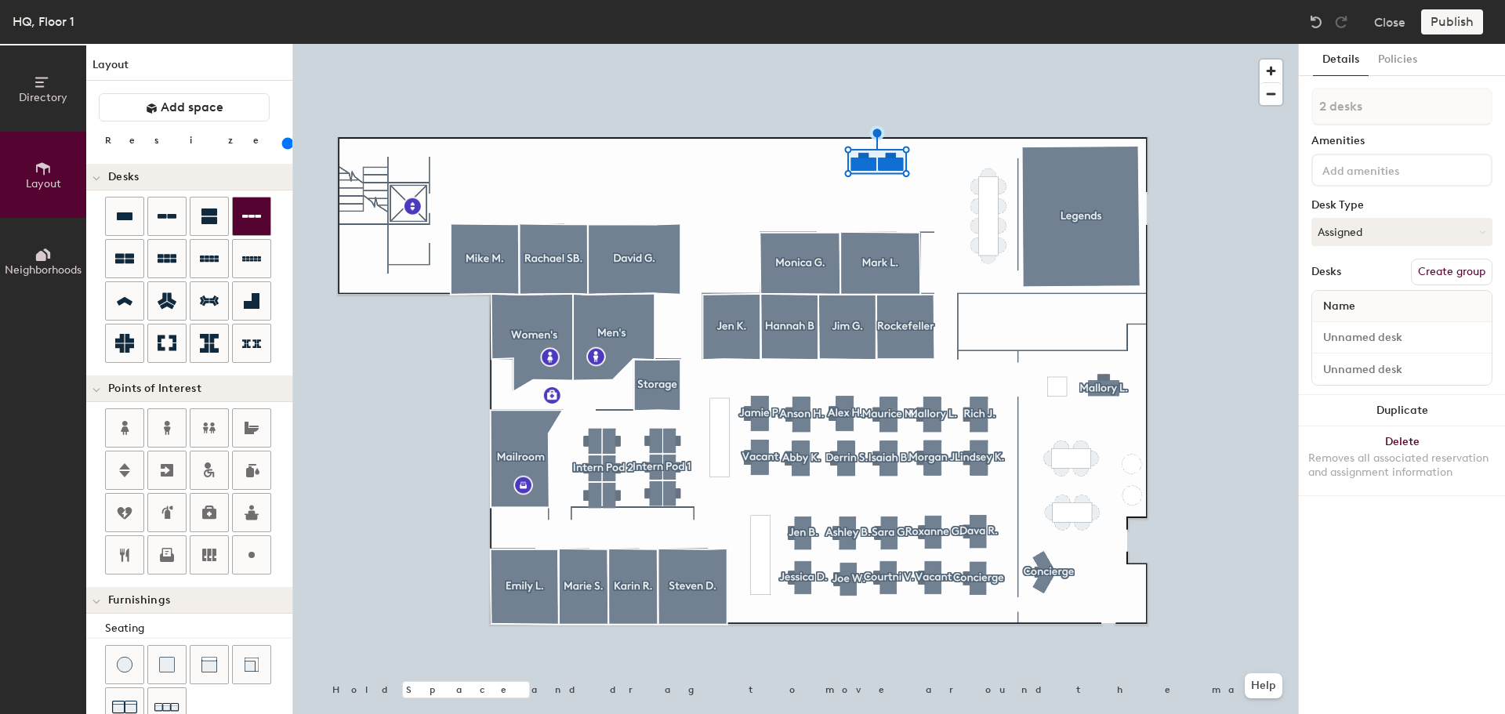
click at [919, 44] on div at bounding box center [795, 44] width 1005 height 0
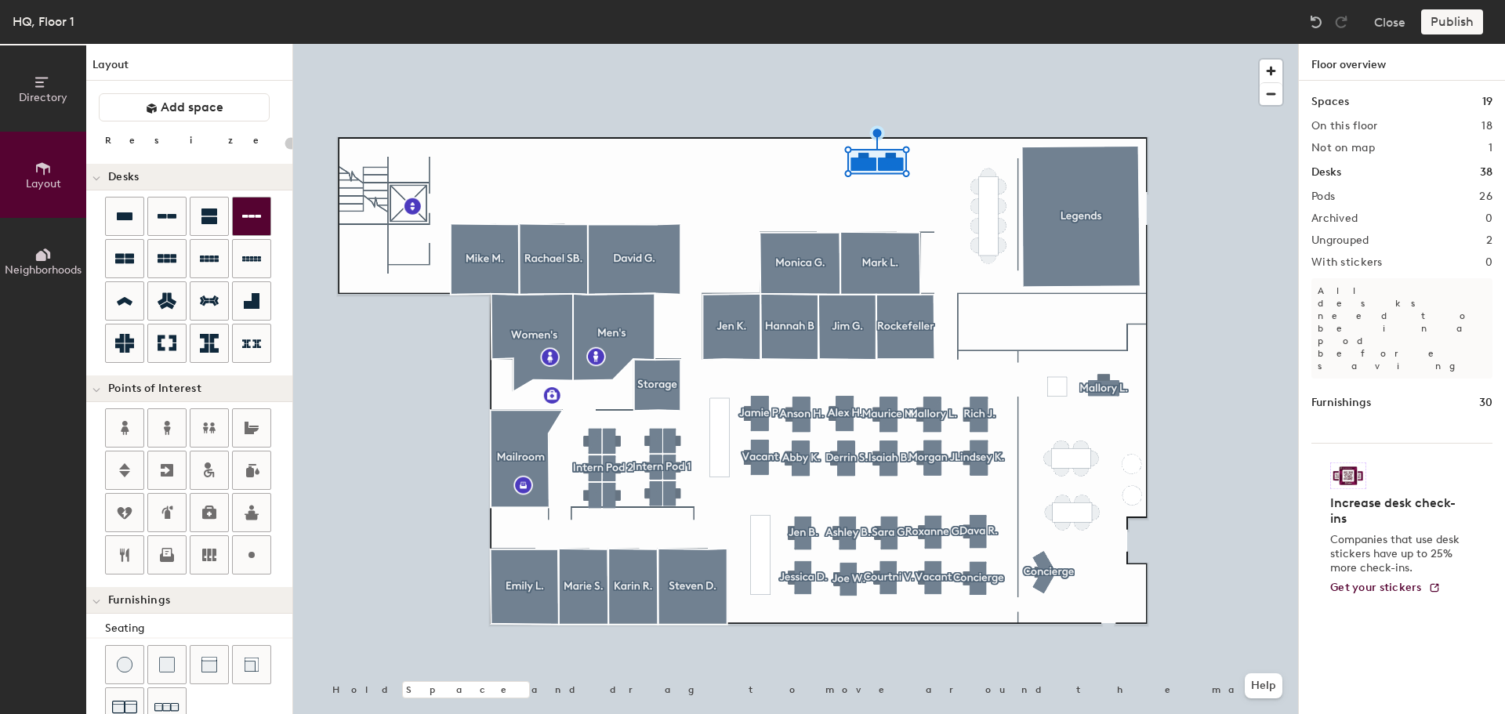
click at [919, 180] on div at bounding box center [918, 181] width 3 height 3
type input "180"
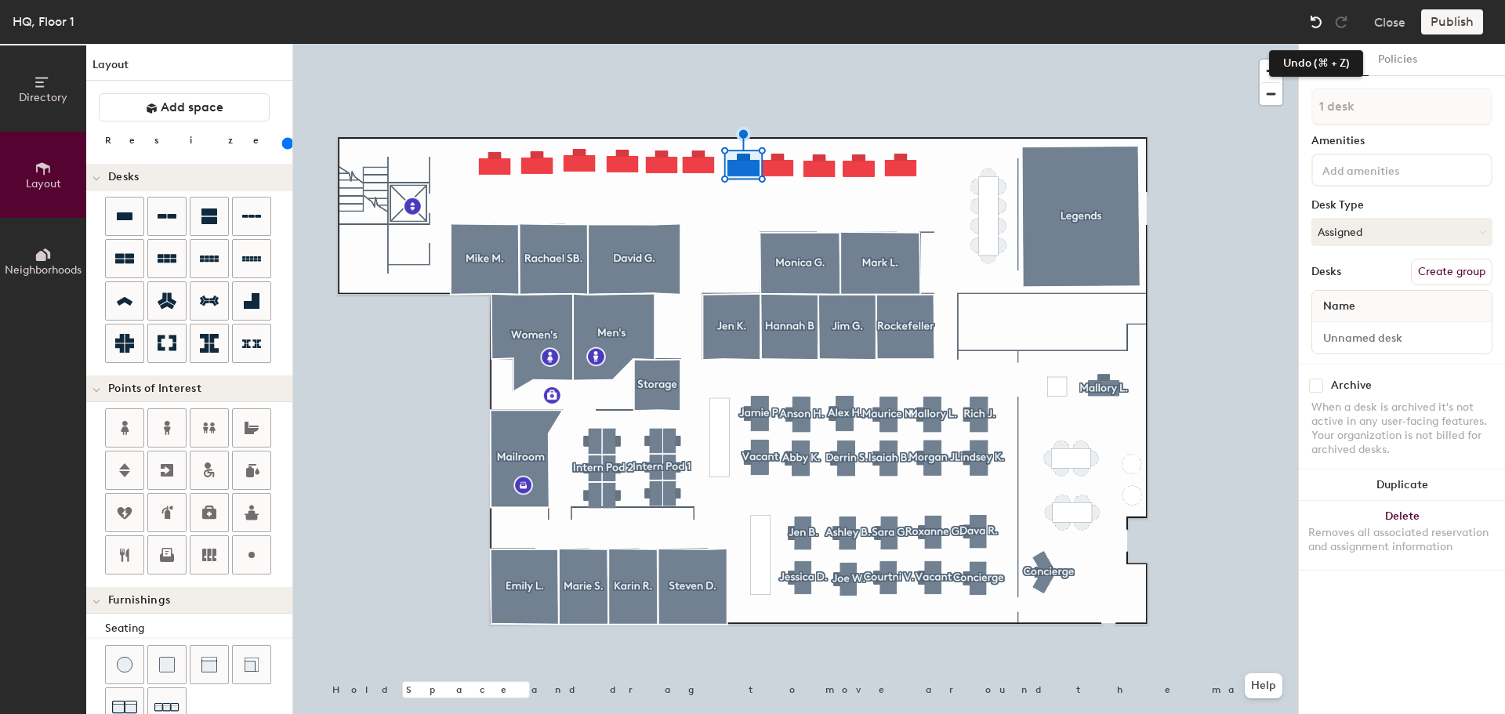
click at [1313, 20] on img at bounding box center [1316, 22] width 16 height 16
click at [764, 44] on div at bounding box center [795, 44] width 1005 height 0
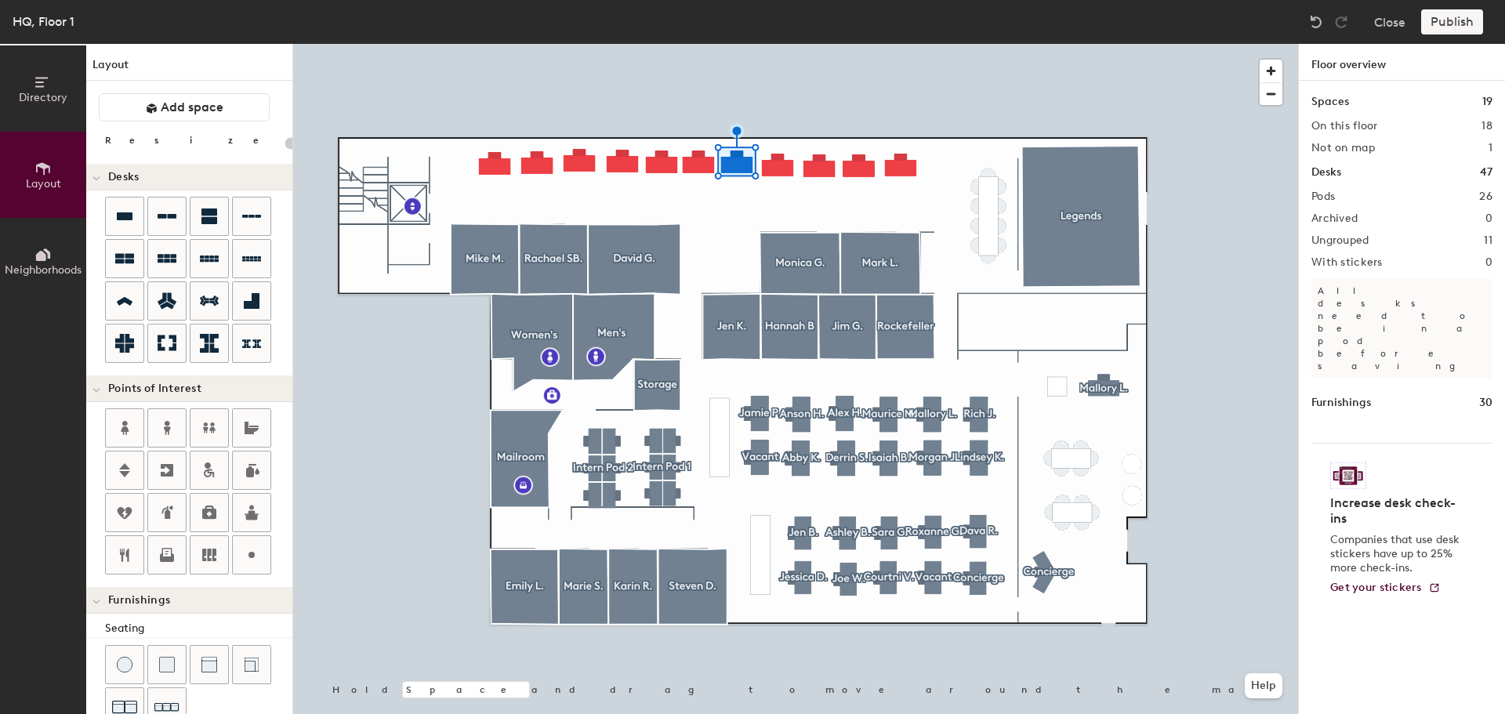
click at [734, 44] on div at bounding box center [795, 44] width 1005 height 0
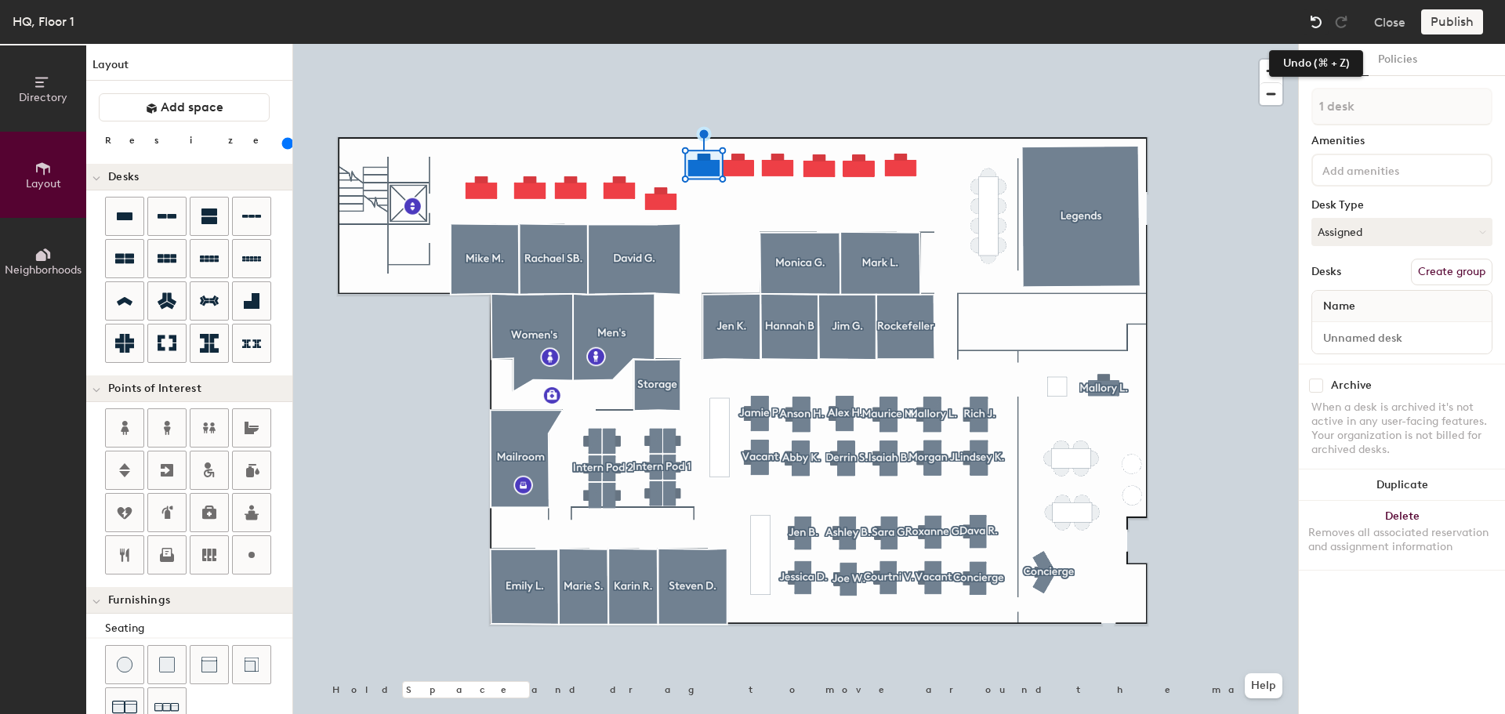
click at [1316, 20] on img at bounding box center [1316, 22] width 16 height 16
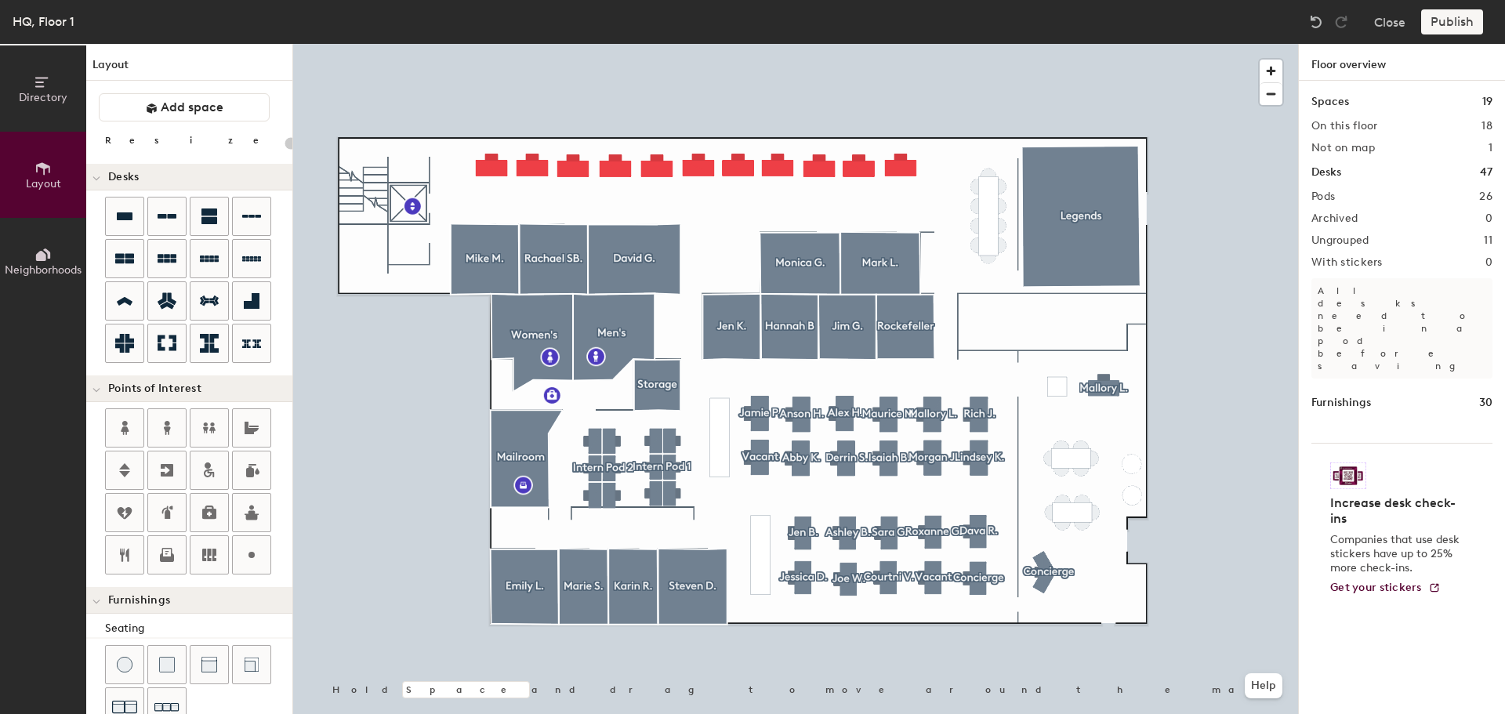
type input "180"
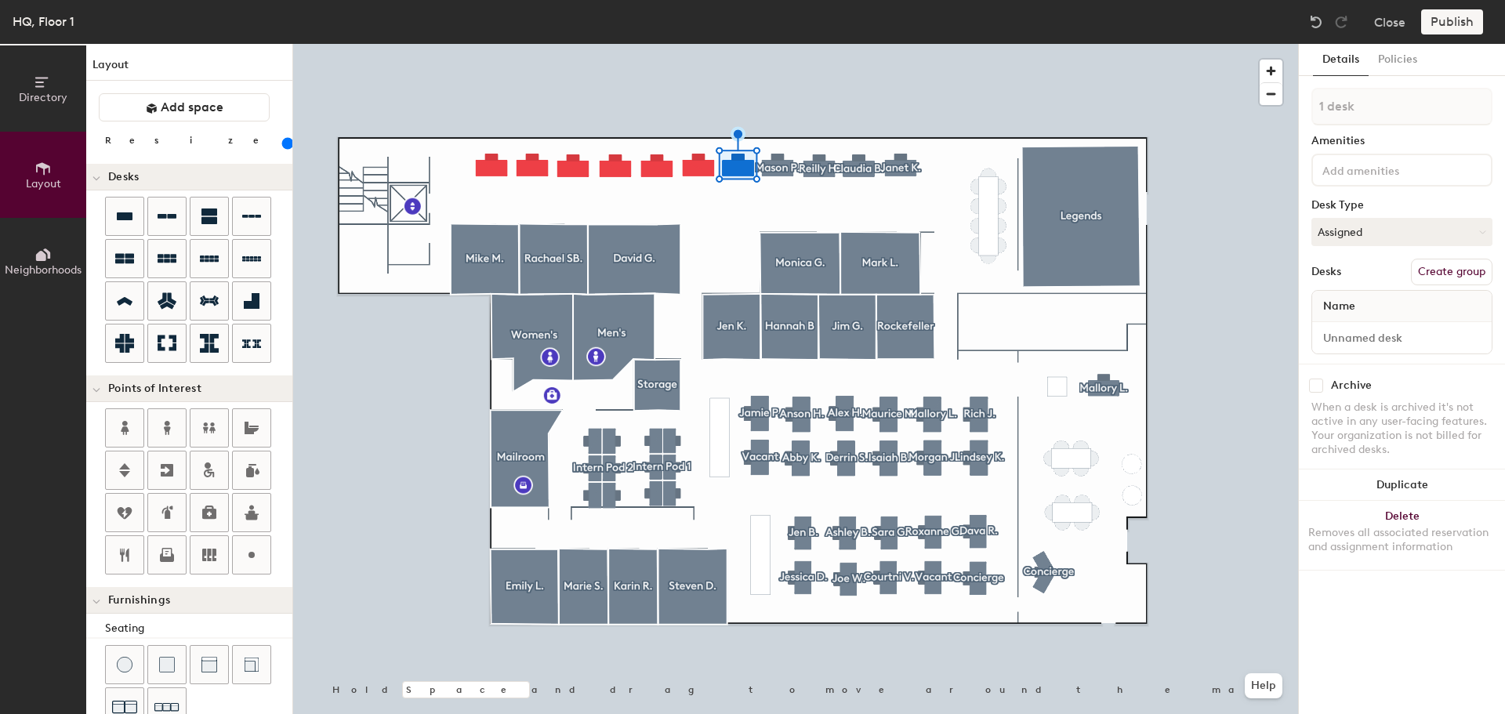
click at [1435, 268] on button "Create group" at bounding box center [1452, 272] width 82 height 27
type input "P"
type input "[PERSON_NAME]"
click at [1360, 337] on input "Desk 1" at bounding box center [1401, 338] width 173 height 22
type input "[PERSON_NAME]"
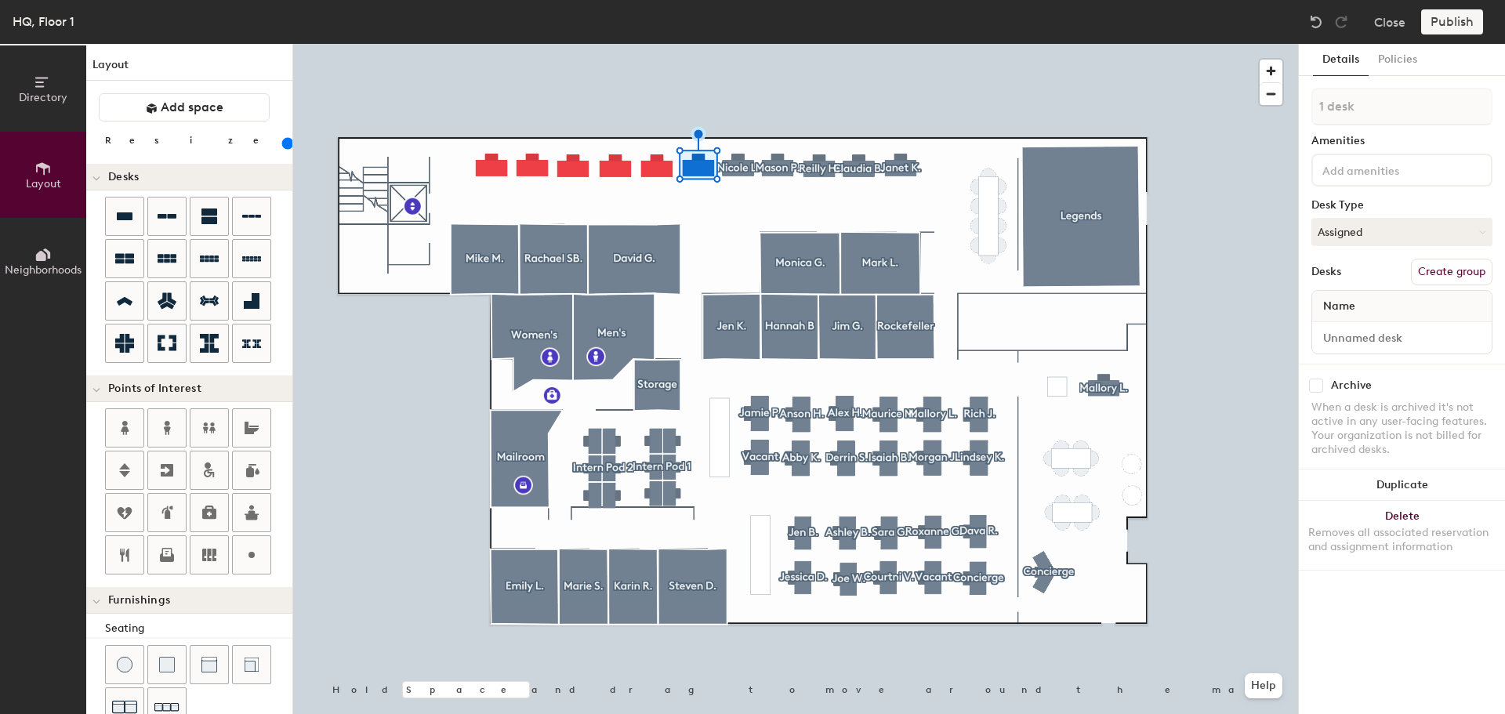
click at [1451, 270] on button "Create group" at bounding box center [1452, 272] width 82 height 27
type input "P"
type input "[PERSON_NAME]"
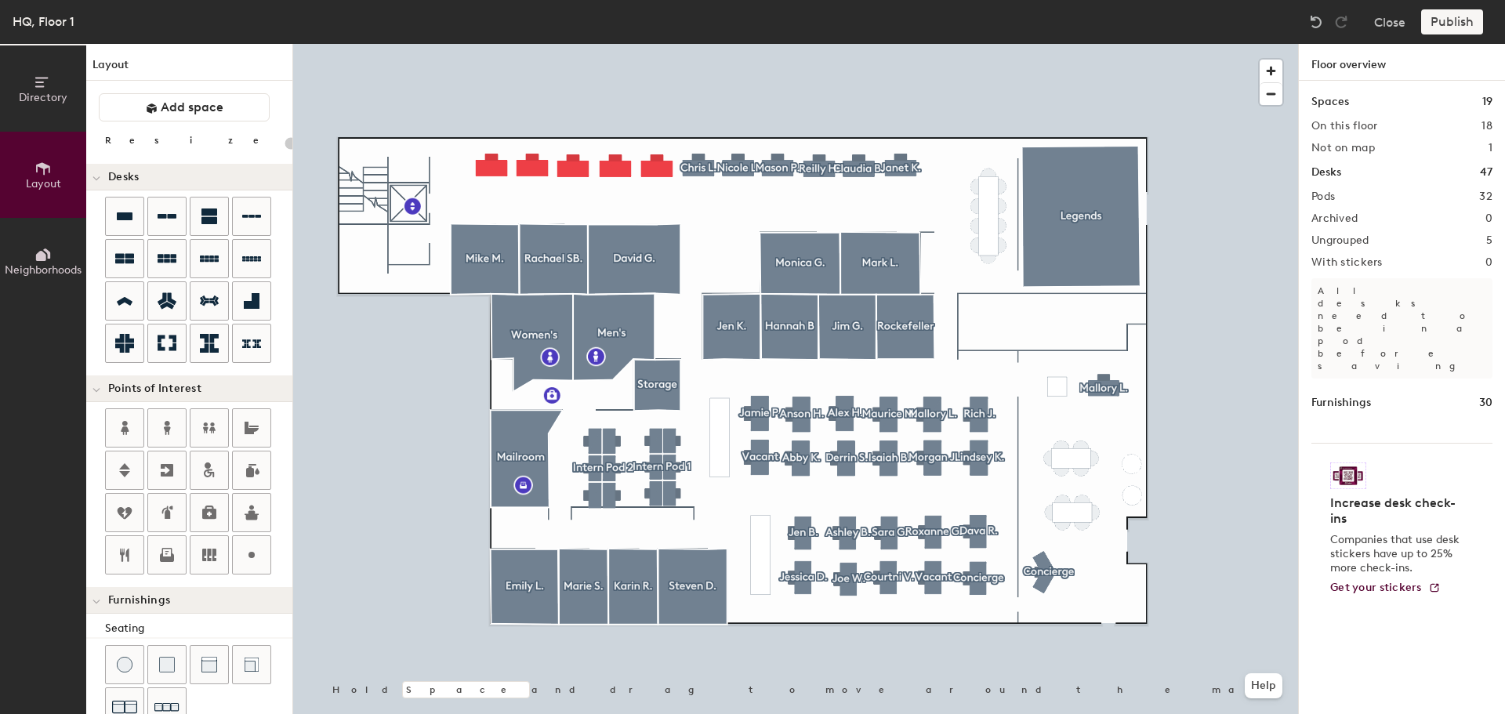
type input "180"
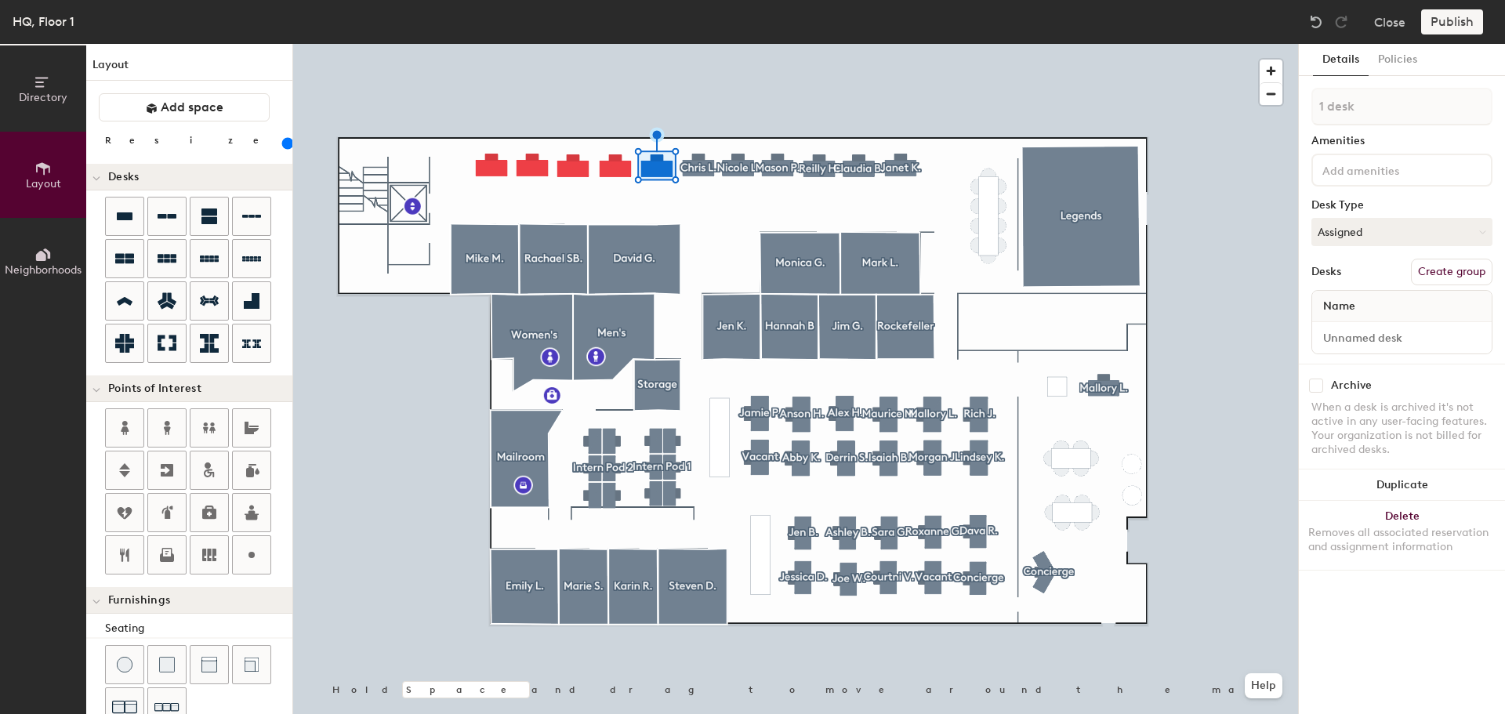
click at [1464, 277] on button "Create group" at bounding box center [1452, 272] width 82 height 27
click at [737, 44] on div at bounding box center [795, 44] width 1005 height 0
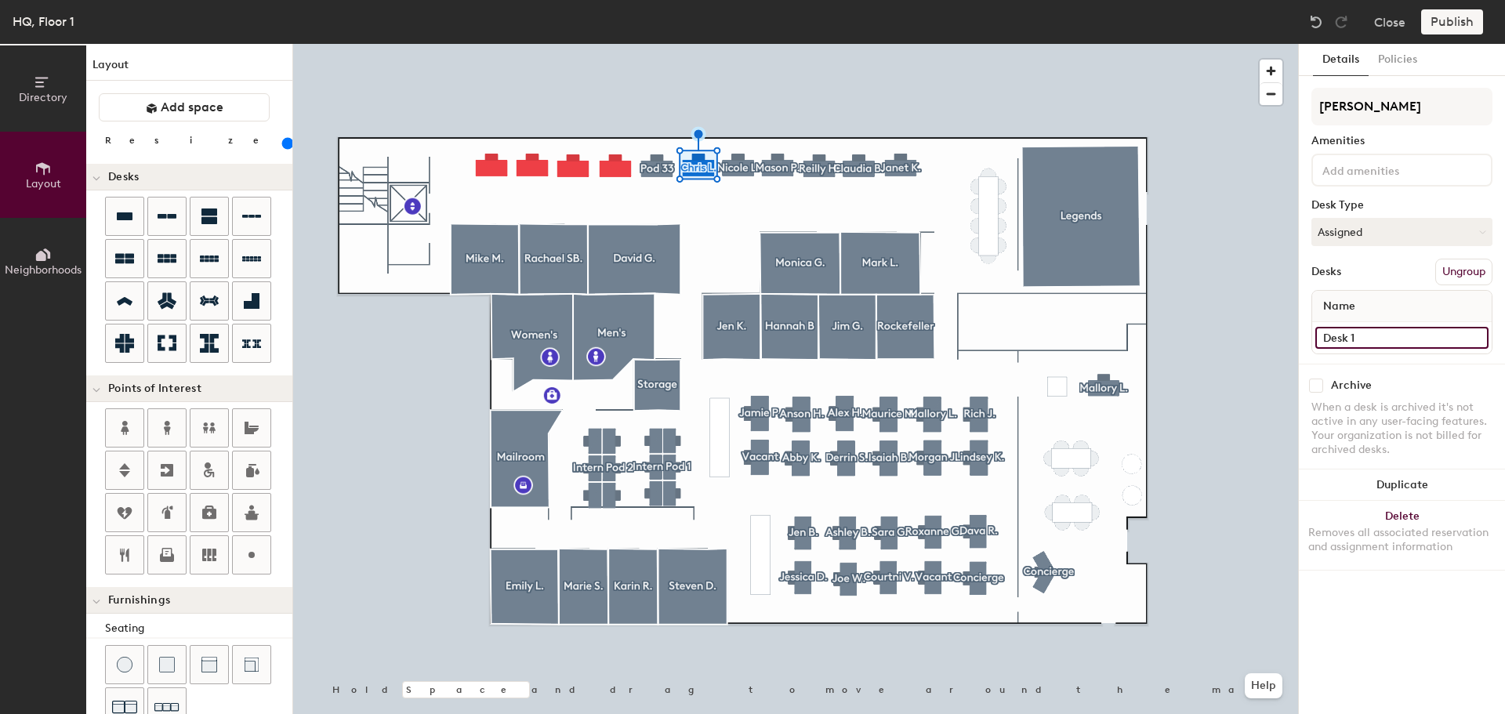
click at [1424, 340] on input "Desk 1" at bounding box center [1401, 338] width 173 height 22
type input "[PERSON_NAME]"
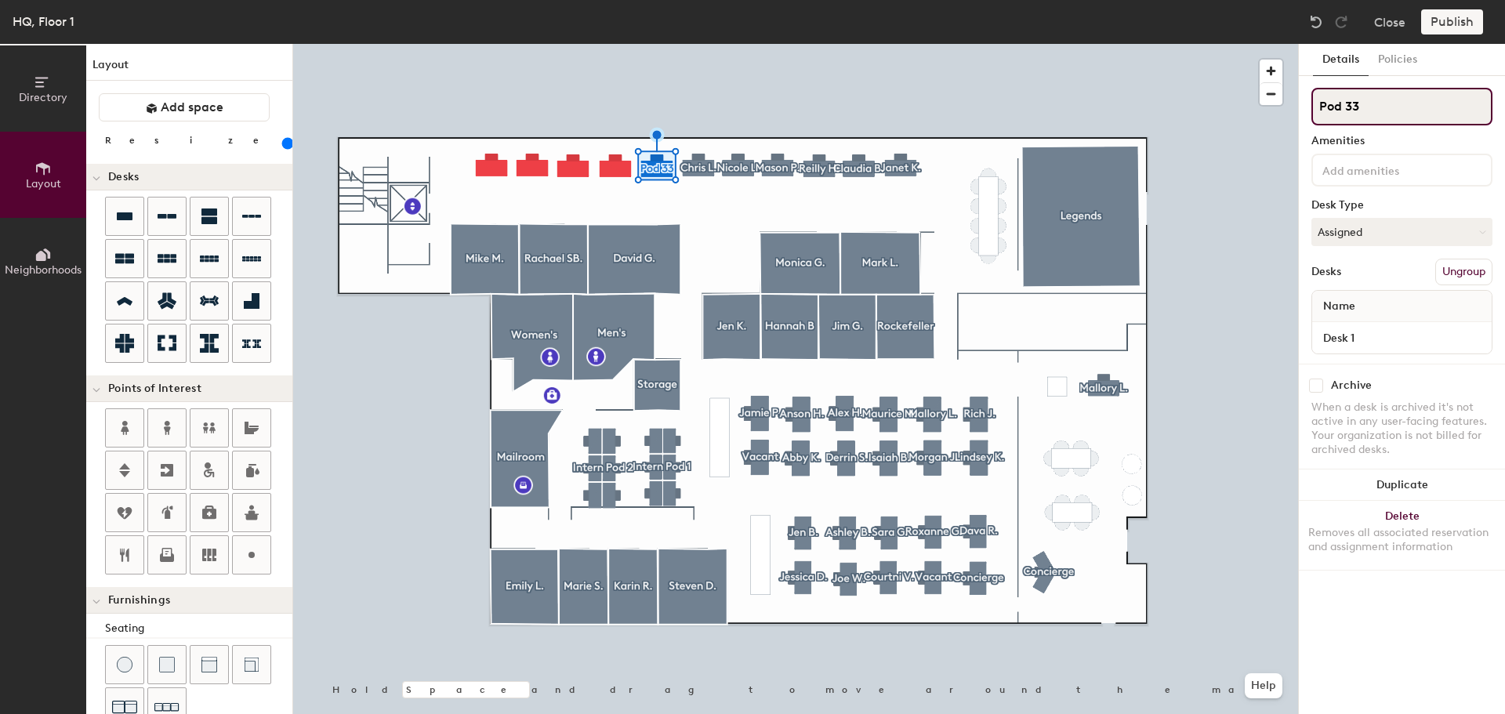
click at [1400, 110] on input "Pod 33" at bounding box center [1402, 107] width 181 height 38
type input "P"
type input "[PERSON_NAME]"
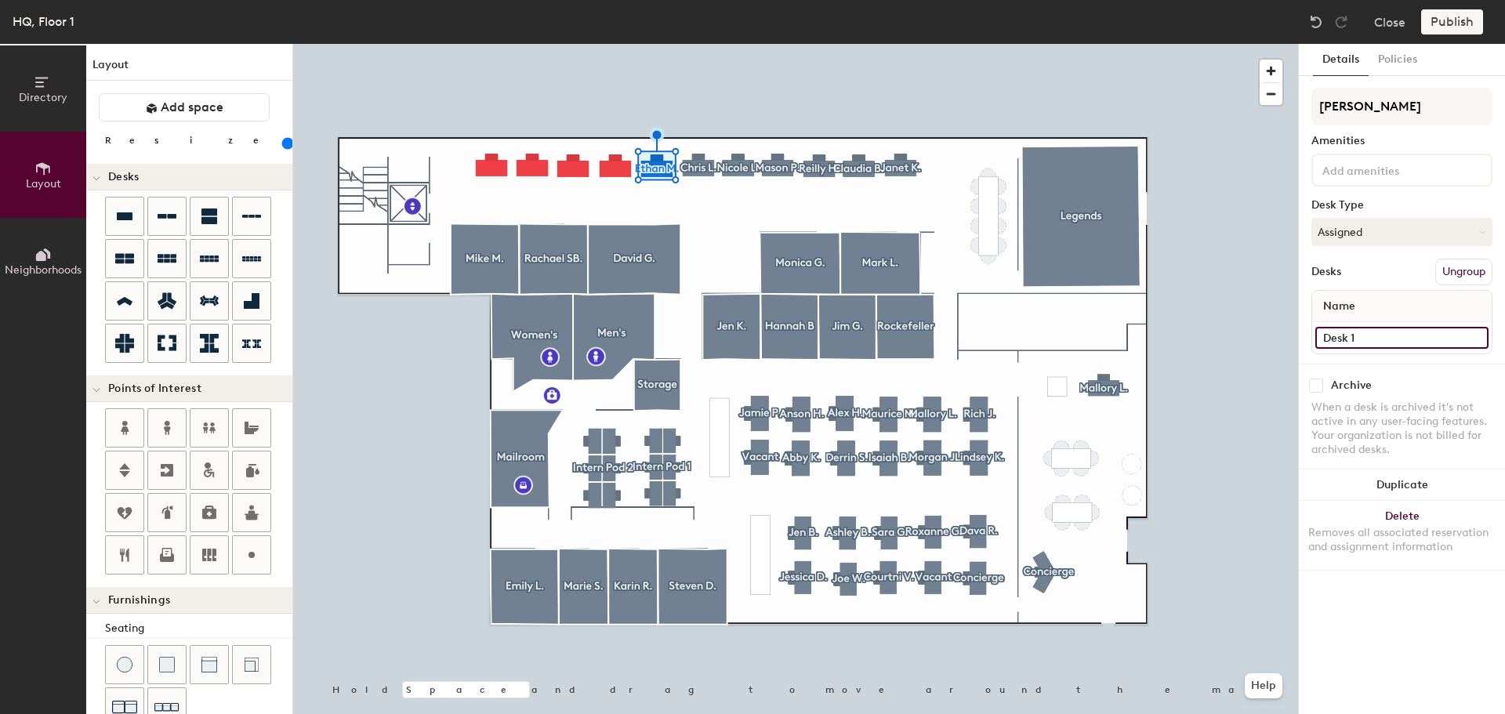
click at [1404, 335] on input "Desk 1" at bounding box center [1401, 338] width 173 height 22
type input "[PERSON_NAME]"
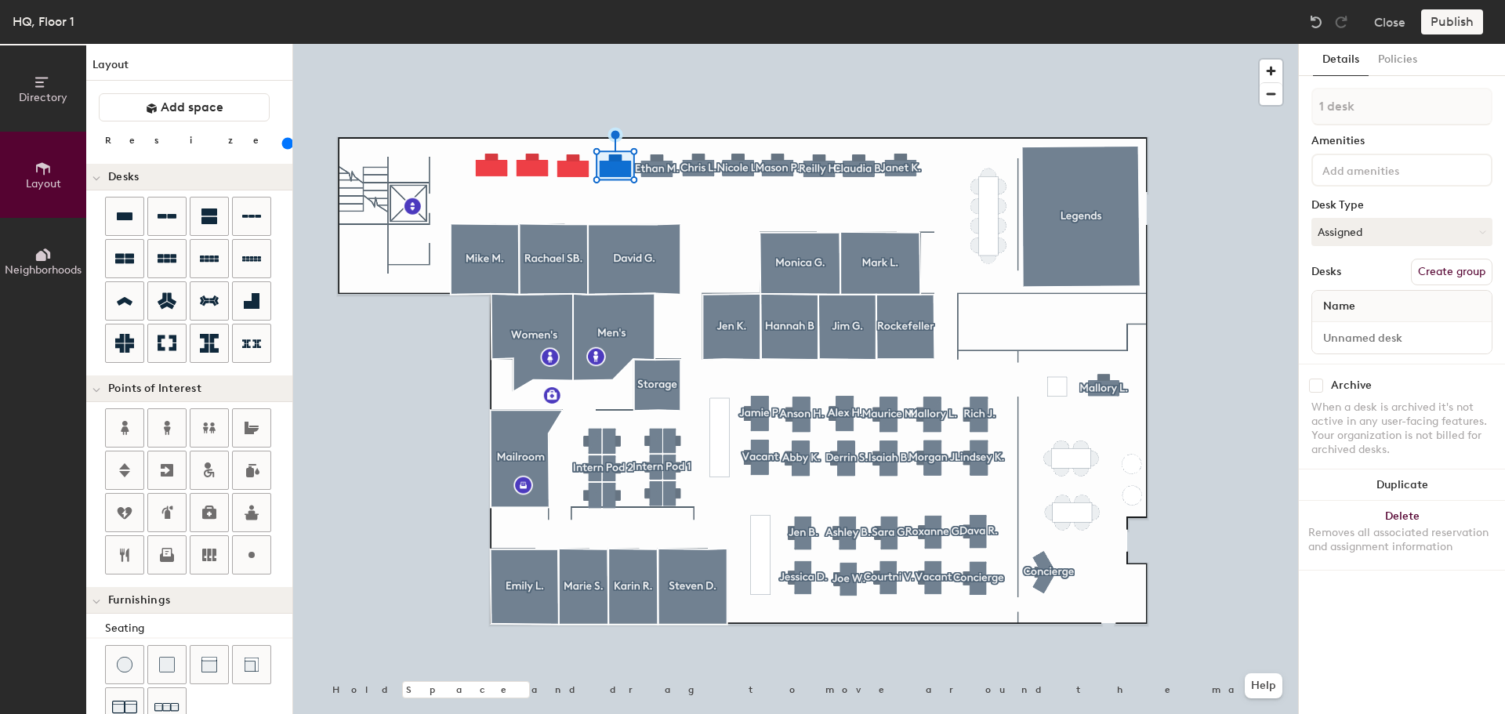
click at [1461, 266] on button "Create group" at bounding box center [1452, 272] width 82 height 27
type input "P"
type input "[PERSON_NAME]"
click at [1381, 333] on input "Desk 1" at bounding box center [1401, 338] width 173 height 22
type input "[PERSON_NAME]"
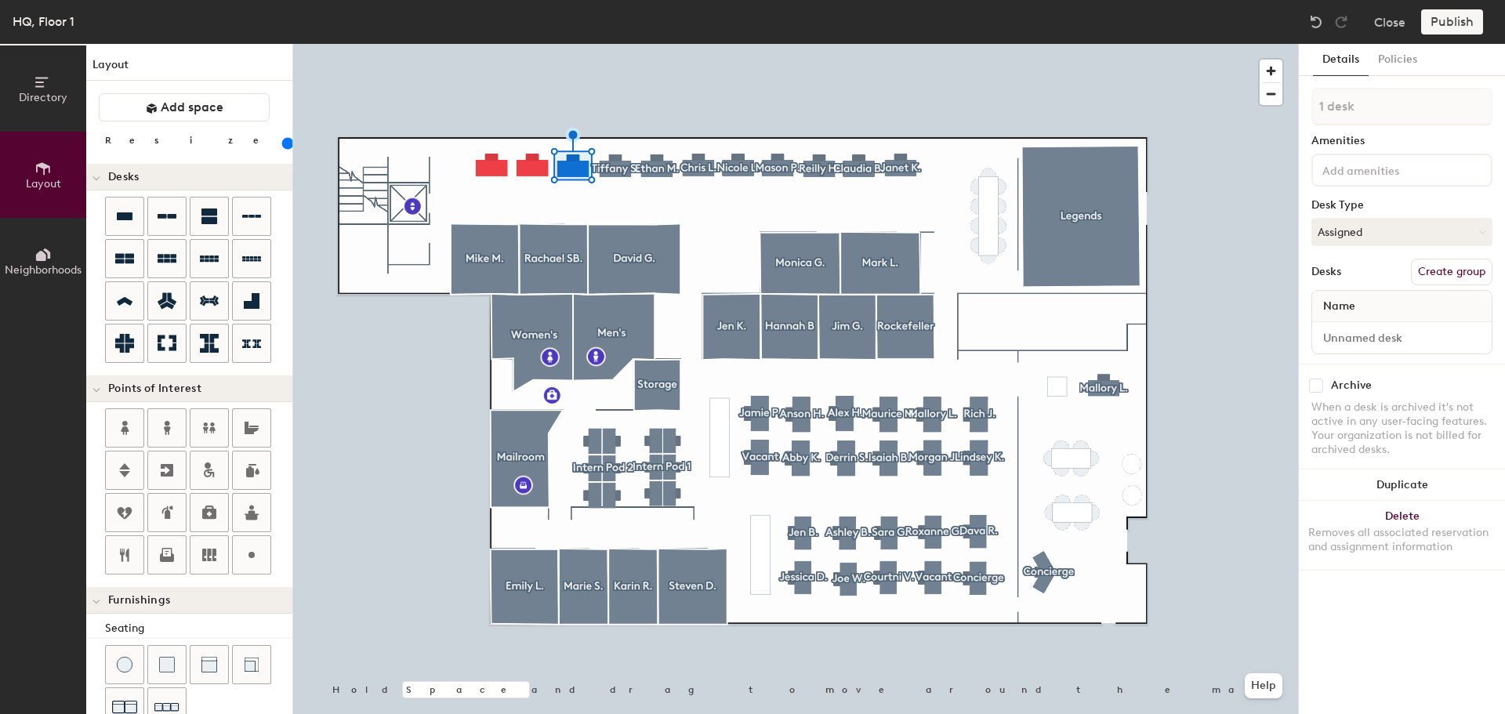
click at [1432, 268] on button "Create group" at bounding box center [1452, 272] width 82 height 27
type input "P"
type input "[PERSON_NAME]"
click at [1379, 335] on input "Desk 1" at bounding box center [1401, 338] width 173 height 22
type input "[PERSON_NAME]"
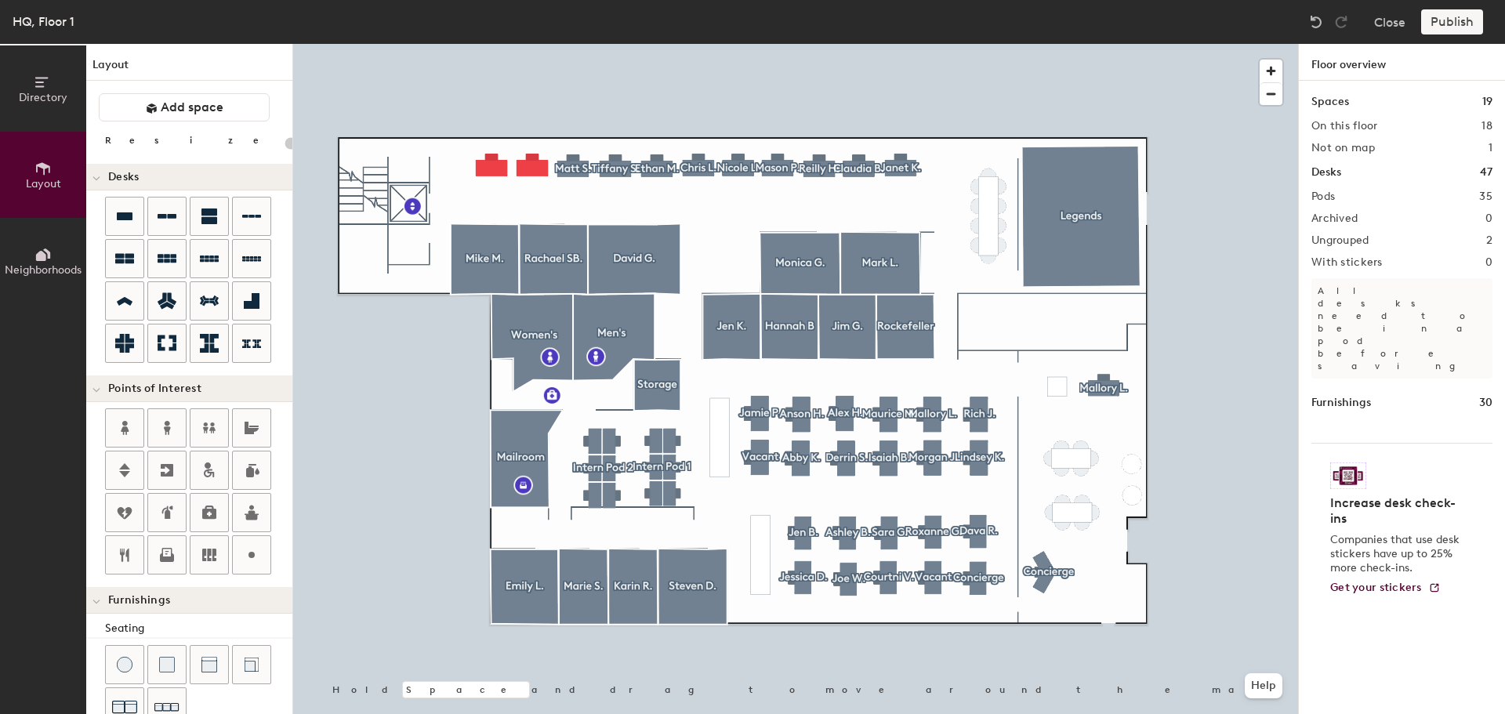
type input "180"
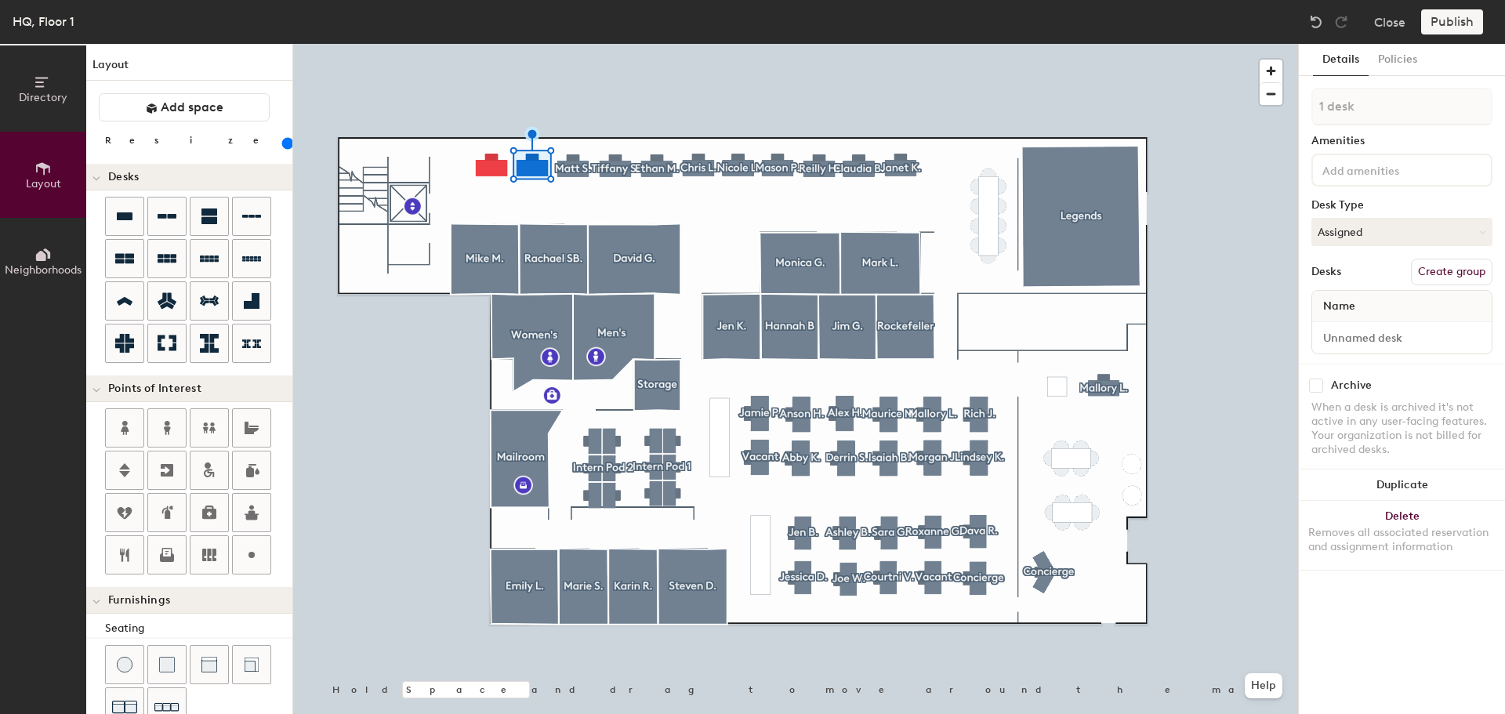
click at [1371, 164] on input at bounding box center [1389, 169] width 141 height 19
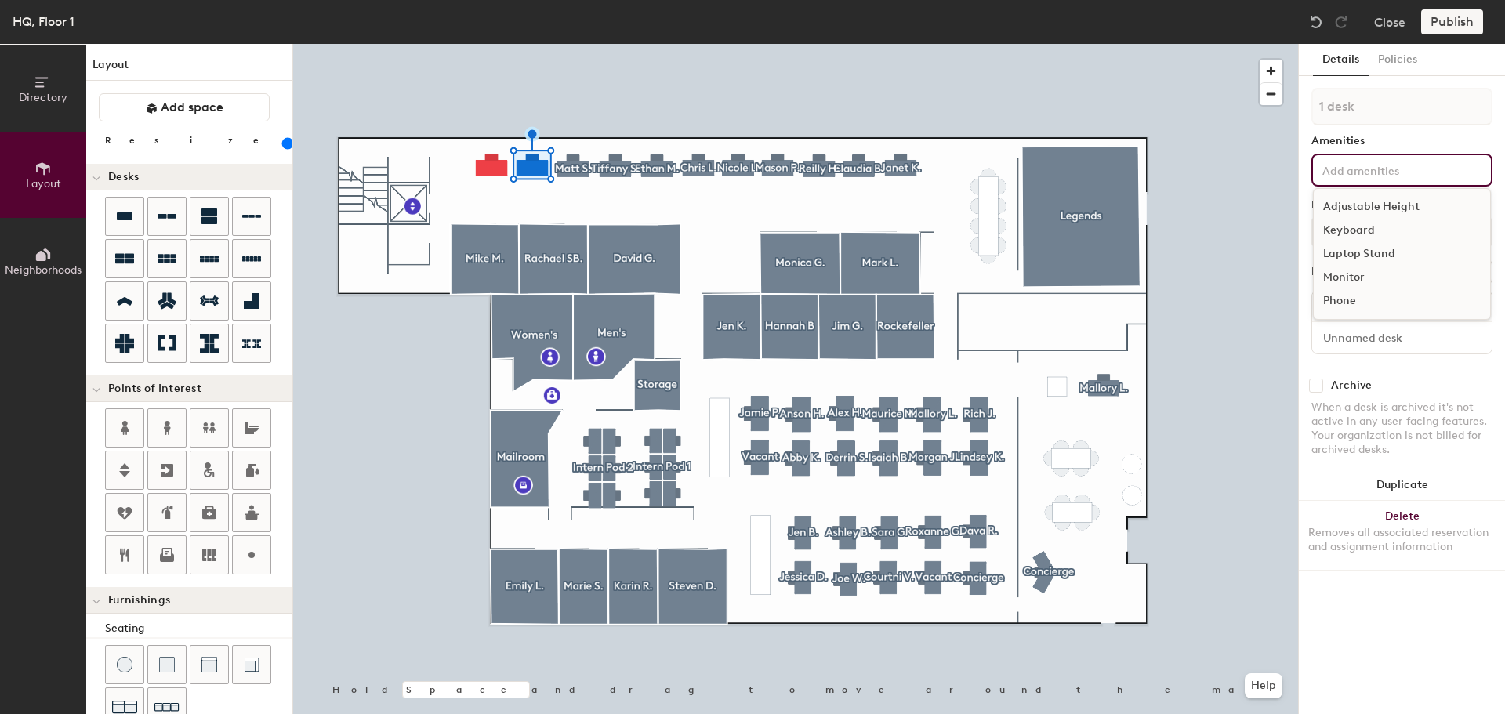
click at [1392, 358] on div "1 desk Amenities Adjustable Height Keyboard Laptop Stand Monitor Phone Desk Typ…" at bounding box center [1402, 226] width 181 height 276
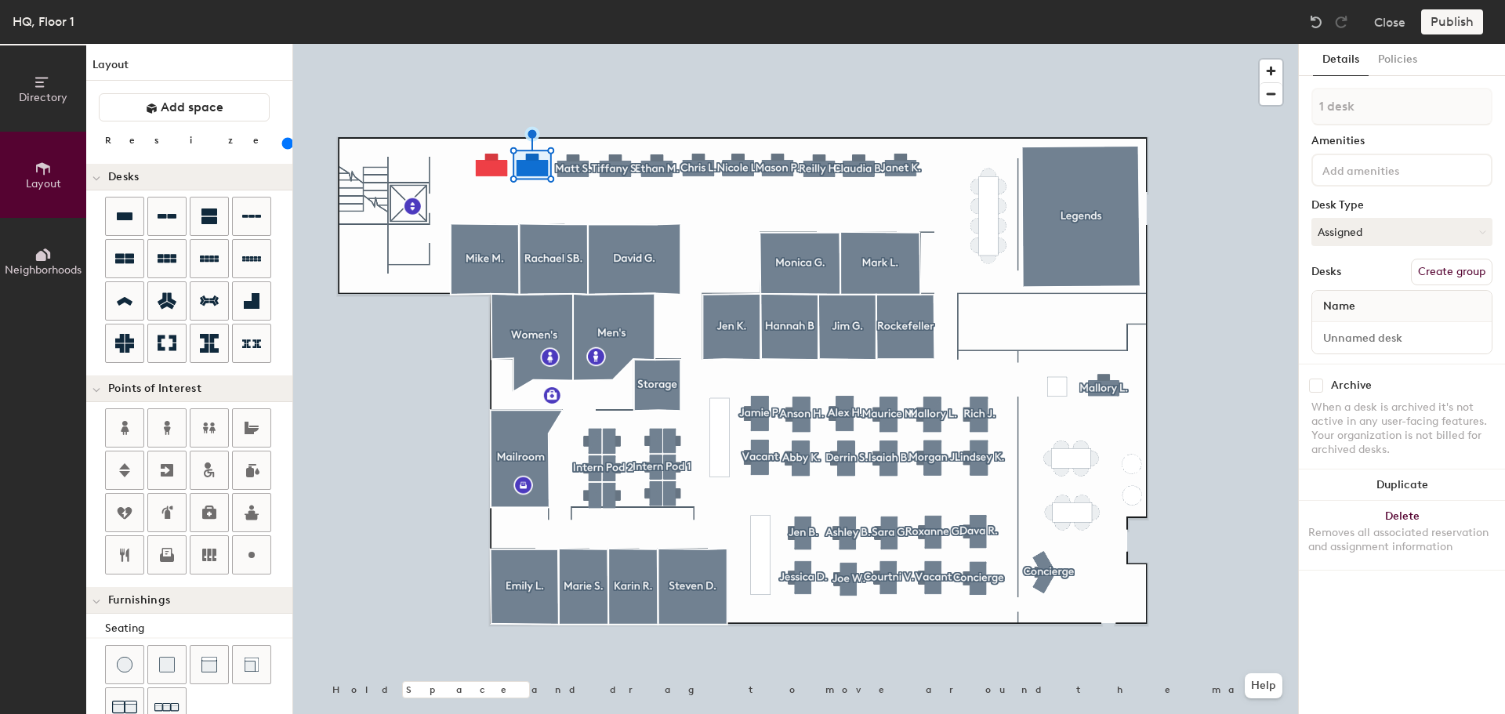
drag, startPoint x: 1450, startPoint y: 258, endPoint x: 1455, endPoint y: 270, distance: 12.7
click at [1451, 258] on div "1 desk Amenities Desk Type Assigned Desks Create group Name" at bounding box center [1402, 226] width 181 height 276
click at [1457, 270] on button "Create group" at bounding box center [1452, 272] width 82 height 27
type input "P"
type input "Jon B."
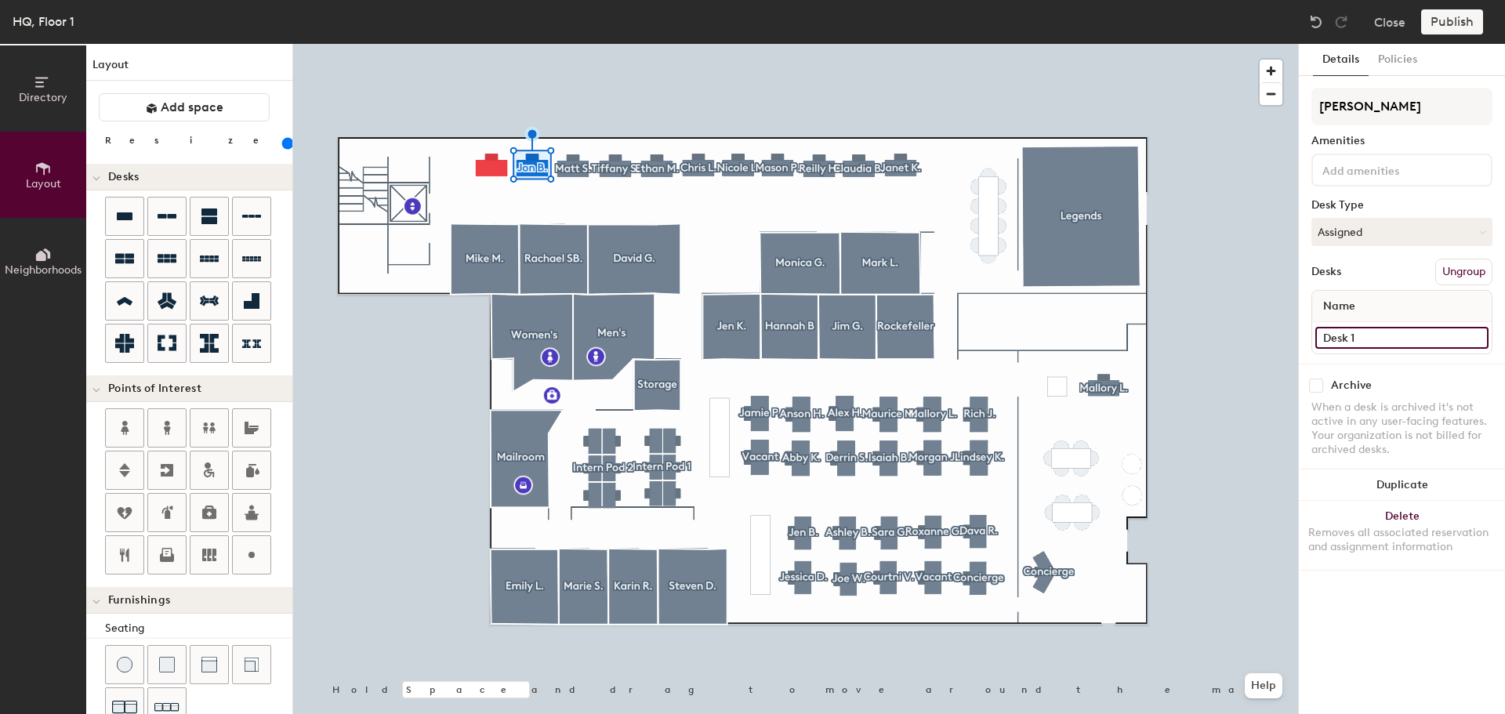
click at [1388, 336] on input "Desk 1" at bounding box center [1401, 338] width 173 height 22
type input "[PERSON_NAME]"
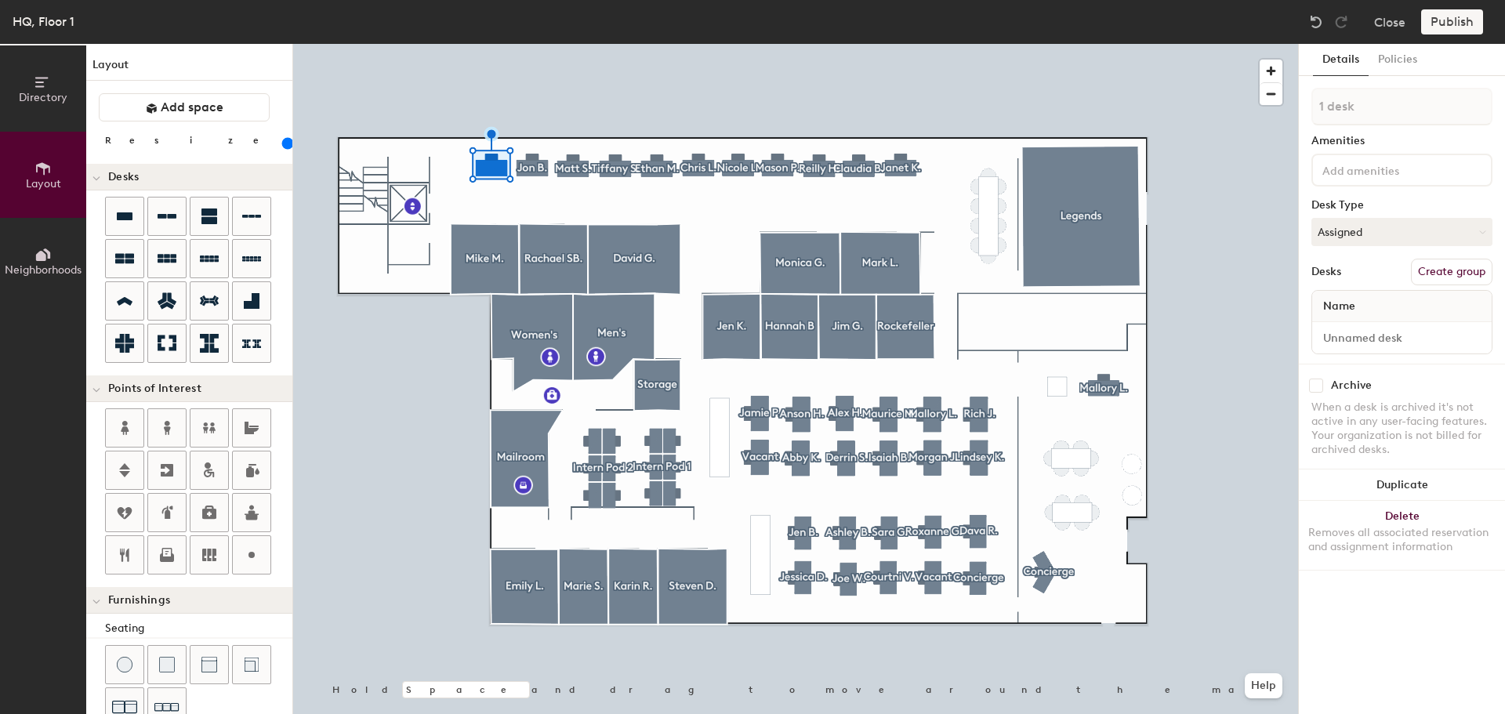
click at [1458, 269] on button "Create group" at bounding box center [1452, 272] width 82 height 27
type input "P"
type input "[PERSON_NAME]"
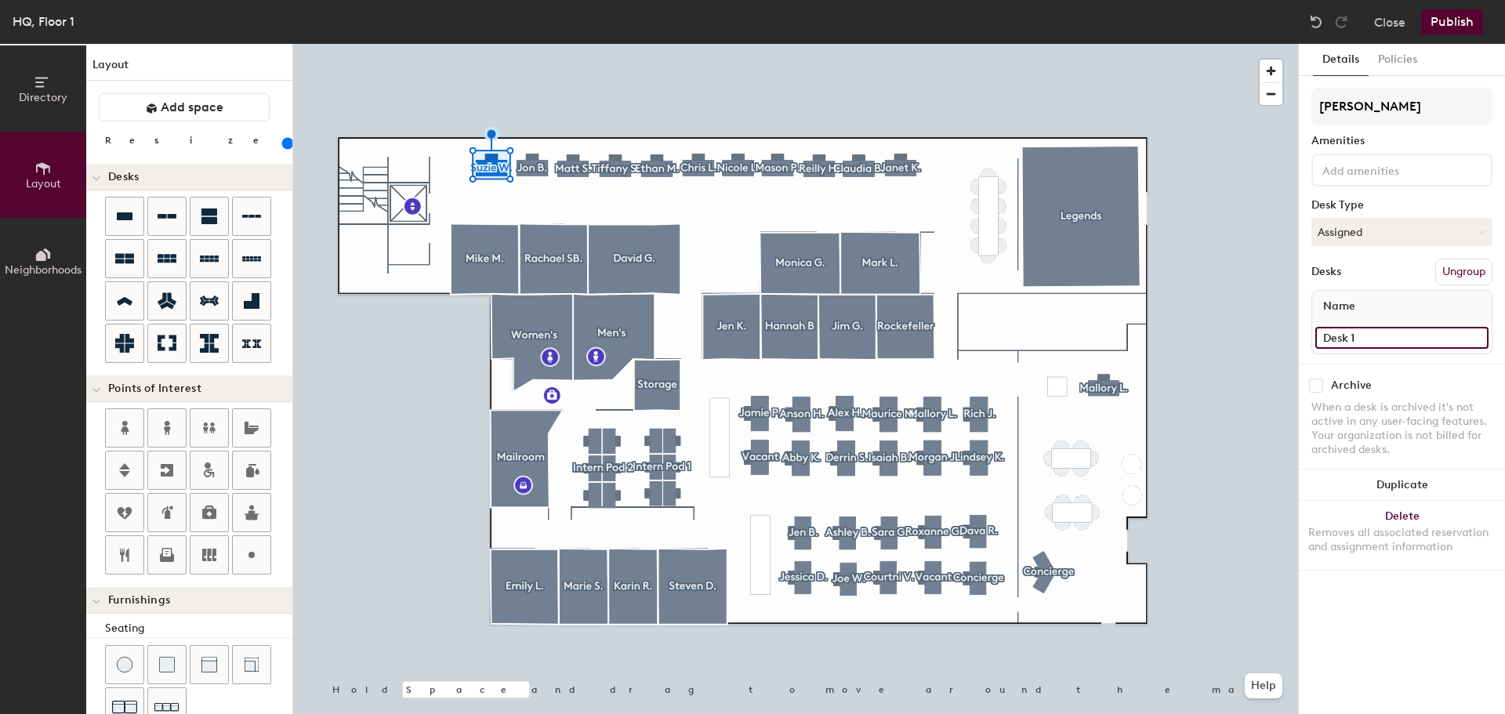
click at [1366, 336] on input "Desk 1" at bounding box center [1401, 338] width 173 height 22
type input "[PERSON_NAME]"
click at [131, 550] on icon at bounding box center [124, 555] width 19 height 19
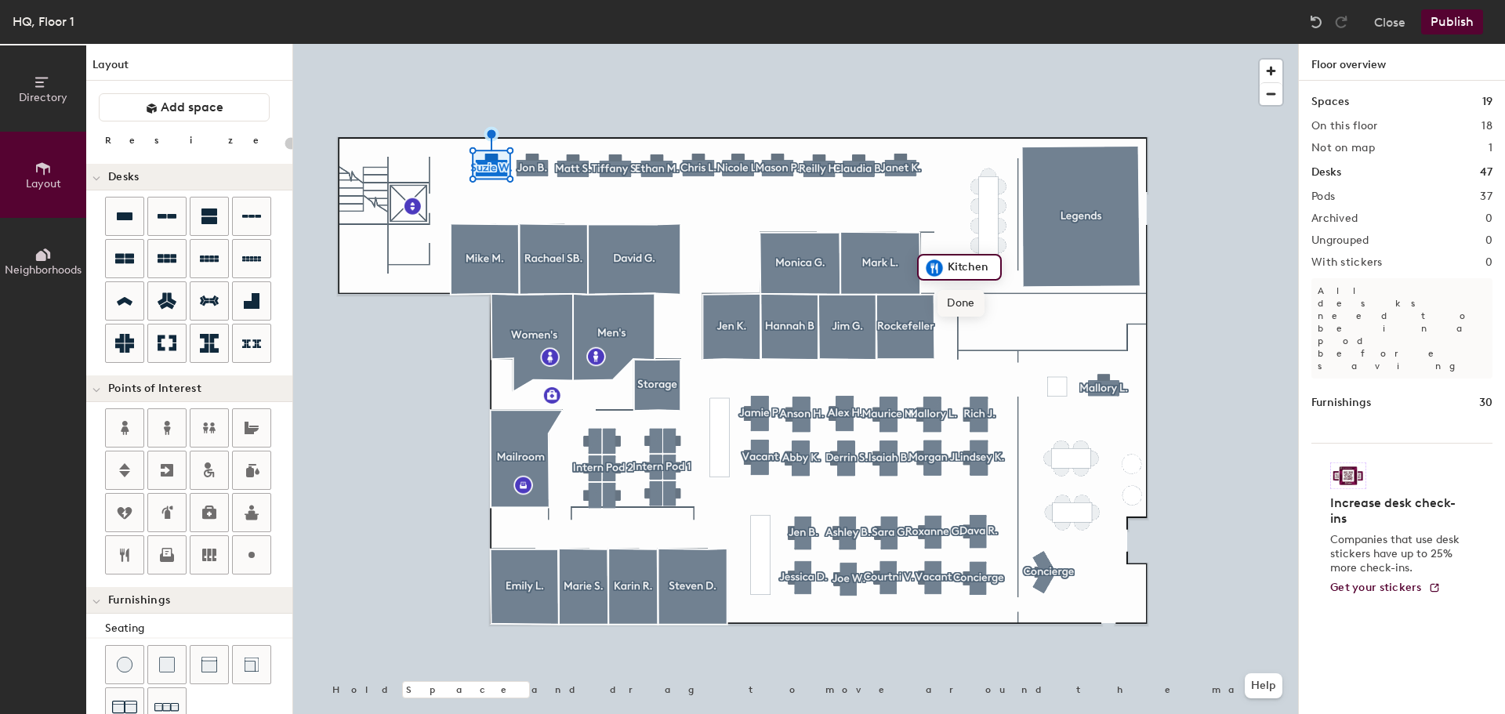
click at [964, 310] on span "Done" at bounding box center [961, 303] width 46 height 27
click at [158, 555] on icon at bounding box center [167, 555] width 19 height 19
click at [695, 363] on span "Done" at bounding box center [693, 363] width 46 height 27
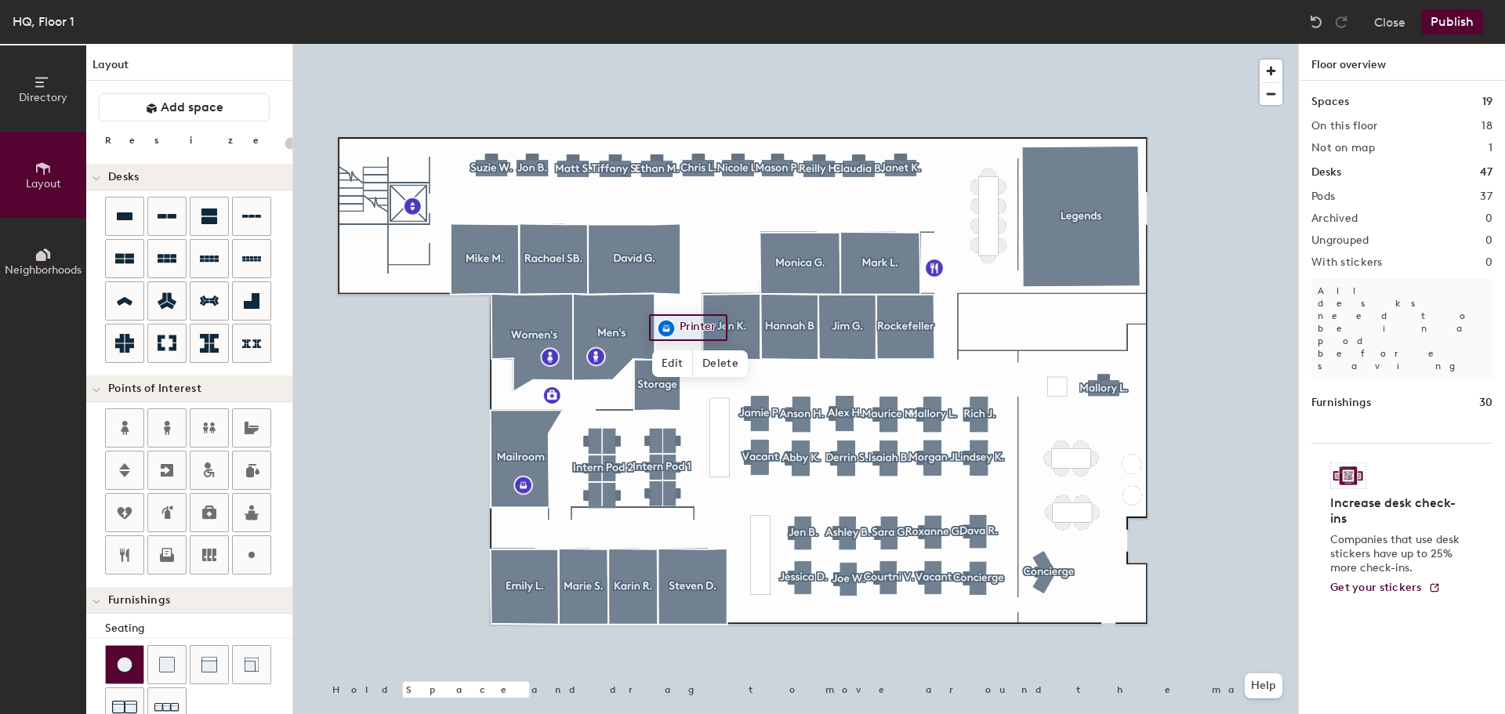
click at [123, 664] on img at bounding box center [125, 665] width 16 height 16
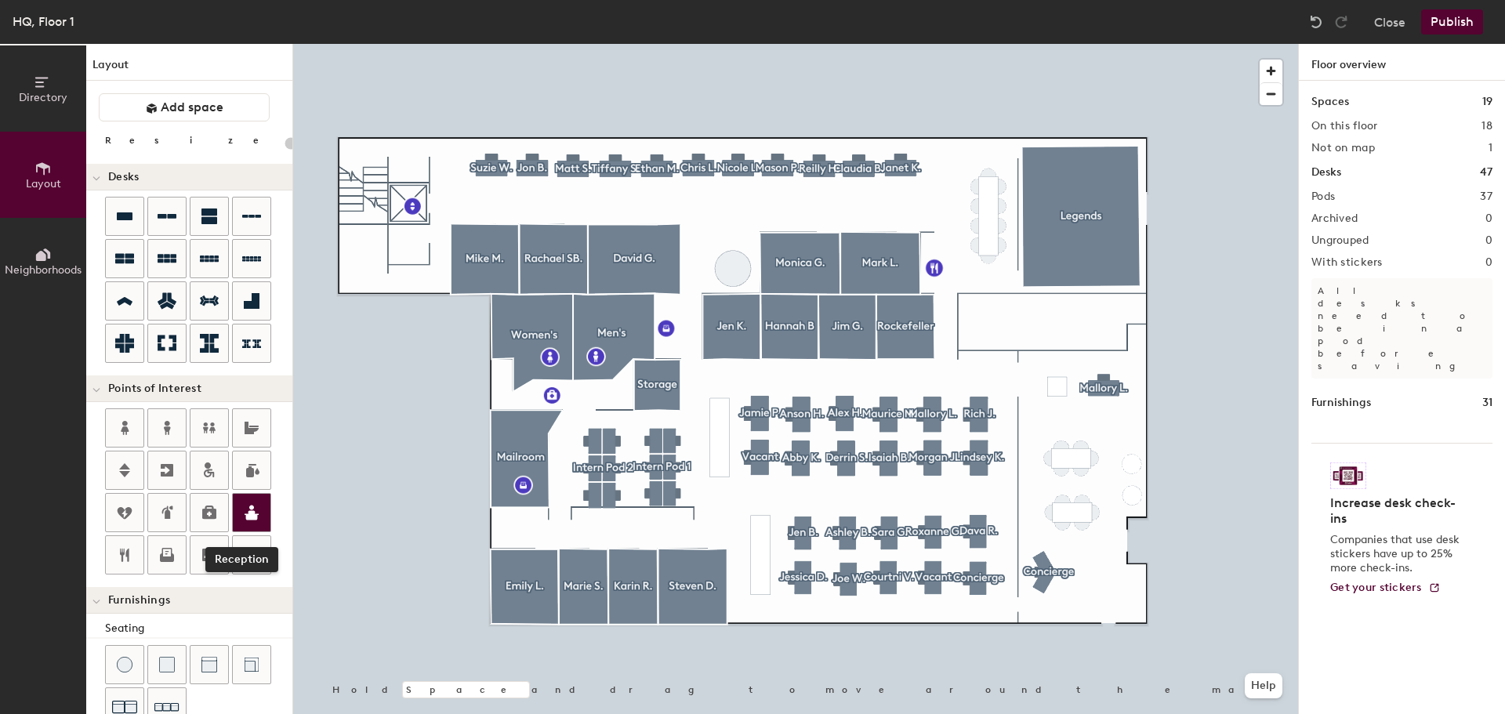
click at [255, 516] on icon at bounding box center [252, 513] width 14 height 15
click at [1141, 612] on span "Done" at bounding box center [1128, 610] width 46 height 27
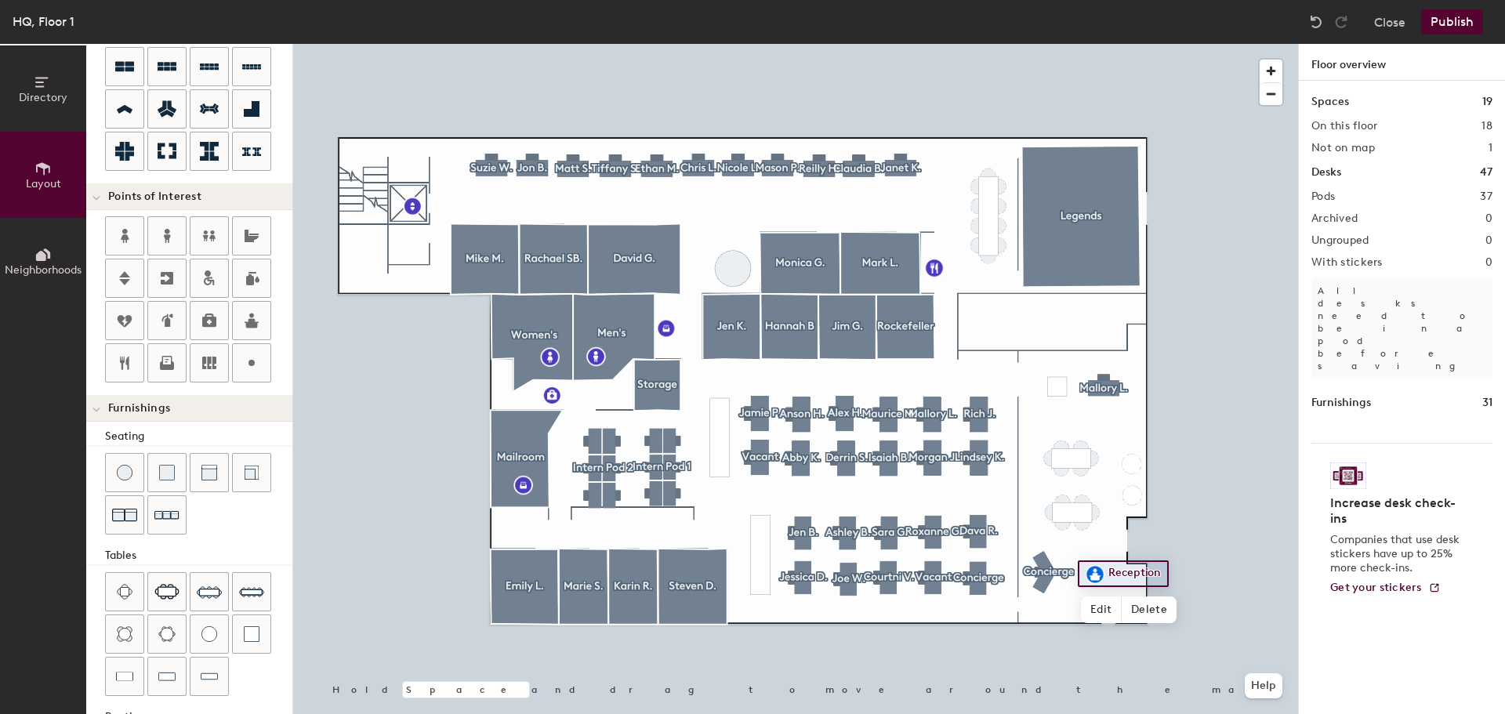
scroll to position [119, 0]
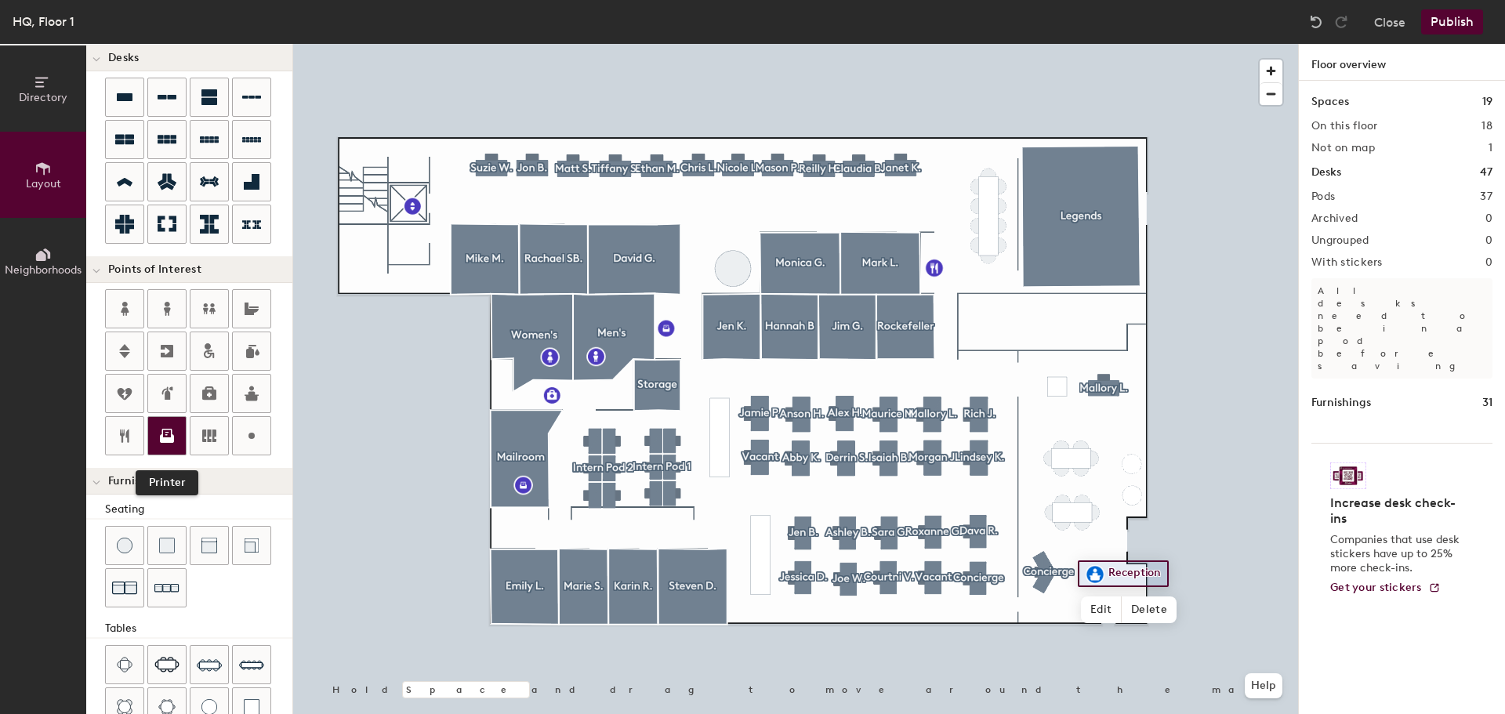
click at [178, 442] on div at bounding box center [167, 436] width 38 height 38
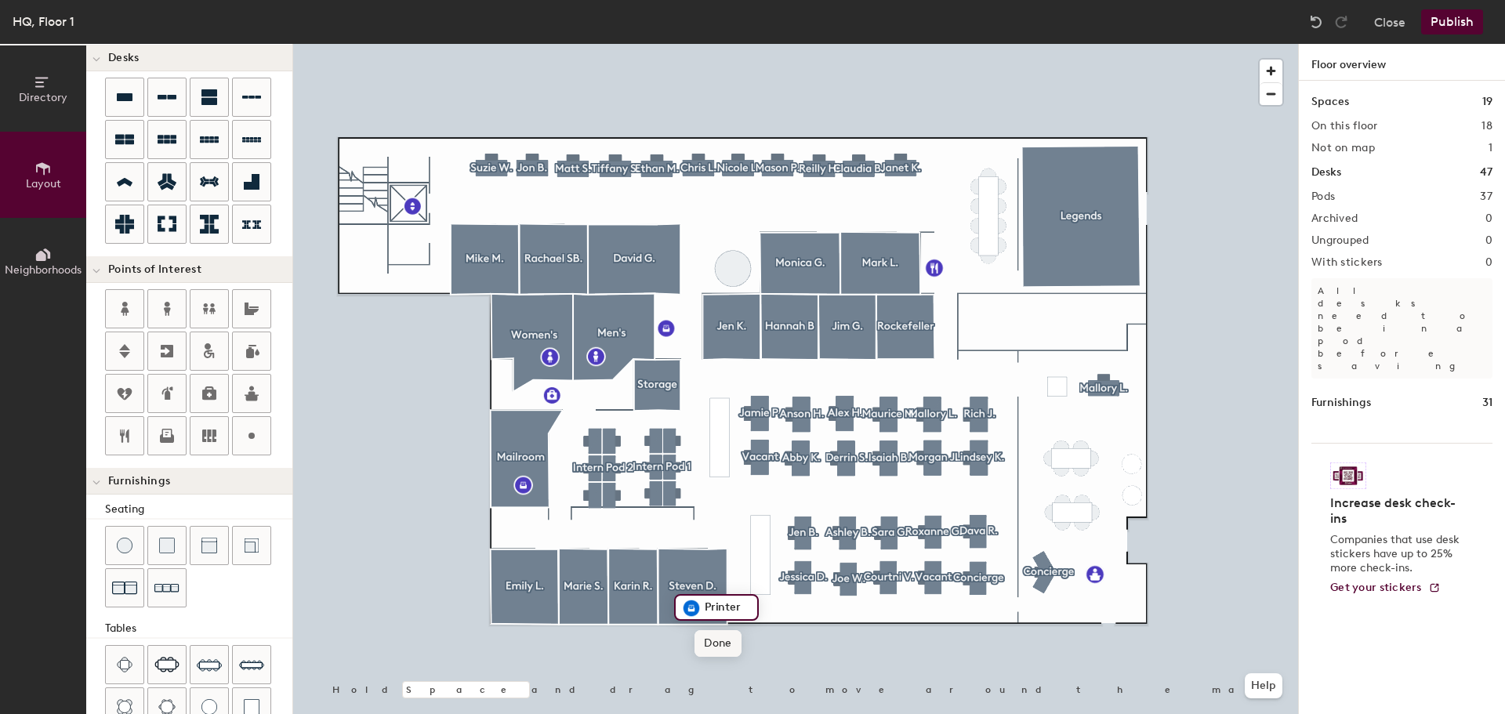
click at [712, 641] on span "Done" at bounding box center [718, 643] width 46 height 27
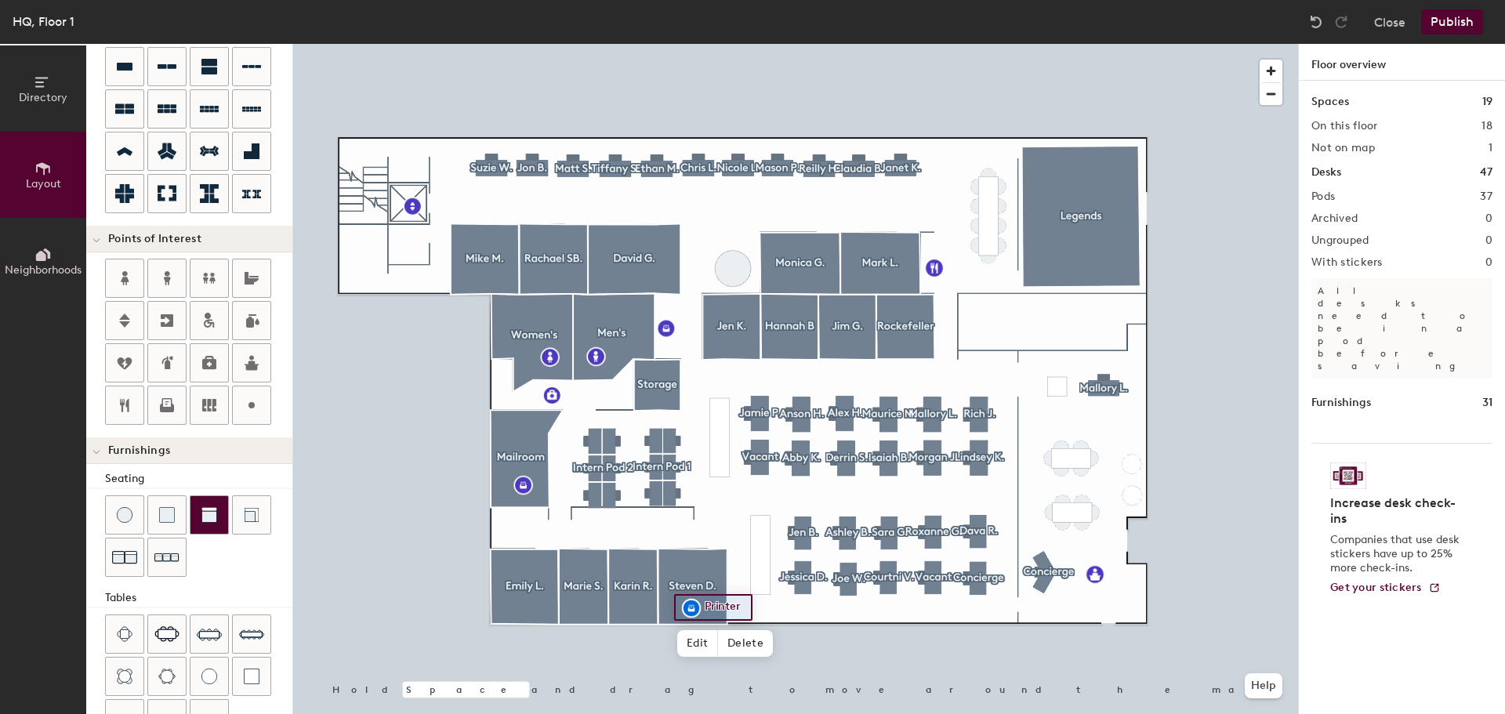
scroll to position [157, 0]
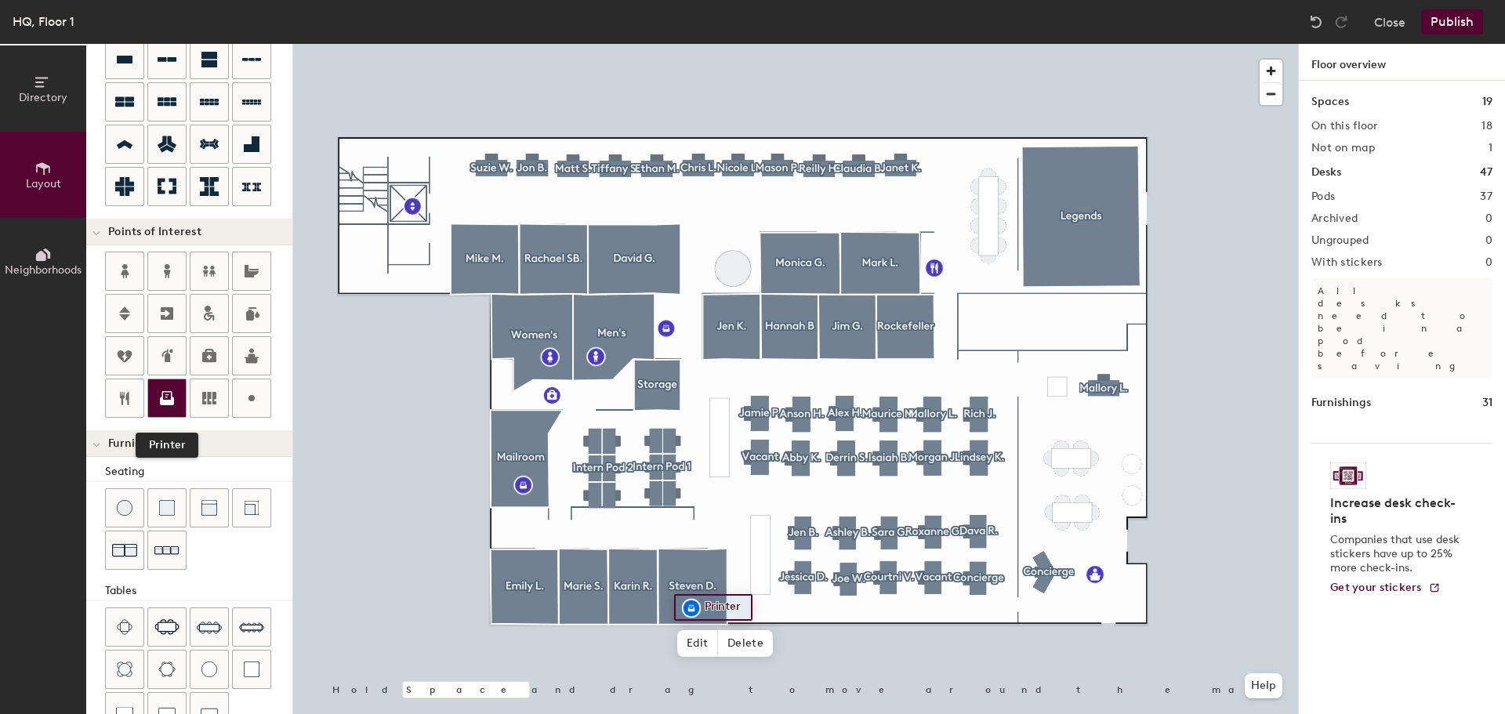
click at [165, 402] on icon at bounding box center [167, 401] width 14 height 9
click at [171, 396] on icon at bounding box center [167, 395] width 10 height 9
click at [175, 400] on icon at bounding box center [167, 398] width 19 height 19
click at [165, 400] on icon at bounding box center [167, 395] width 10 height 9
click at [172, 393] on icon at bounding box center [167, 395] width 10 height 9
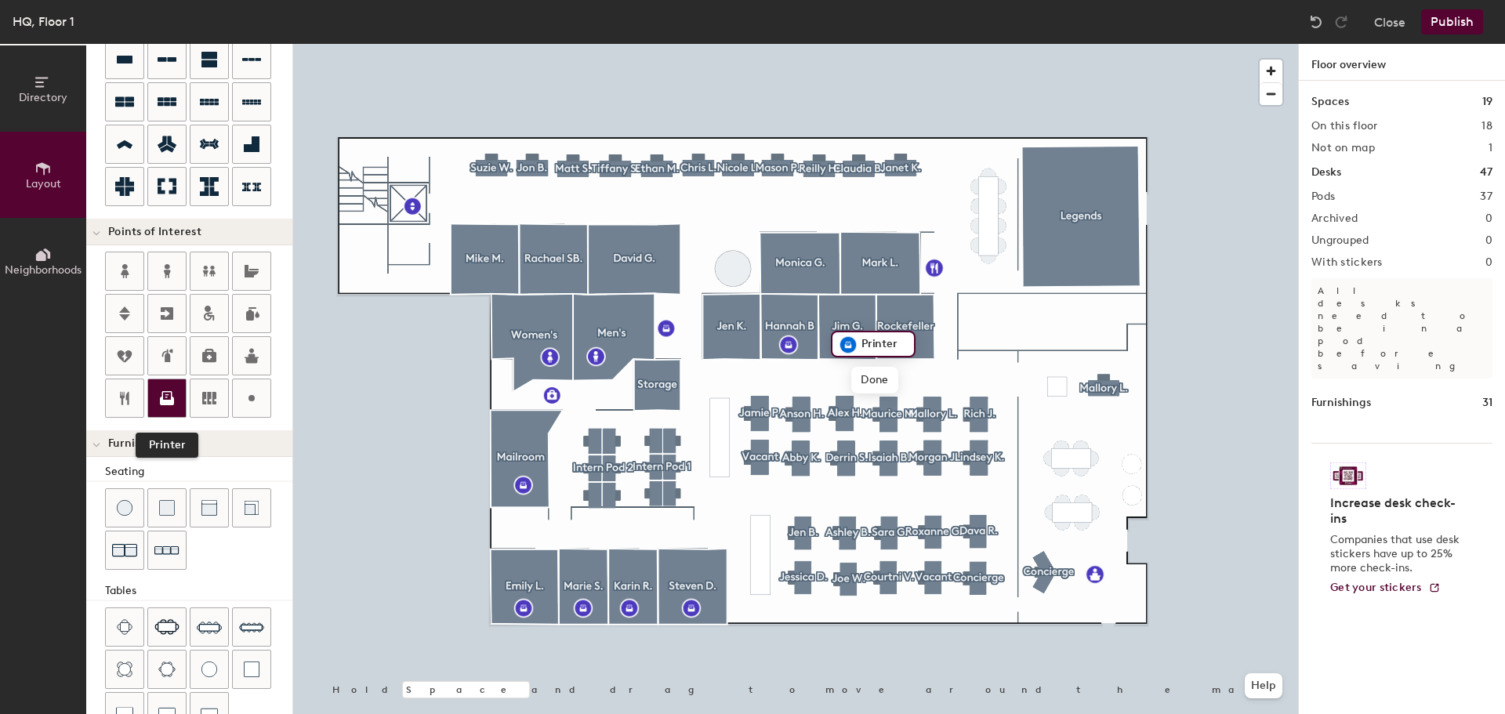
click at [161, 402] on icon at bounding box center [167, 401] width 14 height 9
click at [749, 376] on span "Done" at bounding box center [754, 380] width 46 height 27
click at [1209, 44] on div at bounding box center [795, 44] width 1005 height 0
type input "20"
click at [1458, 19] on button "Publish" at bounding box center [1452, 21] width 62 height 25
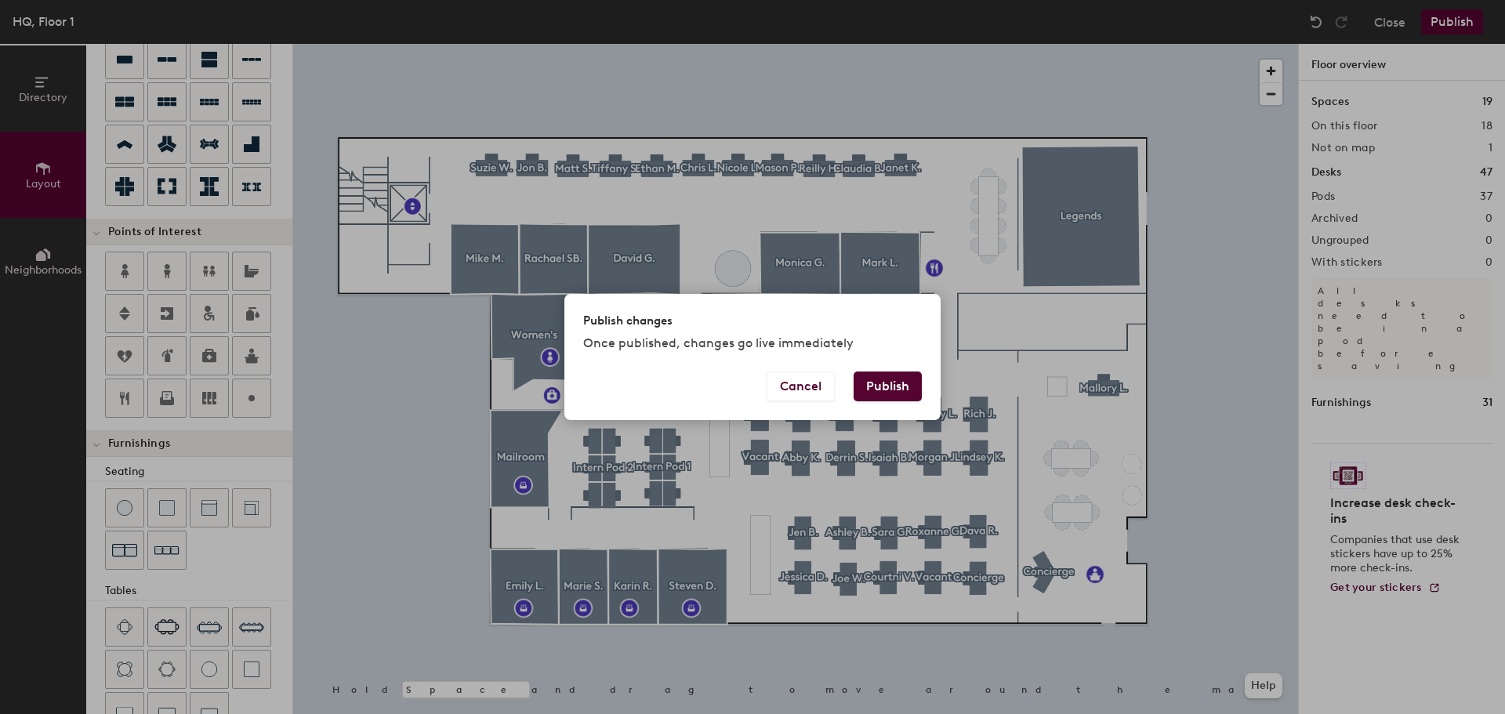
click at [899, 390] on button "Publish" at bounding box center [888, 387] width 68 height 30
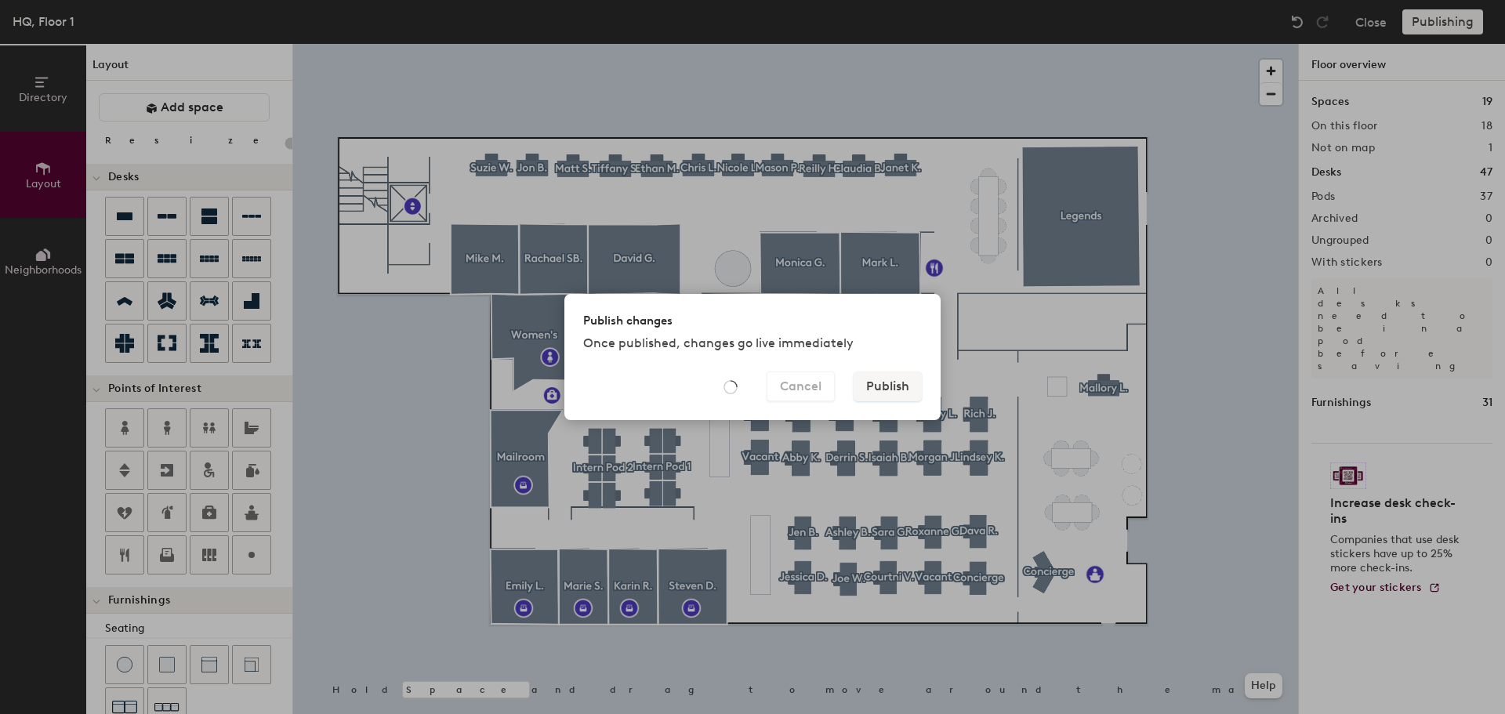
scroll to position [157, 0]
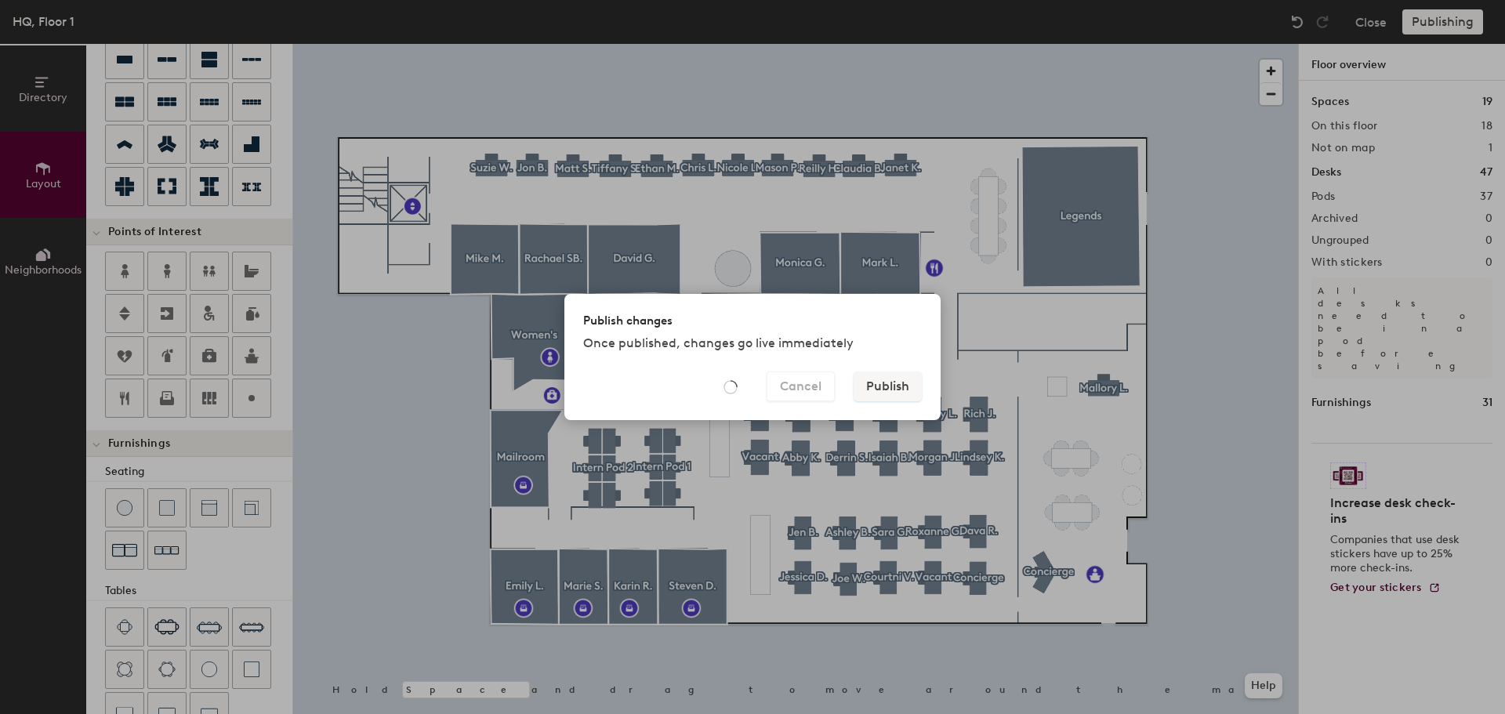
type input "20"
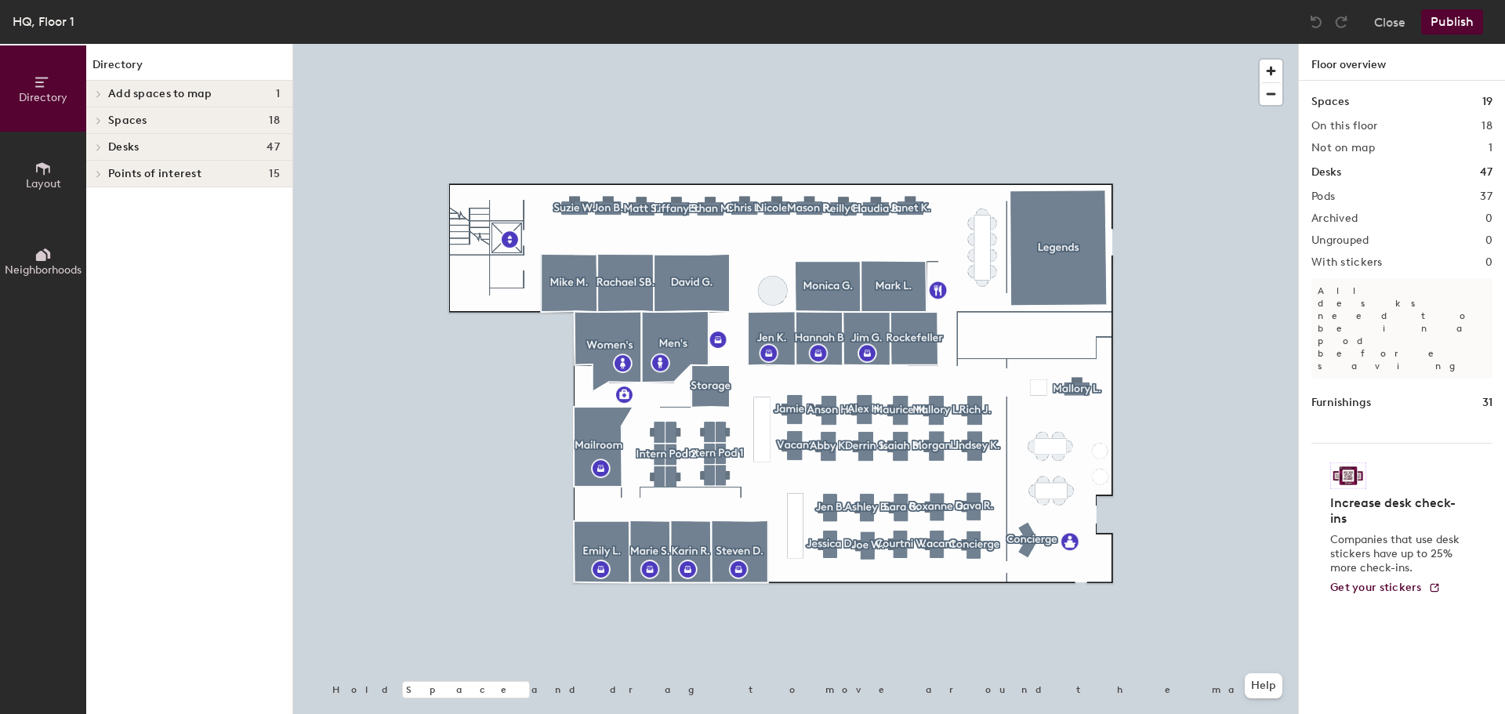
click at [933, 44] on div at bounding box center [795, 44] width 1005 height 0
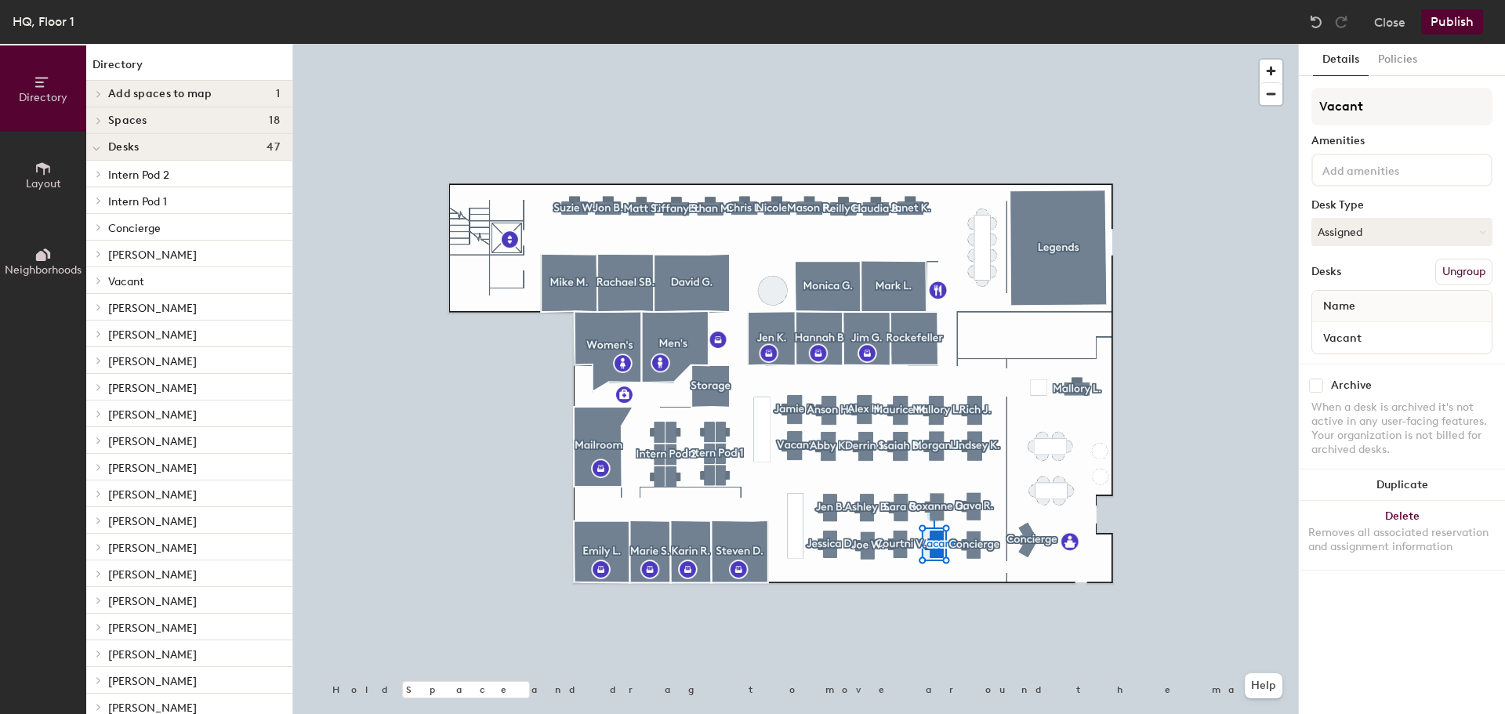
click at [1373, 216] on div "Vacant Amenities Desk Type Assigned Desks Ungroup Name Vacant" at bounding box center [1402, 226] width 181 height 276
click at [1375, 245] on button "Assigned" at bounding box center [1402, 232] width 181 height 28
click at [1376, 238] on button "Assigned" at bounding box center [1402, 232] width 181 height 28
click at [1397, 19] on button "Close" at bounding box center [1389, 21] width 31 height 25
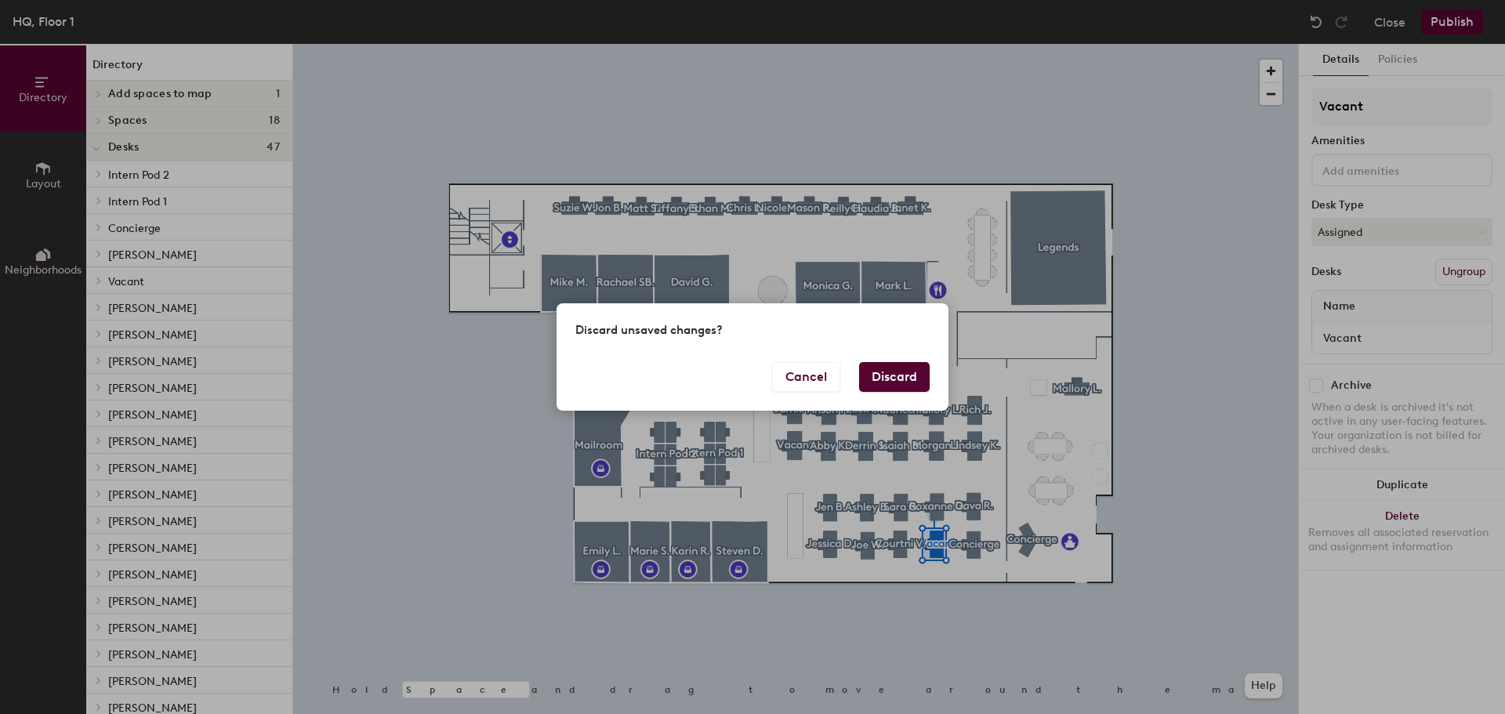
click at [890, 374] on button "Discard" at bounding box center [894, 377] width 71 height 30
